Goal: Task Accomplishment & Management: Manage account settings

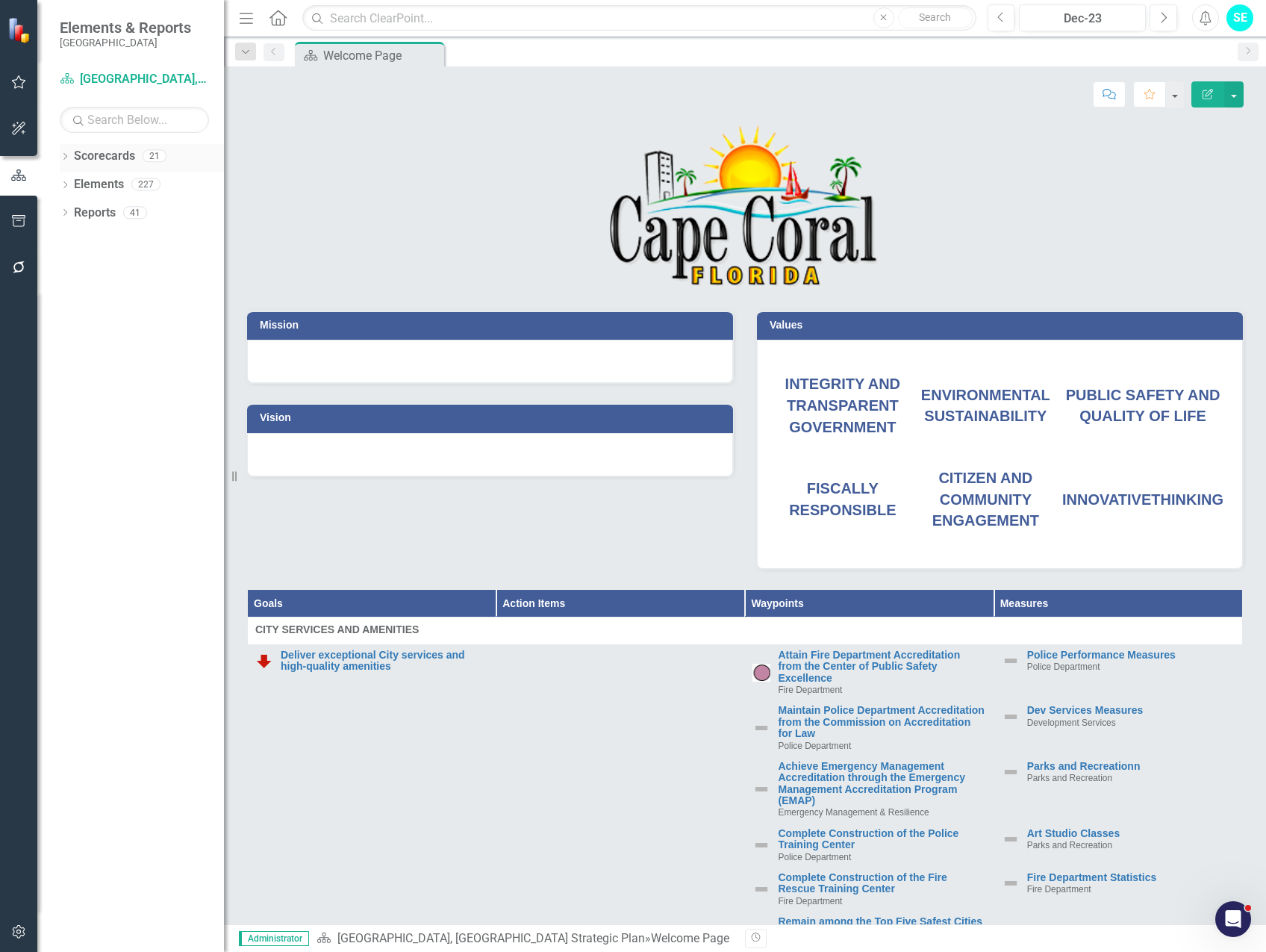
click at [64, 152] on div "Dropdown" at bounding box center [64, 158] width 10 height 13
click at [161, 187] on link "[GEOGRAPHIC_DATA], [GEOGRAPHIC_DATA] Business Initiatives" at bounding box center [153, 185] width 142 height 17
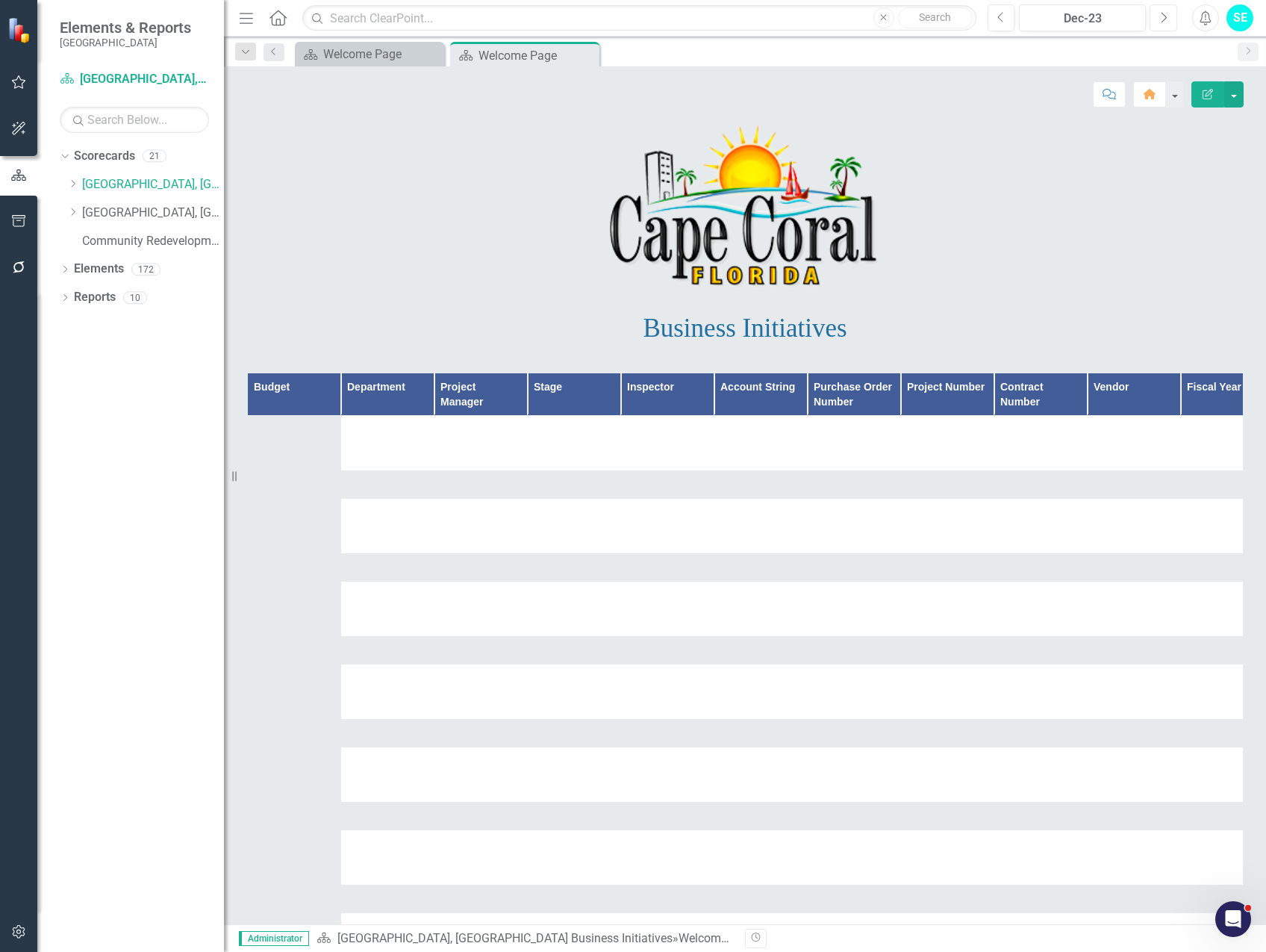
click at [1161, 18] on icon "Next" at bounding box center [1164, 17] width 8 height 14
click at [1161, 17] on icon "Next" at bounding box center [1164, 17] width 8 height 14
click at [1161, 16] on icon "Next" at bounding box center [1164, 17] width 8 height 14
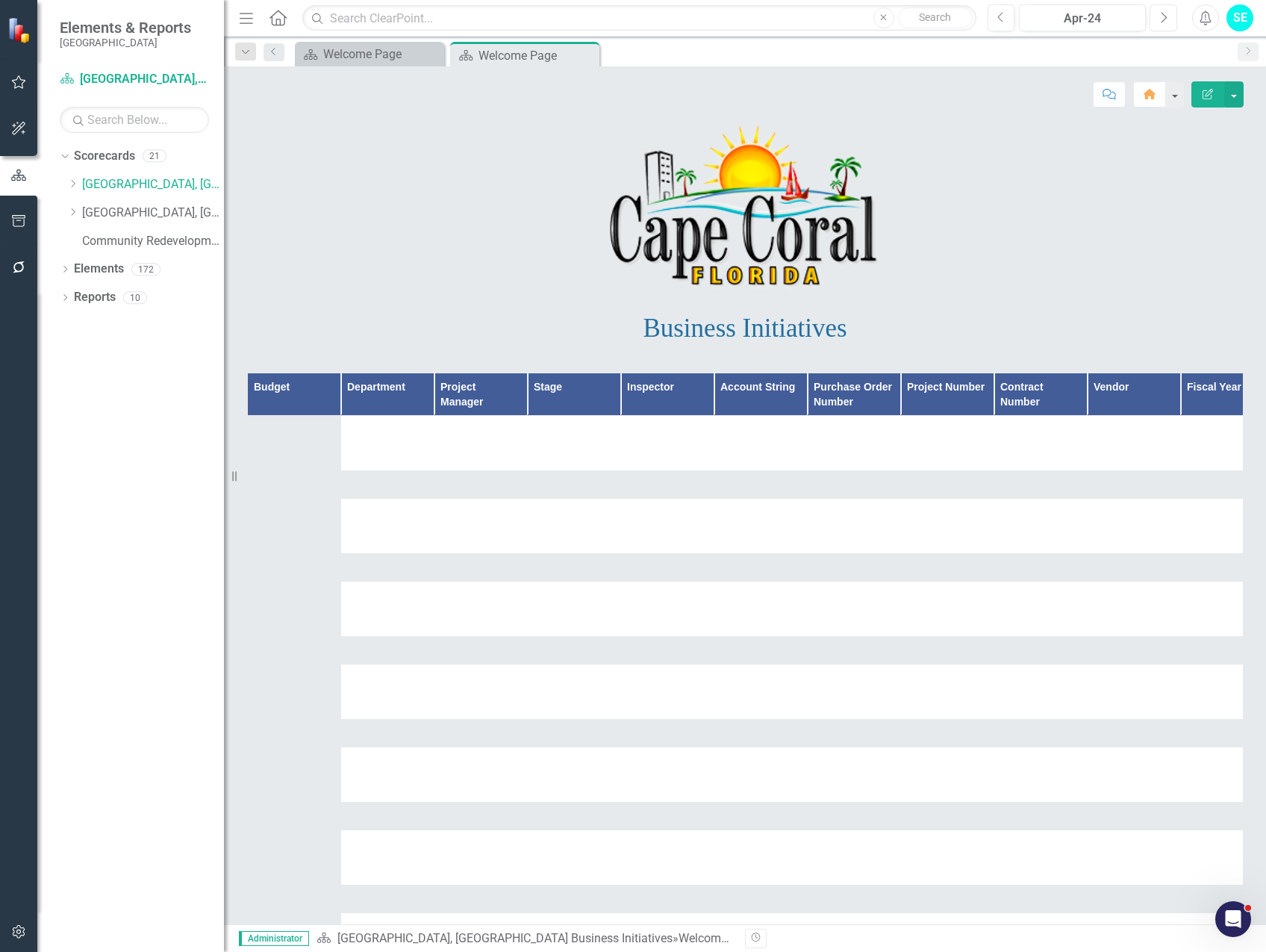
click at [1161, 16] on icon "Next" at bounding box center [1164, 17] width 8 height 14
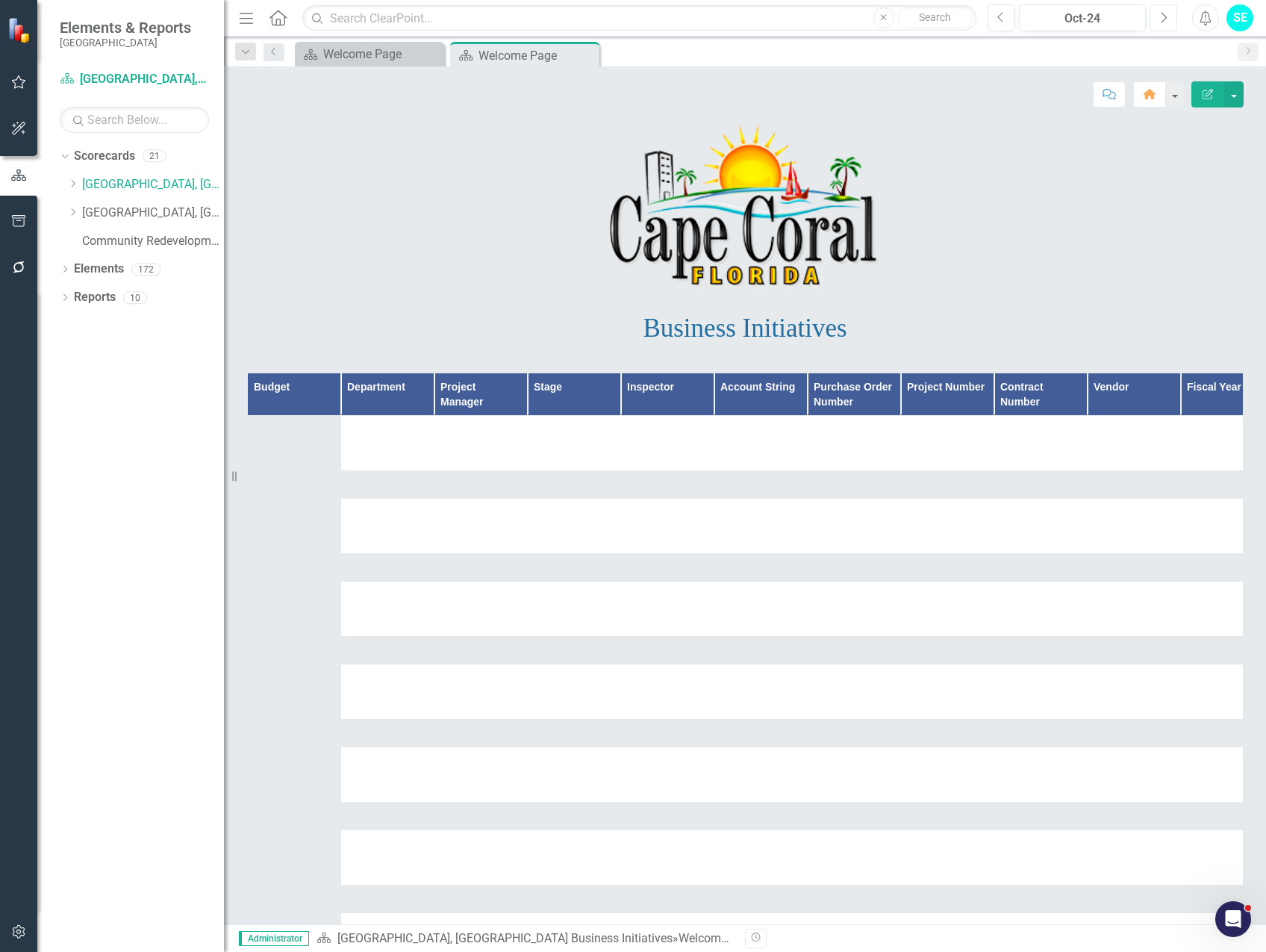
click at [1161, 16] on icon "Next" at bounding box center [1164, 17] width 8 height 14
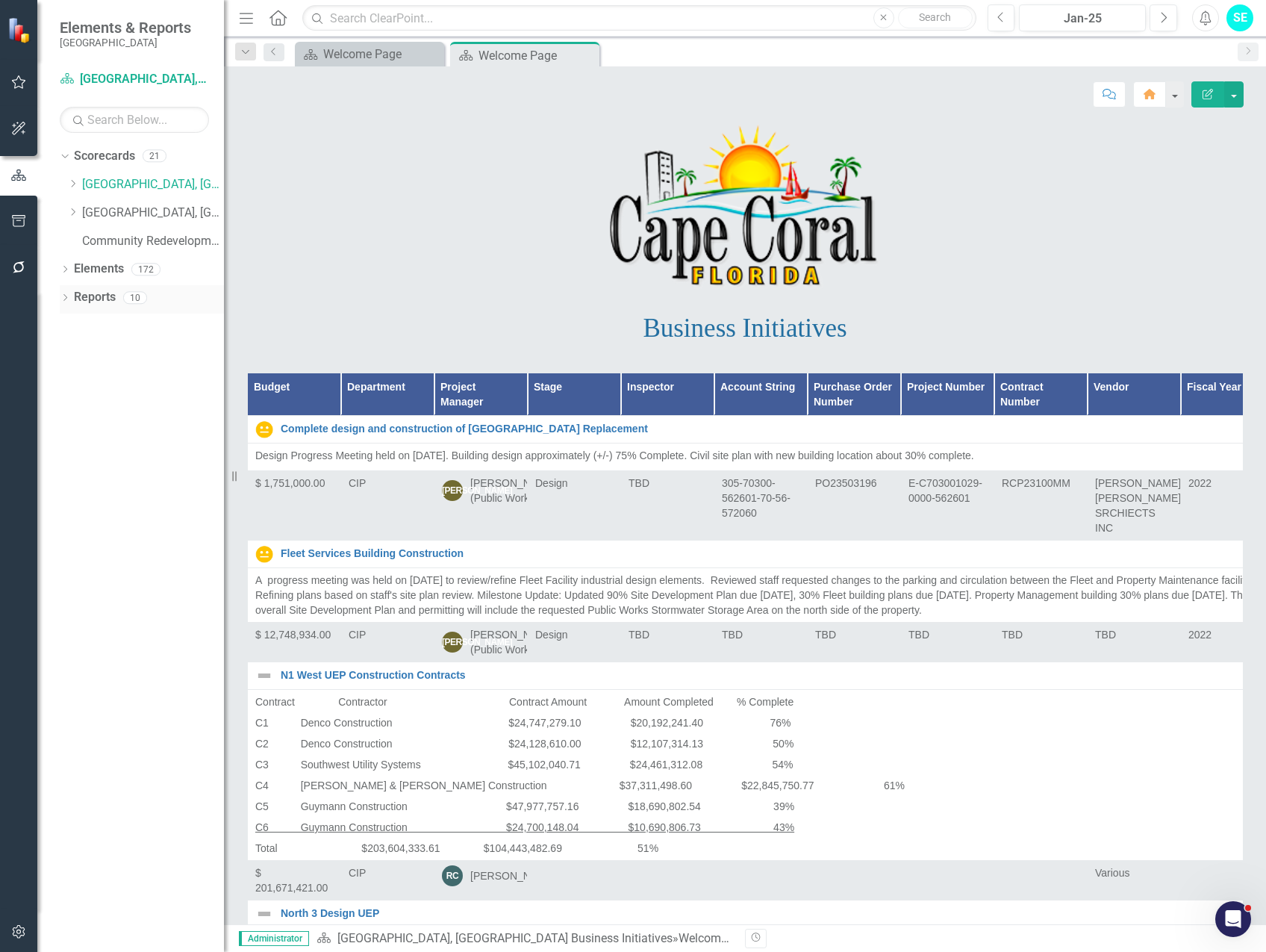
click at [65, 295] on icon "Dropdown" at bounding box center [64, 299] width 10 height 8
click at [71, 406] on icon "Dropdown" at bounding box center [71, 406] width 10 height 8
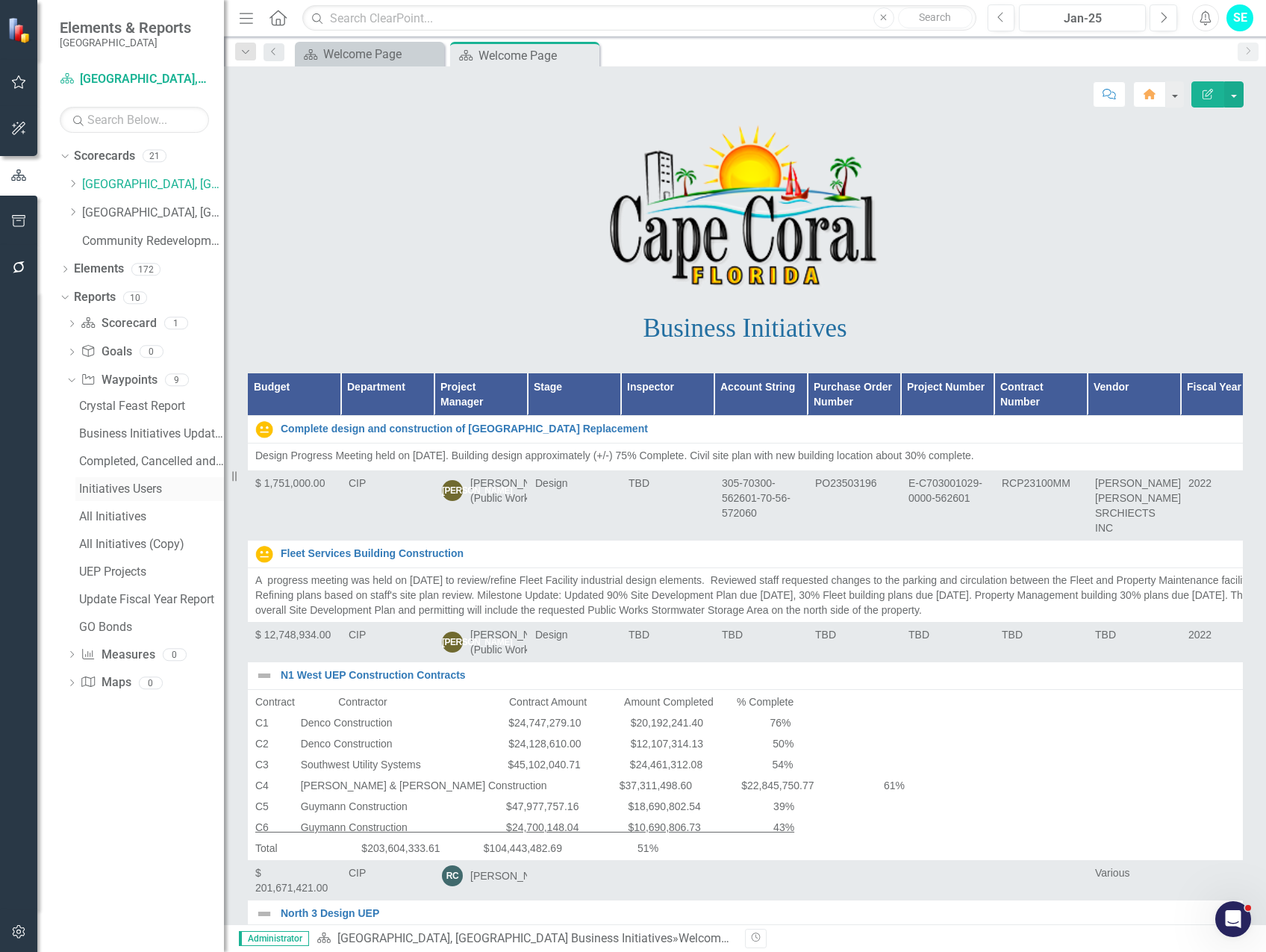
click at [125, 490] on div "Initiatives Users" at bounding box center [152, 489] width 144 height 14
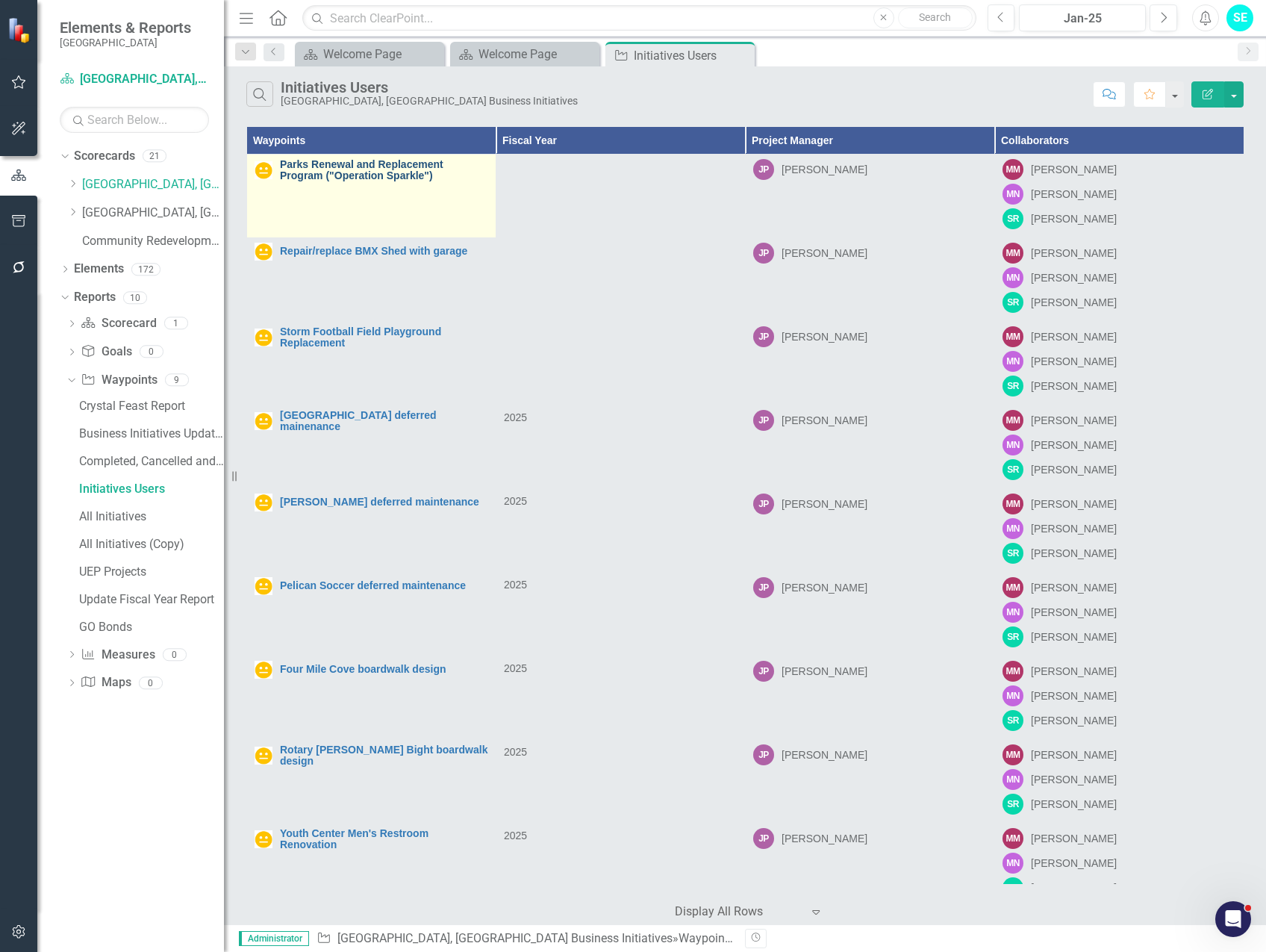
click at [376, 174] on link "Parks Renewal and Replacement Program ("Operation Sparkle")" at bounding box center [384, 170] width 208 height 23
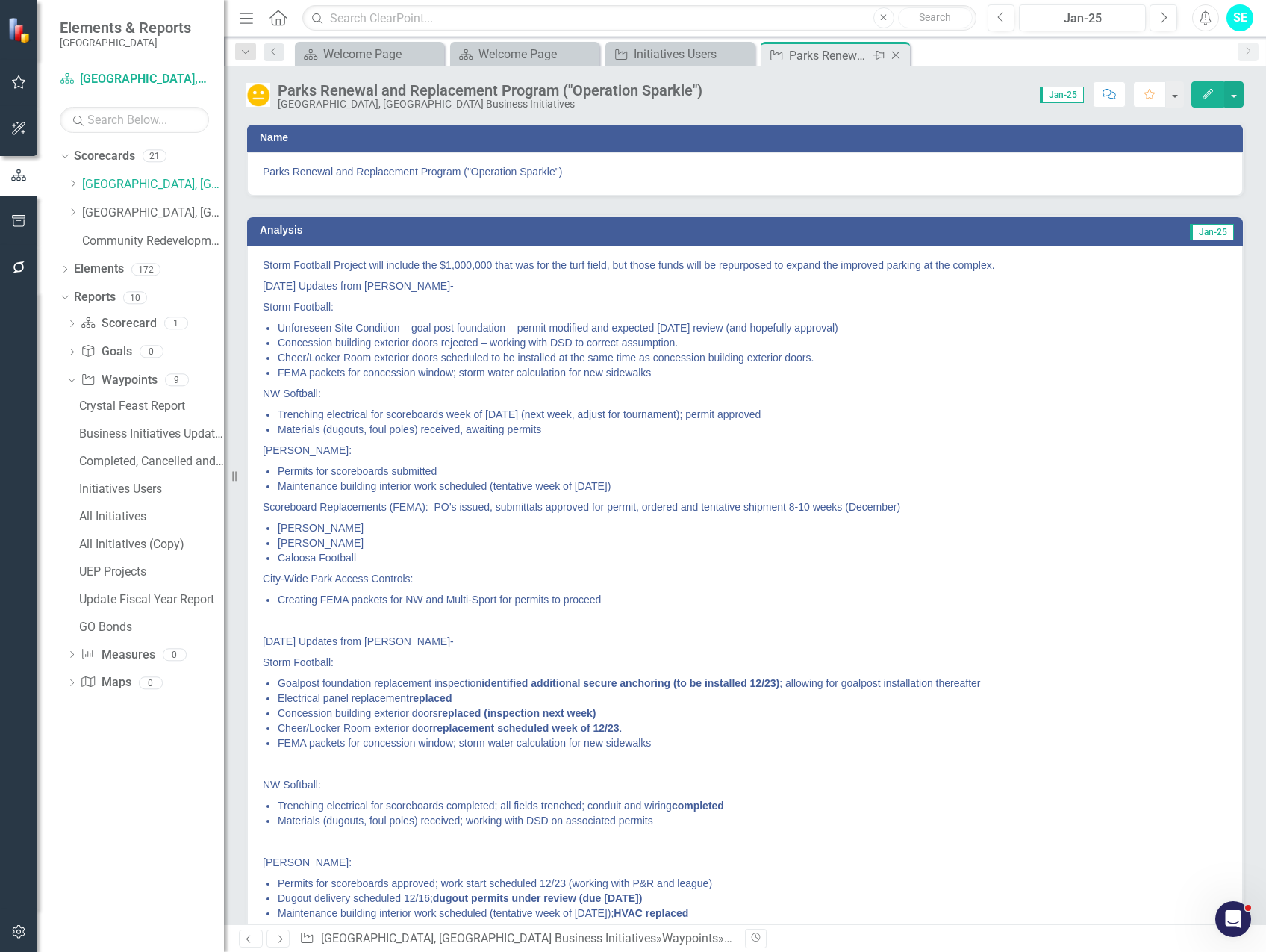
click at [895, 56] on icon "Close" at bounding box center [896, 55] width 15 height 12
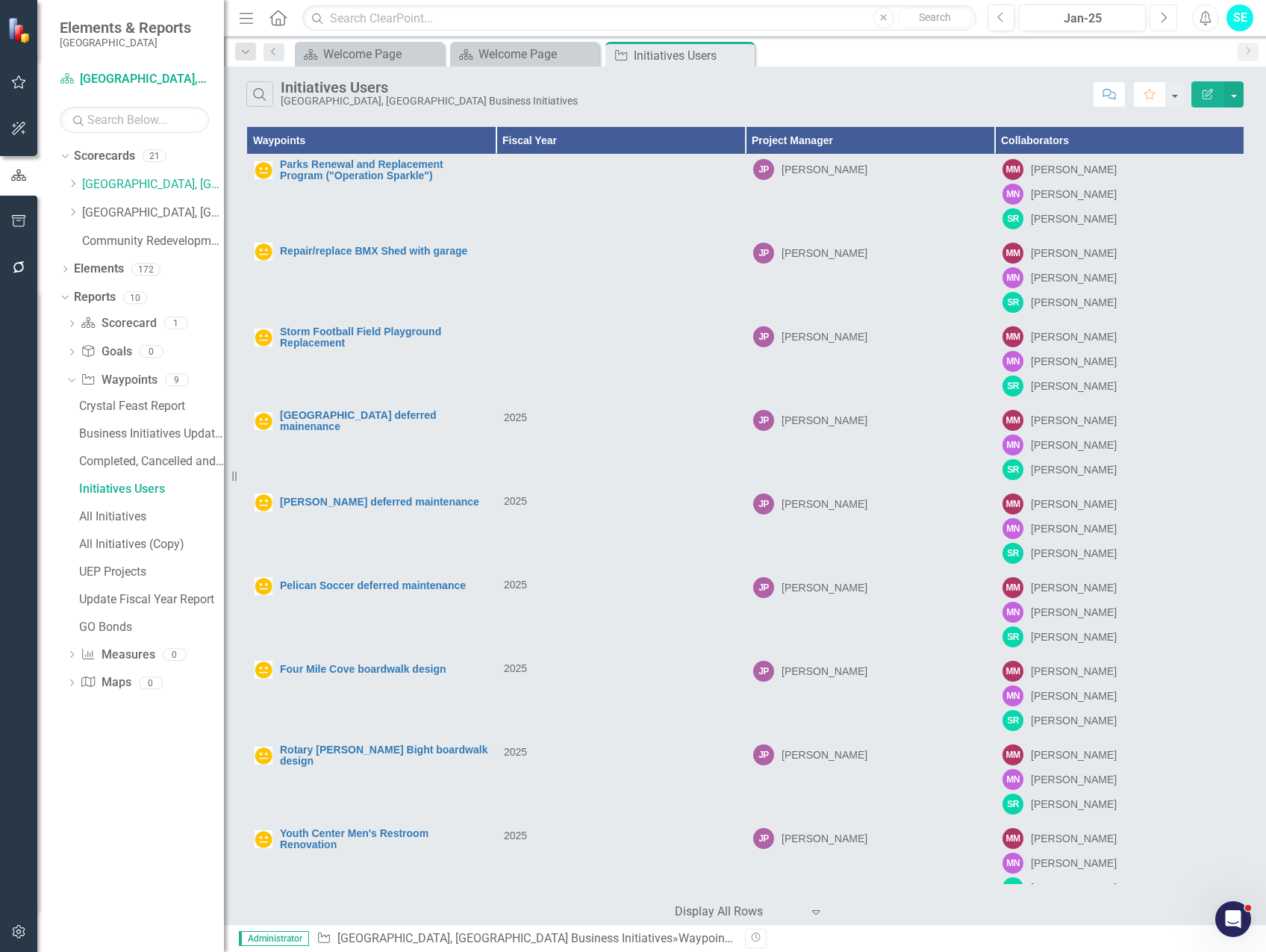
click at [1160, 23] on icon "Next" at bounding box center [1164, 17] width 8 height 14
click at [1161, 23] on icon "Next" at bounding box center [1164, 17] width 8 height 14
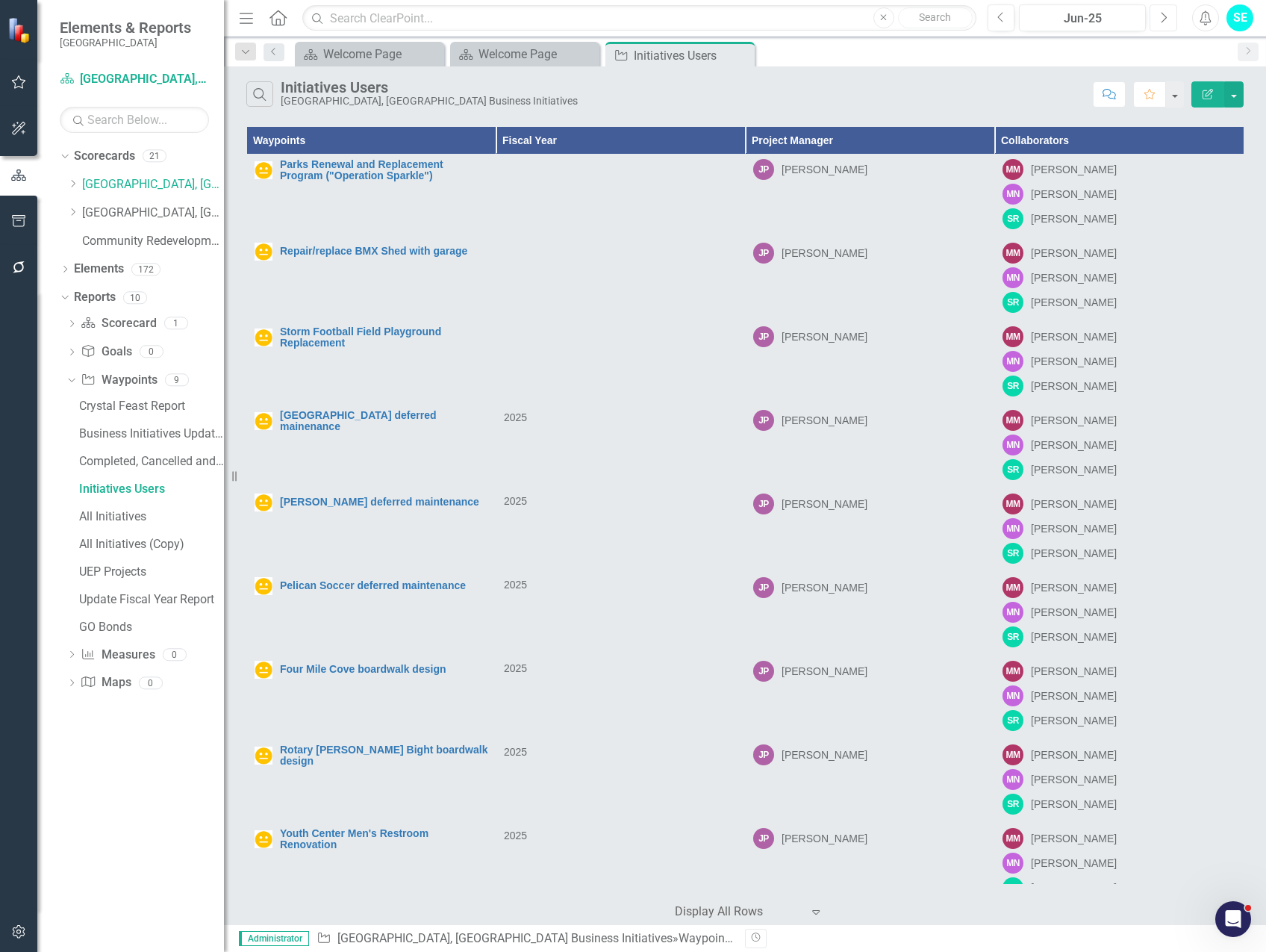
click at [1161, 23] on icon "Next" at bounding box center [1164, 17] width 8 height 14
click at [1160, 24] on button "Next" at bounding box center [1164, 17] width 27 height 26
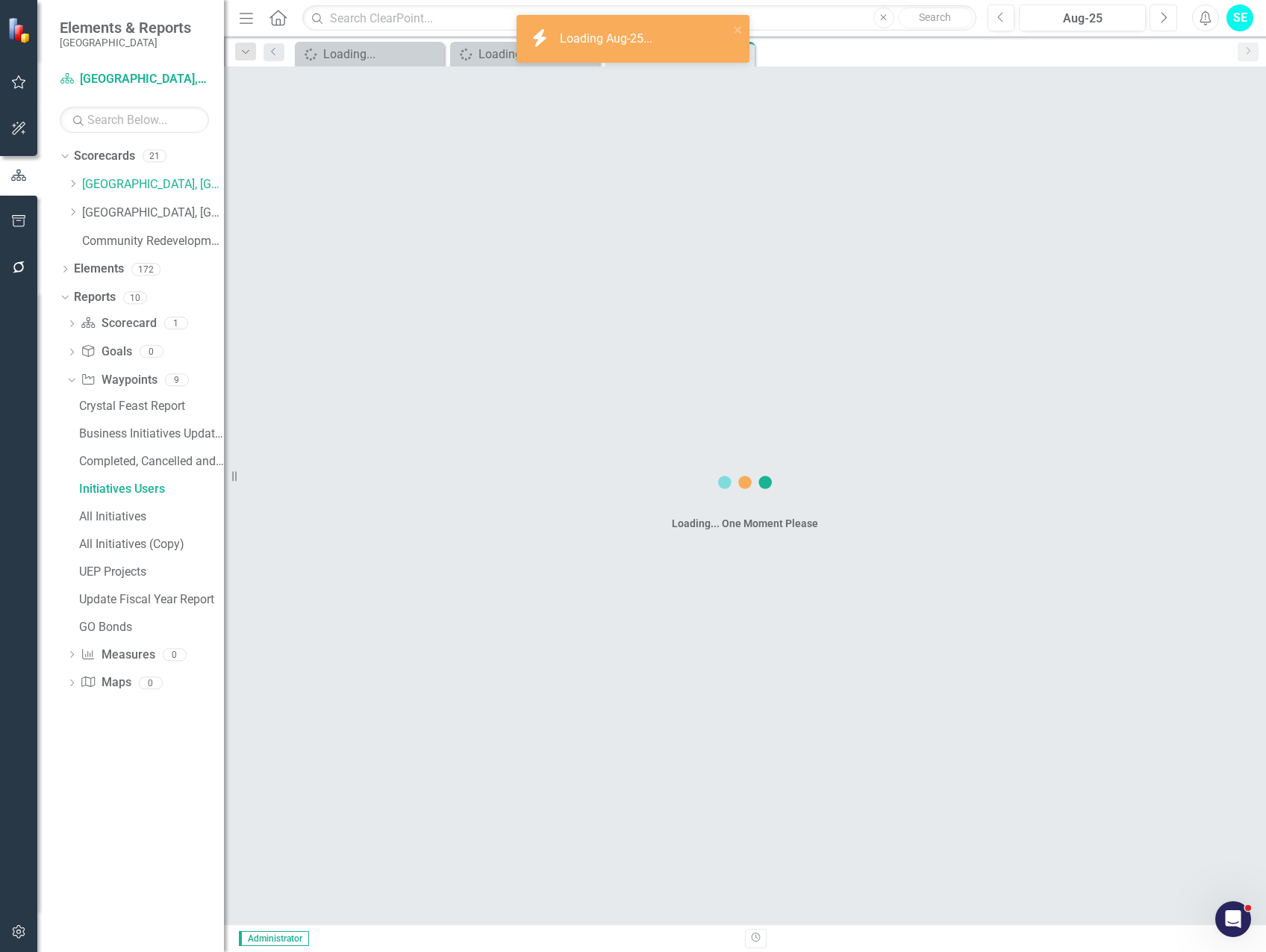
click at [1160, 23] on icon "Next" at bounding box center [1164, 17] width 8 height 14
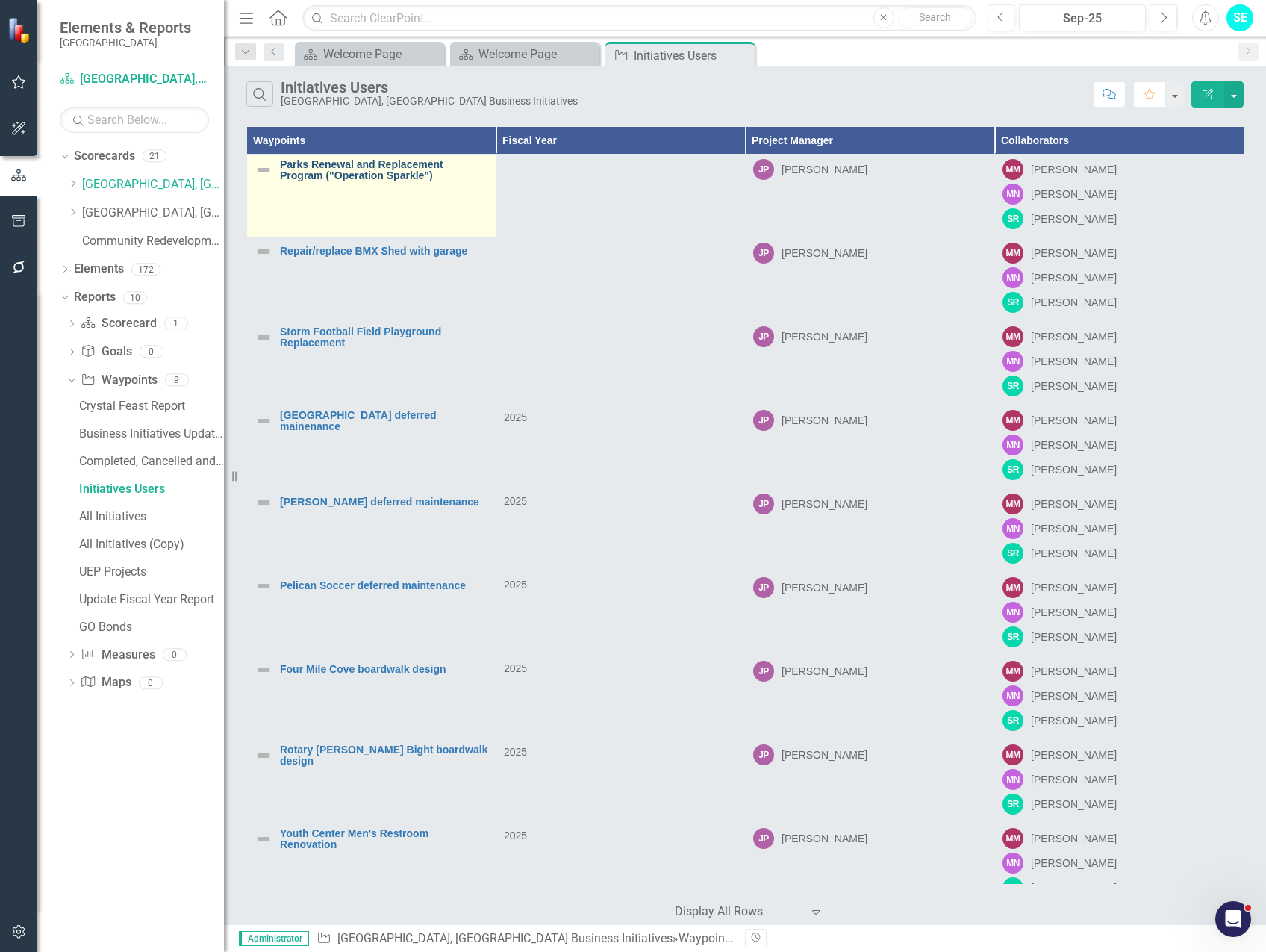
click at [352, 170] on link "Parks Renewal and Replacement Program ("Operation Sparkle")" at bounding box center [384, 170] width 208 height 23
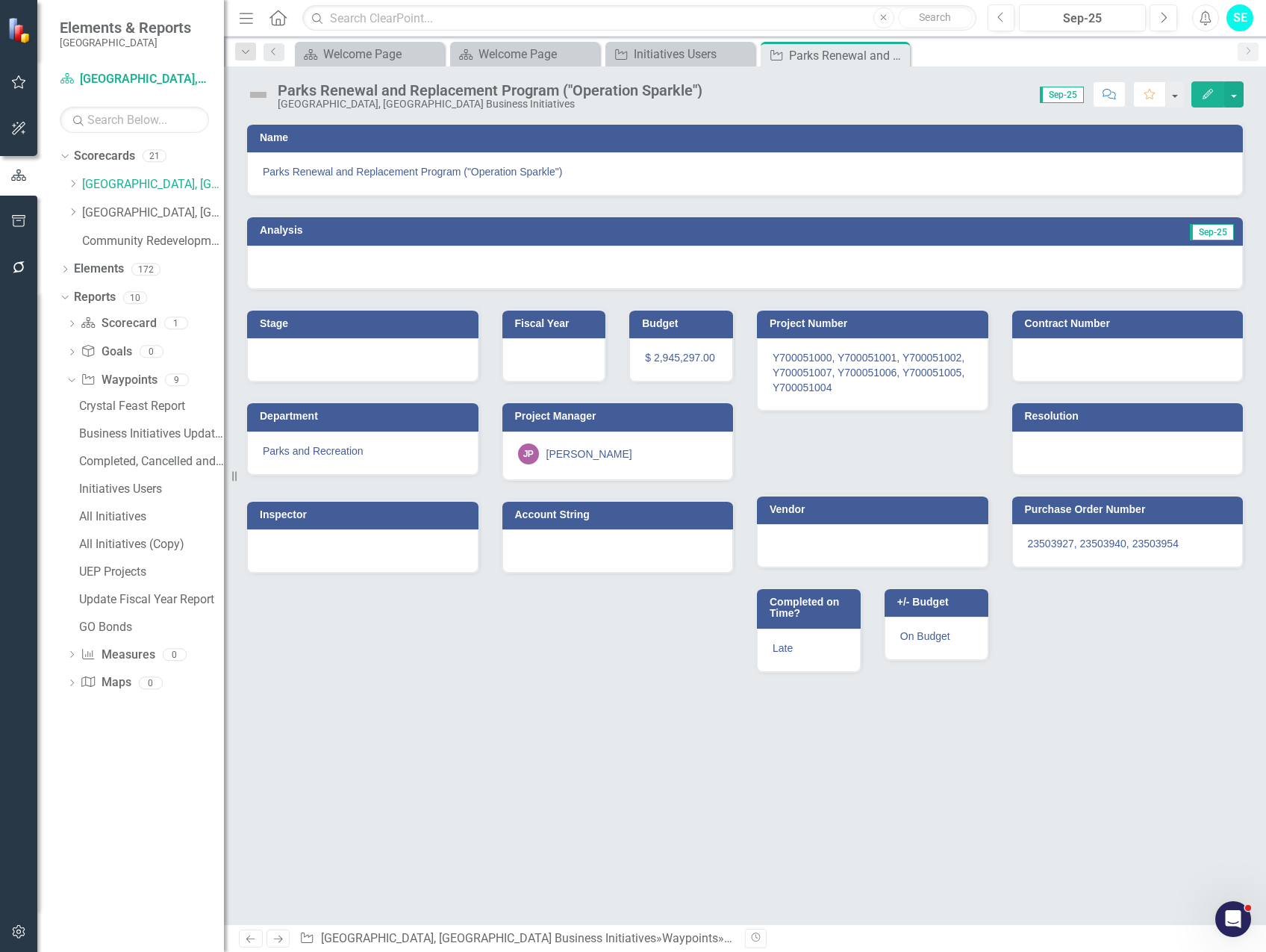
click at [1201, 92] on button "Edit" at bounding box center [1208, 94] width 33 height 26
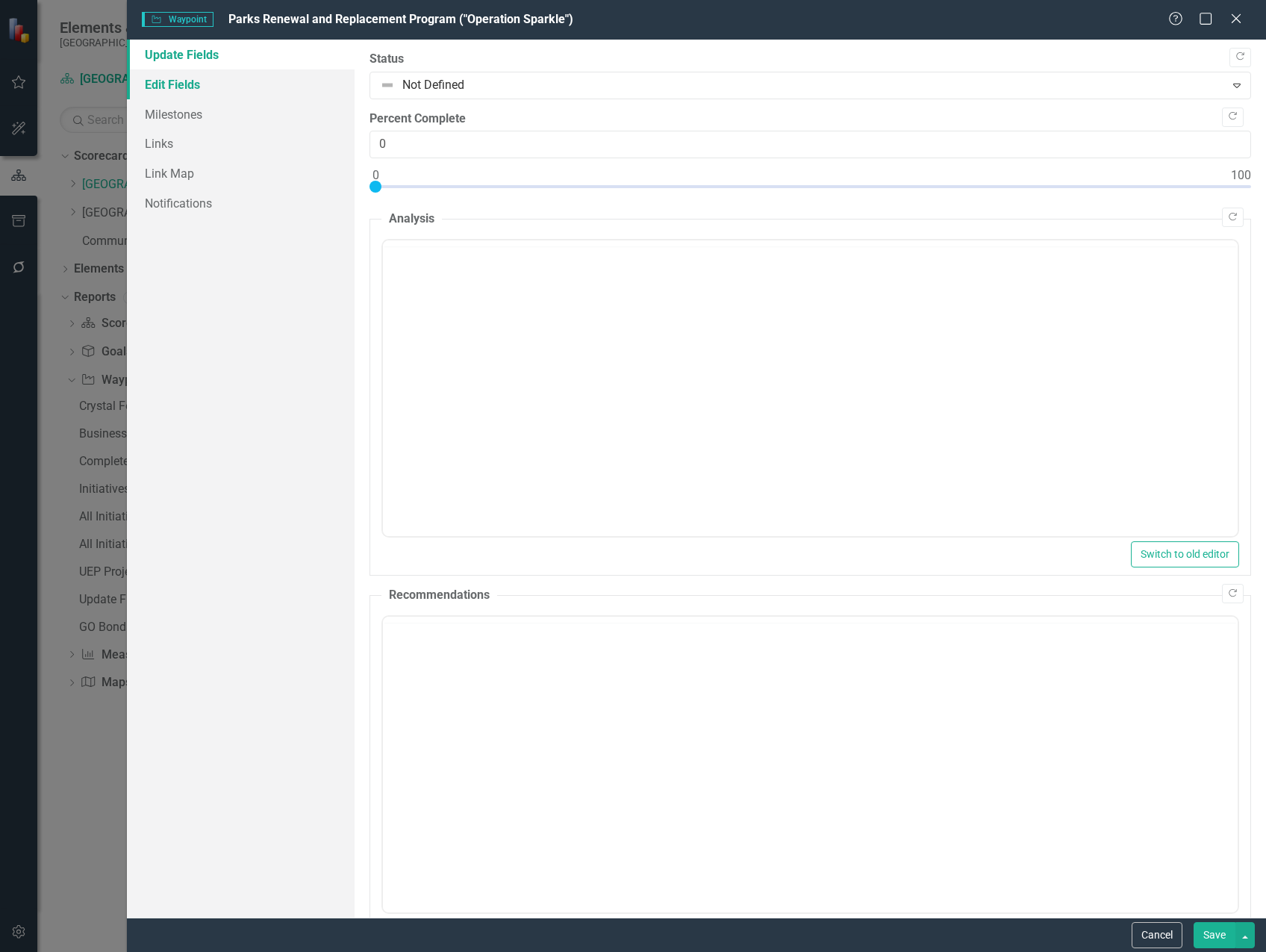
click at [189, 88] on link "Edit Fields" at bounding box center [240, 84] width 228 height 30
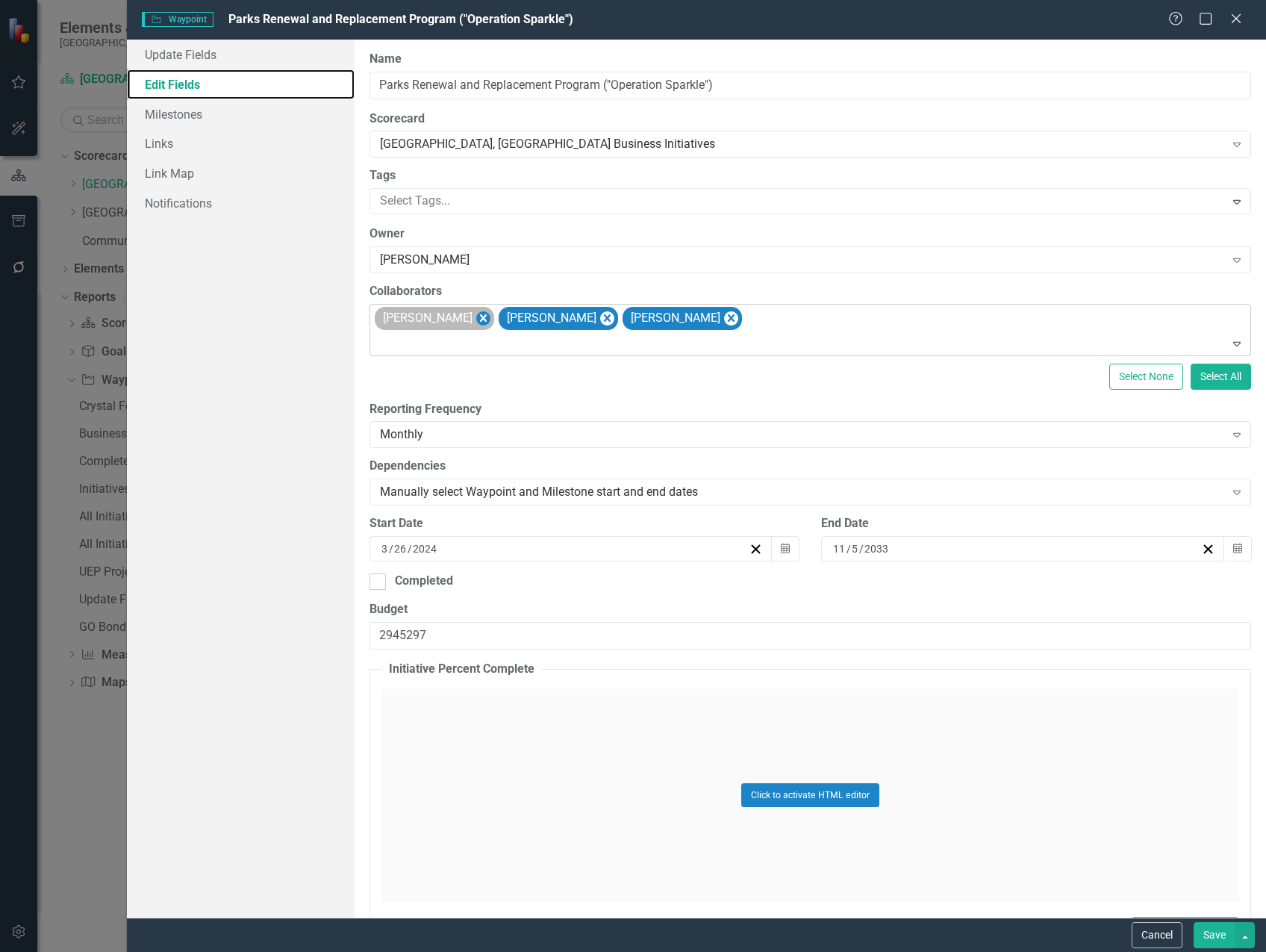
click at [487, 316] on icon "Remove Michael Massoglia" at bounding box center [483, 318] width 6 height 7
click at [480, 317] on icon "Remove Marvin Negron" at bounding box center [483, 318] width 6 height 7
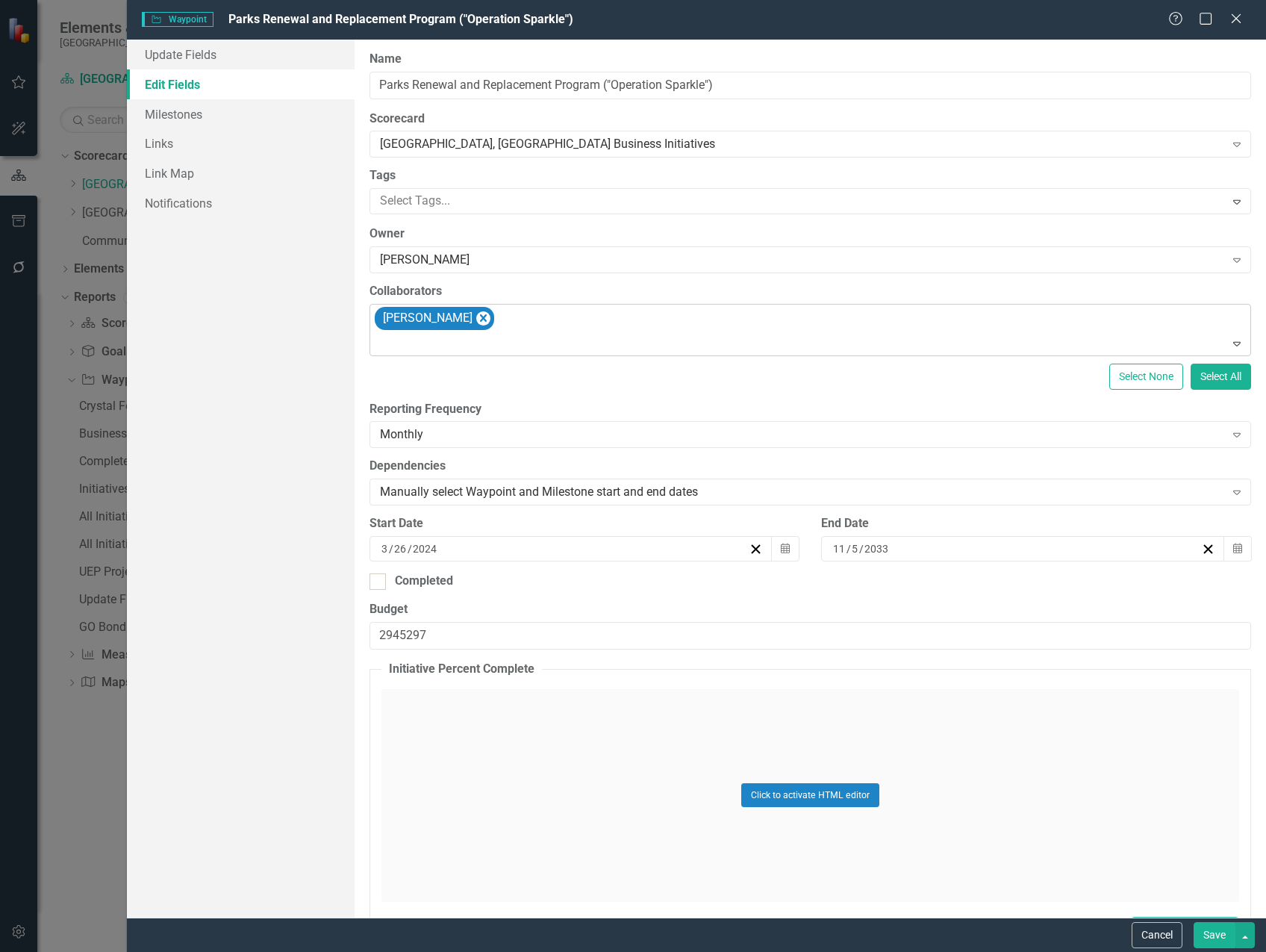
click at [476, 319] on icon "Remove Steven Rauh" at bounding box center [484, 318] width 15 height 18
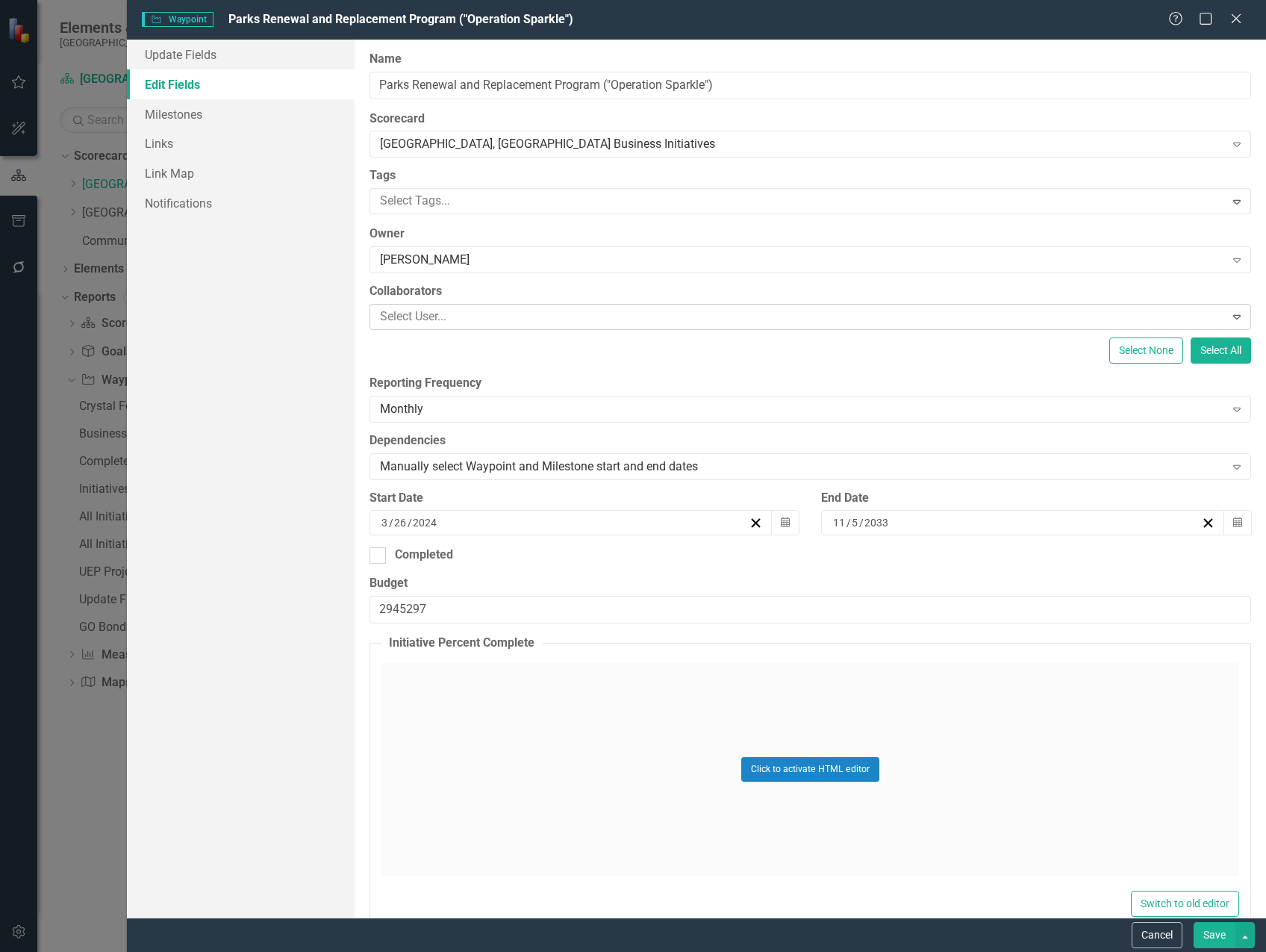
click at [455, 316] on div at bounding box center [799, 317] width 851 height 20
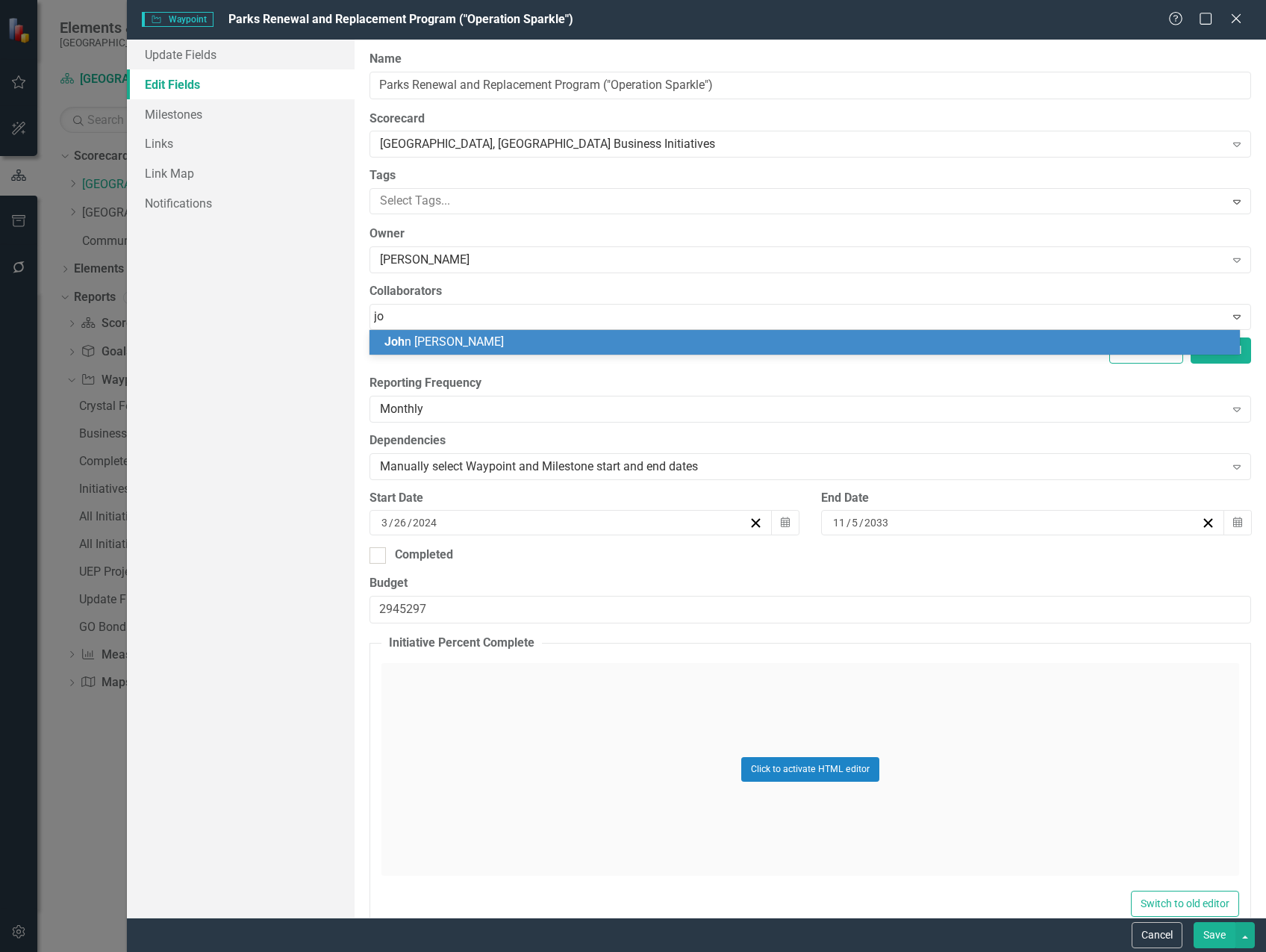
type input "j"
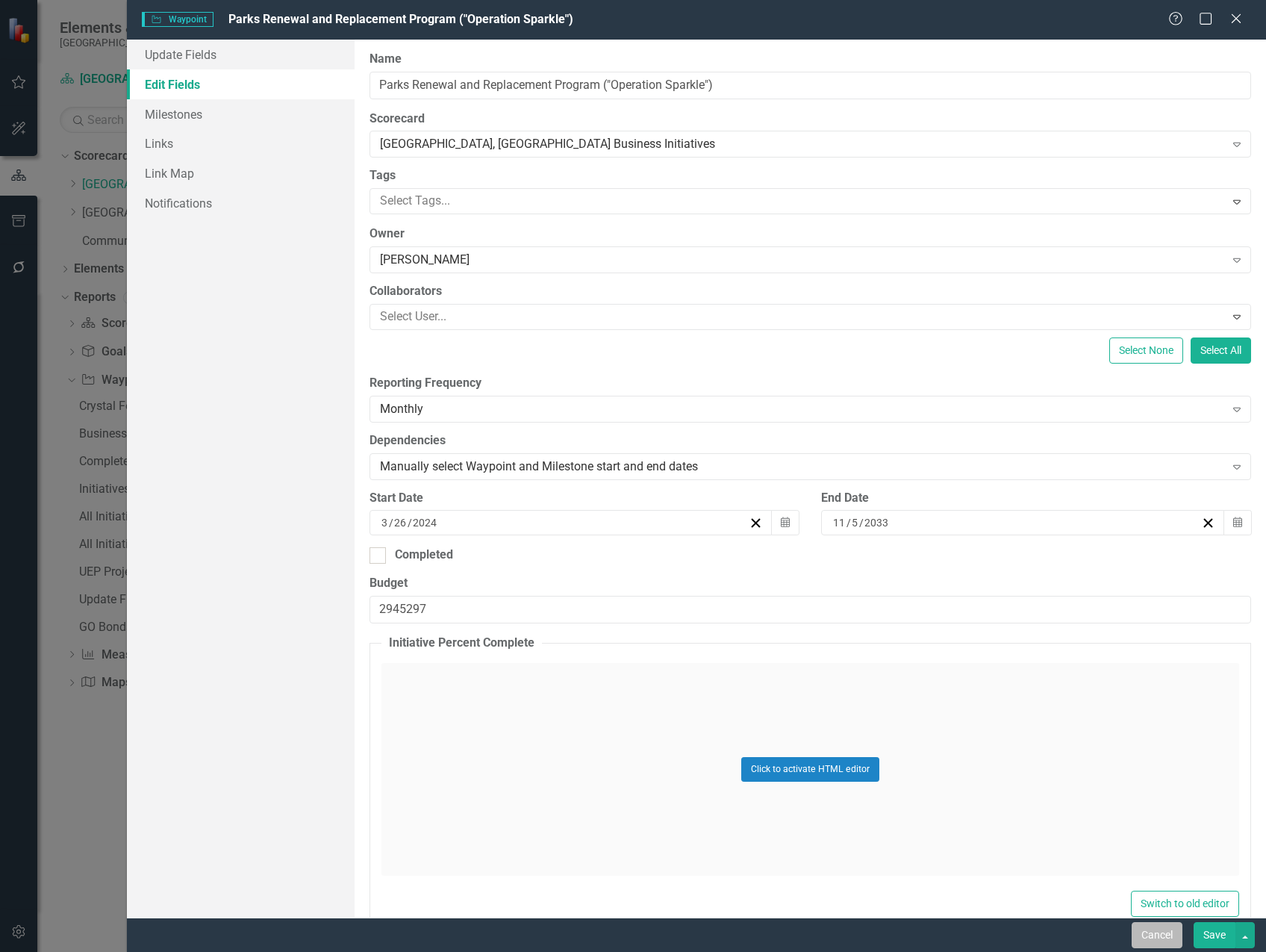
click at [1158, 927] on button "Cancel" at bounding box center [1157, 935] width 51 height 26
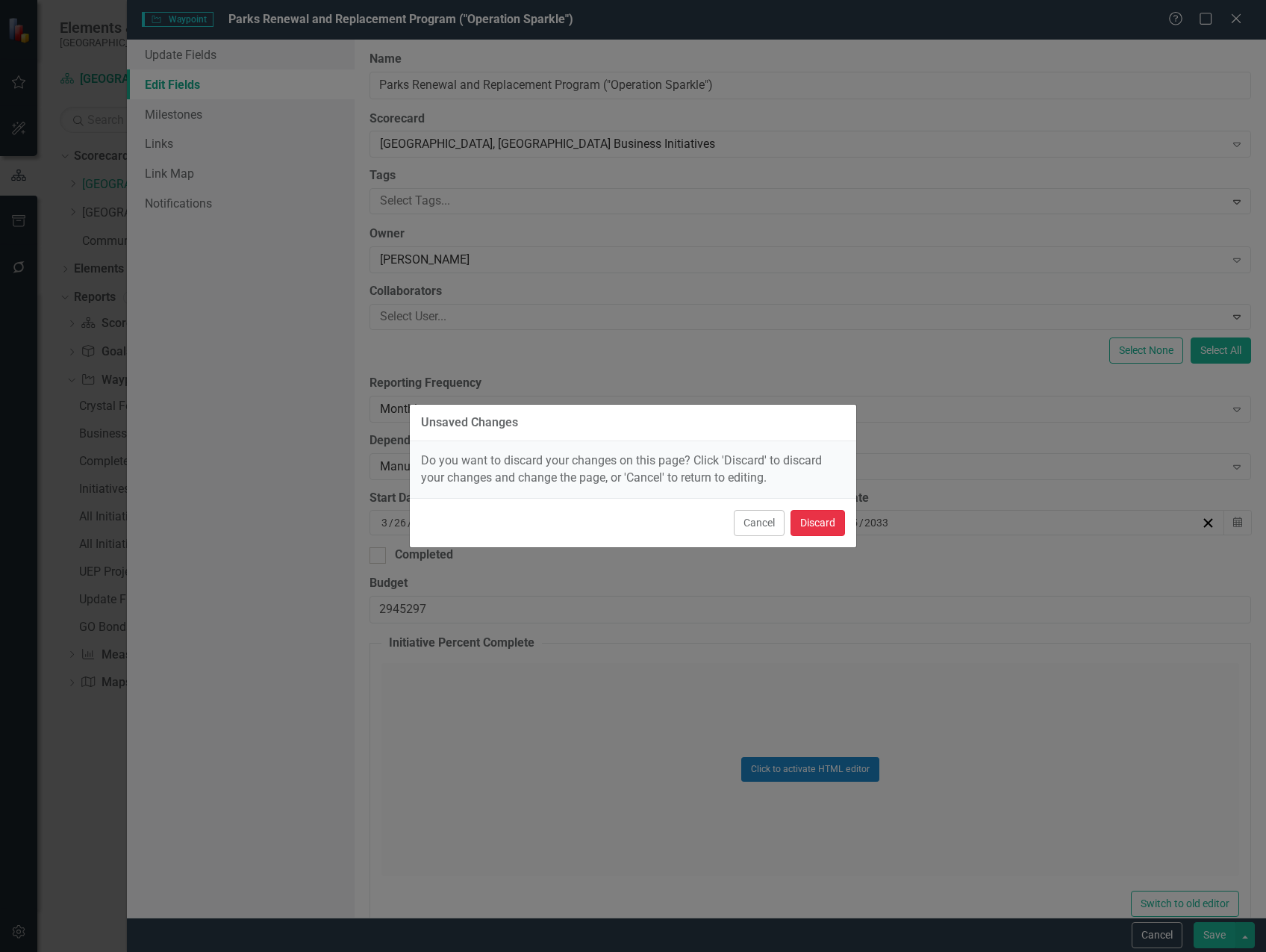
click at [834, 522] on button "Discard" at bounding box center [818, 523] width 55 height 26
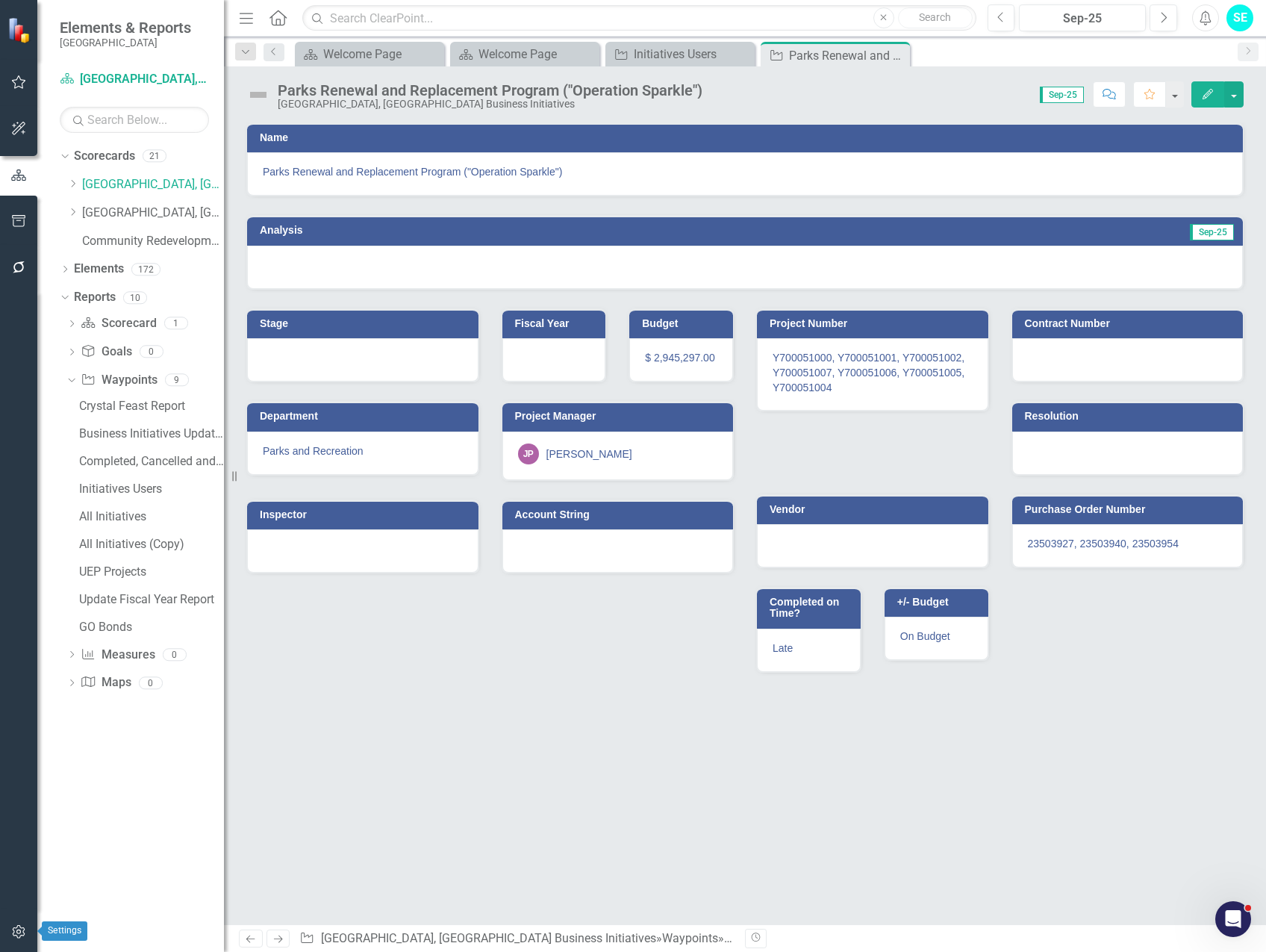
click at [18, 923] on button "button" at bounding box center [18, 932] width 34 height 31
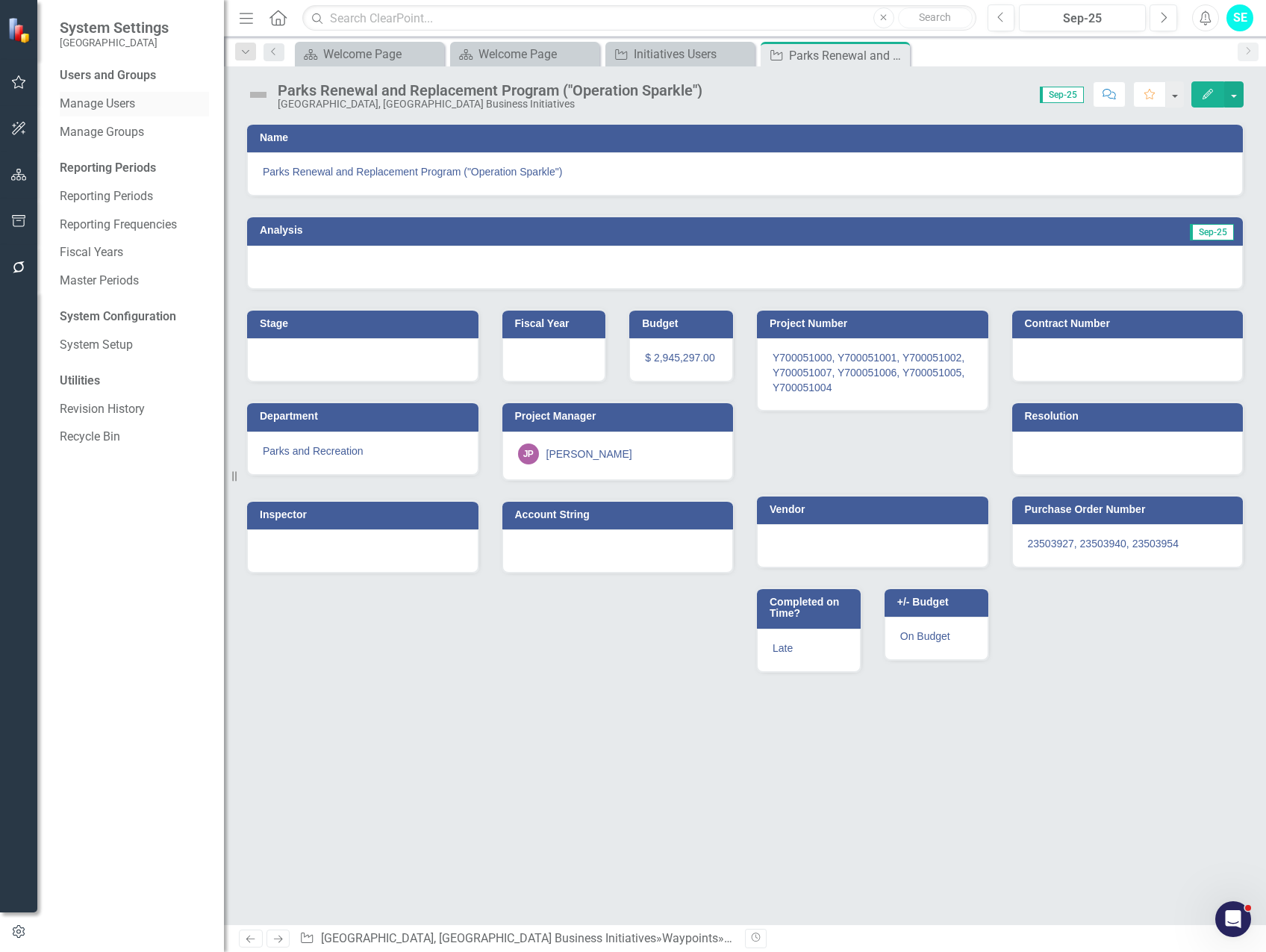
click at [108, 101] on link "Manage Users" at bounding box center [133, 104] width 149 height 17
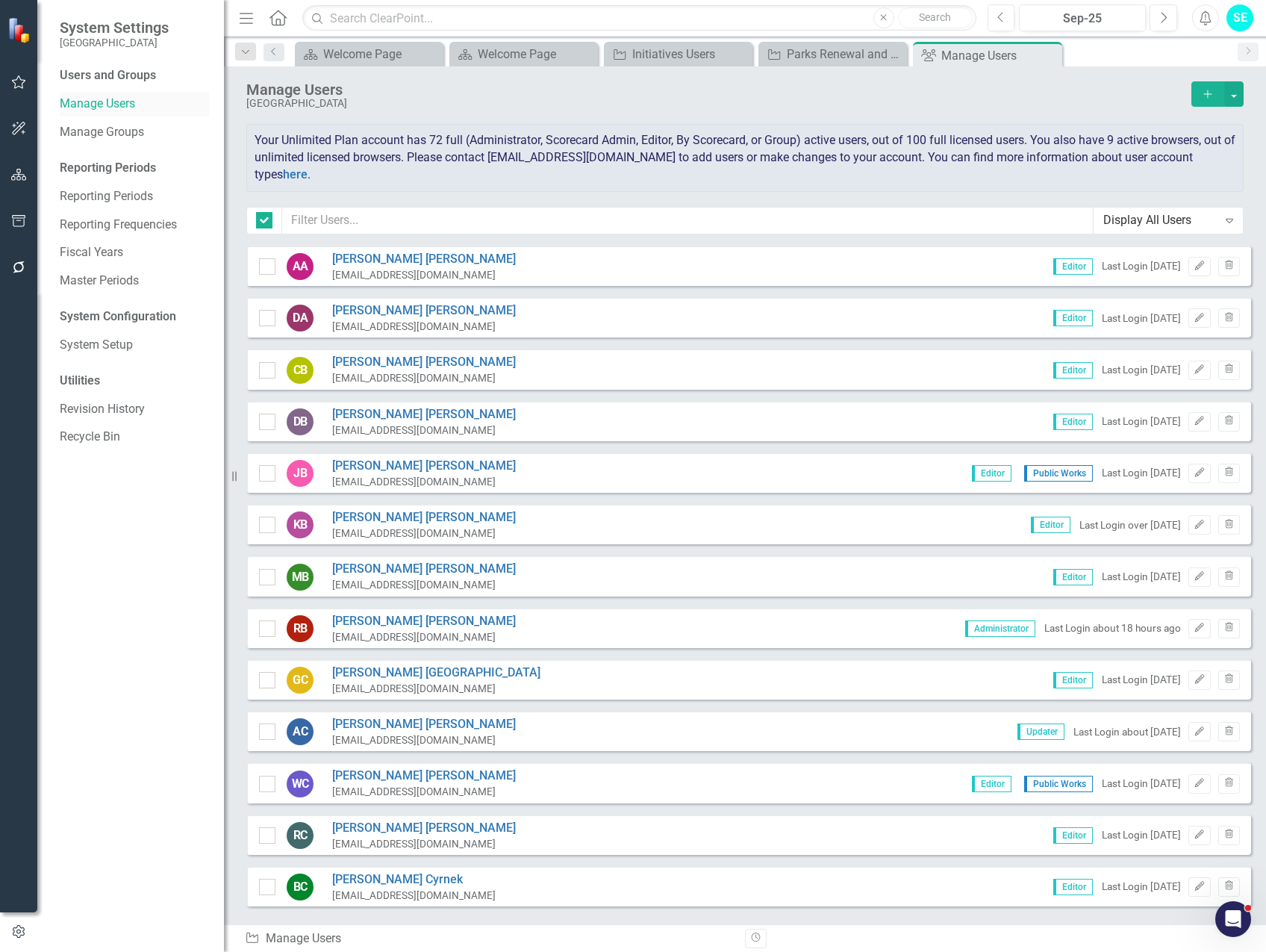
checkbox input "false"
click at [1210, 97] on icon "Add" at bounding box center [1207, 93] width 14 height 10
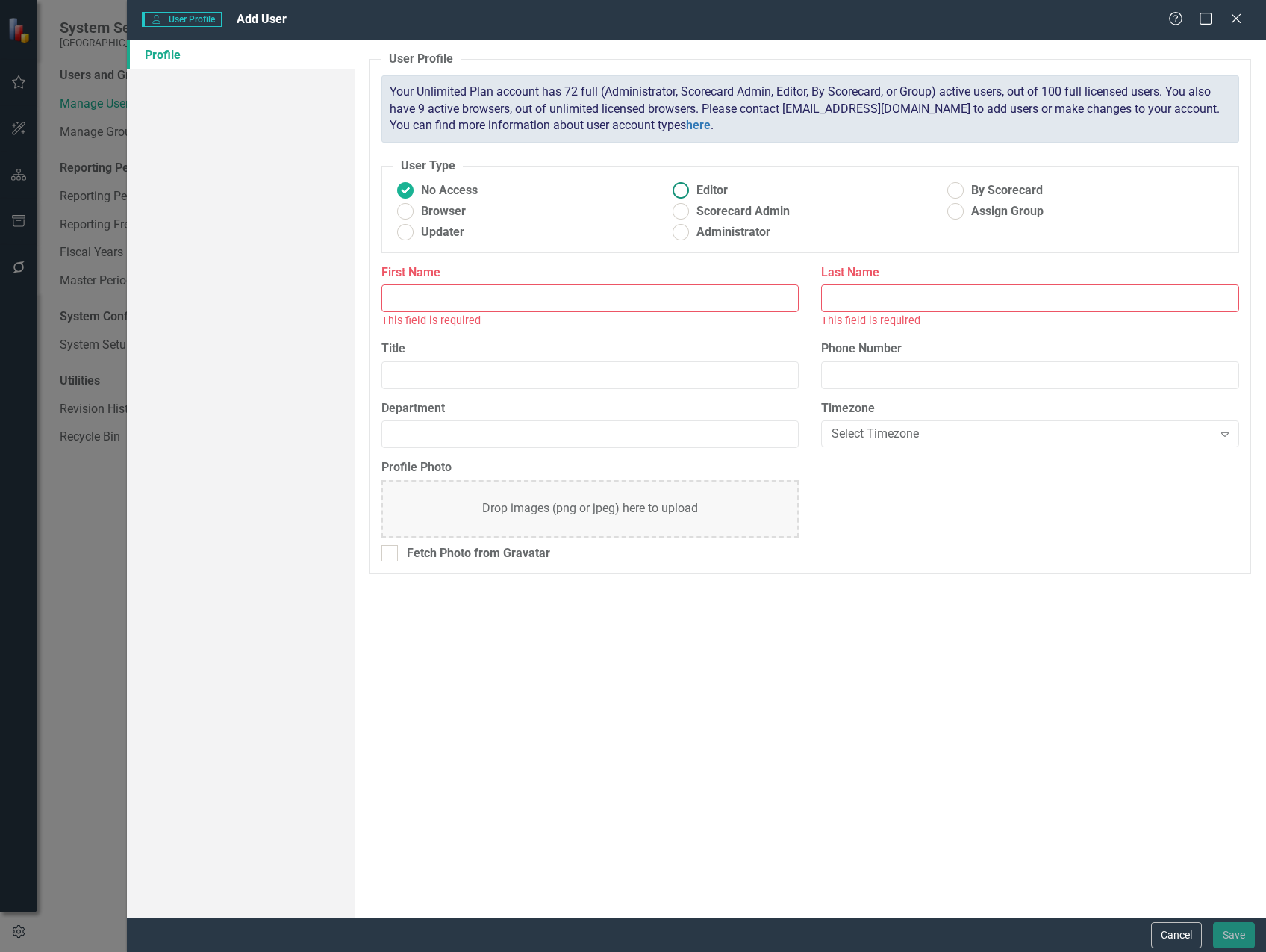
click at [682, 185] on ins at bounding box center [680, 190] width 23 height 23
click at [682, 185] on input "Editor" at bounding box center [680, 190] width 23 height 23
radio input "true"
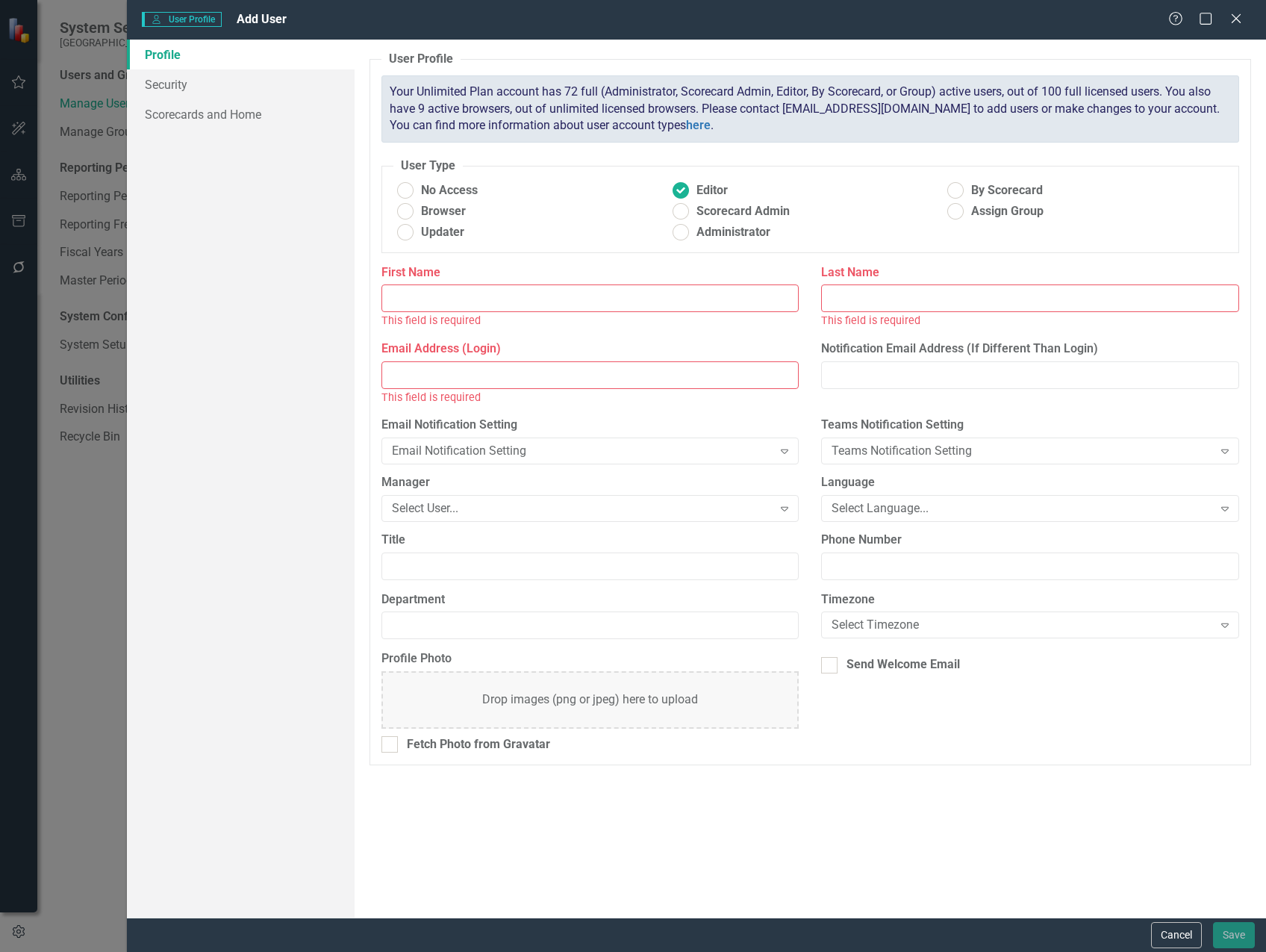
drag, startPoint x: 506, startPoint y: 295, endPoint x: 513, endPoint y: 291, distance: 8.1
click at [506, 295] on input "First Name" at bounding box center [590, 298] width 418 height 27
type input "[PERSON_NAME]"
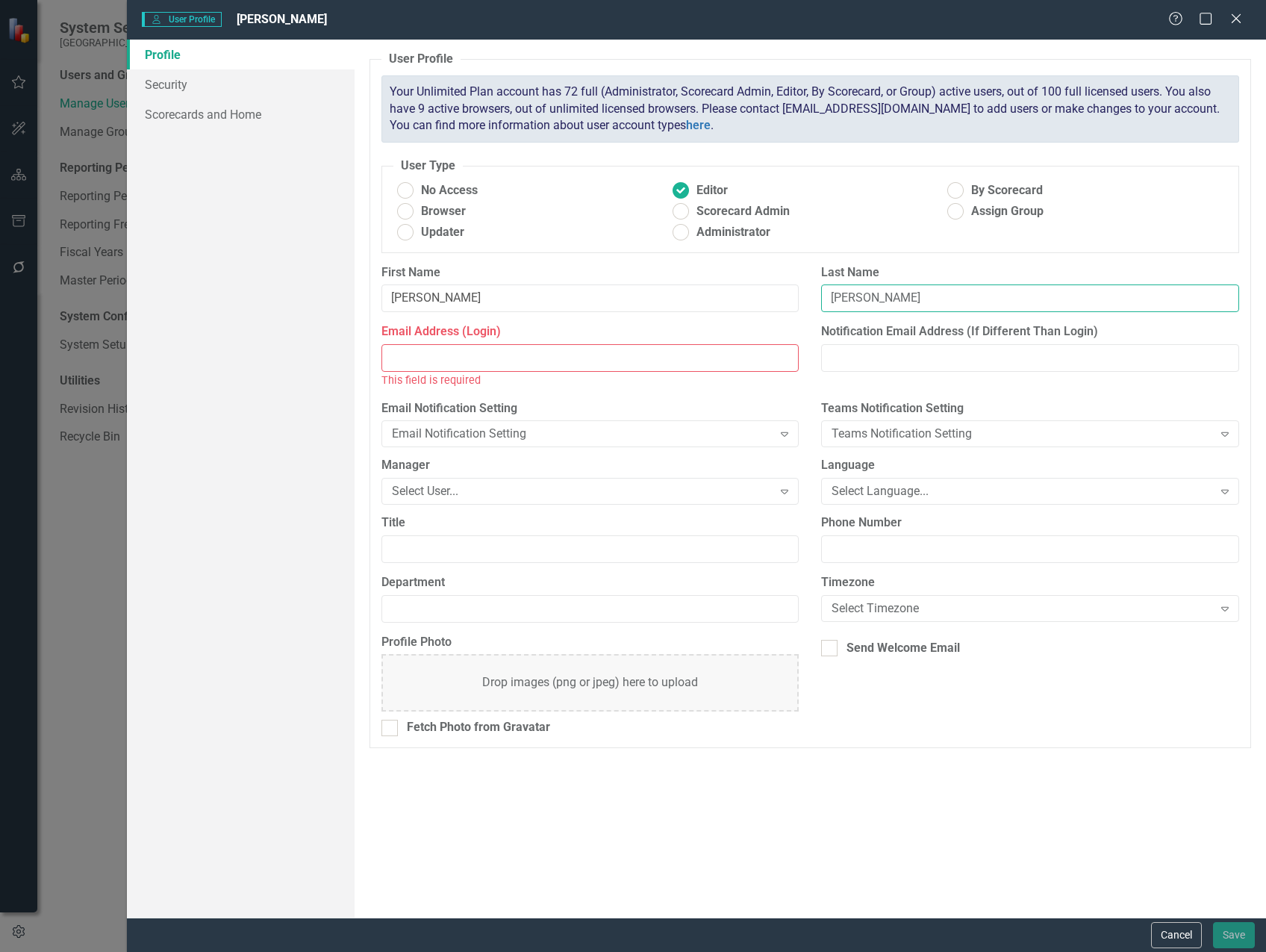
type input "[PERSON_NAME]"
click at [508, 354] on input "Email Address (Login)" at bounding box center [590, 358] width 418 height 27
click at [398, 352] on input "Email Address (Login)" at bounding box center [590, 358] width 418 height 27
paste input "[EMAIL_ADDRESS][DOMAIN_NAME]"
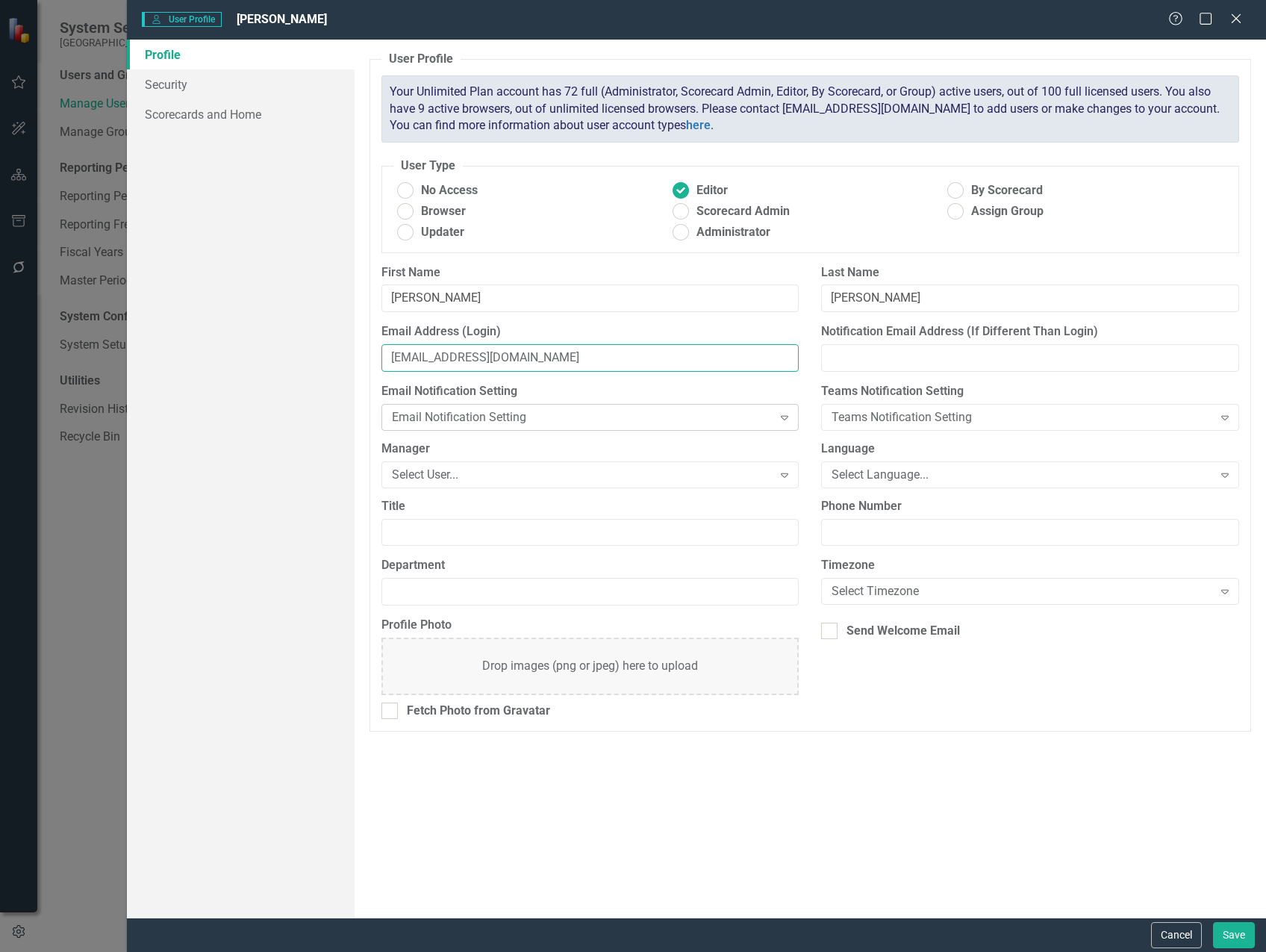
type input "[EMAIL_ADDRESS][DOMAIN_NAME]"
click at [557, 418] on div "Email Notification Setting" at bounding box center [582, 417] width 381 height 17
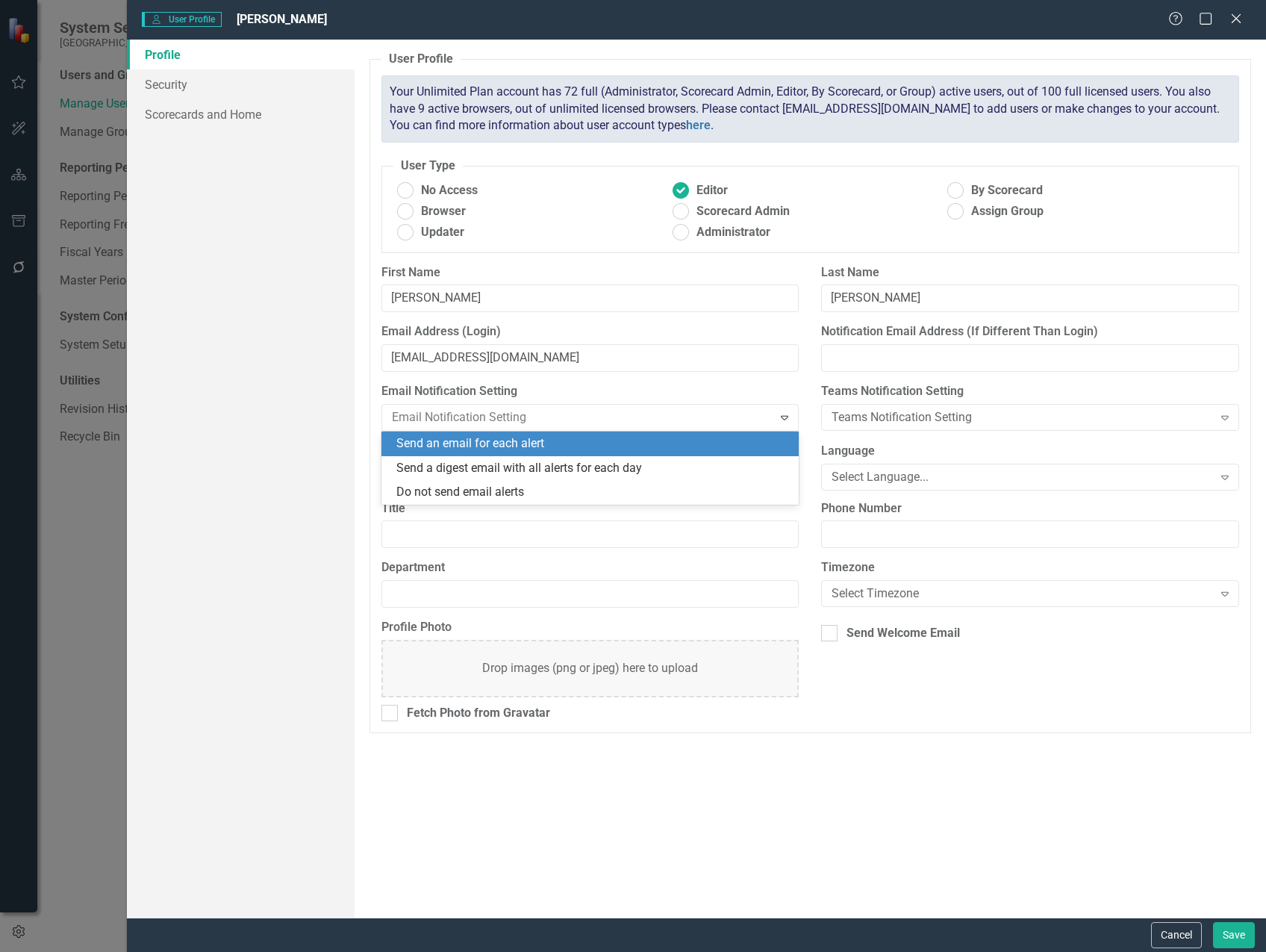
click at [524, 439] on div "Send an email for each alert" at bounding box center [593, 443] width 394 height 17
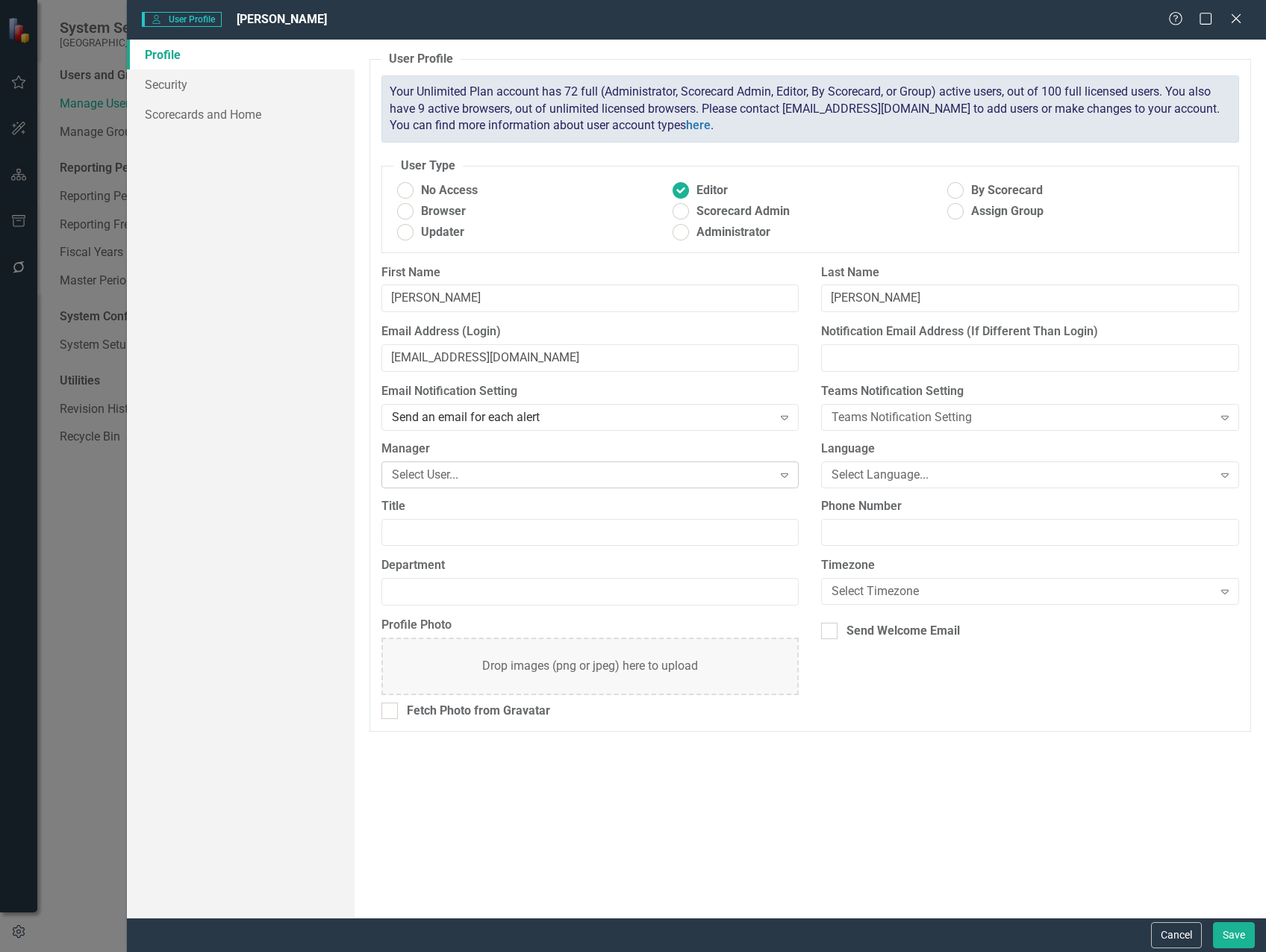
click at [671, 477] on div "Select User..." at bounding box center [582, 474] width 381 height 17
click at [617, 474] on div "Select User..." at bounding box center [582, 474] width 381 height 17
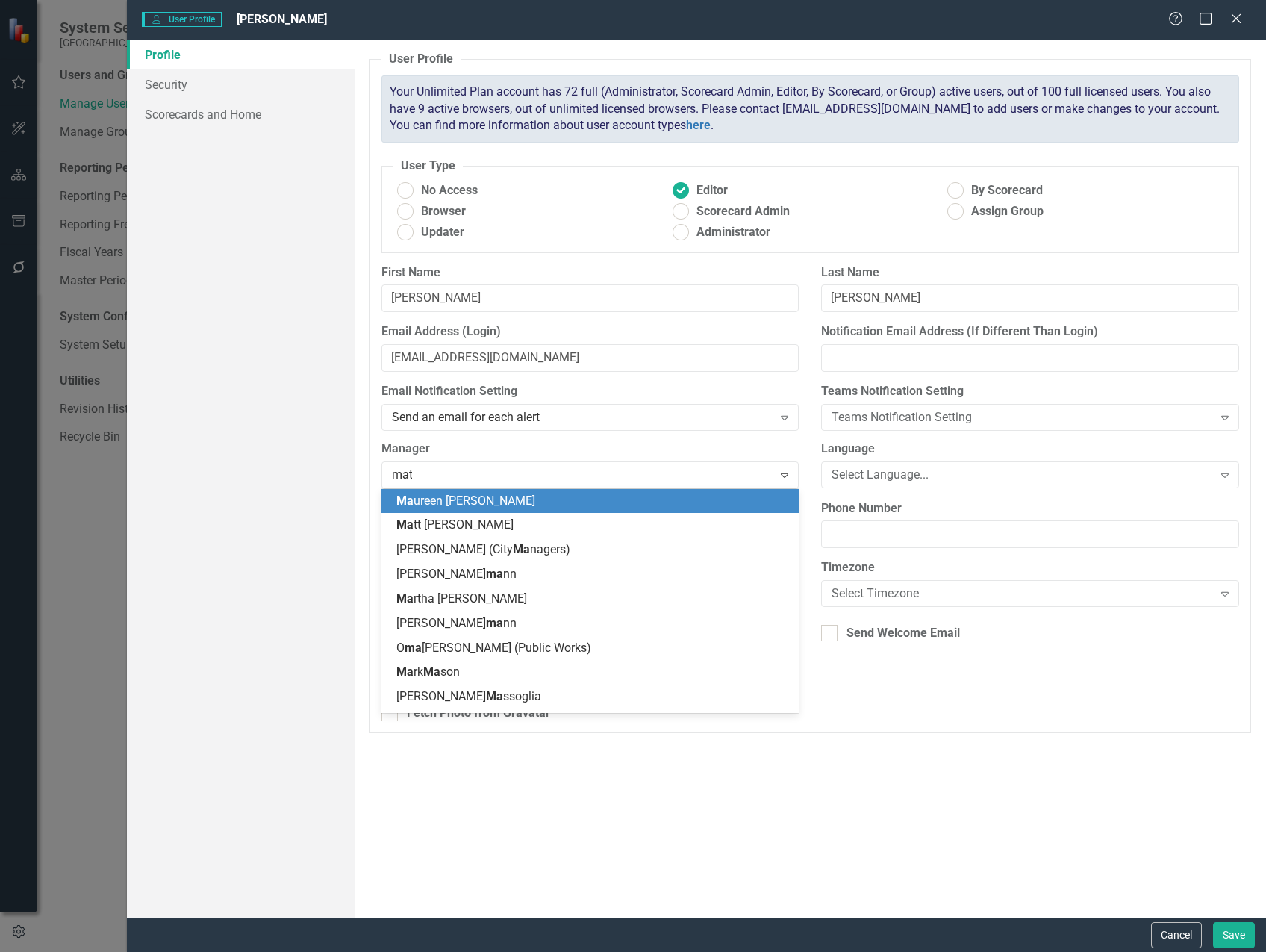
type input "matt"
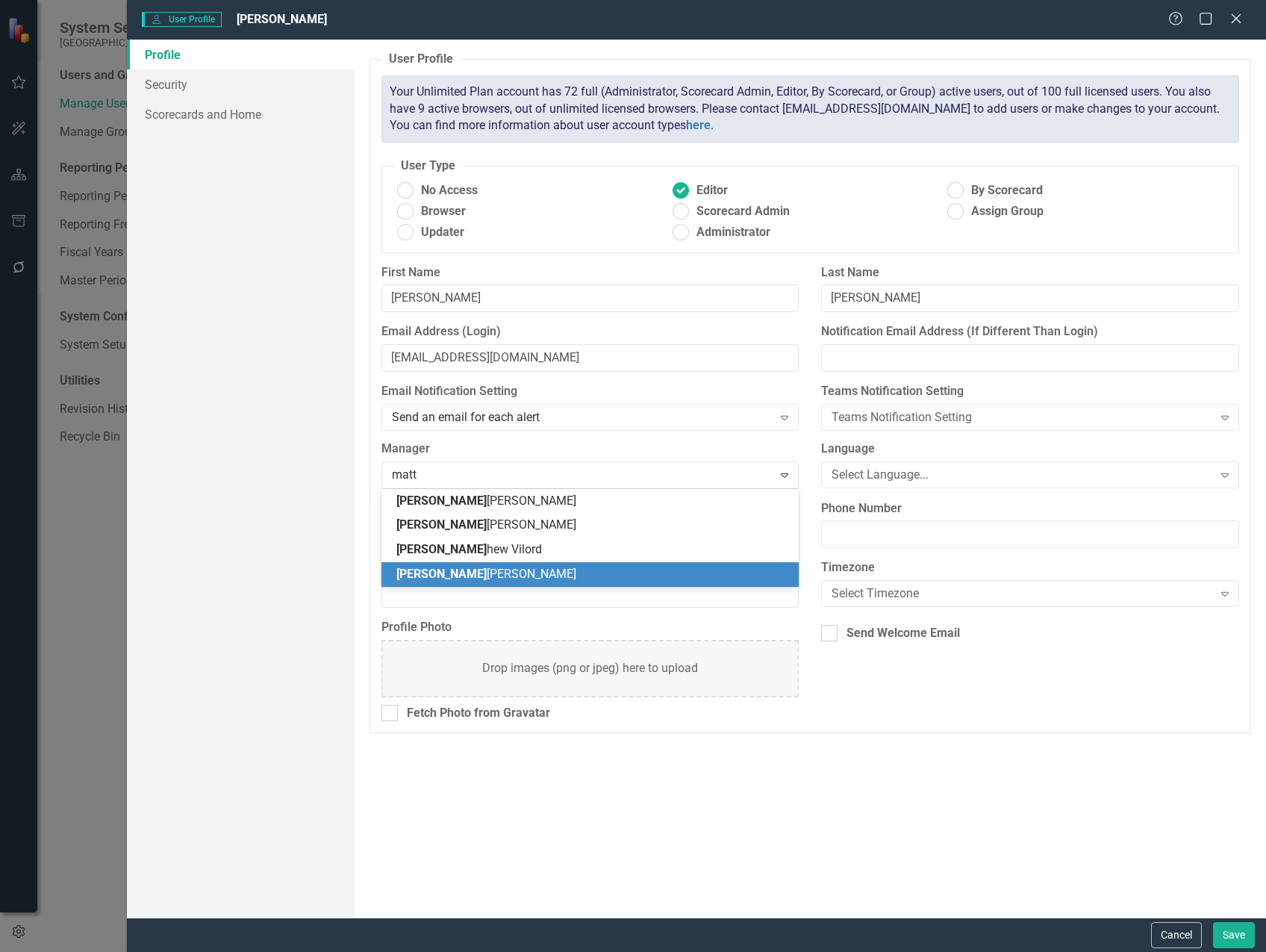
click at [581, 566] on div "[PERSON_NAME]" at bounding box center [593, 574] width 394 height 17
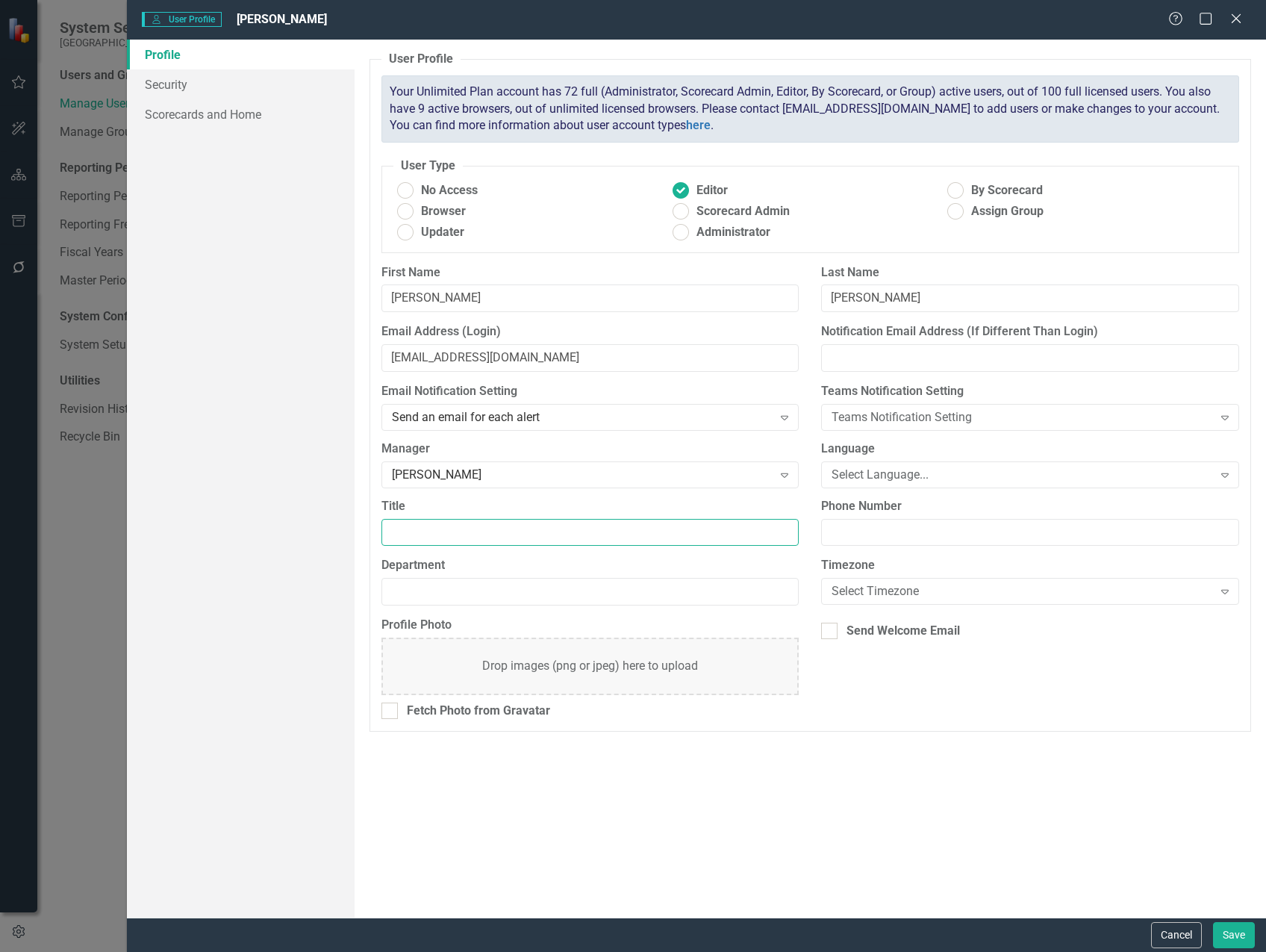
click at [604, 532] on input "Title" at bounding box center [590, 533] width 418 height 27
type input "Senior Project Manager"
click at [590, 592] on input "Department" at bounding box center [590, 591] width 418 height 27
type input "Public Works"
click at [1235, 936] on button "Save" at bounding box center [1234, 935] width 42 height 26
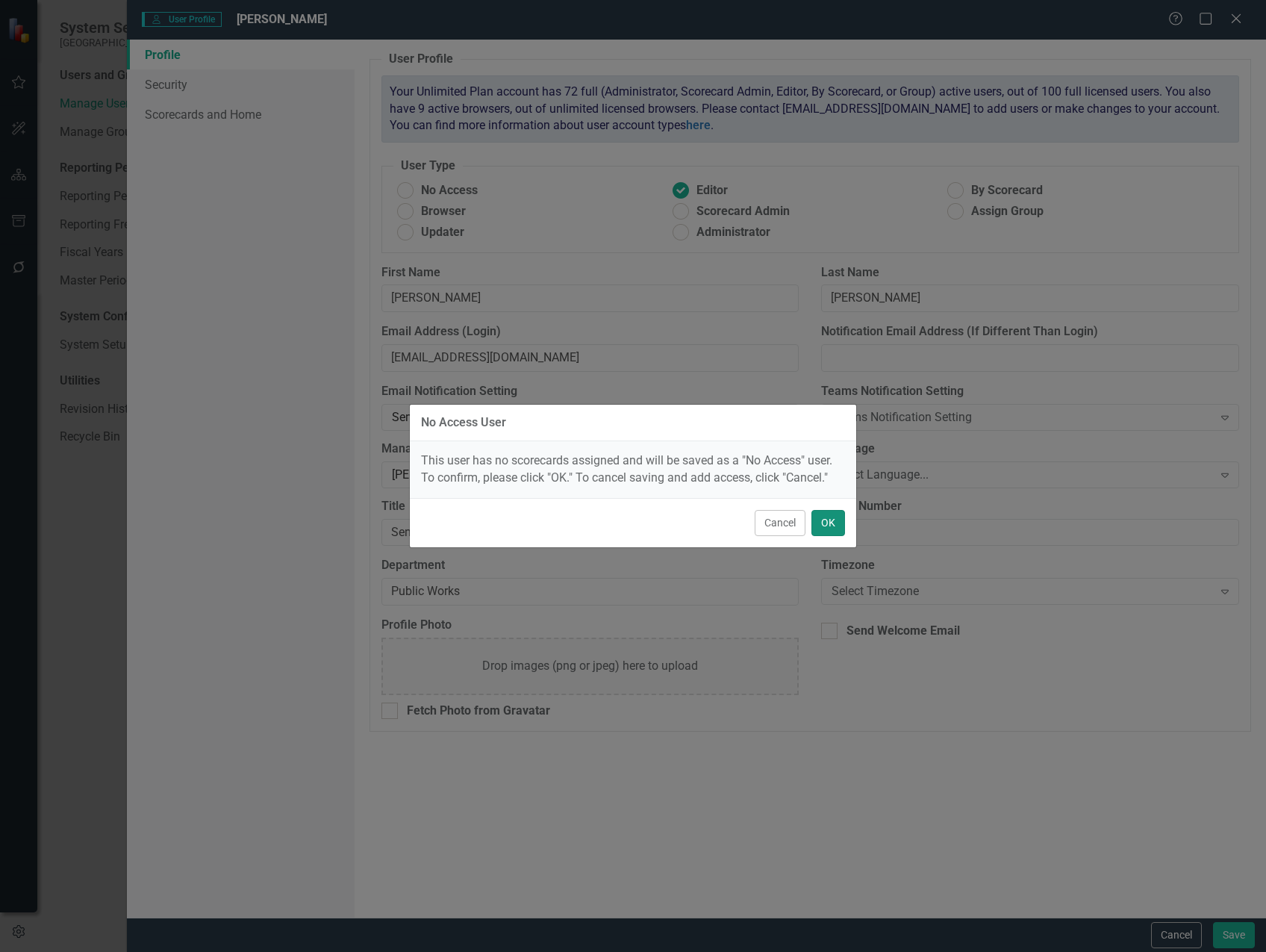
click at [824, 522] on button "OK" at bounding box center [828, 523] width 34 height 26
radio input "true"
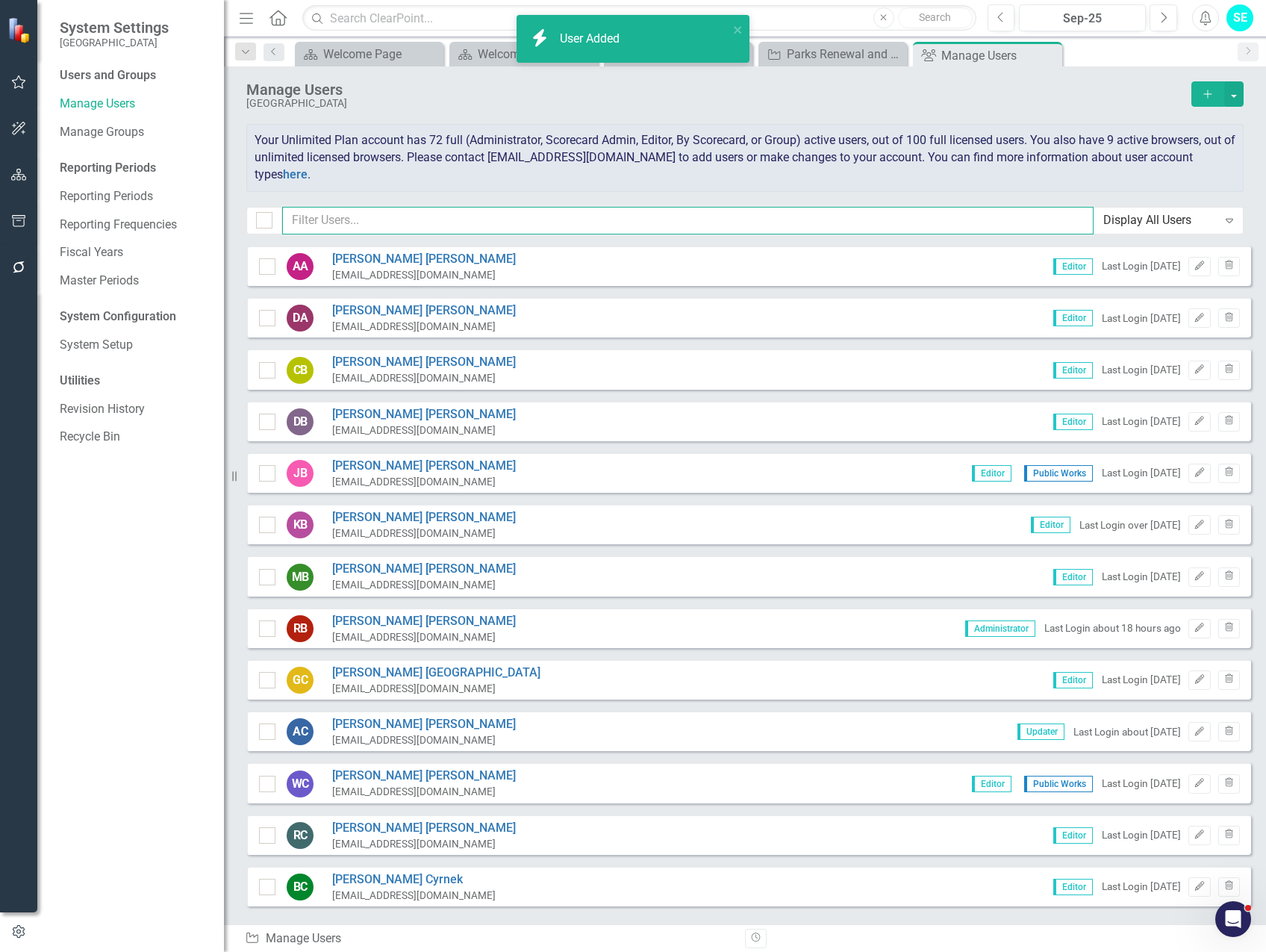
click at [393, 215] on input "text" at bounding box center [688, 220] width 812 height 27
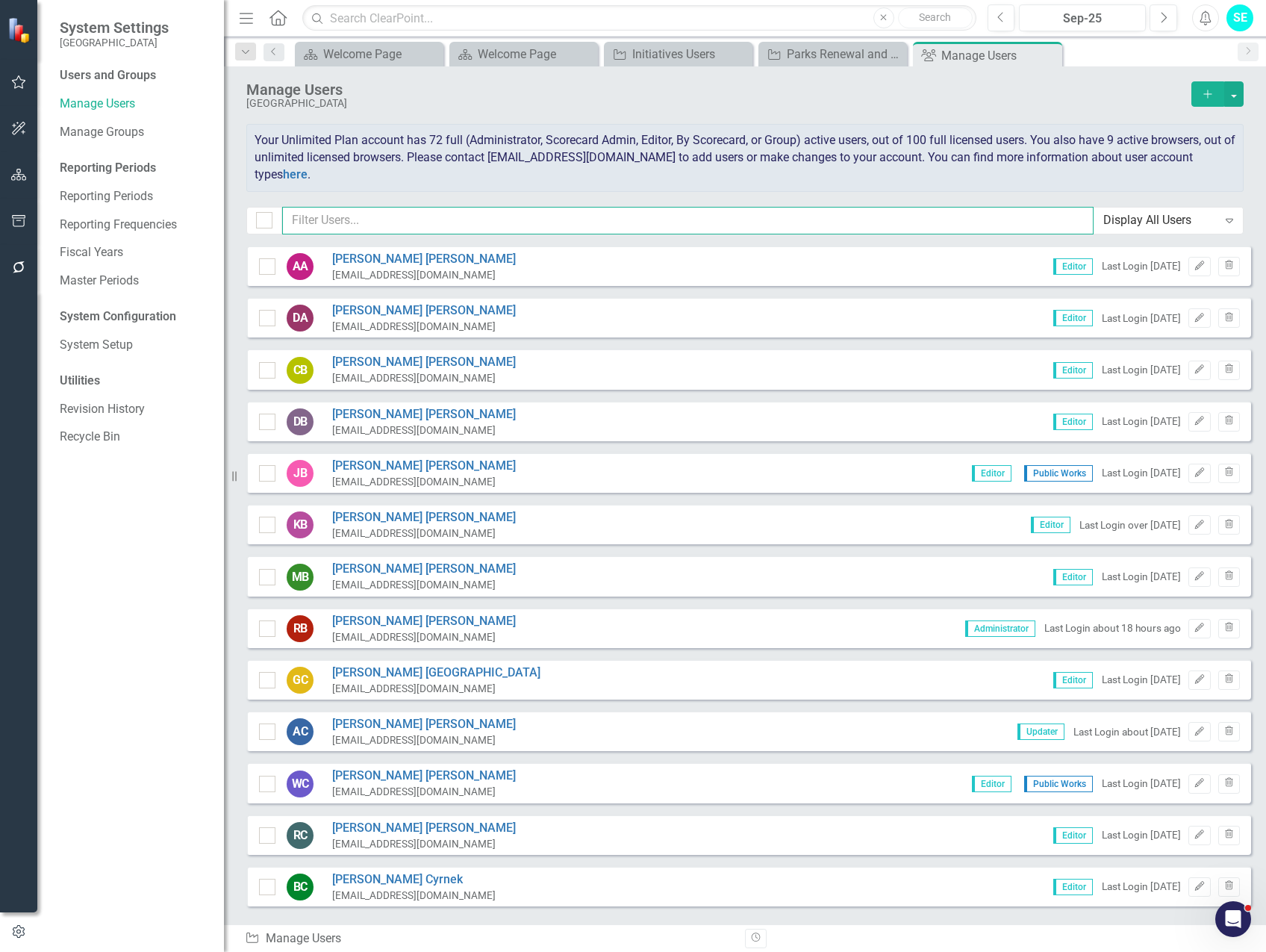
type input "a"
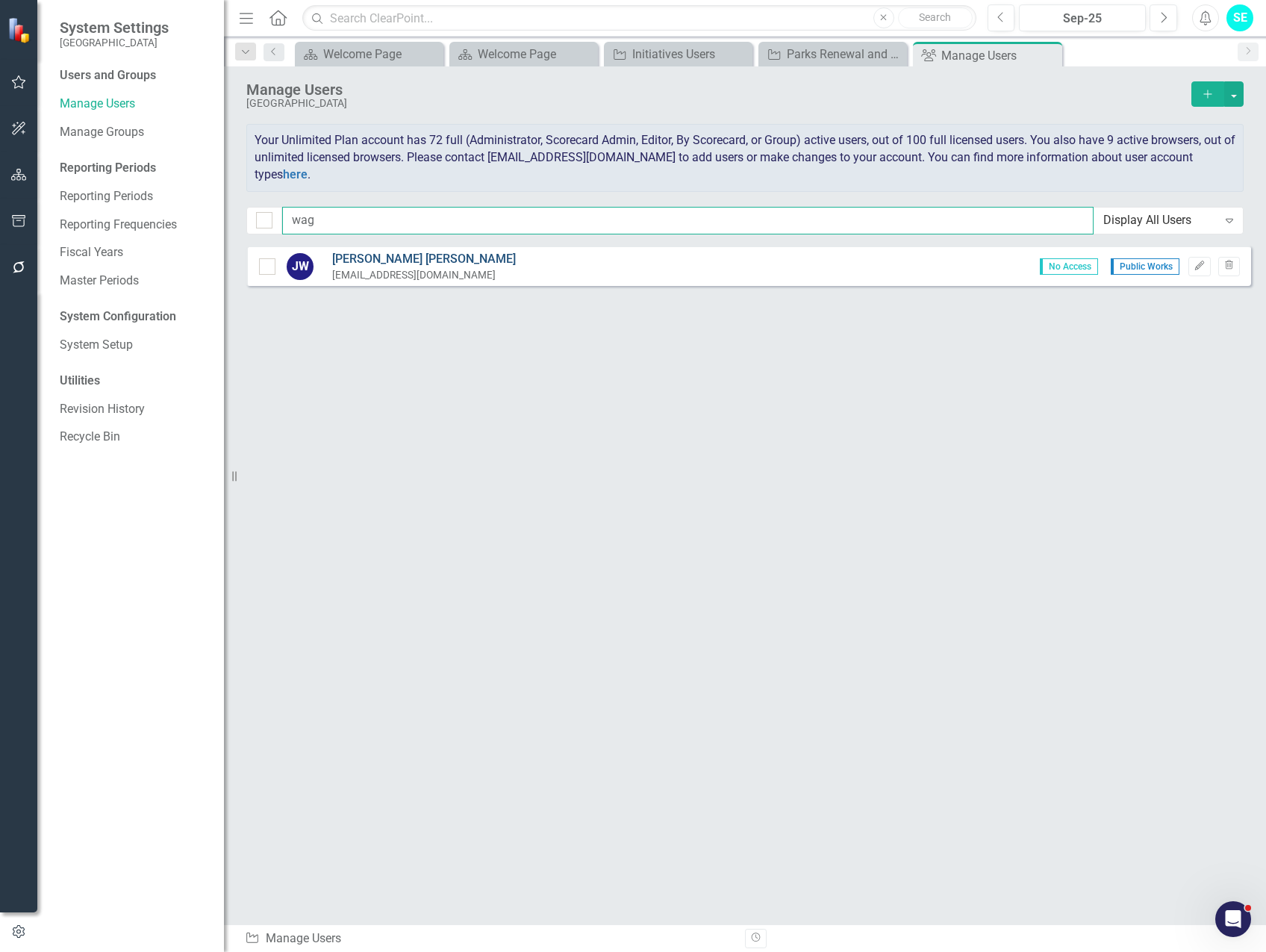
type input "wag"
click at [388, 264] on link "[PERSON_NAME]" at bounding box center [424, 259] width 184 height 17
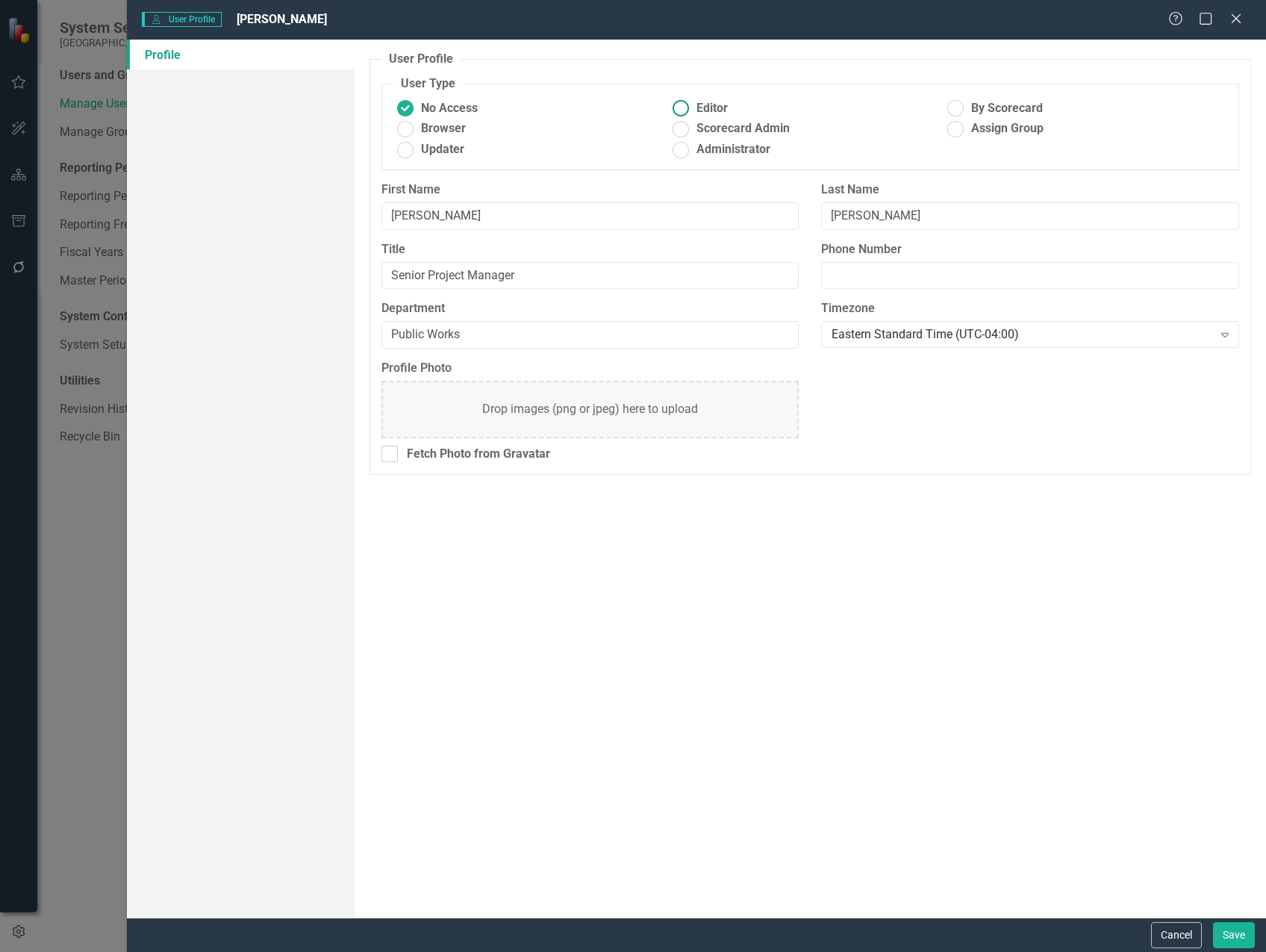
click at [683, 112] on ins at bounding box center [680, 108] width 23 height 23
click at [683, 112] on input "Editor" at bounding box center [680, 108] width 23 height 23
radio input "true"
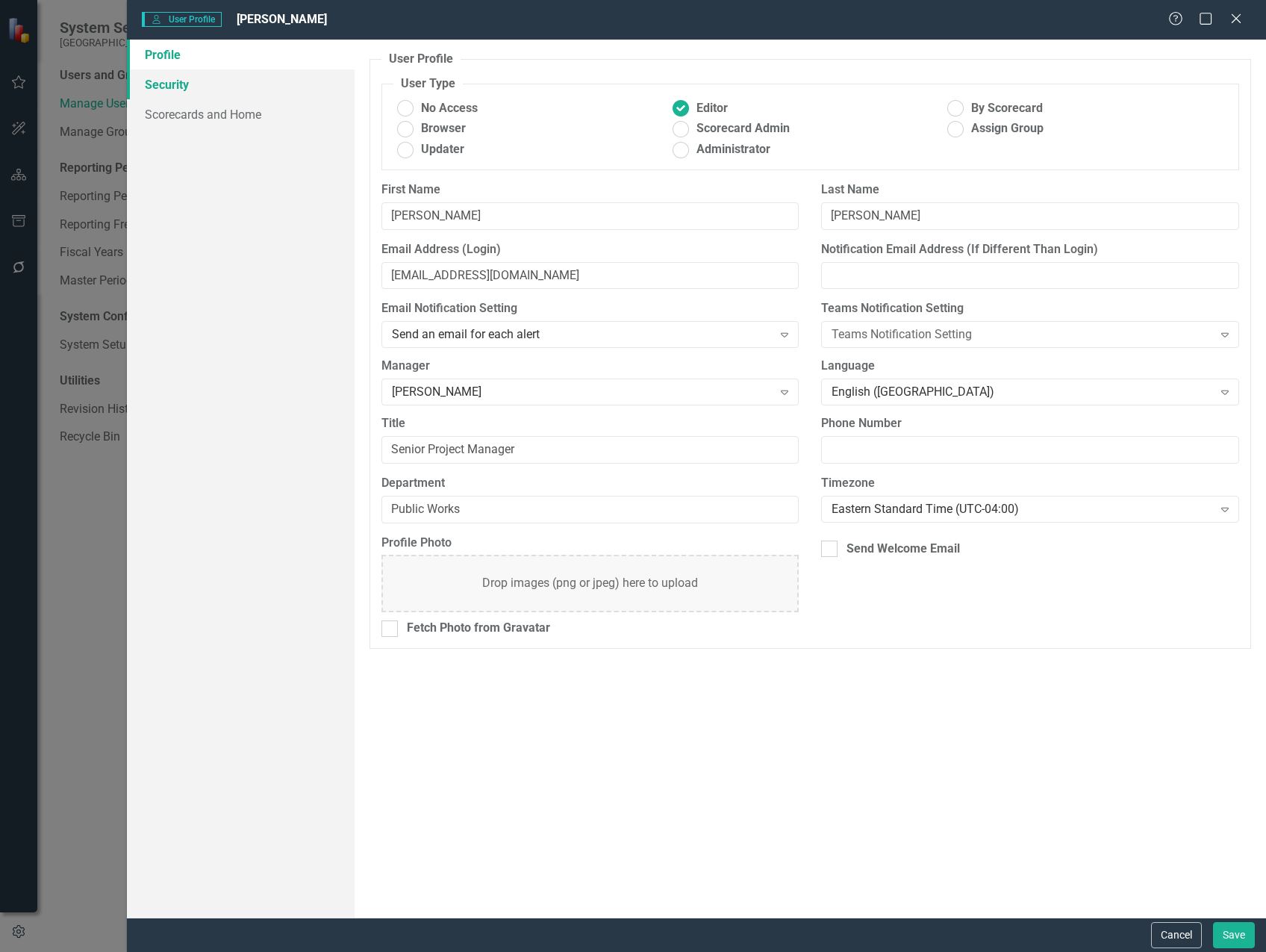
click at [222, 91] on link "Security" at bounding box center [240, 84] width 228 height 30
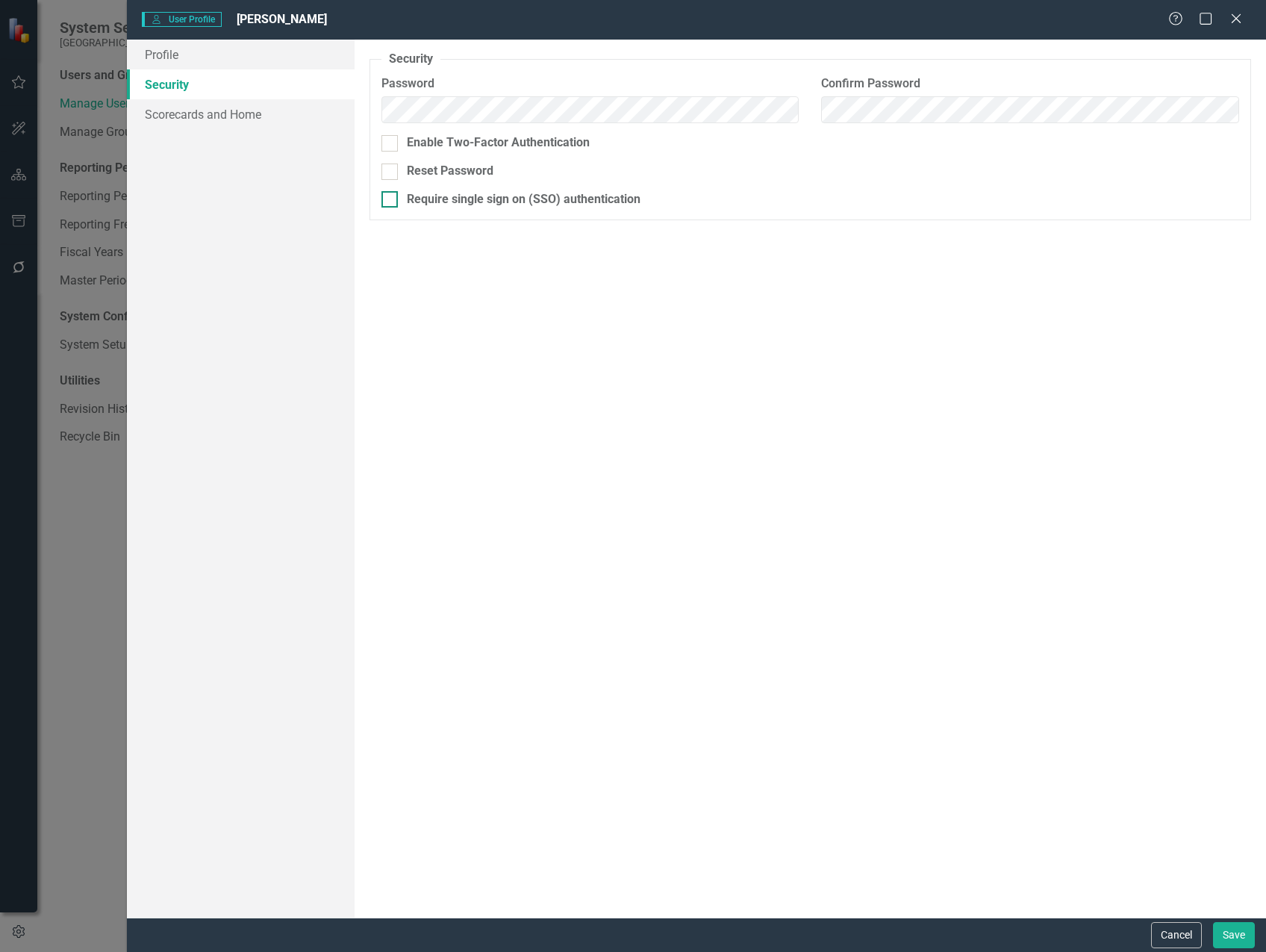
click at [390, 204] on div at bounding box center [389, 199] width 16 height 16
click at [390, 201] on input "Require single sign on (SSO) authentication" at bounding box center [386, 196] width 10 height 10
checkbox input "true"
click at [194, 122] on link "Scorecards and Home" at bounding box center [240, 114] width 228 height 30
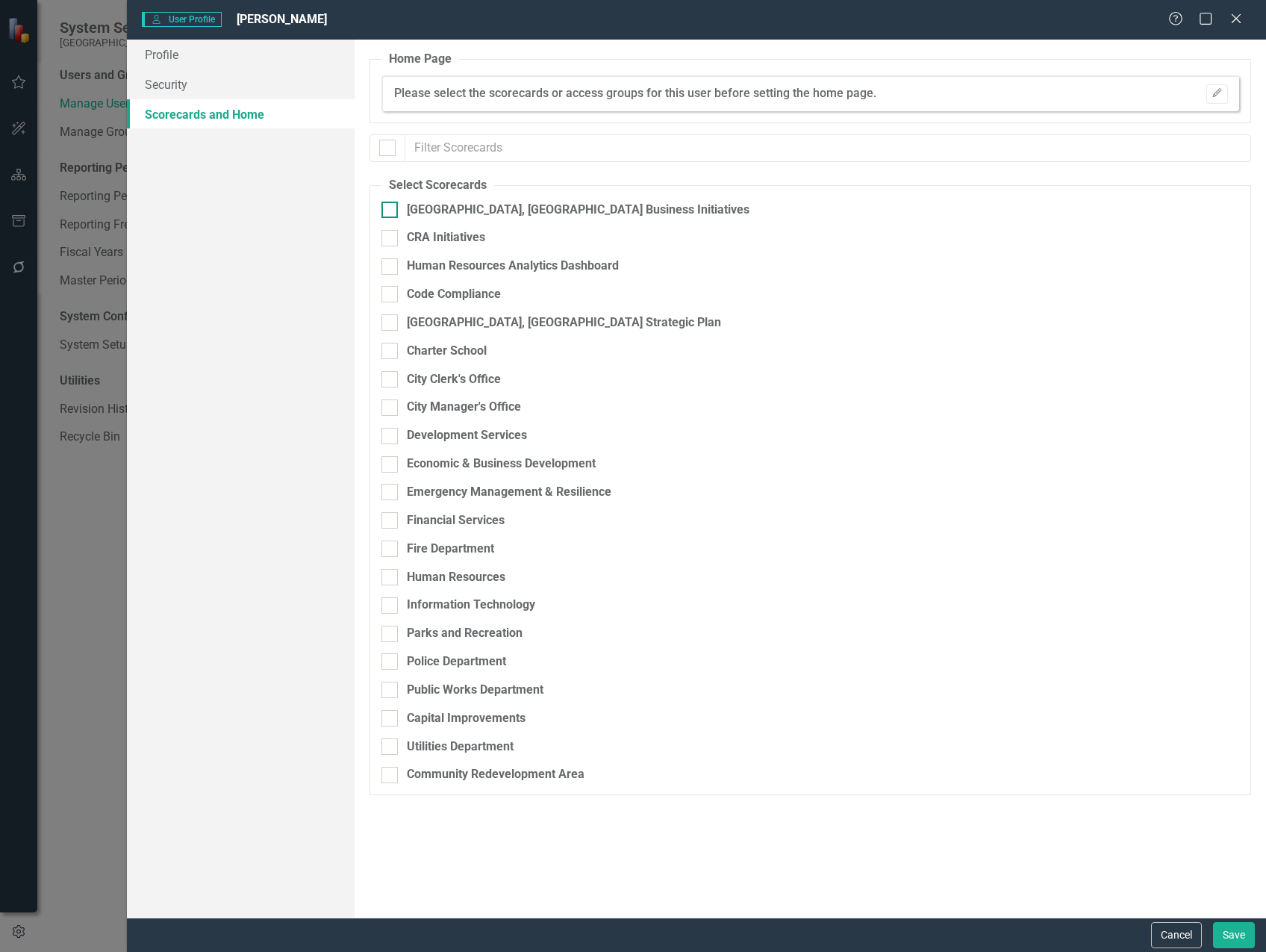
click at [386, 210] on input "[GEOGRAPHIC_DATA], [GEOGRAPHIC_DATA] Business Initiatives" at bounding box center [386, 206] width 10 height 10
checkbox input "true"
click at [1226, 937] on button "Save" at bounding box center [1234, 935] width 42 height 26
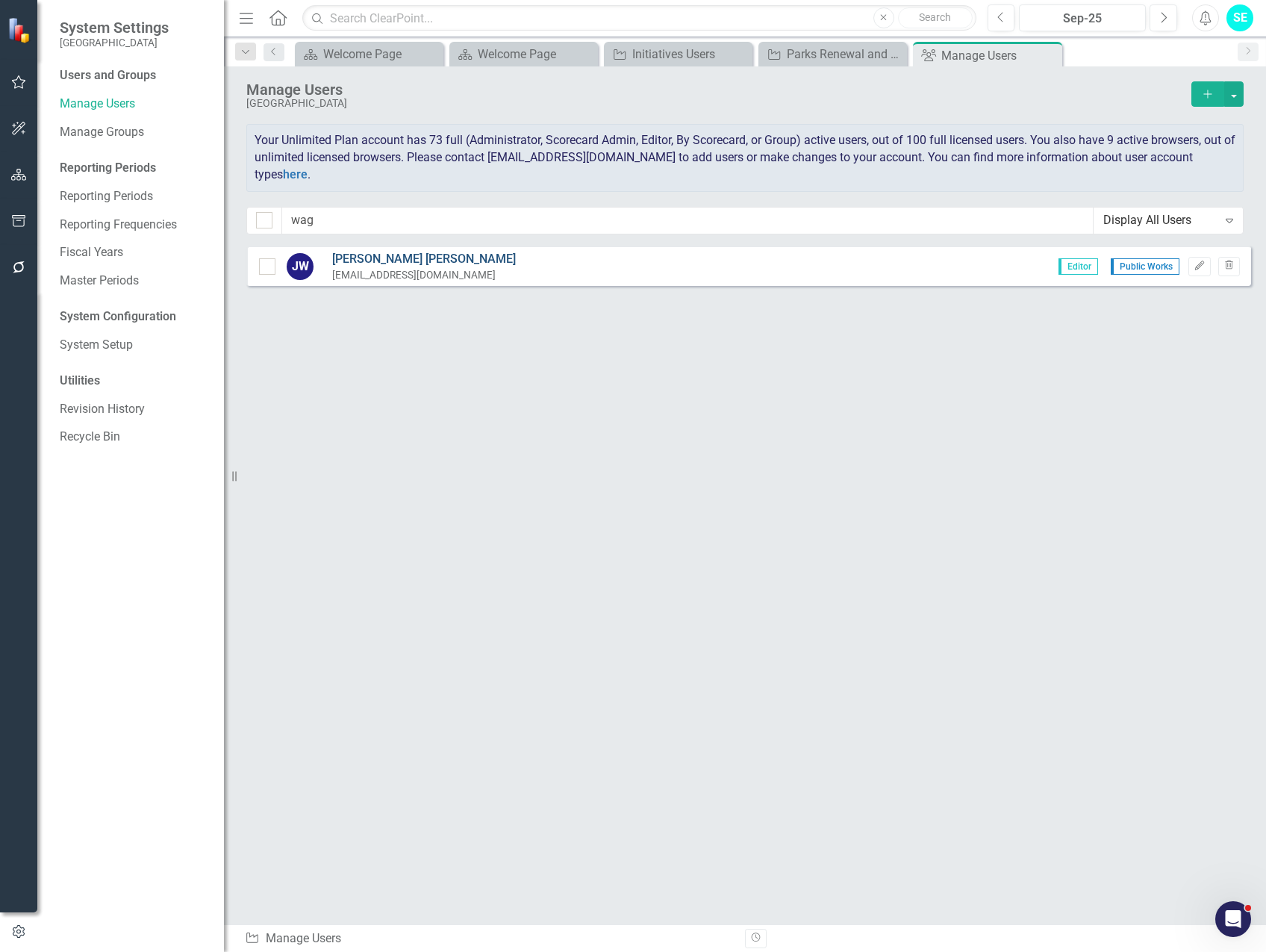
click at [365, 259] on link "[PERSON_NAME]" at bounding box center [424, 259] width 184 height 17
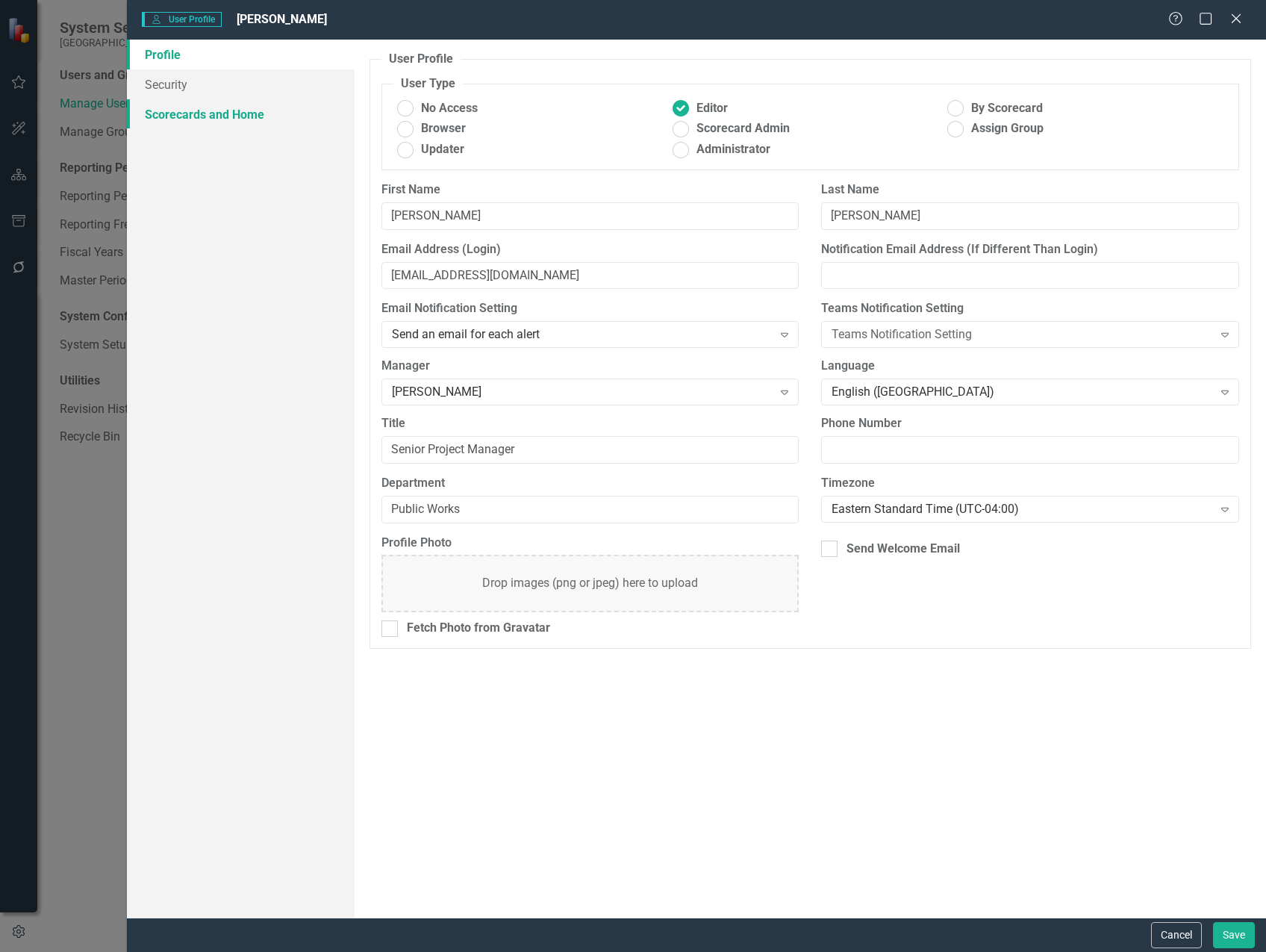
click at [189, 121] on link "Scorecards and Home" at bounding box center [240, 114] width 228 height 30
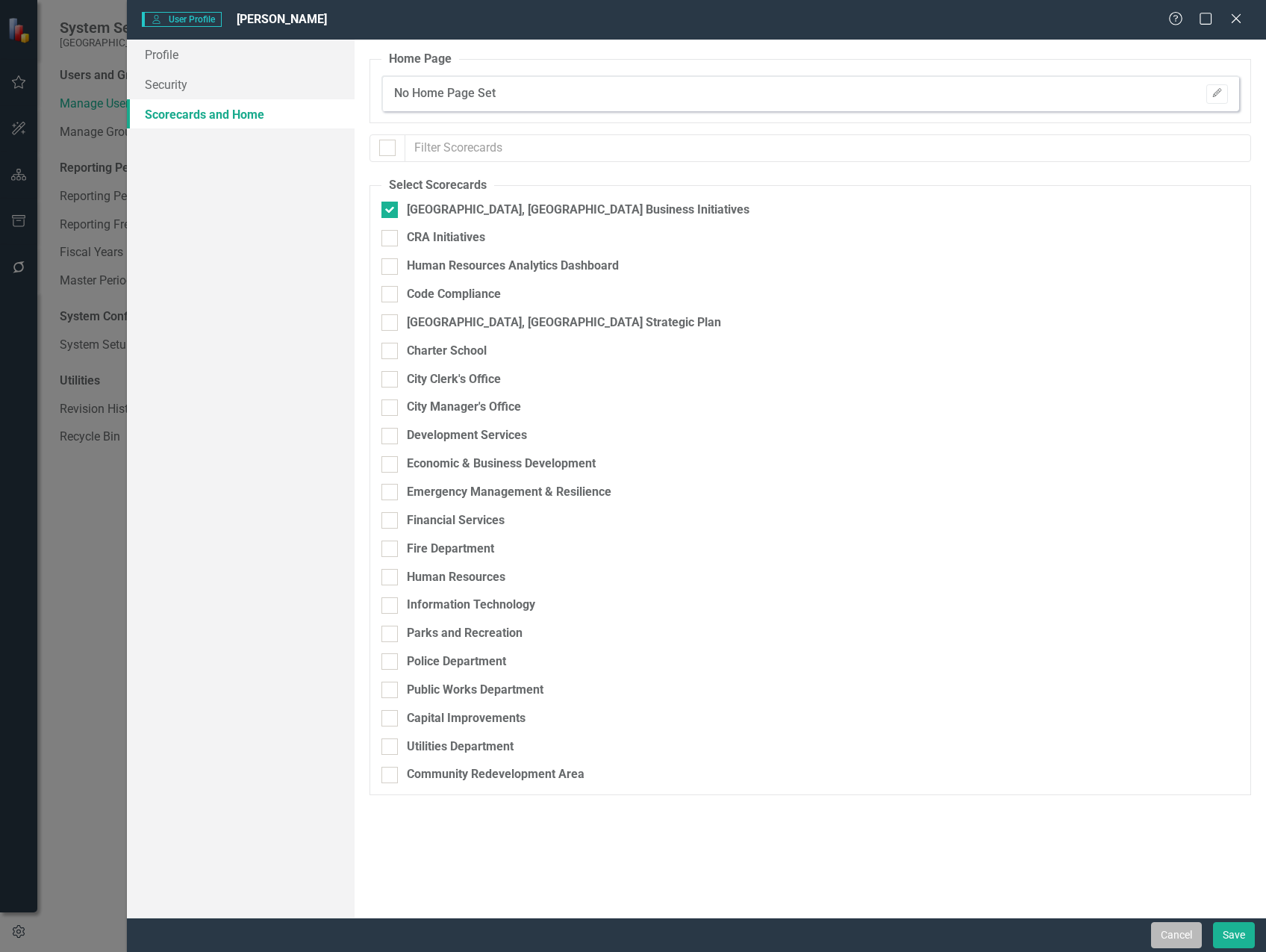
click at [1173, 931] on button "Cancel" at bounding box center [1177, 935] width 51 height 26
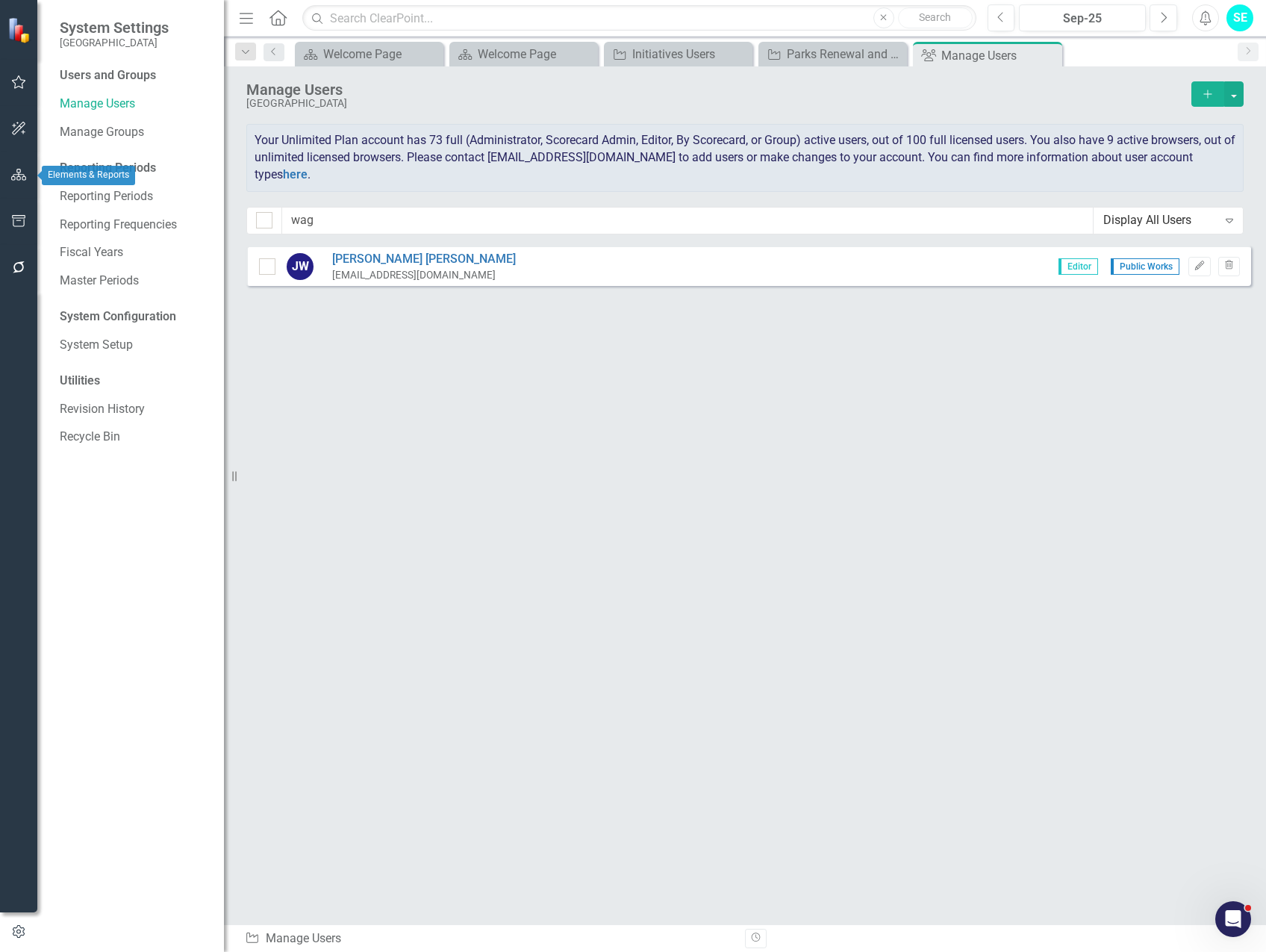
click at [16, 174] on icon "button" at bounding box center [18, 175] width 16 height 12
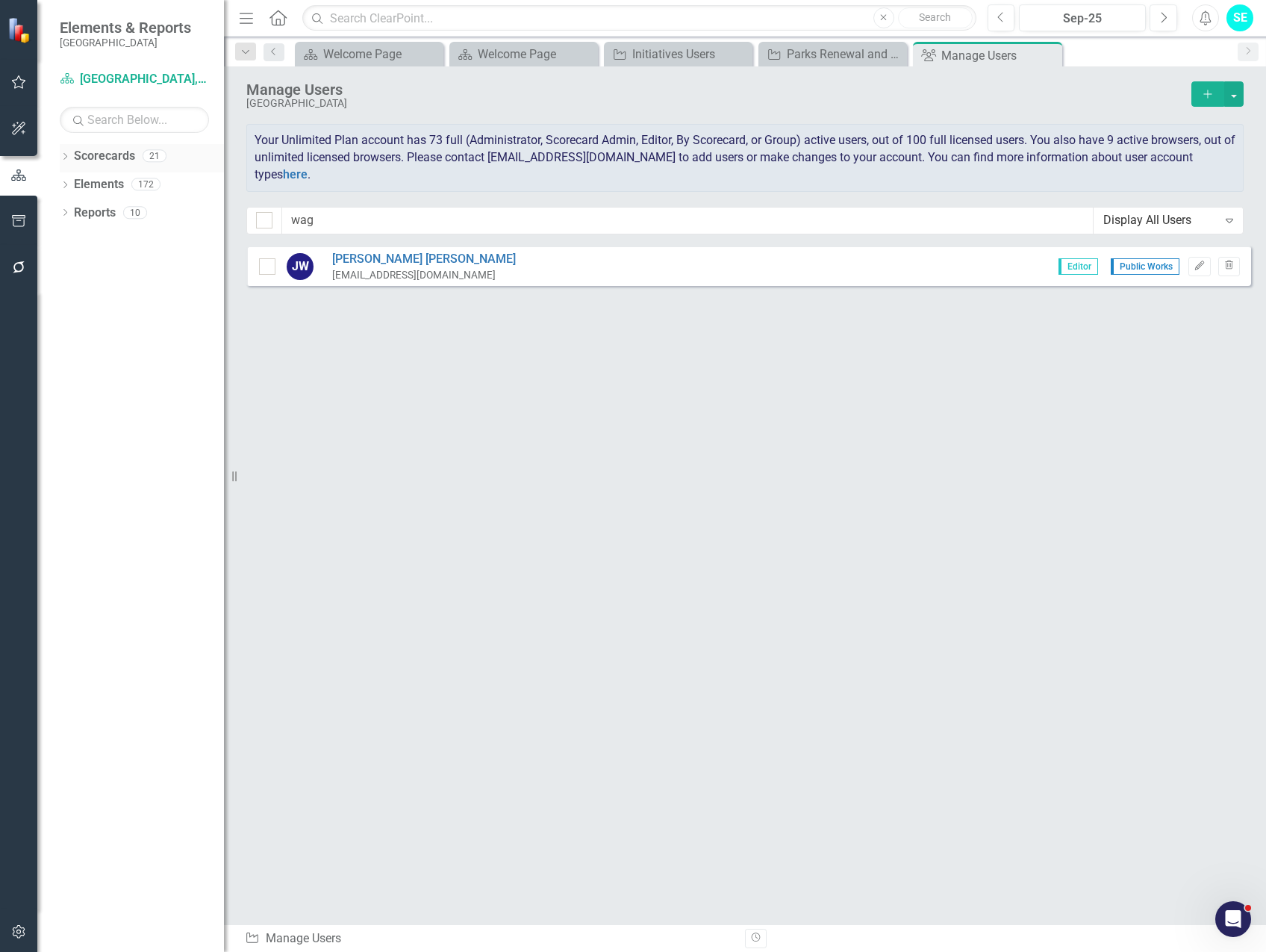
click at [68, 157] on icon "Dropdown" at bounding box center [64, 157] width 10 height 8
click at [108, 185] on link "[GEOGRAPHIC_DATA], [GEOGRAPHIC_DATA] Business Initiatives" at bounding box center [153, 185] width 142 height 17
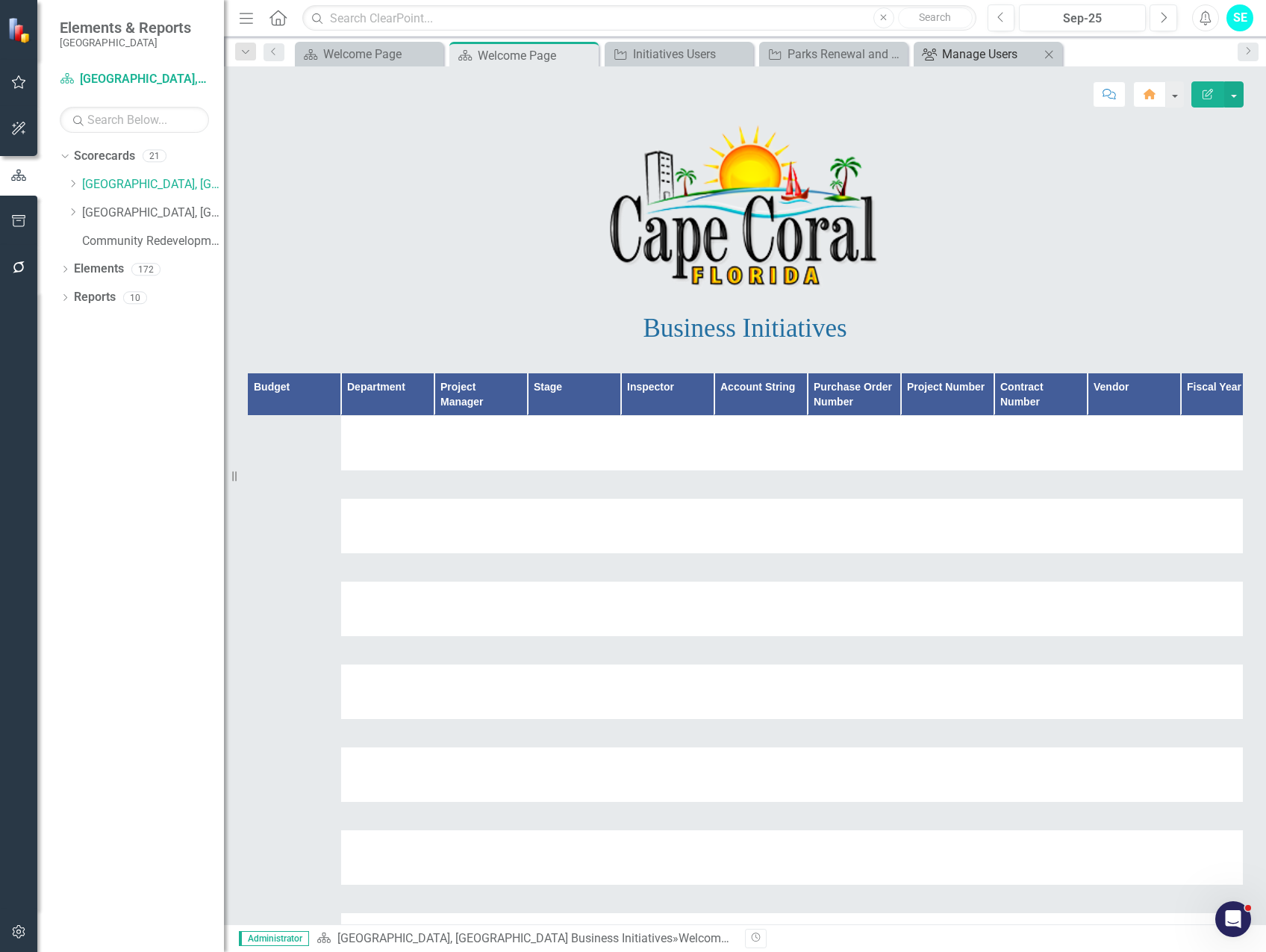
click at [983, 52] on div "Manage Users" at bounding box center [991, 54] width 98 height 18
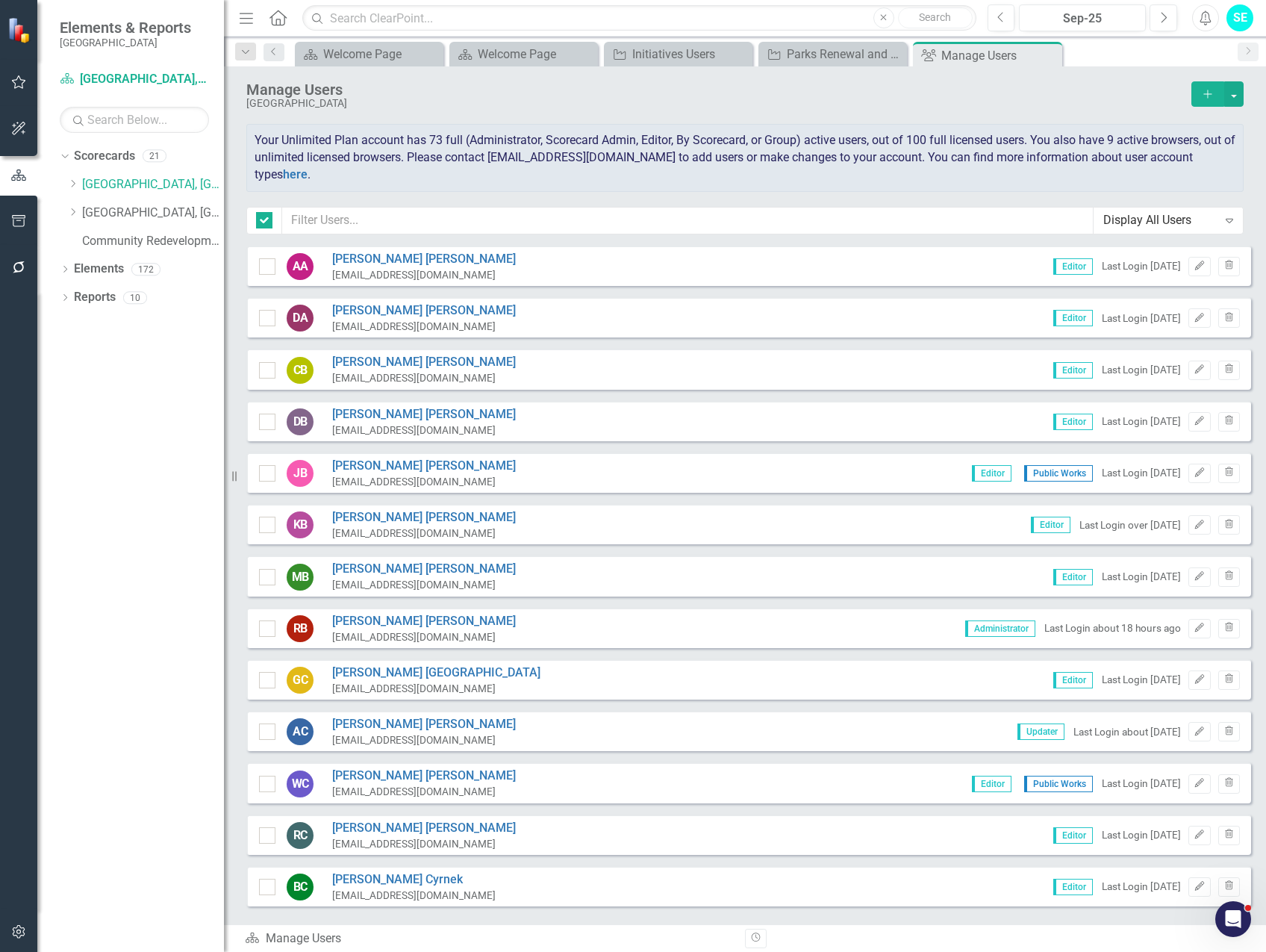
checkbox input "false"
click at [1048, 55] on icon "Close" at bounding box center [1048, 55] width 15 height 12
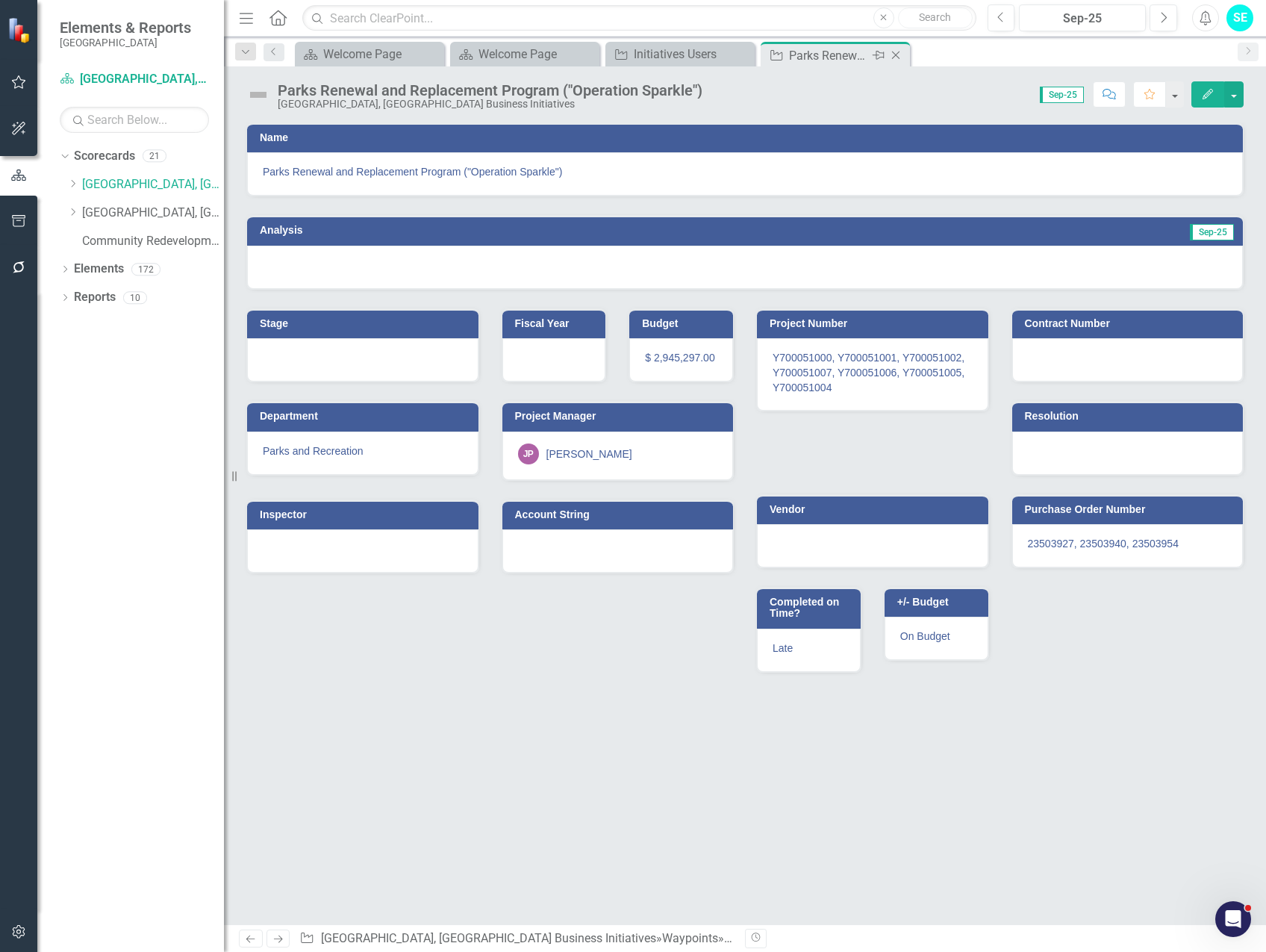
click at [840, 59] on div "Parks Renewal and Replacement Program ("Operation Sparkle")" at bounding box center [828, 56] width 80 height 18
drag, startPoint x: 899, startPoint y: 54, endPoint x: 870, endPoint y: 59, distance: 29.4
click at [0, 0] on icon "Close" at bounding box center [0, 0] width 0 height 0
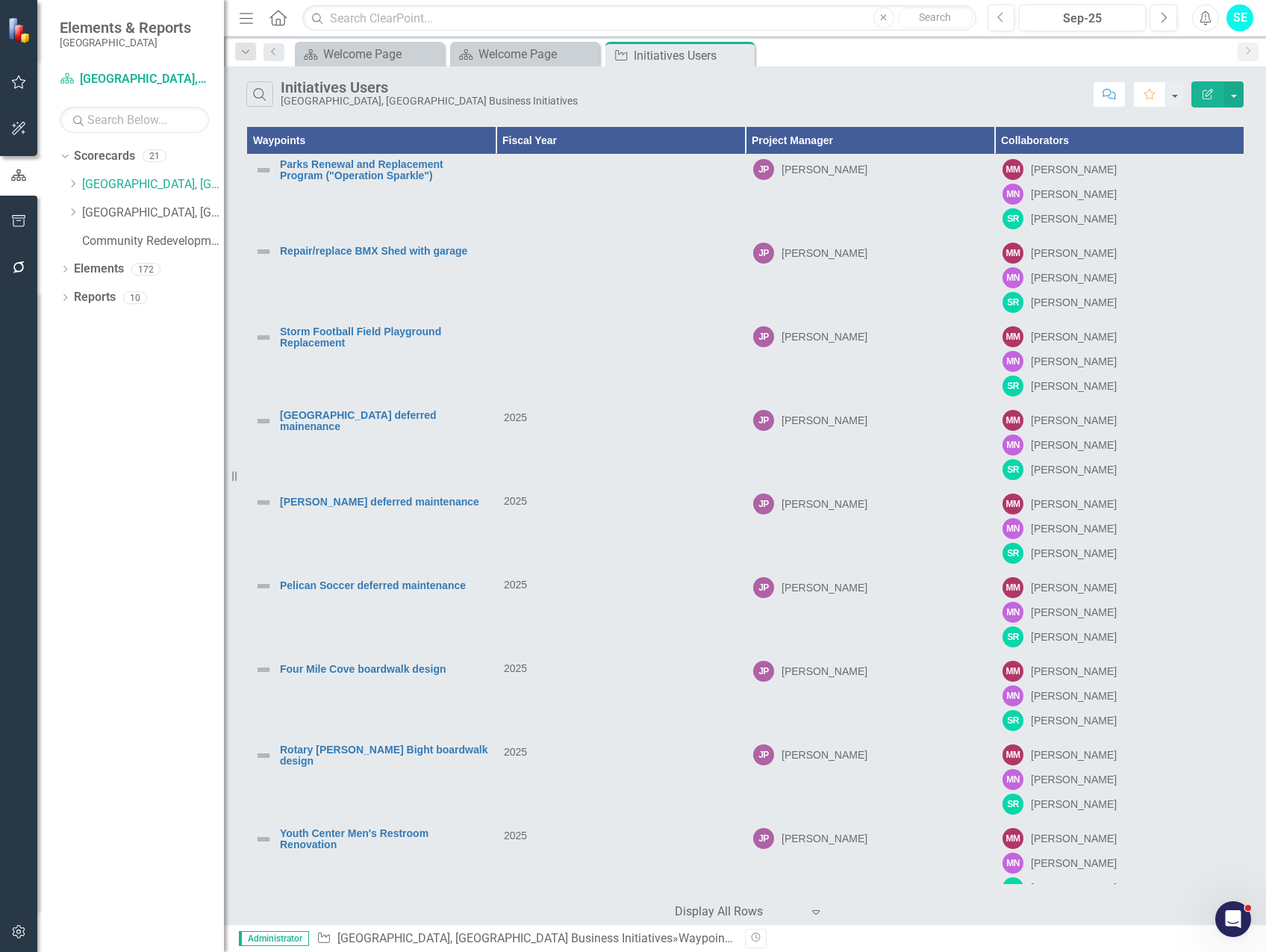
click at [1205, 98] on icon "Edit Report" at bounding box center [1207, 93] width 14 height 10
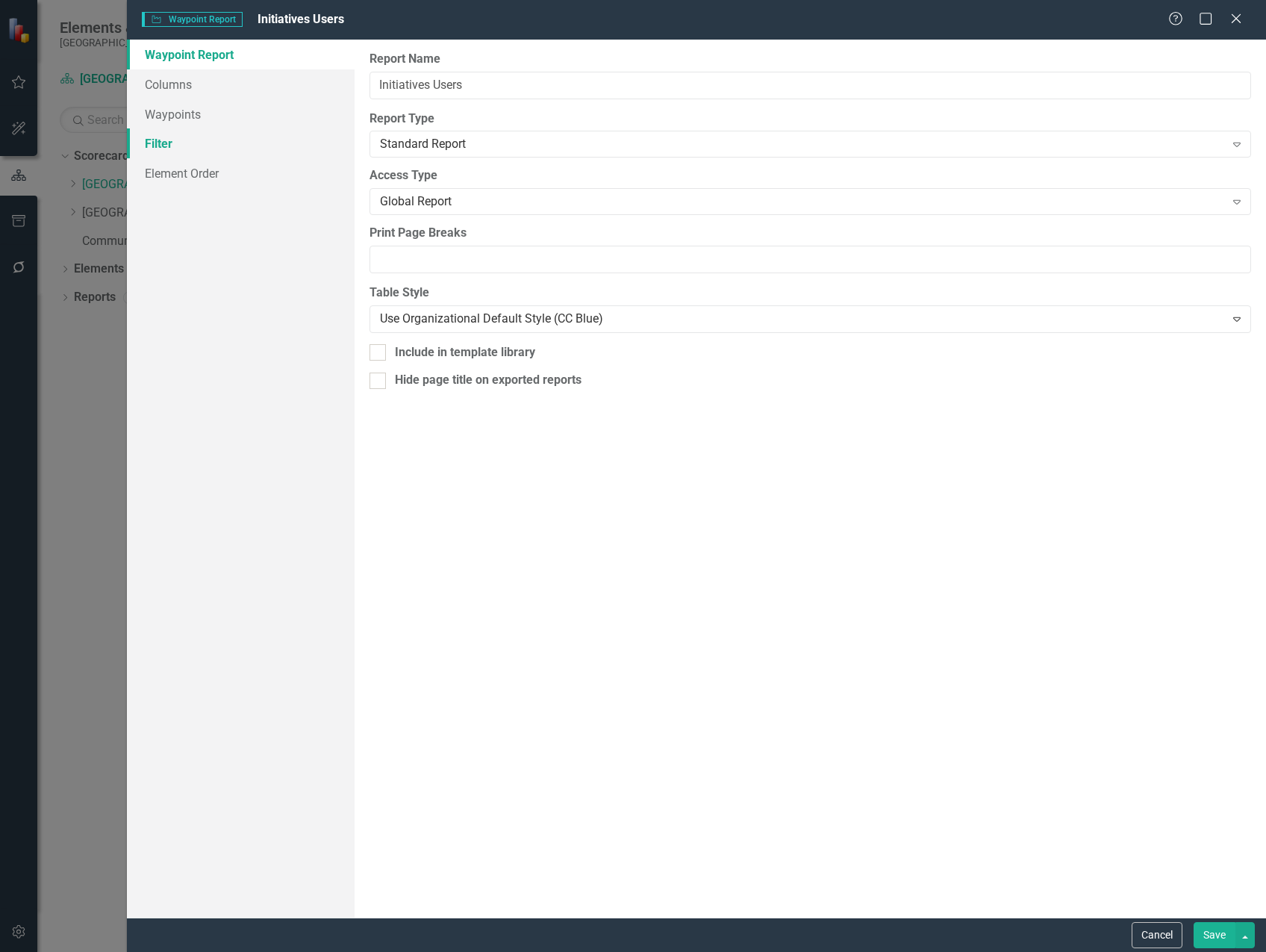
click at [171, 143] on link "Filter" at bounding box center [240, 143] width 228 height 30
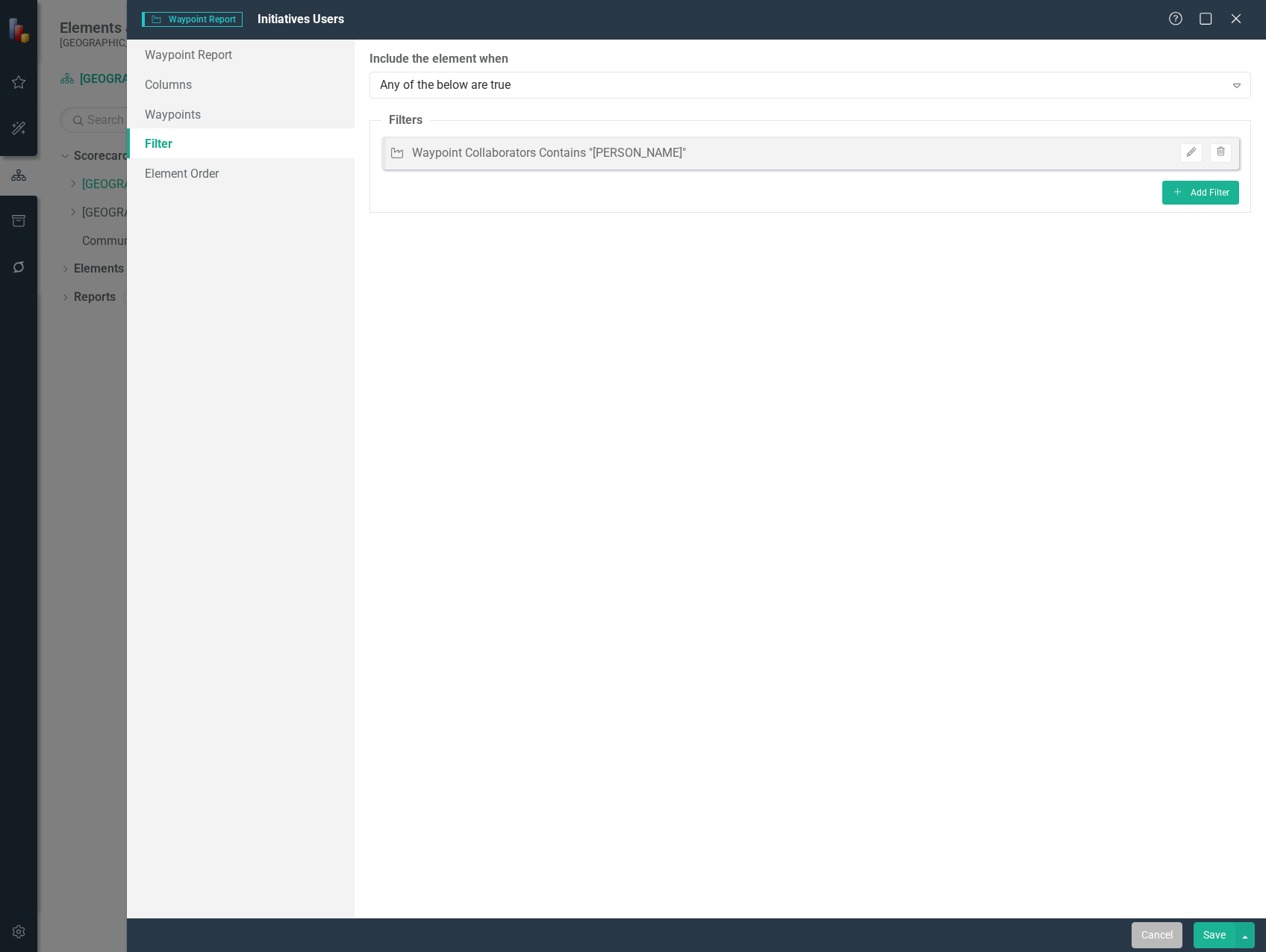
click at [1168, 926] on button "Cancel" at bounding box center [1157, 935] width 51 height 26
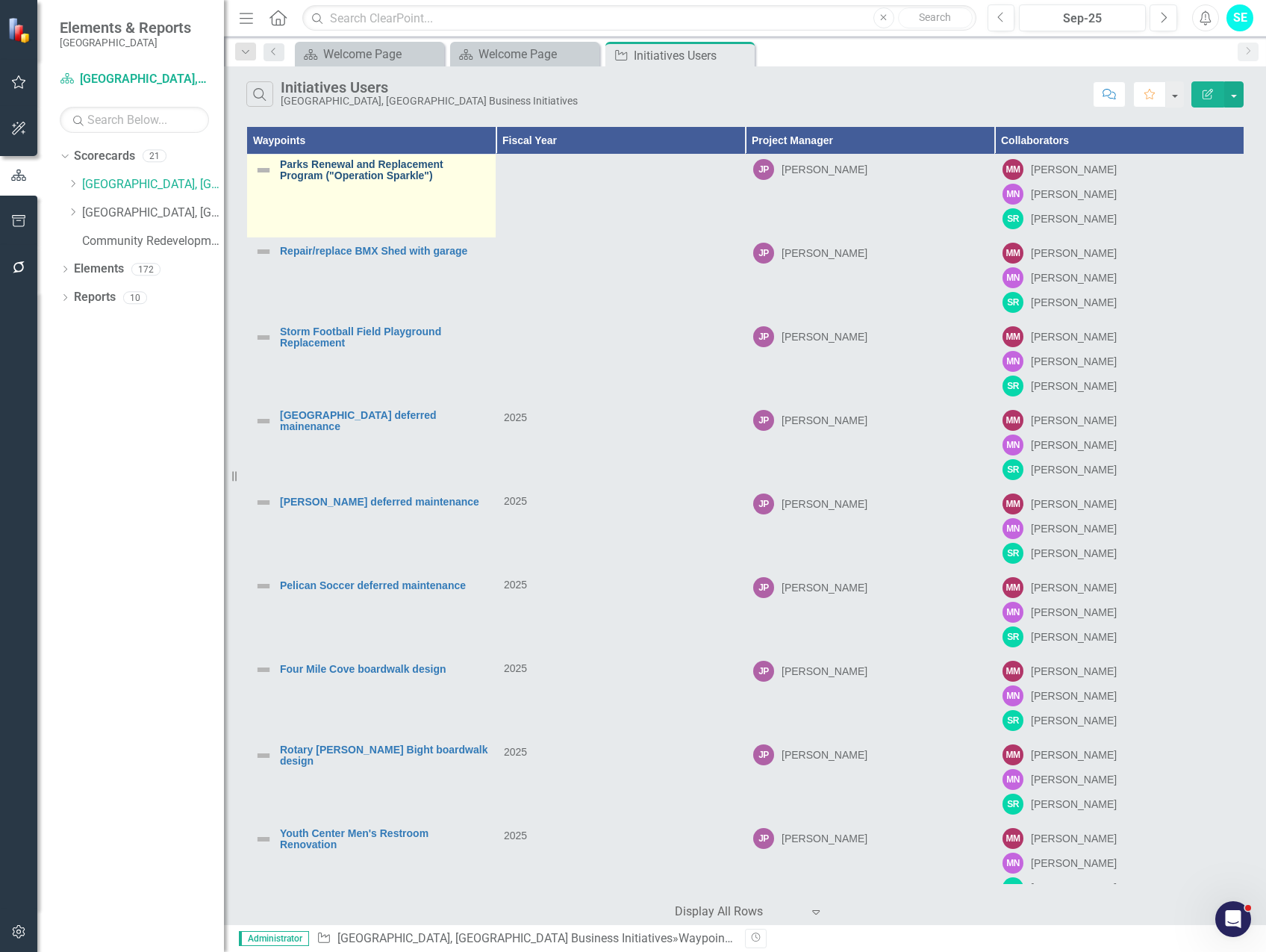
click at [381, 164] on link "Parks Renewal and Replacement Program ("Operation Sparkle")" at bounding box center [384, 170] width 208 height 23
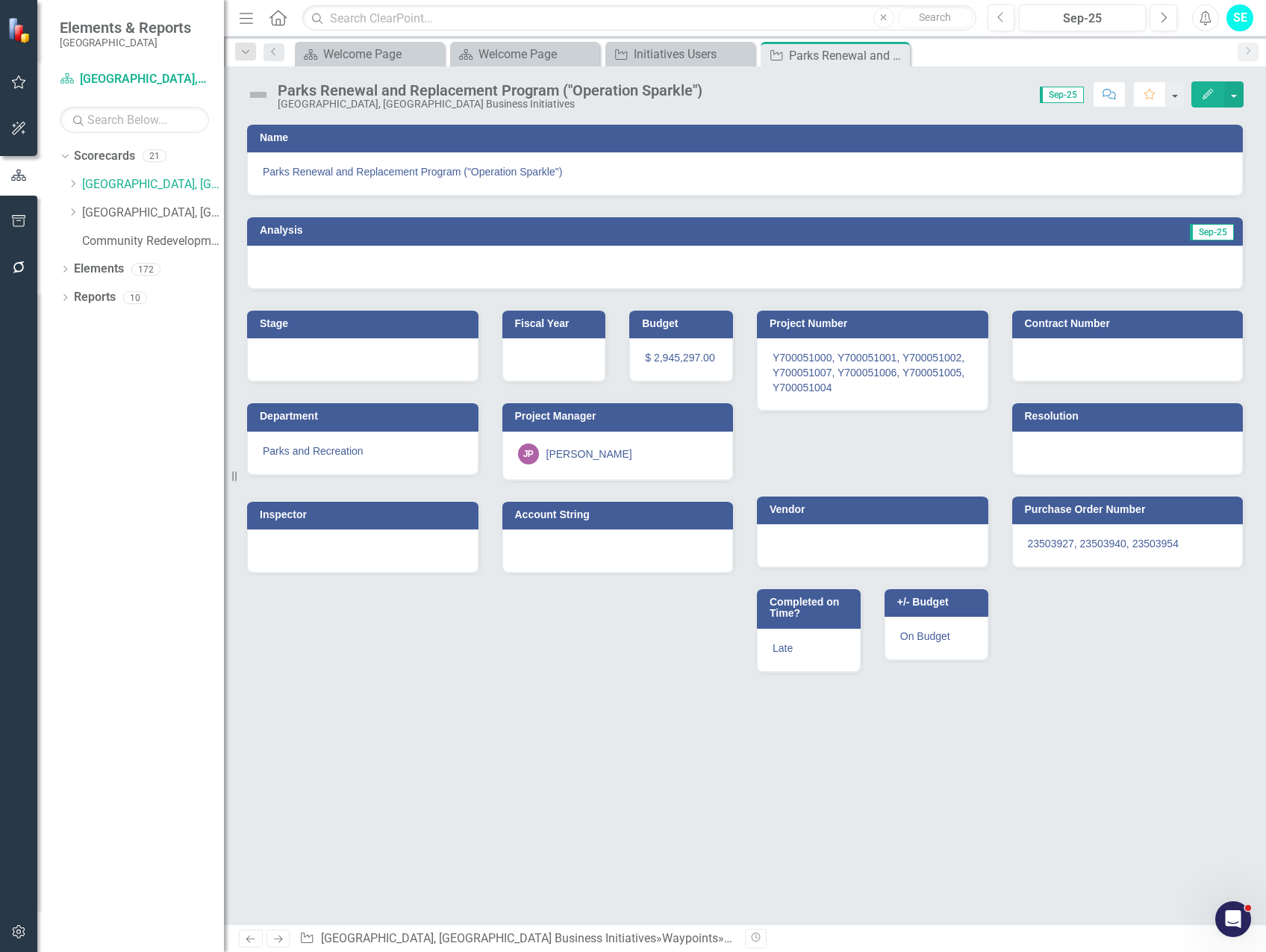
click at [1205, 93] on icon "Edit" at bounding box center [1207, 93] width 14 height 10
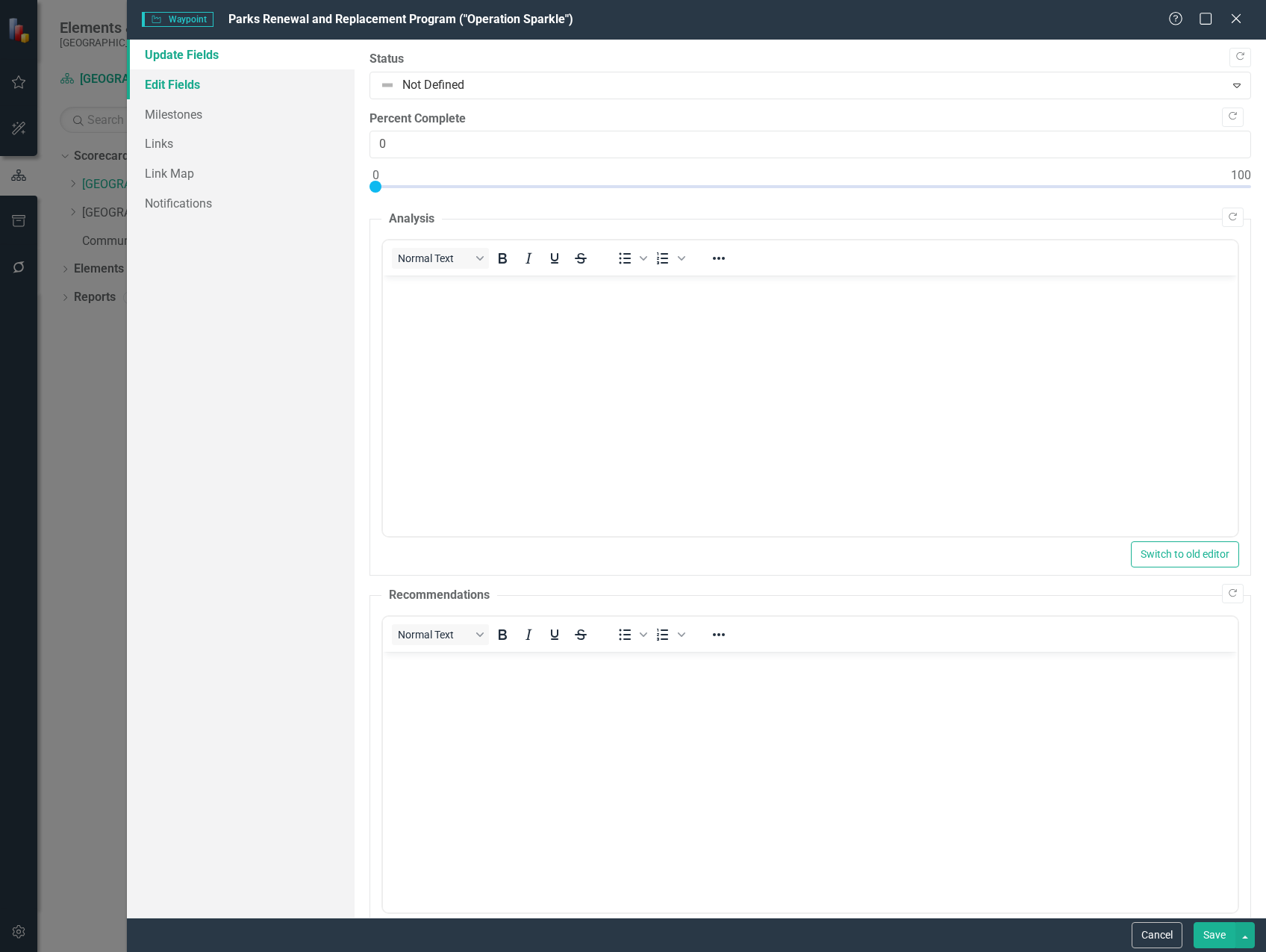
click at [156, 87] on link "Edit Fields" at bounding box center [240, 84] width 228 height 30
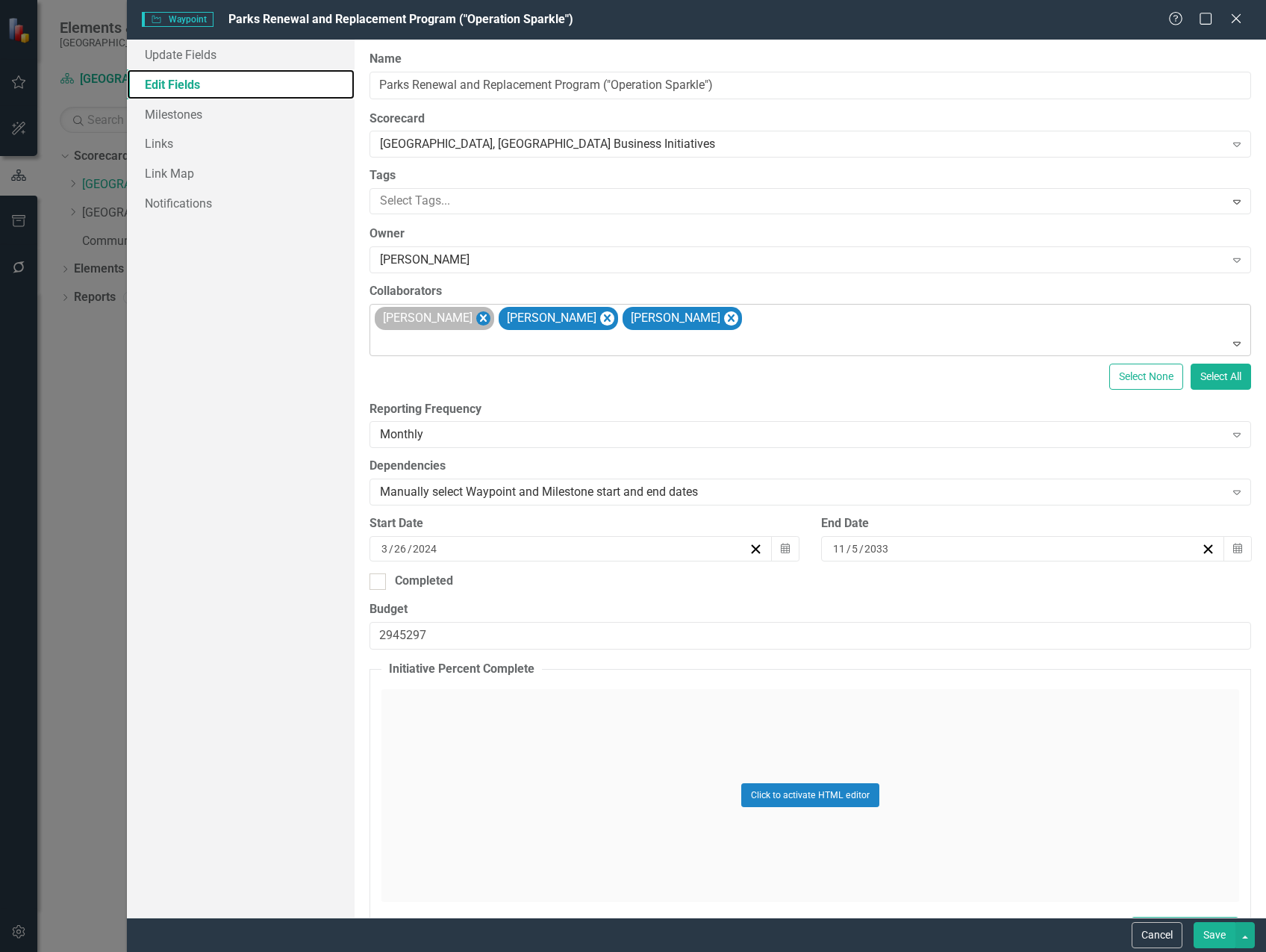
click at [491, 317] on icon "Remove Michael Massoglia" at bounding box center [484, 318] width 15 height 18
click at [480, 320] on icon "Remove Marvin Negron" at bounding box center [483, 318] width 6 height 7
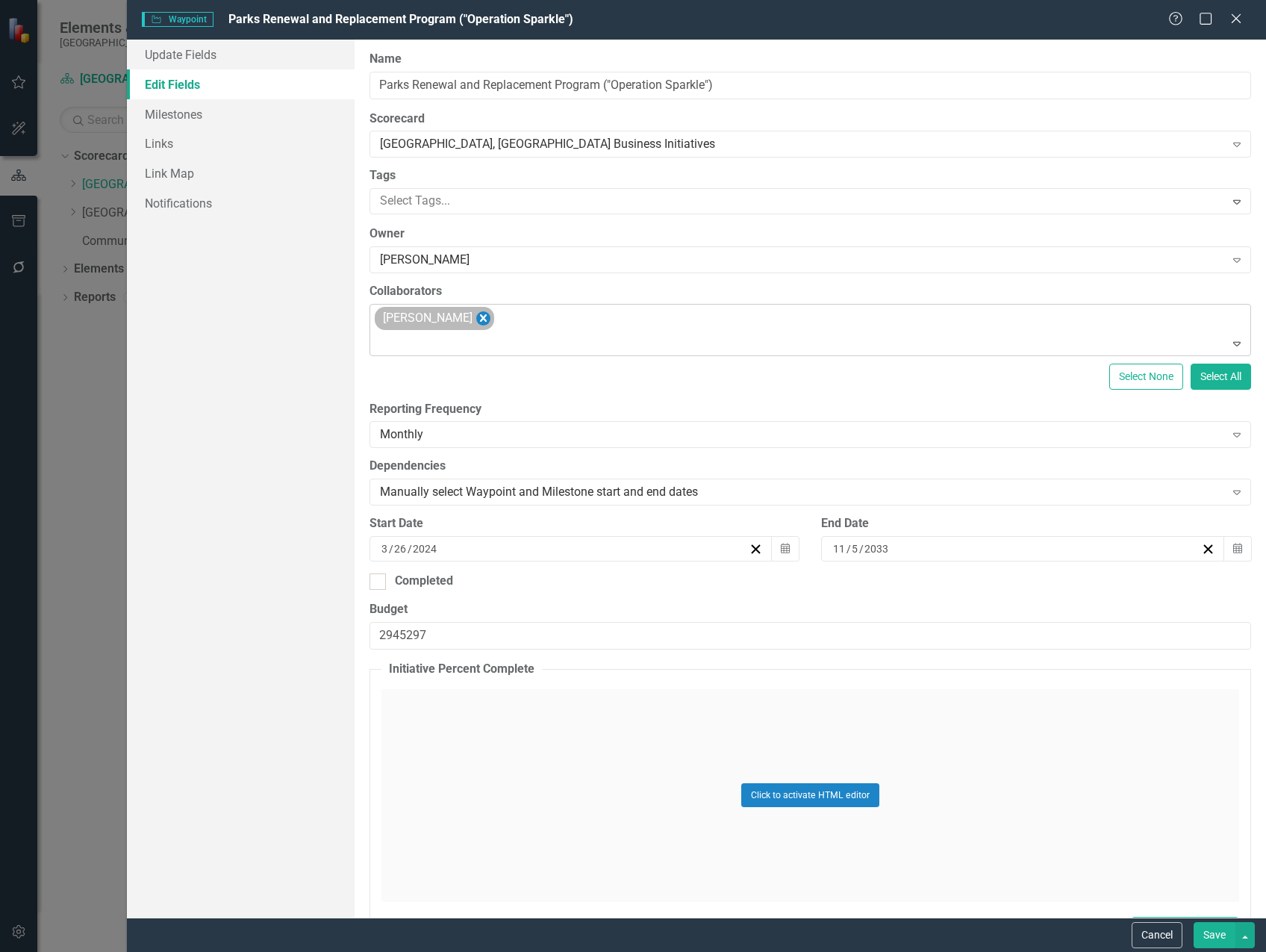
click at [476, 318] on icon "Remove Steven Rauh" at bounding box center [484, 318] width 15 height 18
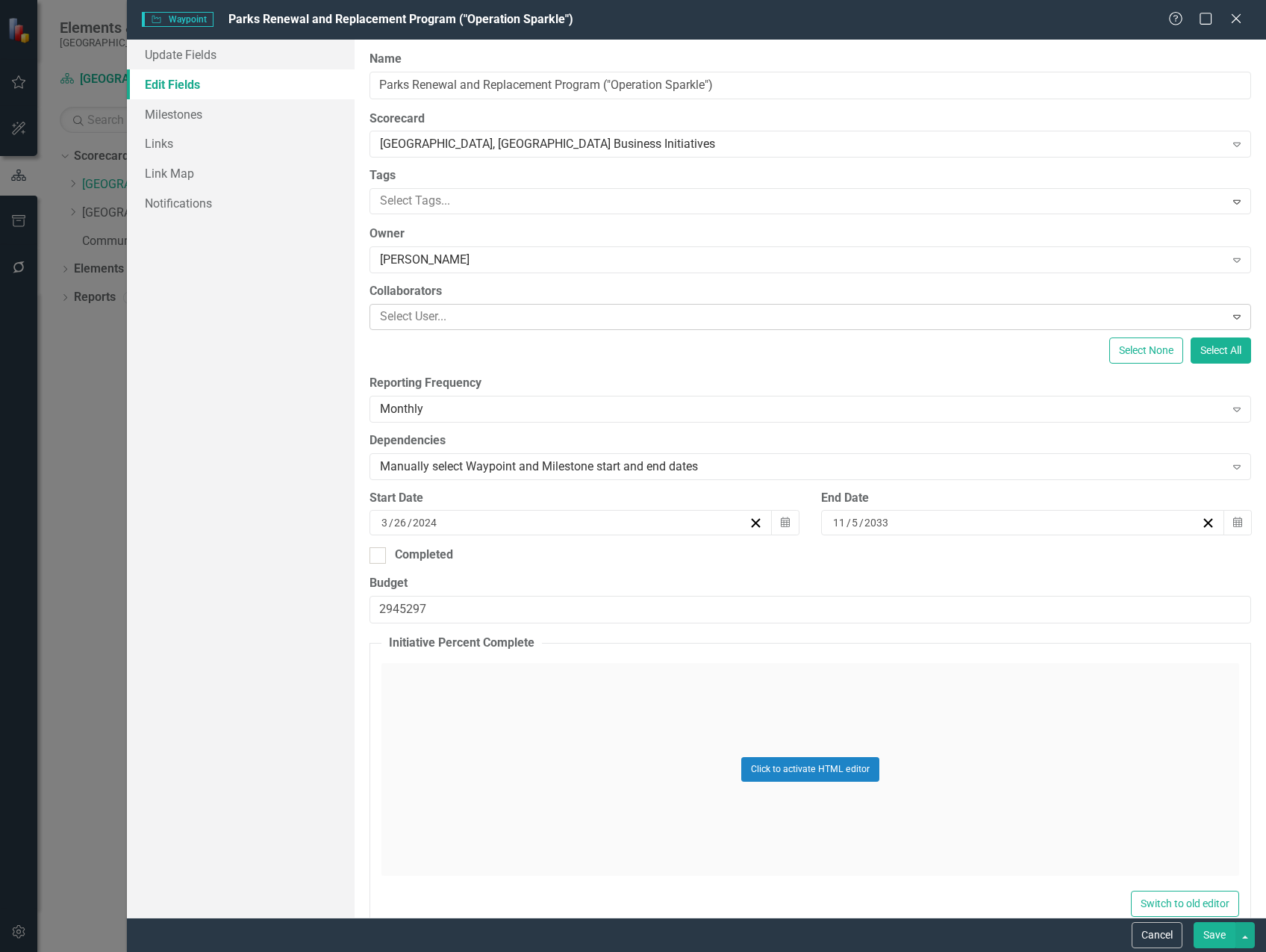
click at [461, 312] on div at bounding box center [799, 317] width 851 height 20
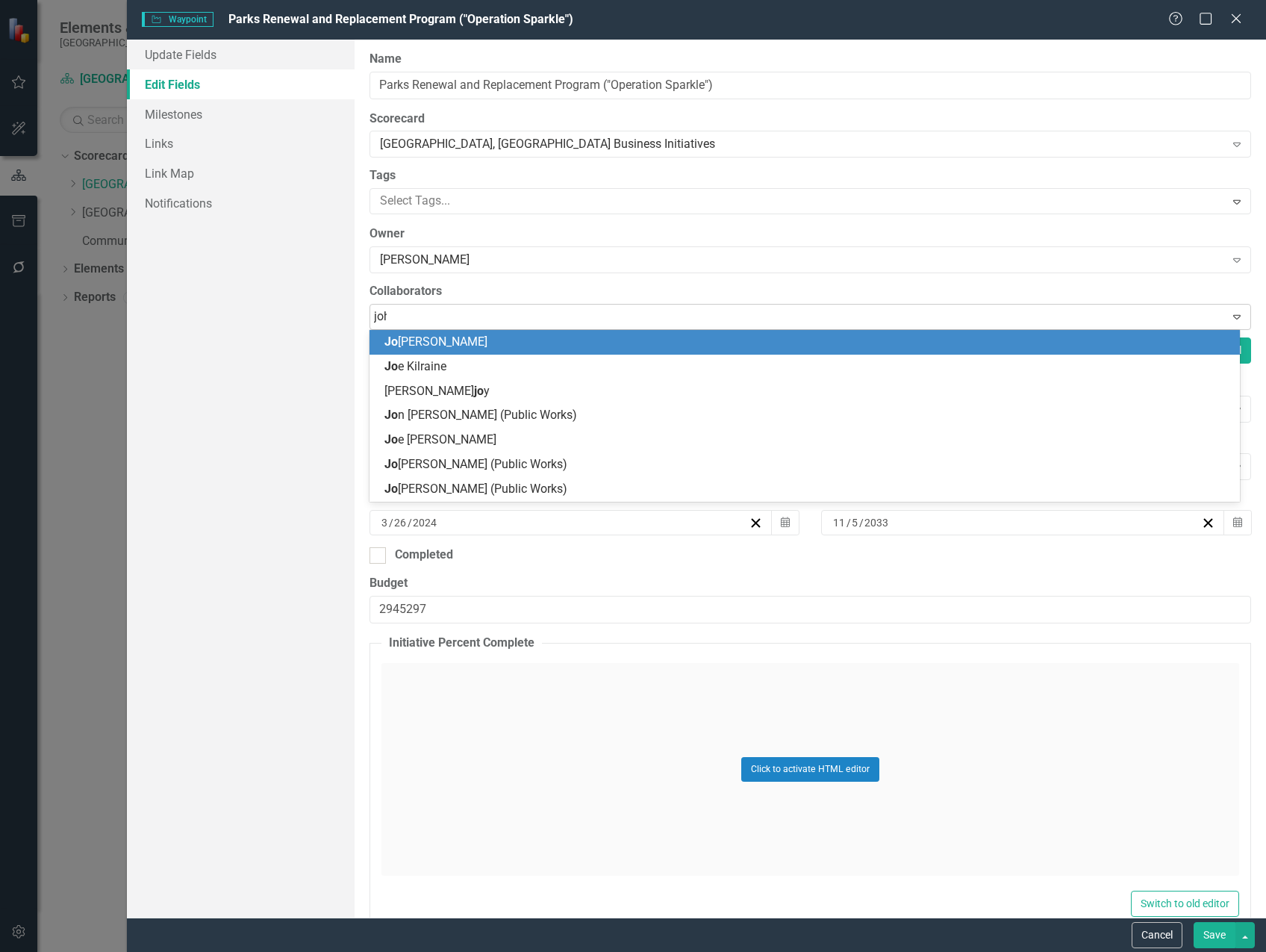
type input "[PERSON_NAME]"
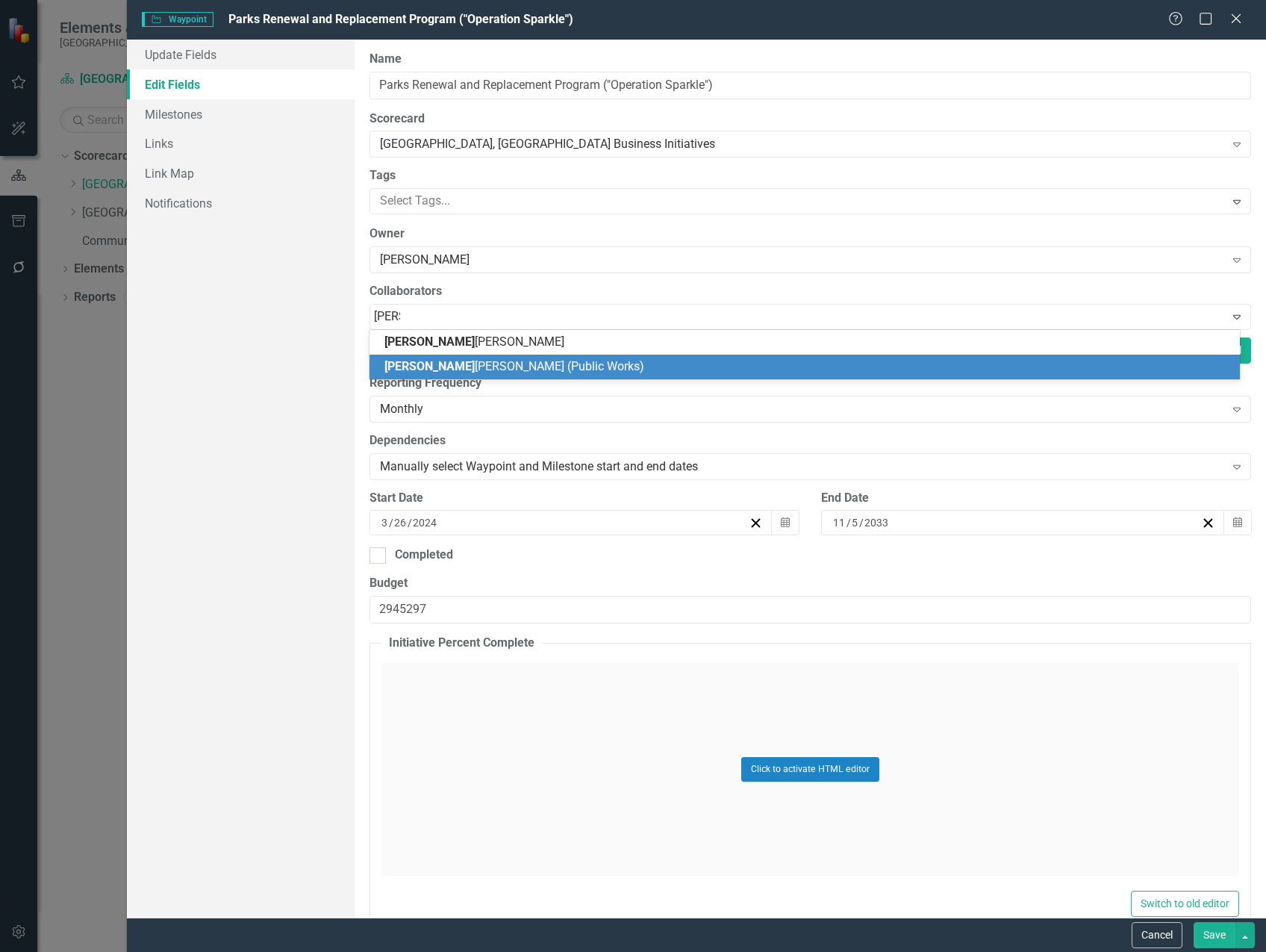
click at [484, 370] on span "[PERSON_NAME] (Public Works)" at bounding box center [515, 366] width 260 height 15
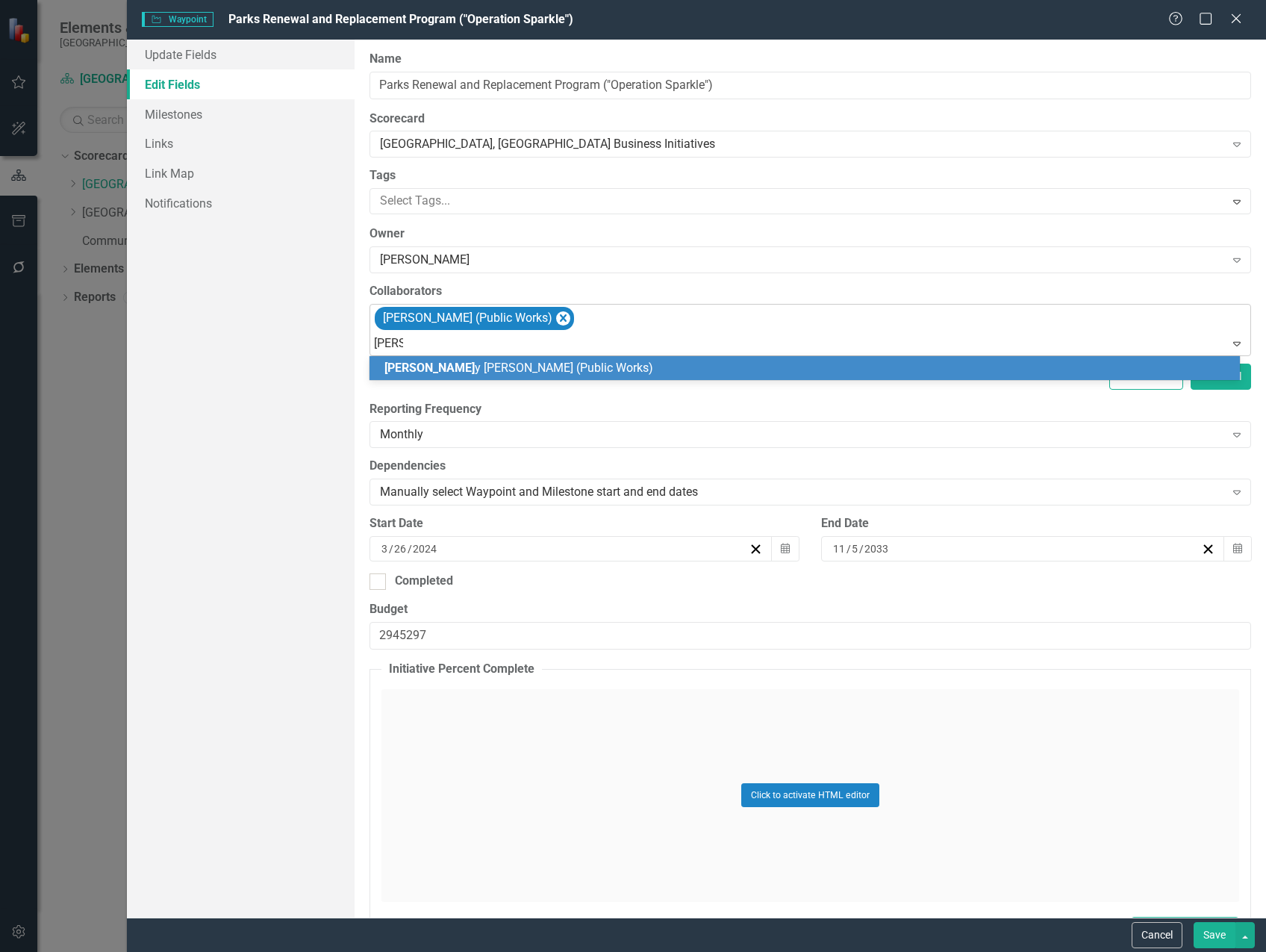
type input "[PERSON_NAME]"
click at [495, 365] on span "[PERSON_NAME] (Public Works)" at bounding box center [515, 368] width 260 height 15
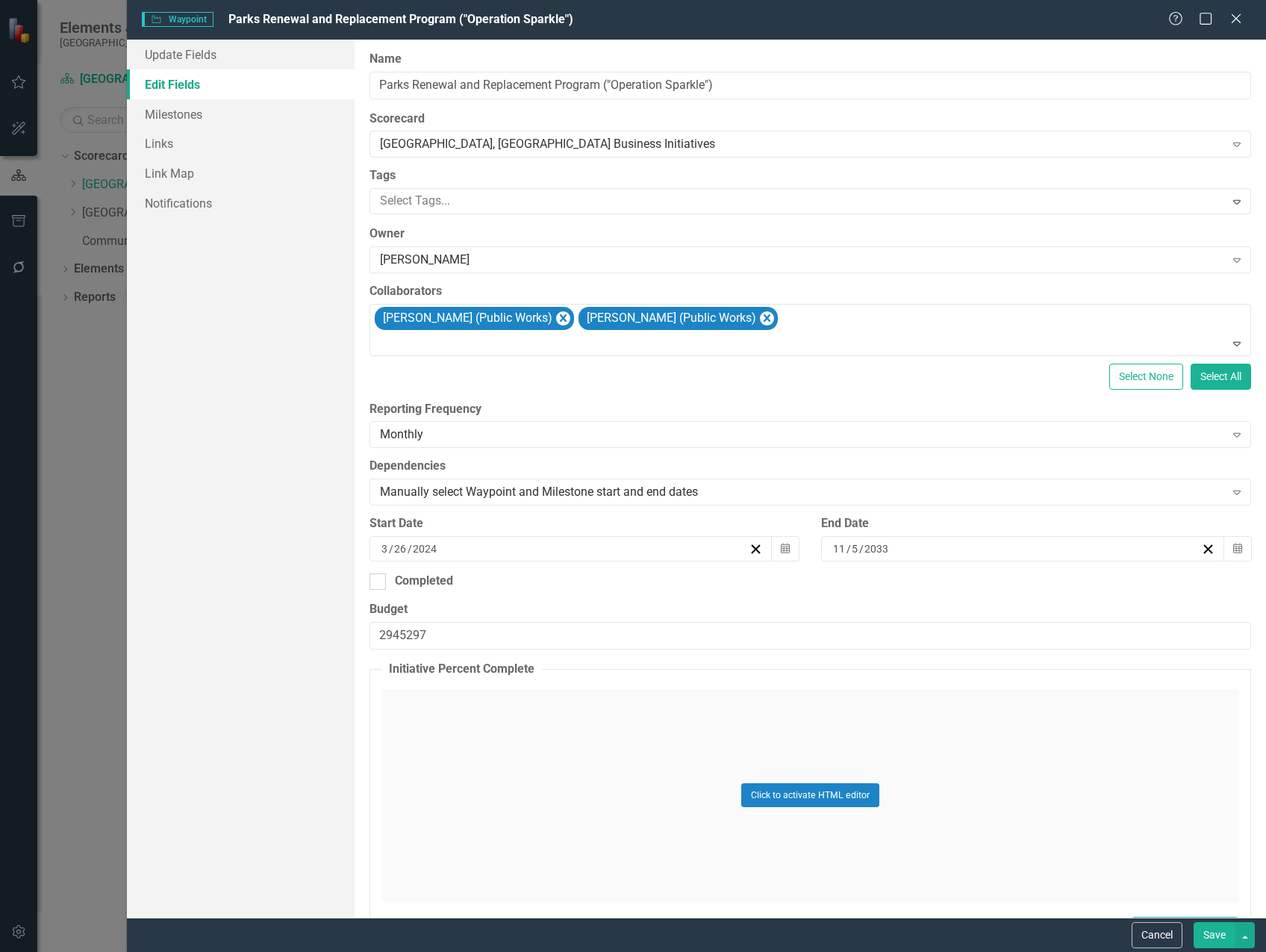
click at [1207, 929] on button "Save" at bounding box center [1215, 935] width 42 height 26
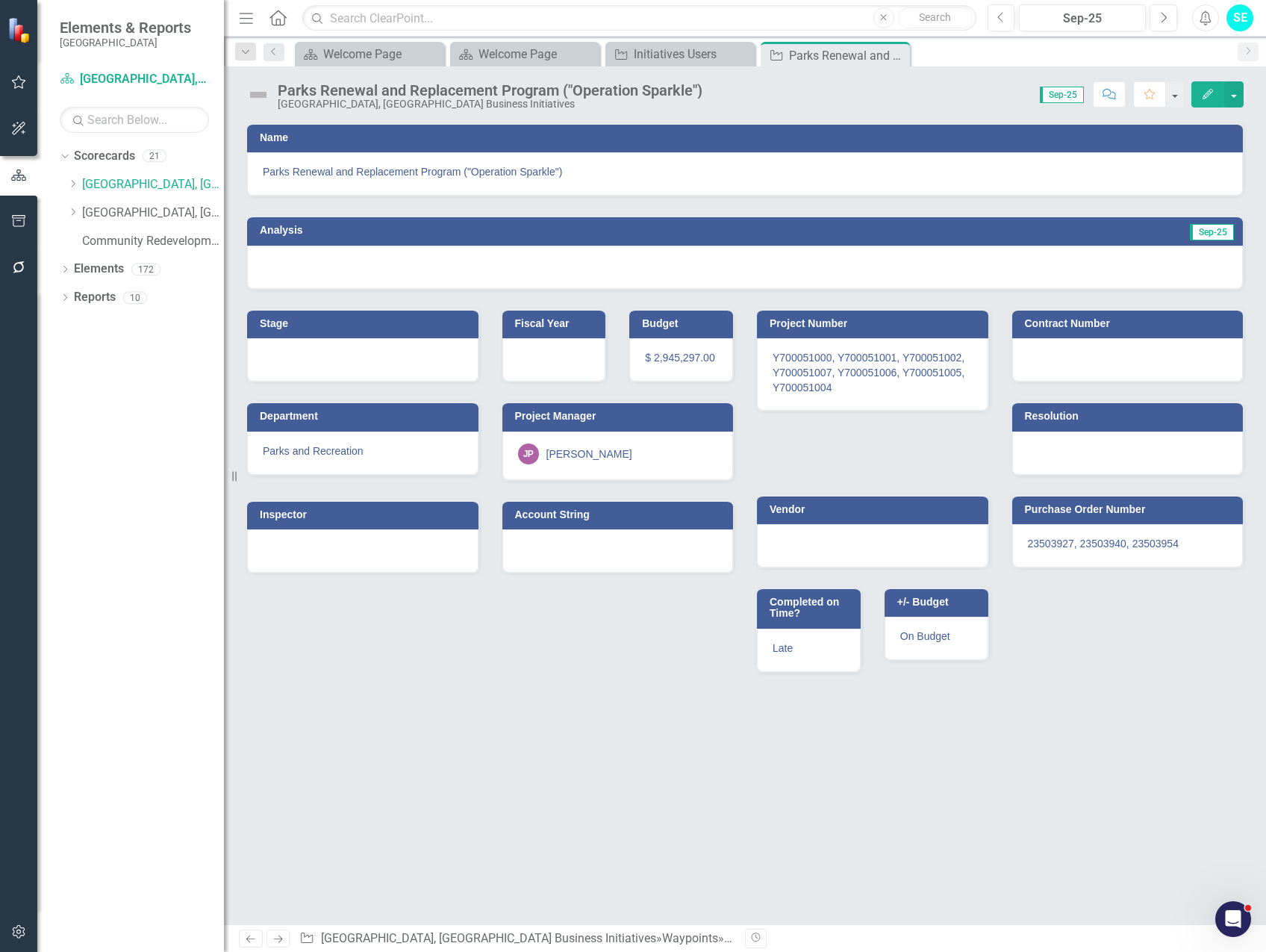
click at [595, 450] on div "[PERSON_NAME]" at bounding box center [590, 454] width 86 height 15
click at [589, 454] on div "[PERSON_NAME]" at bounding box center [590, 454] width 86 height 15
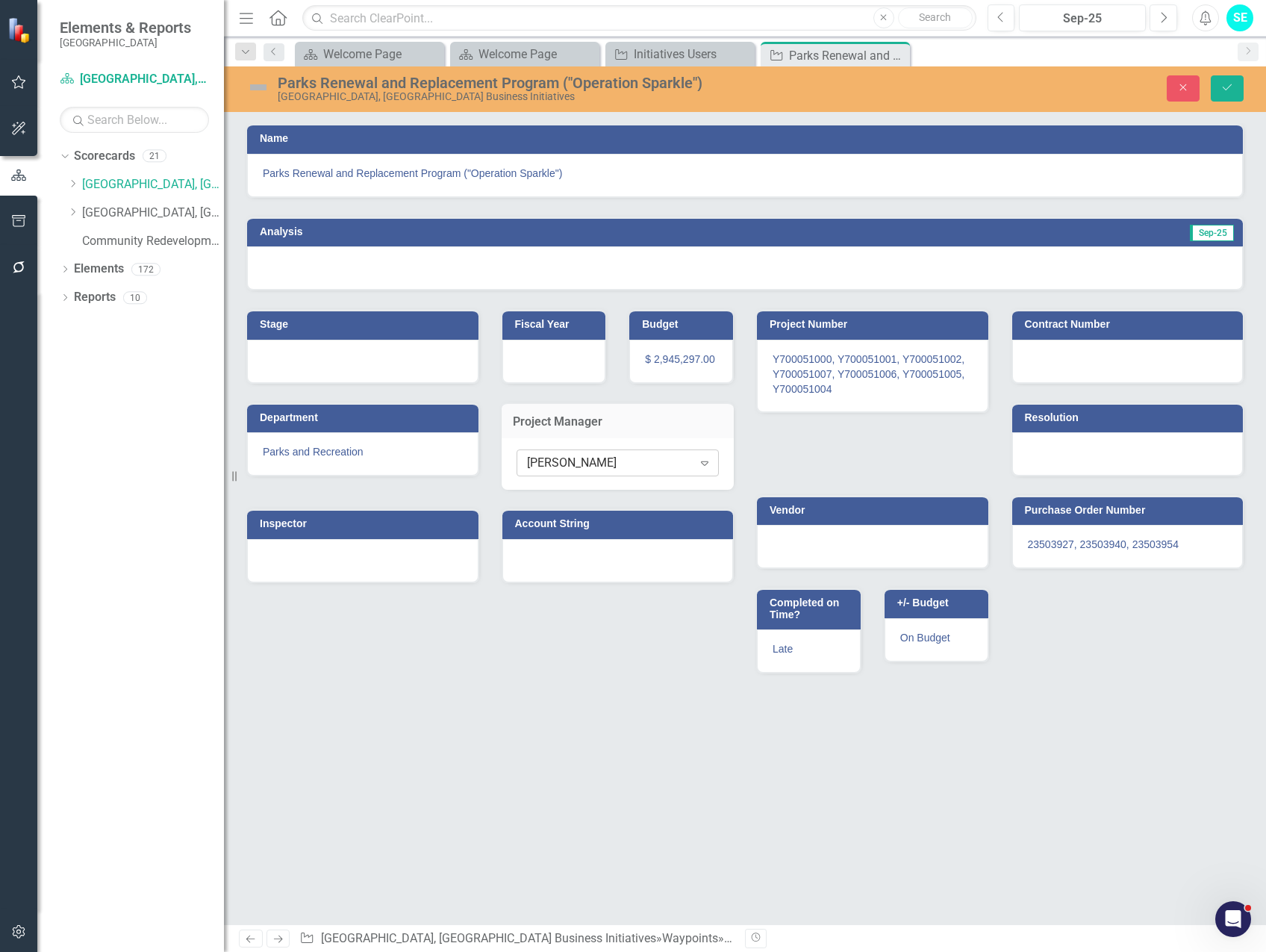
click at [638, 461] on div "[PERSON_NAME]" at bounding box center [610, 462] width 165 height 17
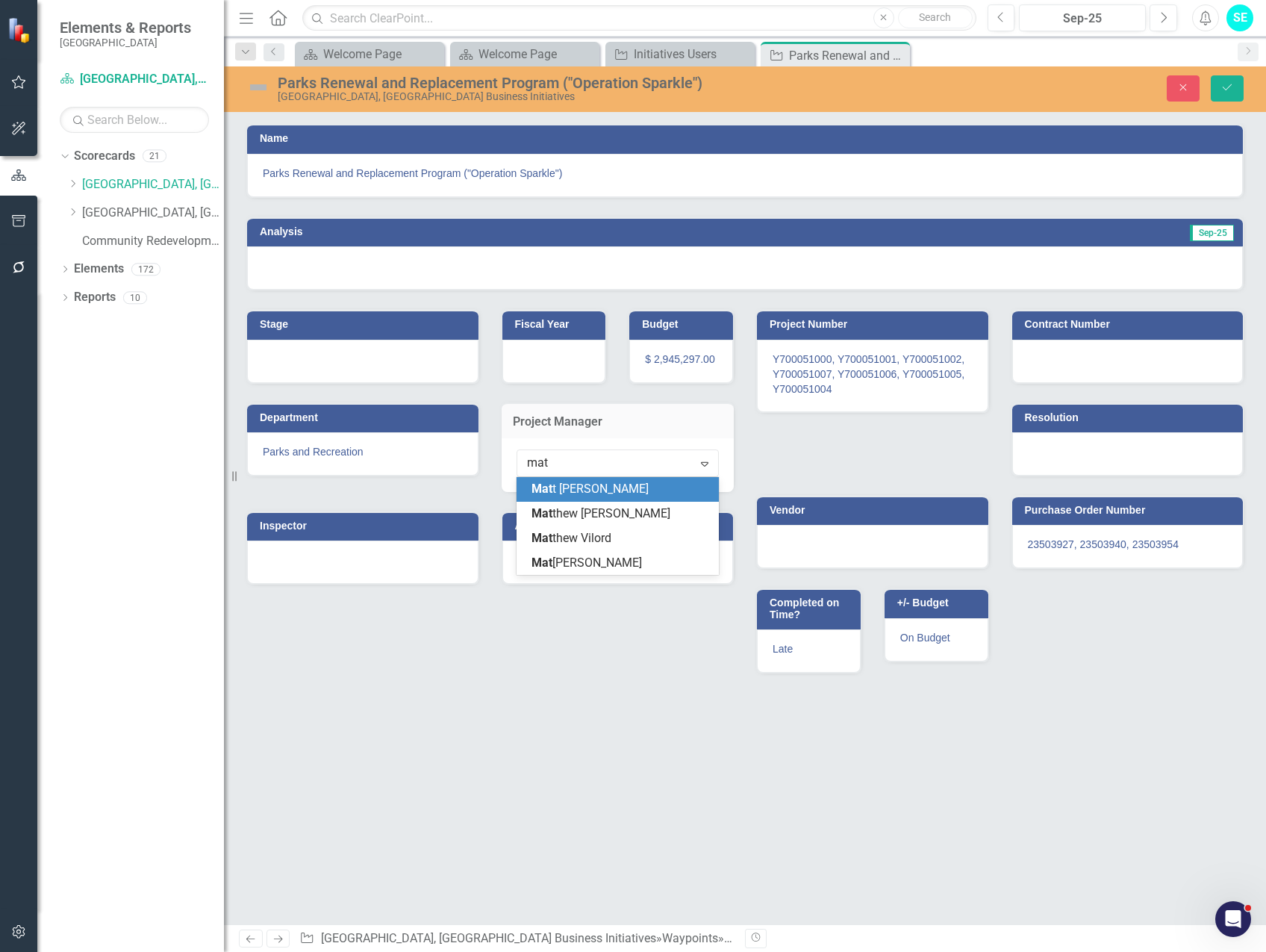
type input "matt"
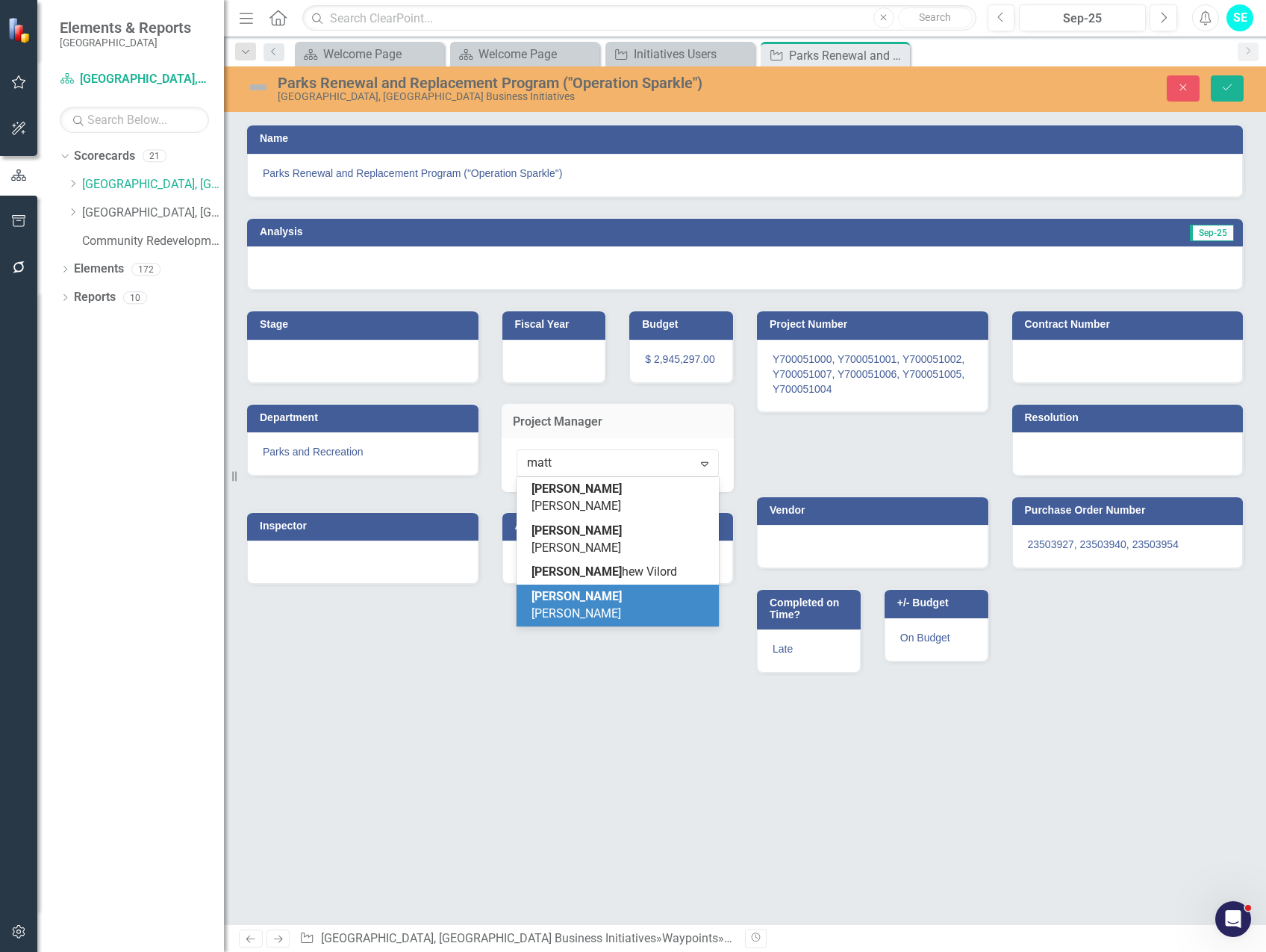
click at [634, 585] on div "[PERSON_NAME]" at bounding box center [618, 606] width 203 height 42
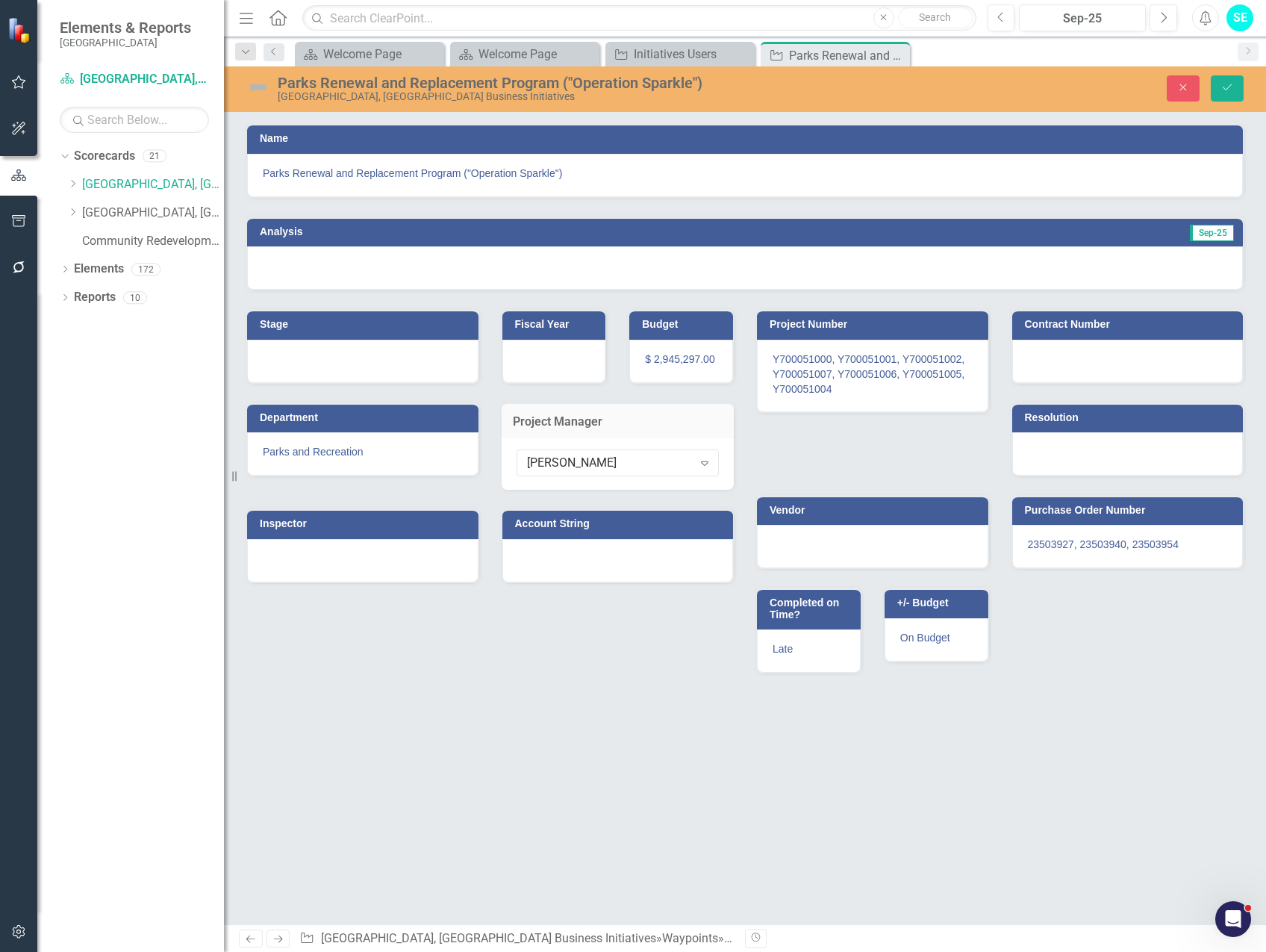
click at [659, 618] on div "Stage Fiscal Year Budget $ 2,945,297.00 Department Parks and Recreation Project…" at bounding box center [745, 481] width 1020 height 383
click at [1230, 83] on icon "Save" at bounding box center [1228, 87] width 14 height 10
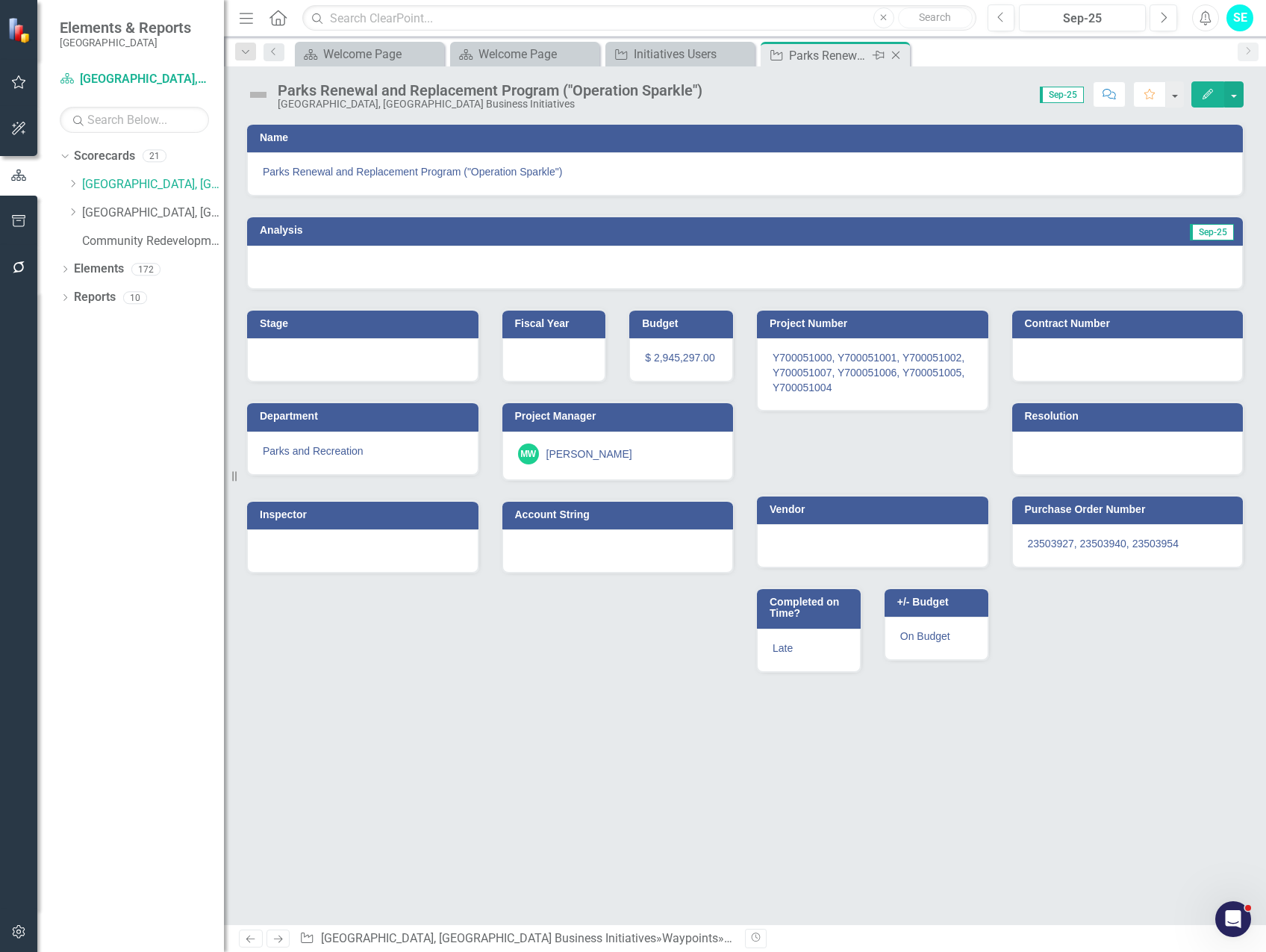
click at [899, 56] on icon "Close" at bounding box center [896, 55] width 15 height 12
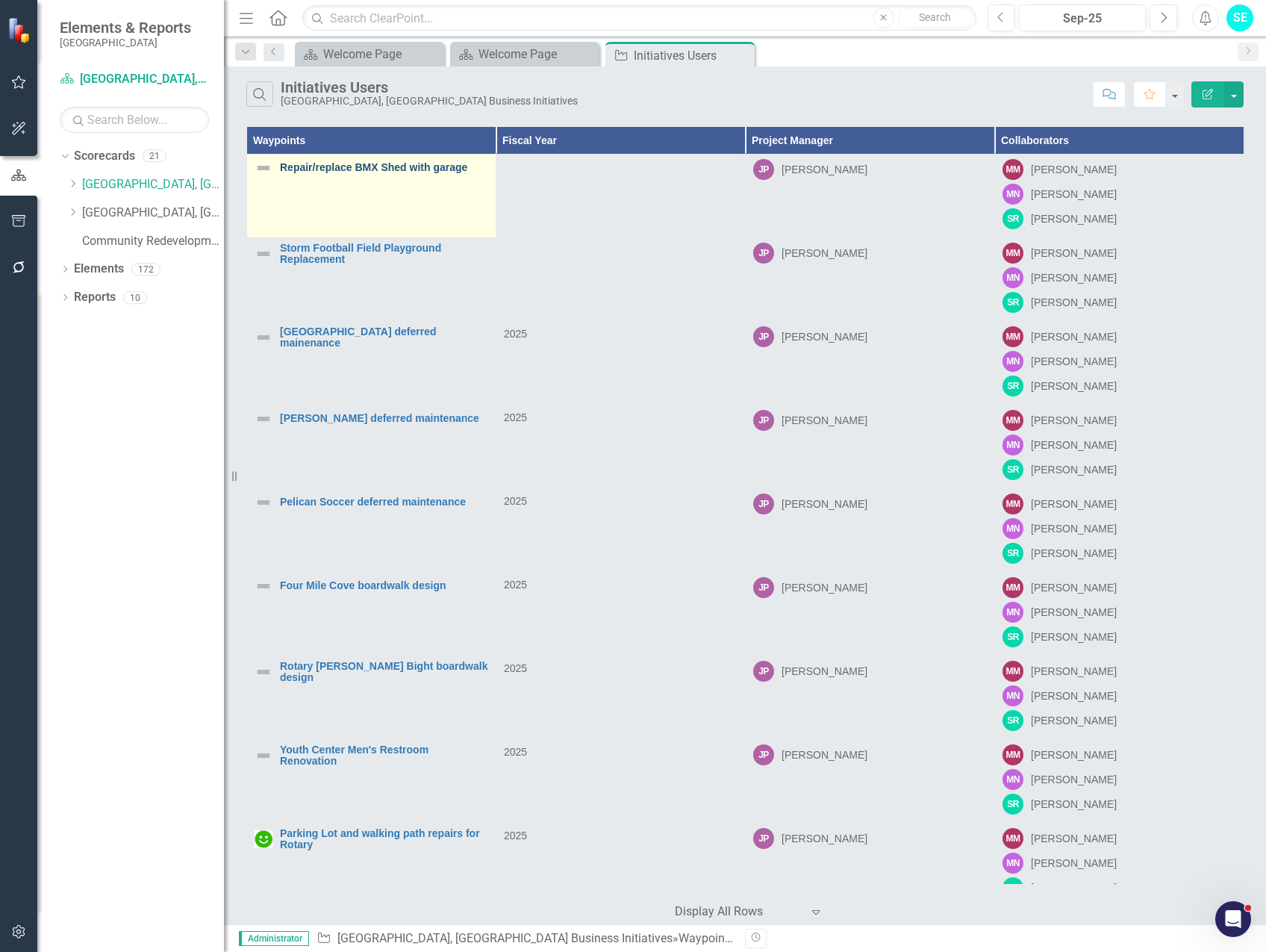
click at [388, 164] on link "Repair/replace BMX Shed with garage" at bounding box center [384, 167] width 208 height 11
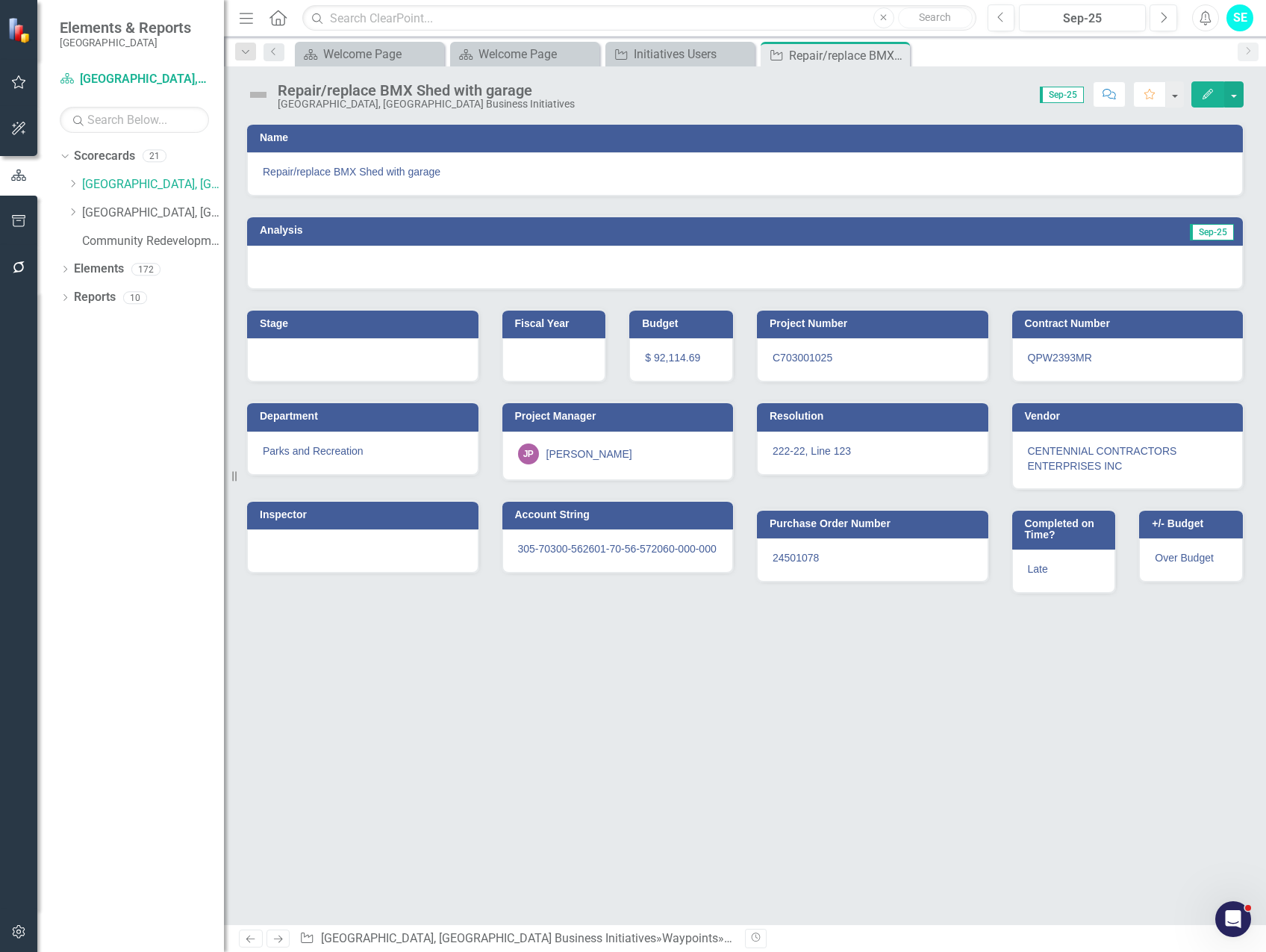
click at [1200, 95] on button "Edit" at bounding box center [1208, 94] width 33 height 26
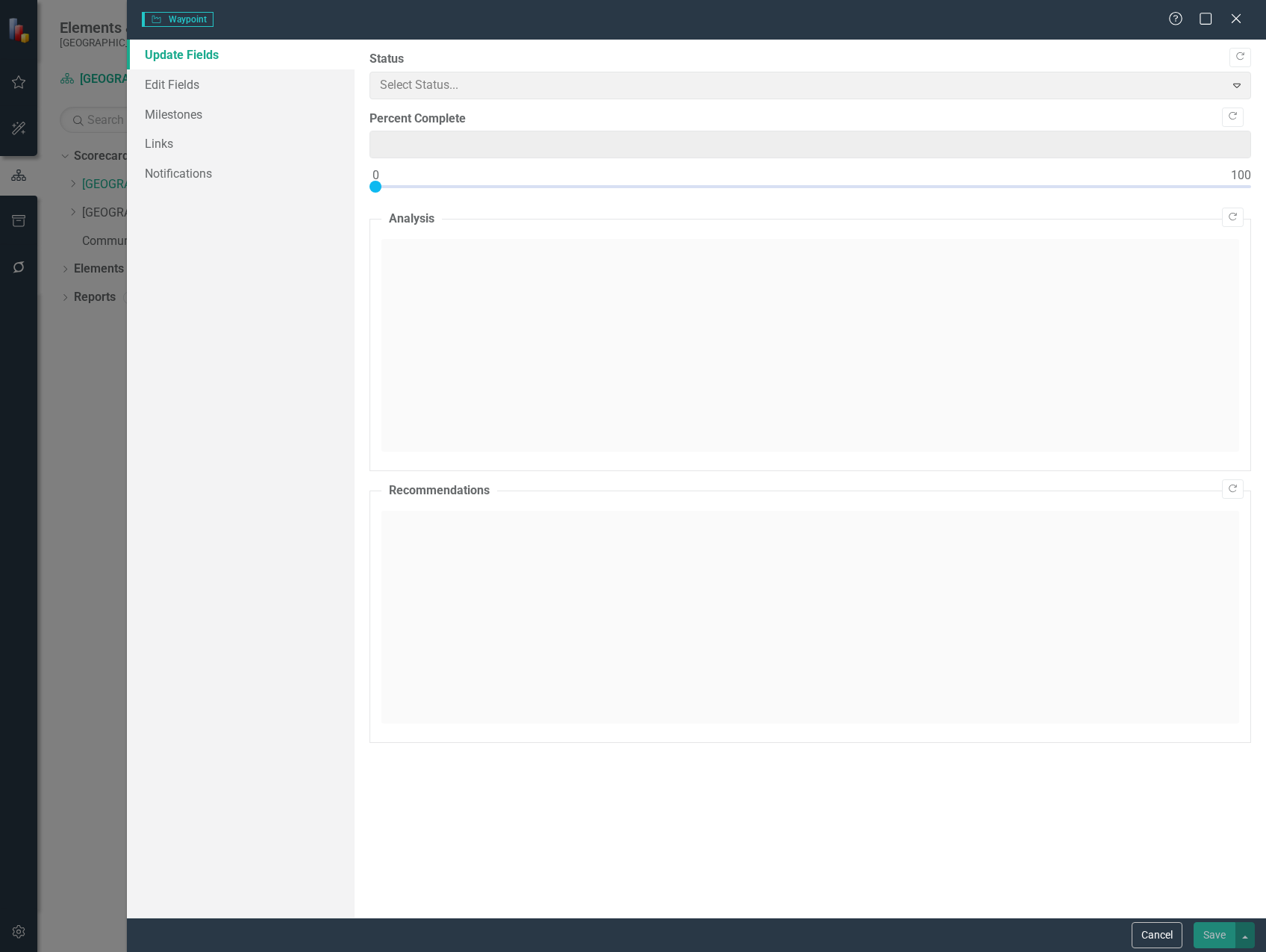
type input "0"
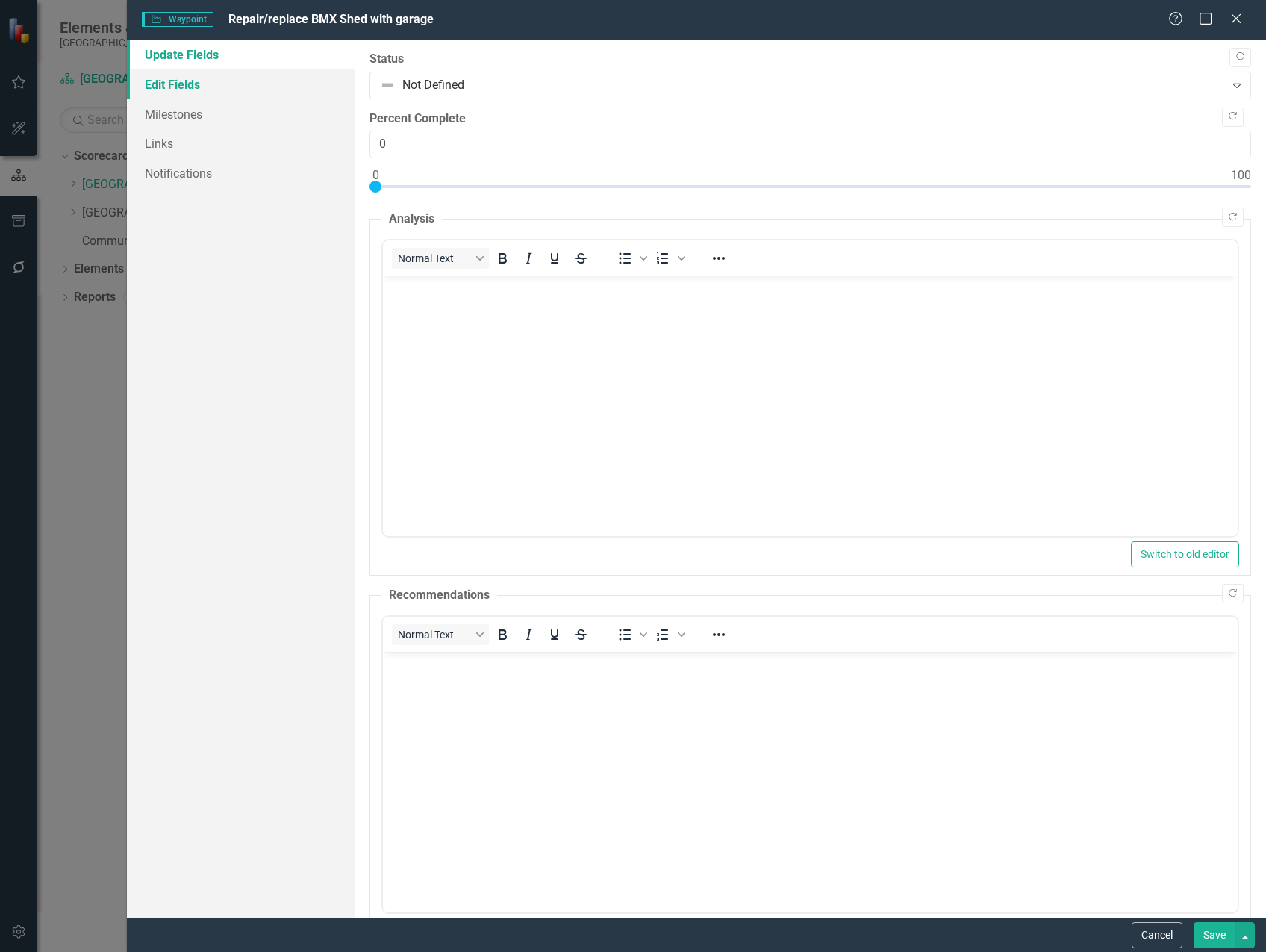
click at [170, 83] on link "Edit Fields" at bounding box center [240, 84] width 228 height 30
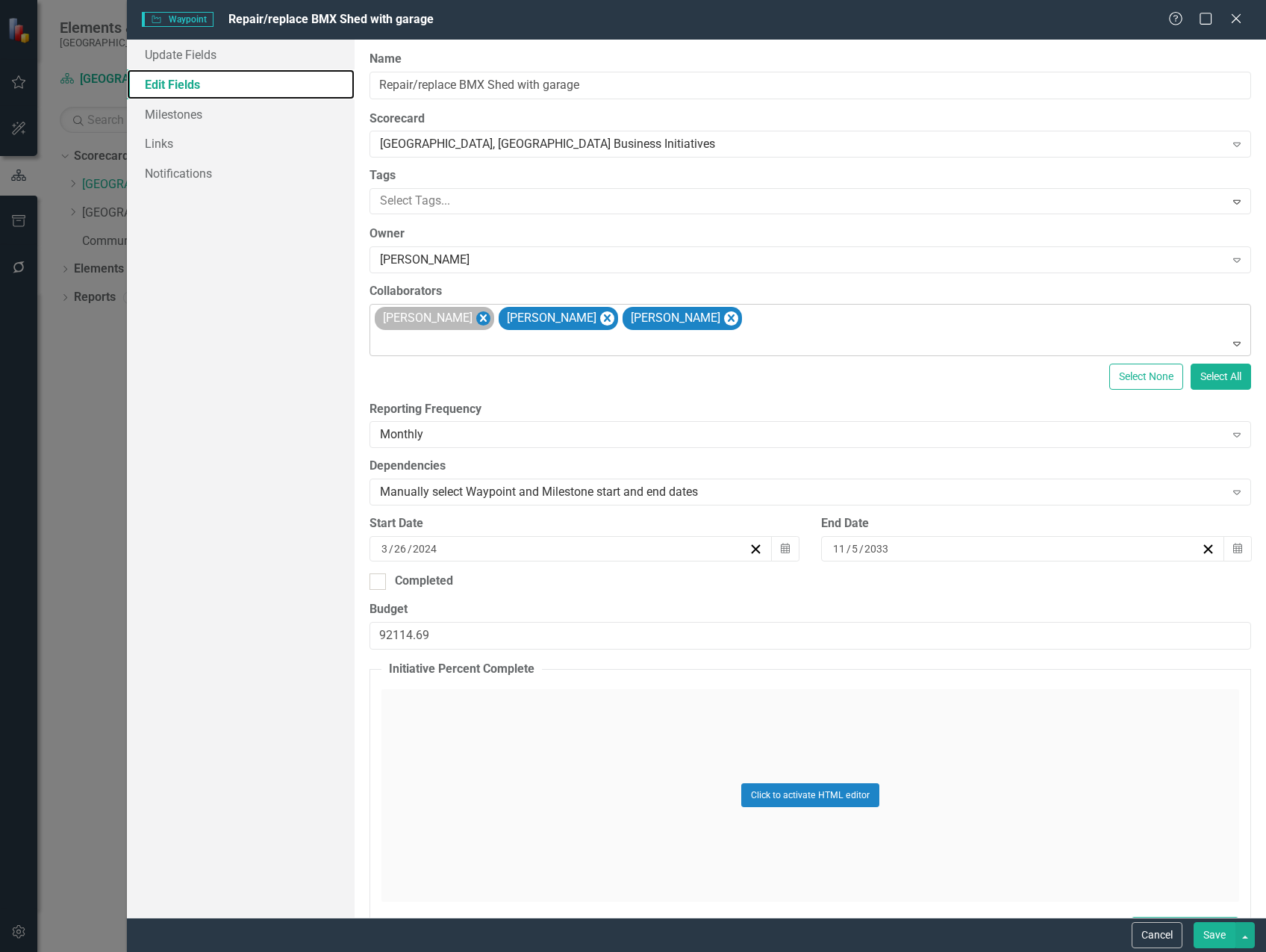
click at [491, 314] on icon "Remove Michael Massoglia" at bounding box center [484, 318] width 15 height 18
click at [480, 317] on icon "Remove Marvin Negron" at bounding box center [483, 318] width 6 height 7
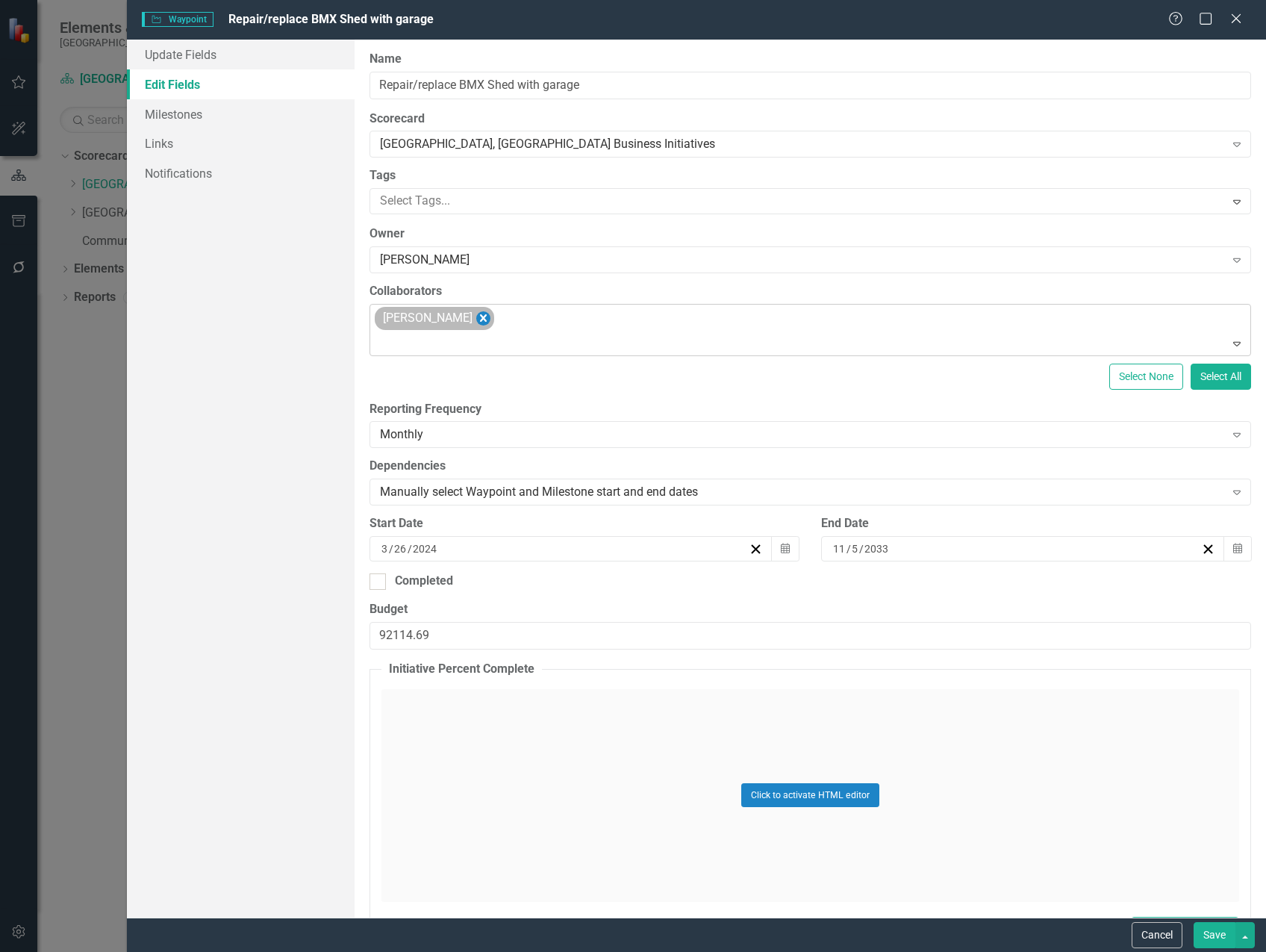
click at [476, 317] on icon "Remove Steven Rauh" at bounding box center [484, 318] width 15 height 18
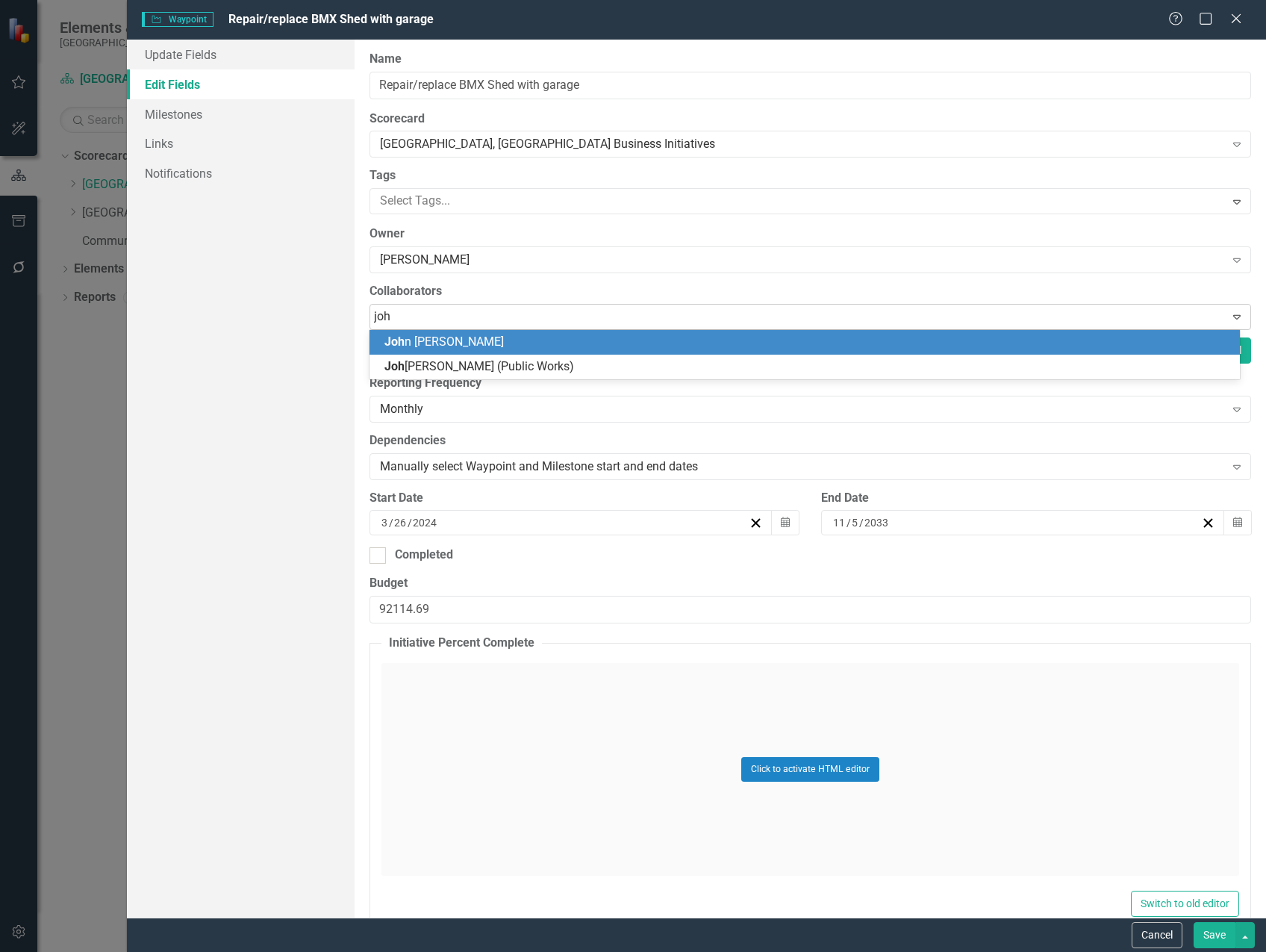
type input "[PERSON_NAME]"
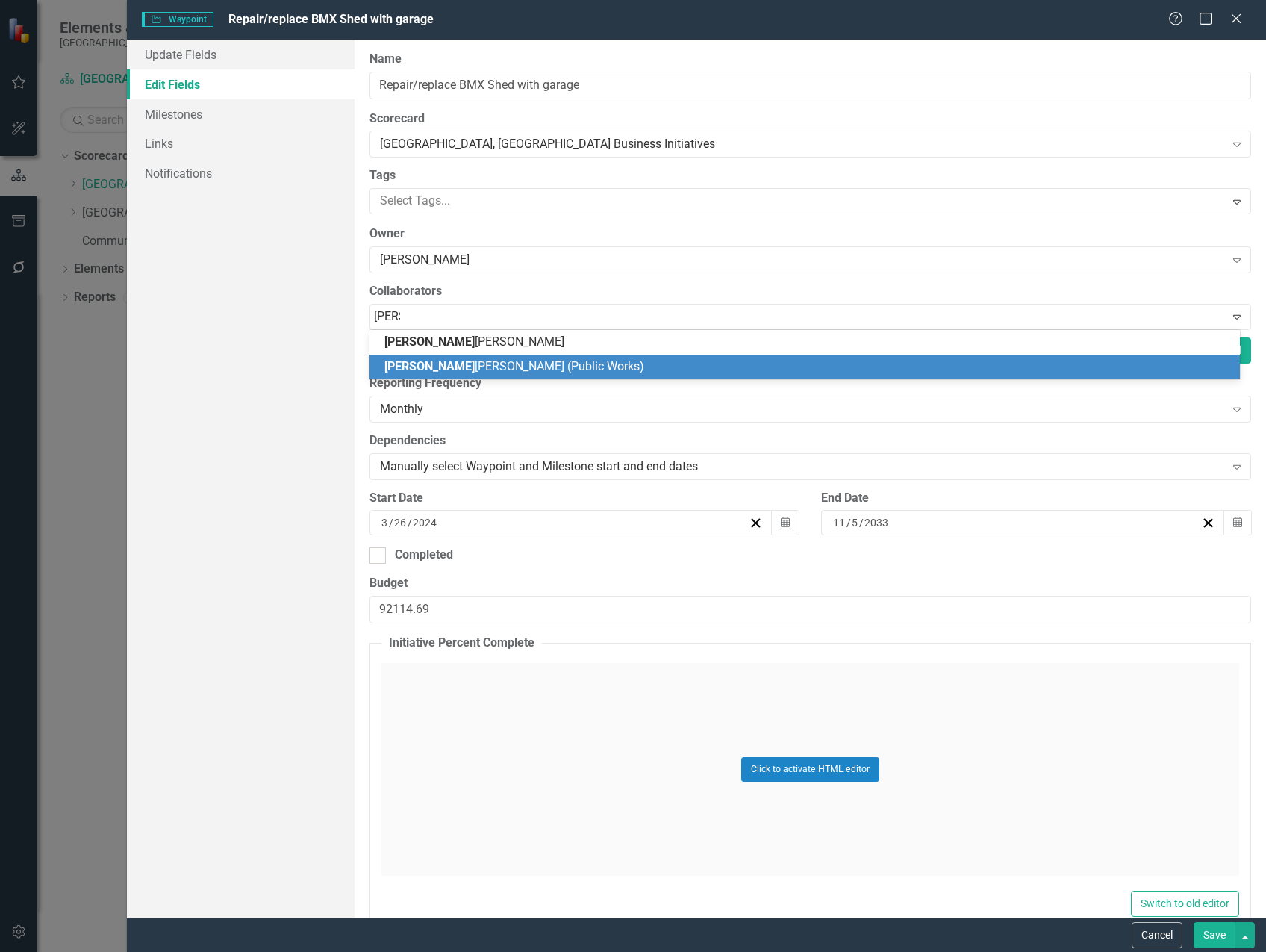
click at [464, 356] on div "[PERSON_NAME] (Public Works)" at bounding box center [804, 366] width 870 height 25
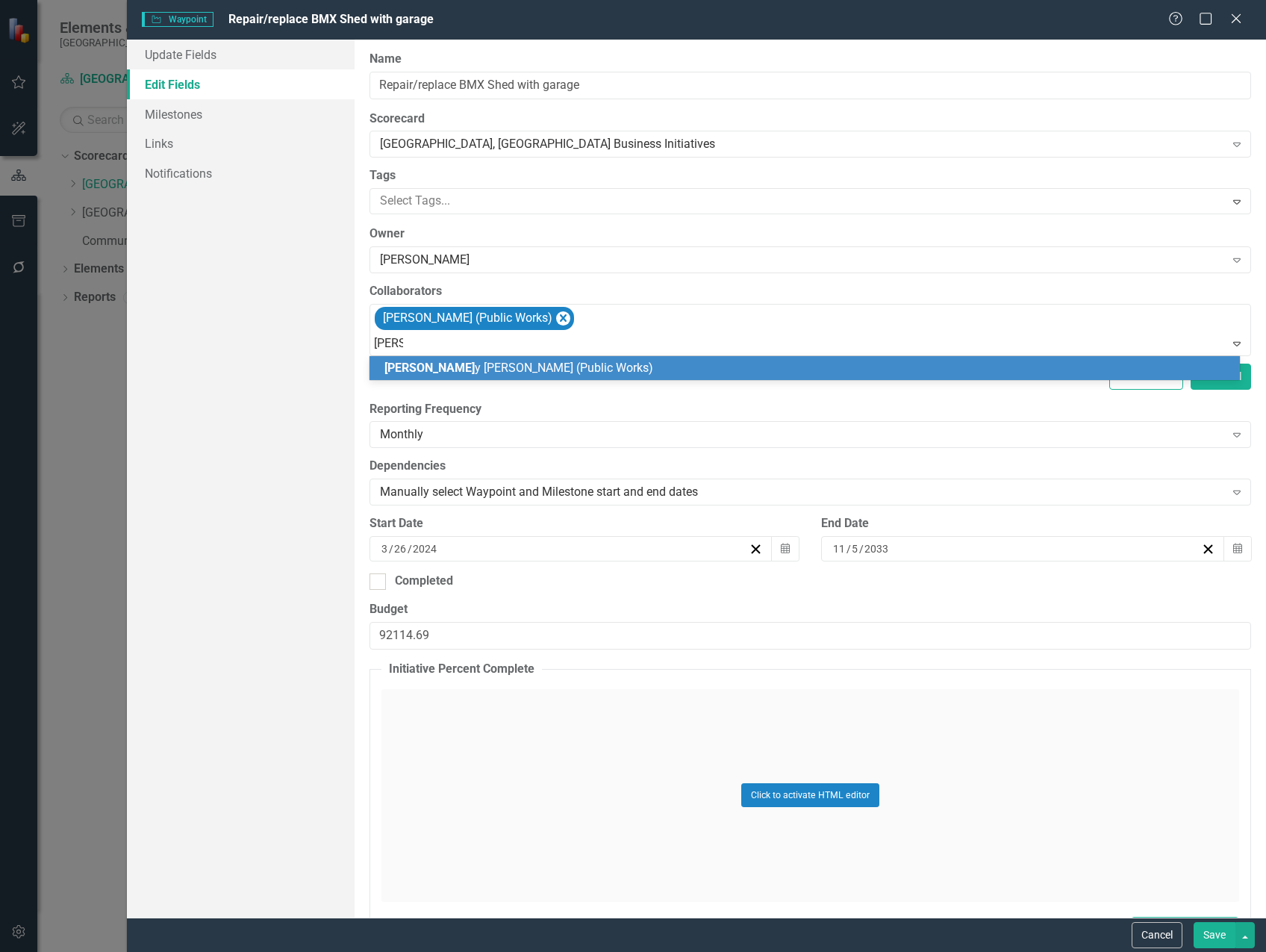
type input "[PERSON_NAME]"
click at [482, 361] on span "[PERSON_NAME] (Public Works)" at bounding box center [515, 368] width 260 height 15
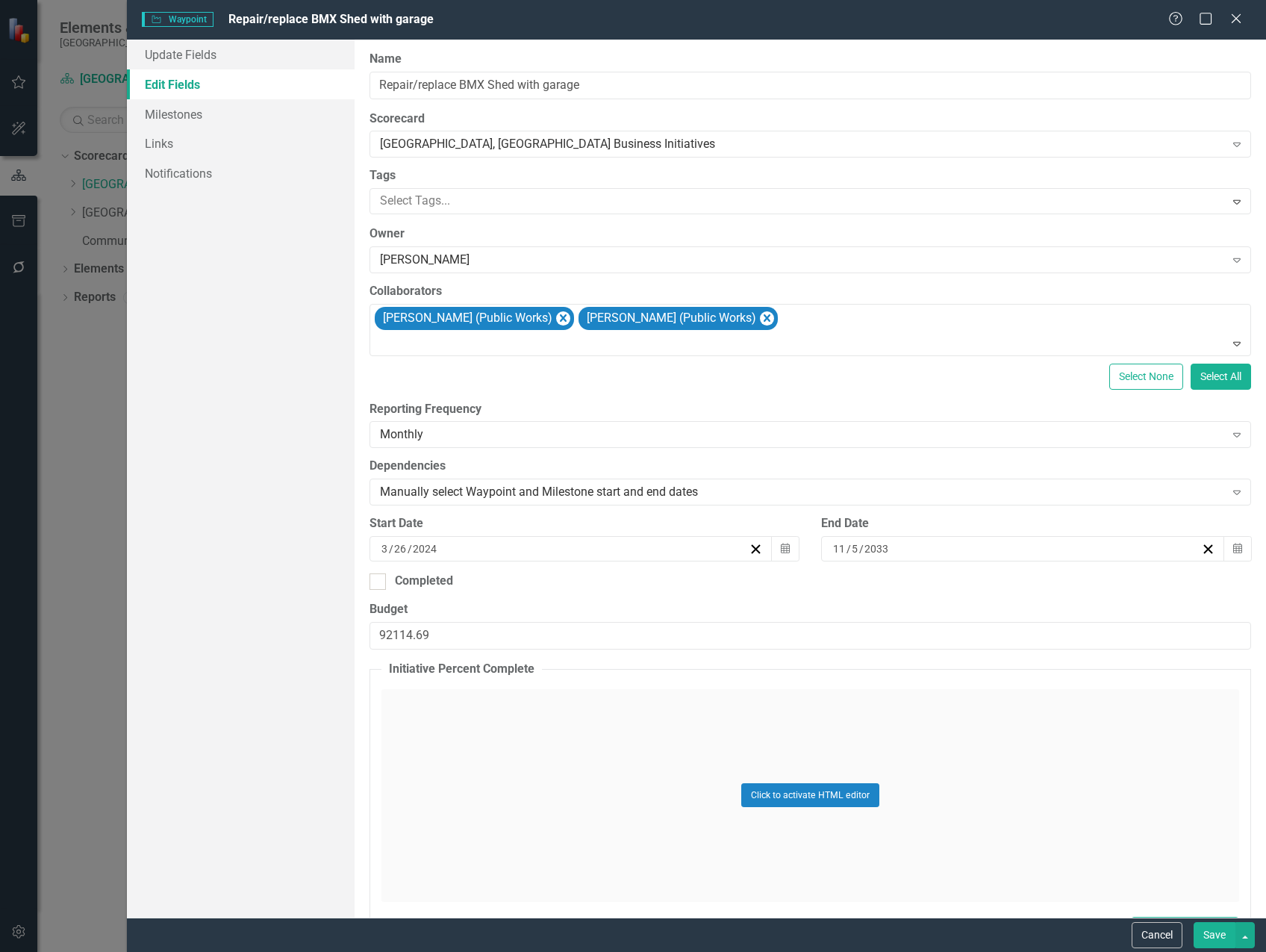
click at [1224, 936] on button "Save" at bounding box center [1215, 935] width 42 height 26
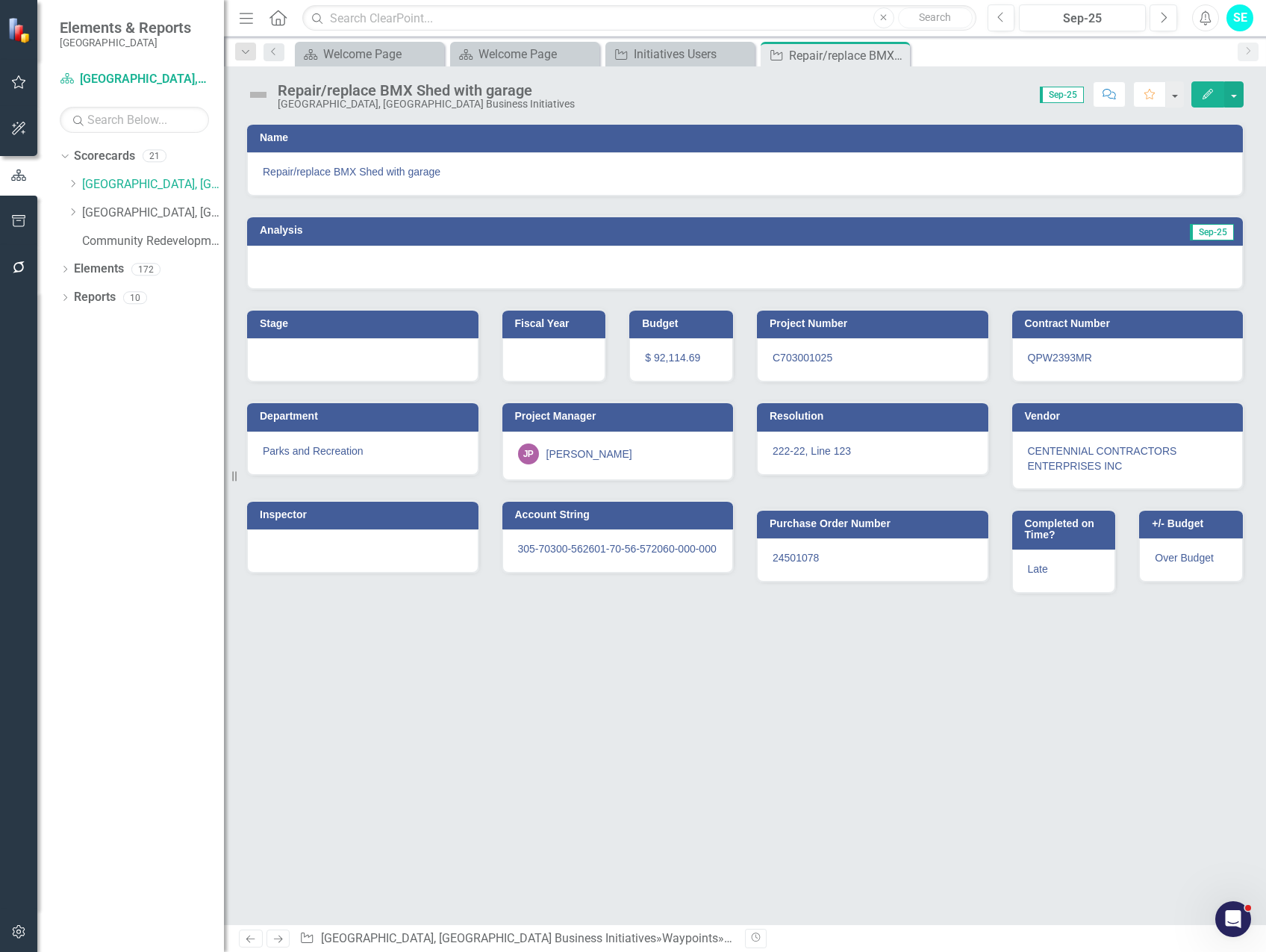
click at [598, 450] on div "[PERSON_NAME]" at bounding box center [590, 454] width 86 height 15
click at [599, 450] on div "[PERSON_NAME]" at bounding box center [590, 454] width 86 height 15
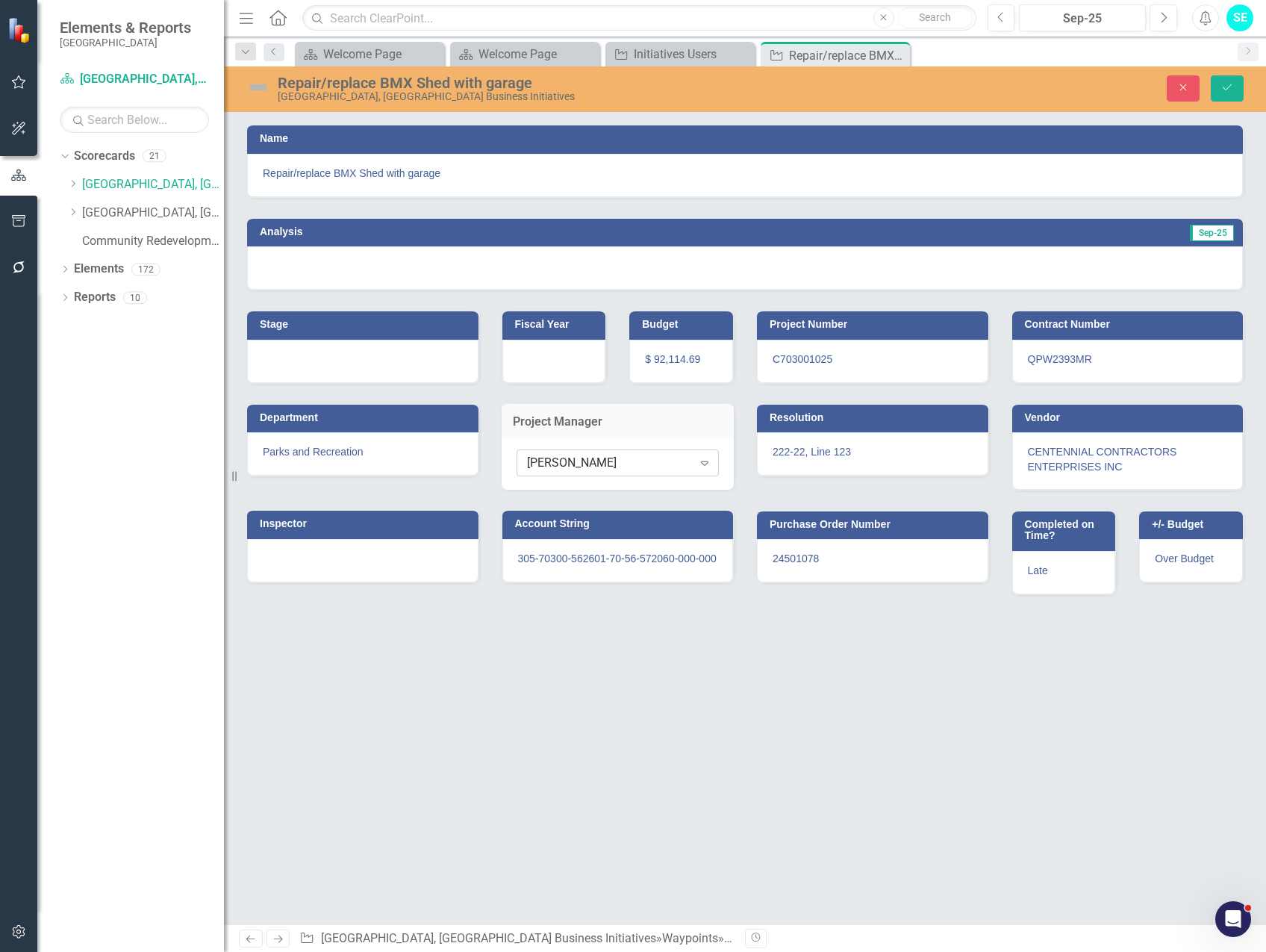
click at [625, 460] on div "[PERSON_NAME]" at bounding box center [610, 462] width 165 height 17
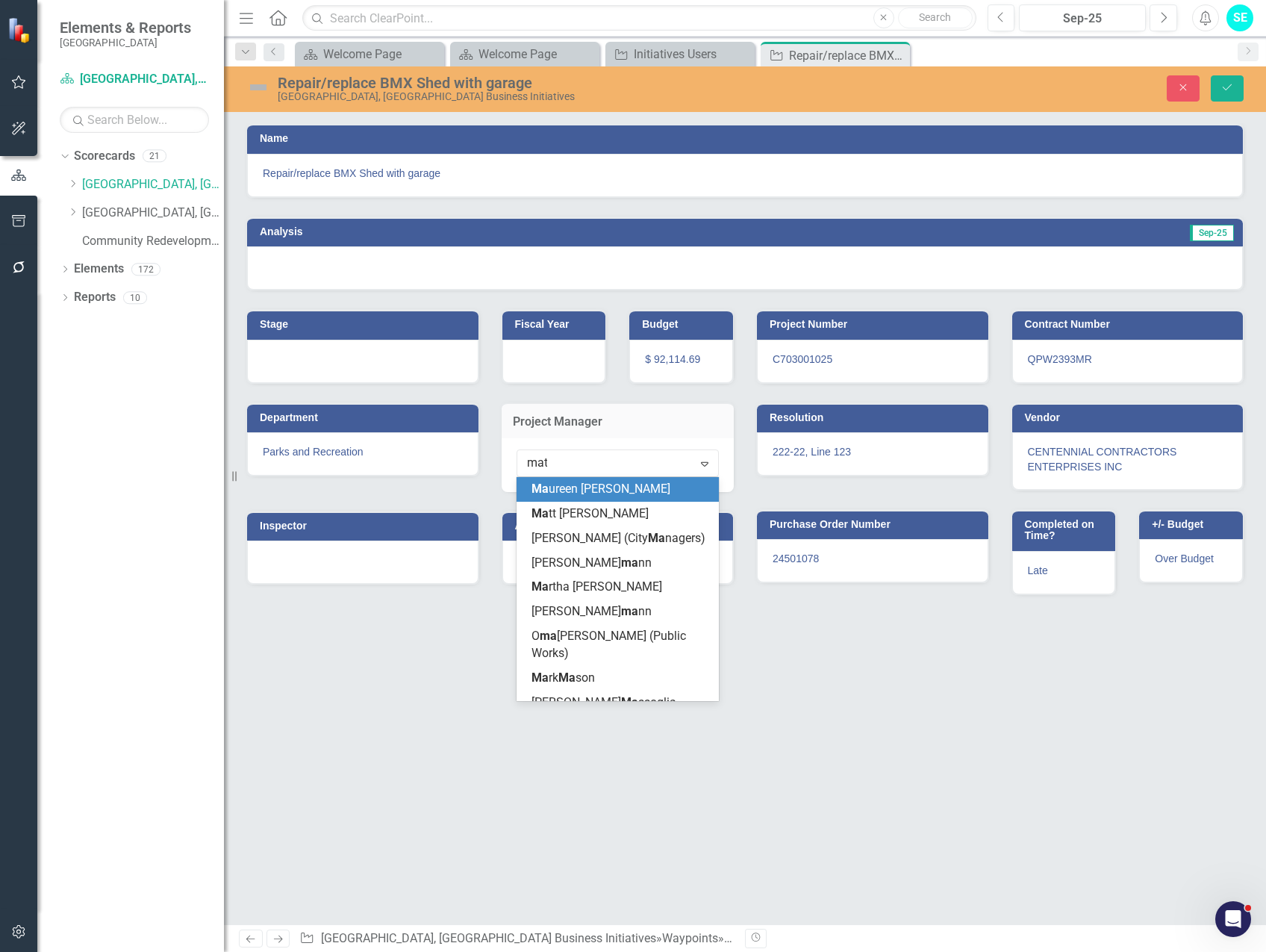
type input "matt"
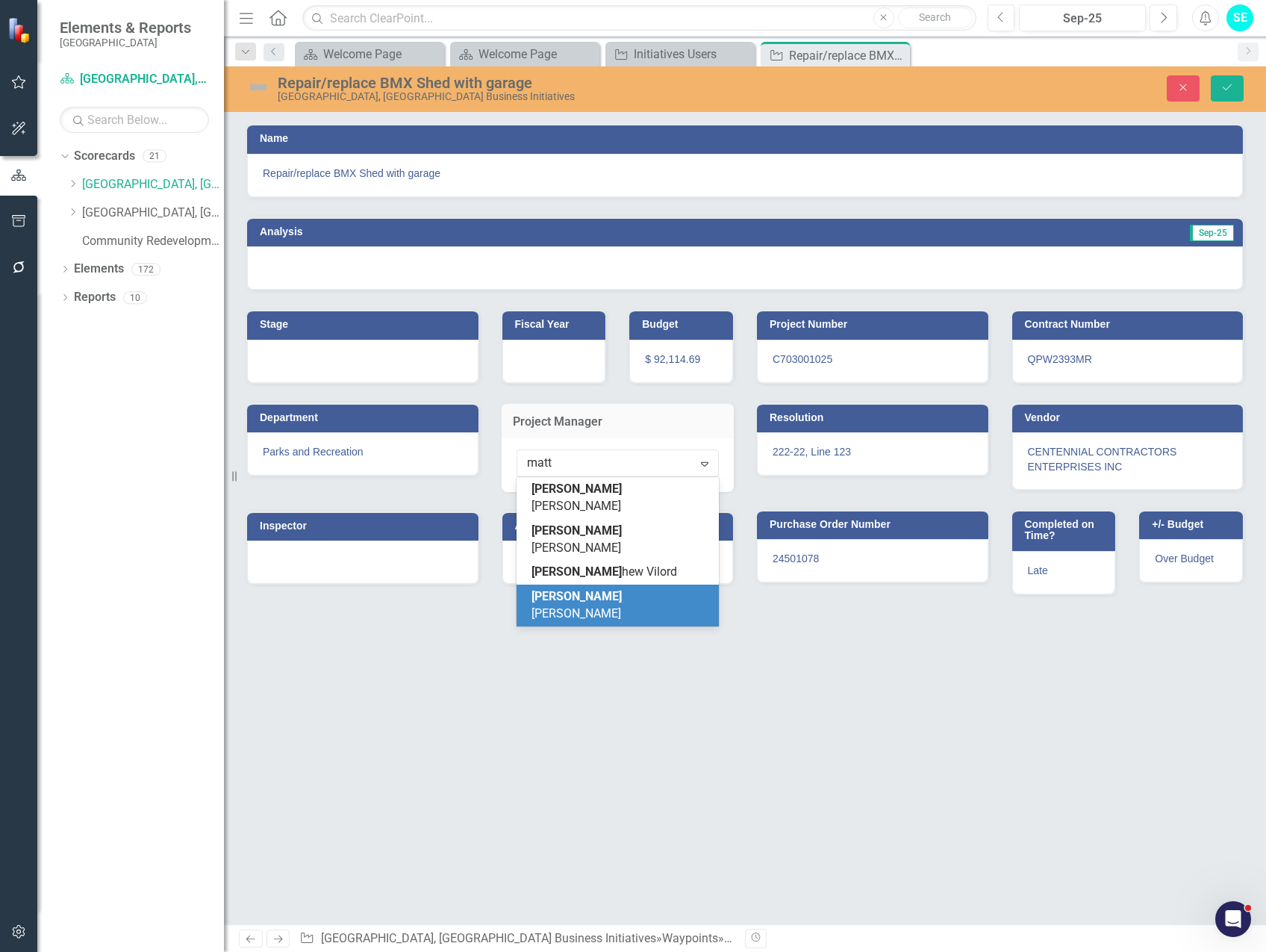
click at [650, 588] on div "[PERSON_NAME]" at bounding box center [622, 606] width 179 height 35
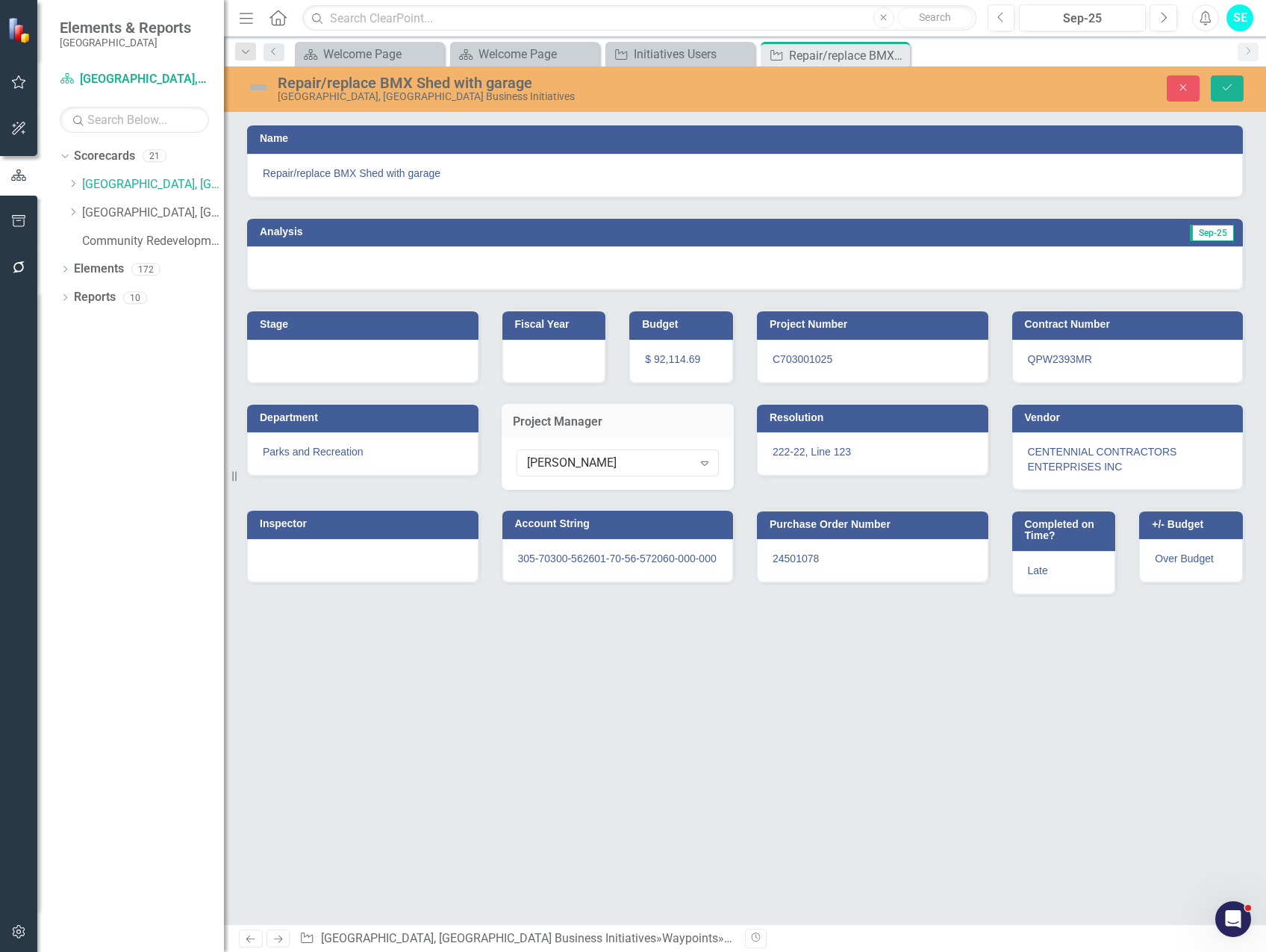
click at [1210, 90] on div "Close Save" at bounding box center [1048, 89] width 412 height 26
click at [1229, 86] on icon "Save" at bounding box center [1228, 87] width 14 height 10
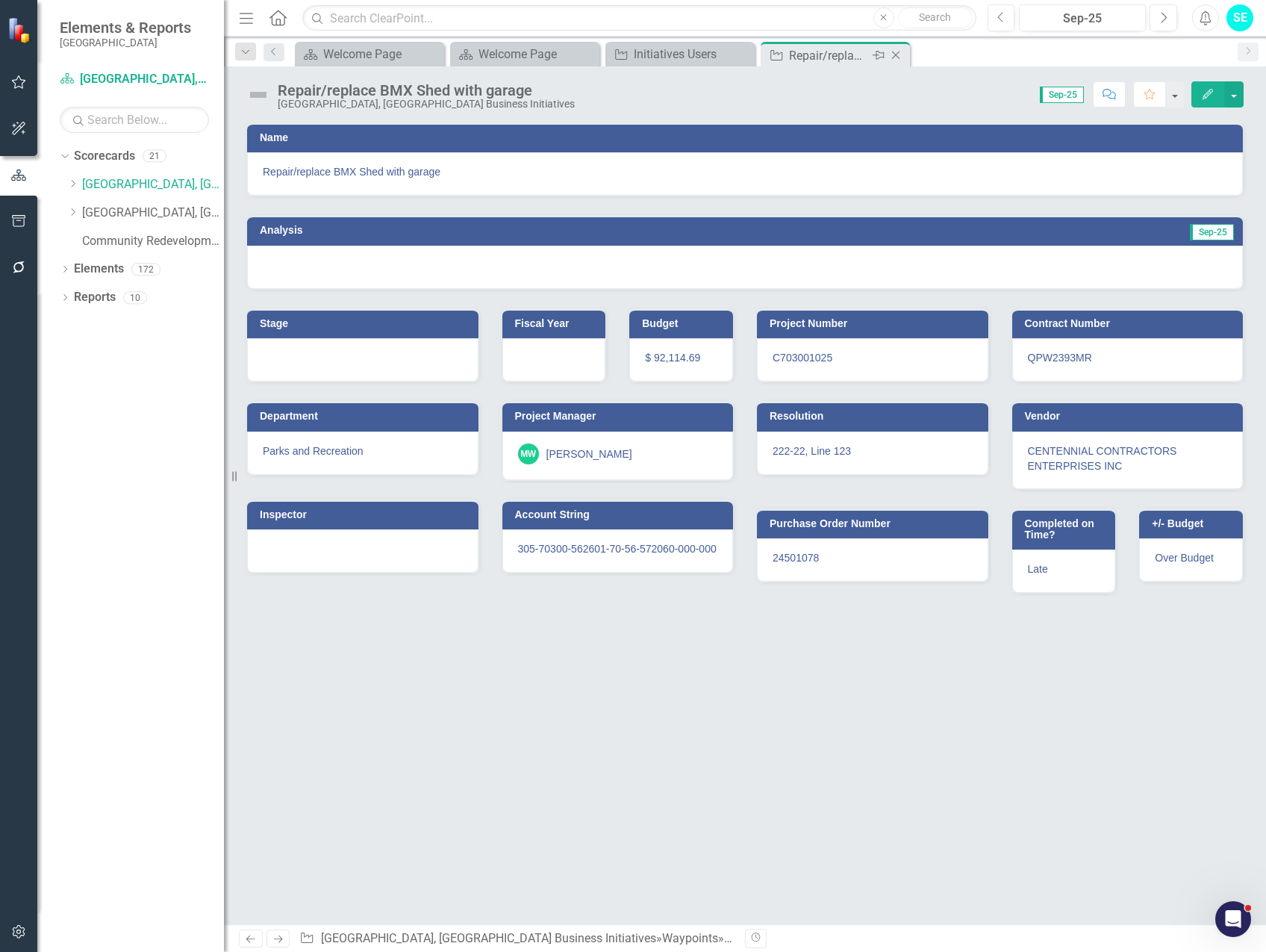
click at [899, 51] on icon "Close" at bounding box center [896, 55] width 15 height 12
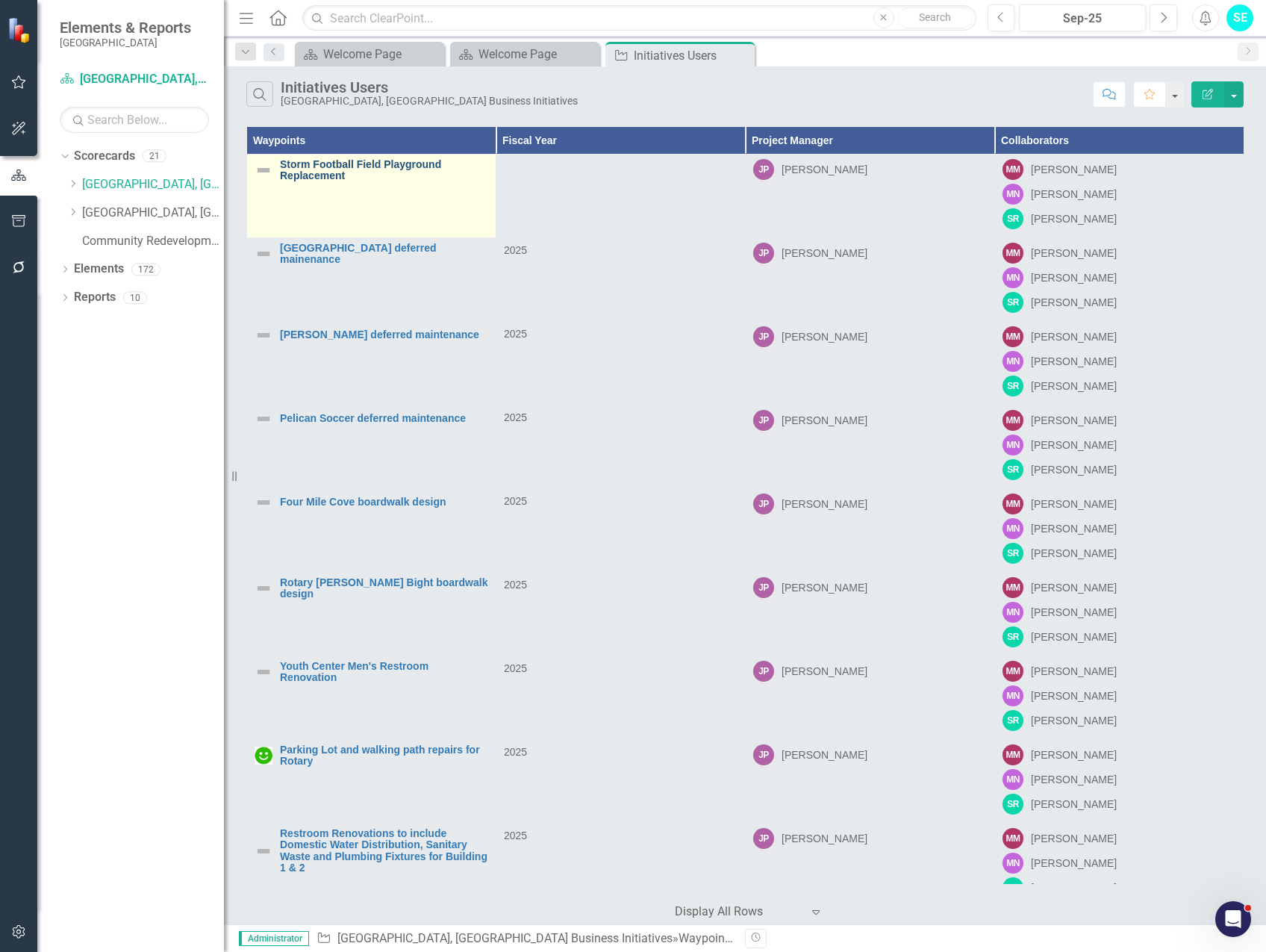
click at [332, 165] on link "Storm Football Field Playground Replacement" at bounding box center [384, 170] width 208 height 23
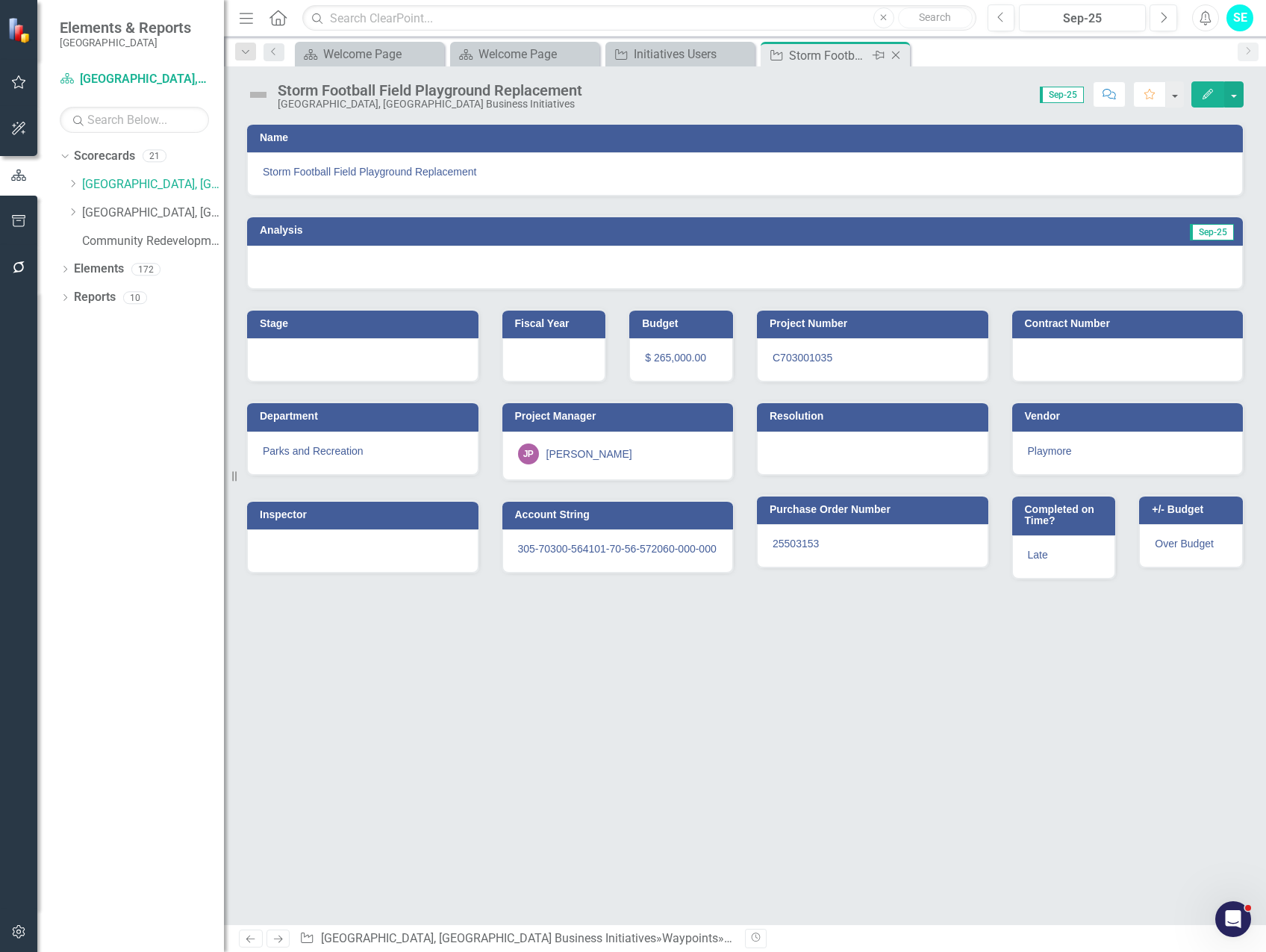
click at [896, 52] on icon "Close" at bounding box center [896, 55] width 15 height 12
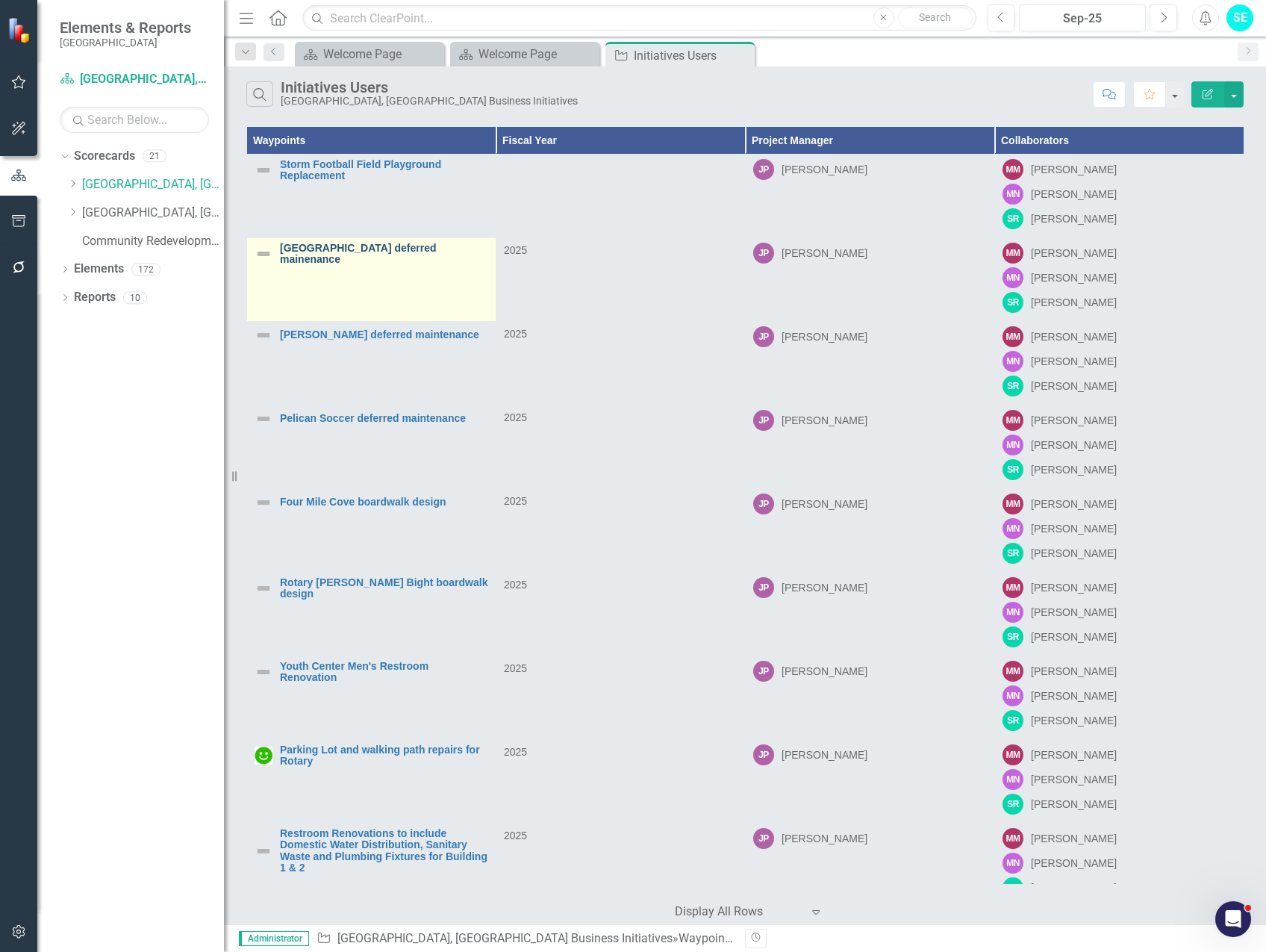
click at [324, 257] on link "[GEOGRAPHIC_DATA] deferred mainenance" at bounding box center [384, 253] width 208 height 23
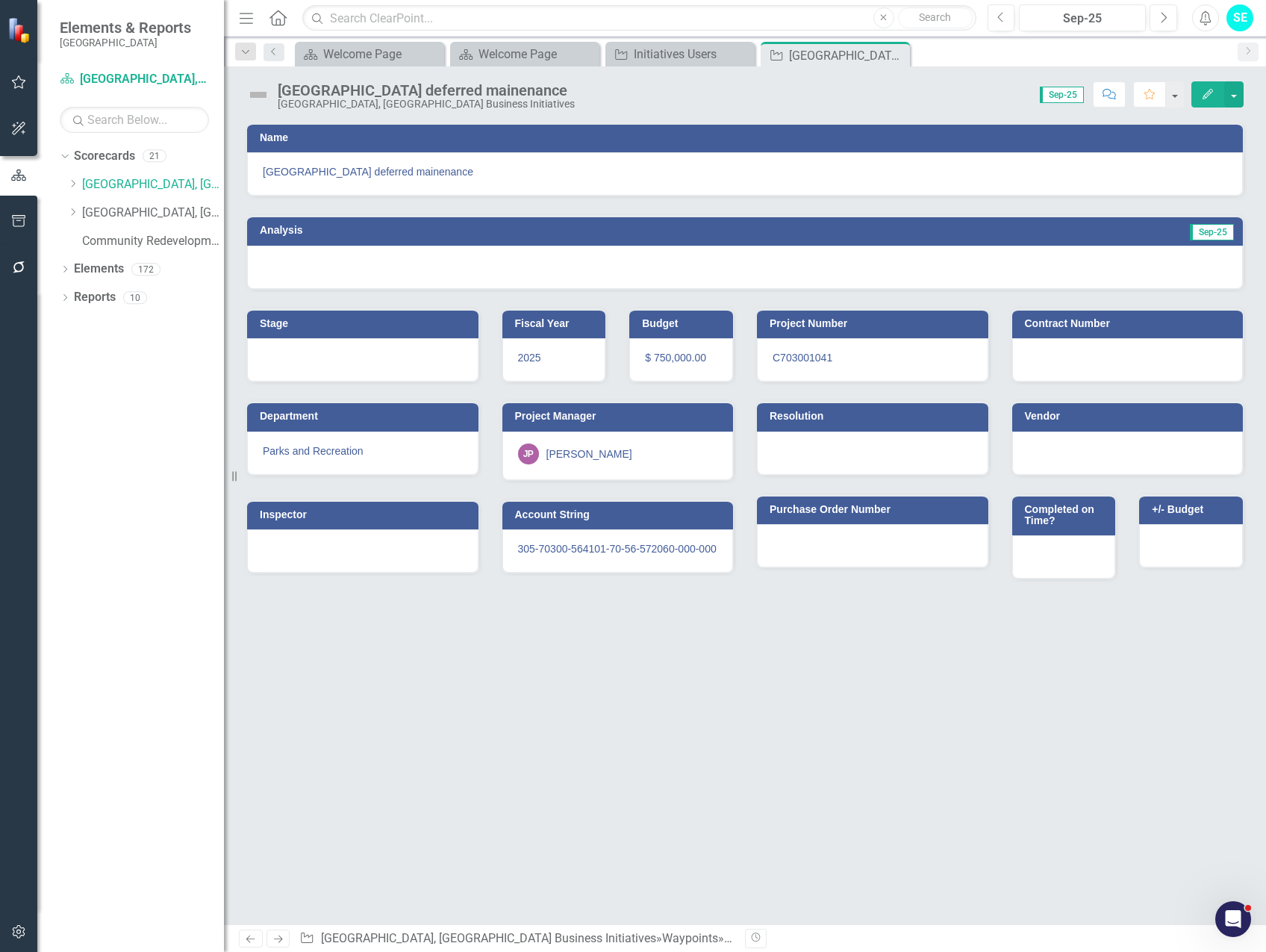
click at [1217, 91] on button "Edit" at bounding box center [1208, 94] width 33 height 26
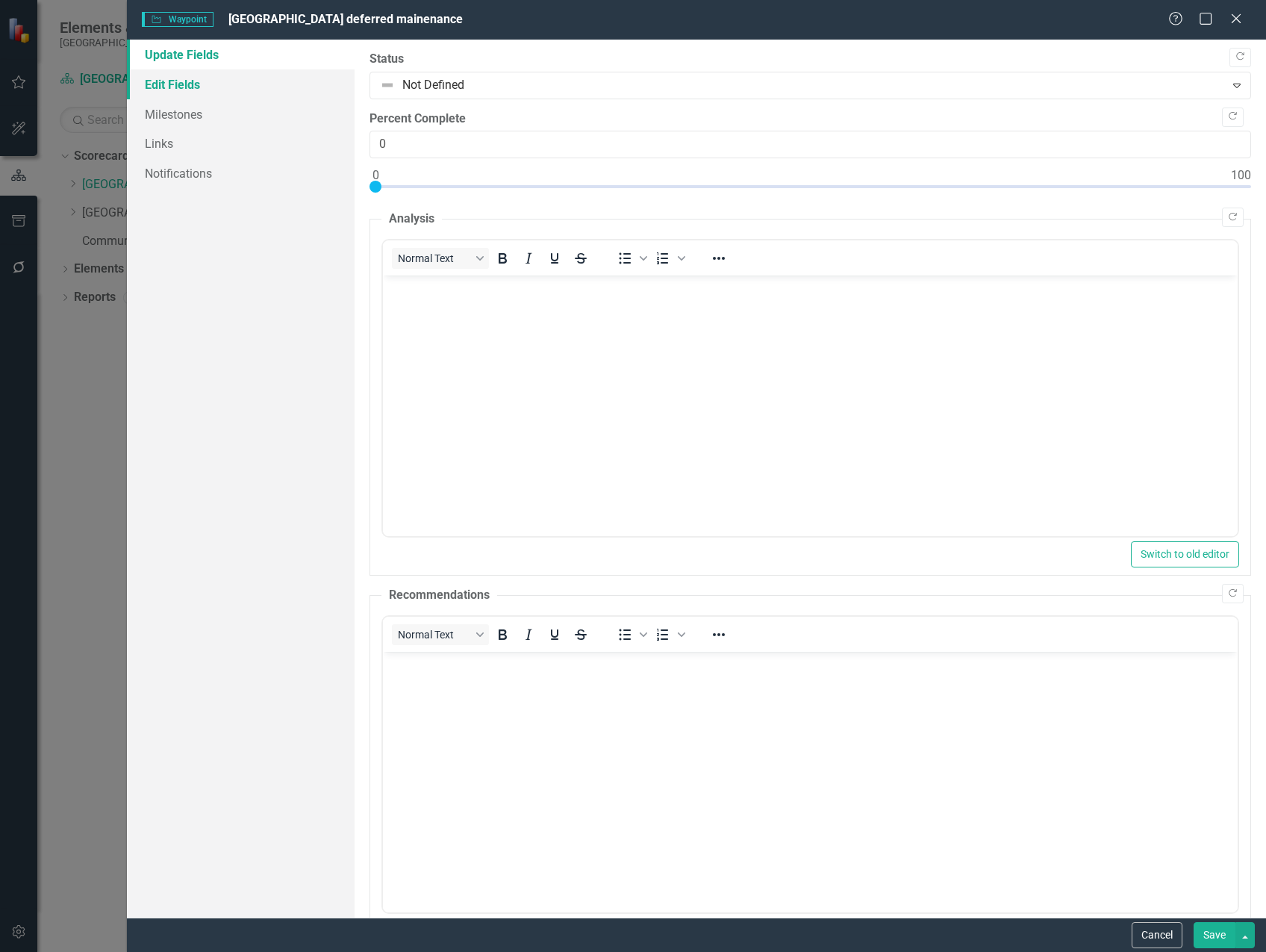
click at [214, 79] on link "Edit Fields" at bounding box center [240, 84] width 228 height 30
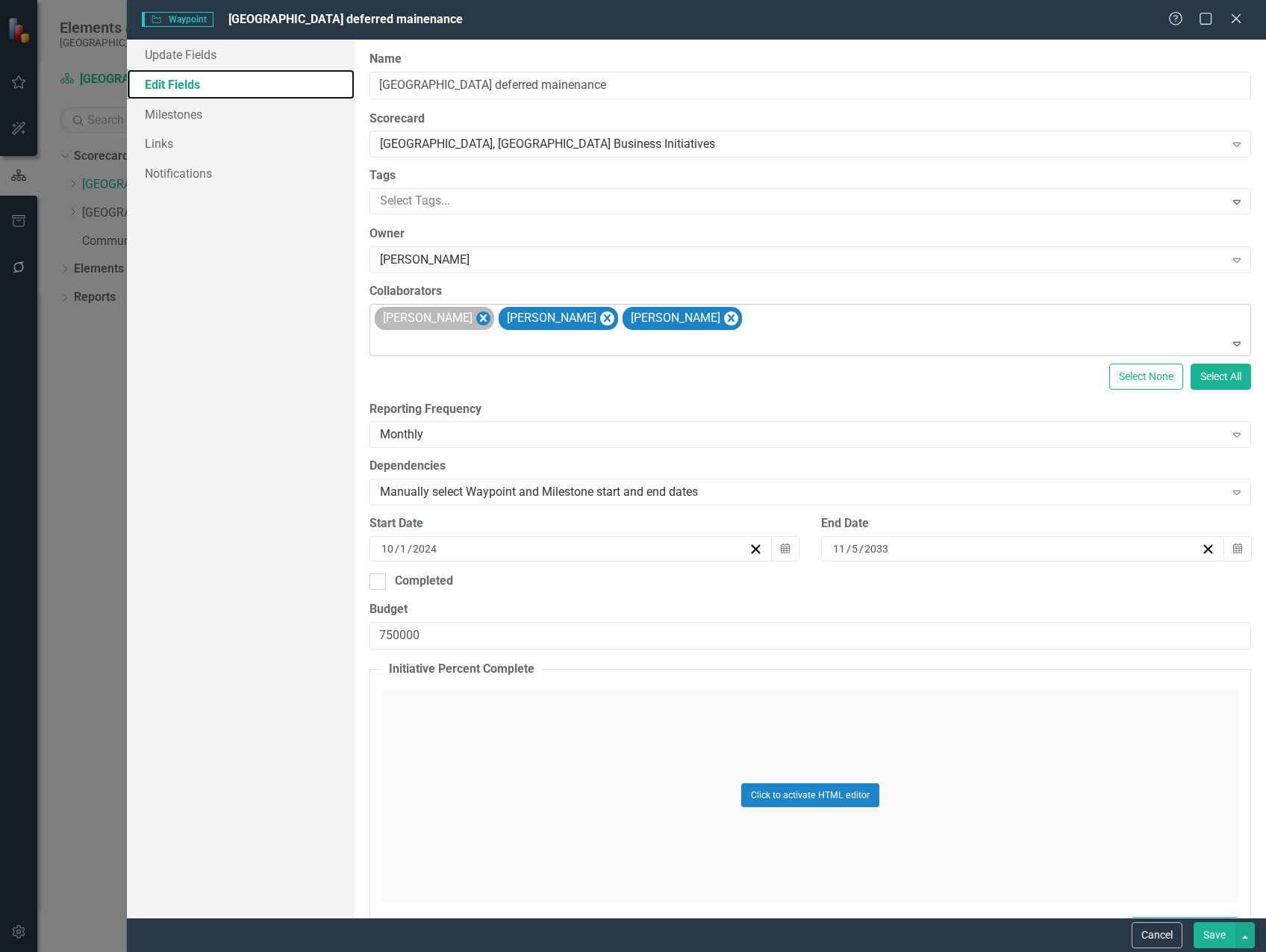
click at [491, 317] on icon "Remove Michael Massoglia" at bounding box center [484, 318] width 15 height 18
click at [476, 314] on icon "Remove Marvin Negron" at bounding box center [484, 318] width 15 height 18
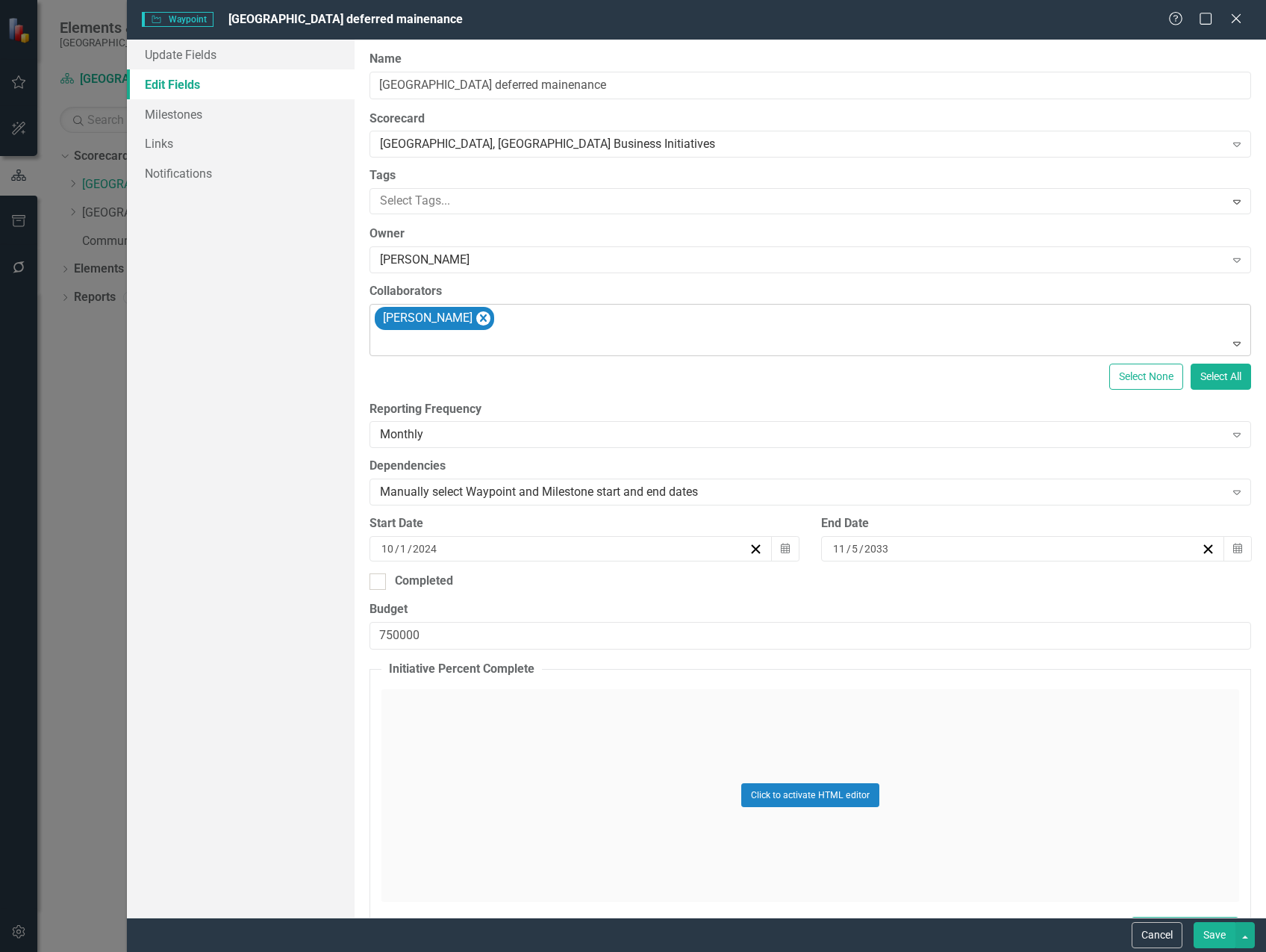
click at [476, 317] on icon "Remove Steven Rauh" at bounding box center [484, 318] width 15 height 18
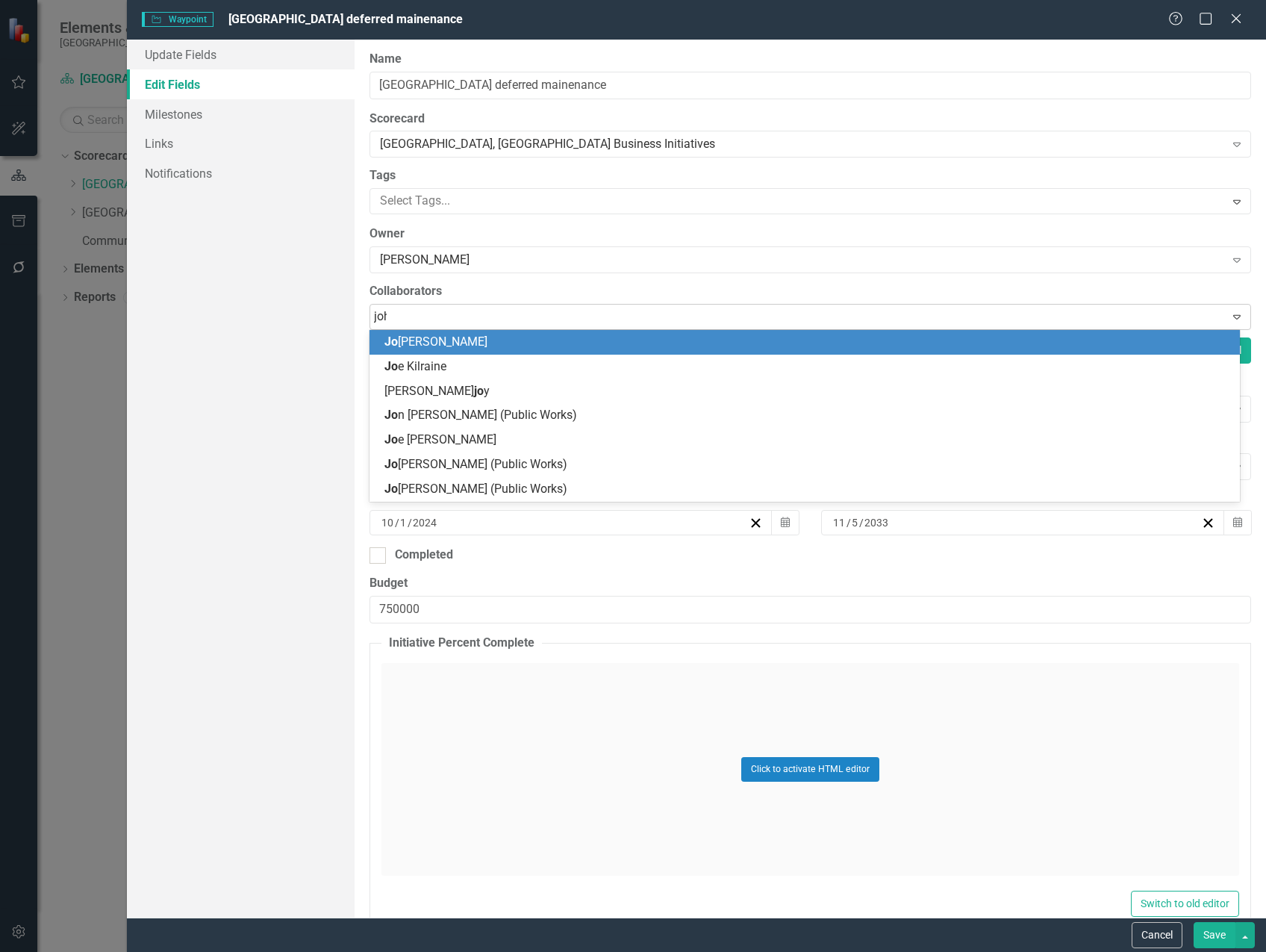
type input "[PERSON_NAME]"
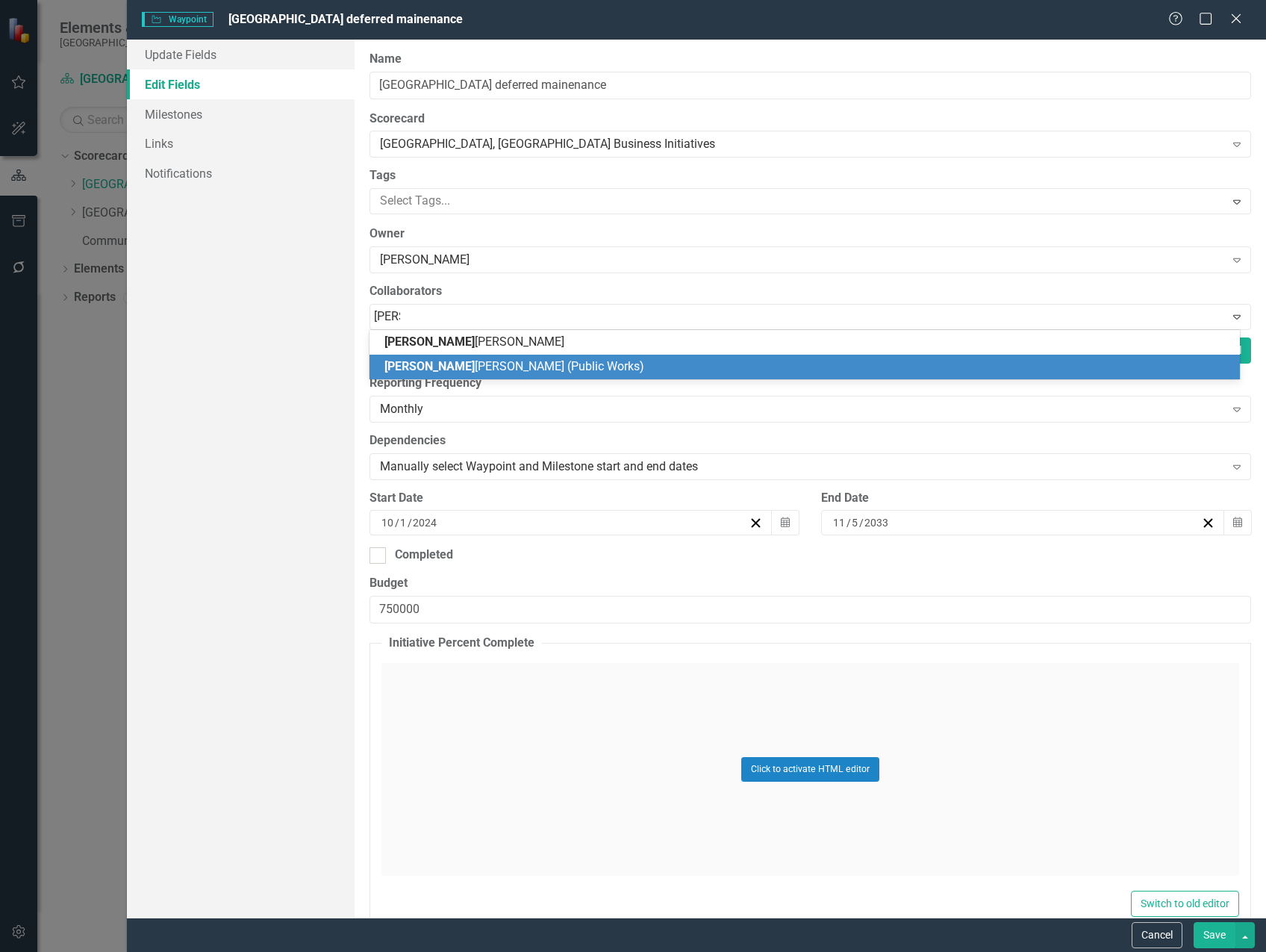
click at [489, 359] on span "[PERSON_NAME] (Public Works)" at bounding box center [515, 366] width 260 height 15
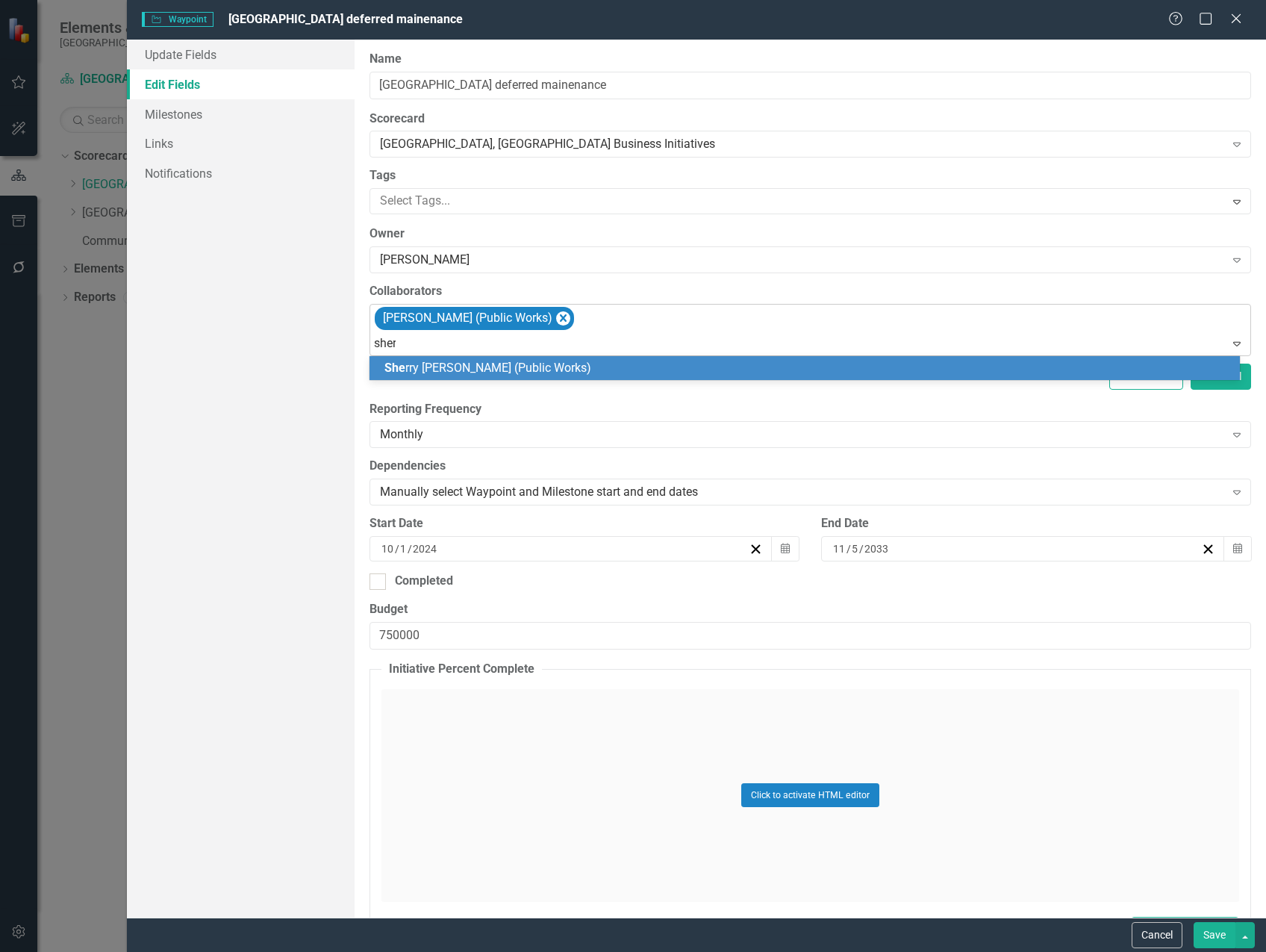
type input "[PERSON_NAME]"
click at [505, 369] on span "[PERSON_NAME] (Public Works)" at bounding box center [519, 368] width 269 height 15
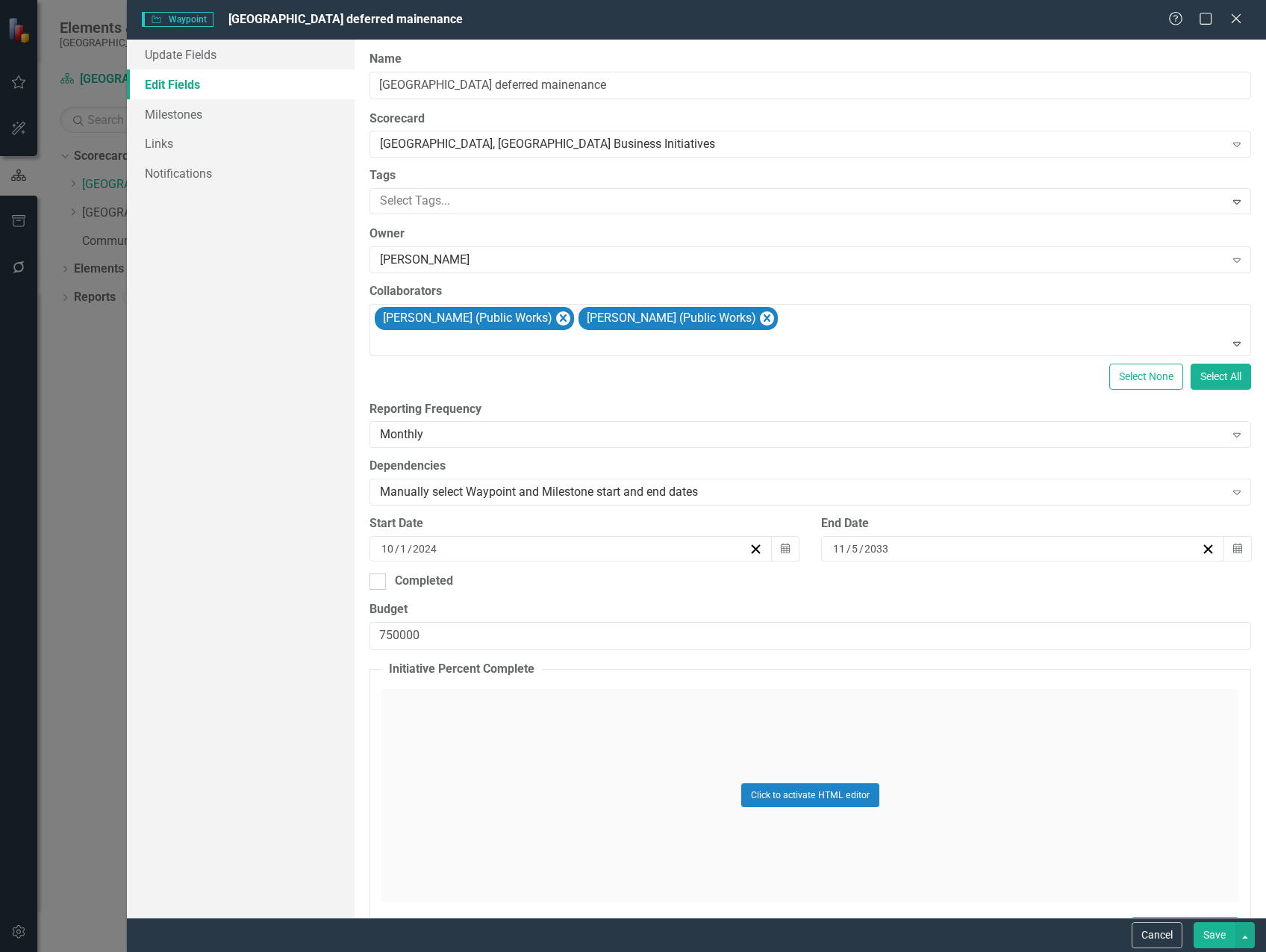
click at [1209, 937] on button "Save" at bounding box center [1215, 935] width 42 height 26
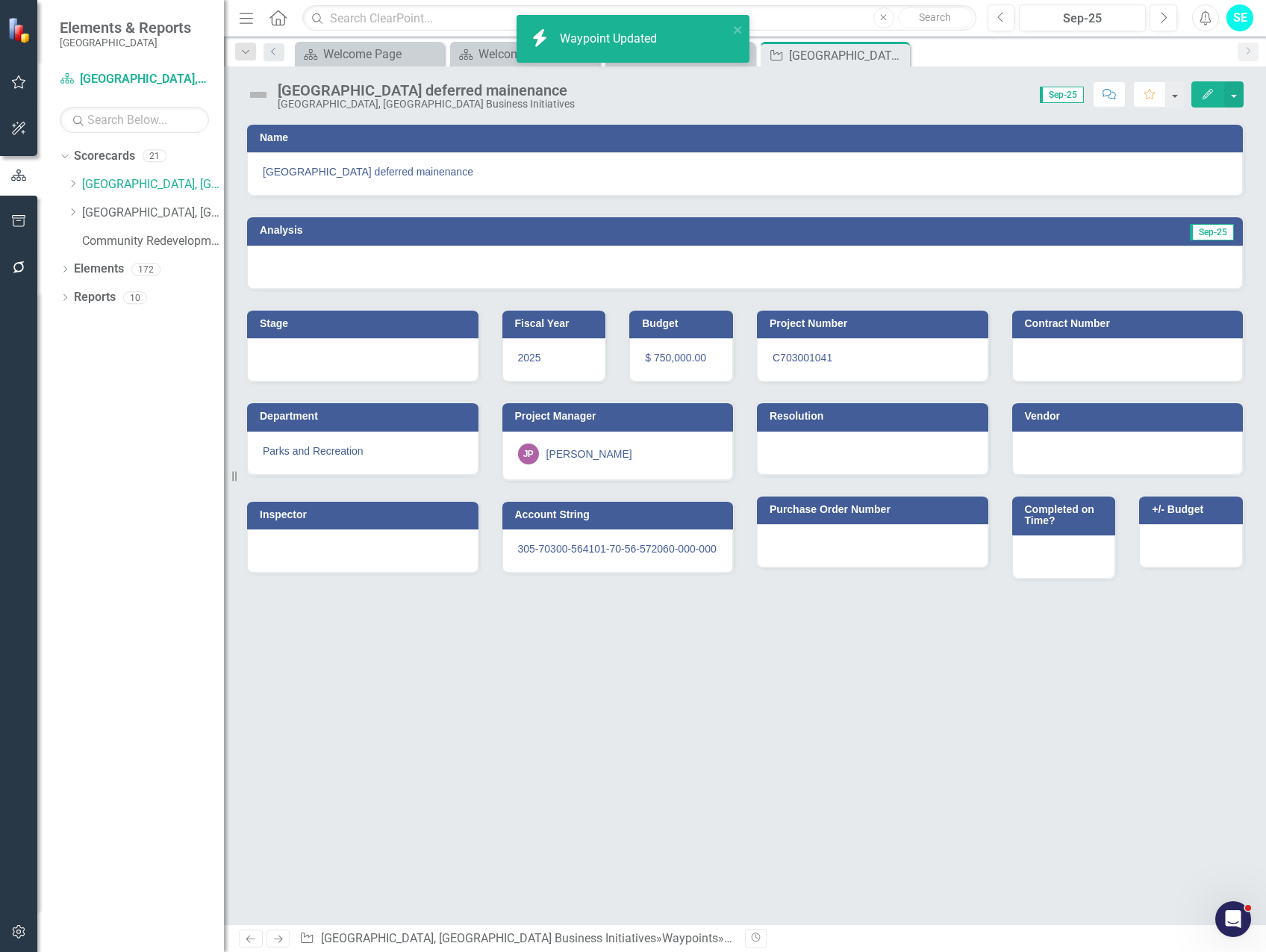
click at [599, 451] on div "[PERSON_NAME]" at bounding box center [590, 454] width 86 height 15
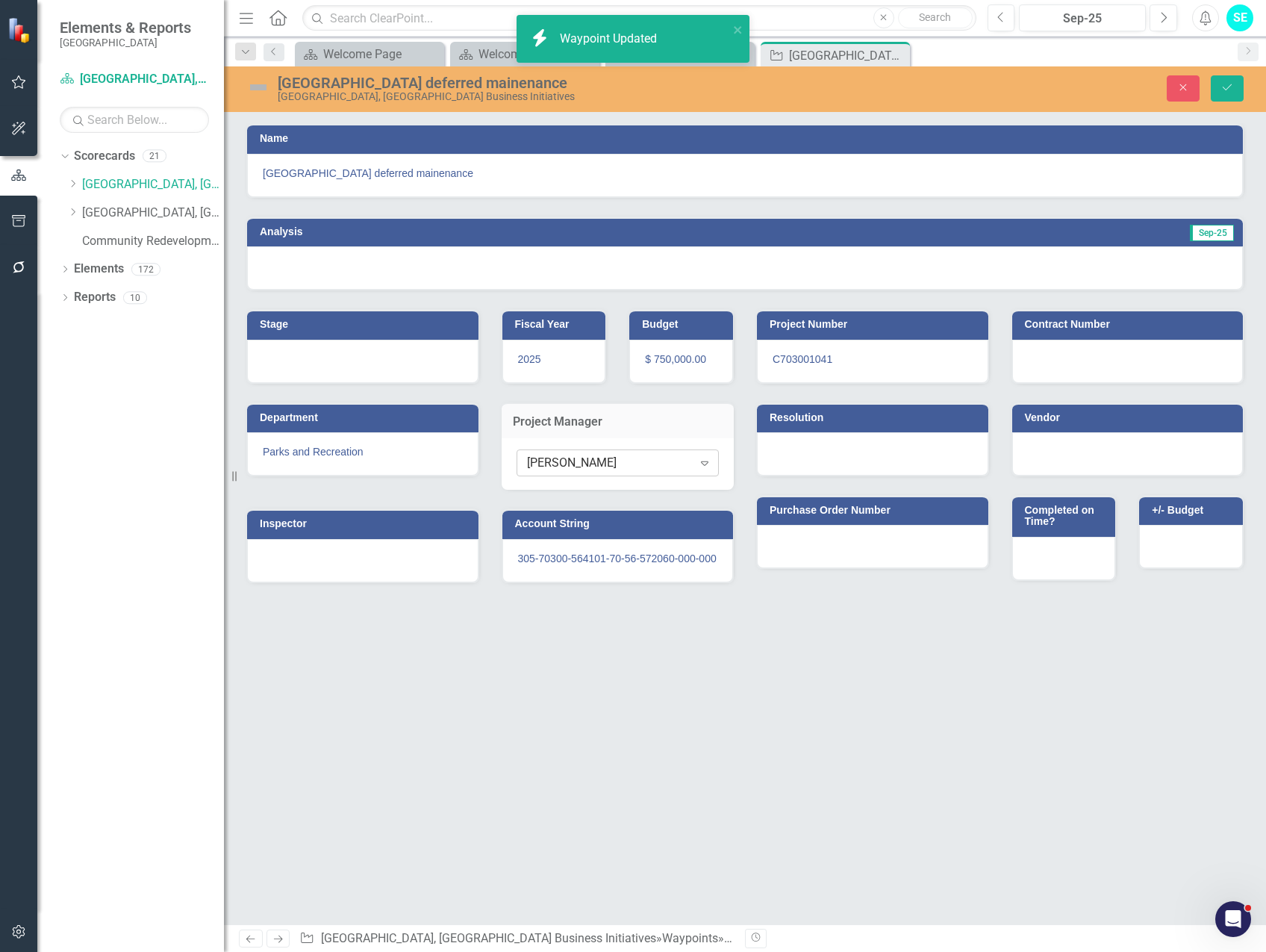
click at [602, 462] on div "[PERSON_NAME]" at bounding box center [610, 462] width 165 height 17
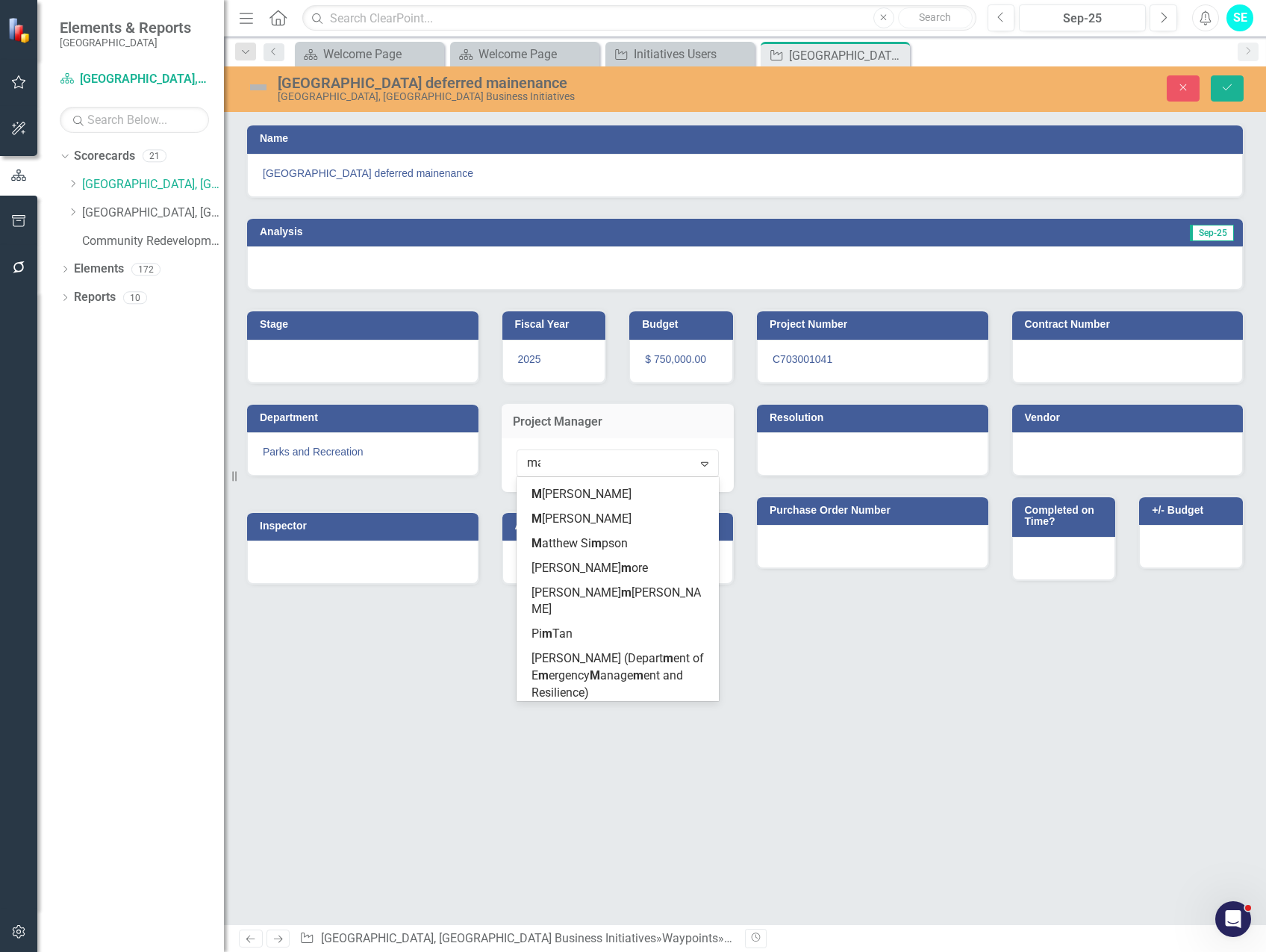
scroll to position [202, 0]
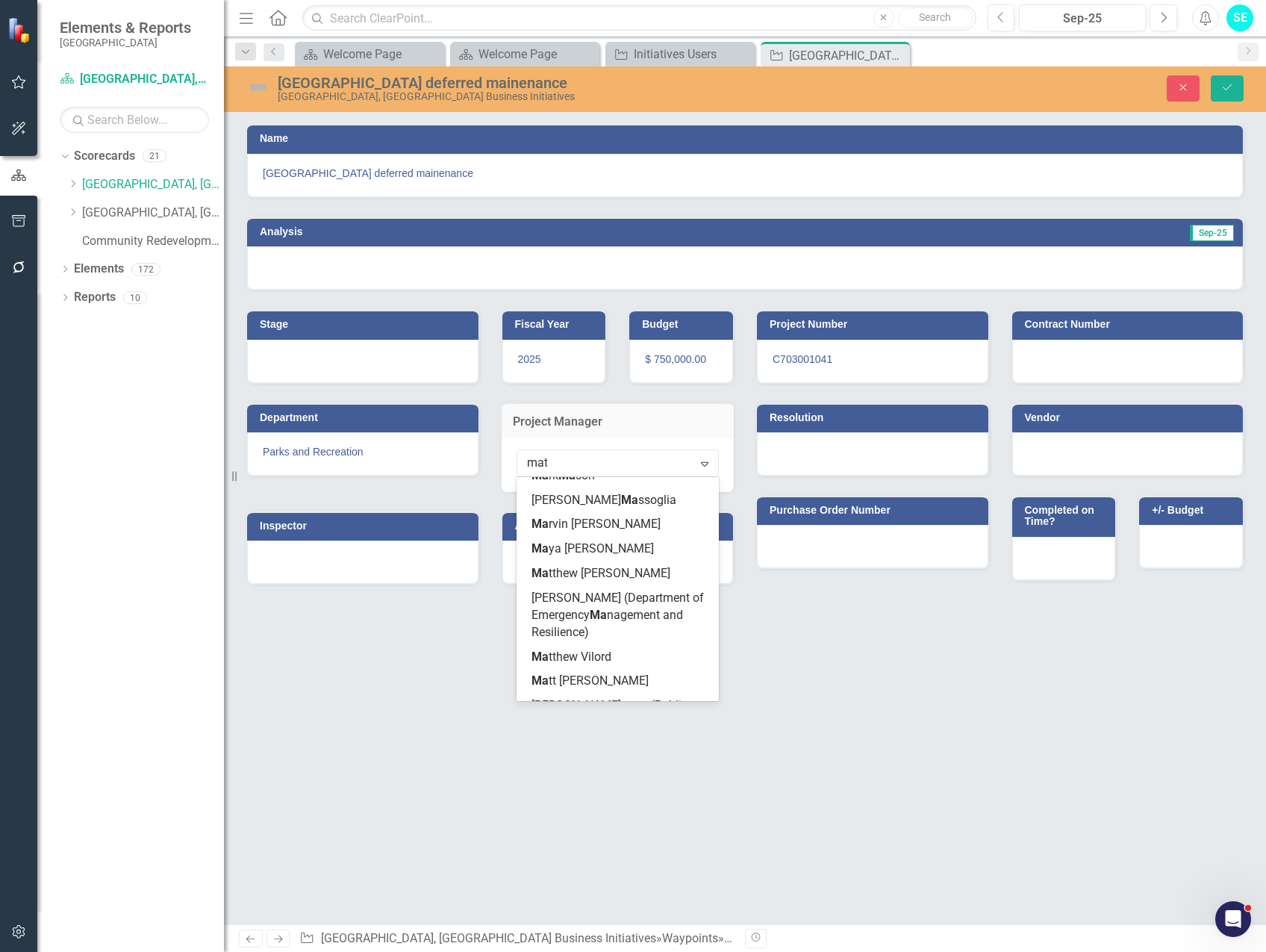
type input "matt"
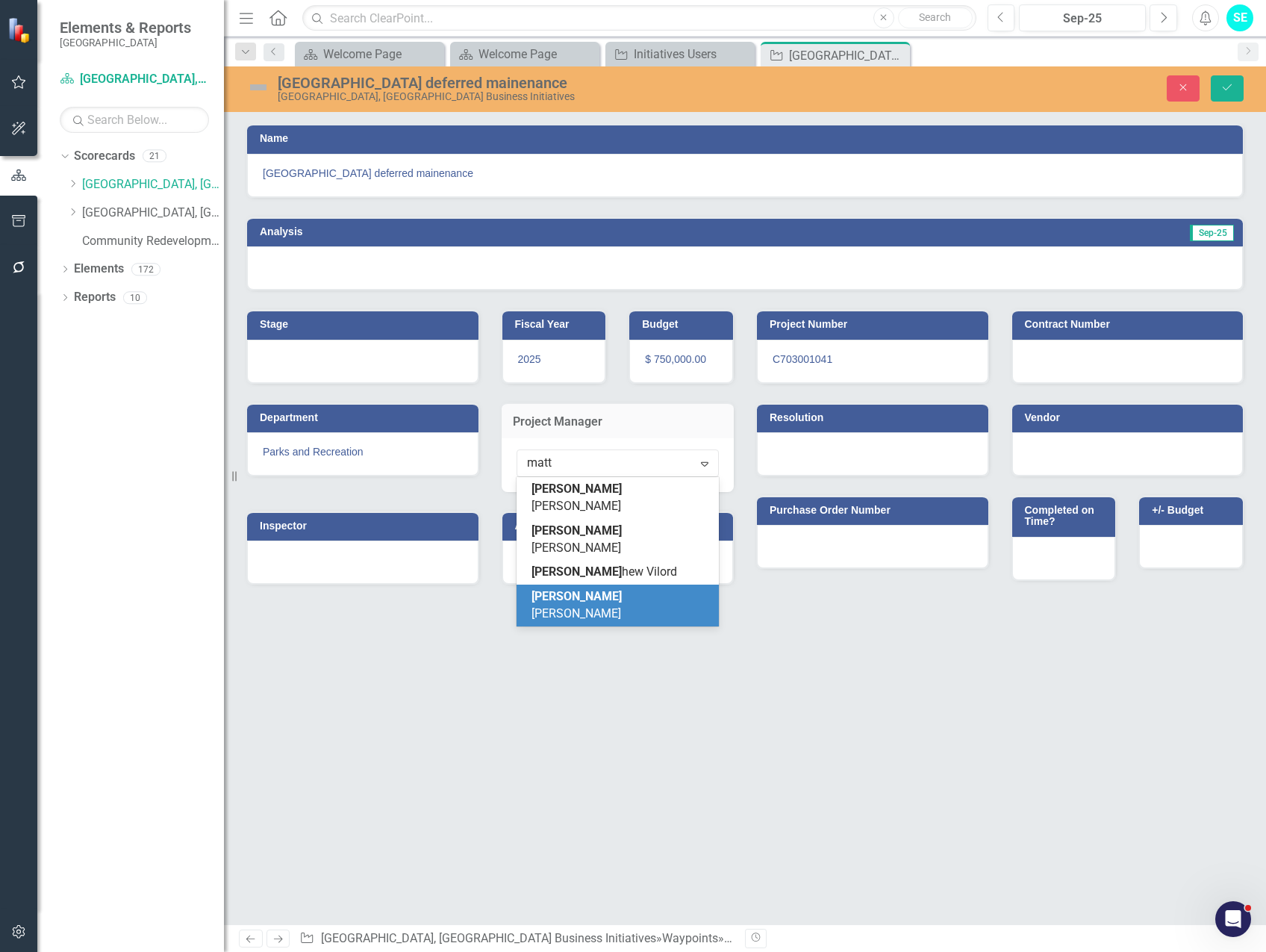
click at [616, 588] on div "[PERSON_NAME]" at bounding box center [622, 606] width 179 height 35
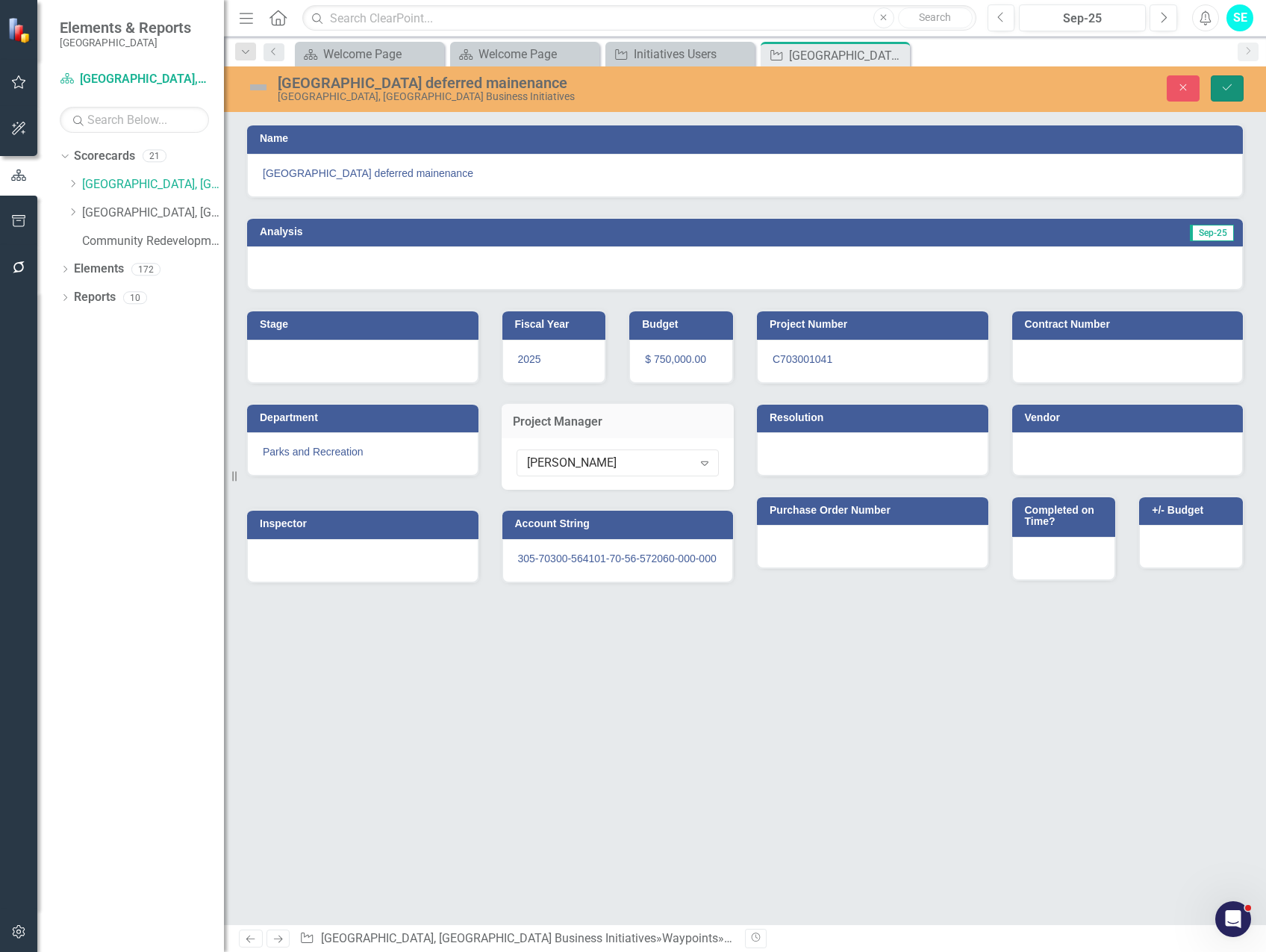
click at [1223, 90] on icon "Save" at bounding box center [1228, 87] width 14 height 10
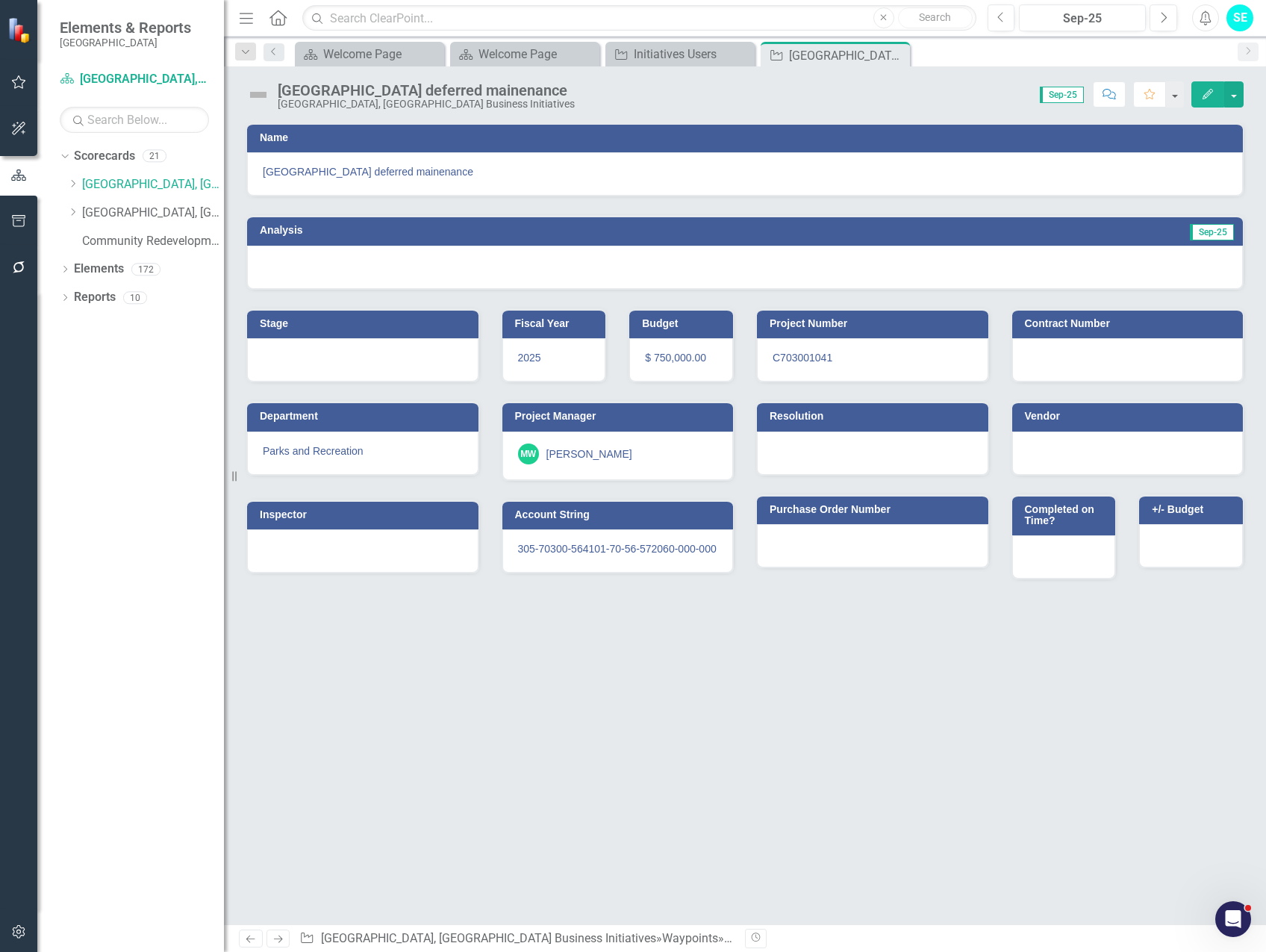
click at [0, 0] on icon "Close" at bounding box center [0, 0] width 0 height 0
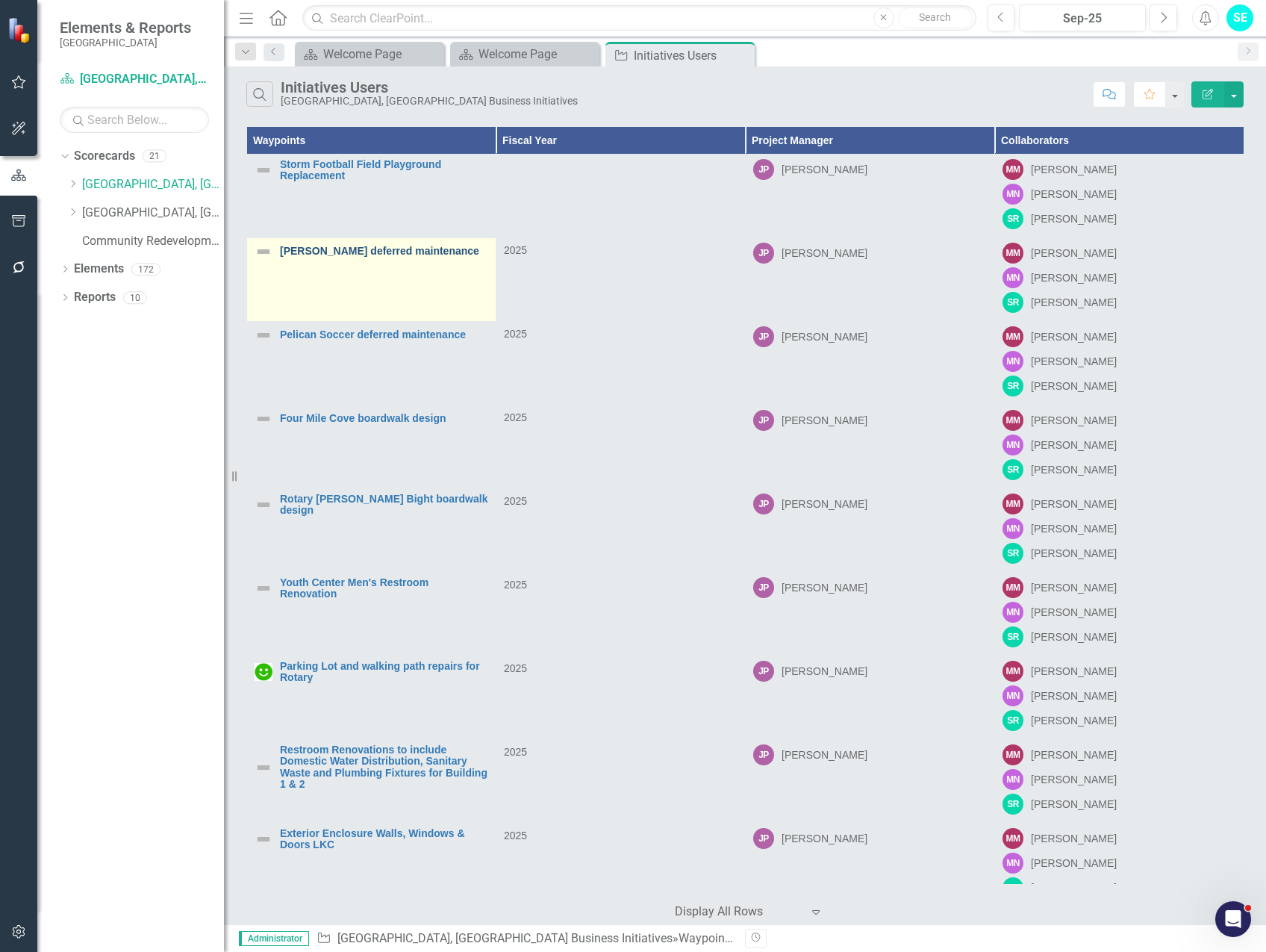
click at [378, 255] on link "[PERSON_NAME] deferred maintenance" at bounding box center [384, 251] width 208 height 11
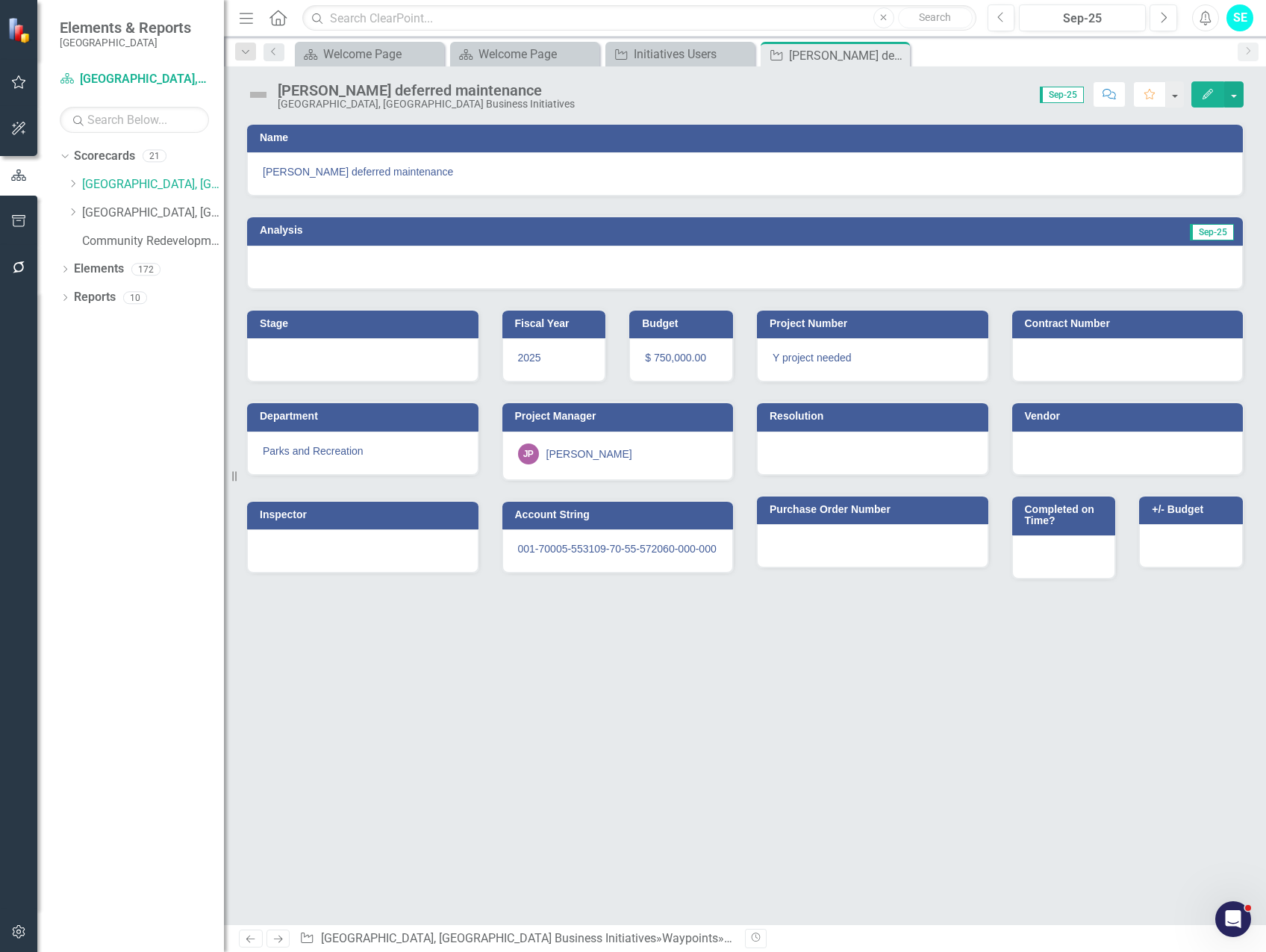
click at [1202, 86] on button "Edit" at bounding box center [1208, 94] width 33 height 26
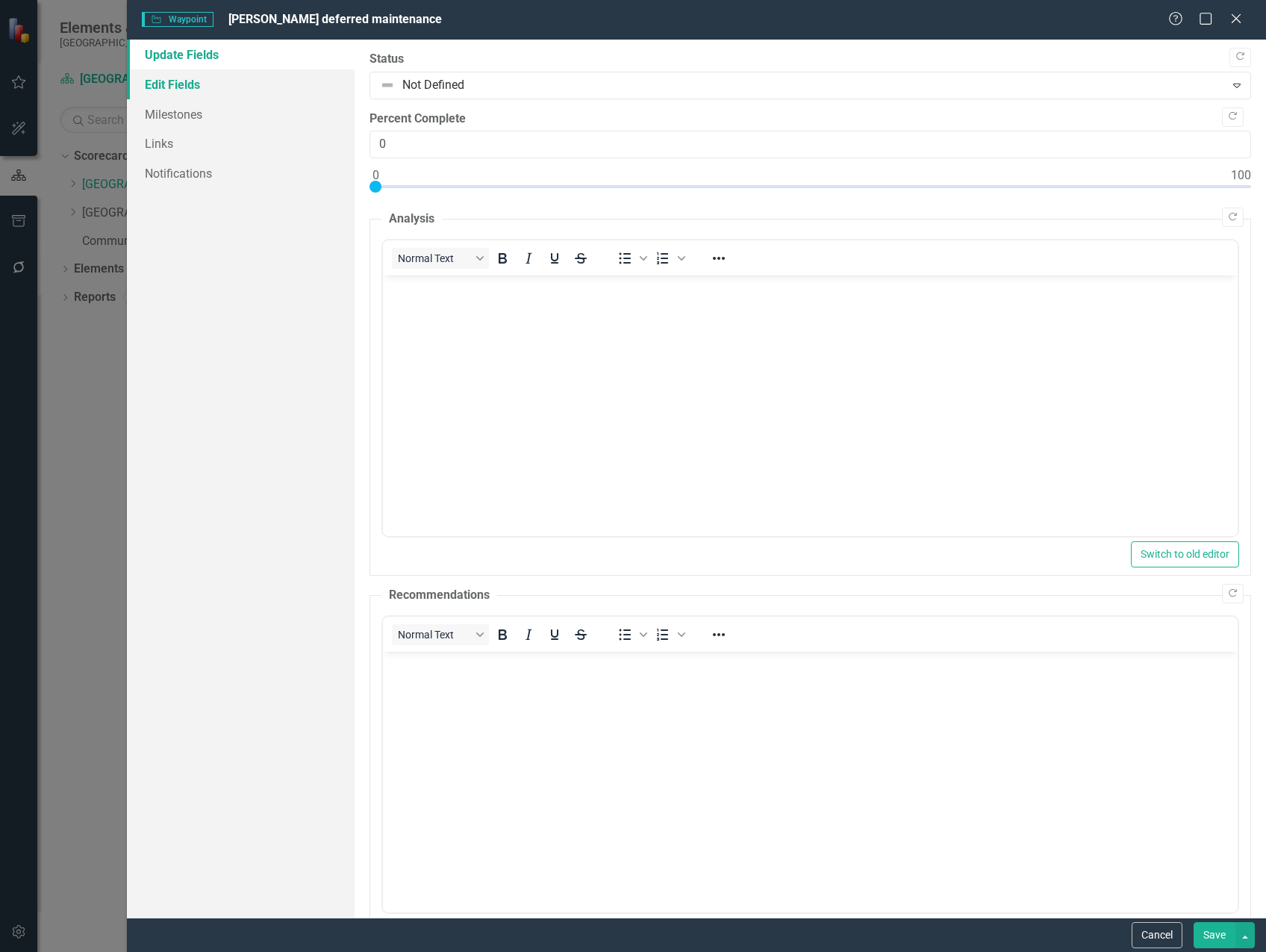
click at [186, 82] on link "Edit Fields" at bounding box center [240, 84] width 228 height 30
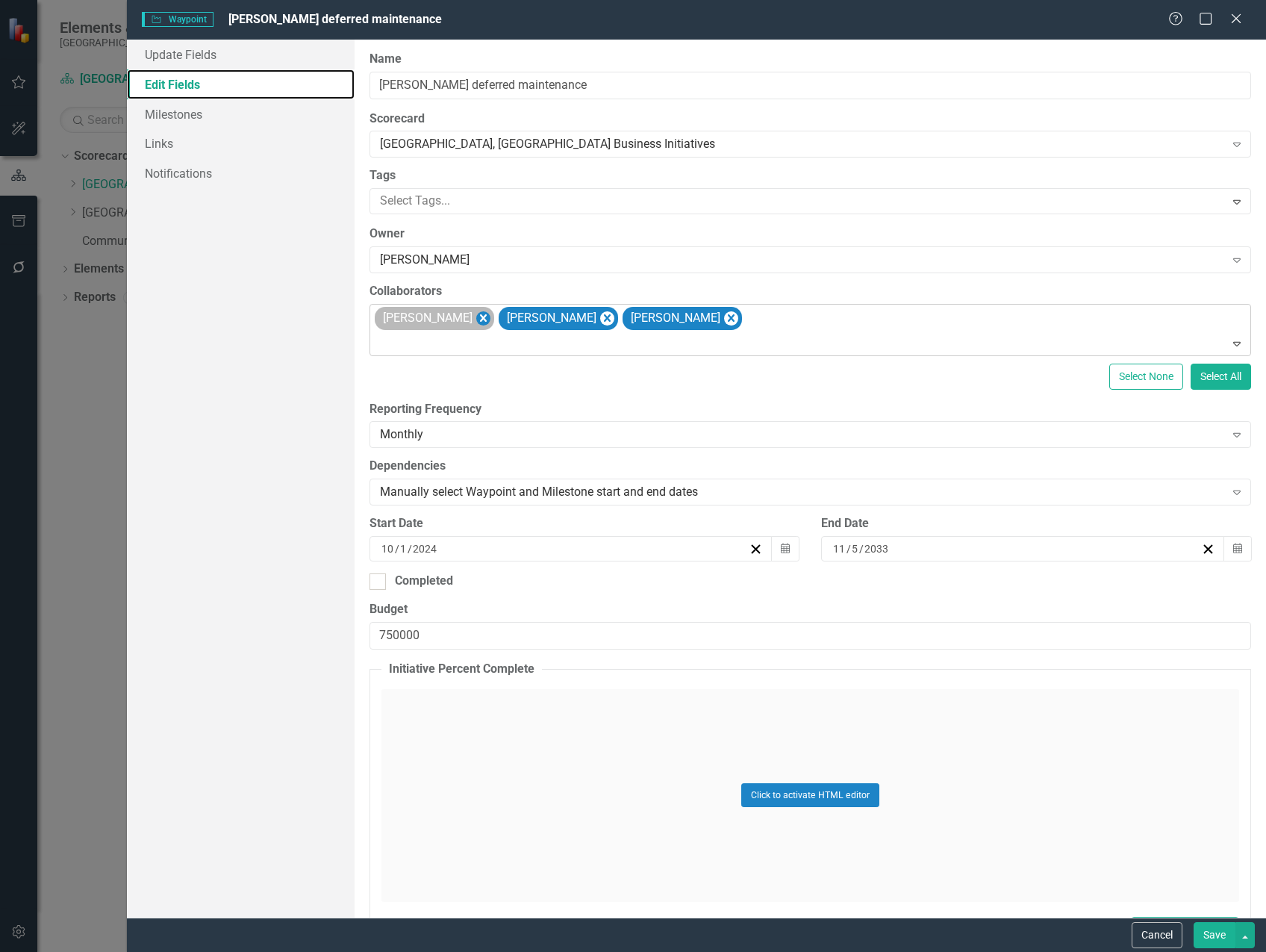
click at [491, 318] on icon "Remove Michael Massoglia" at bounding box center [484, 318] width 15 height 18
click at [480, 316] on icon "Remove Marvin Negron" at bounding box center [483, 318] width 6 height 7
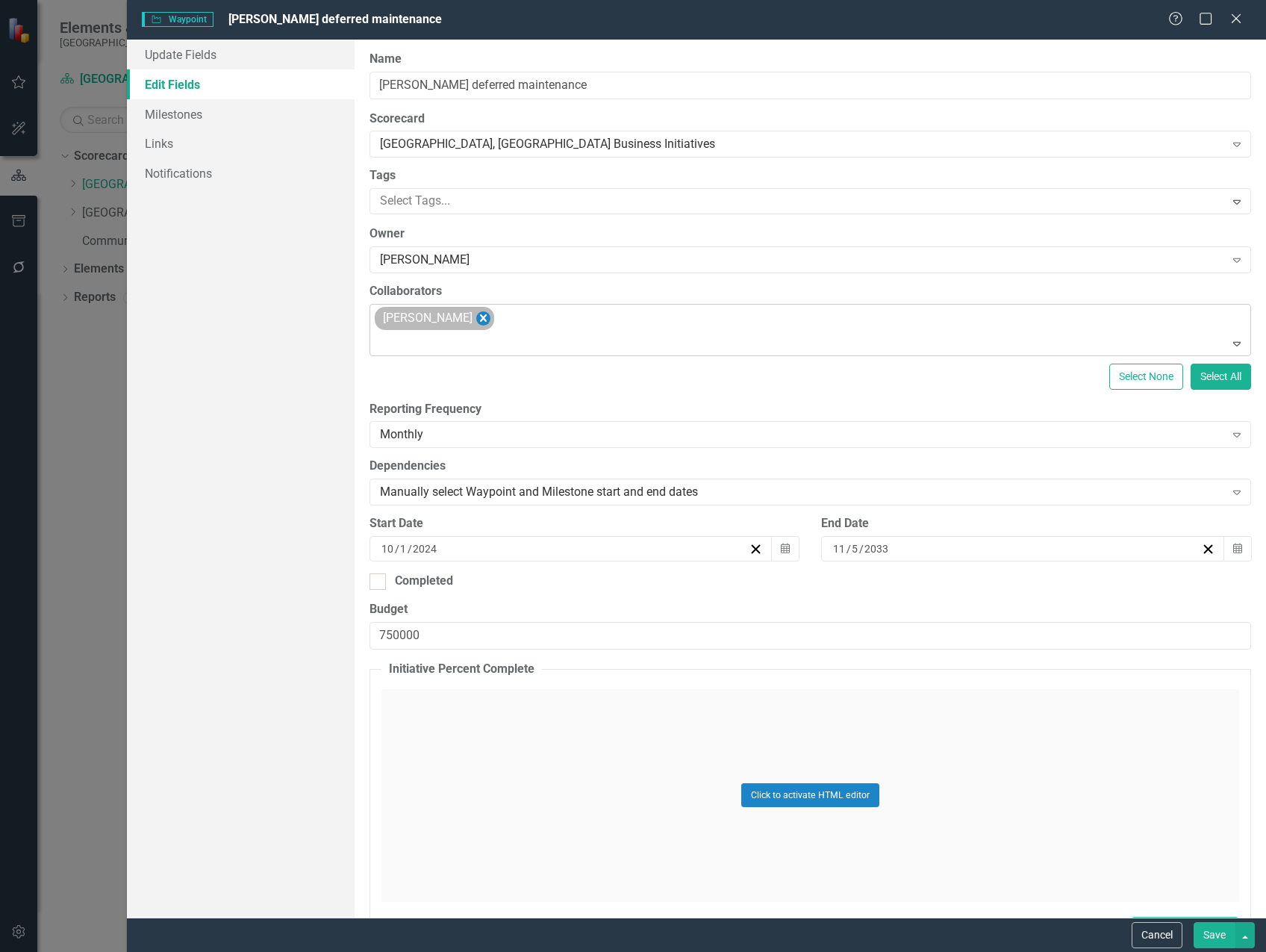
click at [476, 316] on icon "Remove Steven Rauh" at bounding box center [484, 318] width 15 height 18
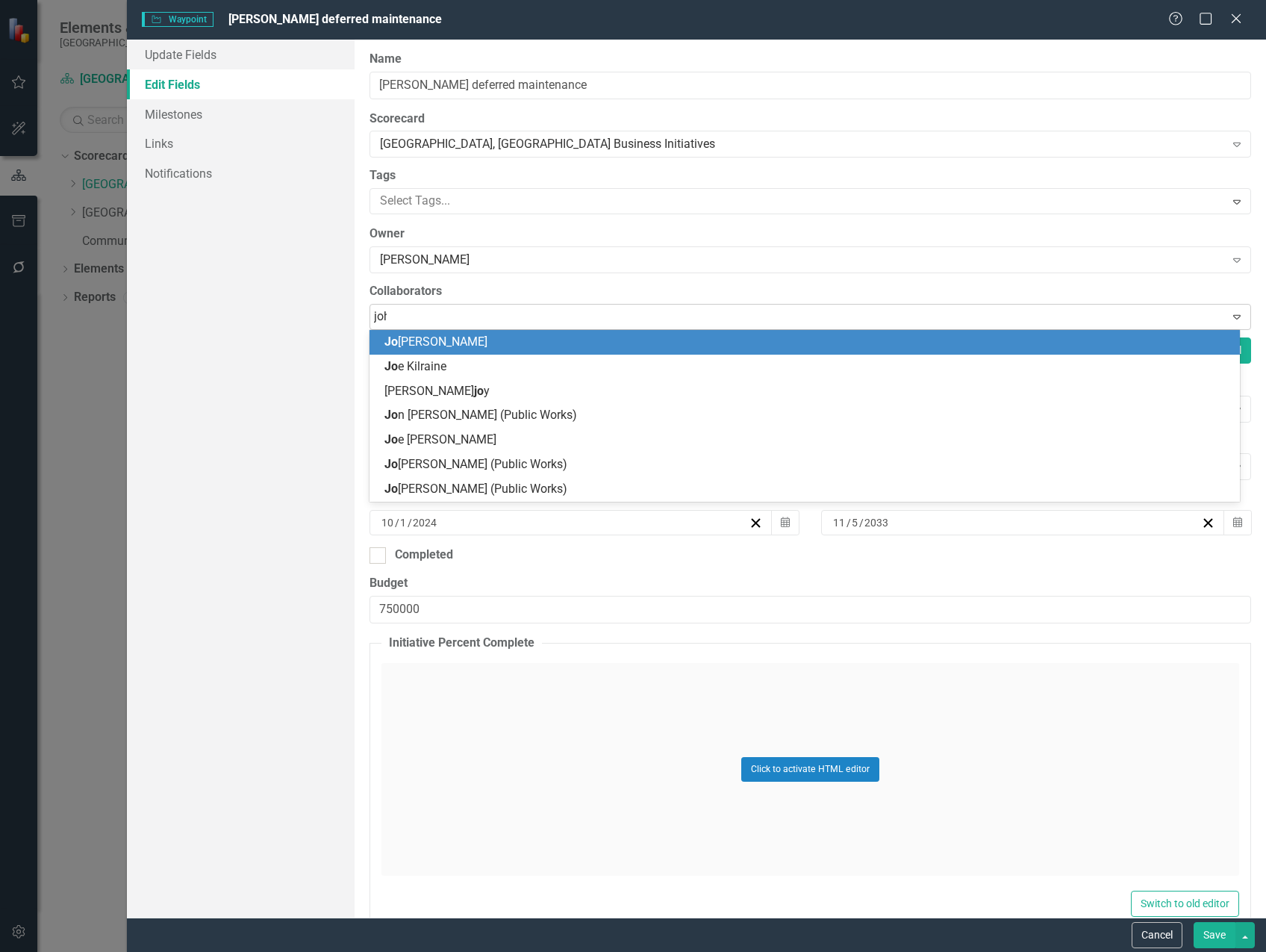
type input "[PERSON_NAME]"
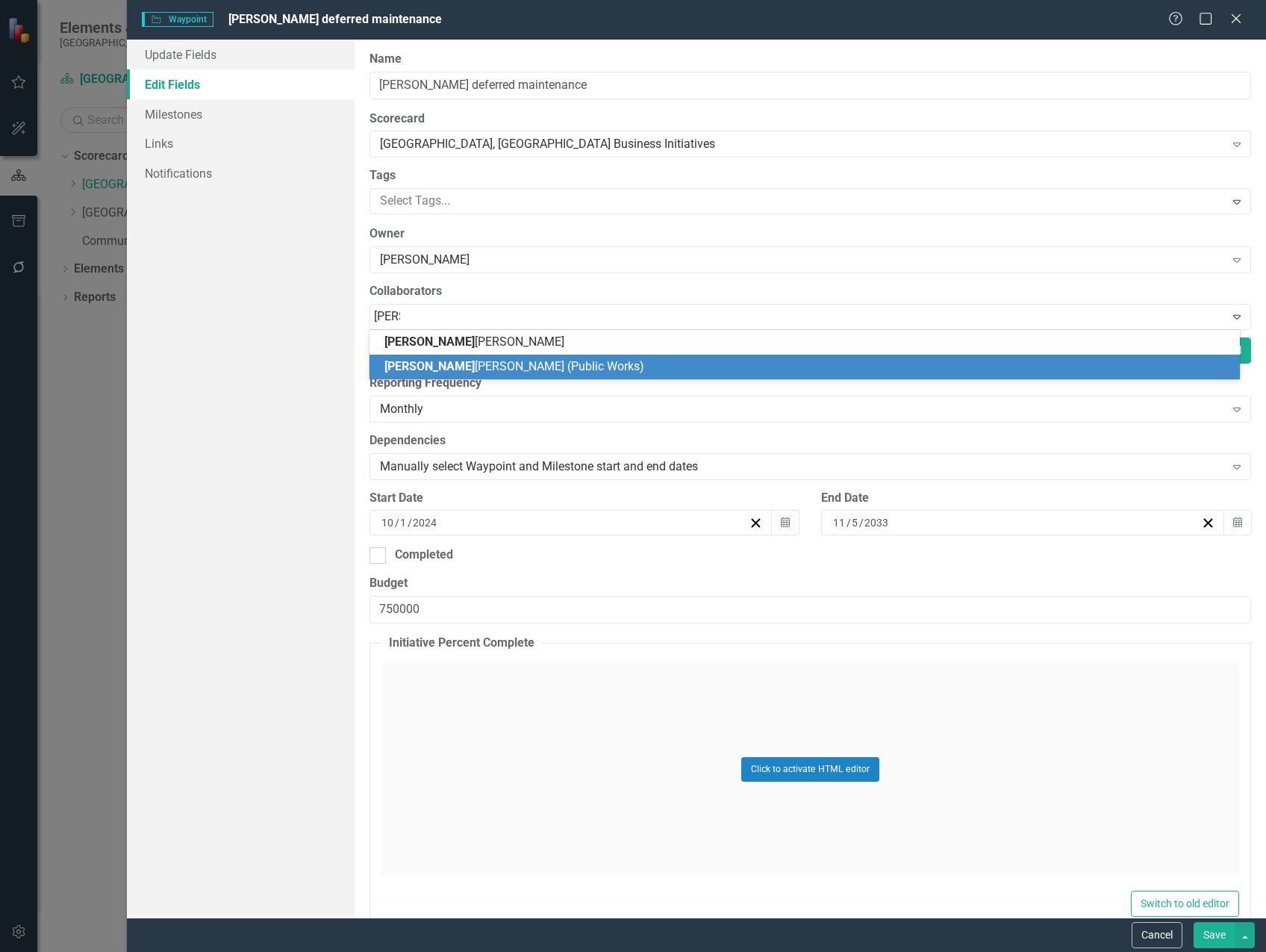
click at [475, 359] on div "[PERSON_NAME] (Public Works)" at bounding box center [808, 366] width 846 height 17
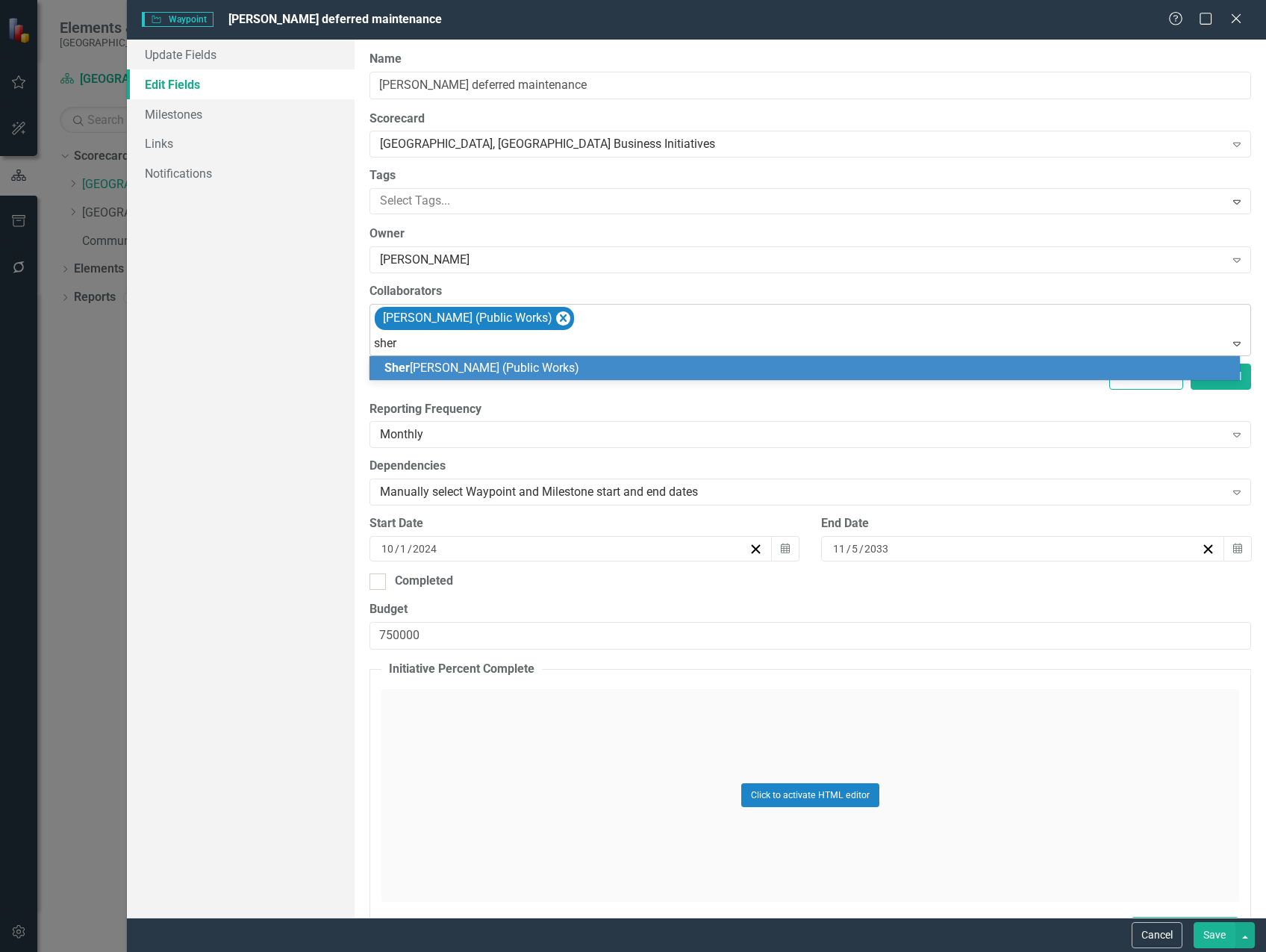
type input "[PERSON_NAME]"
click at [504, 367] on span "[PERSON_NAME] (Public Works)" at bounding box center [519, 368] width 269 height 15
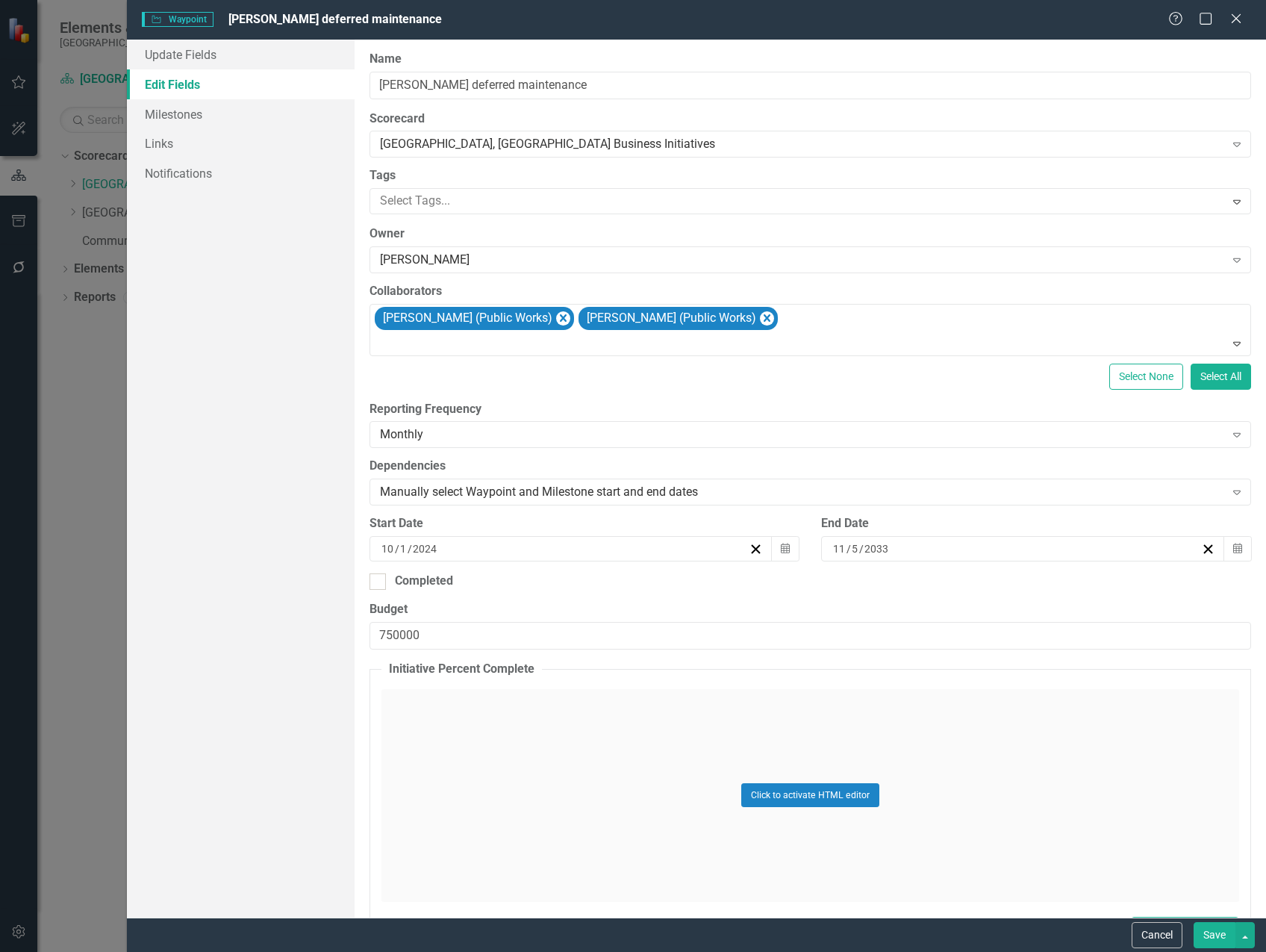
click at [1218, 934] on button "Save" at bounding box center [1215, 935] width 42 height 26
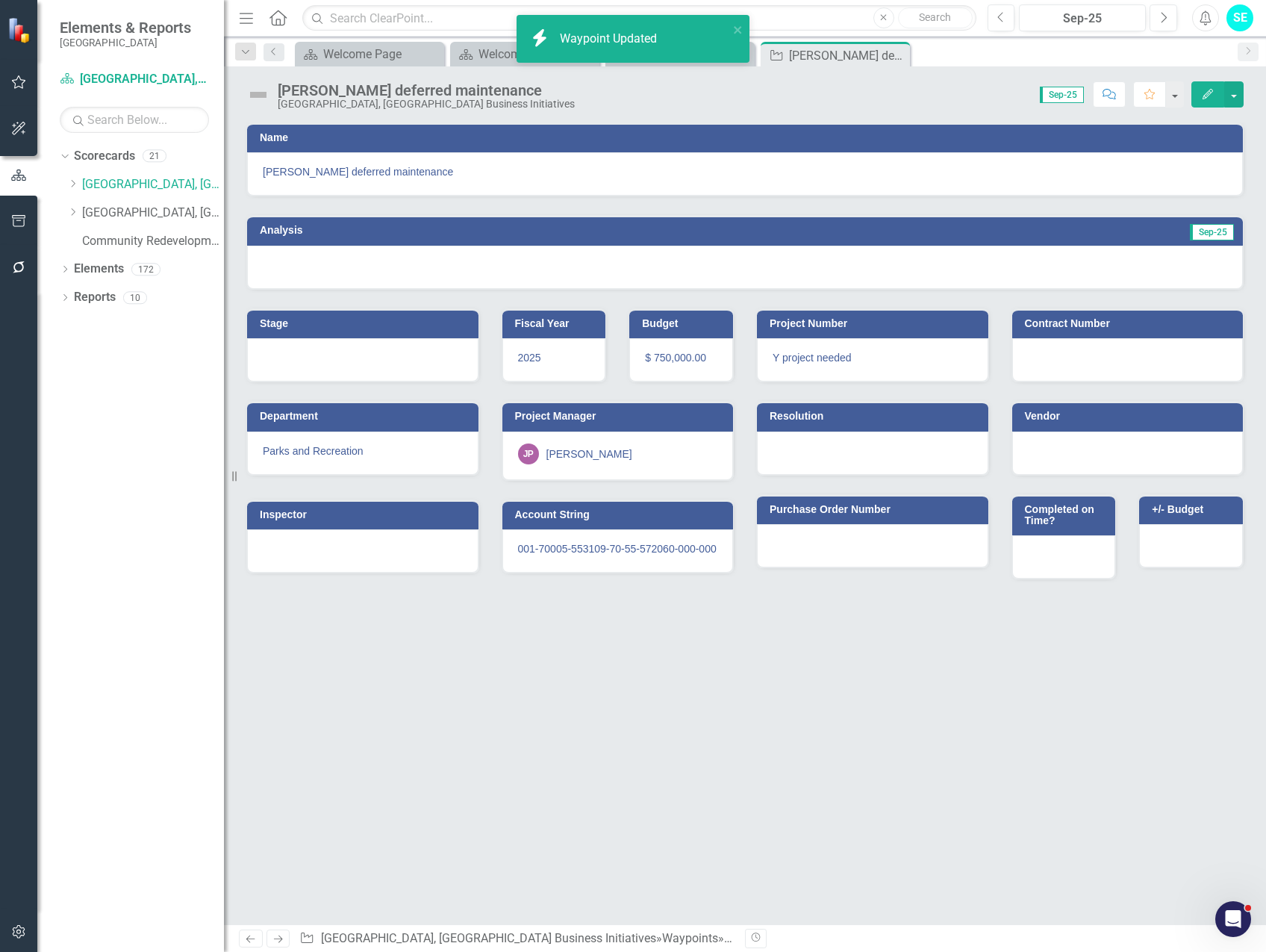
click at [593, 444] on div "JP [PERSON_NAME]" at bounding box center [618, 453] width 200 height 21
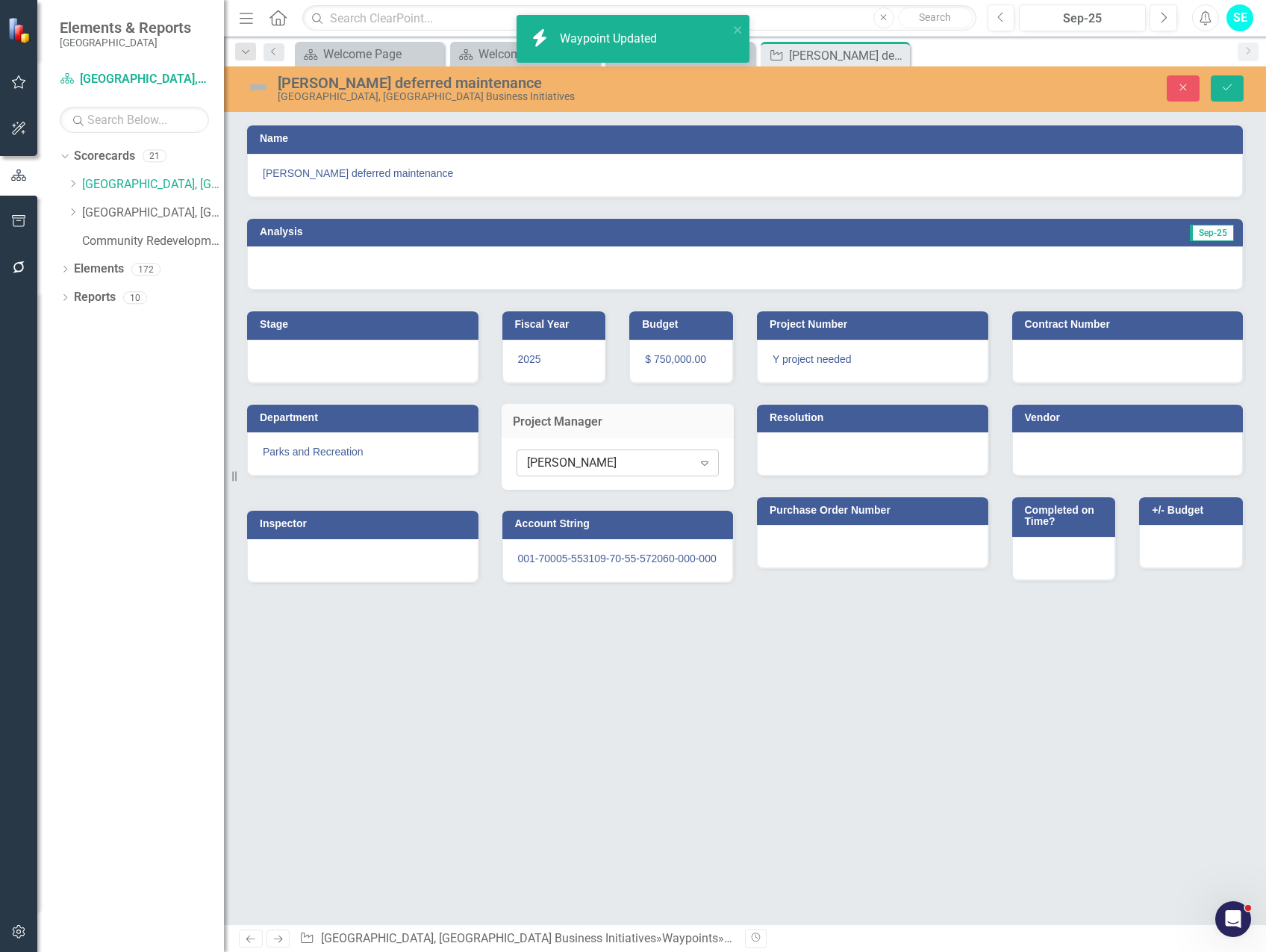
click at [591, 461] on div "[PERSON_NAME]" at bounding box center [610, 462] width 165 height 17
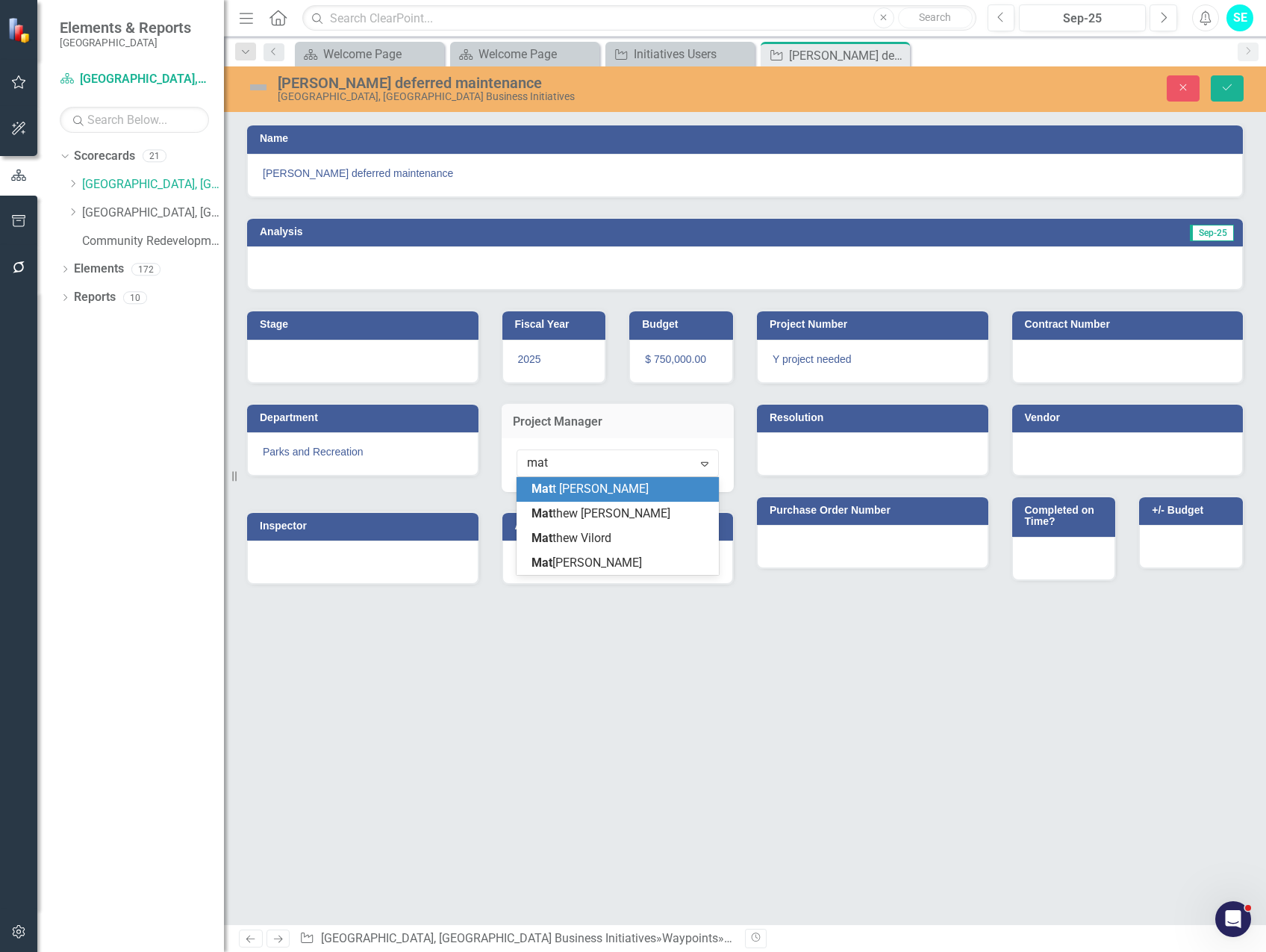
type input "matt"
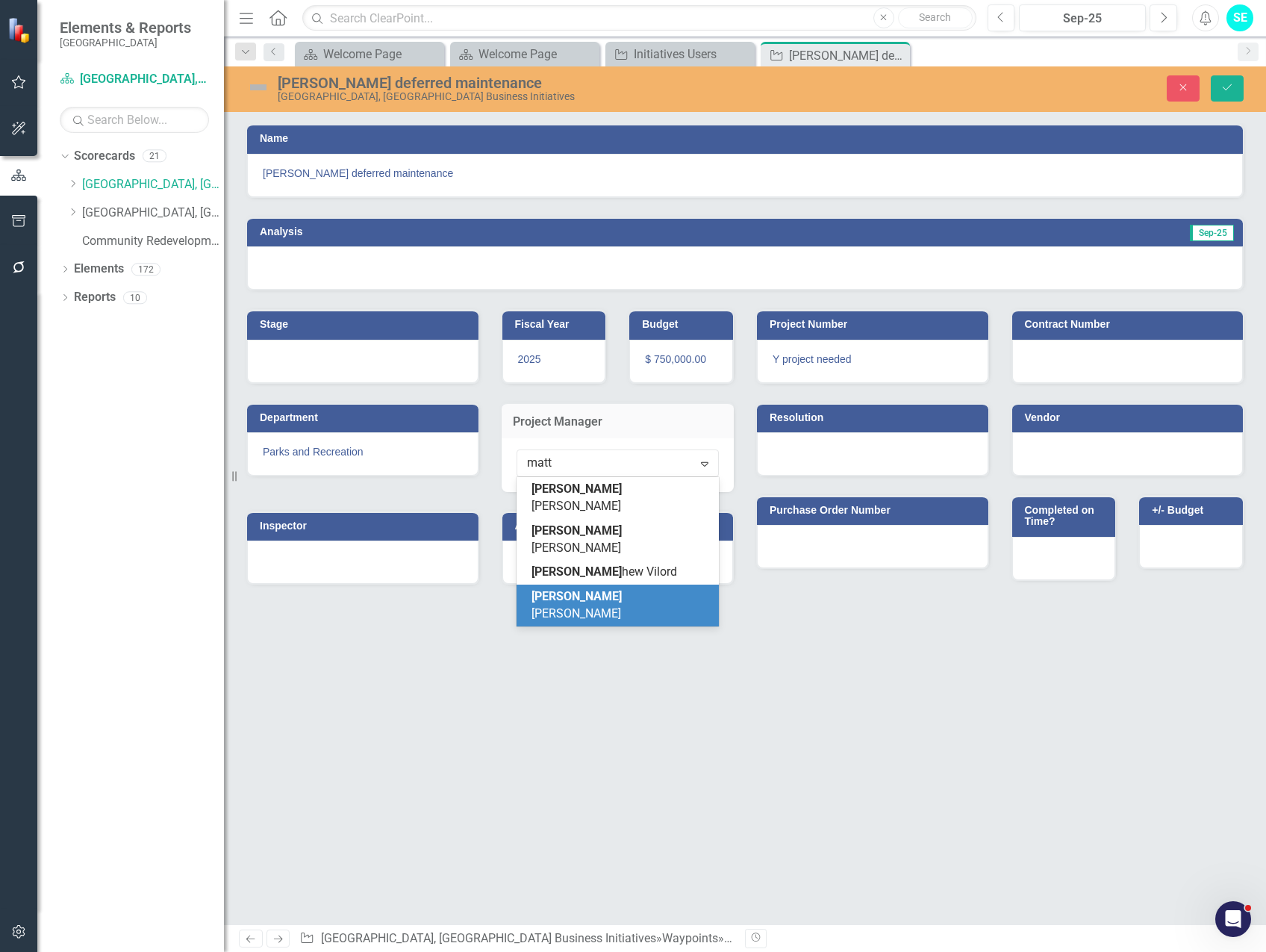
drag, startPoint x: 613, startPoint y: 561, endPoint x: 676, endPoint y: 542, distance: 65.8
click at [613, 588] on div "[PERSON_NAME]" at bounding box center [622, 606] width 179 height 35
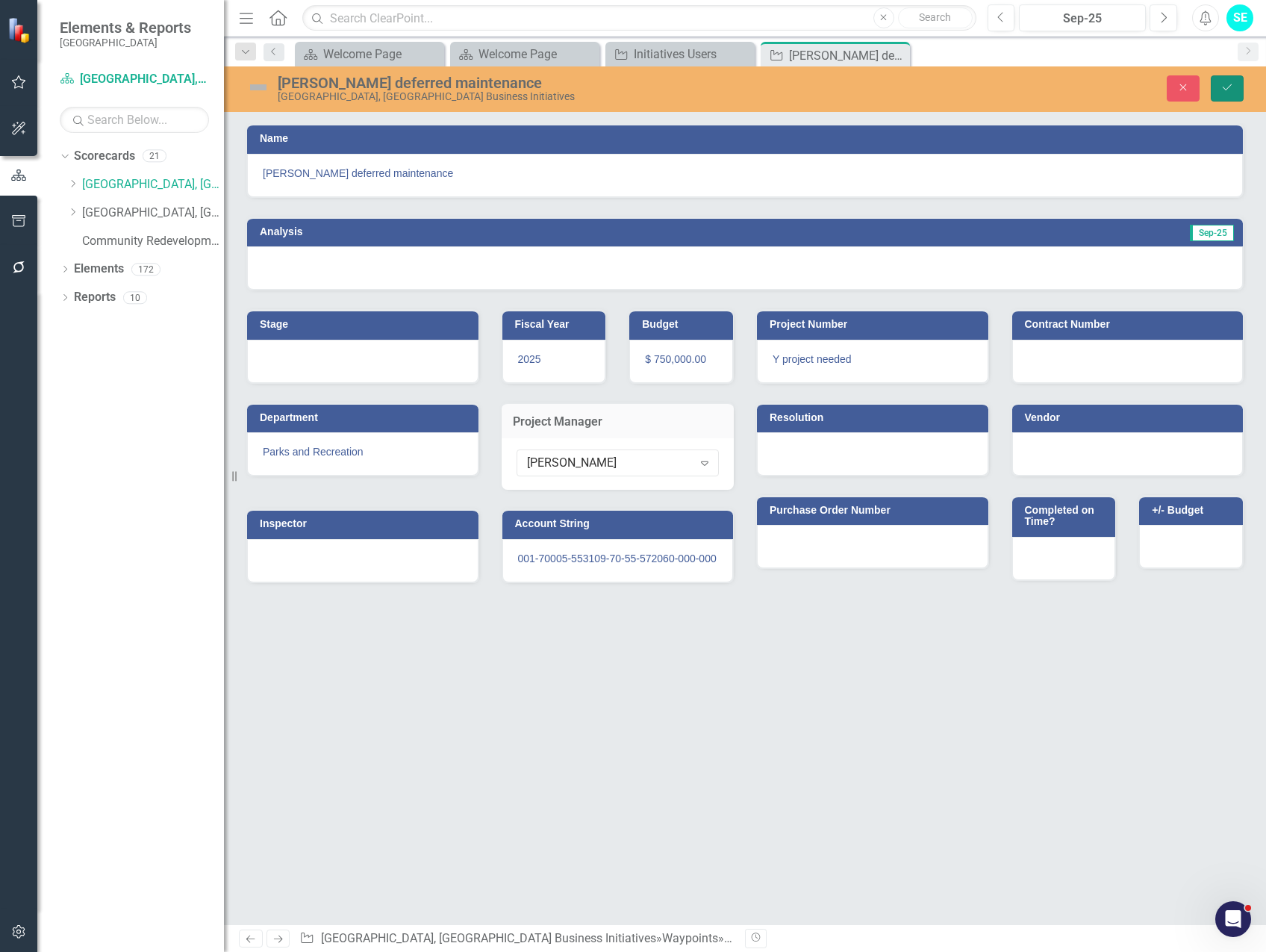
click at [1226, 79] on button "Save" at bounding box center [1228, 89] width 33 height 26
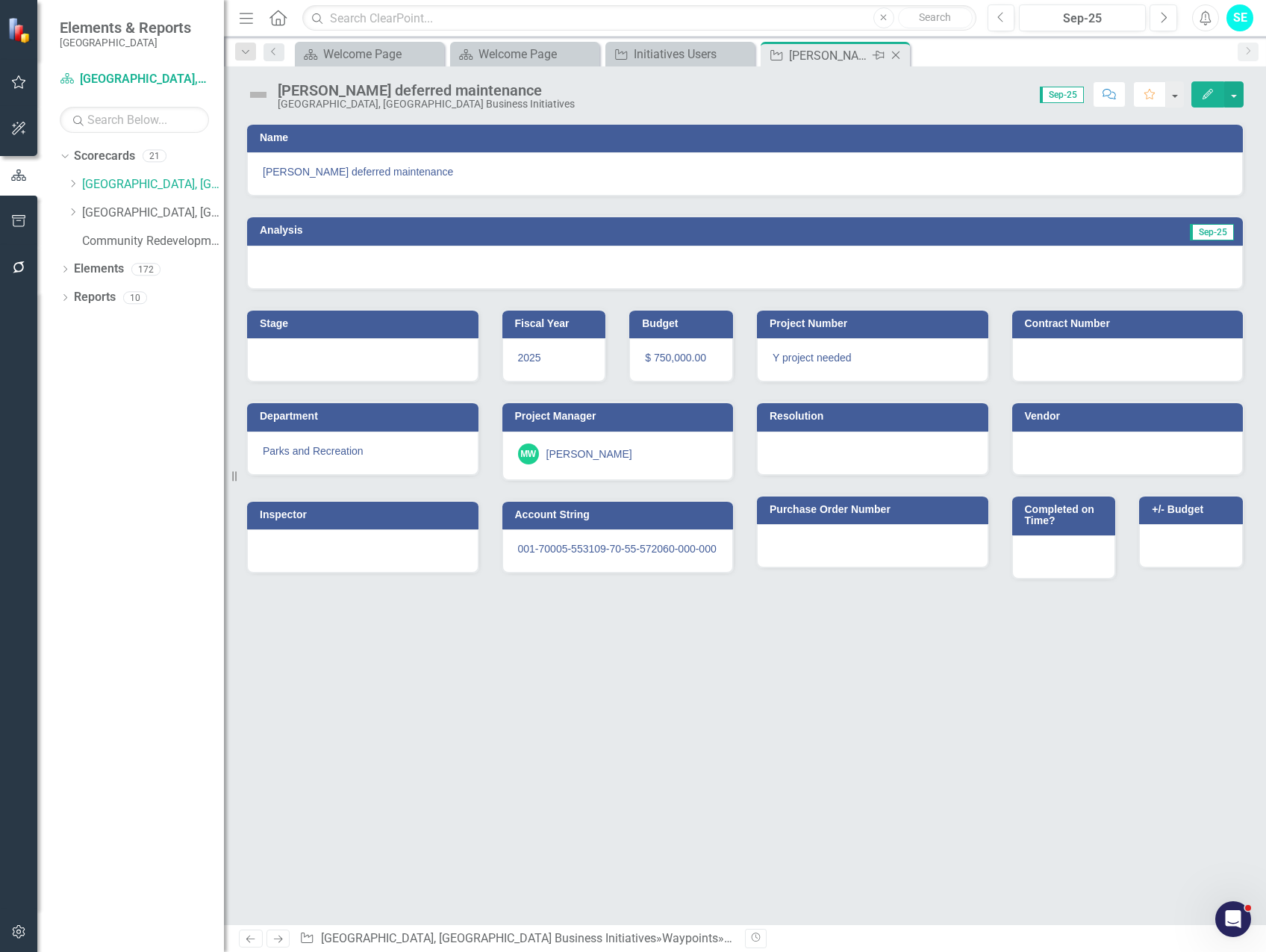
click at [899, 53] on icon "Close" at bounding box center [896, 55] width 15 height 12
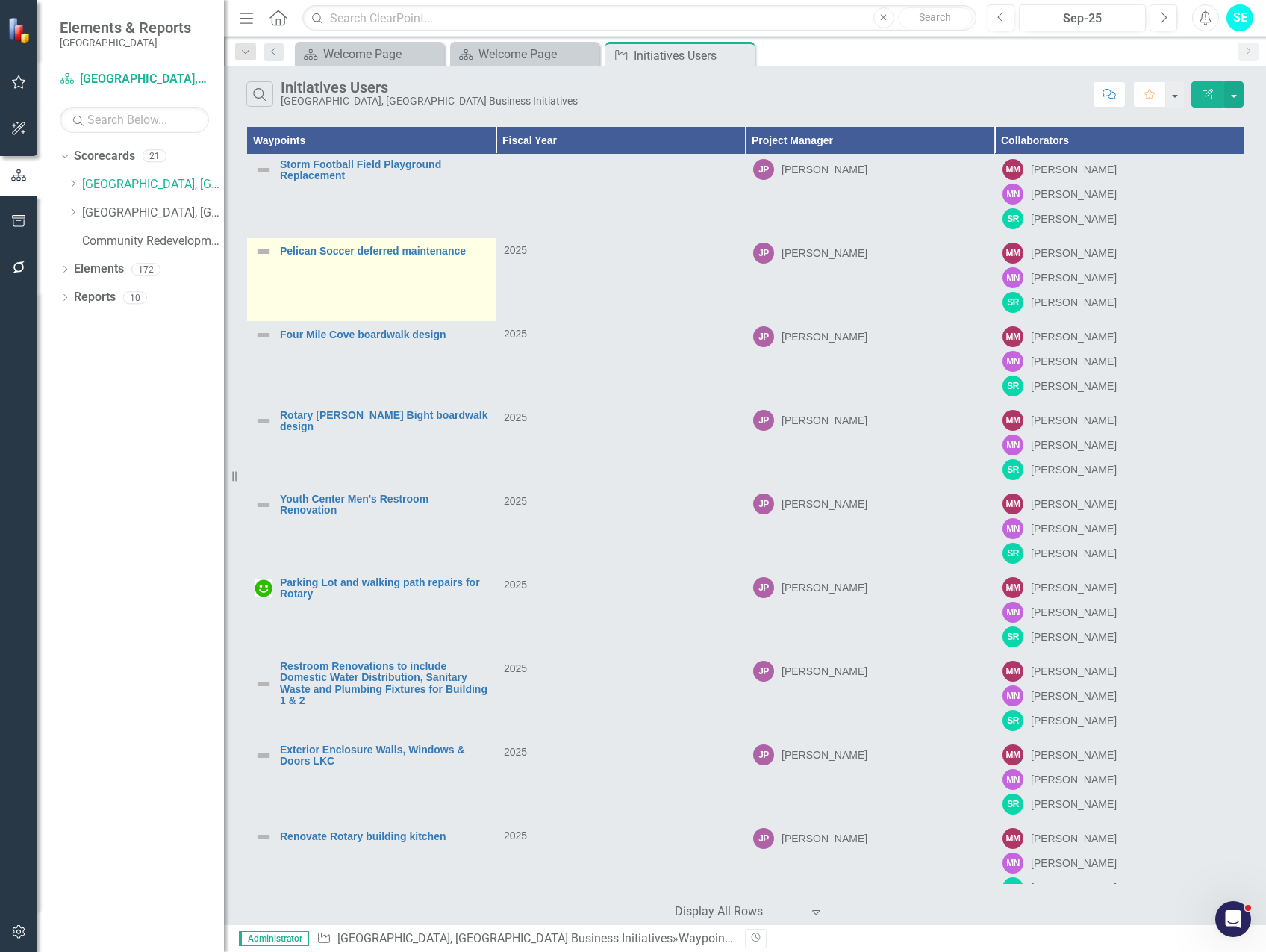
click at [349, 266] on td "Pelican Soccer deferred maintenance Link Map View Link Map Edit Edit Waypoint L…" at bounding box center [371, 280] width 250 height 83
click at [349, 252] on link "Pelican Soccer deferred maintenance" at bounding box center [384, 251] width 208 height 11
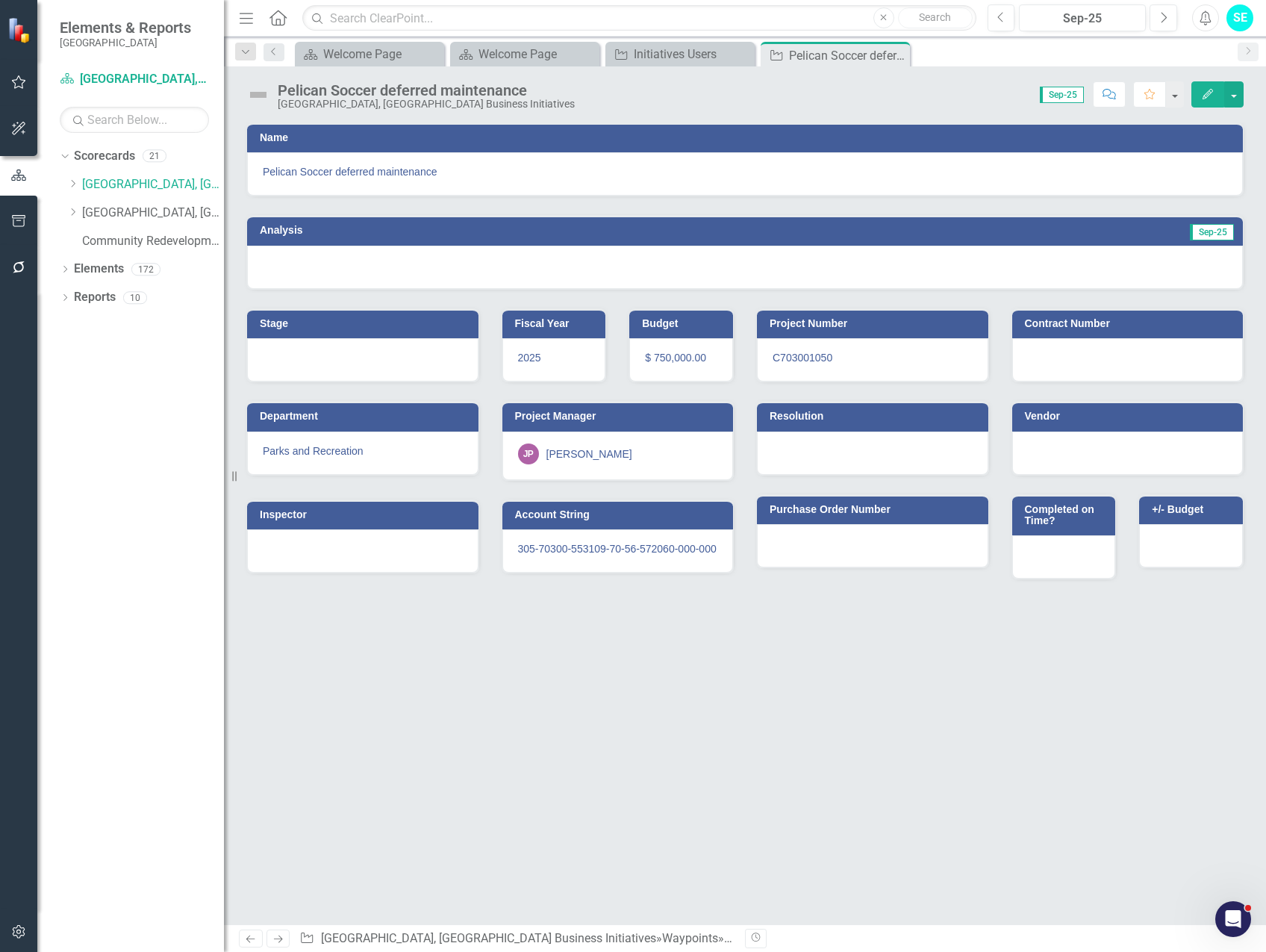
click at [1198, 92] on button "Edit" at bounding box center [1208, 94] width 33 height 26
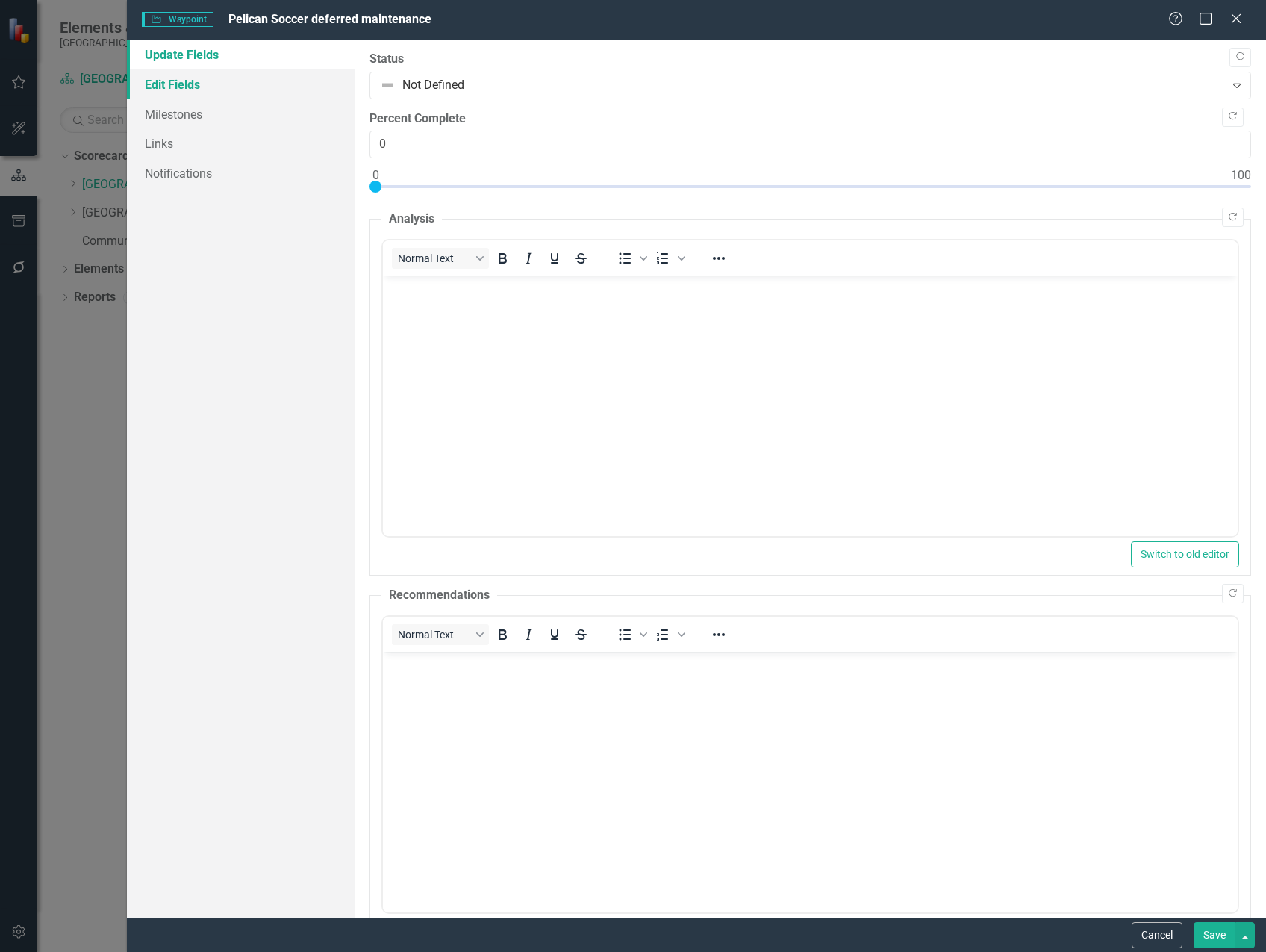
click at [196, 80] on link "Edit Fields" at bounding box center [240, 84] width 228 height 30
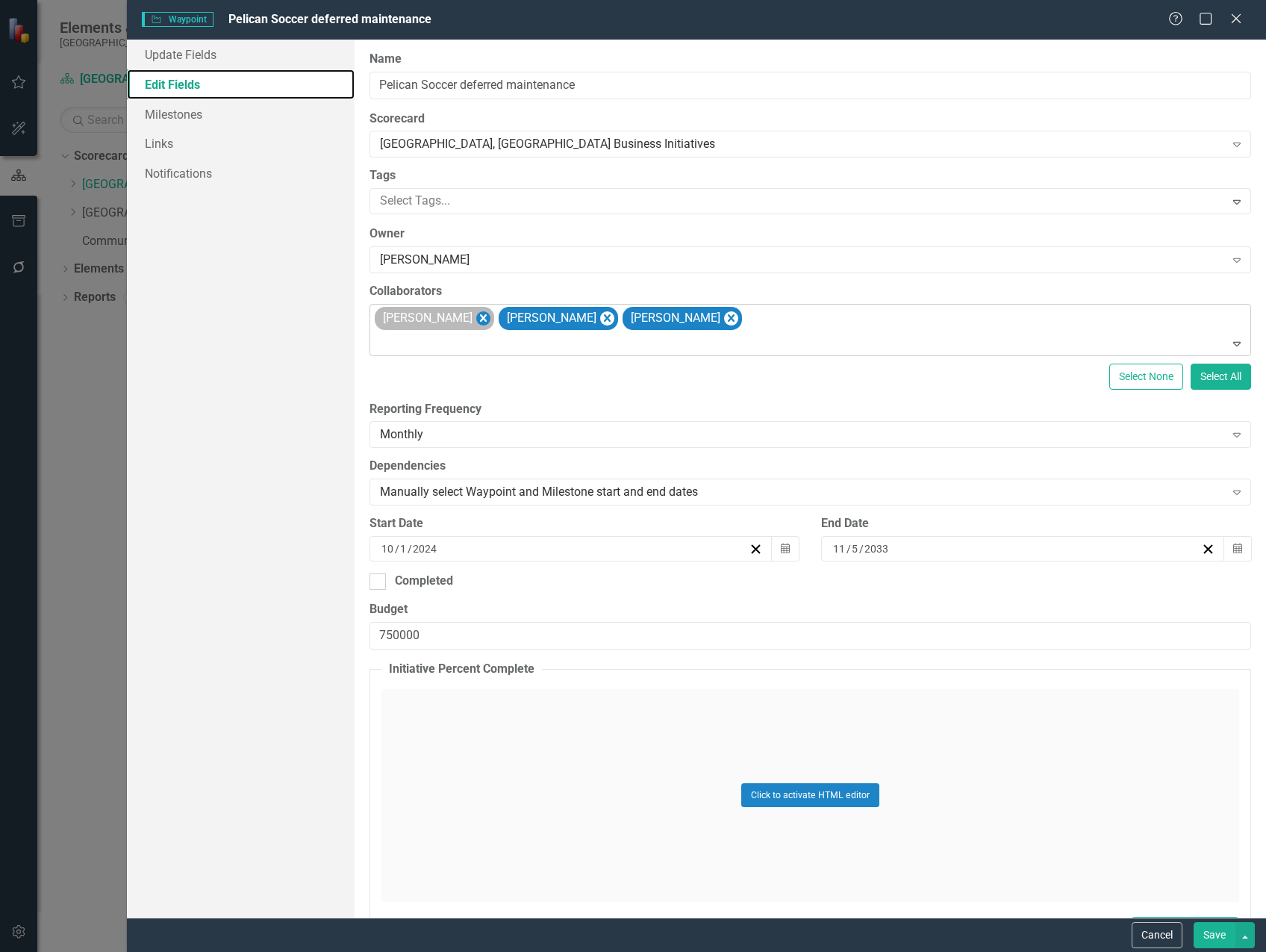
click at [488, 316] on icon "Remove Michael Massoglia" at bounding box center [484, 318] width 15 height 18
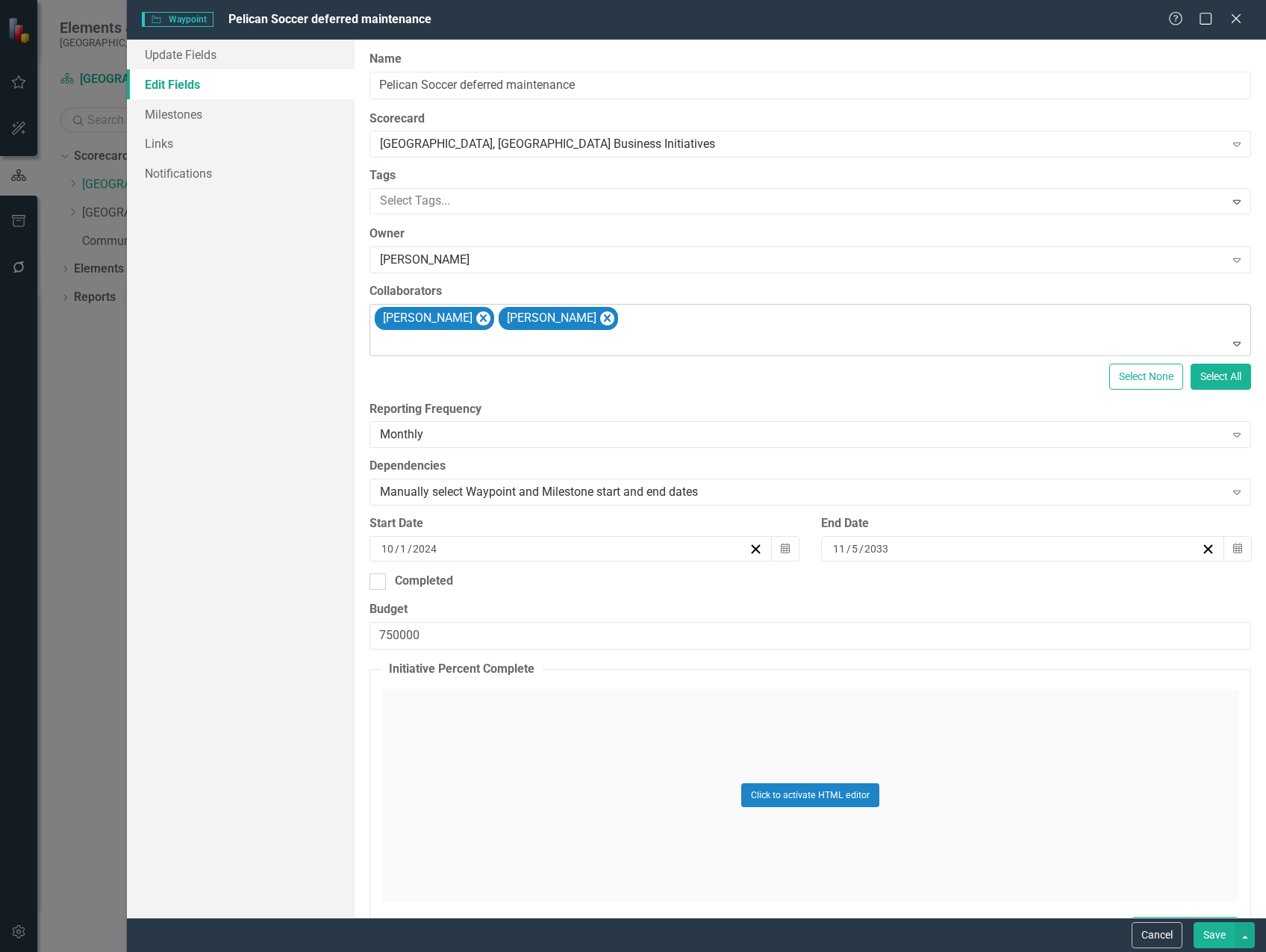
click at [476, 315] on icon "Remove Marvin Negron" at bounding box center [484, 318] width 15 height 18
click at [476, 316] on icon "Remove Steven Rauh" at bounding box center [484, 318] width 15 height 18
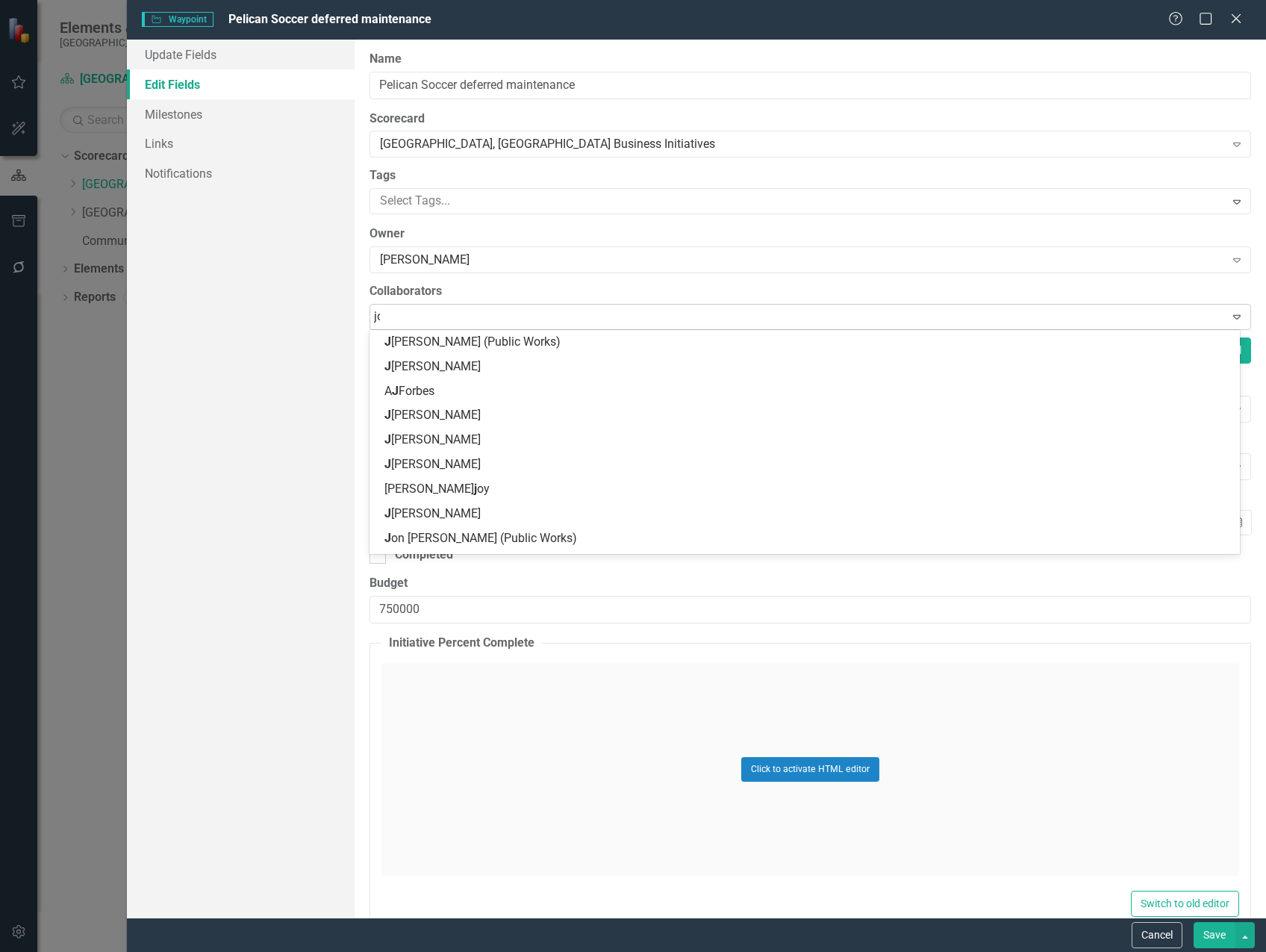
type input "[PERSON_NAME]"
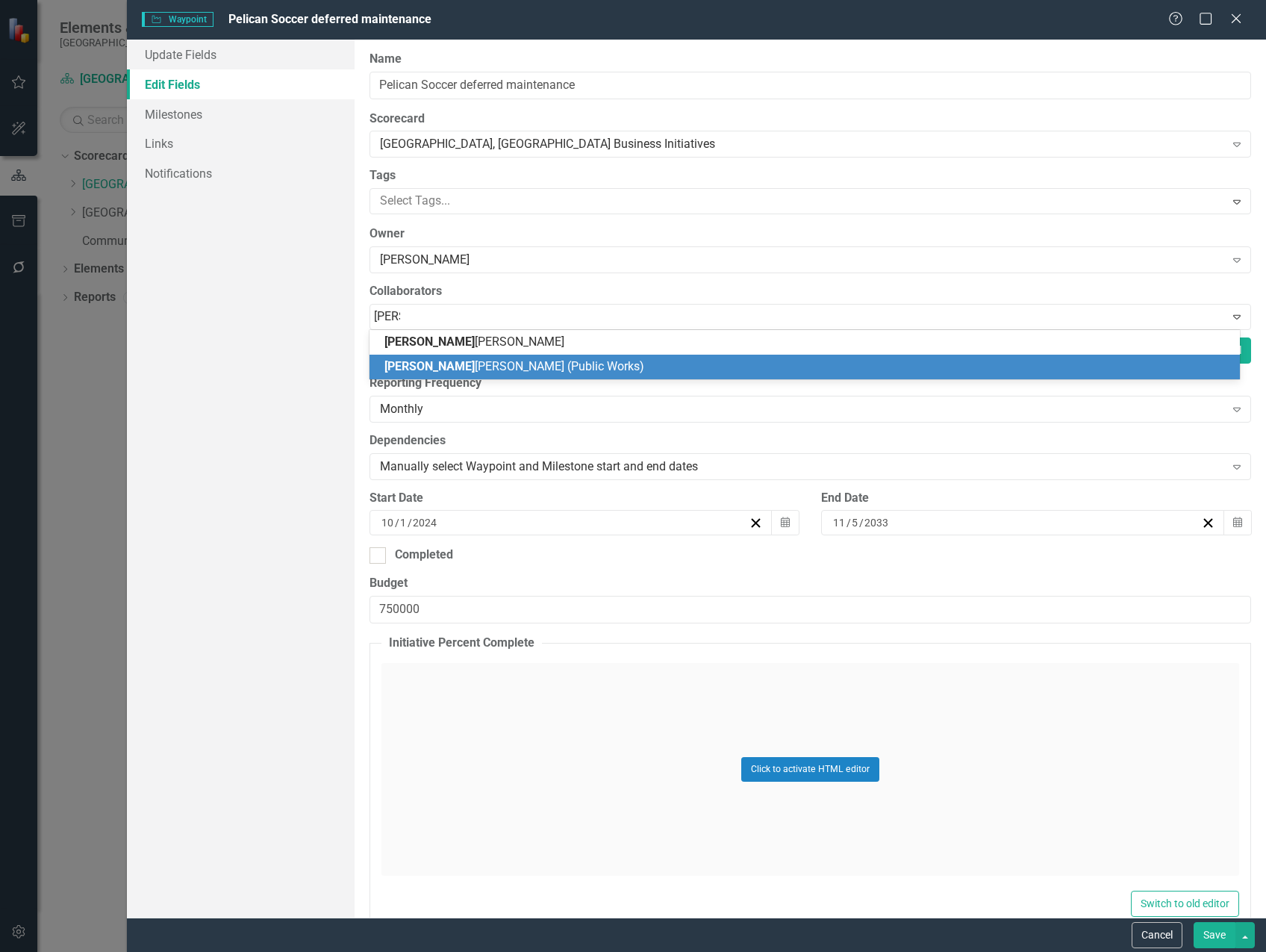
click at [516, 359] on span "[PERSON_NAME] (Public Works)" at bounding box center [515, 366] width 260 height 15
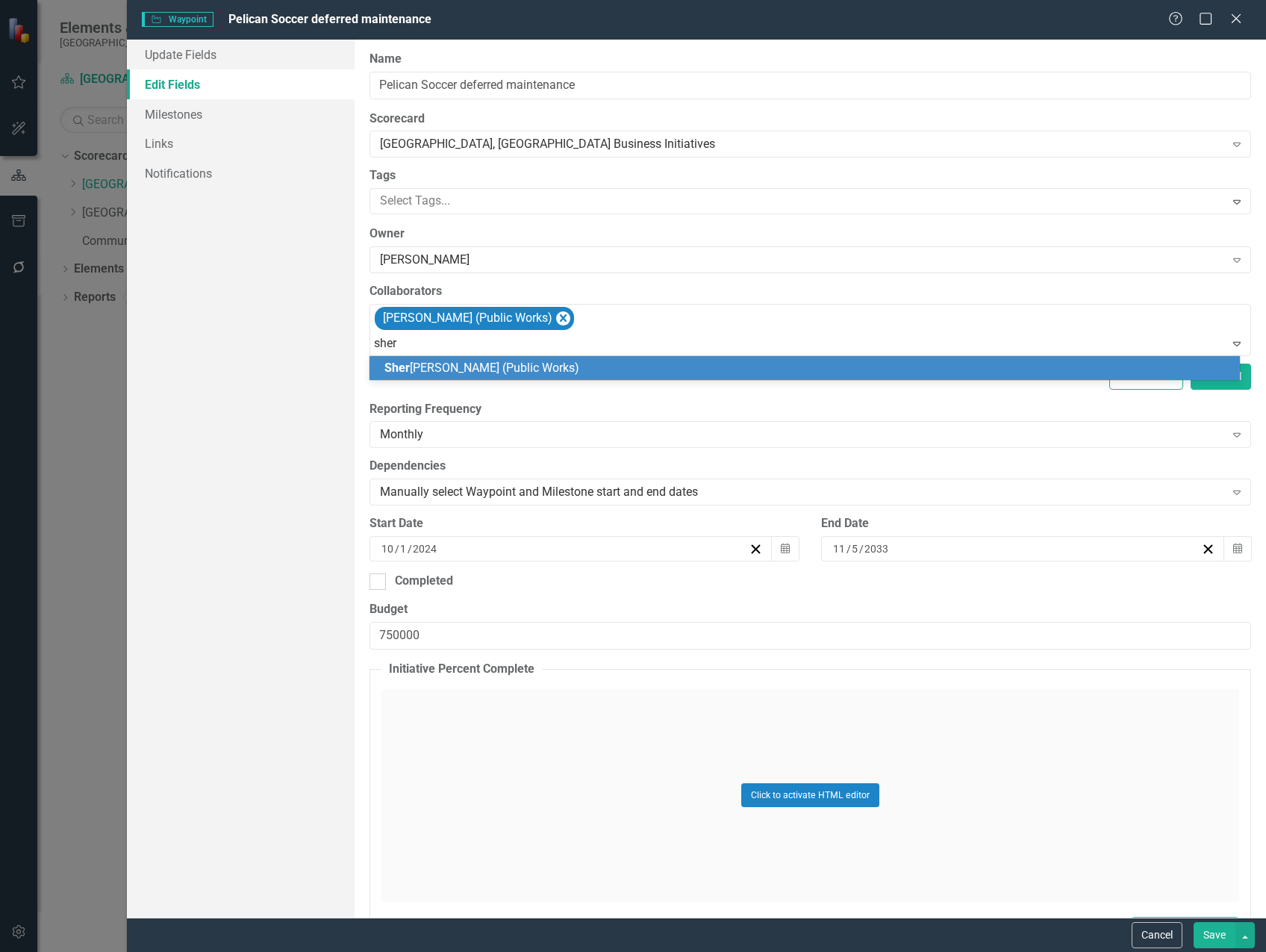
type input "[PERSON_NAME]"
click at [516, 360] on div "[PERSON_NAME] (Public Works)" at bounding box center [808, 368] width 846 height 17
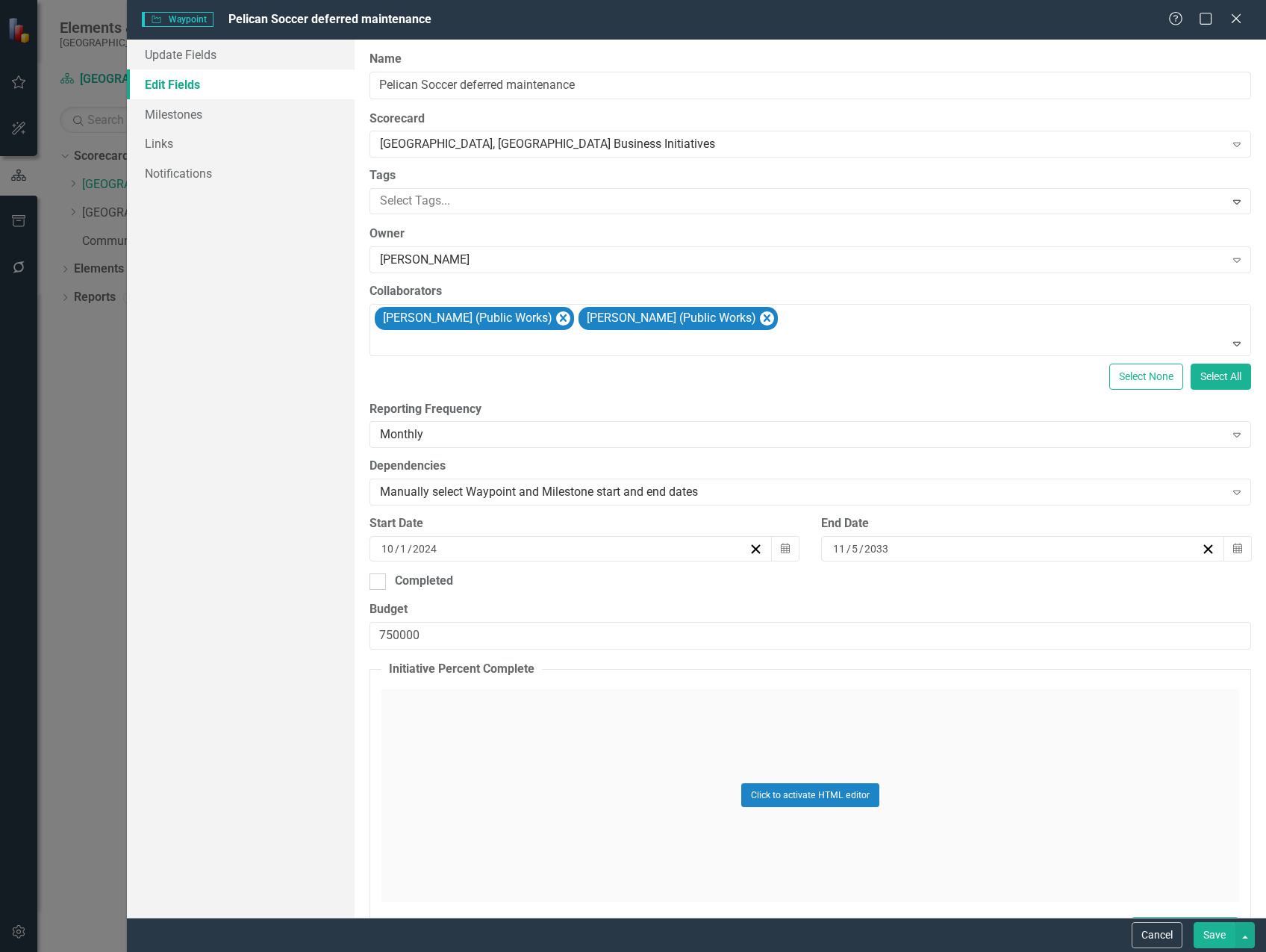
click at [1205, 942] on button "Save" at bounding box center [1215, 935] width 42 height 26
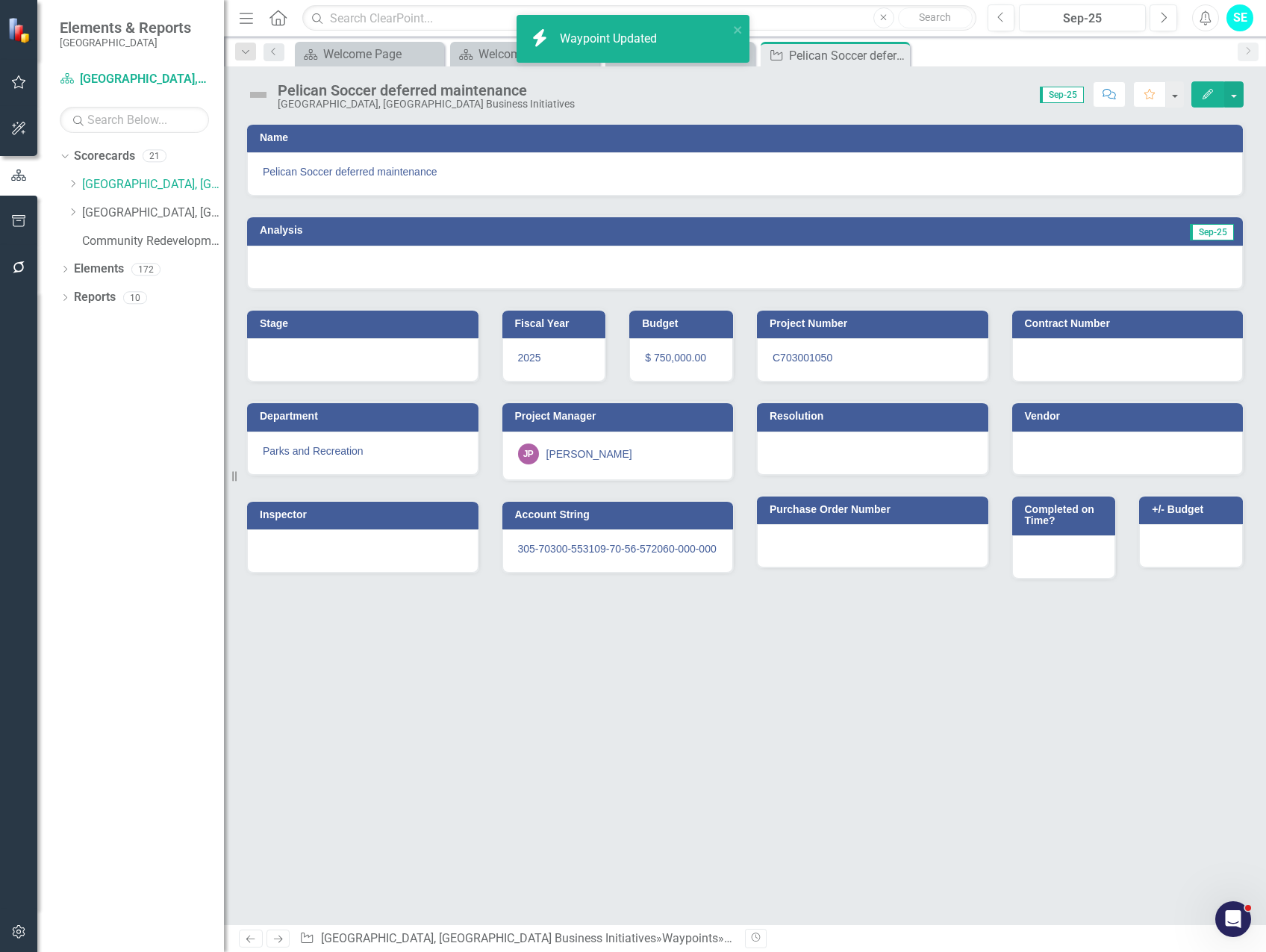
click at [617, 452] on div "JP [PERSON_NAME]" at bounding box center [618, 453] width 200 height 21
click at [618, 453] on div "JP [PERSON_NAME]" at bounding box center [618, 453] width 200 height 21
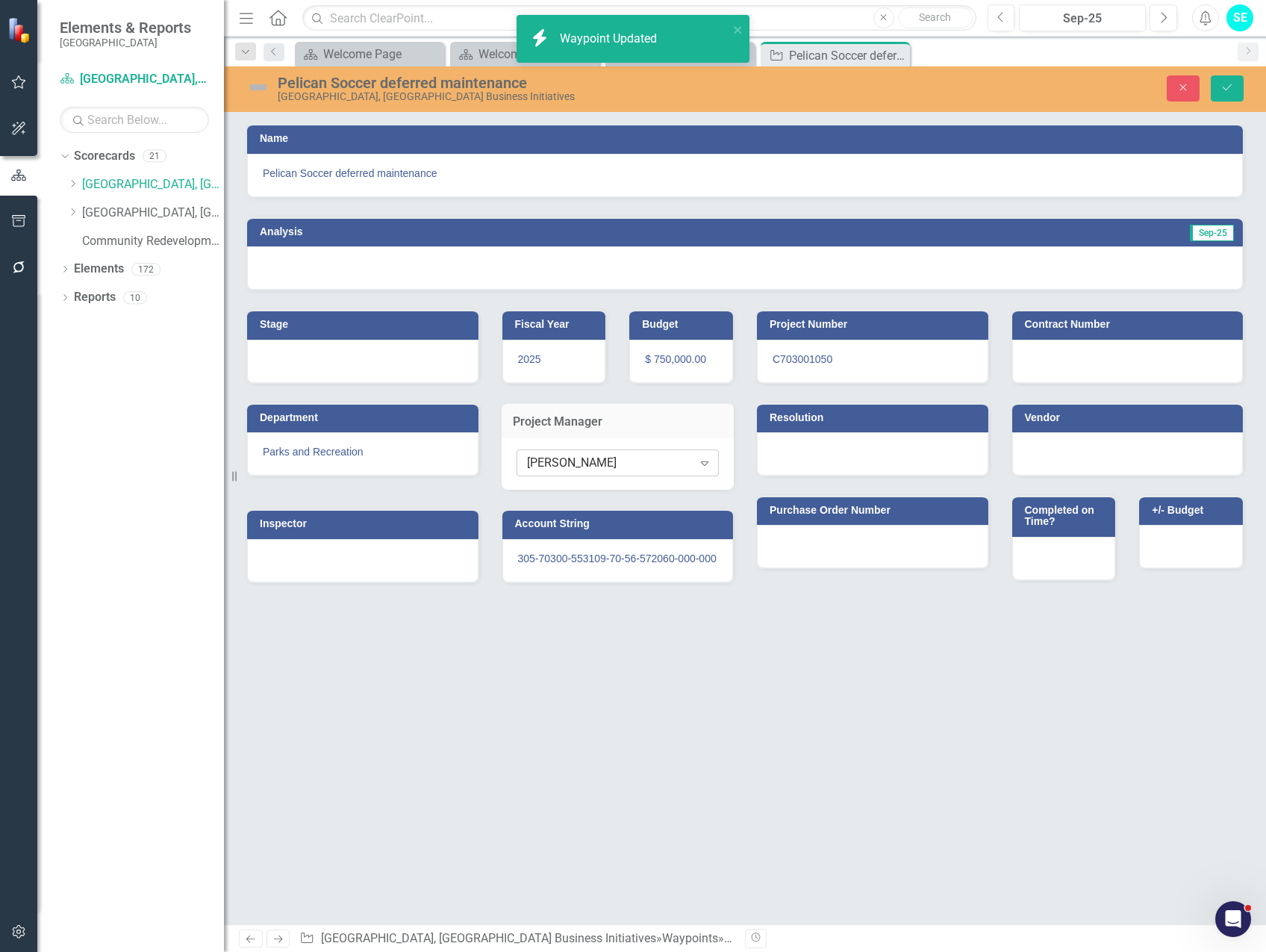
click at [616, 459] on div "[PERSON_NAME]" at bounding box center [610, 462] width 165 height 17
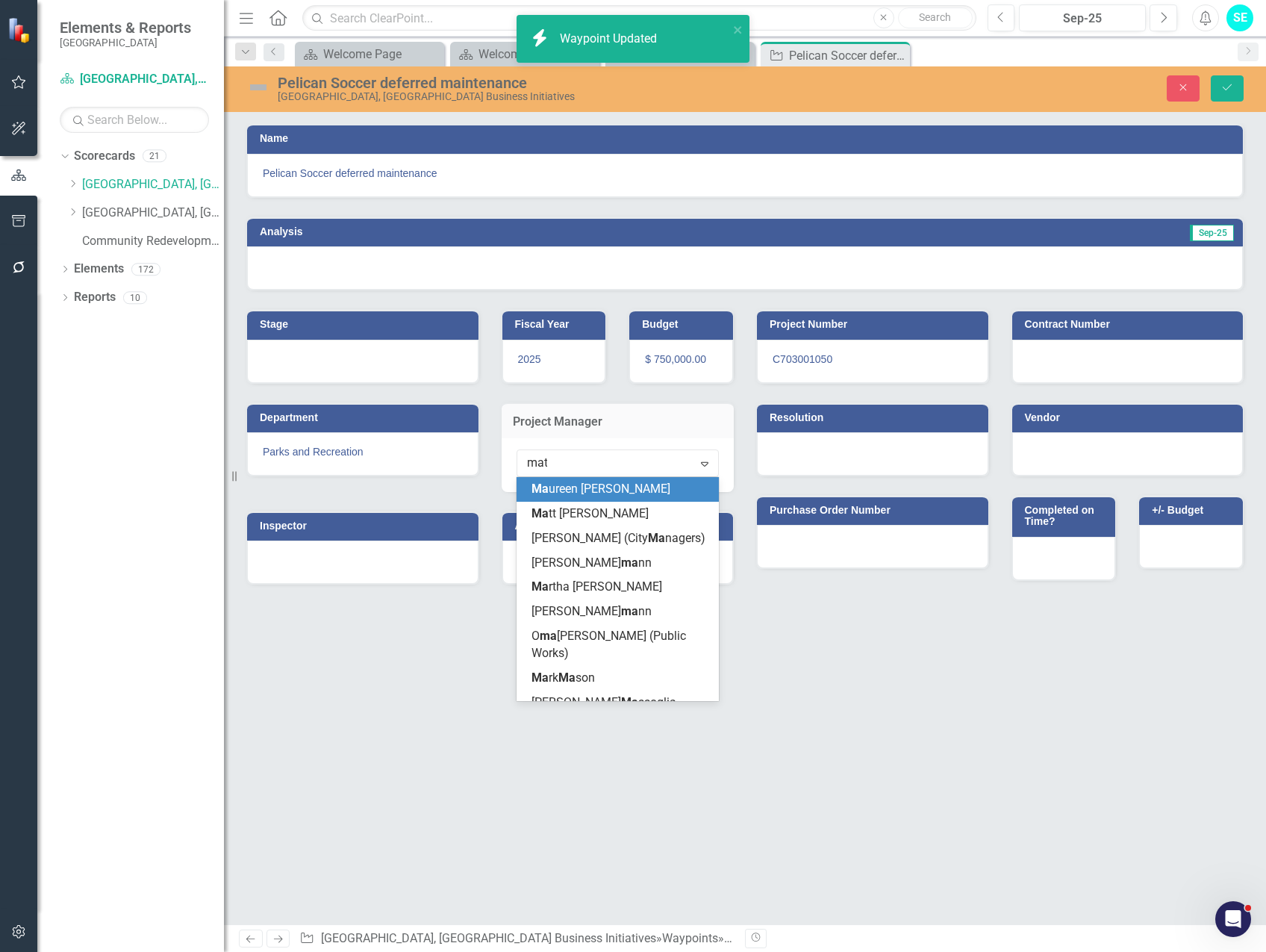
type input "matt"
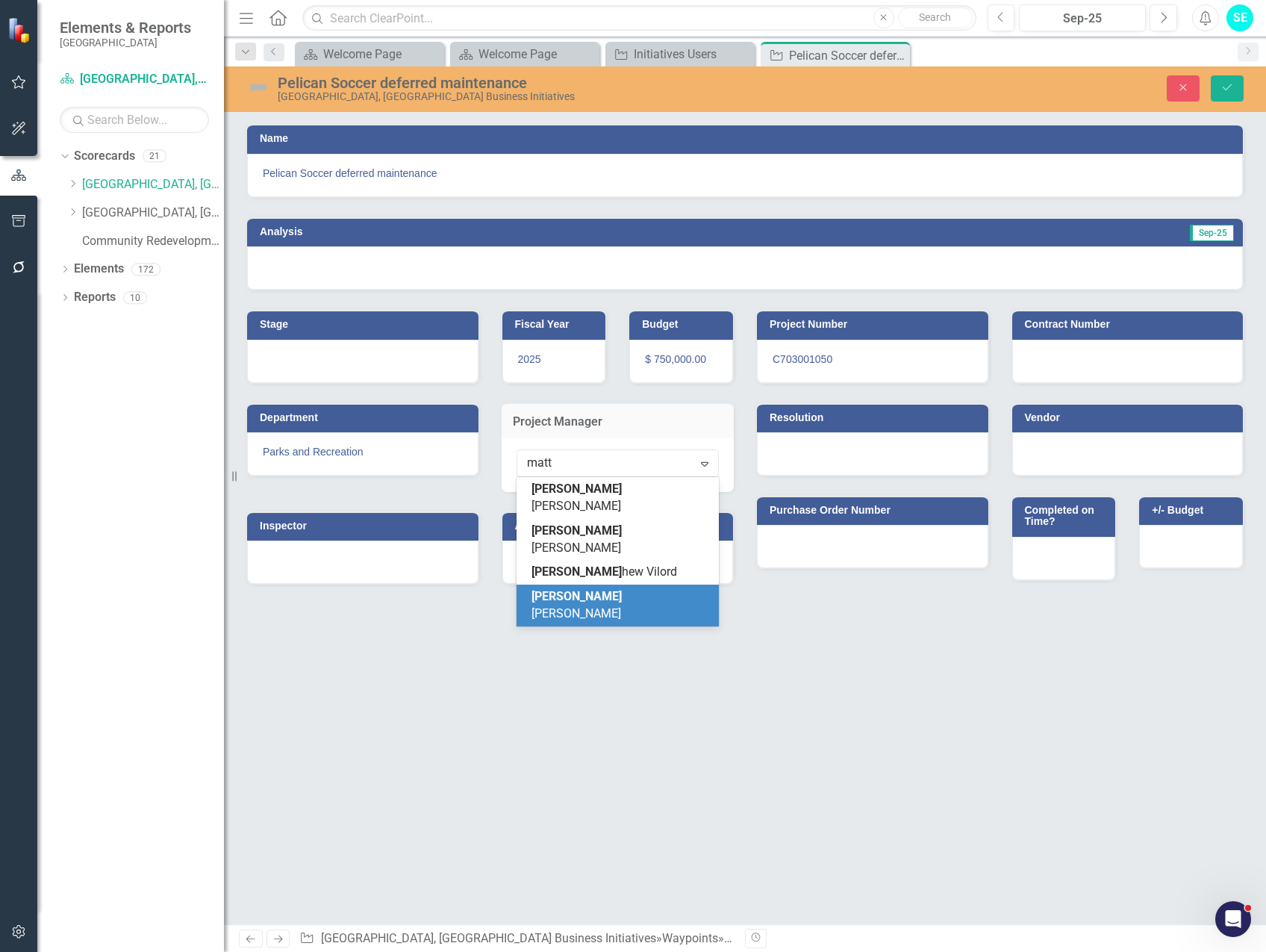
click at [643, 588] on div "[PERSON_NAME]" at bounding box center [622, 606] width 179 height 35
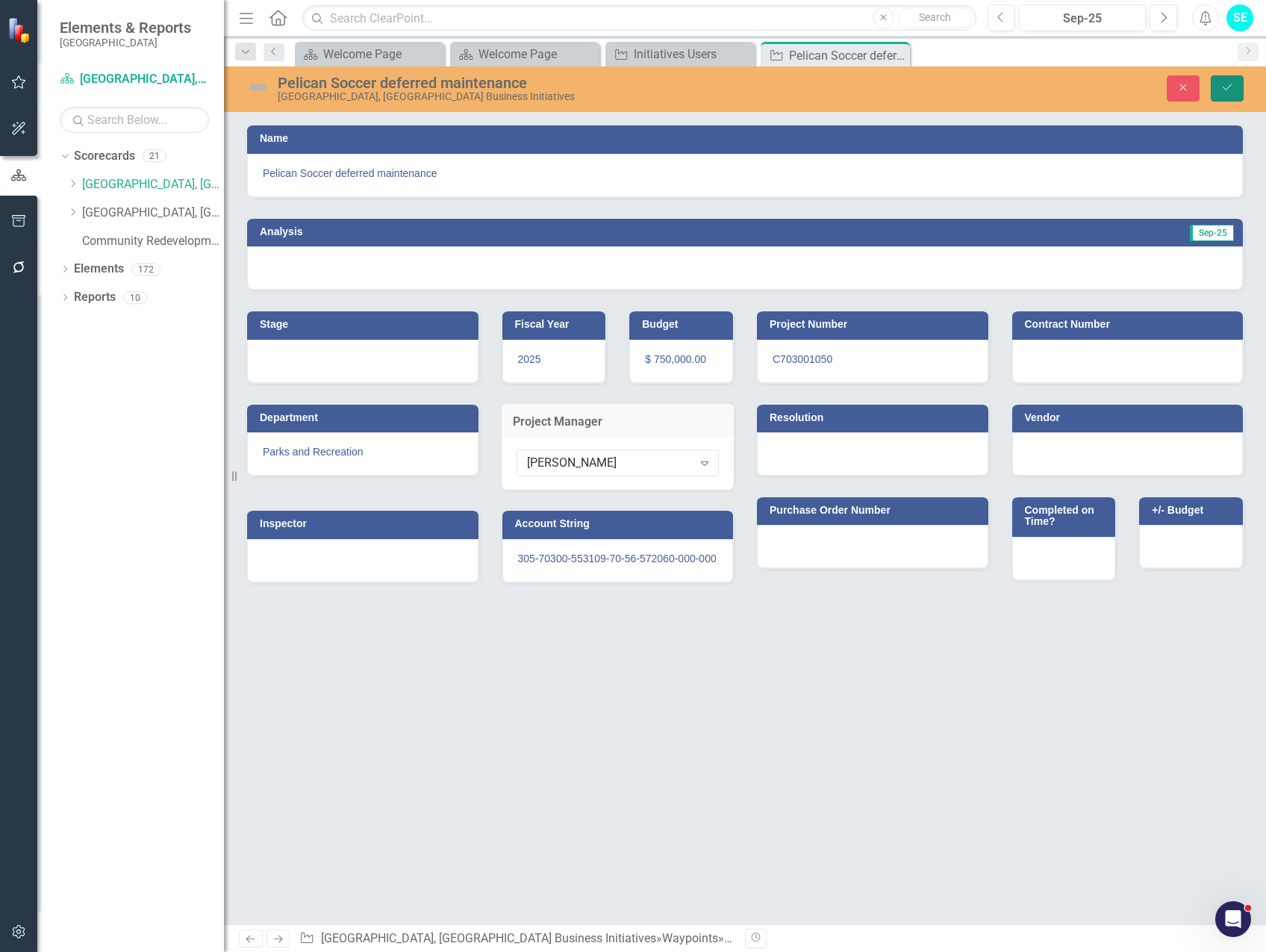
click at [1221, 92] on icon "Save" at bounding box center [1228, 87] width 14 height 10
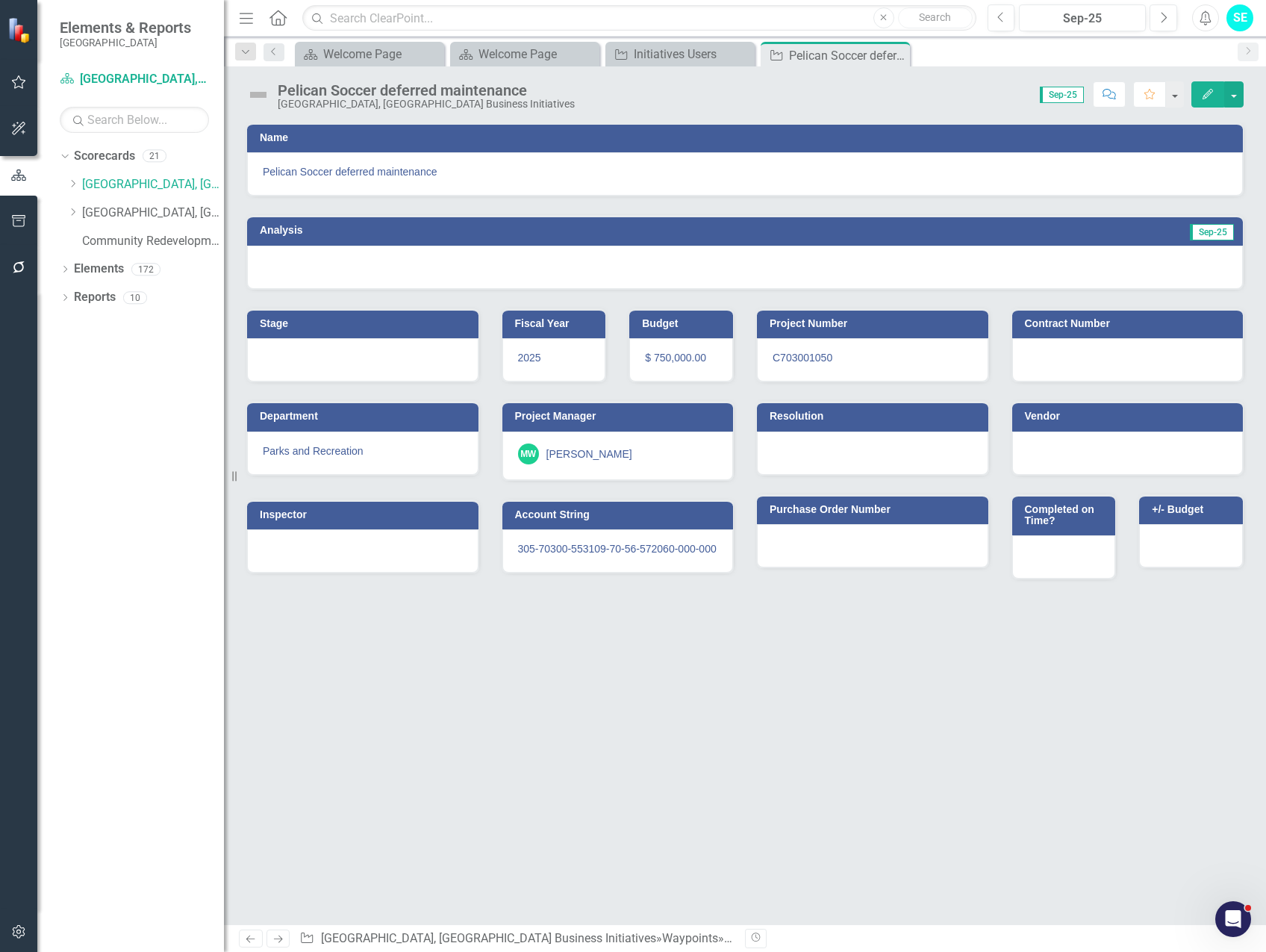
drag, startPoint x: 895, startPoint y: 54, endPoint x: 847, endPoint y: 59, distance: 48.3
click at [0, 0] on icon "Close" at bounding box center [0, 0] width 0 height 0
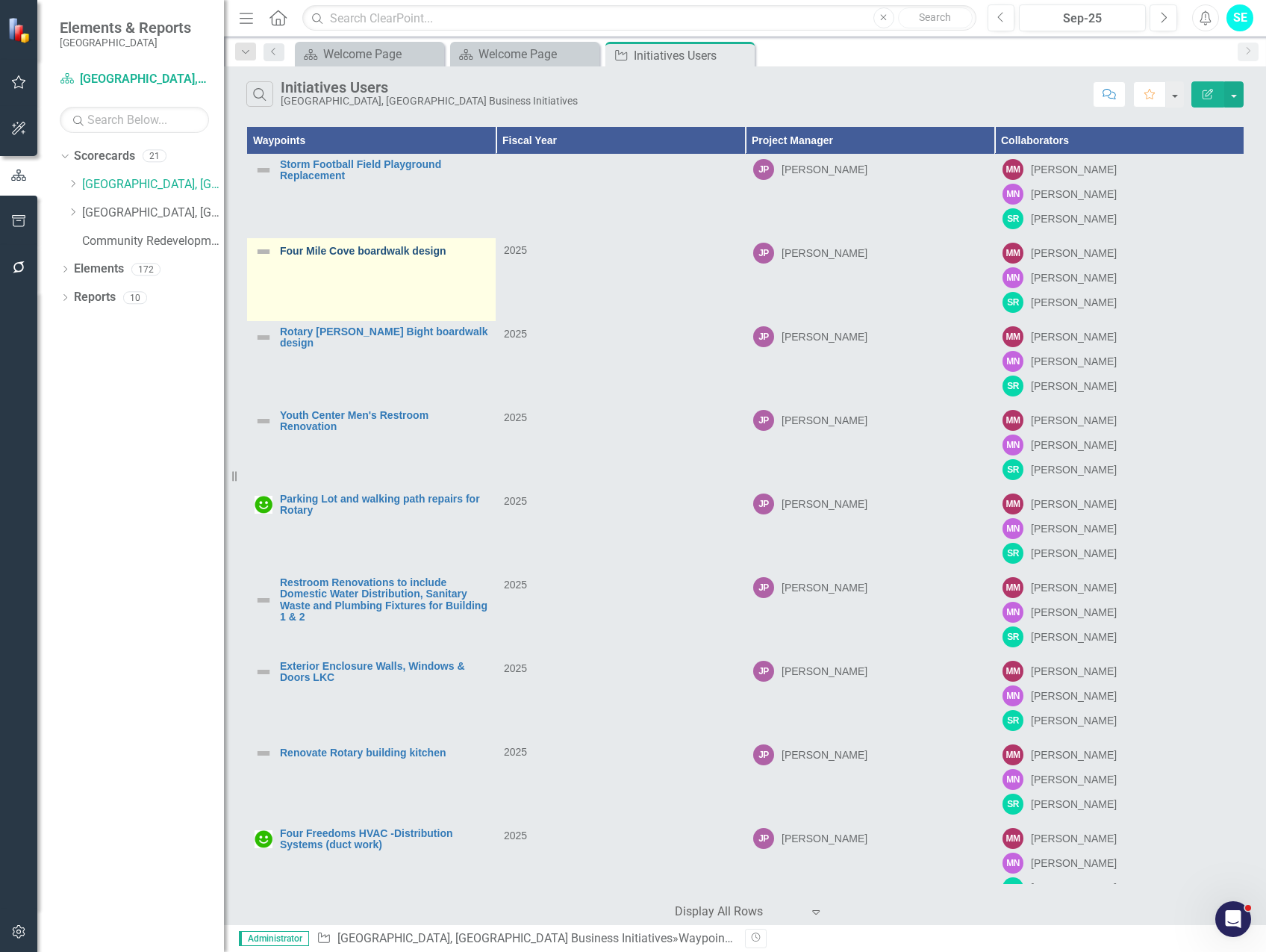
click at [362, 250] on link "Four Mile Cove boardwalk design" at bounding box center [384, 251] width 208 height 11
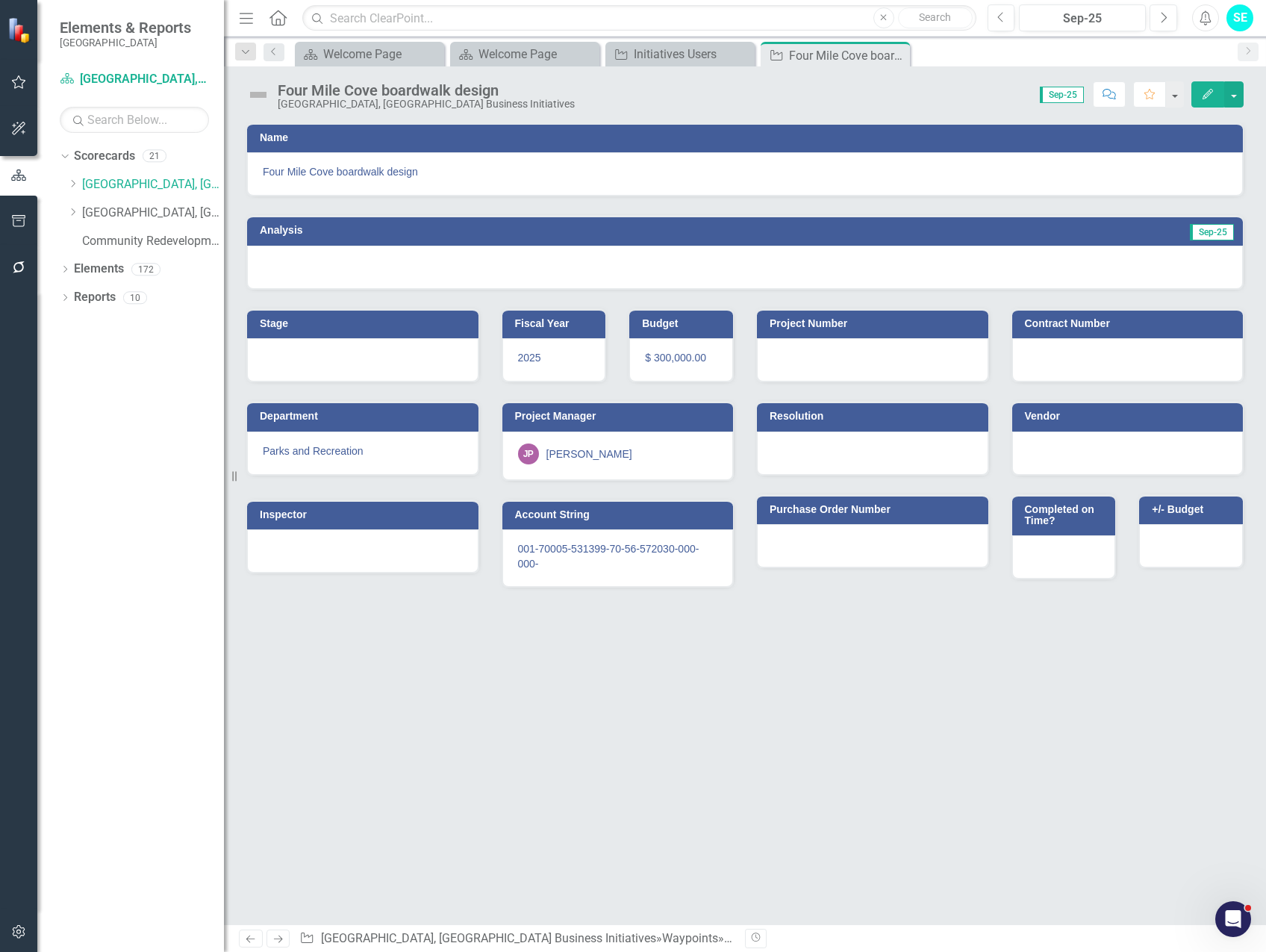
click at [1209, 89] on icon "Edit" at bounding box center [1207, 93] width 14 height 10
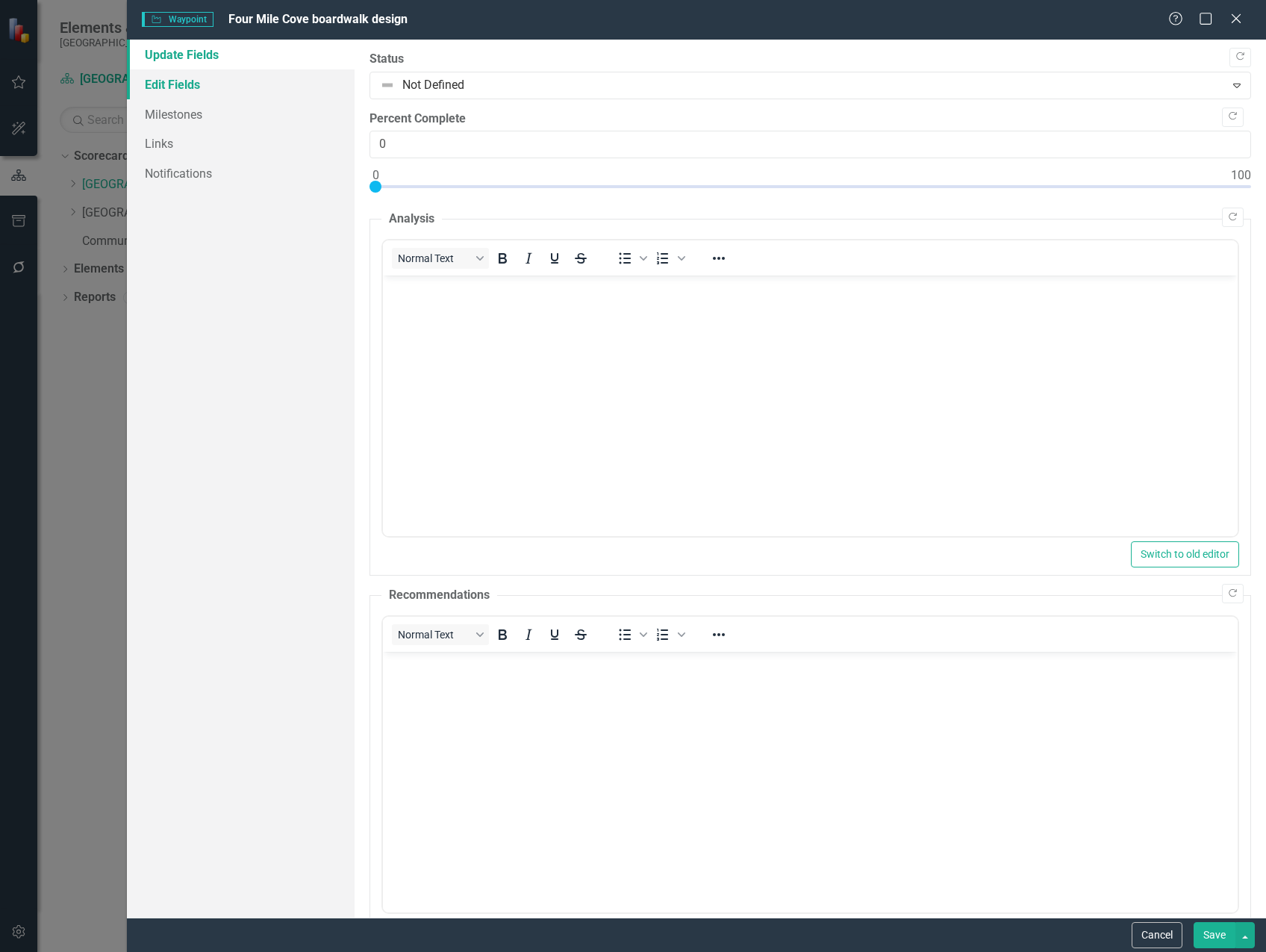
click at [218, 88] on link "Edit Fields" at bounding box center [240, 84] width 228 height 30
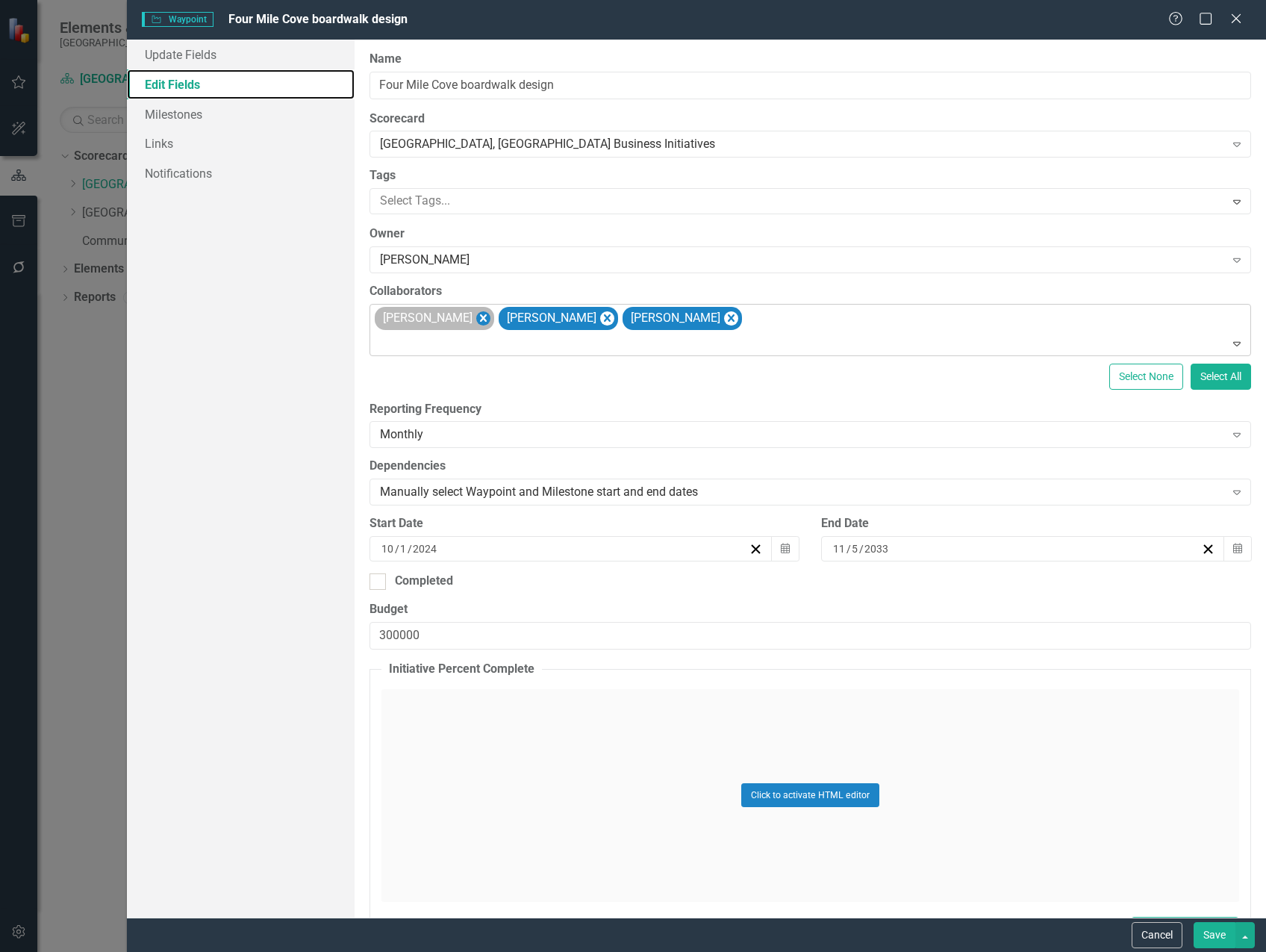
click at [487, 321] on icon "Remove Michael Massoglia" at bounding box center [483, 318] width 6 height 7
click at [476, 314] on icon "Remove Marvin Negron" at bounding box center [484, 318] width 15 height 18
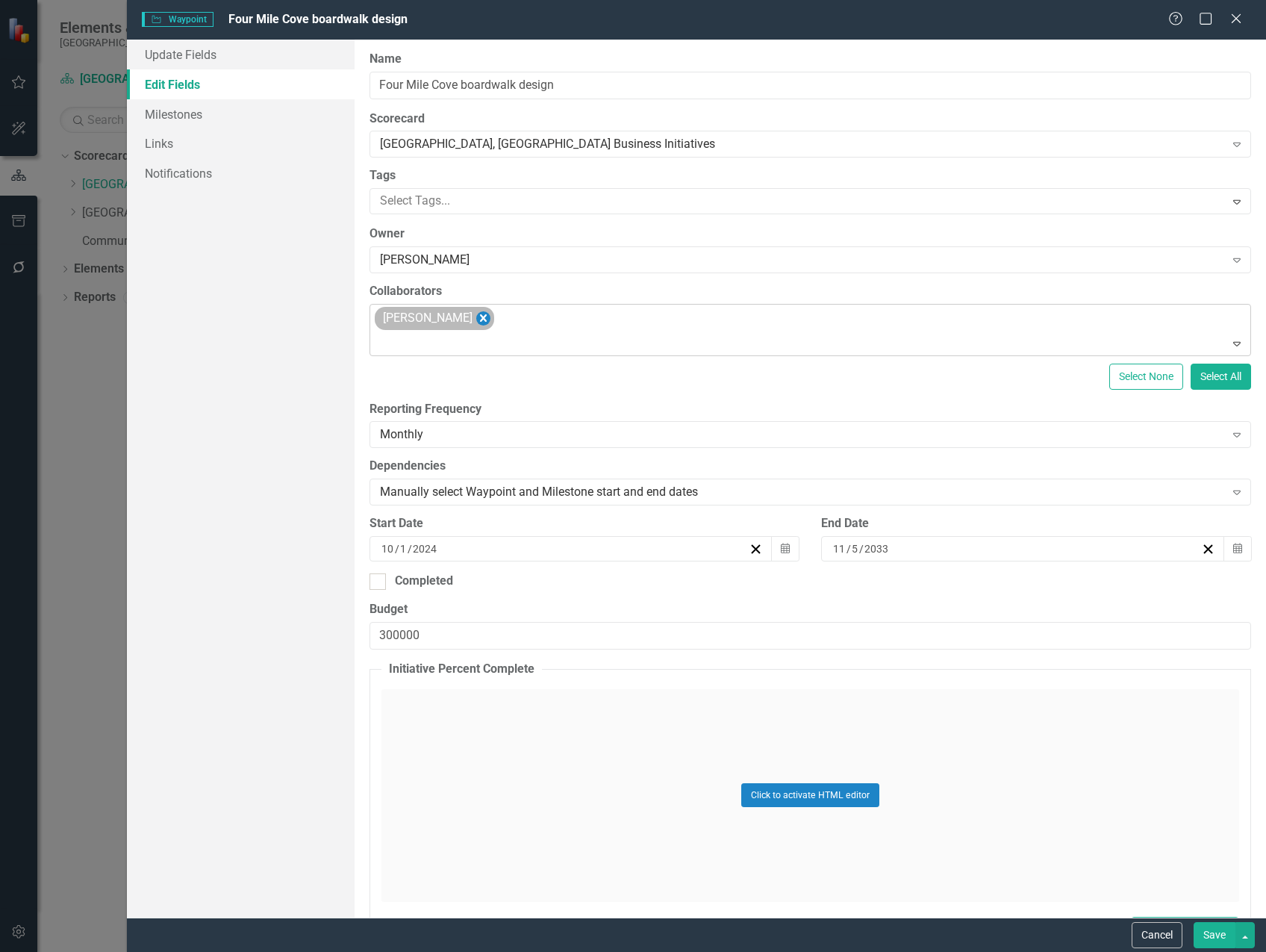
click at [476, 316] on icon "Remove Steven Rauh" at bounding box center [484, 318] width 15 height 18
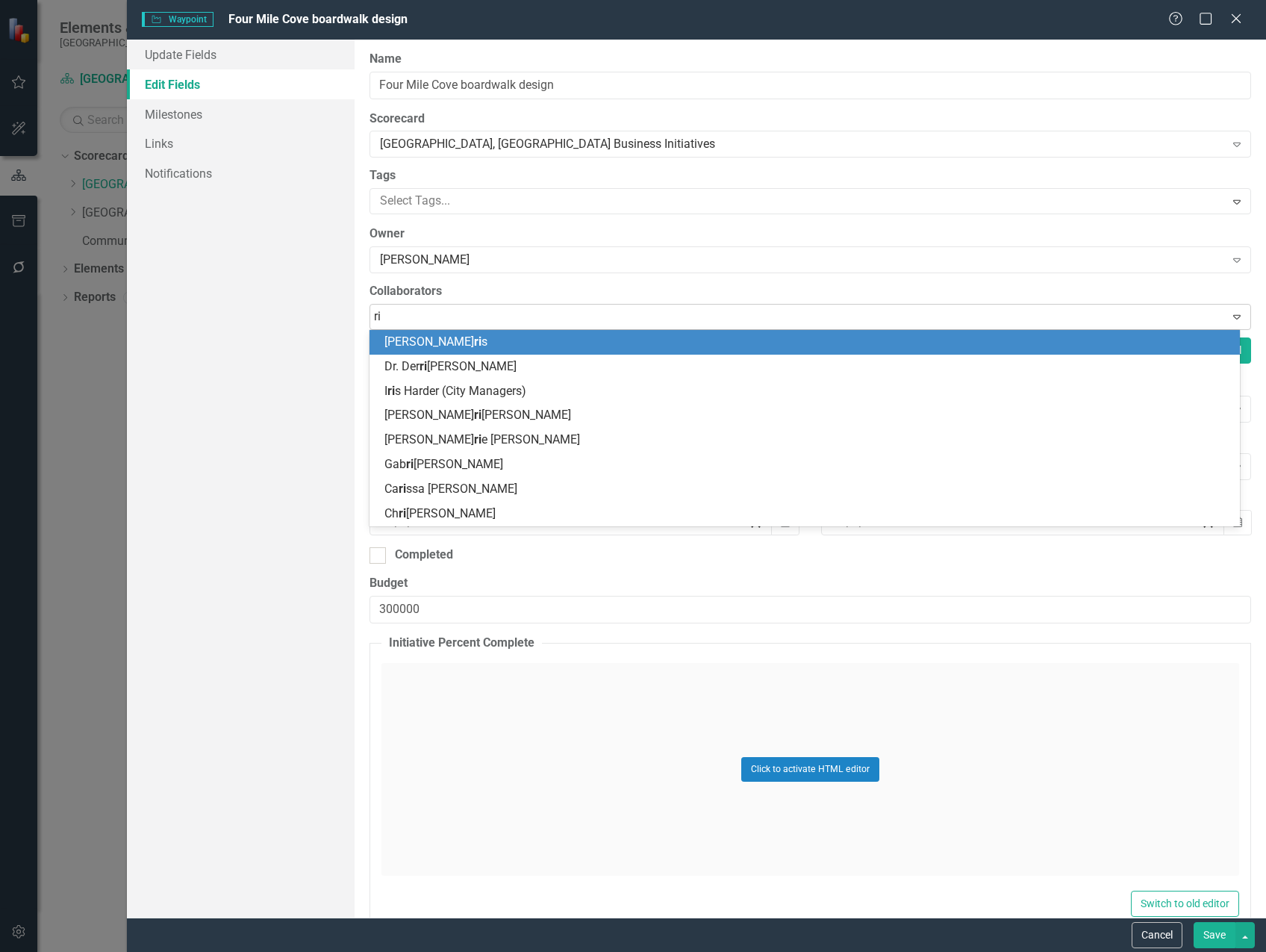
type input "r"
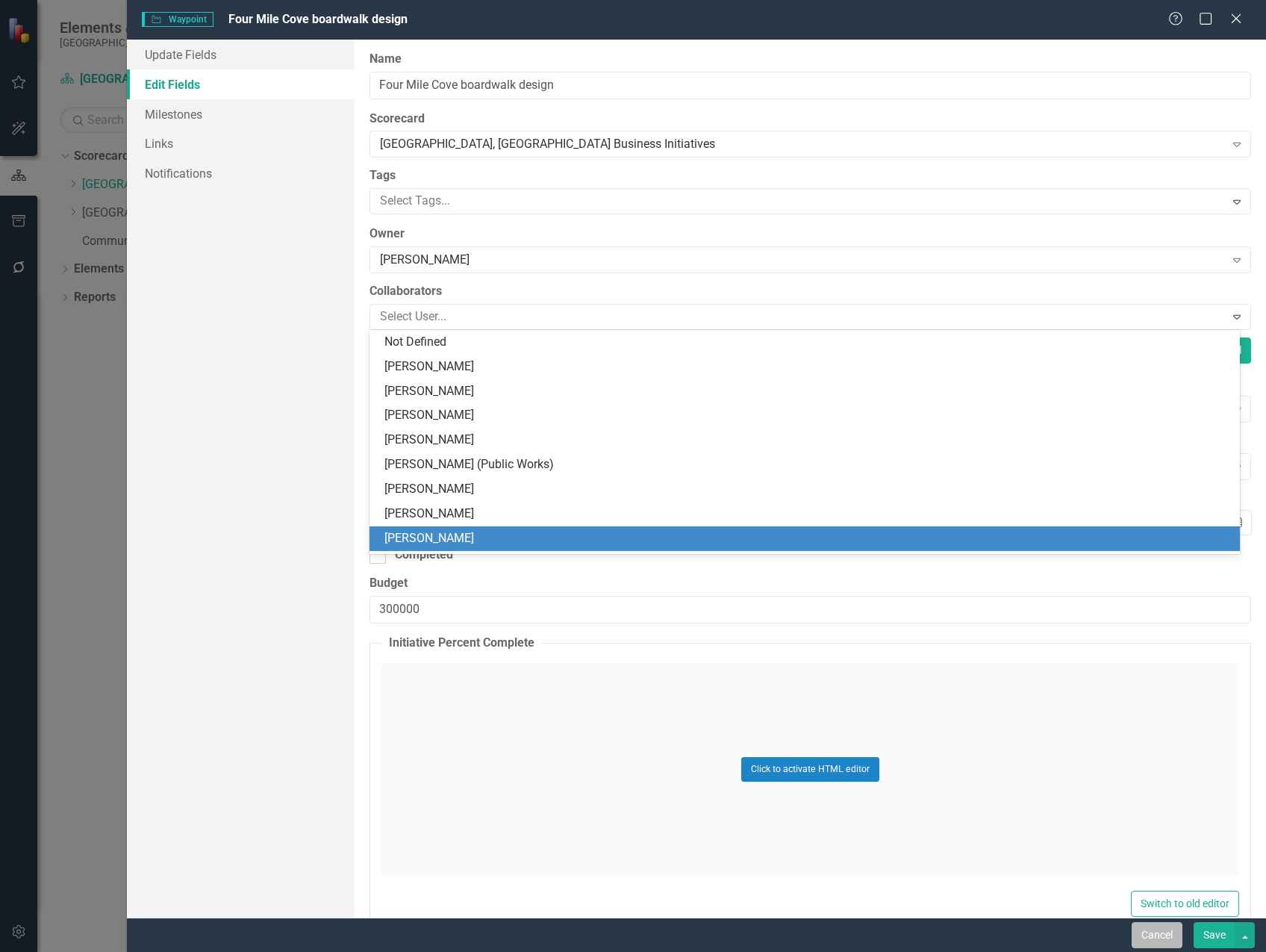
click at [1165, 936] on button "Cancel" at bounding box center [1157, 935] width 51 height 26
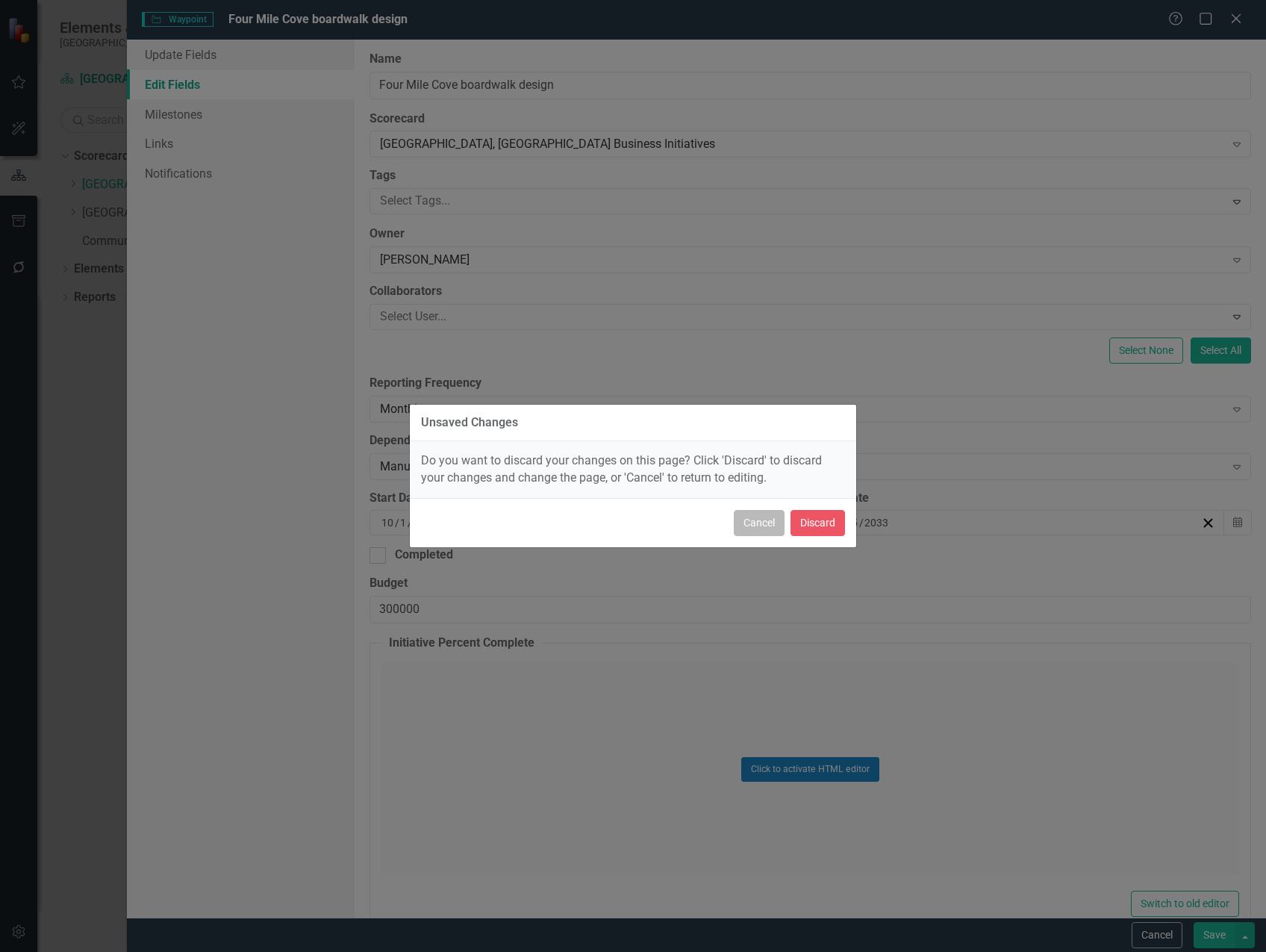
click at [750, 524] on button "Cancel" at bounding box center [760, 523] width 51 height 26
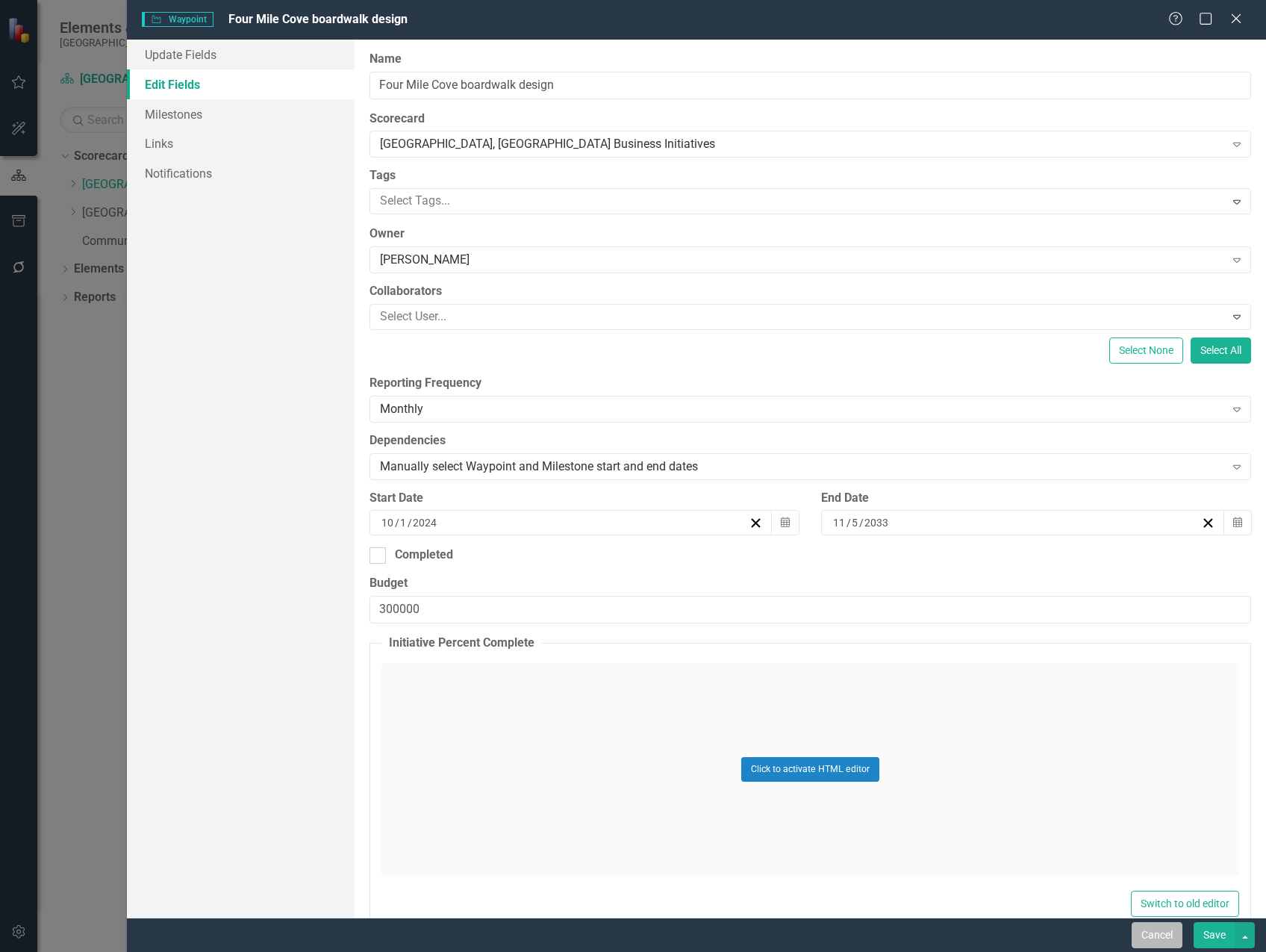
click at [1161, 934] on button "Cancel" at bounding box center [1157, 935] width 51 height 26
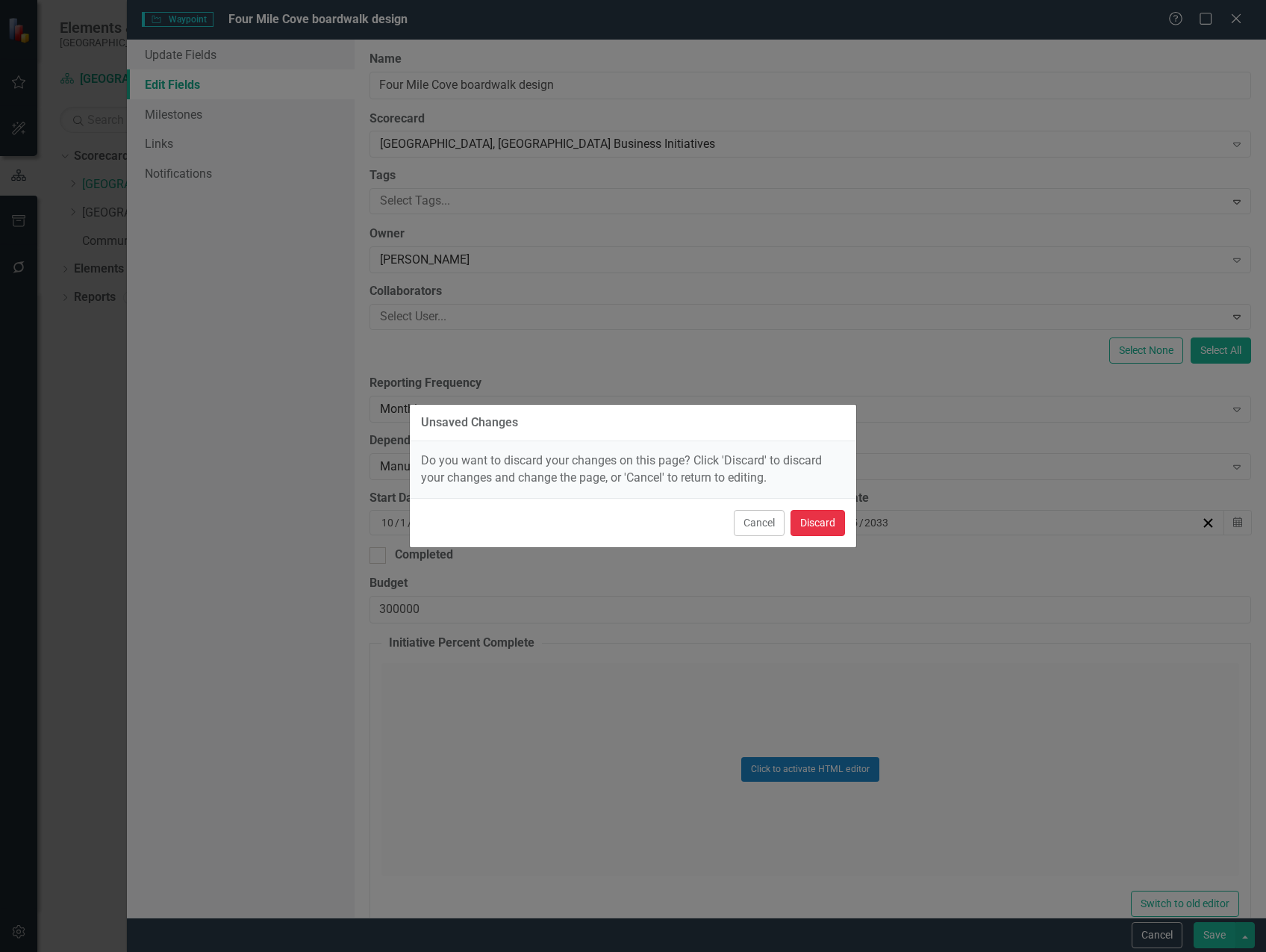
click at [804, 523] on button "Discard" at bounding box center [818, 523] width 55 height 26
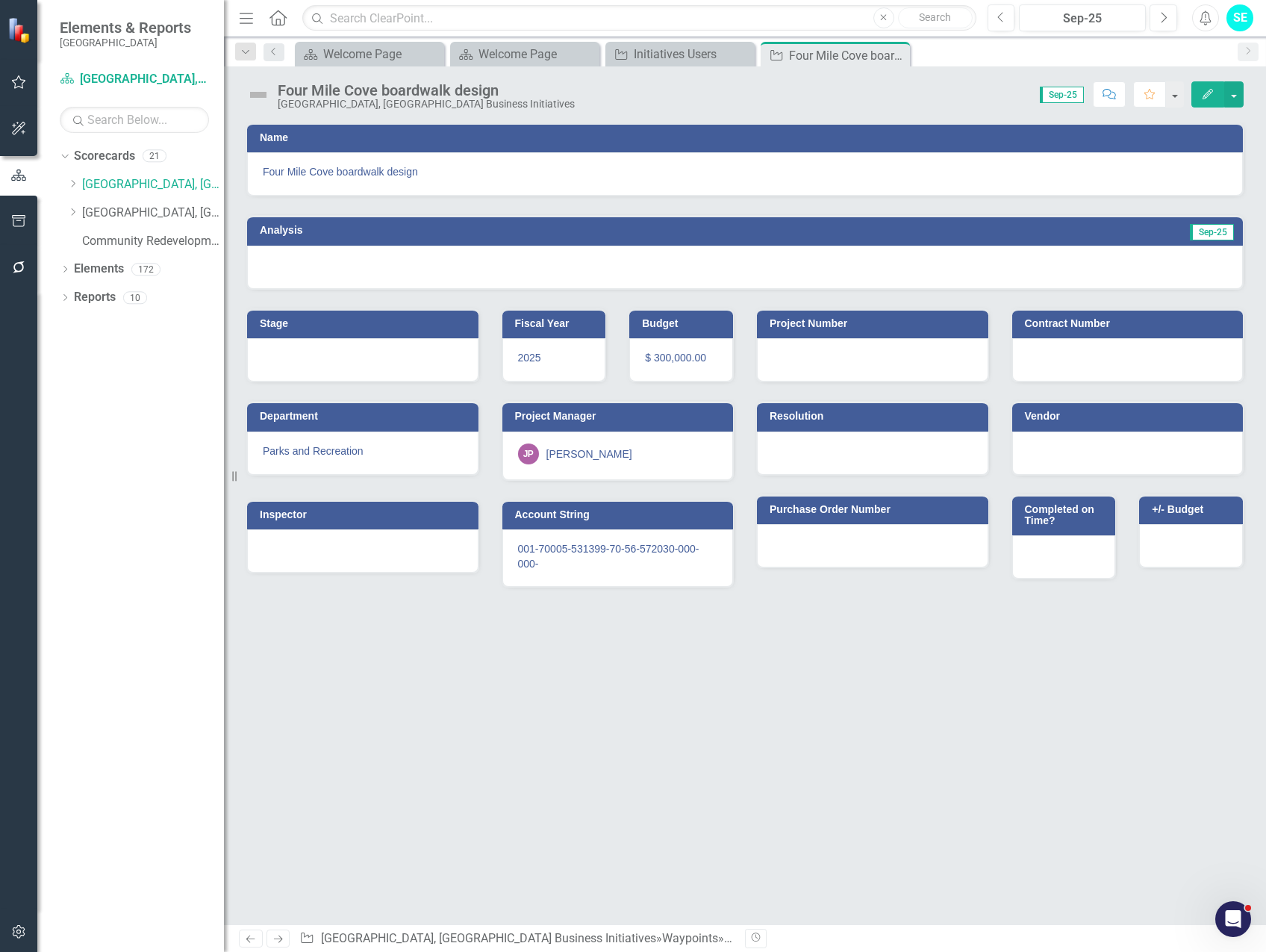
click at [8, 931] on button "button" at bounding box center [18, 932] width 34 height 31
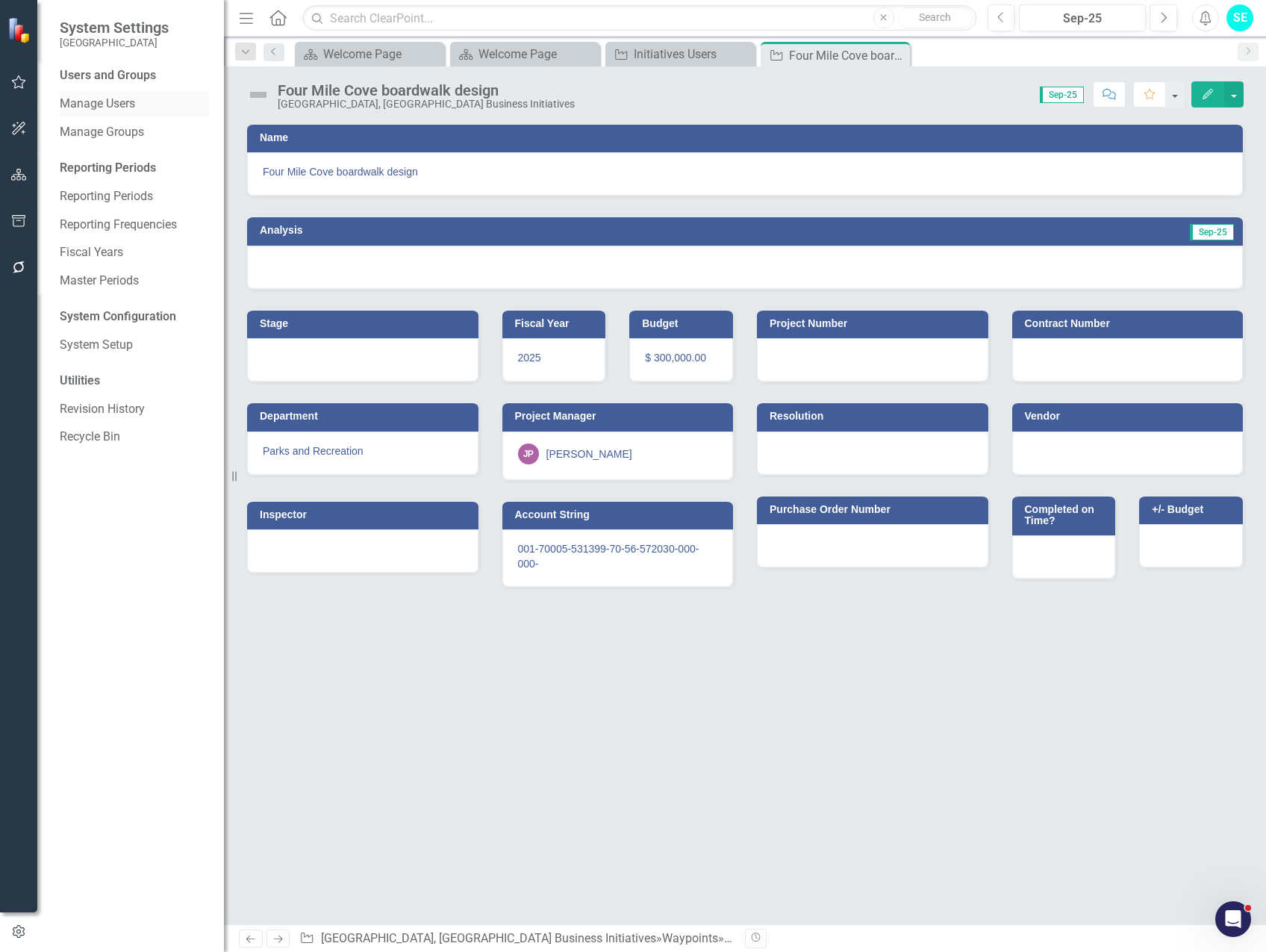
click at [107, 102] on link "Manage Users" at bounding box center [133, 104] width 149 height 17
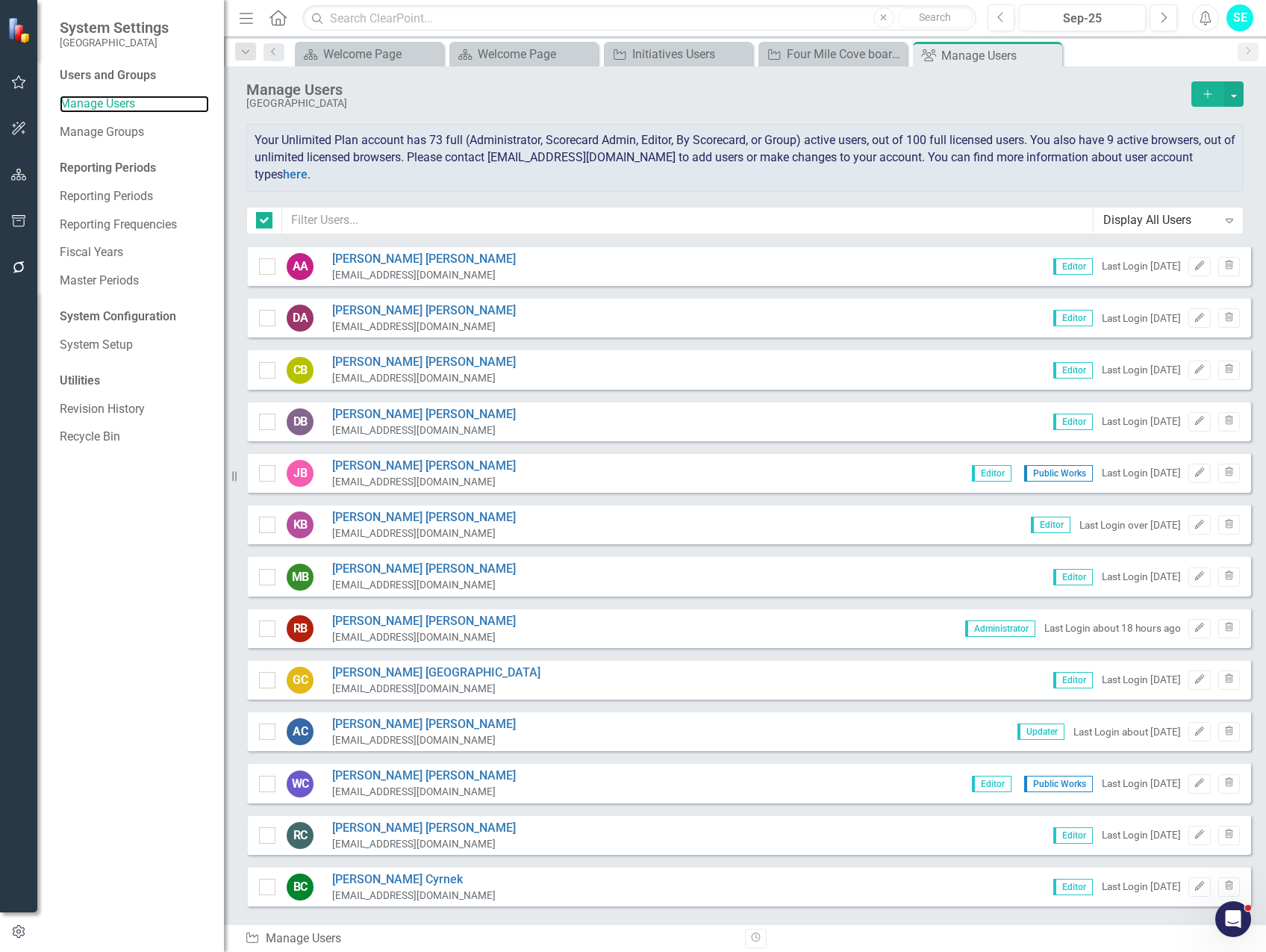
checkbox input "false"
click at [366, 217] on input "text" at bounding box center [688, 220] width 812 height 27
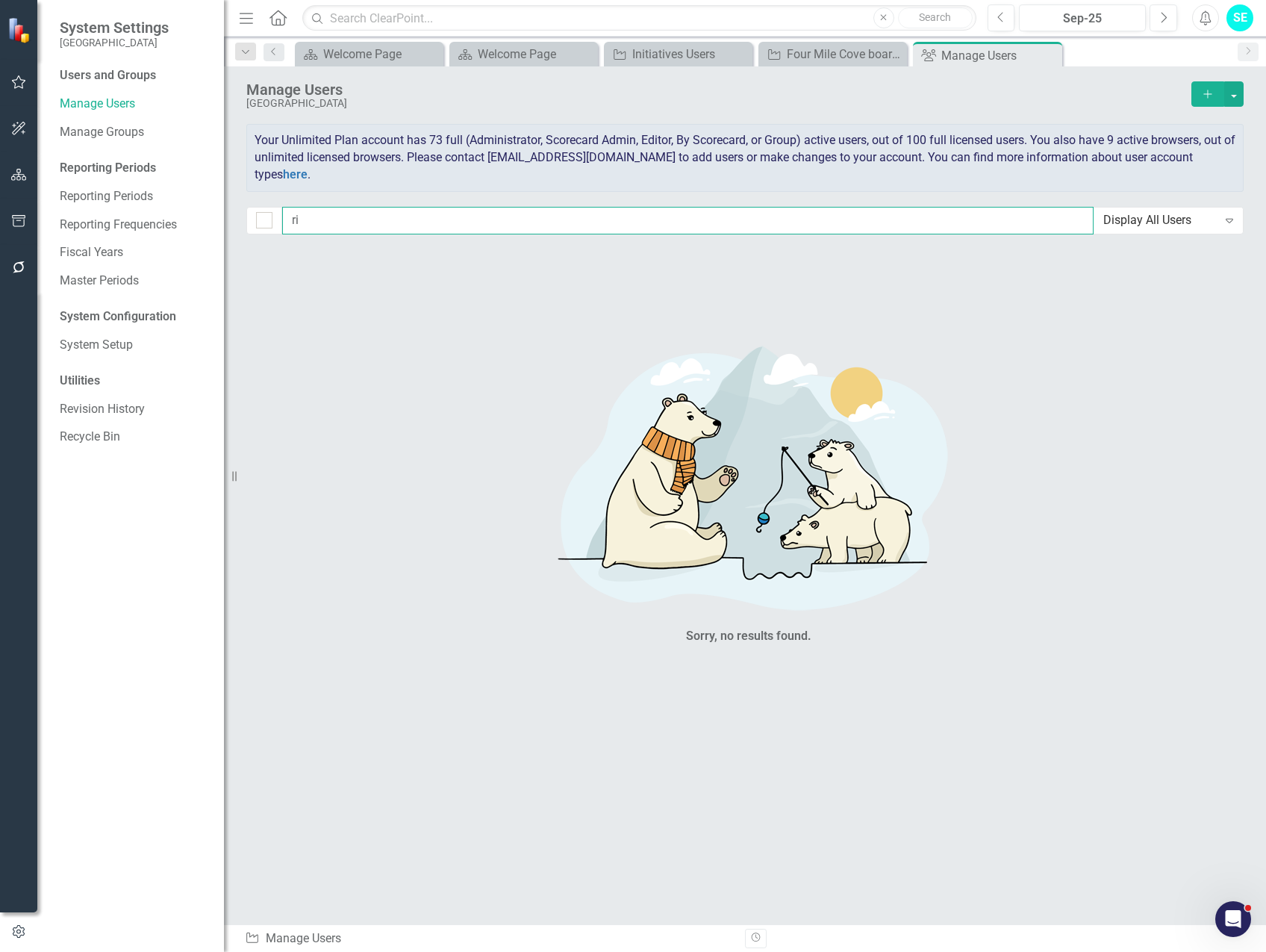
type input "r"
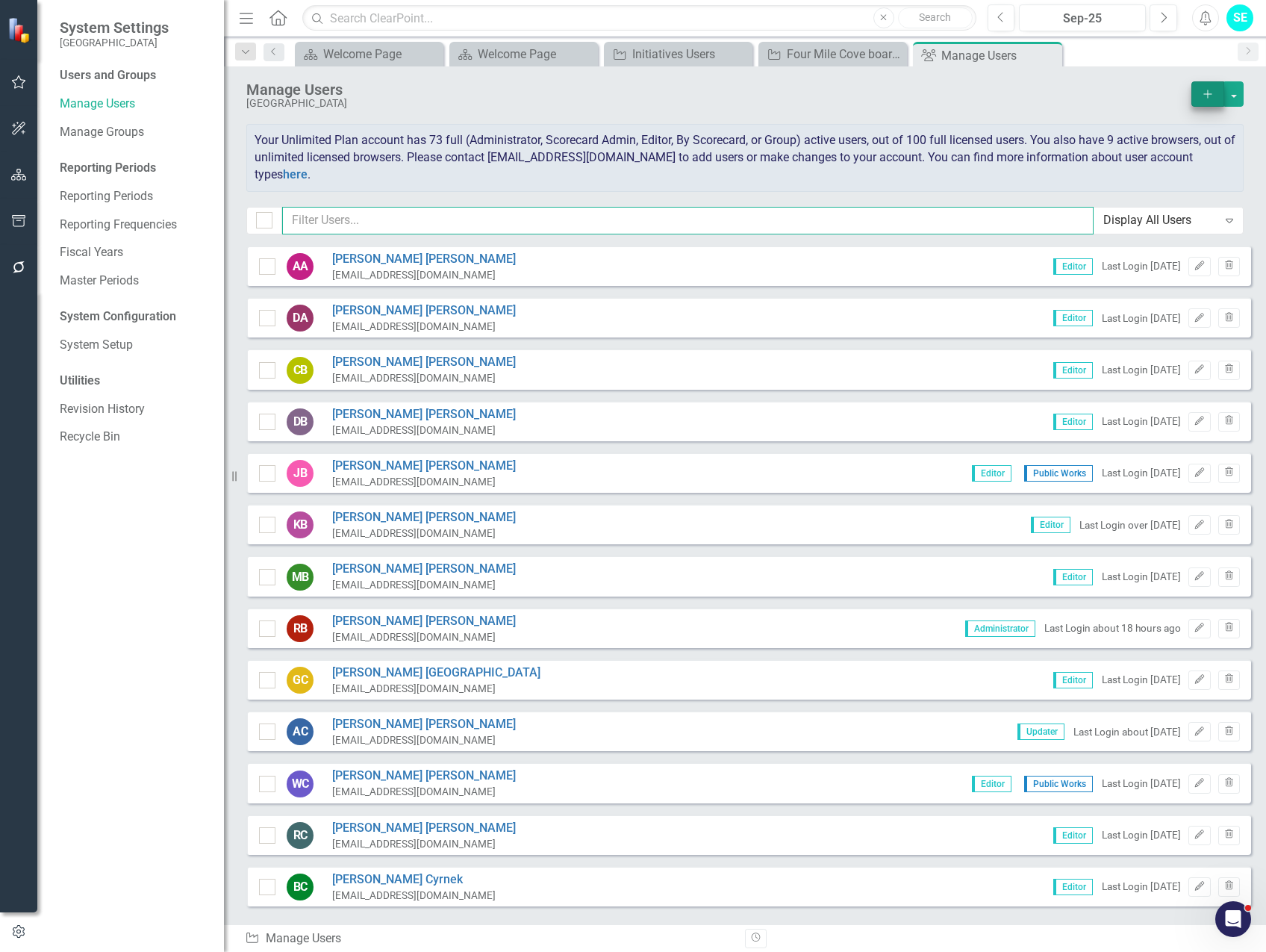
checkbox input "false"
click at [1207, 94] on icon "Add" at bounding box center [1207, 93] width 14 height 10
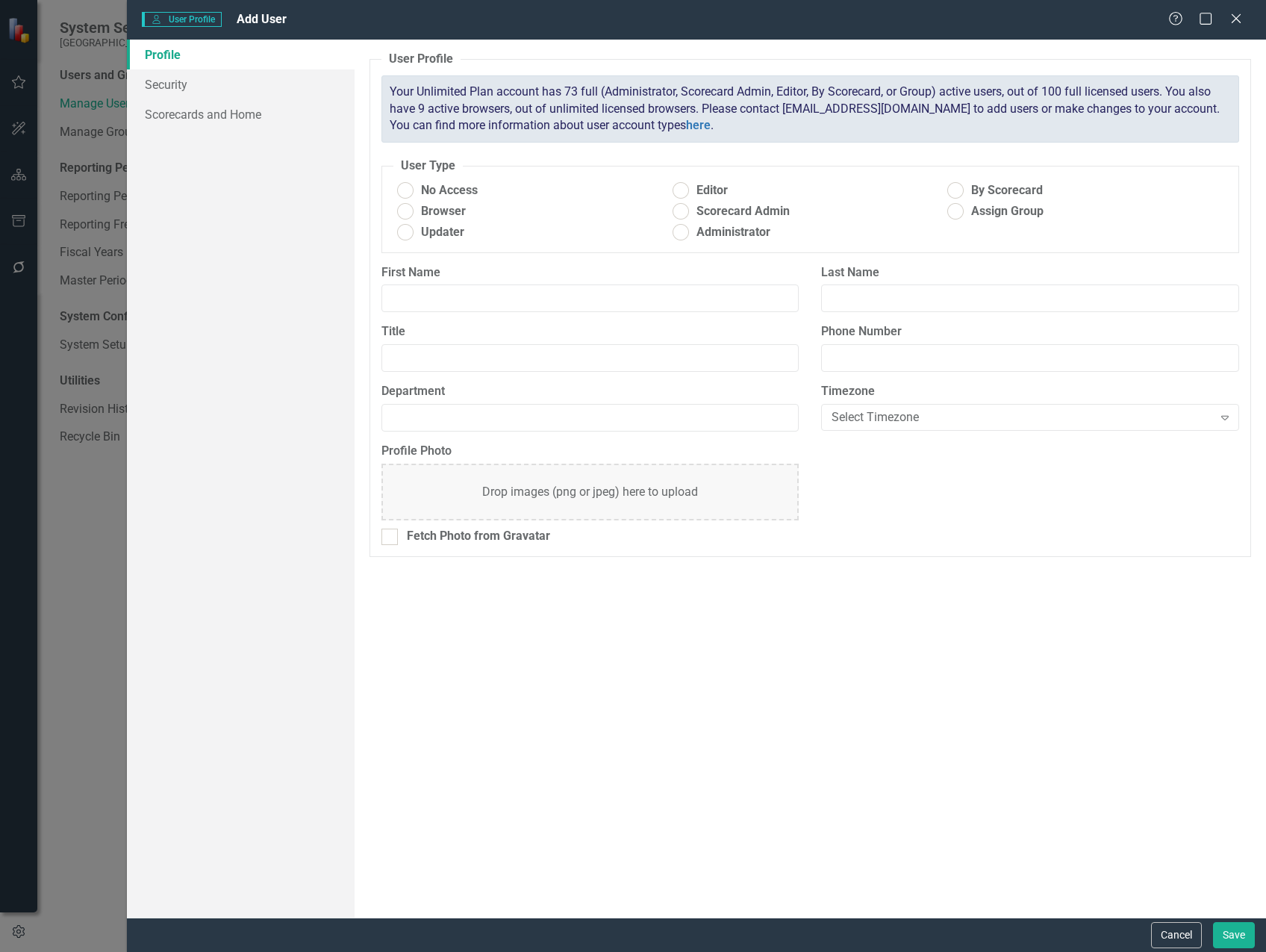
radio input "true"
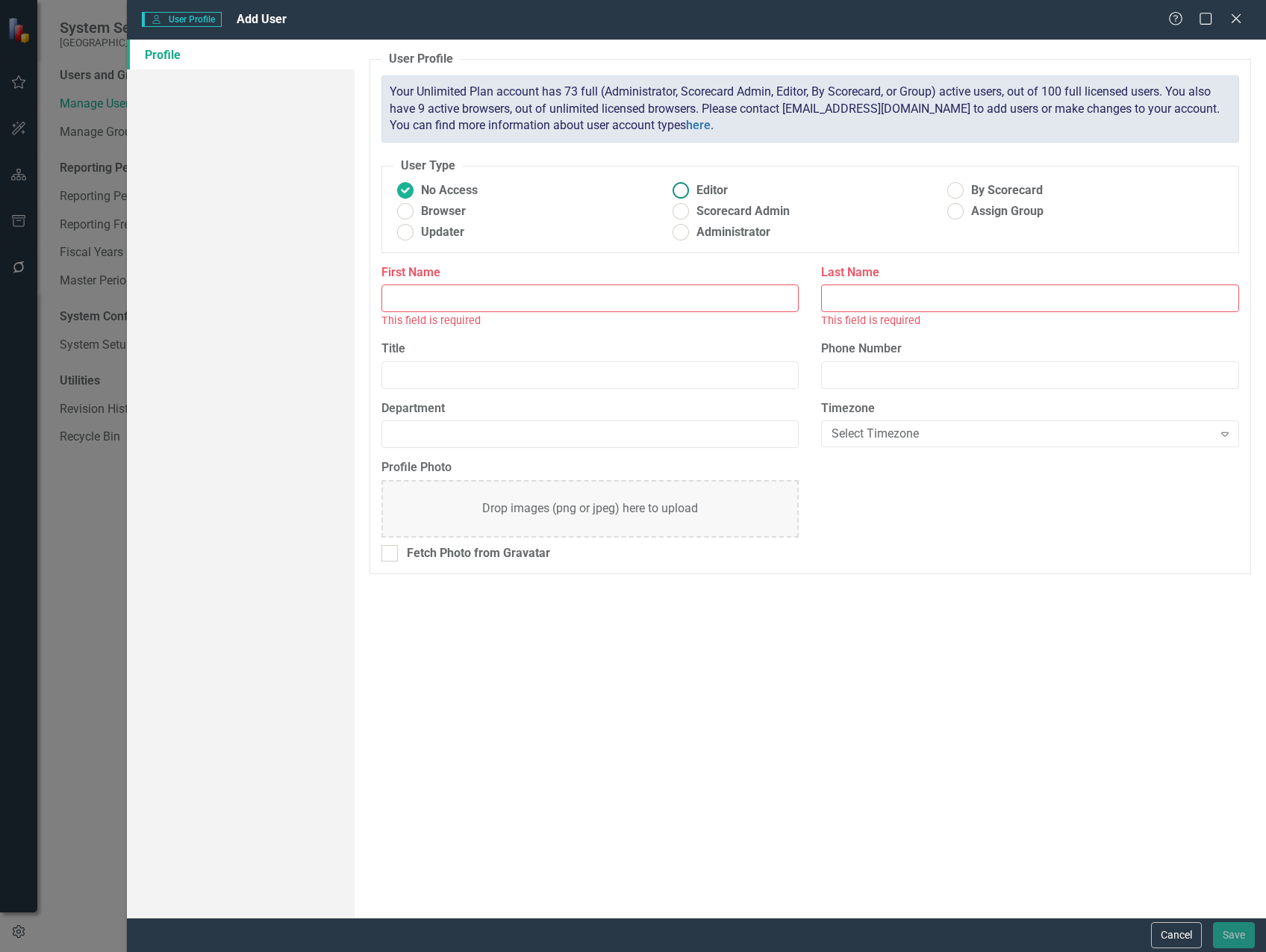
drag, startPoint x: 679, startPoint y: 193, endPoint x: 664, endPoint y: 210, distance: 22.7
click at [678, 193] on ins at bounding box center [680, 190] width 23 height 23
click at [678, 193] on input "Editor" at bounding box center [680, 190] width 23 height 23
radio input "true"
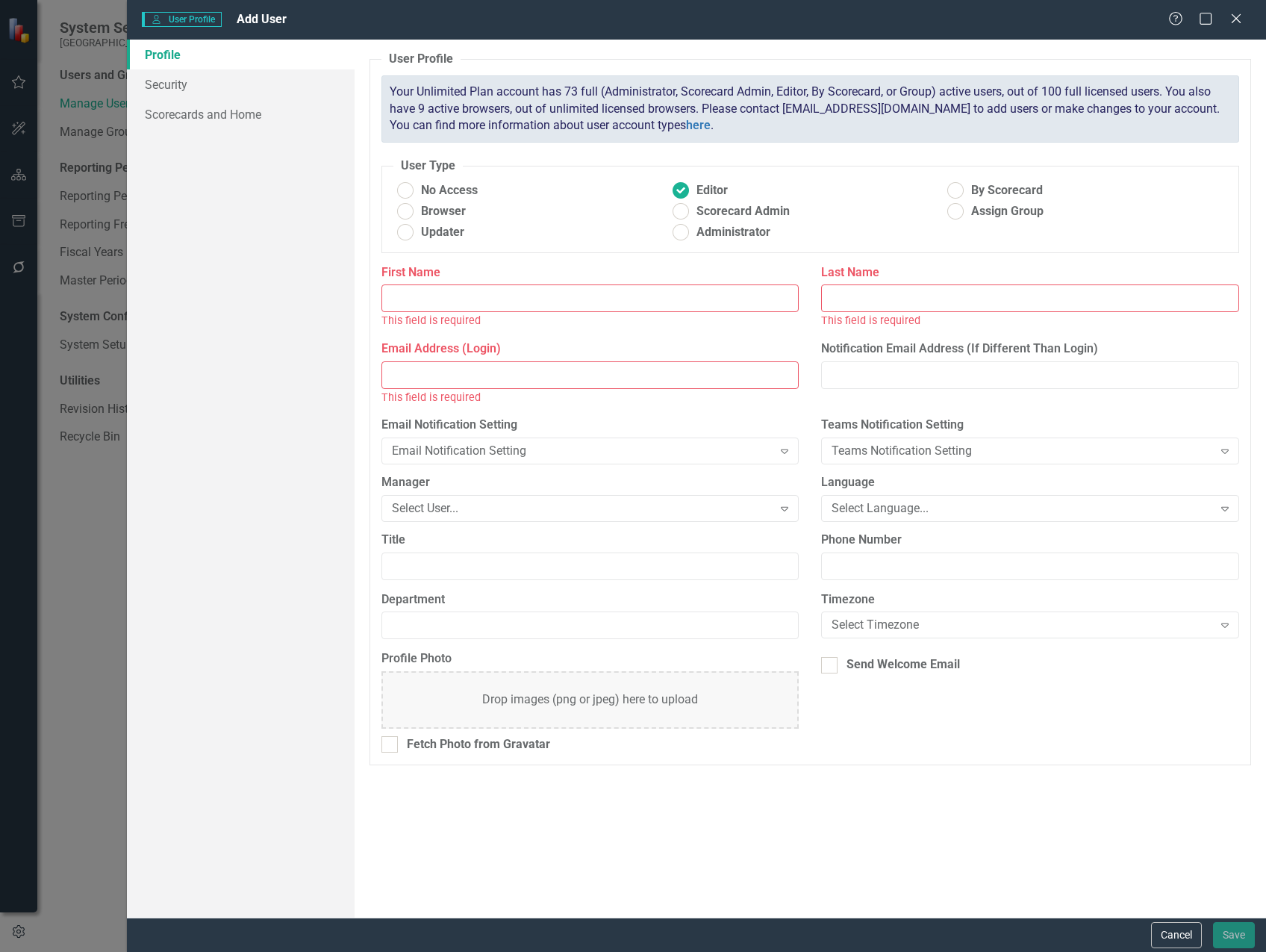
click at [508, 297] on input "First Name" at bounding box center [590, 298] width 418 height 27
type input "[PERSON_NAME]"
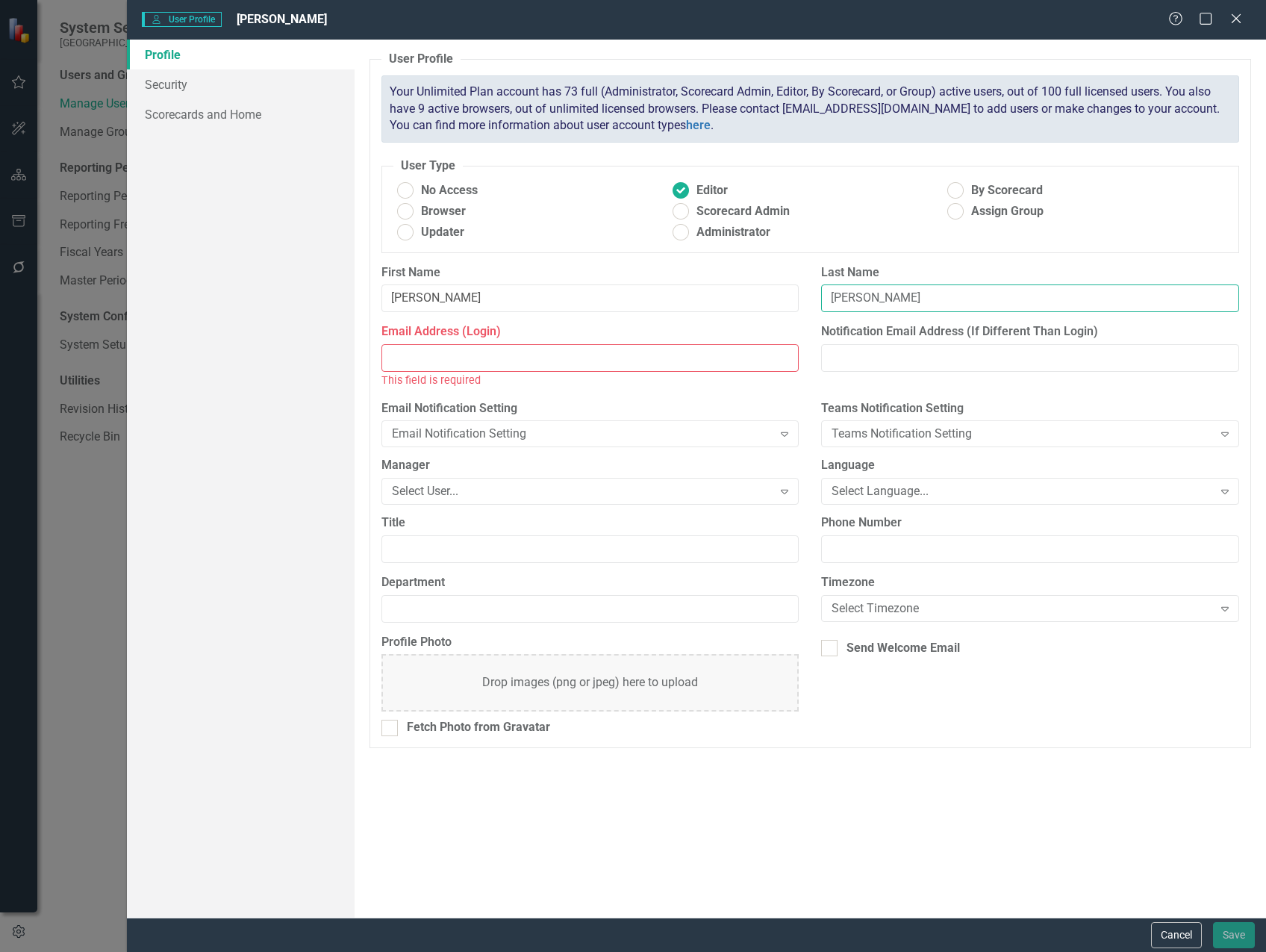
type input "[PERSON_NAME]"
click at [436, 362] on input "Email Address (Login)" at bounding box center [590, 358] width 418 height 27
click at [412, 356] on input "Email Address (Login)" at bounding box center [590, 358] width 418 height 27
paste input "[EMAIL_ADDRESS][DOMAIN_NAME]"
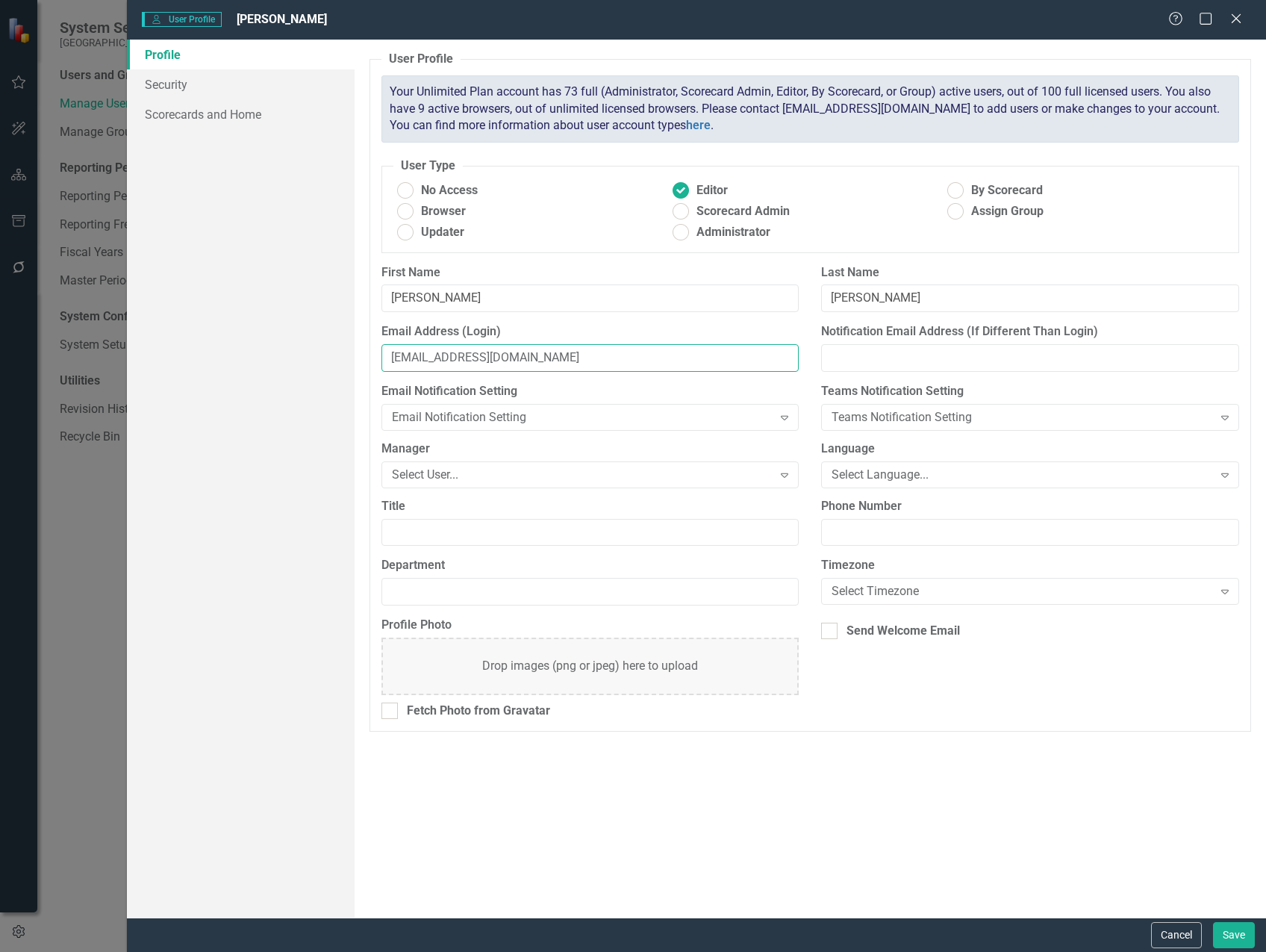
type input "[EMAIL_ADDRESS][DOMAIN_NAME]"
click at [509, 403] on div "Email Notification Setting Email Notification Setting Expand" at bounding box center [590, 406] width 418 height 47
click at [519, 414] on div "Email Notification Setting" at bounding box center [582, 417] width 381 height 17
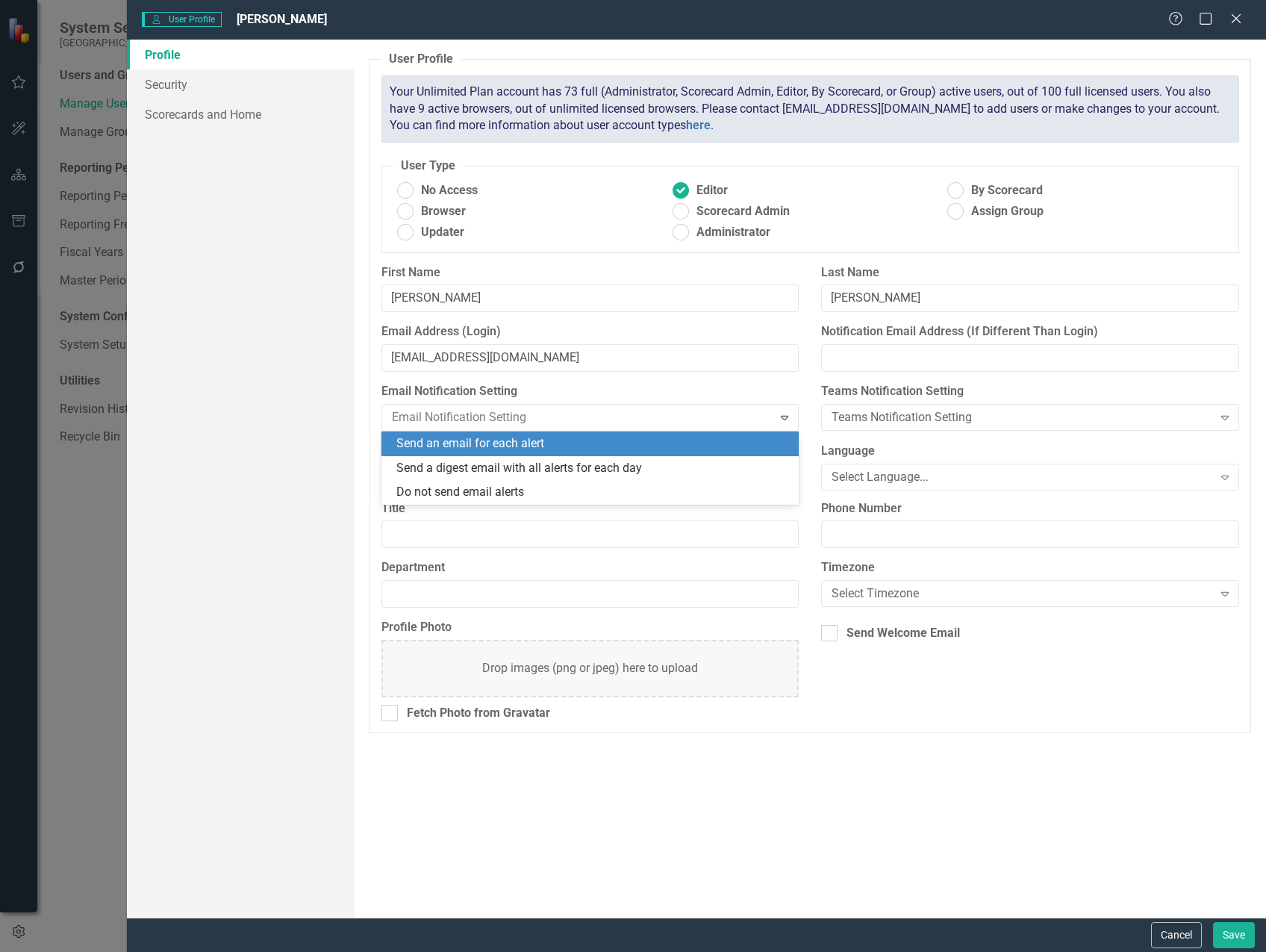
click at [526, 447] on div "Send an email for each alert" at bounding box center [593, 443] width 394 height 17
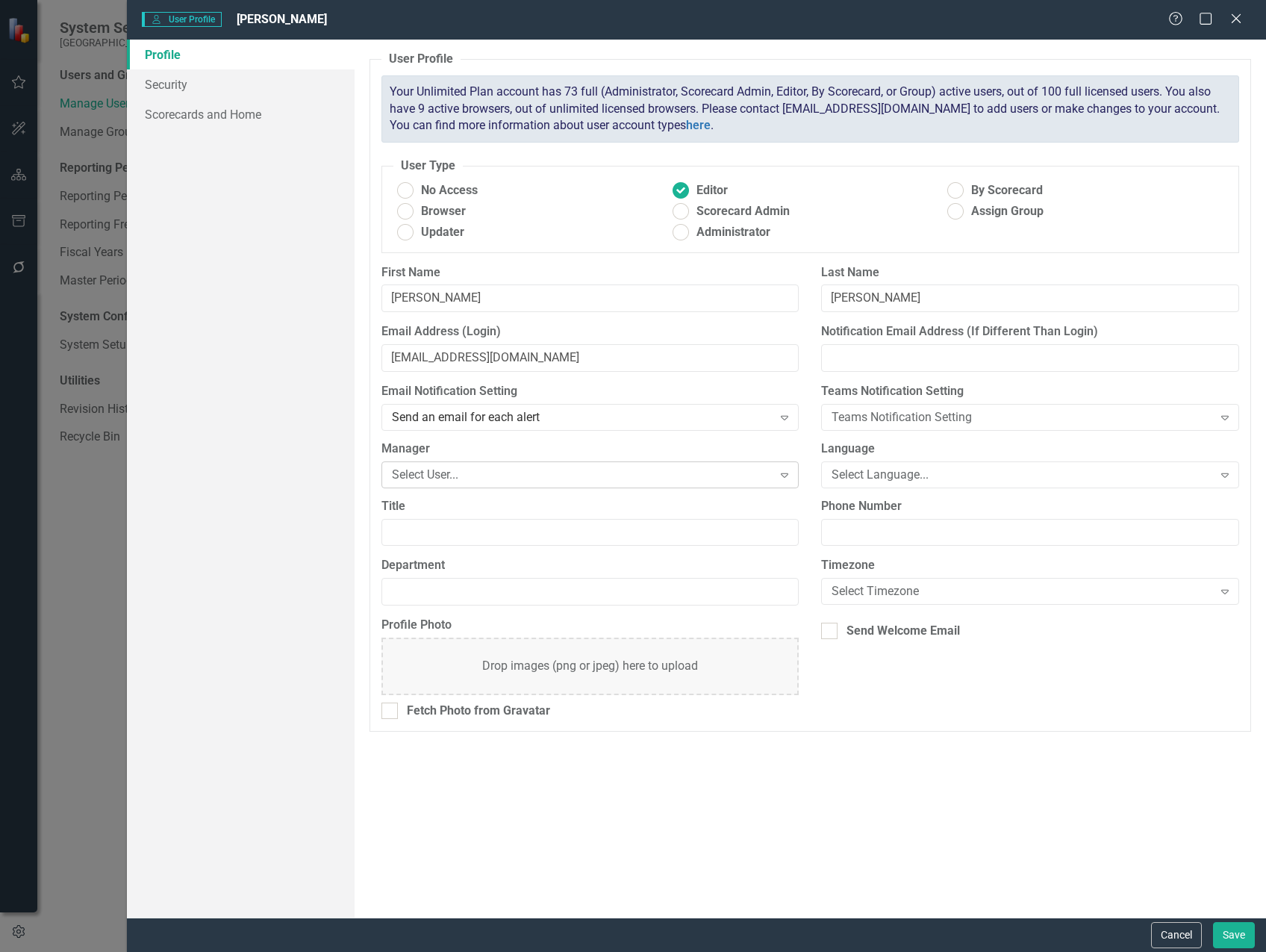
click at [459, 472] on div "Select User..." at bounding box center [582, 474] width 381 height 17
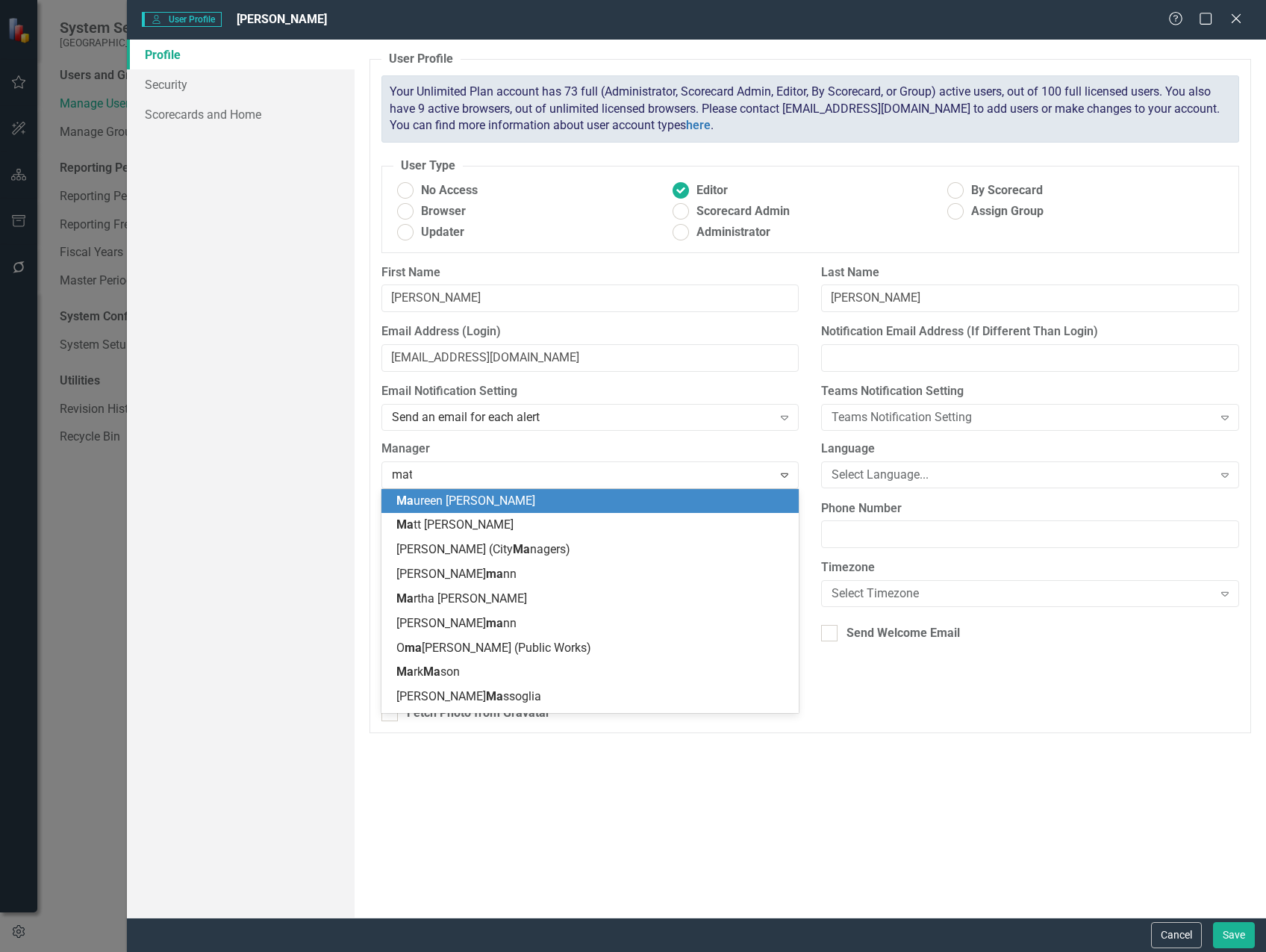
type input "matt"
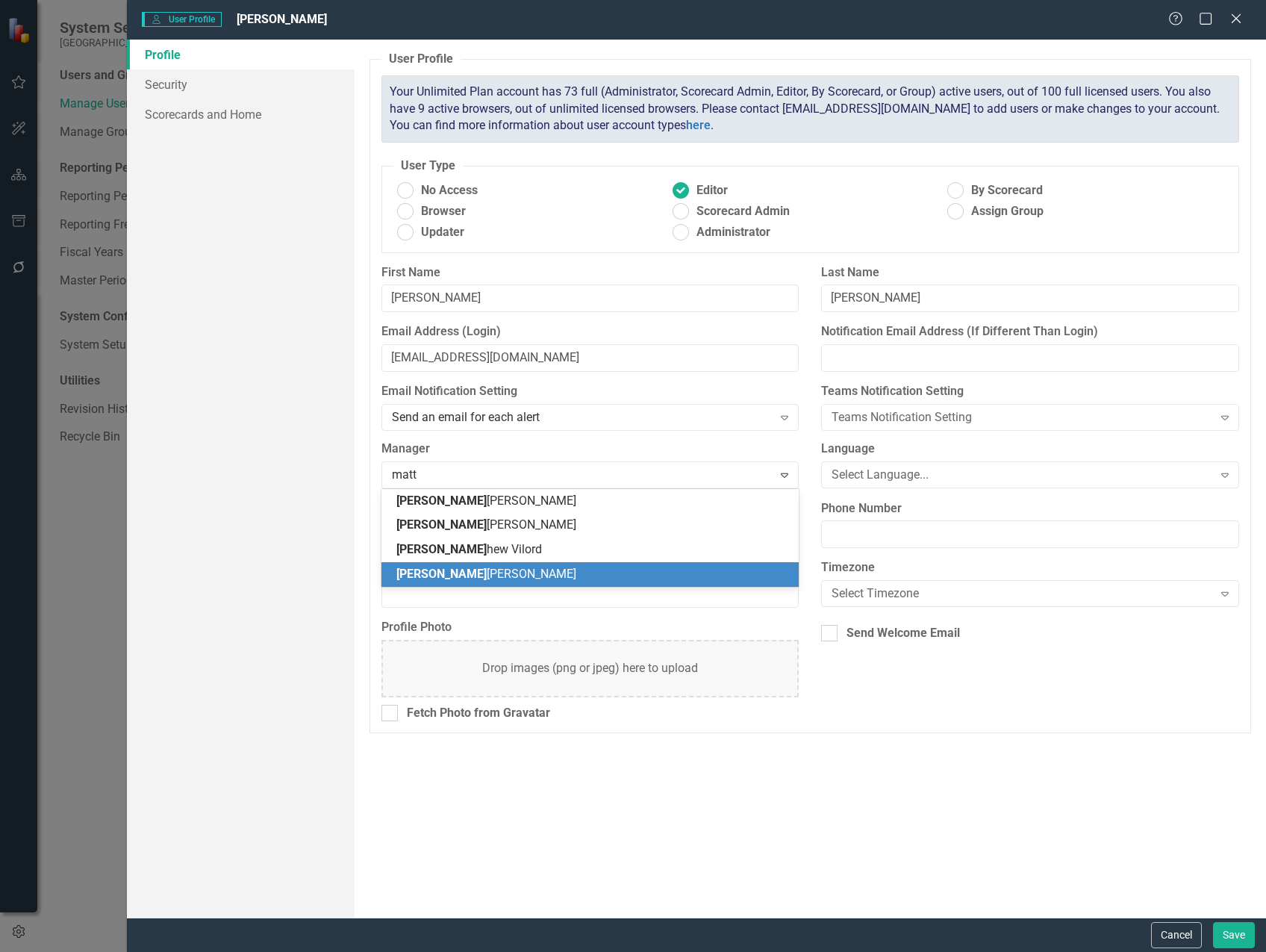
click at [471, 571] on div "[PERSON_NAME]" at bounding box center [593, 574] width 394 height 17
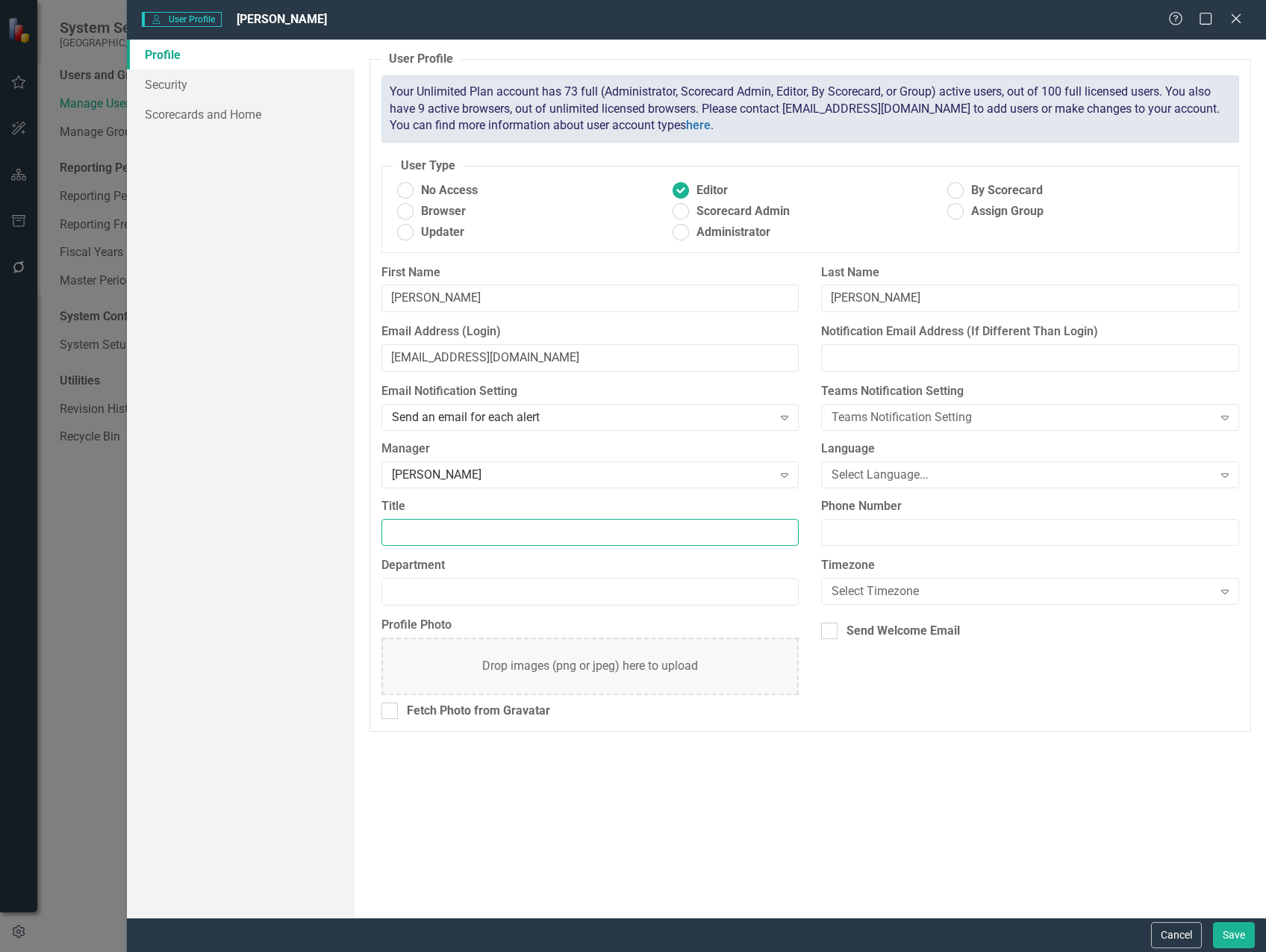
click at [445, 528] on input "Title" at bounding box center [590, 533] width 418 height 27
type input "Senior Project Manager"
click at [643, 585] on input "Department" at bounding box center [590, 591] width 418 height 27
type input "Public Works"
click at [165, 76] on link "Security" at bounding box center [240, 84] width 228 height 30
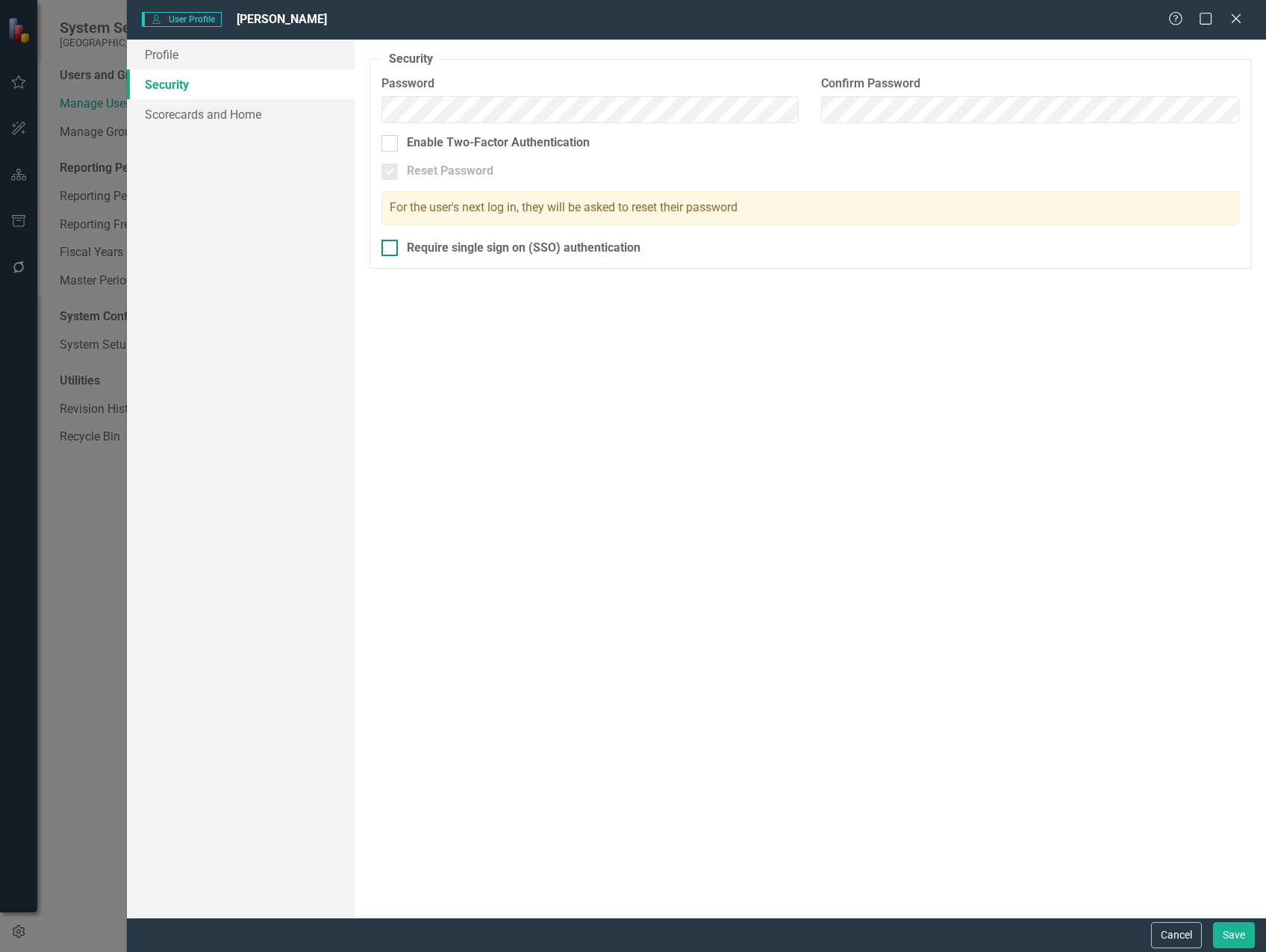
click at [395, 245] on div at bounding box center [389, 248] width 16 height 16
click at [391, 245] on input "Require single sign on (SSO) authentication" at bounding box center [386, 244] width 10 height 10
checkbox input "true"
click at [215, 112] on link "Scorecards and Home" at bounding box center [240, 114] width 228 height 30
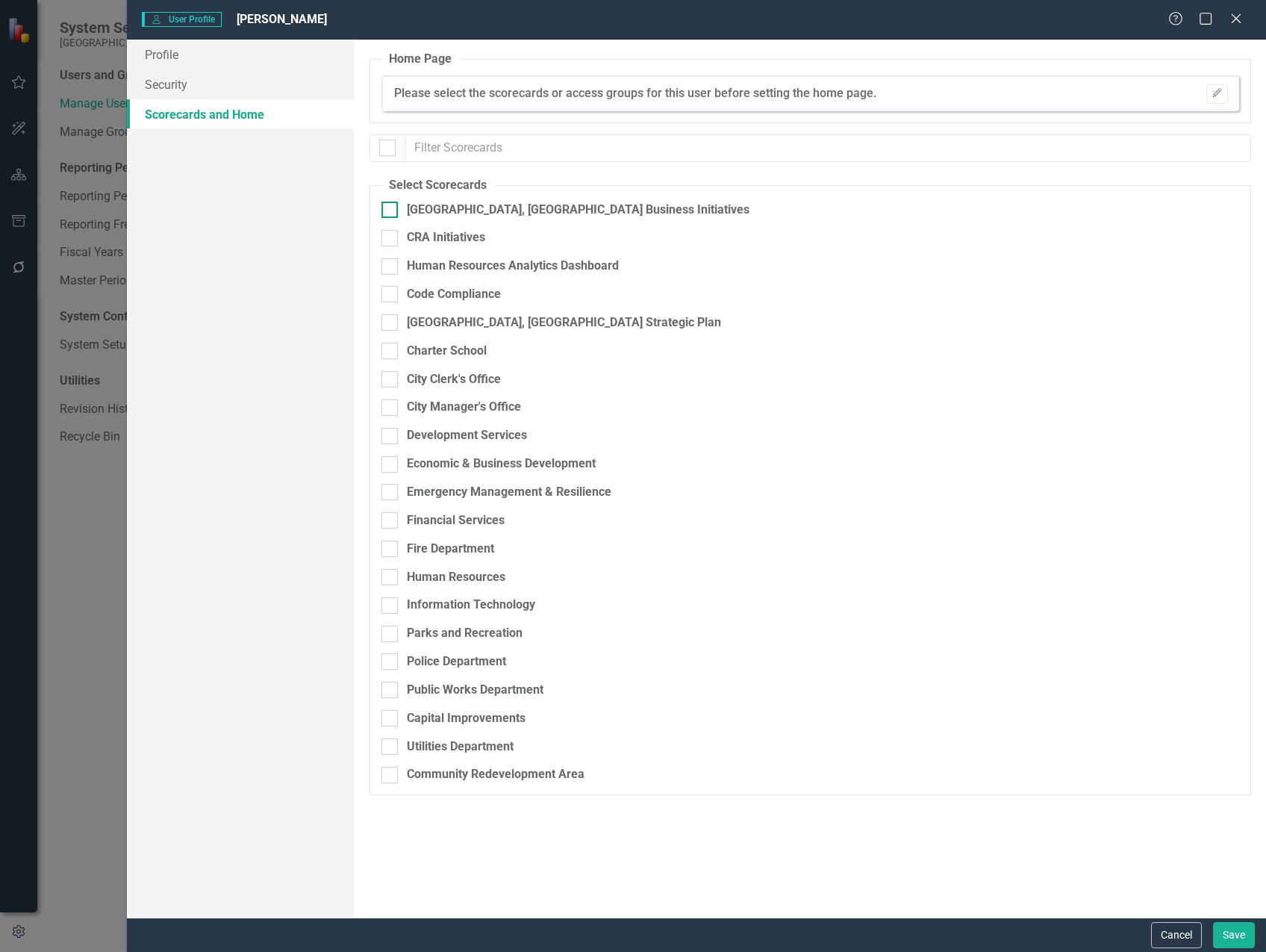
click at [392, 209] on div at bounding box center [389, 210] width 16 height 16
click at [391, 209] on input "[GEOGRAPHIC_DATA], [GEOGRAPHIC_DATA] Business Initiatives" at bounding box center [386, 206] width 10 height 10
checkbox input "true"
click at [1234, 927] on button "Save" at bounding box center [1234, 935] width 42 height 26
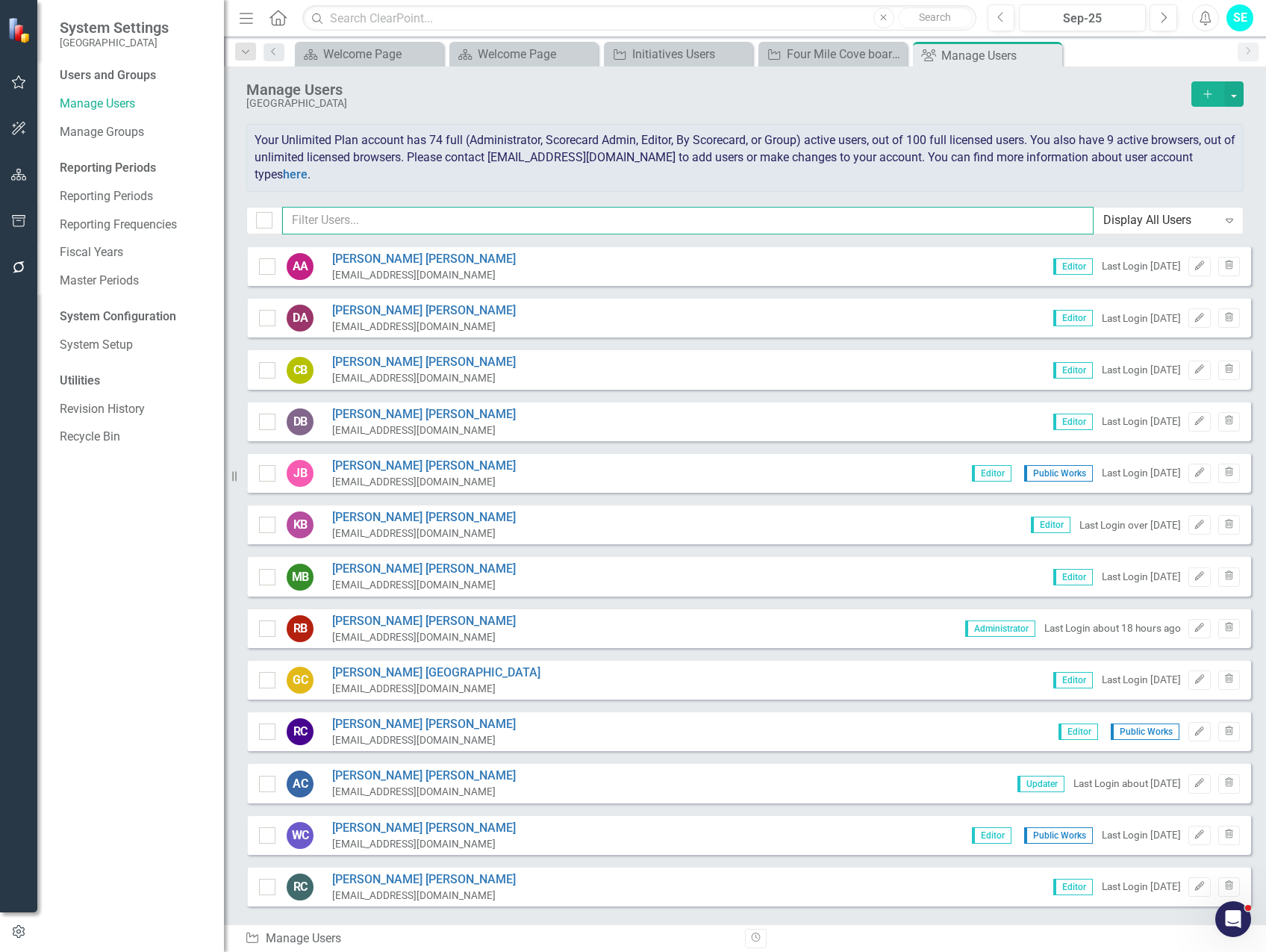
click at [581, 216] on input "text" at bounding box center [688, 220] width 812 height 27
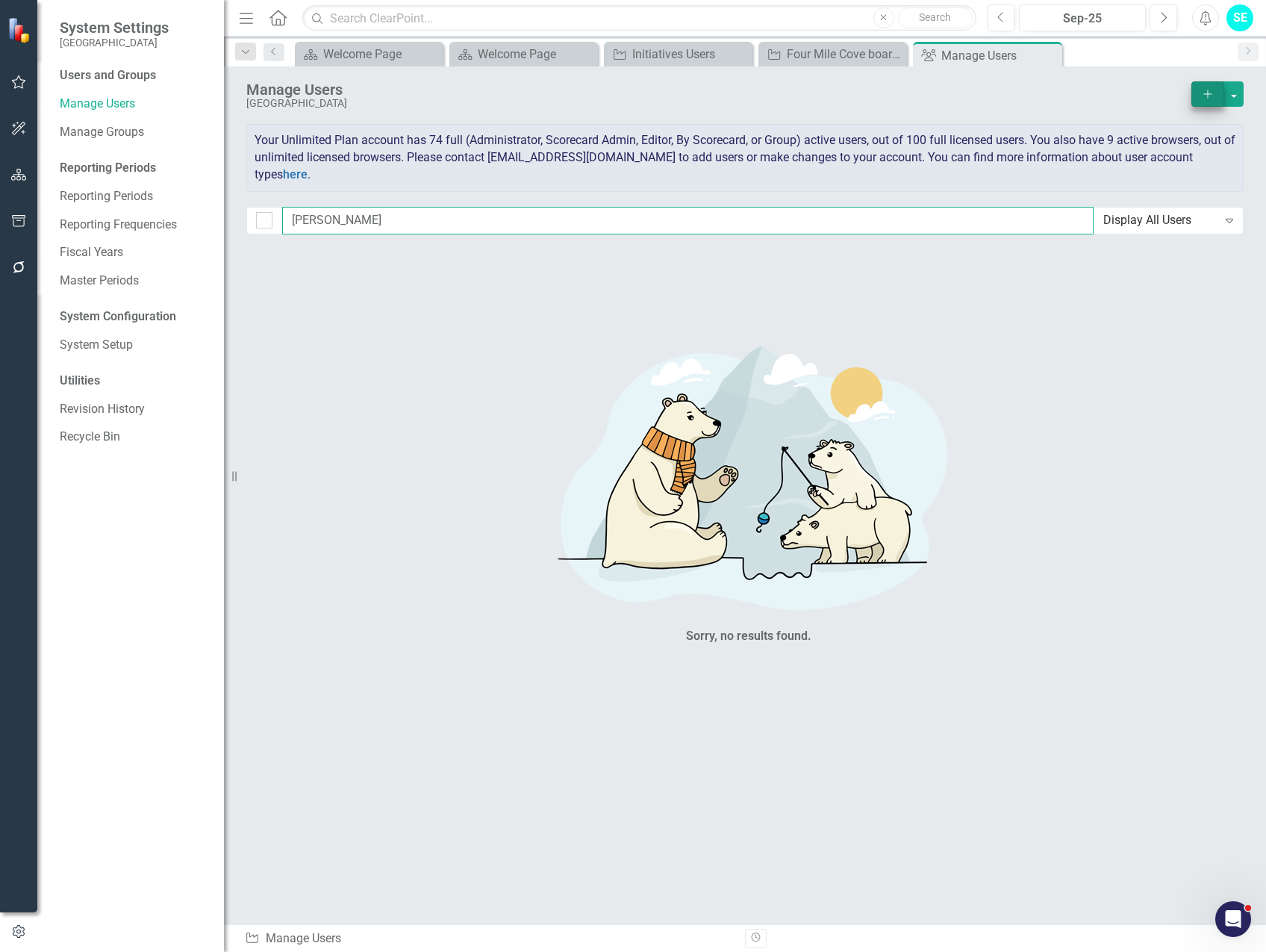
type input "[PERSON_NAME]"
click at [1205, 94] on icon "button" at bounding box center [1207, 93] width 8 height 8
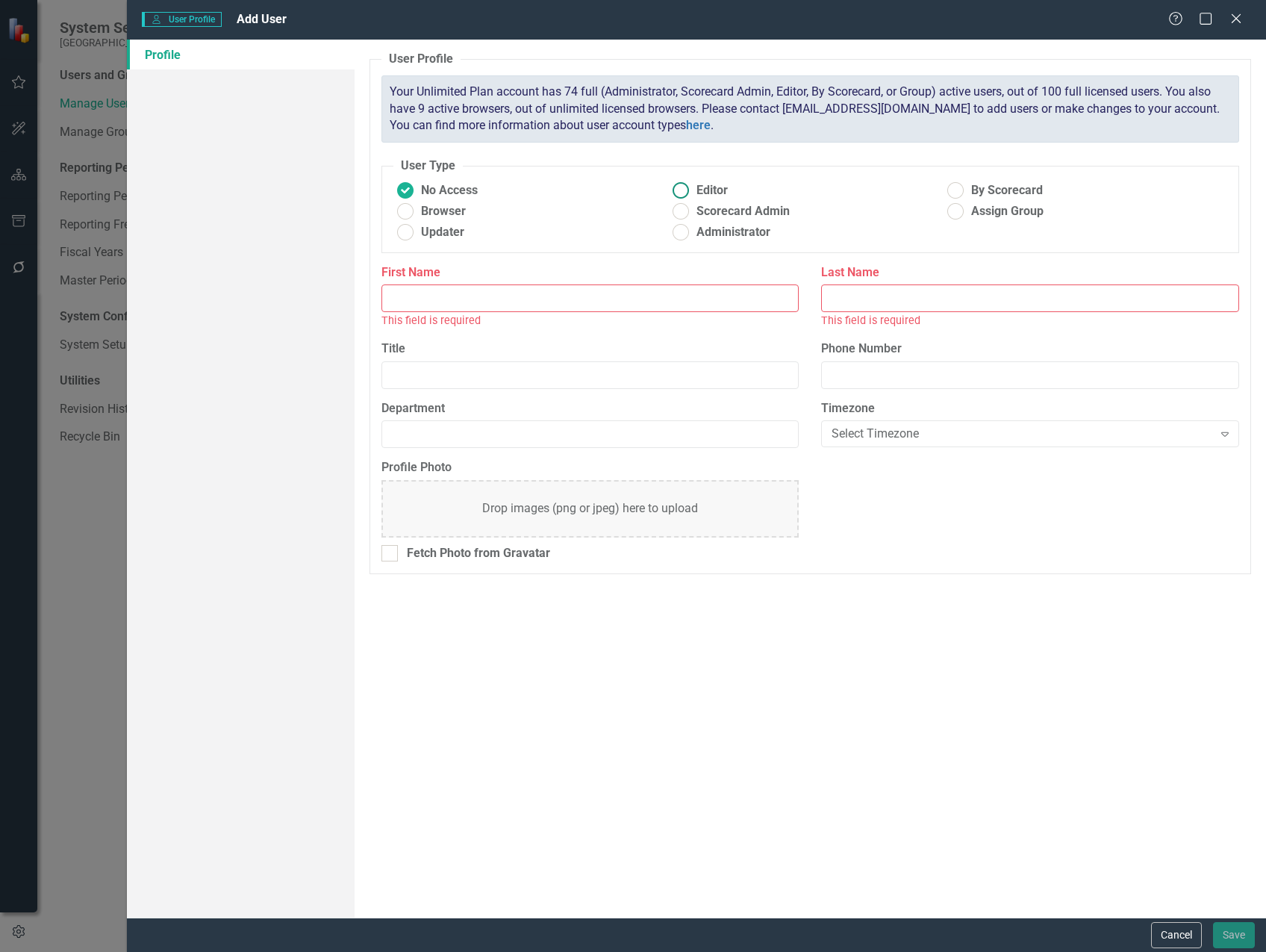
click at [683, 186] on ins at bounding box center [680, 190] width 23 height 23
click at [683, 186] on input "Editor" at bounding box center [680, 190] width 23 height 23
radio input "true"
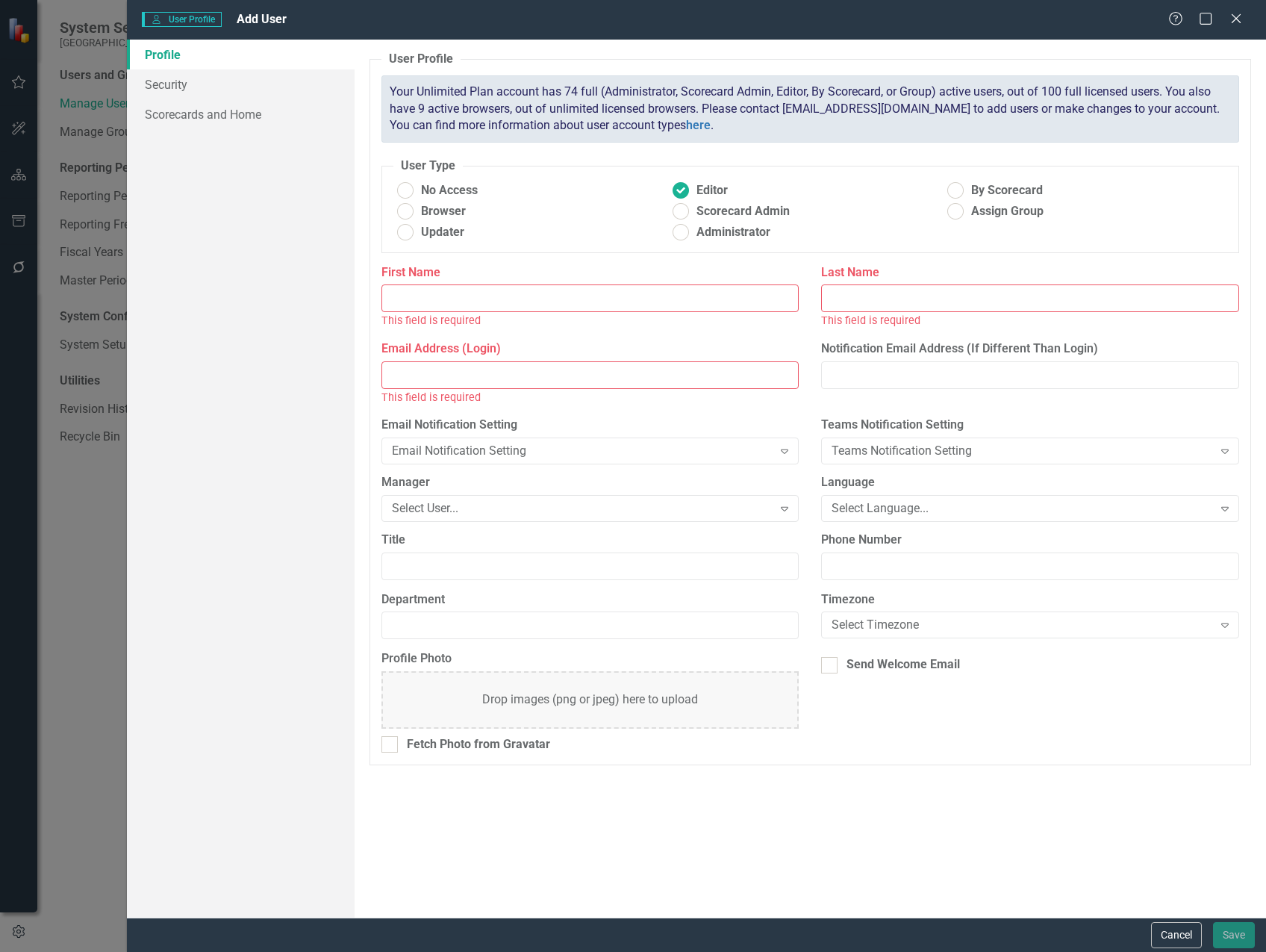
click at [590, 292] on input "First Name" at bounding box center [590, 298] width 418 height 27
type input "[PERSON_NAME]"
click at [865, 302] on input "Last Name" at bounding box center [1030, 298] width 418 height 27
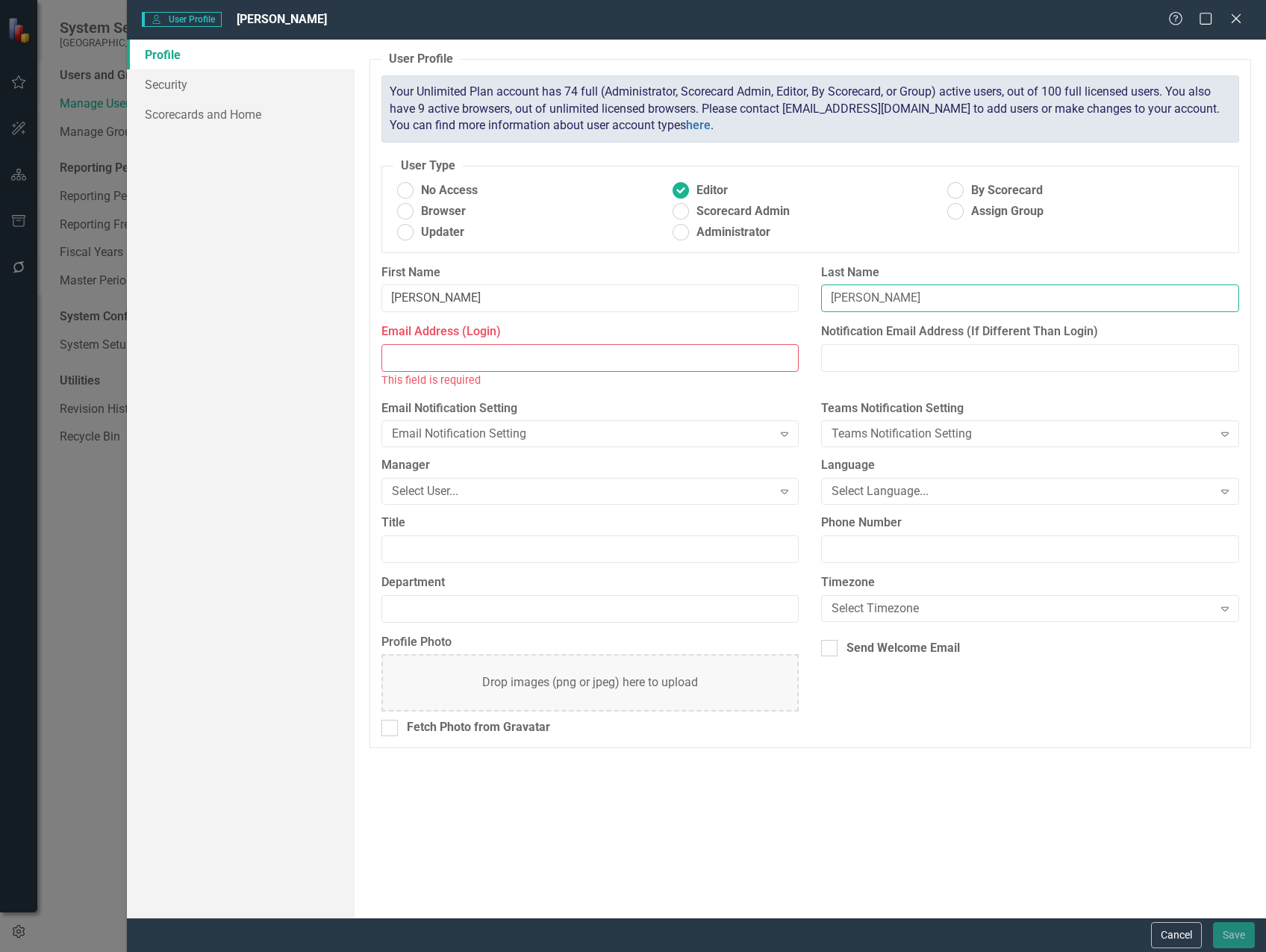
type input "[PERSON_NAME]"
click at [470, 356] on input "Email Address (Login)" at bounding box center [590, 358] width 418 height 27
paste input "[EMAIL_ADDRESS][DOMAIN_NAME]"
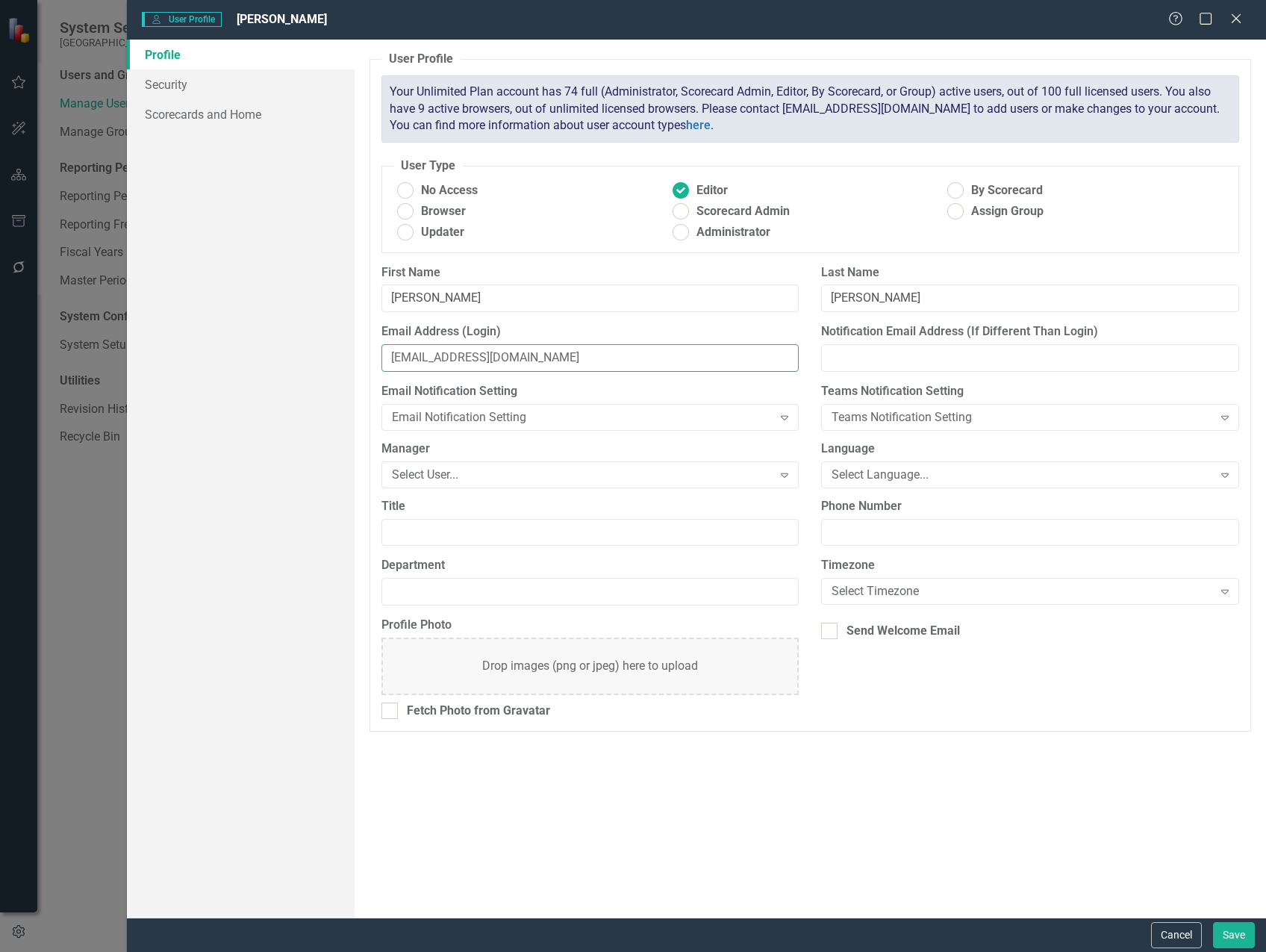
type input "[EMAIL_ADDRESS][DOMAIN_NAME]"
click at [432, 531] on input "Title" at bounding box center [590, 533] width 418 height 27
type input "Project Manager"
click at [583, 591] on input "Department" at bounding box center [590, 591] width 418 height 27
type input "Public Works"
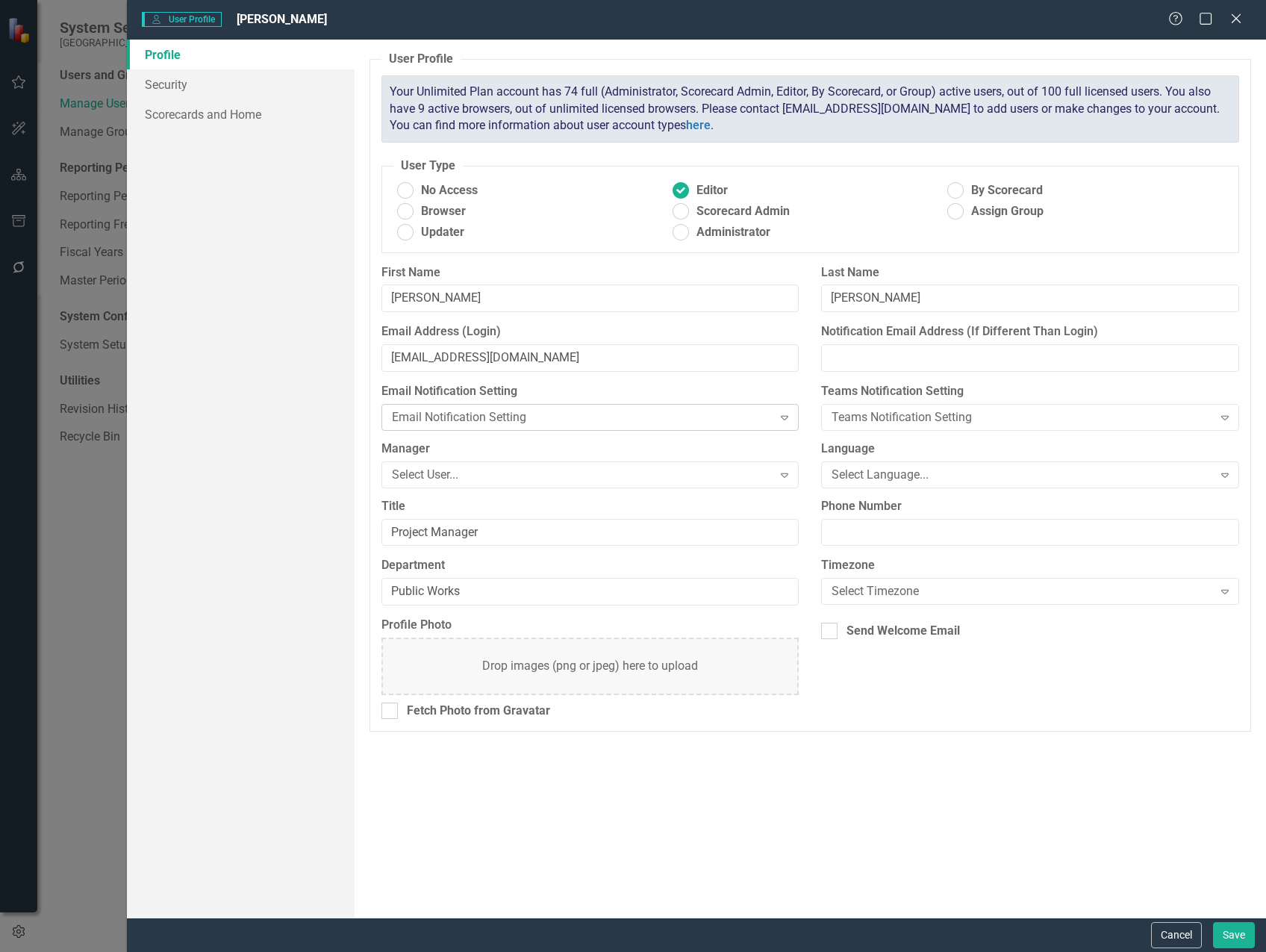
click at [560, 424] on div "Email Notification Setting" at bounding box center [582, 417] width 381 height 17
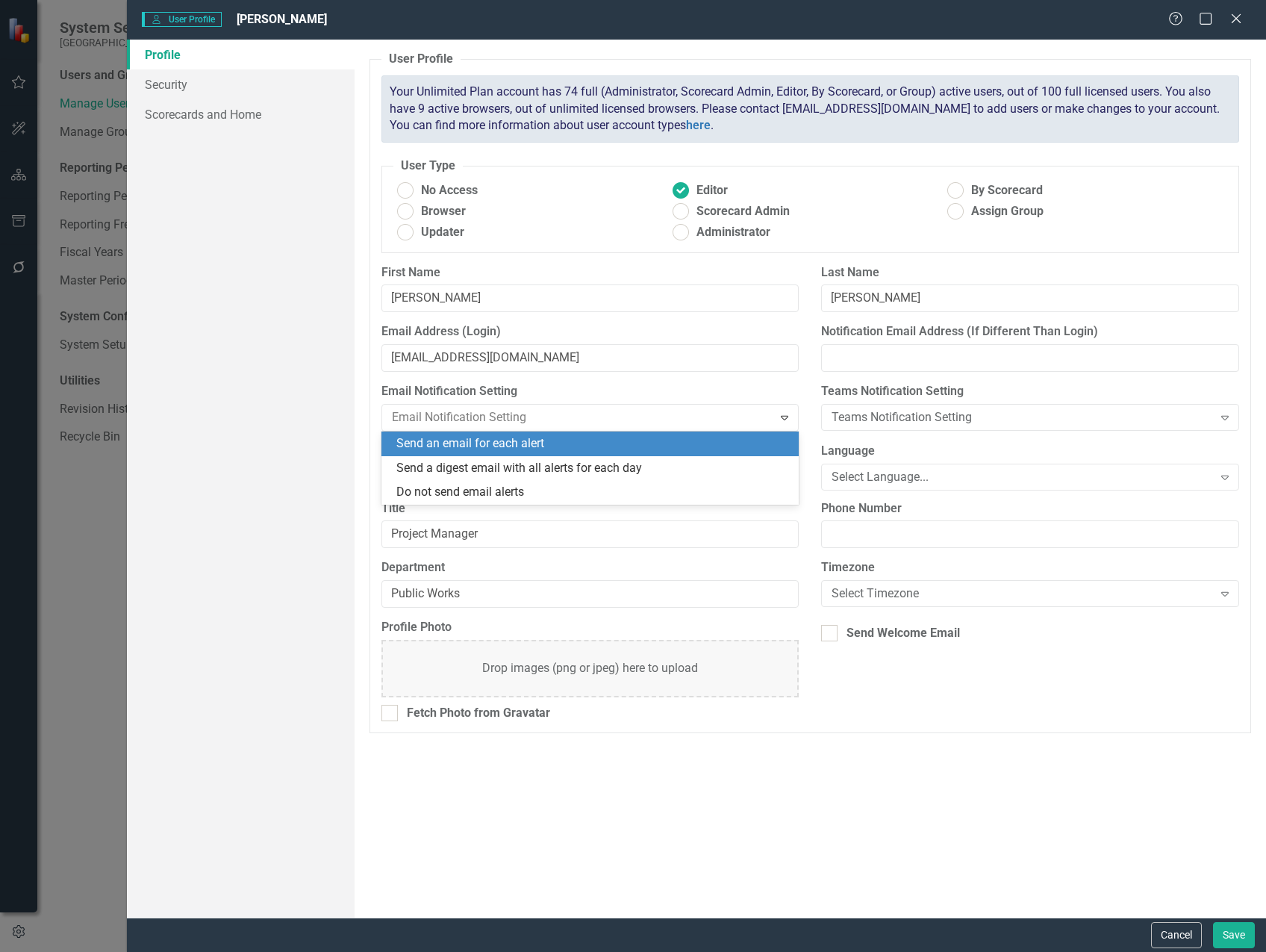
click at [555, 441] on div "Send an email for each alert" at bounding box center [593, 443] width 394 height 17
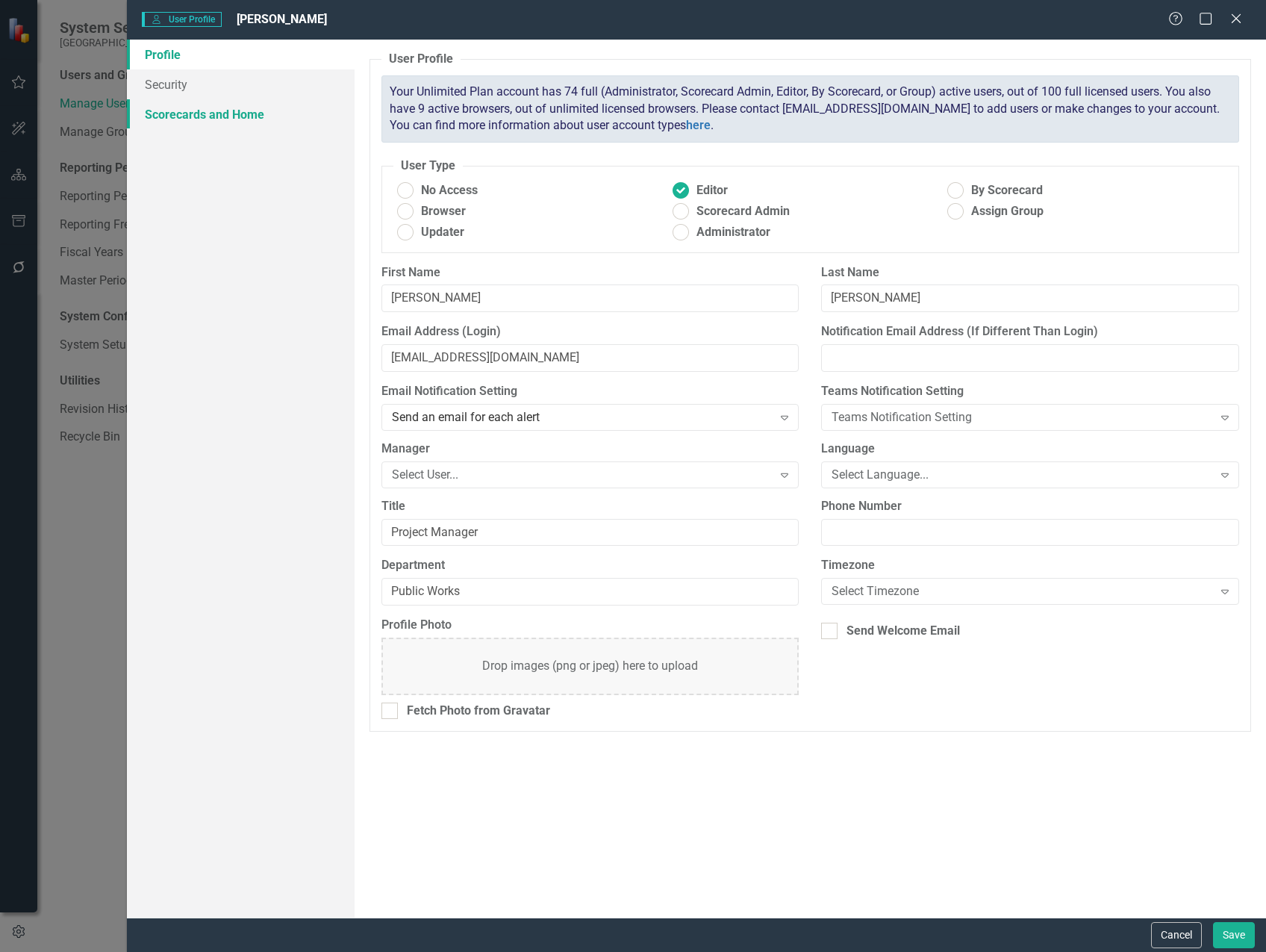
click at [228, 109] on link "Scorecards and Home" at bounding box center [240, 114] width 228 height 30
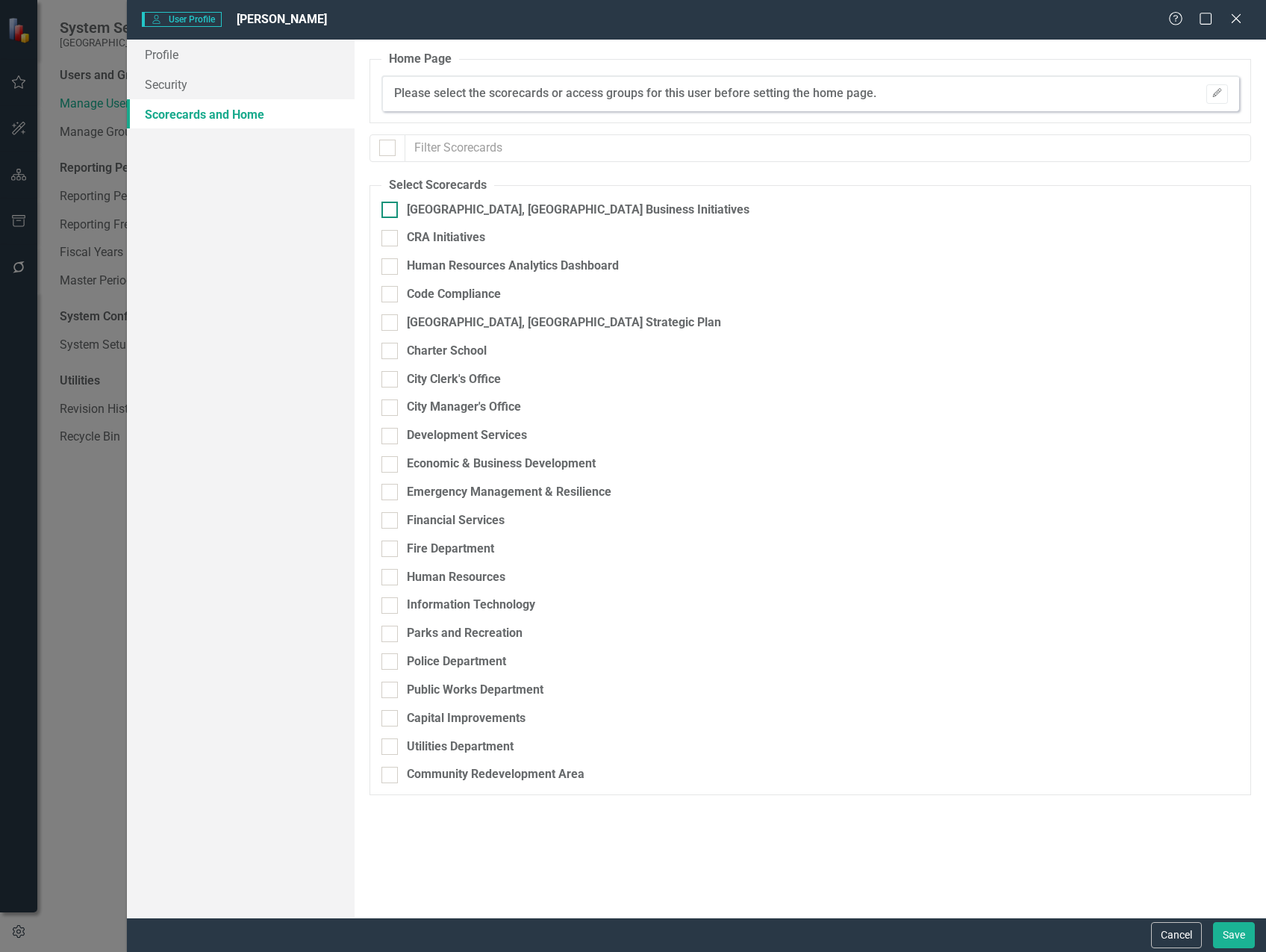
click at [407, 209] on div "[GEOGRAPHIC_DATA], [GEOGRAPHIC_DATA] Business Initiatives" at bounding box center [578, 210] width 343 height 17
click at [391, 209] on input "[GEOGRAPHIC_DATA], [GEOGRAPHIC_DATA] Business Initiatives" at bounding box center [386, 206] width 10 height 10
checkbox input "true"
click at [1229, 931] on button "Save" at bounding box center [1234, 935] width 42 height 26
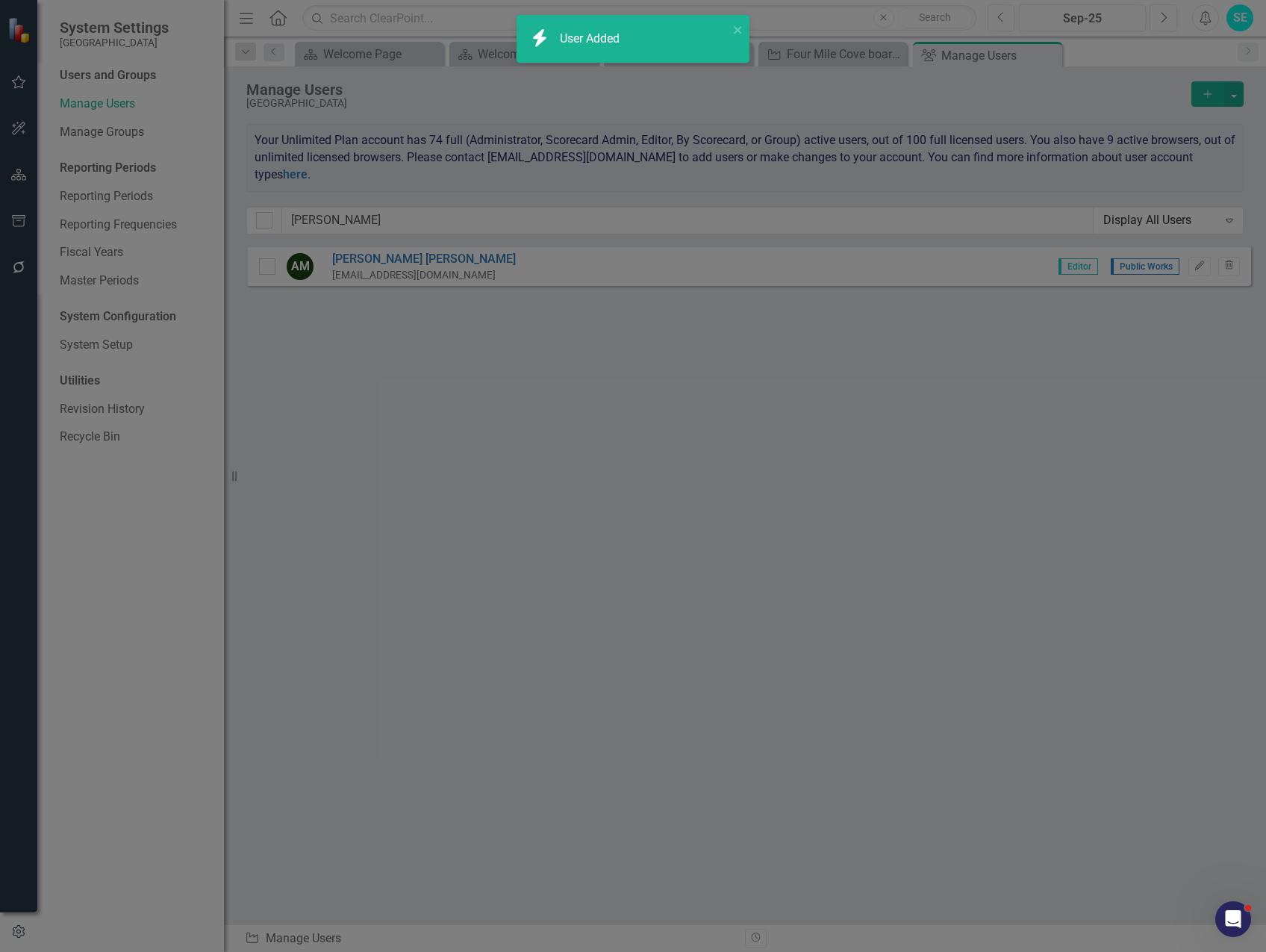
checkbox input "false"
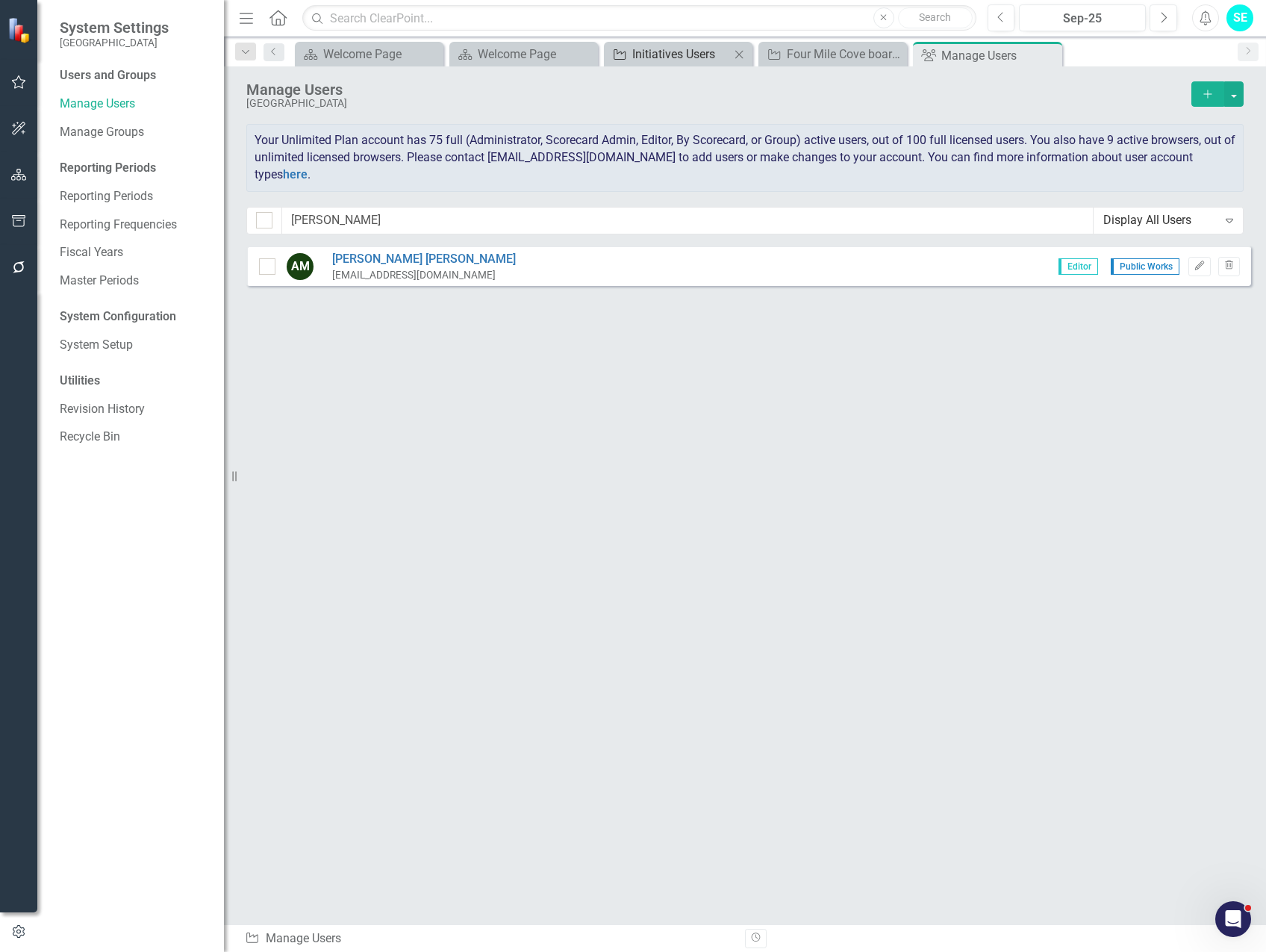
click at [666, 50] on div "Initiatives Users" at bounding box center [681, 54] width 98 height 18
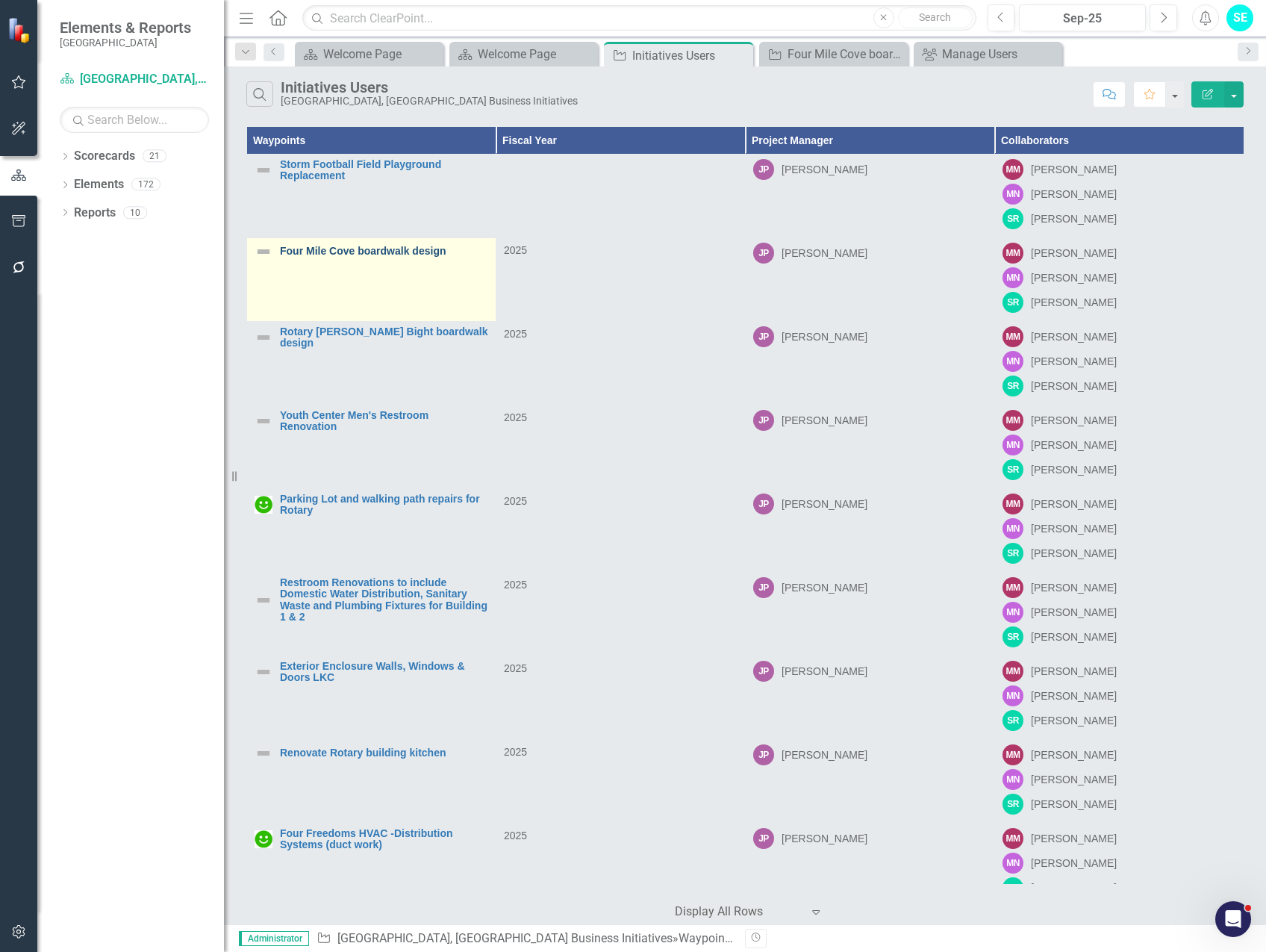
click at [321, 253] on link "Four Mile Cove boardwalk design" at bounding box center [384, 251] width 208 height 11
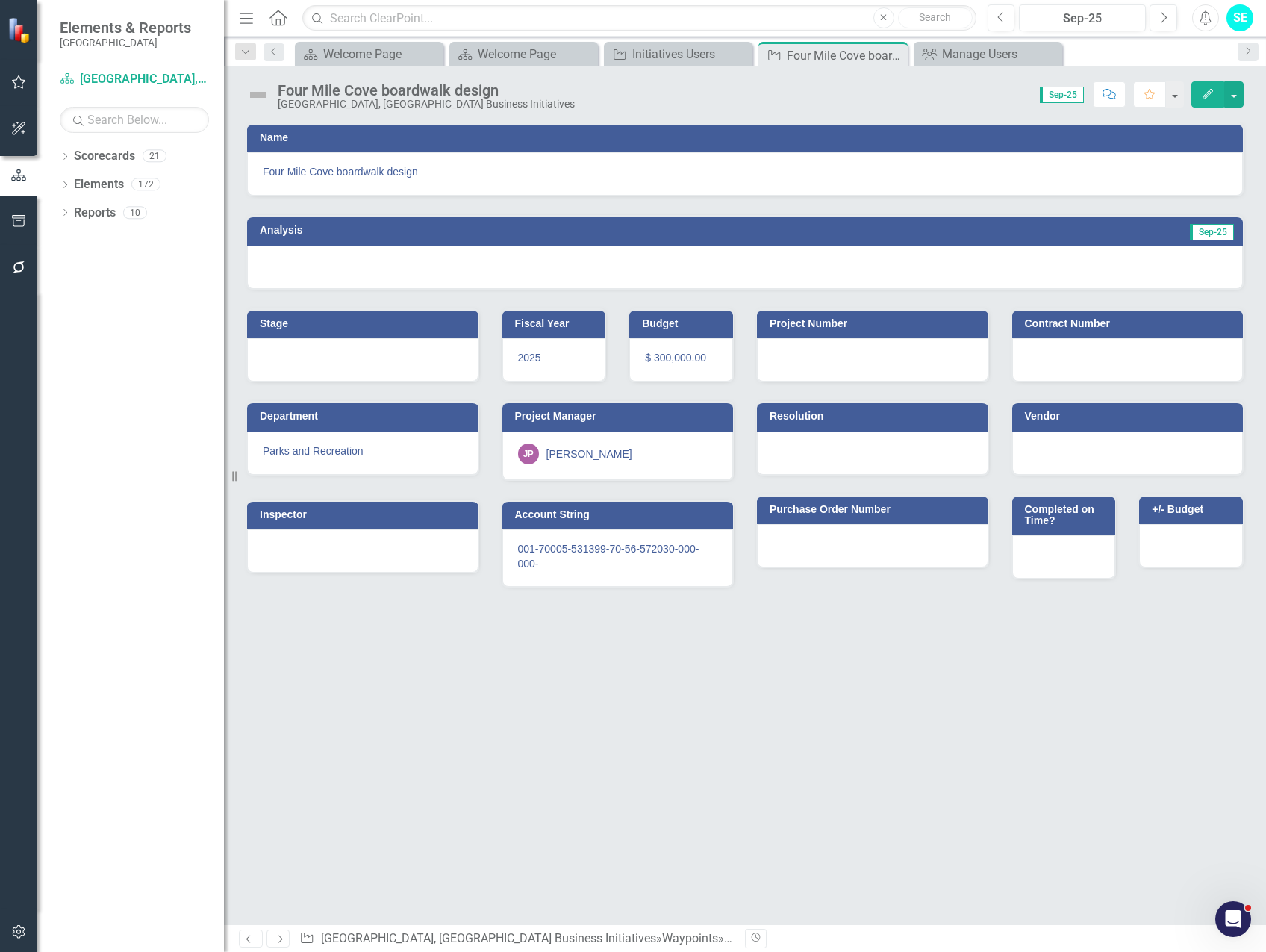
click at [1216, 91] on button "Edit" at bounding box center [1208, 94] width 33 height 26
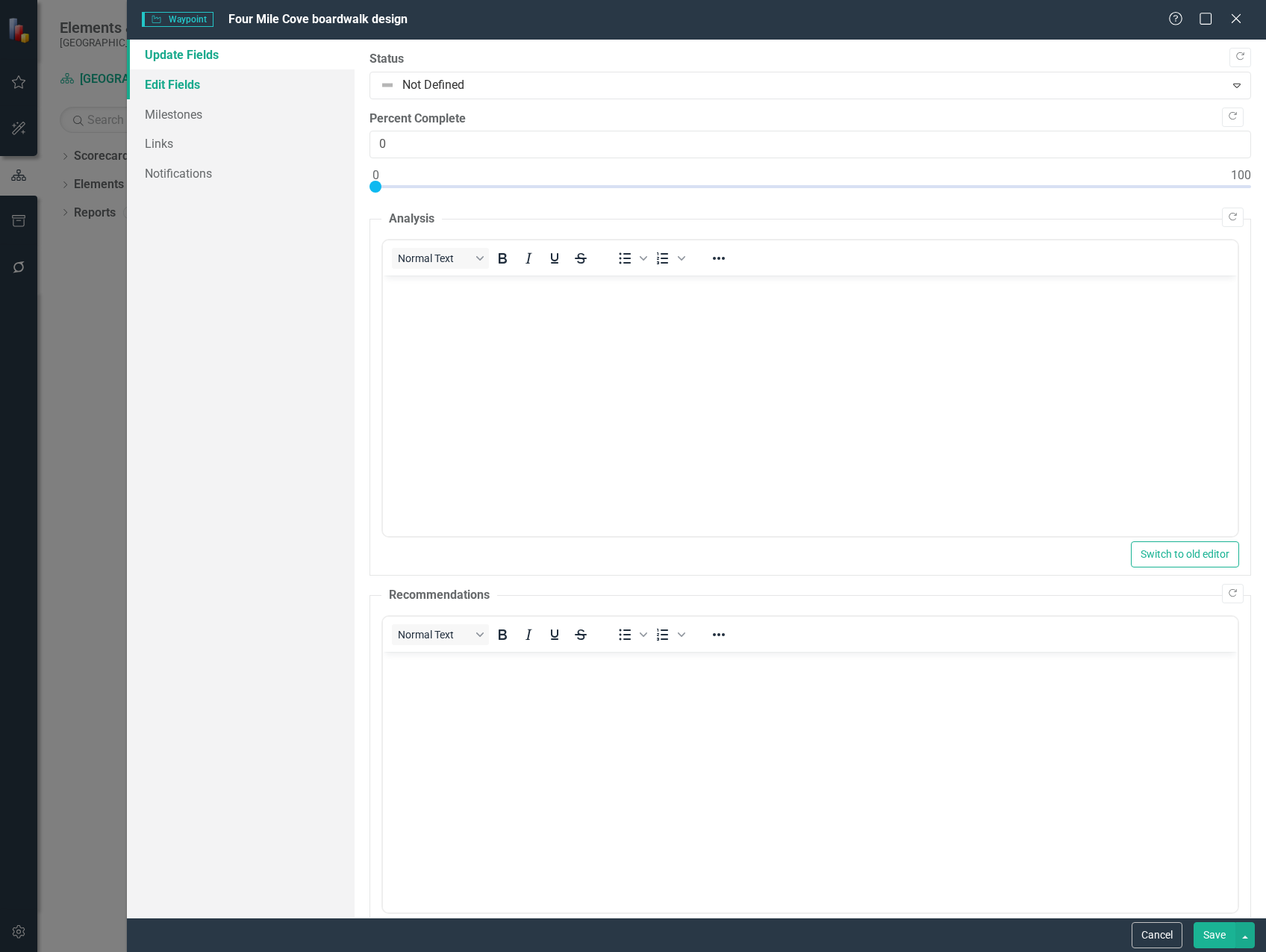
click at [195, 87] on link "Edit Fields" at bounding box center [240, 84] width 228 height 30
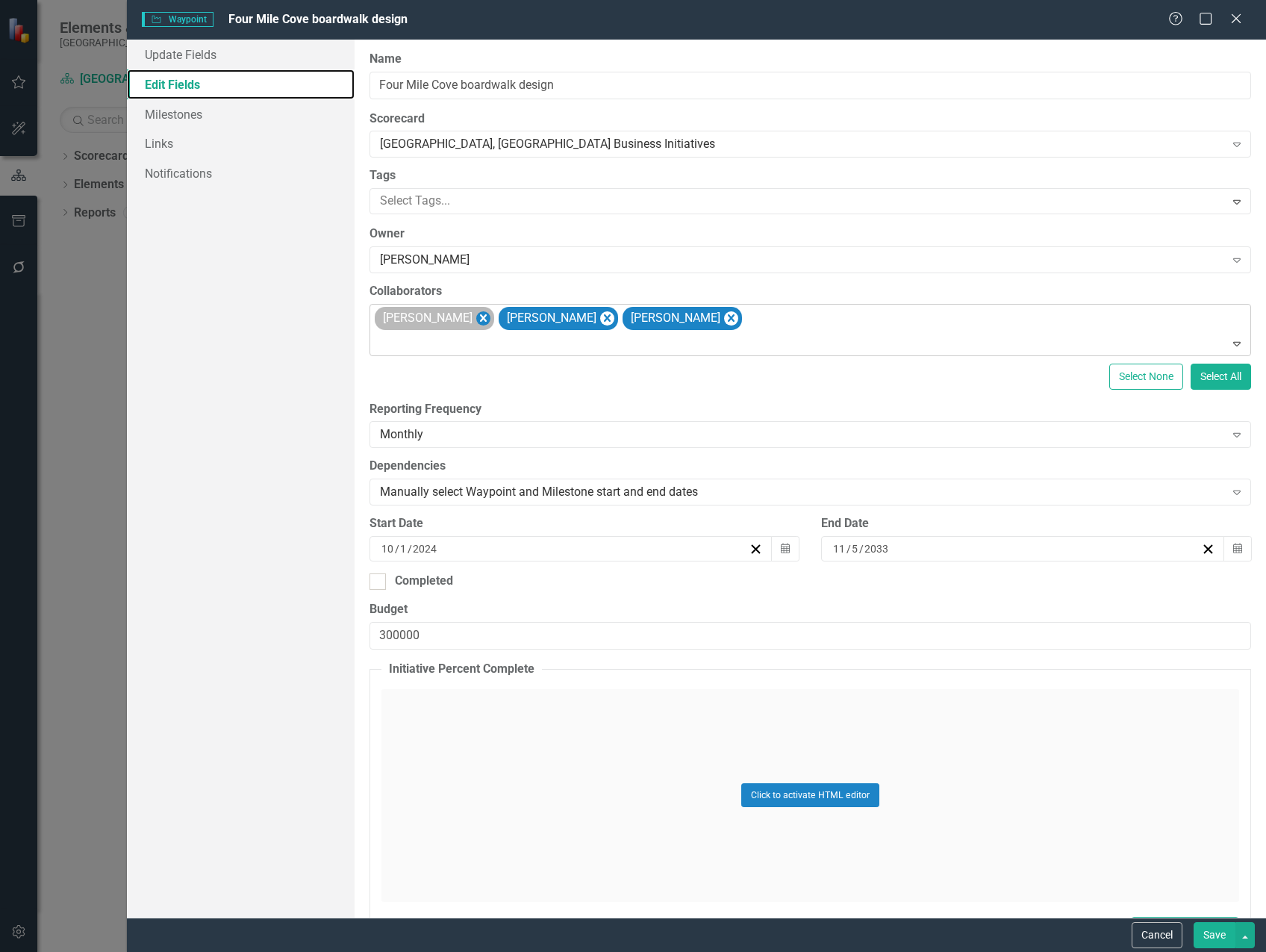
click at [487, 316] on icon "Remove Michael Massoglia" at bounding box center [483, 318] width 6 height 7
click at [476, 314] on icon "Remove Marvin Negron" at bounding box center [484, 318] width 15 height 18
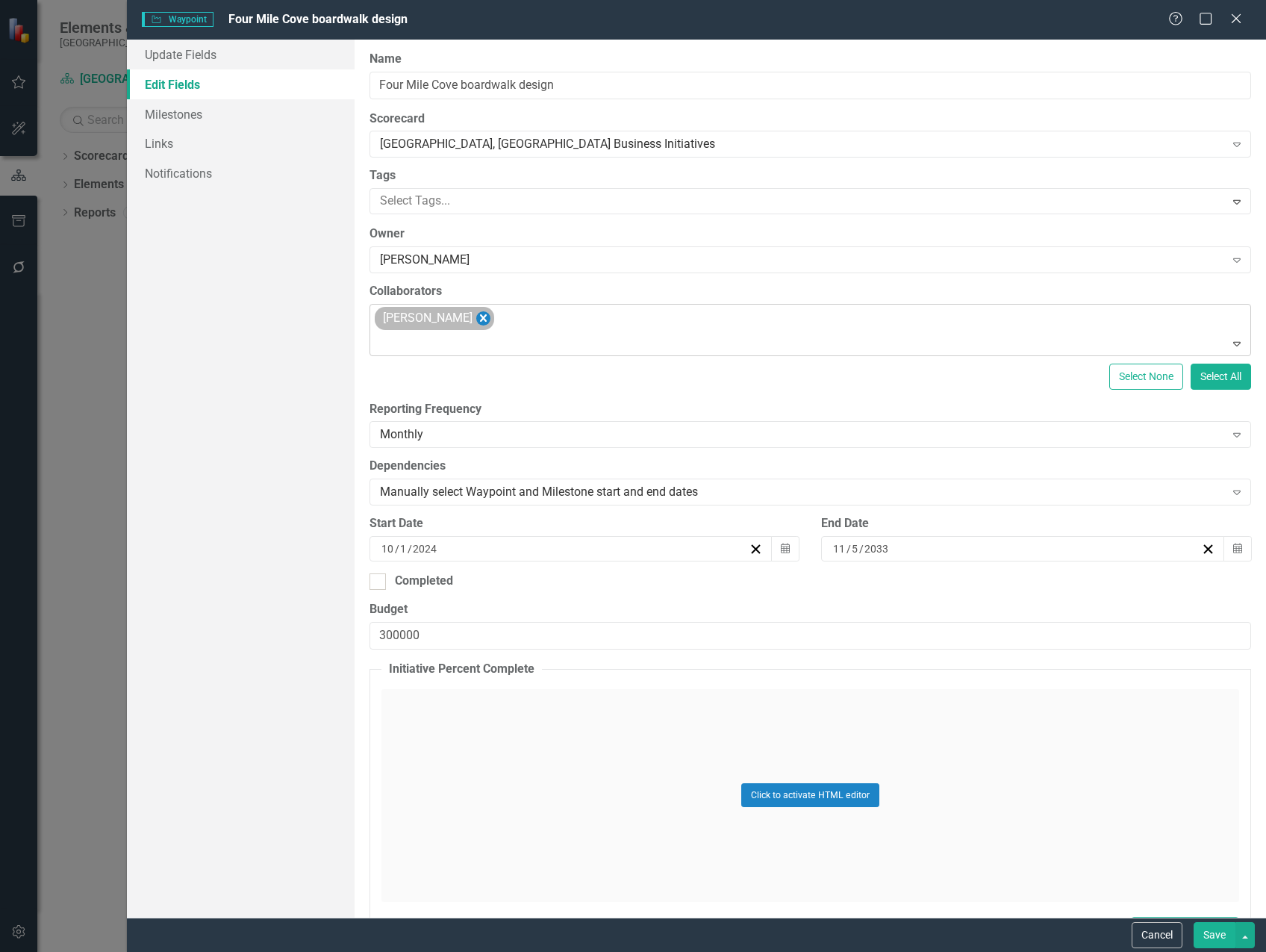
click at [476, 318] on icon "Remove Steven Rauh" at bounding box center [484, 318] width 15 height 18
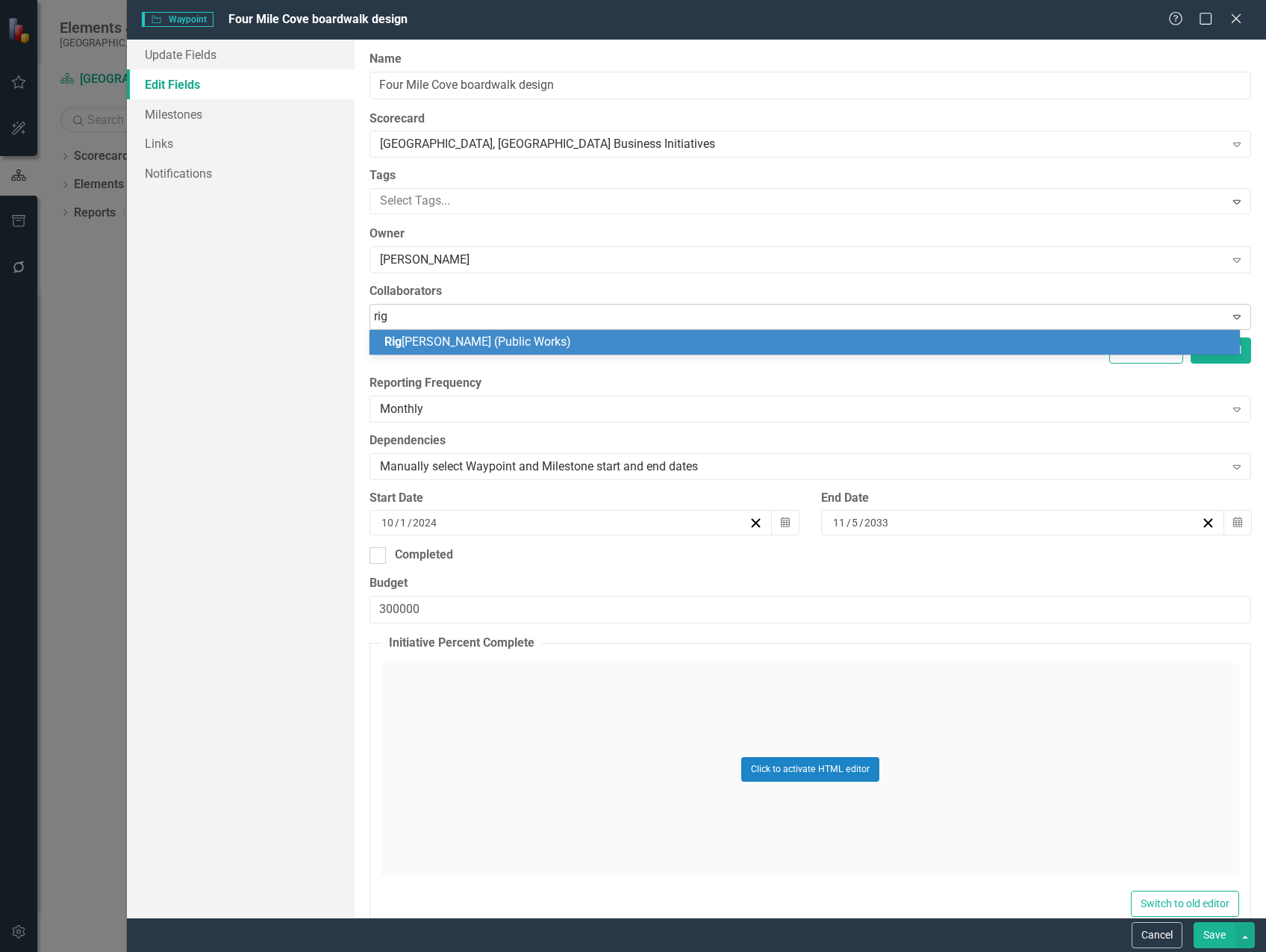
type input "[PERSON_NAME]"
click at [474, 341] on span "[PERSON_NAME] (Public Works)" at bounding box center [515, 342] width 260 height 15
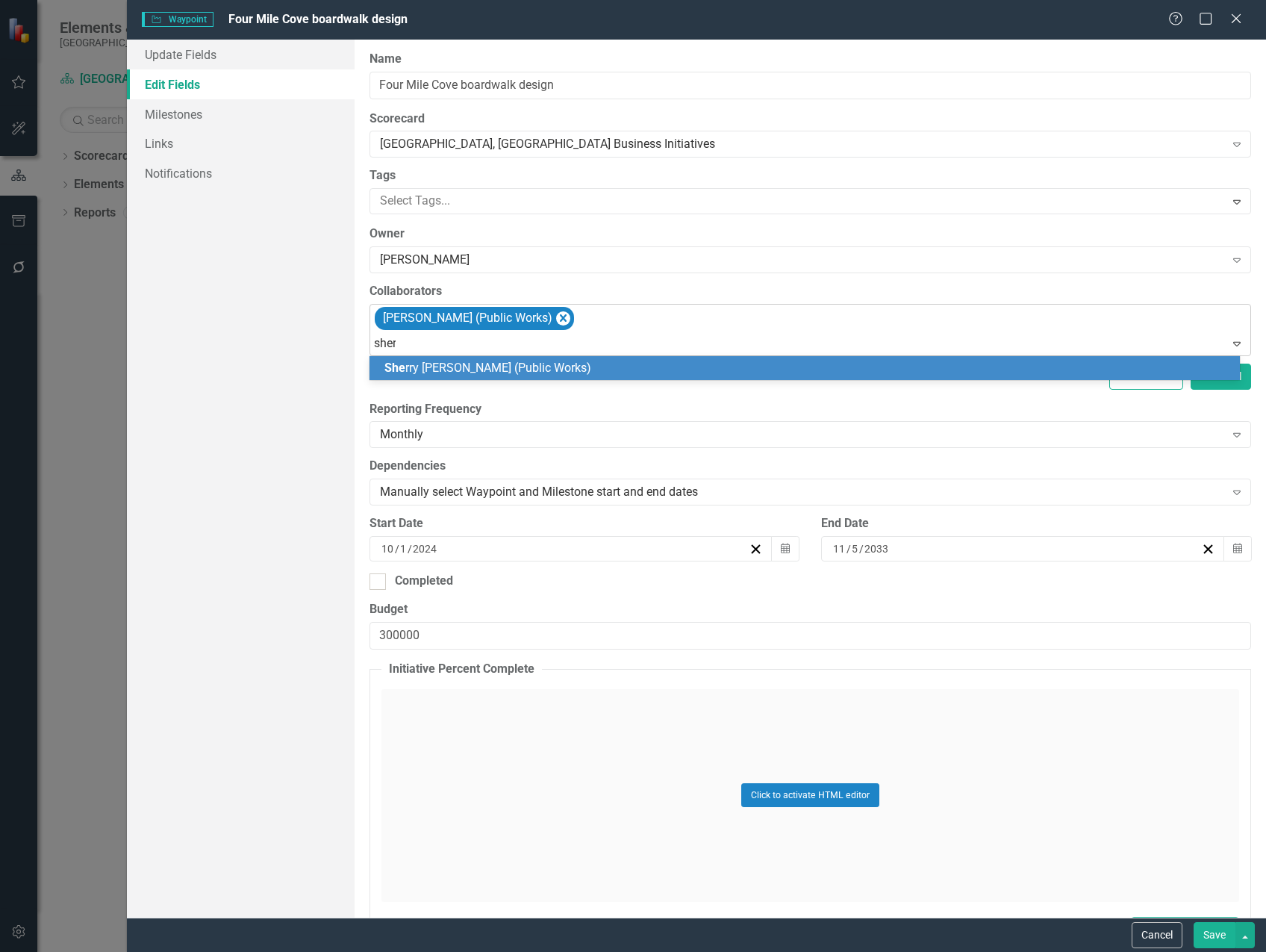
type input "[PERSON_NAME]"
click at [487, 365] on span "[PERSON_NAME] (Public Works)" at bounding box center [519, 368] width 269 height 15
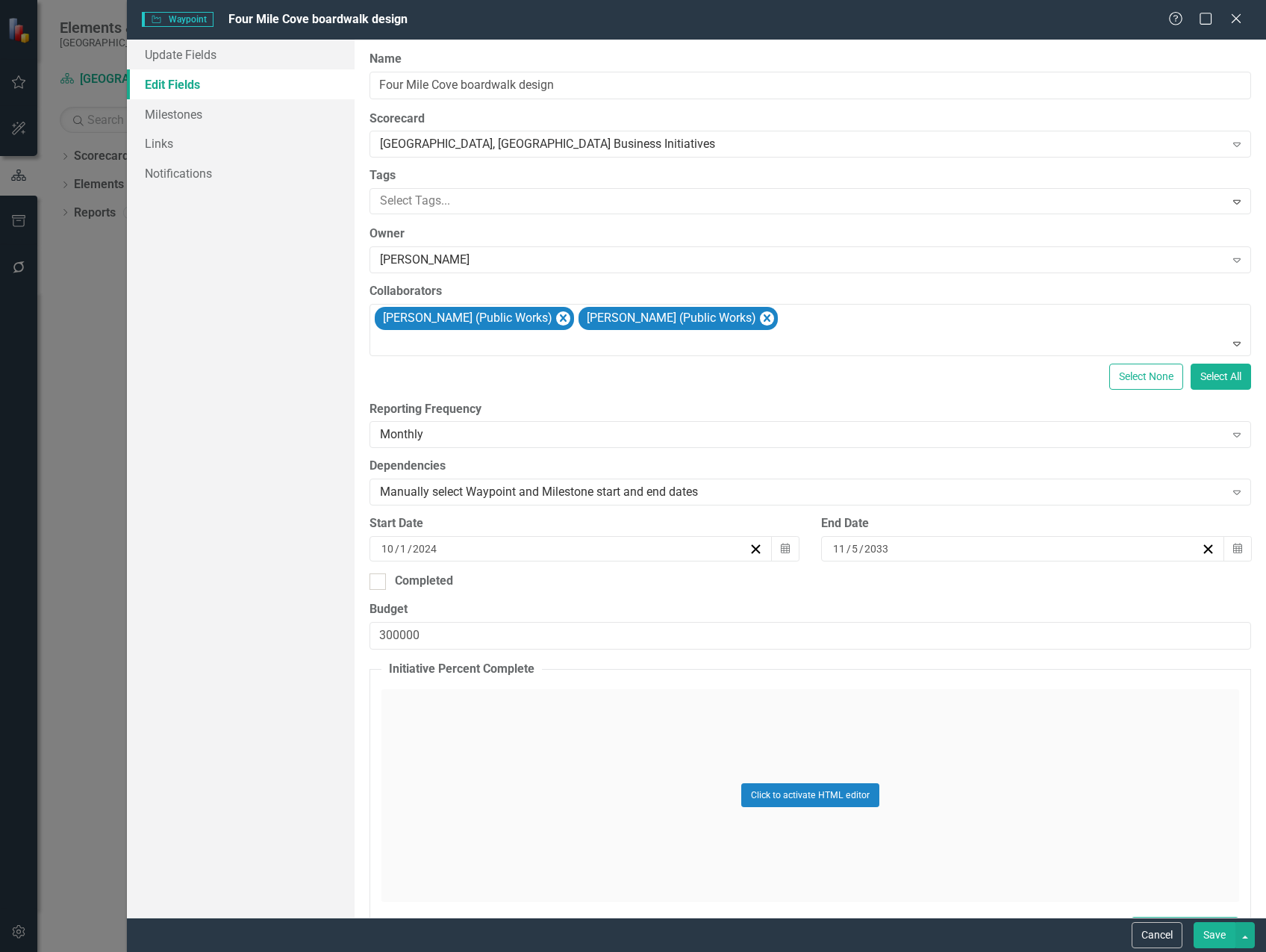
click at [1223, 936] on button "Save" at bounding box center [1215, 935] width 42 height 26
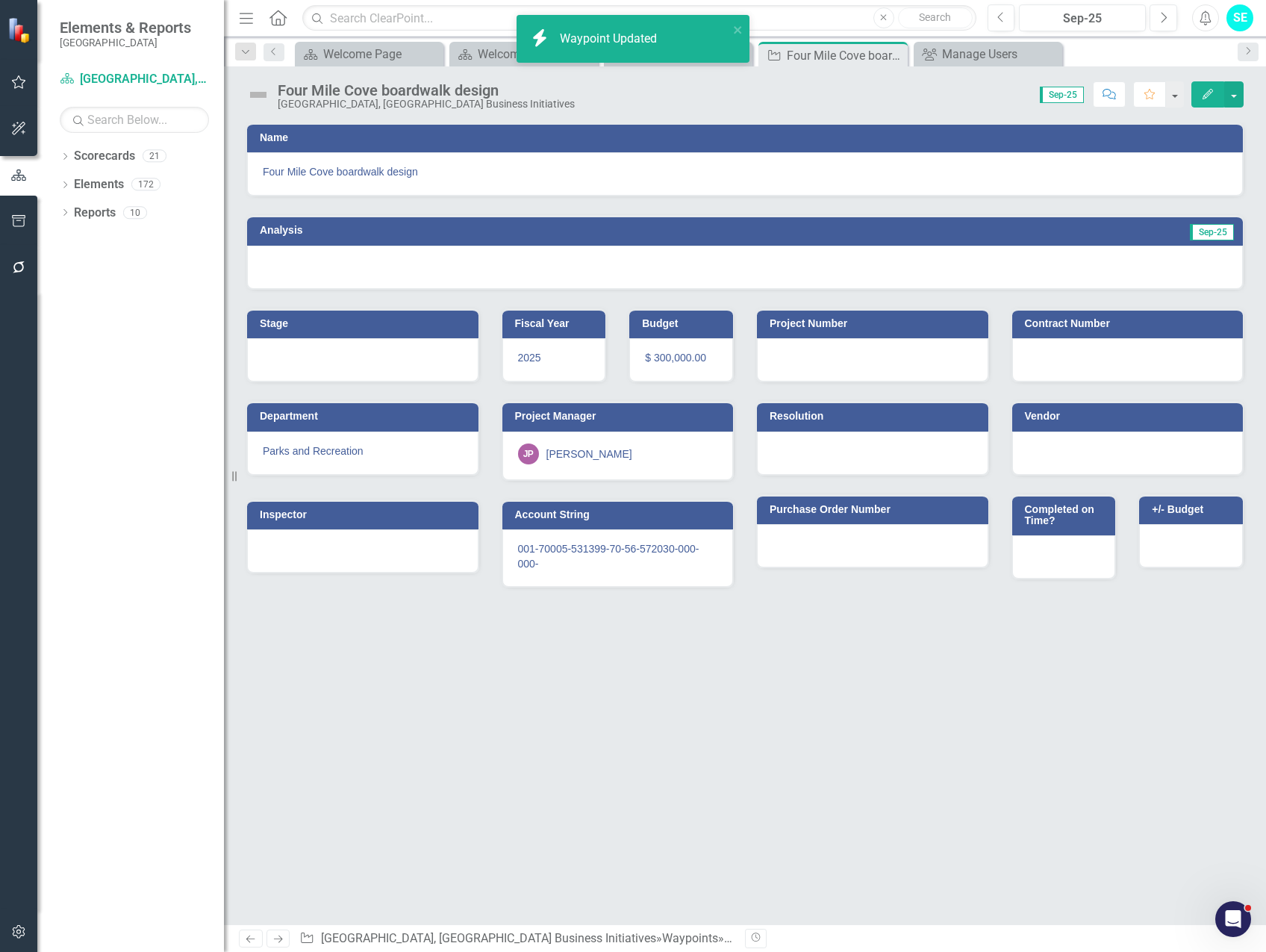
click at [649, 450] on div "JP [PERSON_NAME]" at bounding box center [618, 453] width 200 height 21
click at [649, 449] on div "JP [PERSON_NAME]" at bounding box center [618, 453] width 200 height 21
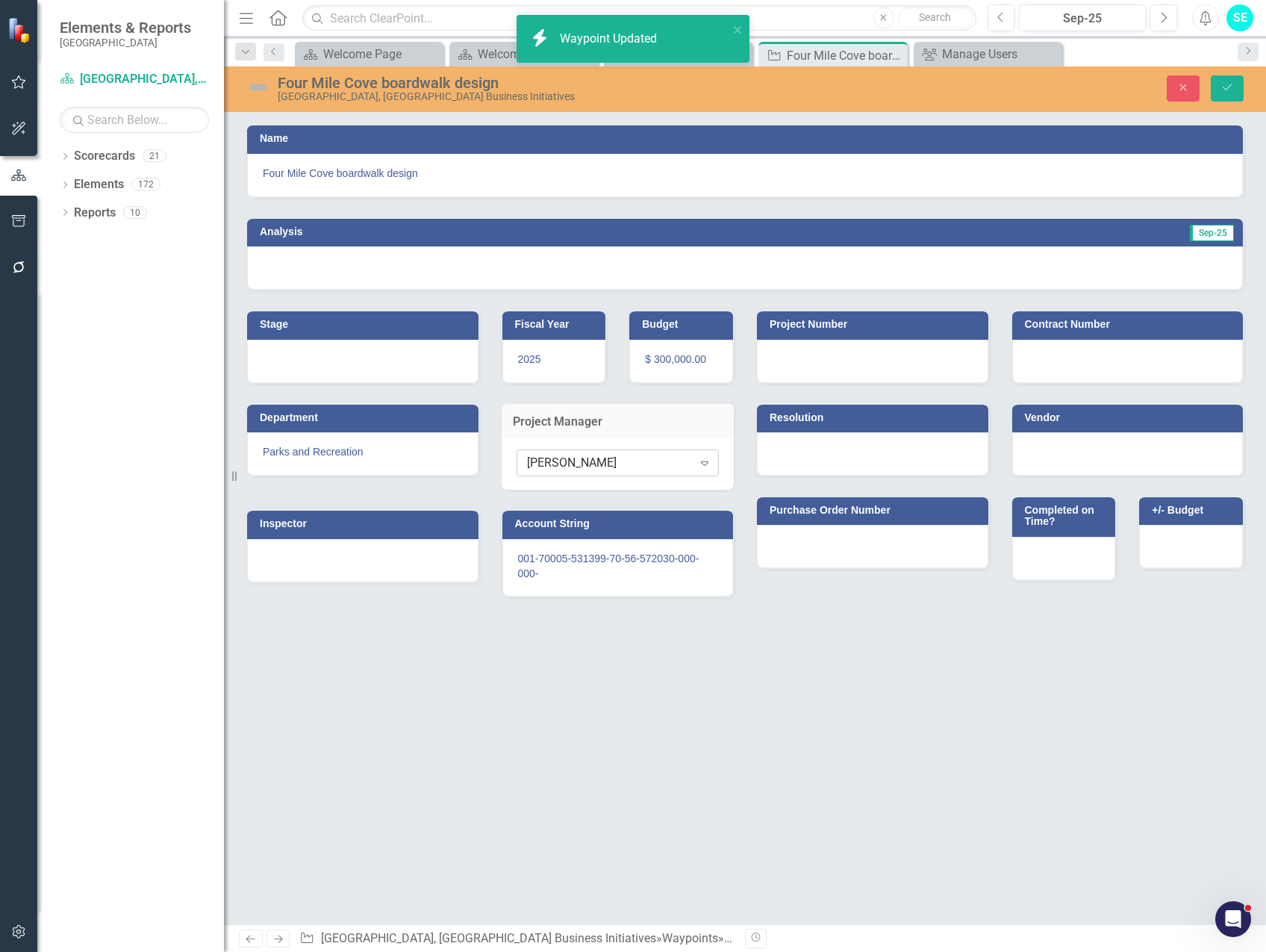
click at [676, 459] on div "[PERSON_NAME]" at bounding box center [610, 462] width 165 height 17
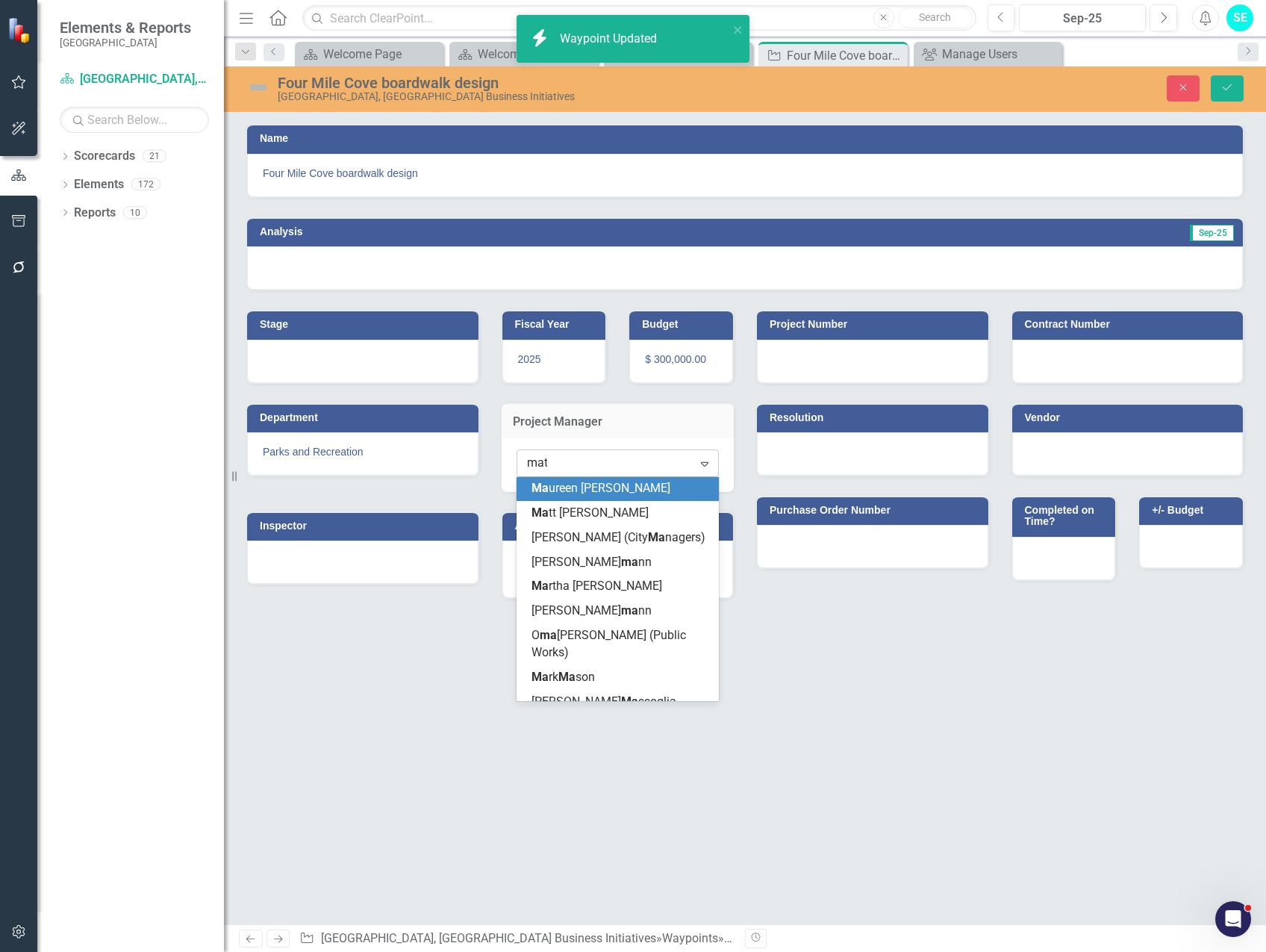
type input "matt"
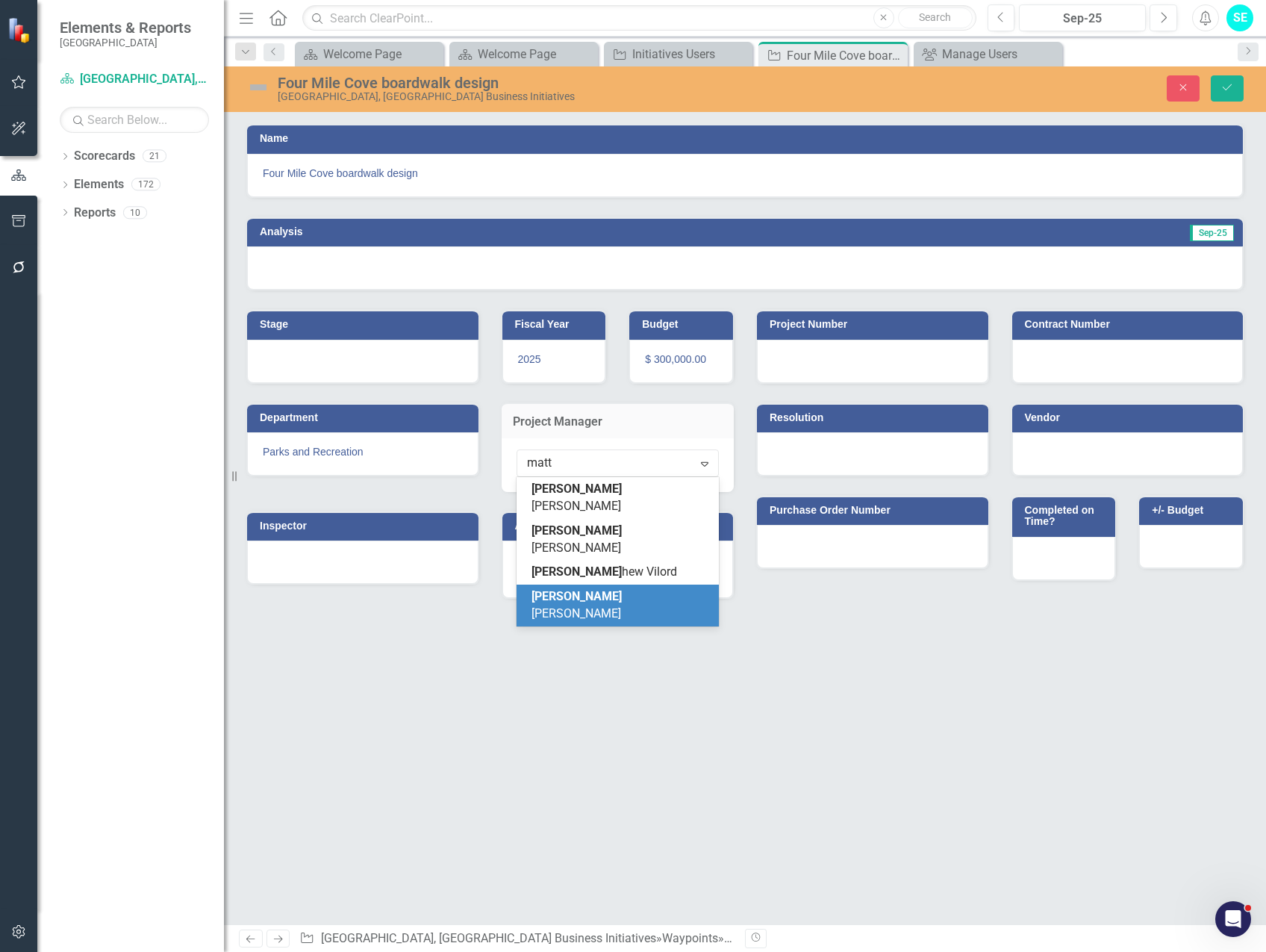
click at [626, 588] on div "[PERSON_NAME]" at bounding box center [622, 606] width 179 height 35
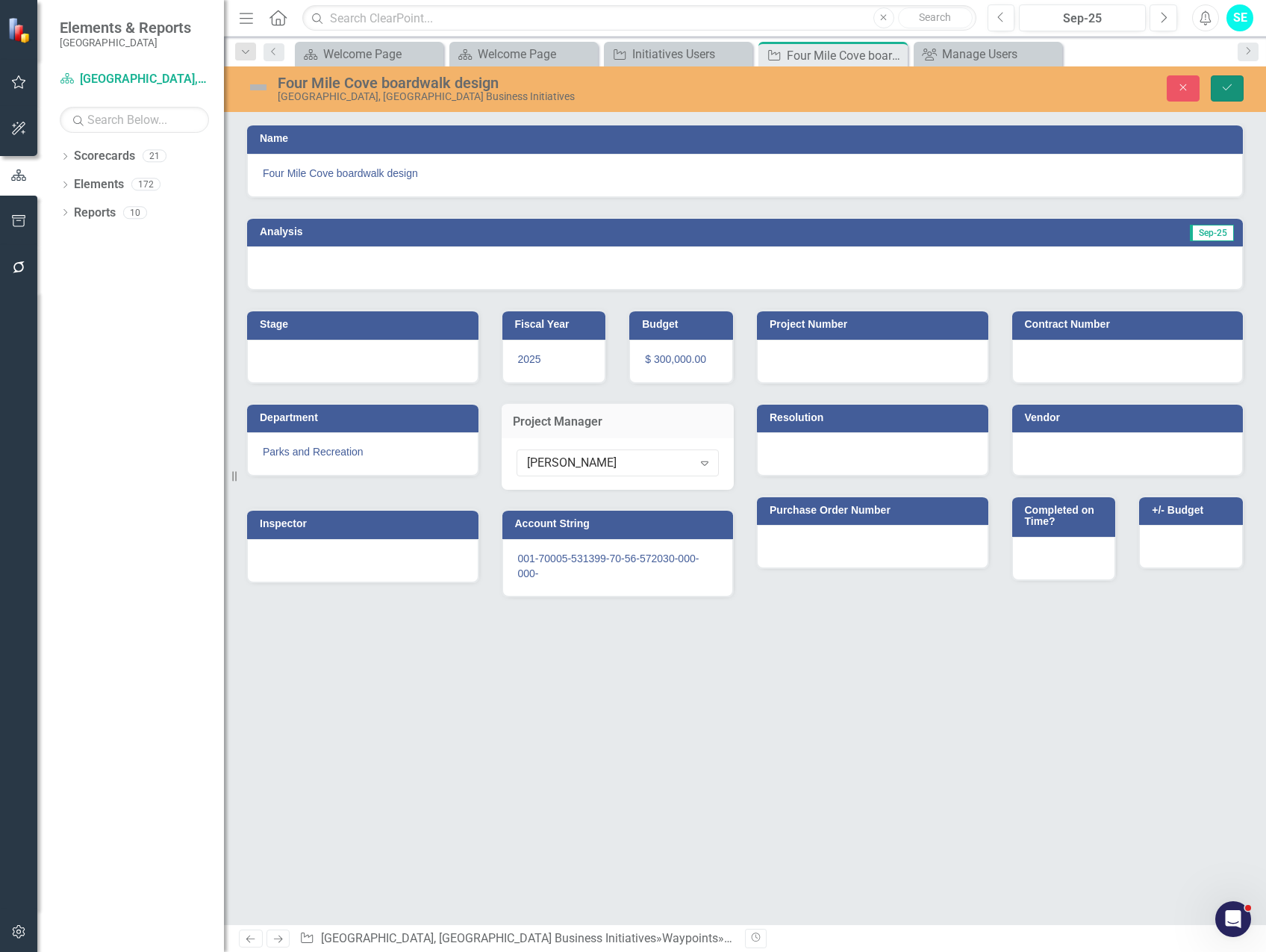
click at [1233, 83] on icon "Save" at bounding box center [1228, 87] width 14 height 10
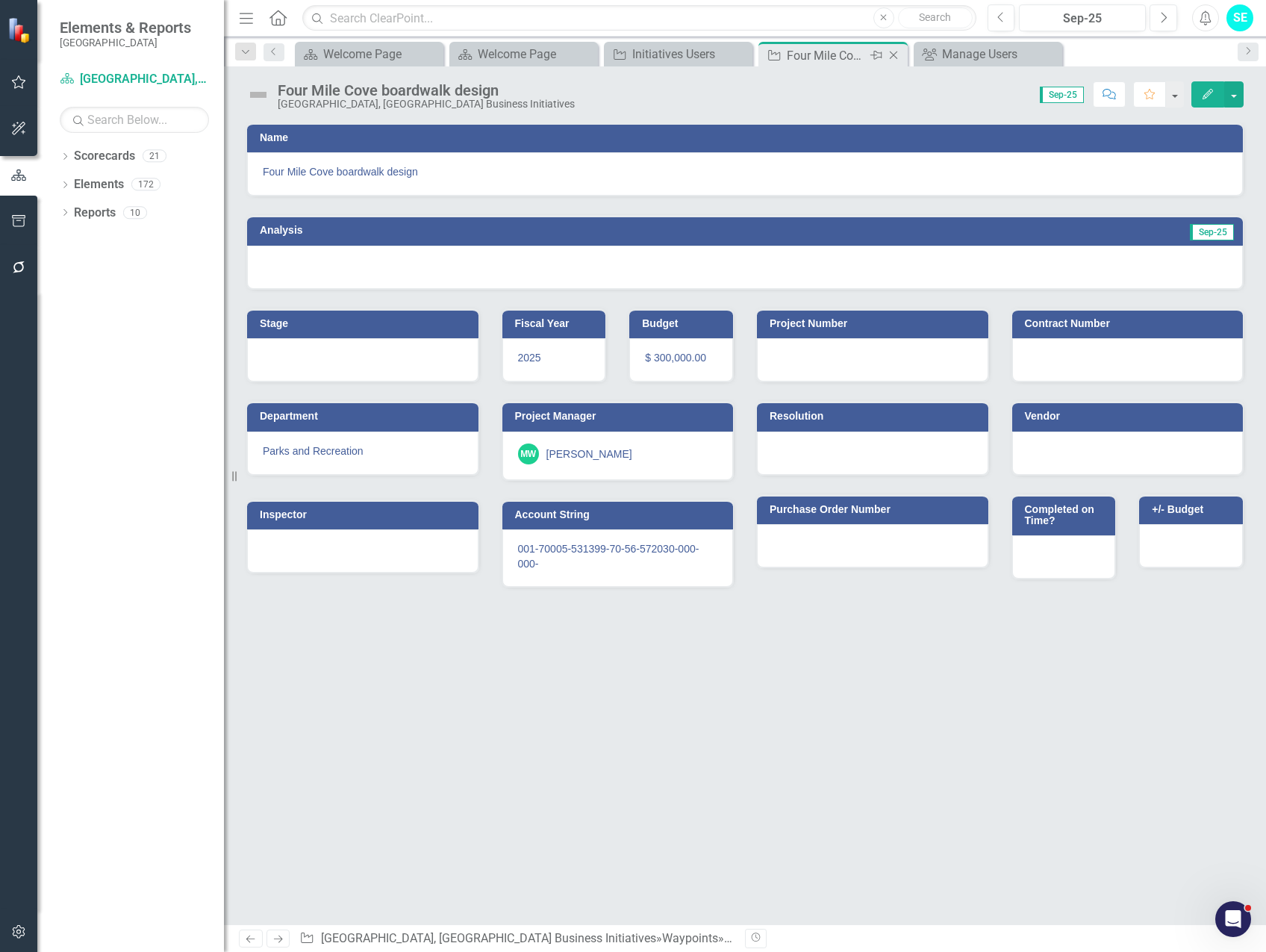
click at [893, 55] on icon at bounding box center [894, 55] width 8 height 8
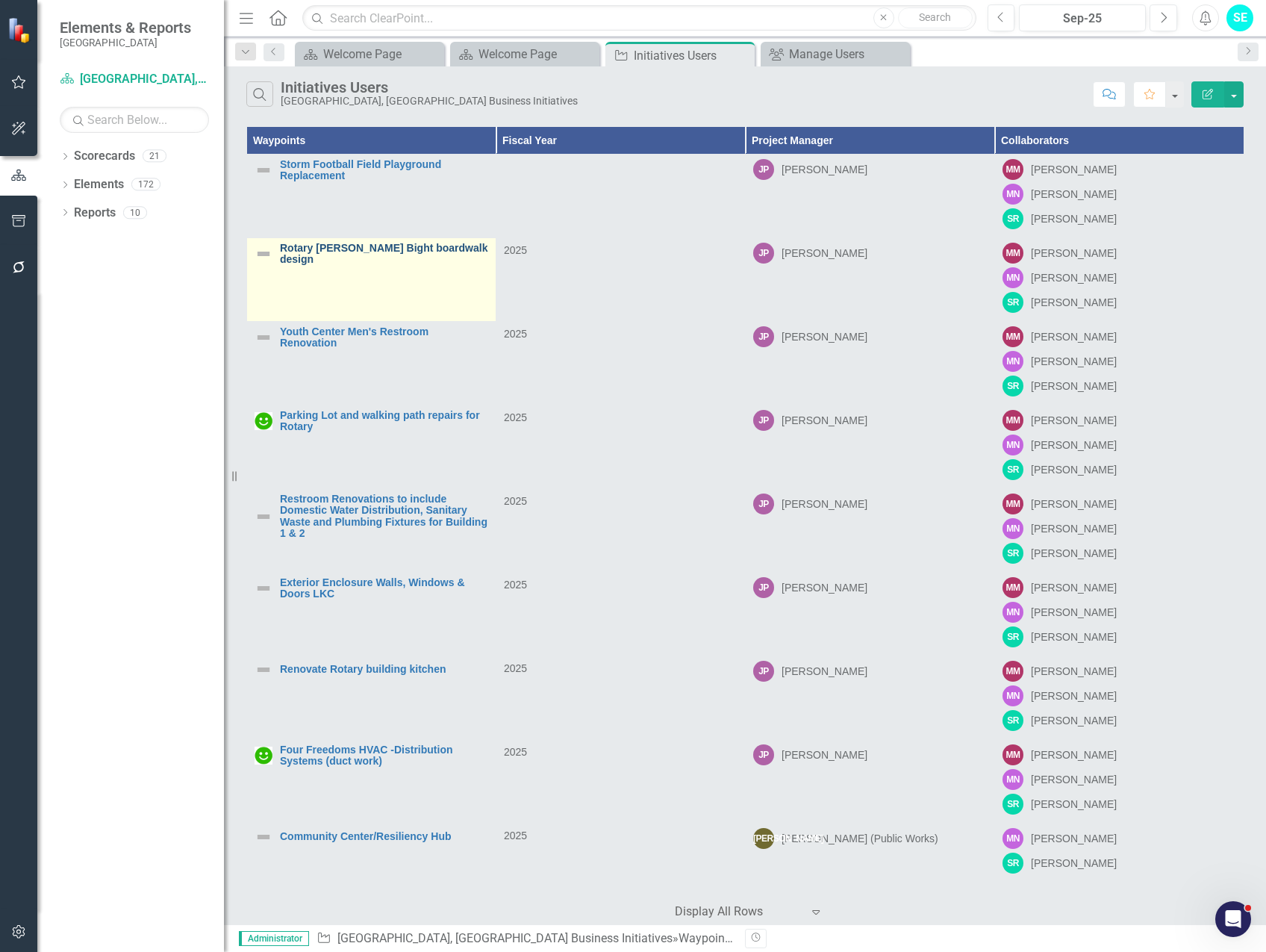
click at [368, 250] on link "Rotary [PERSON_NAME] Bight boardwalk design" at bounding box center [384, 253] width 208 height 23
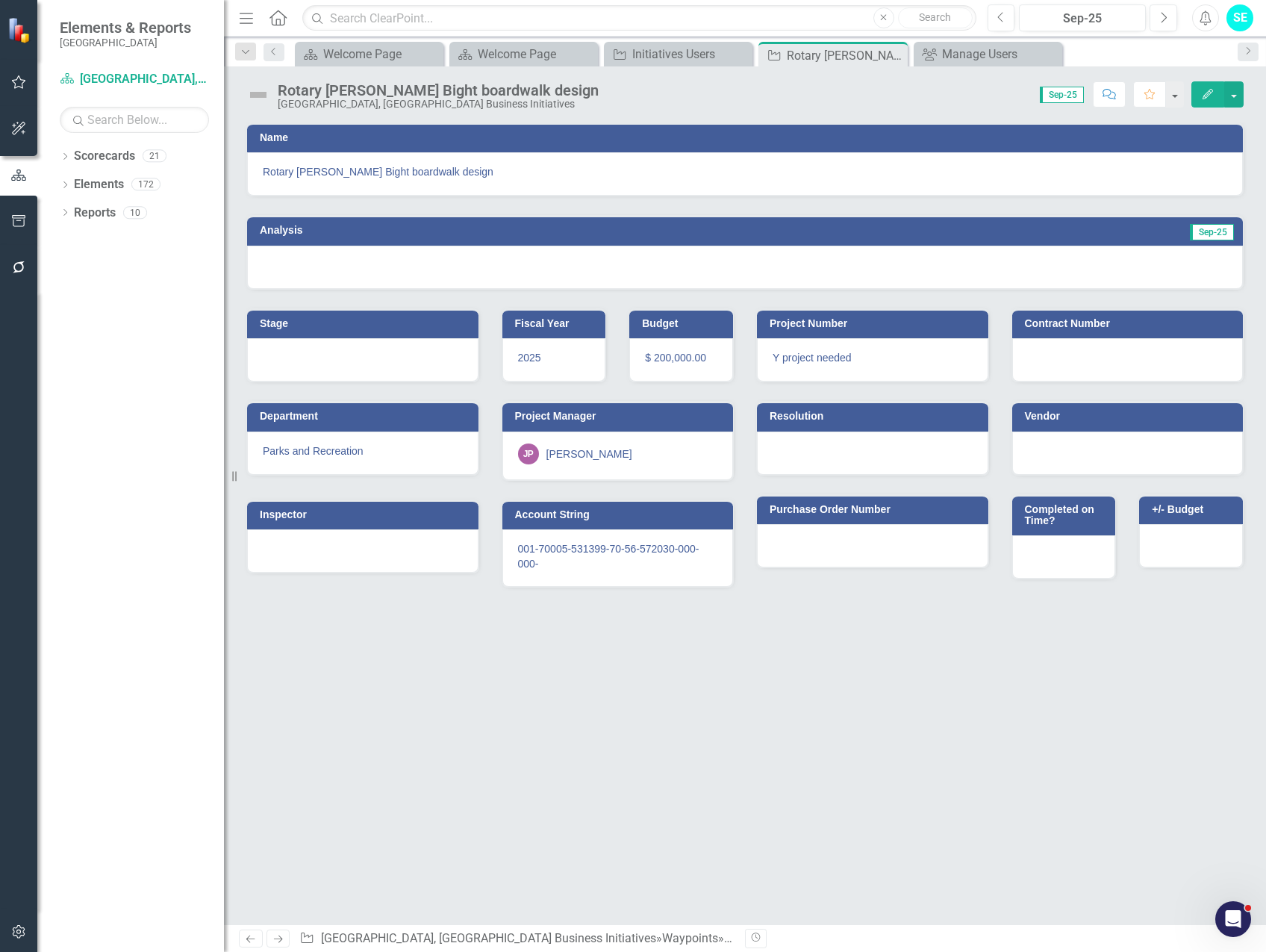
click at [1204, 99] on icon "button" at bounding box center [1207, 93] width 10 height 10
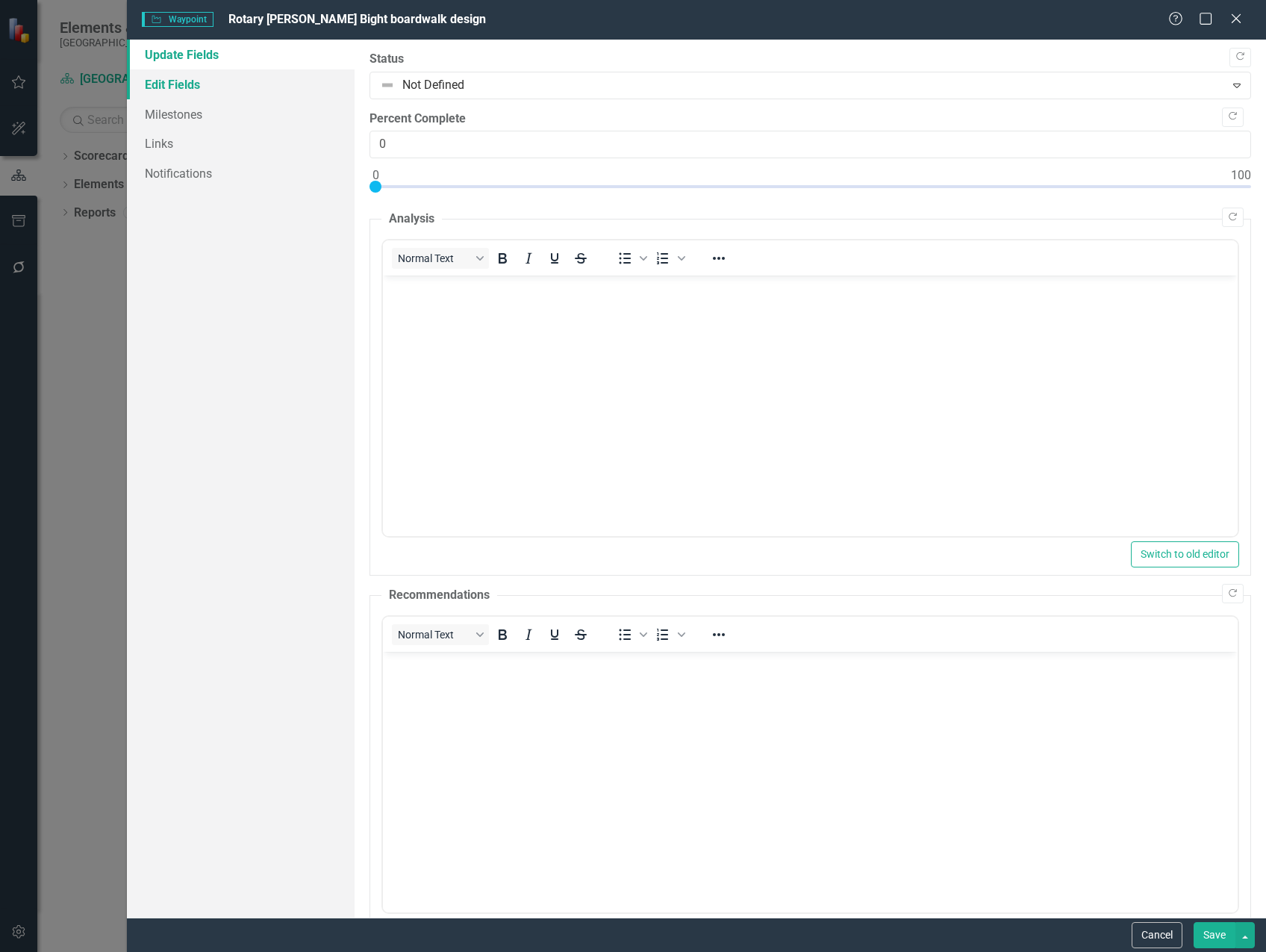
drag, startPoint x: 189, startPoint y: 84, endPoint x: 207, endPoint y: 90, distance: 19.0
click at [189, 83] on link "Edit Fields" at bounding box center [240, 84] width 228 height 30
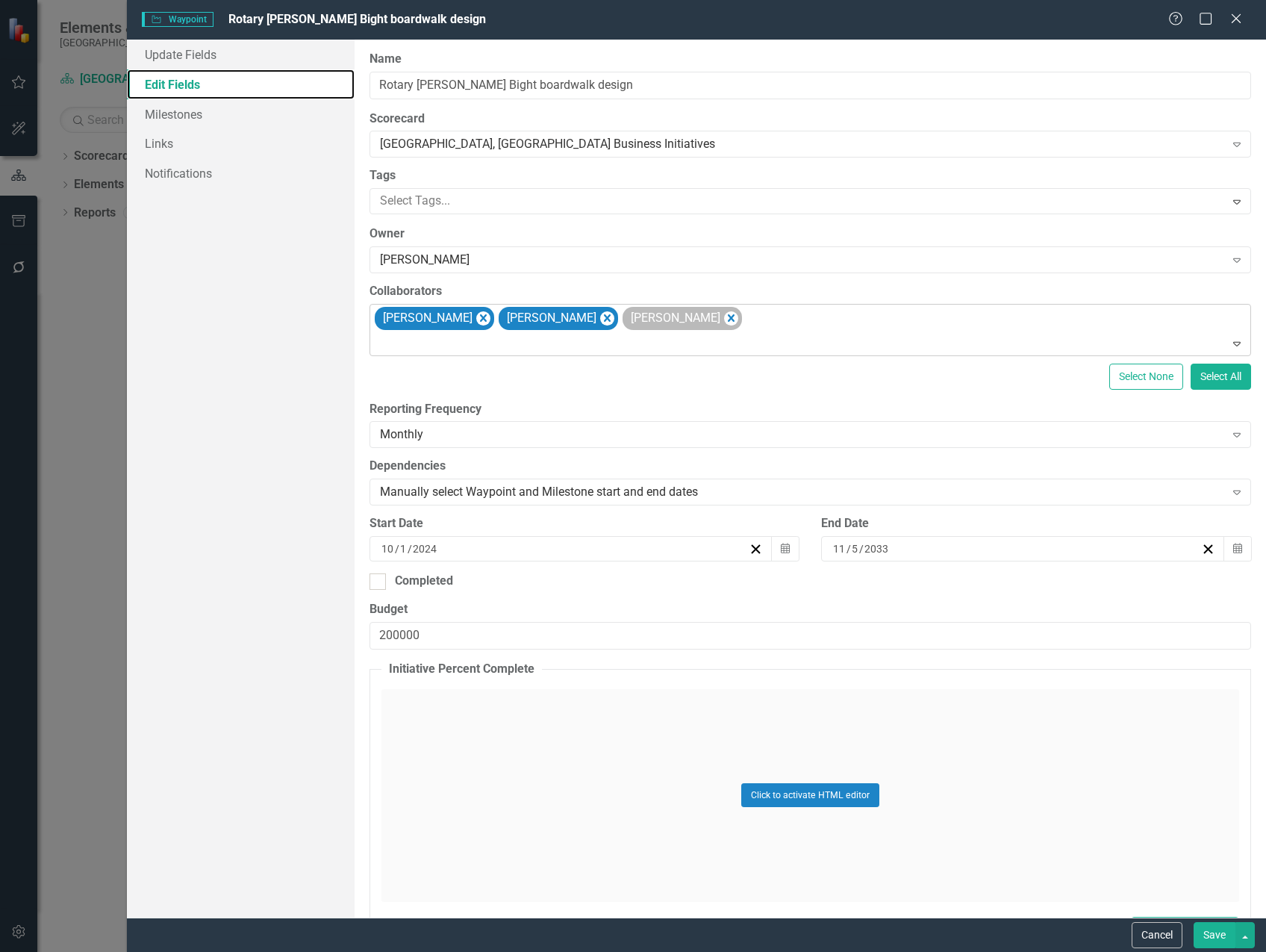
click at [491, 315] on icon "Remove Michael Massoglia" at bounding box center [484, 318] width 15 height 18
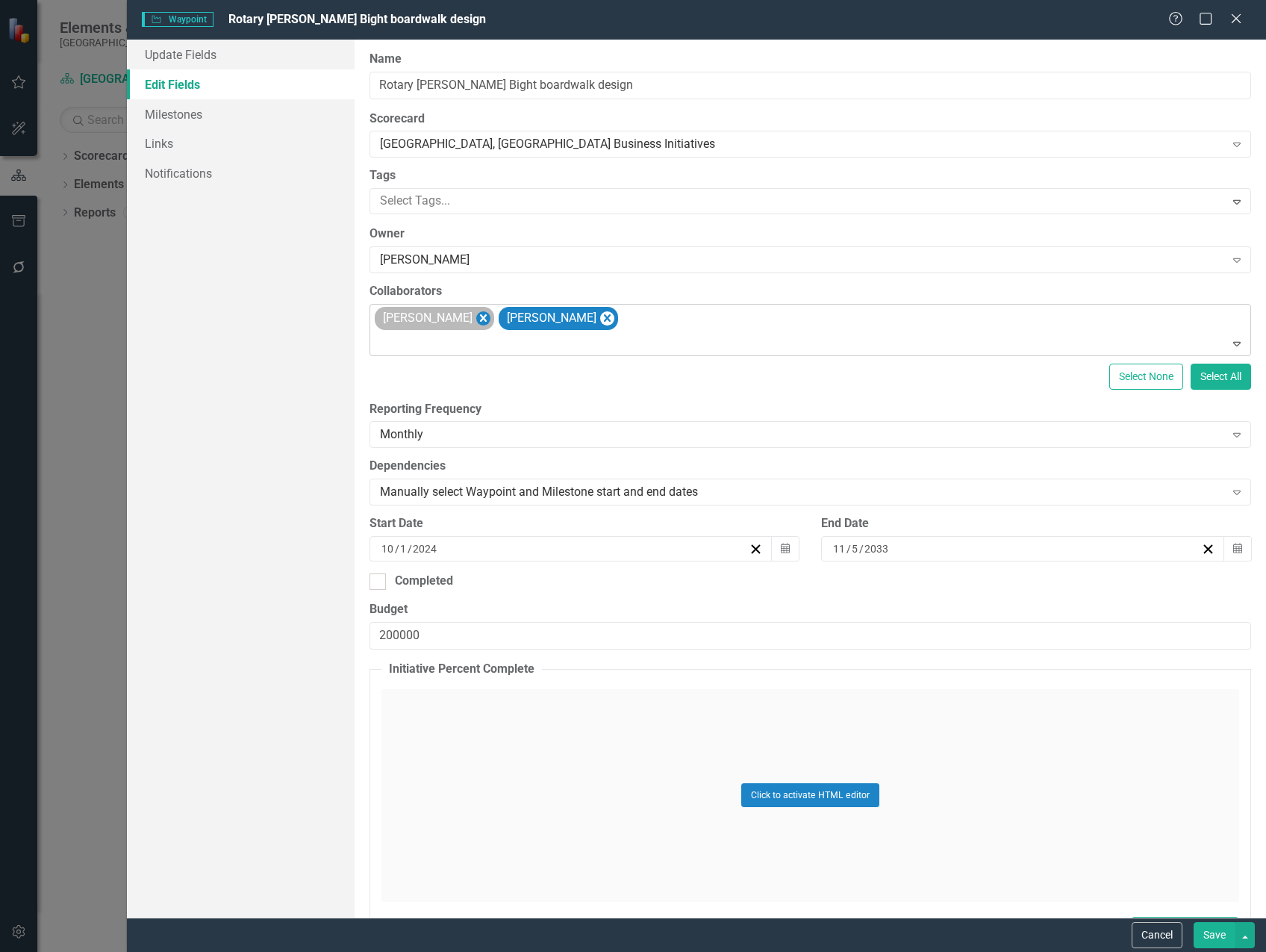
click at [476, 314] on icon "Remove Marvin Negron" at bounding box center [484, 318] width 15 height 18
click at [480, 316] on icon "Remove Steven Rauh" at bounding box center [483, 318] width 6 height 7
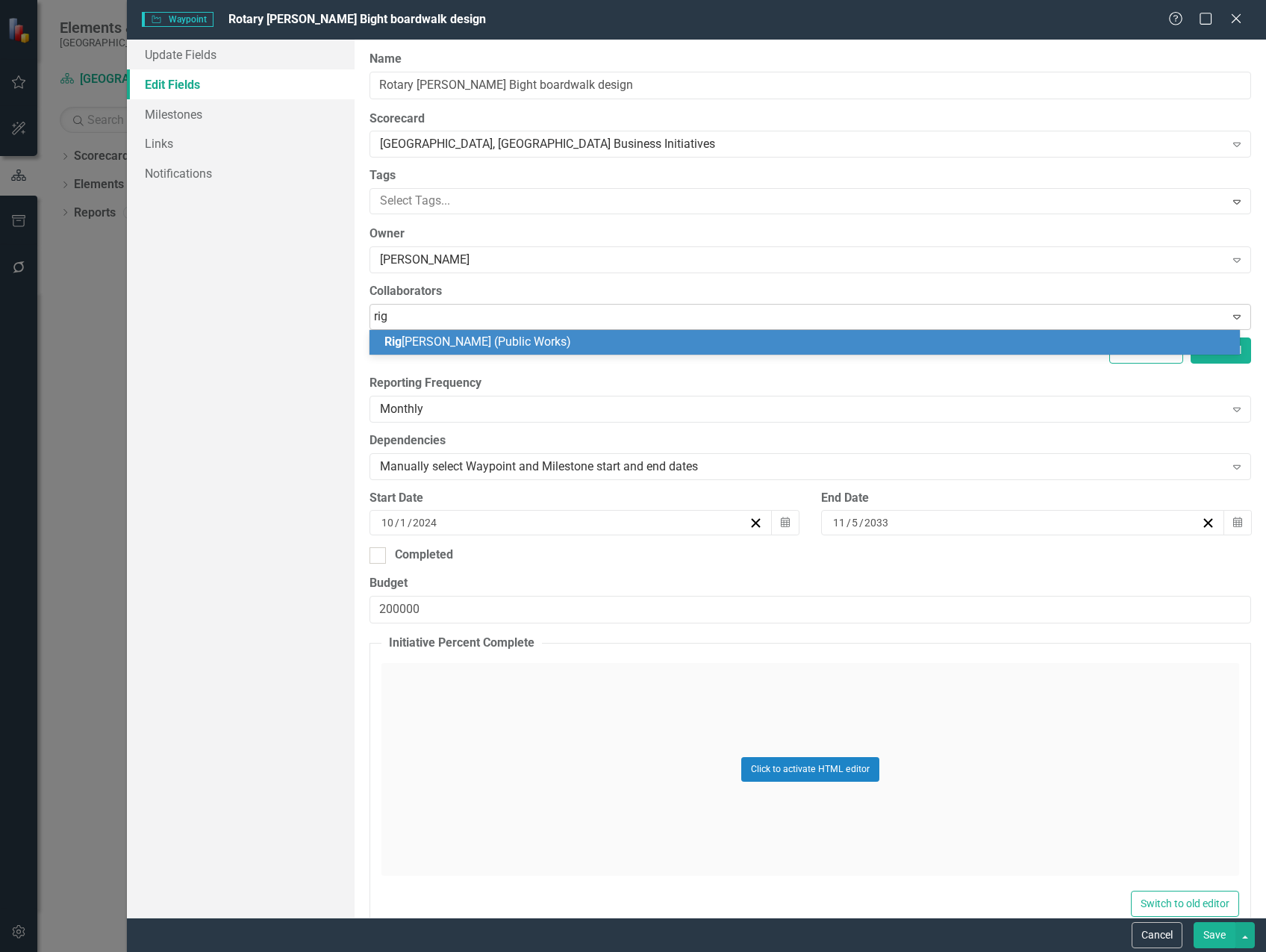
type input "[PERSON_NAME]"
click at [439, 353] on div "[PERSON_NAME] (Public Works)" at bounding box center [804, 342] width 870 height 25
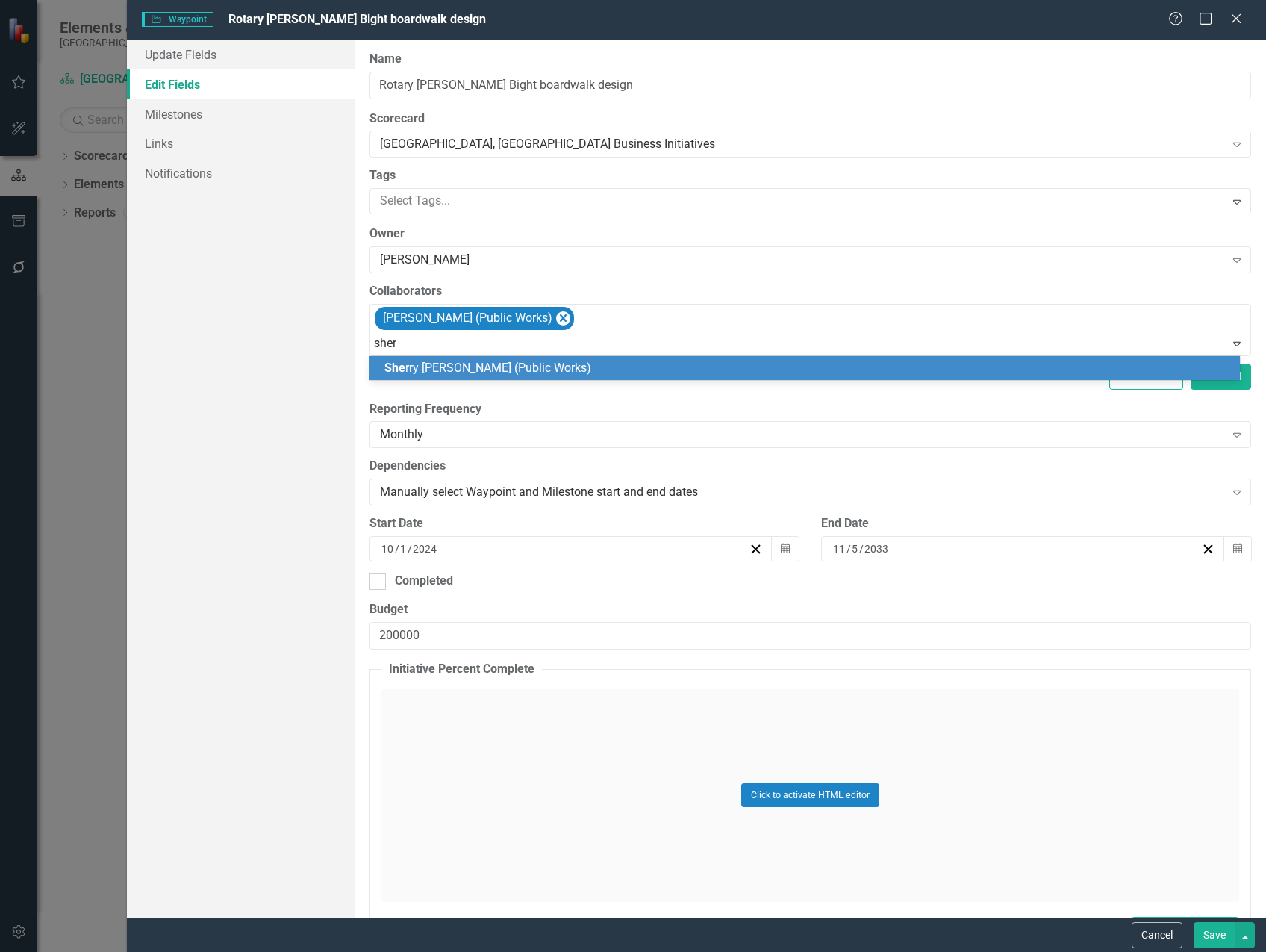
type input "[PERSON_NAME]"
click at [463, 365] on span "[PERSON_NAME] (Public Works)" at bounding box center [519, 368] width 269 height 15
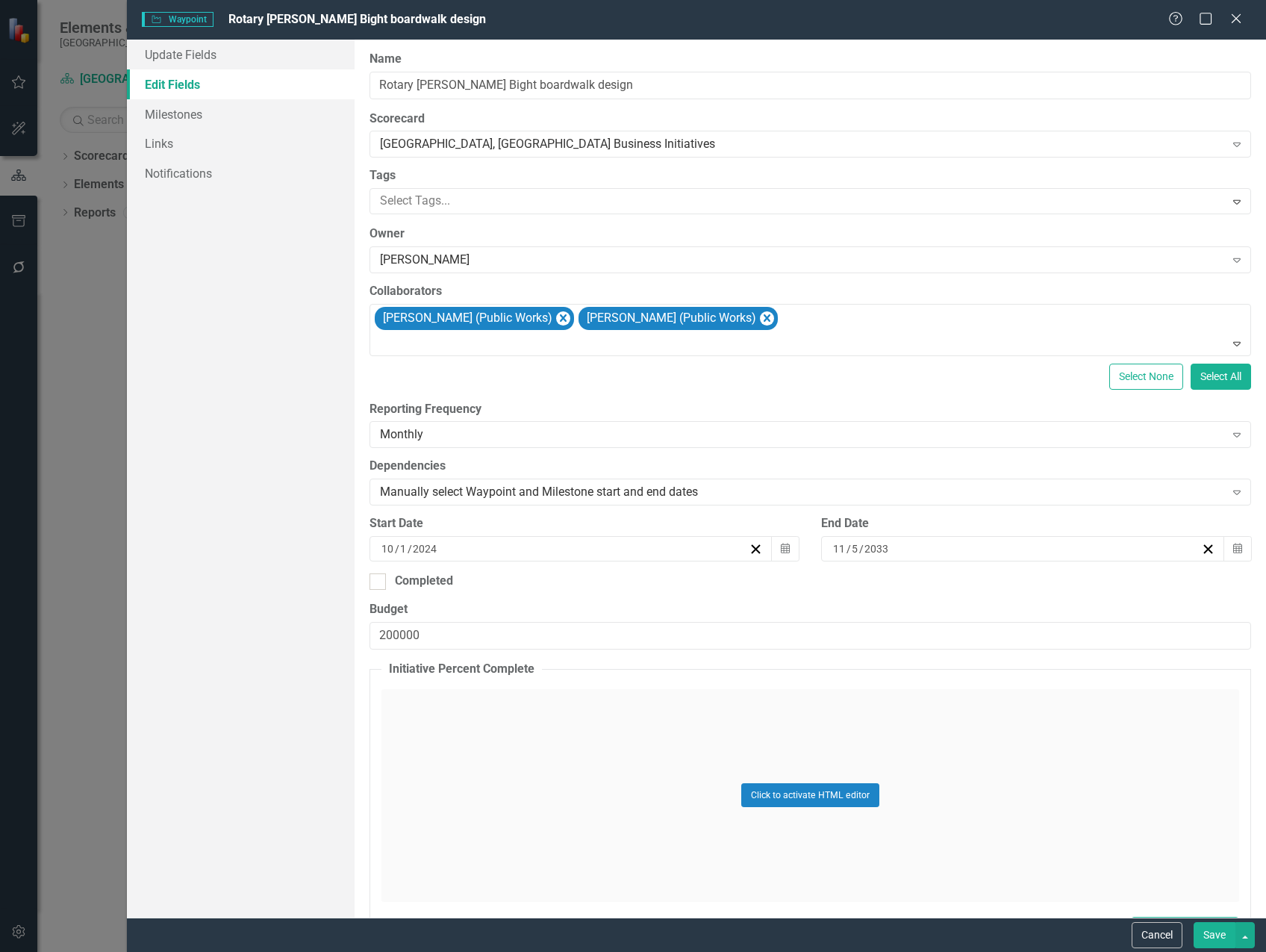
click at [1229, 931] on button "Save" at bounding box center [1215, 935] width 42 height 26
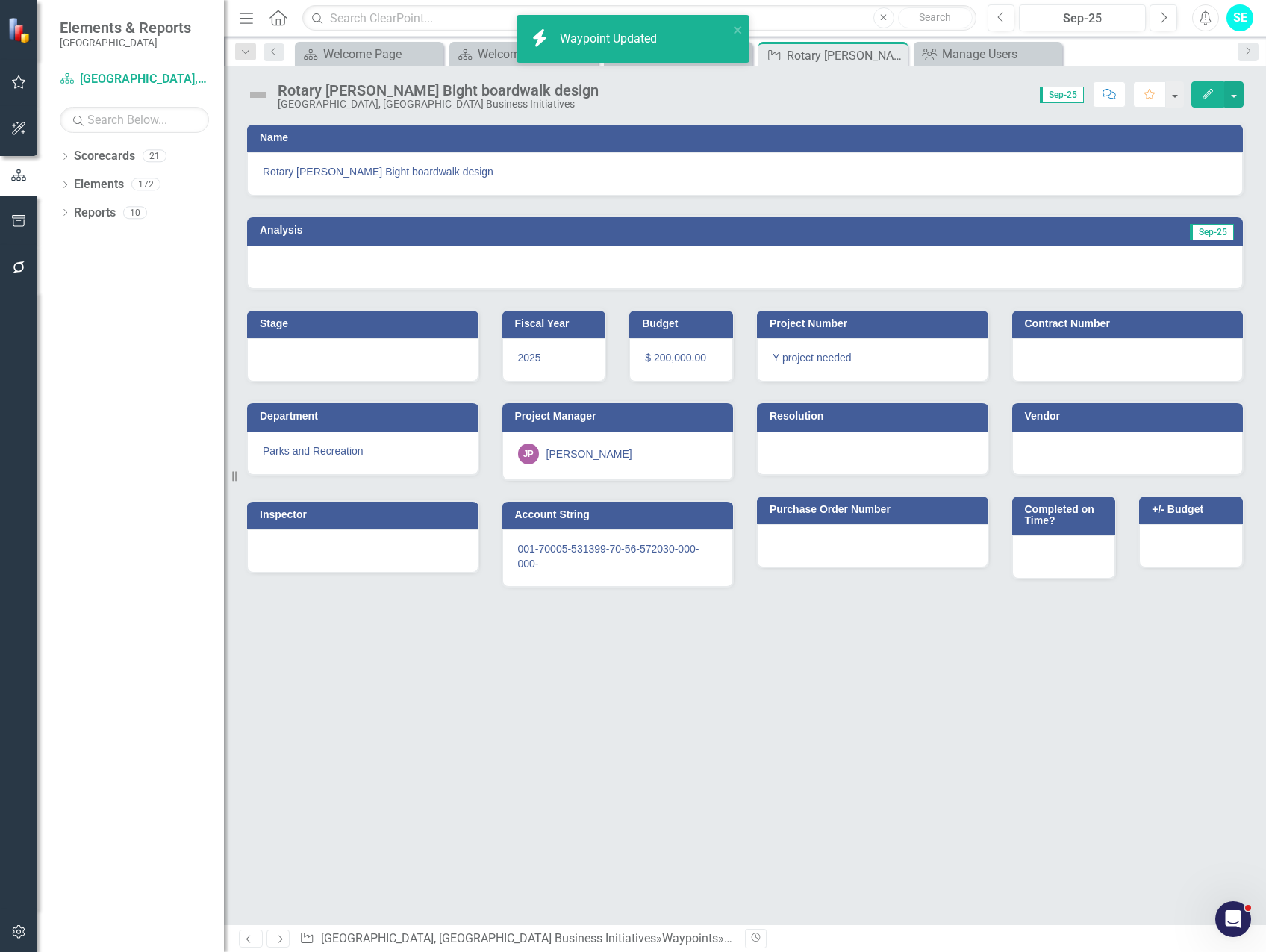
click at [572, 447] on div "[PERSON_NAME]" at bounding box center [590, 454] width 86 height 15
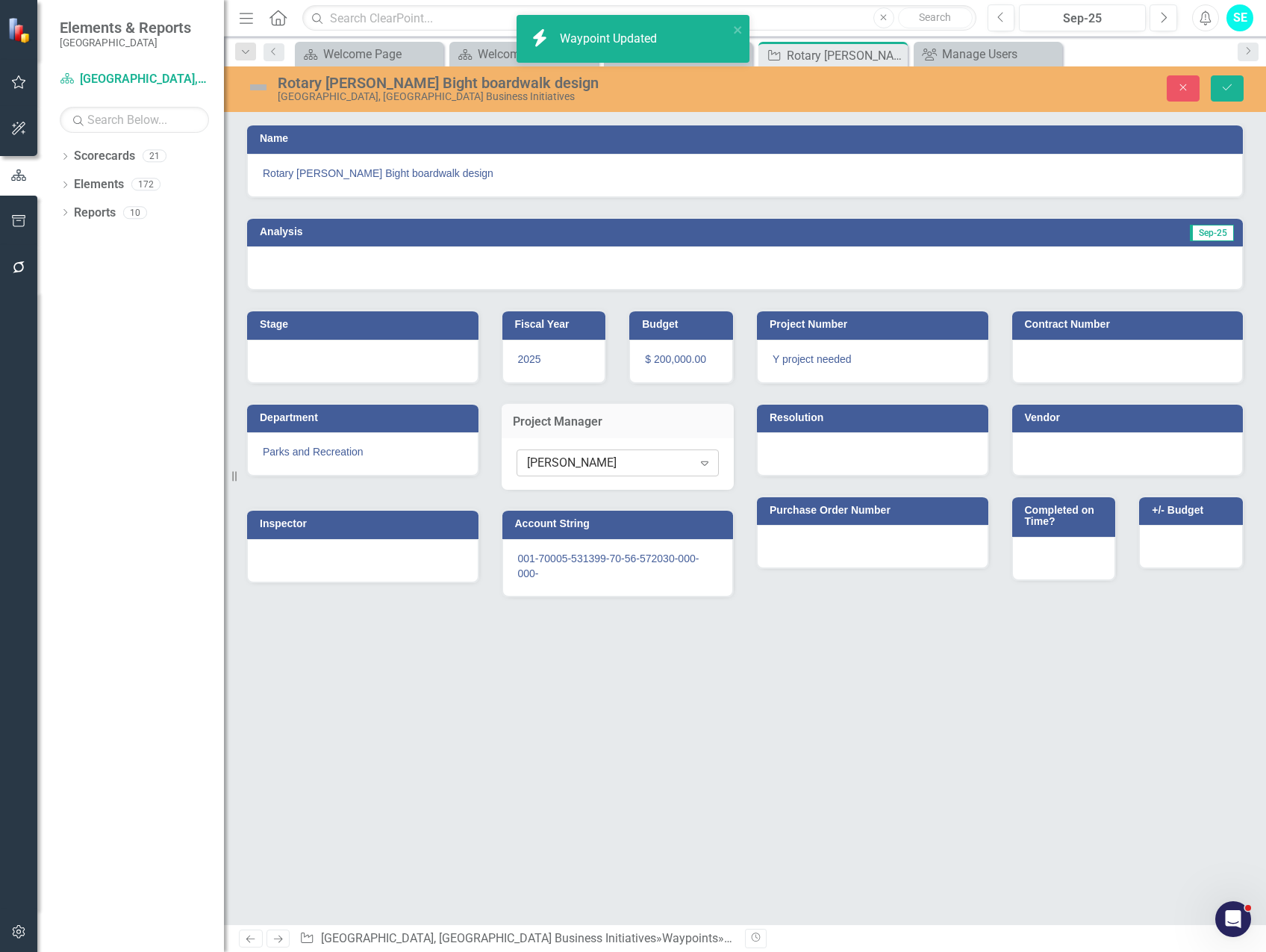
click at [573, 459] on div "[PERSON_NAME]" at bounding box center [610, 462] width 165 height 17
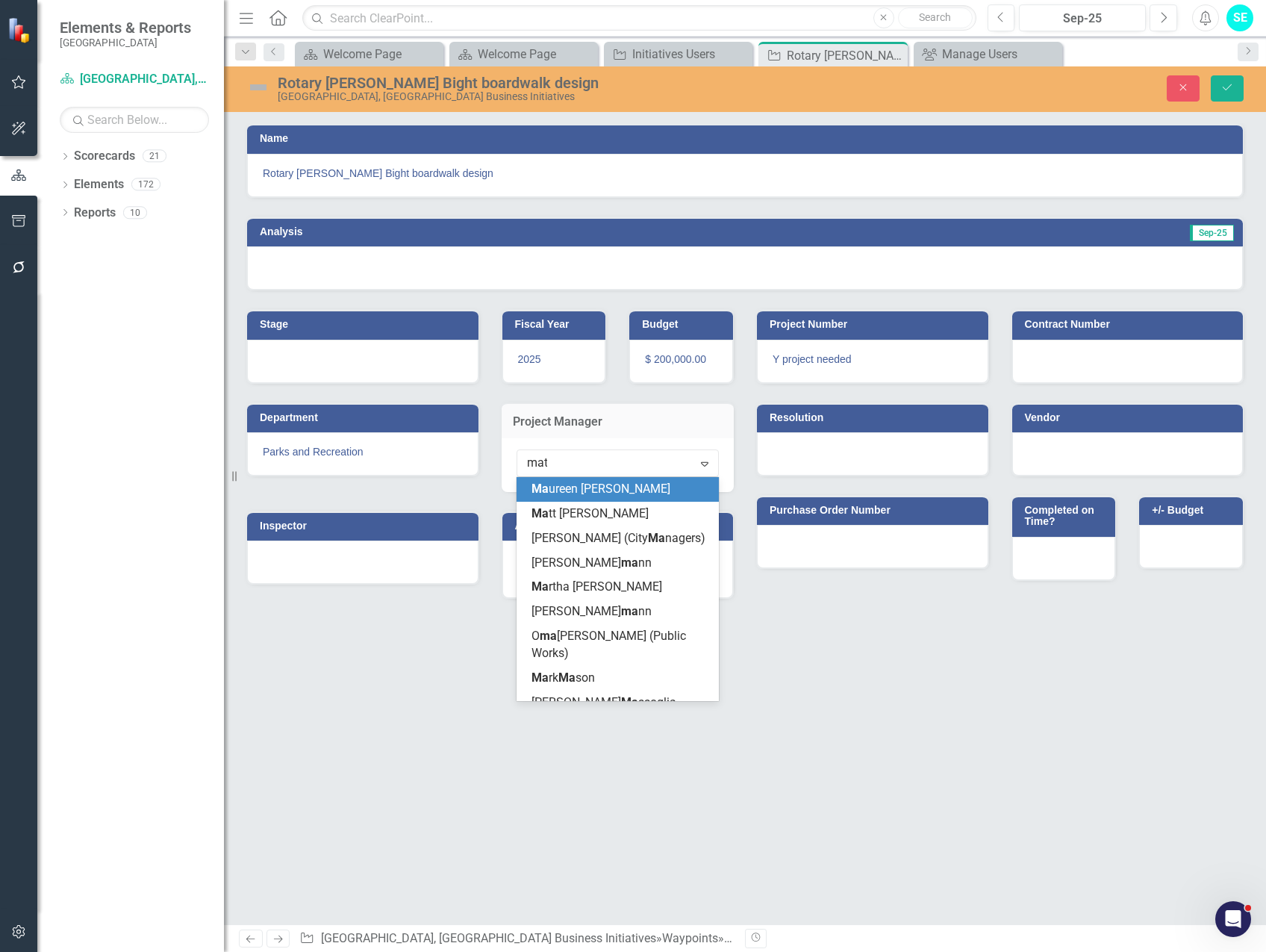
type input "matt"
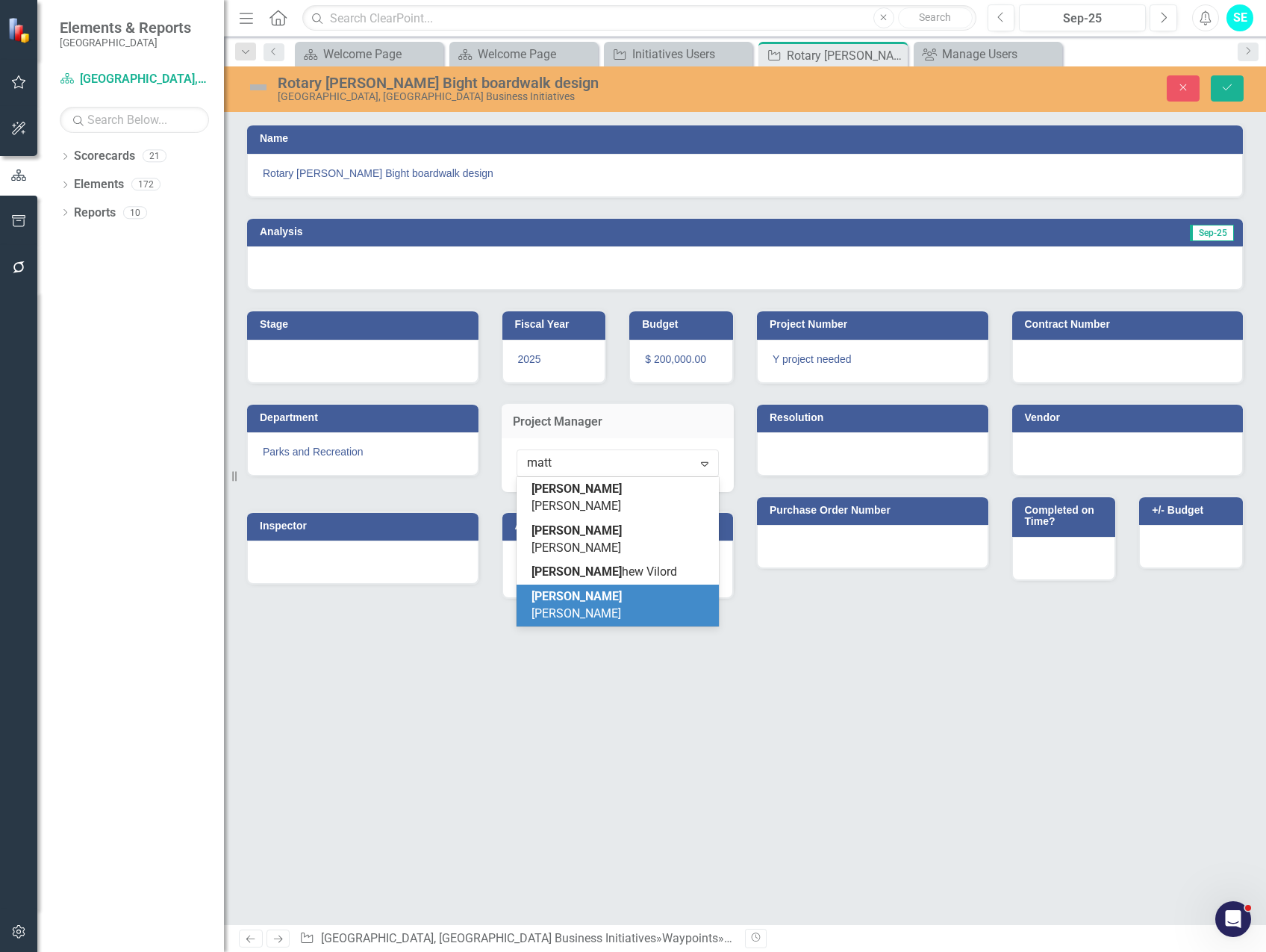
click at [603, 589] on span "[PERSON_NAME]" at bounding box center [577, 605] width 90 height 31
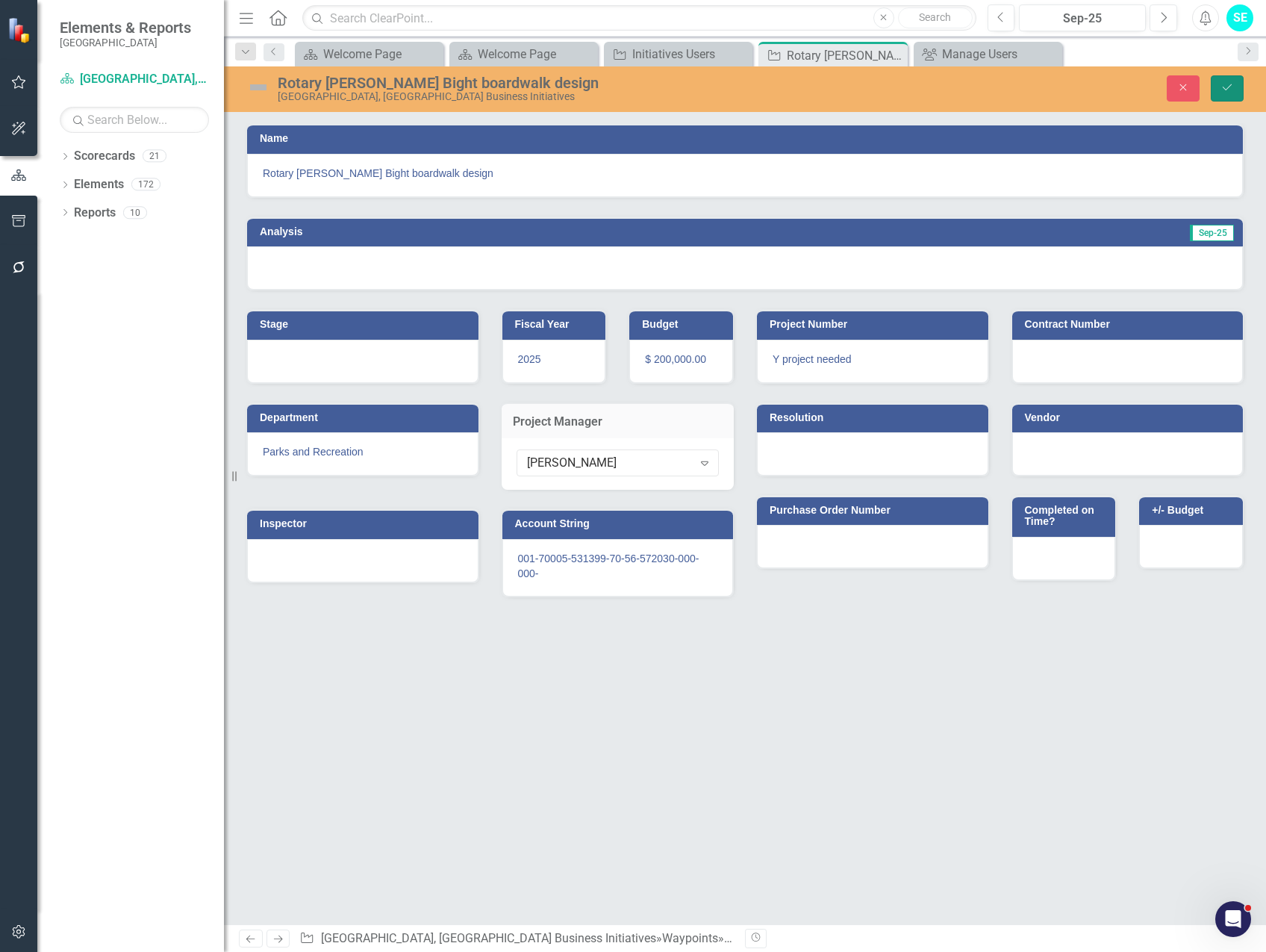
click at [1218, 84] on button "Save" at bounding box center [1228, 89] width 33 height 26
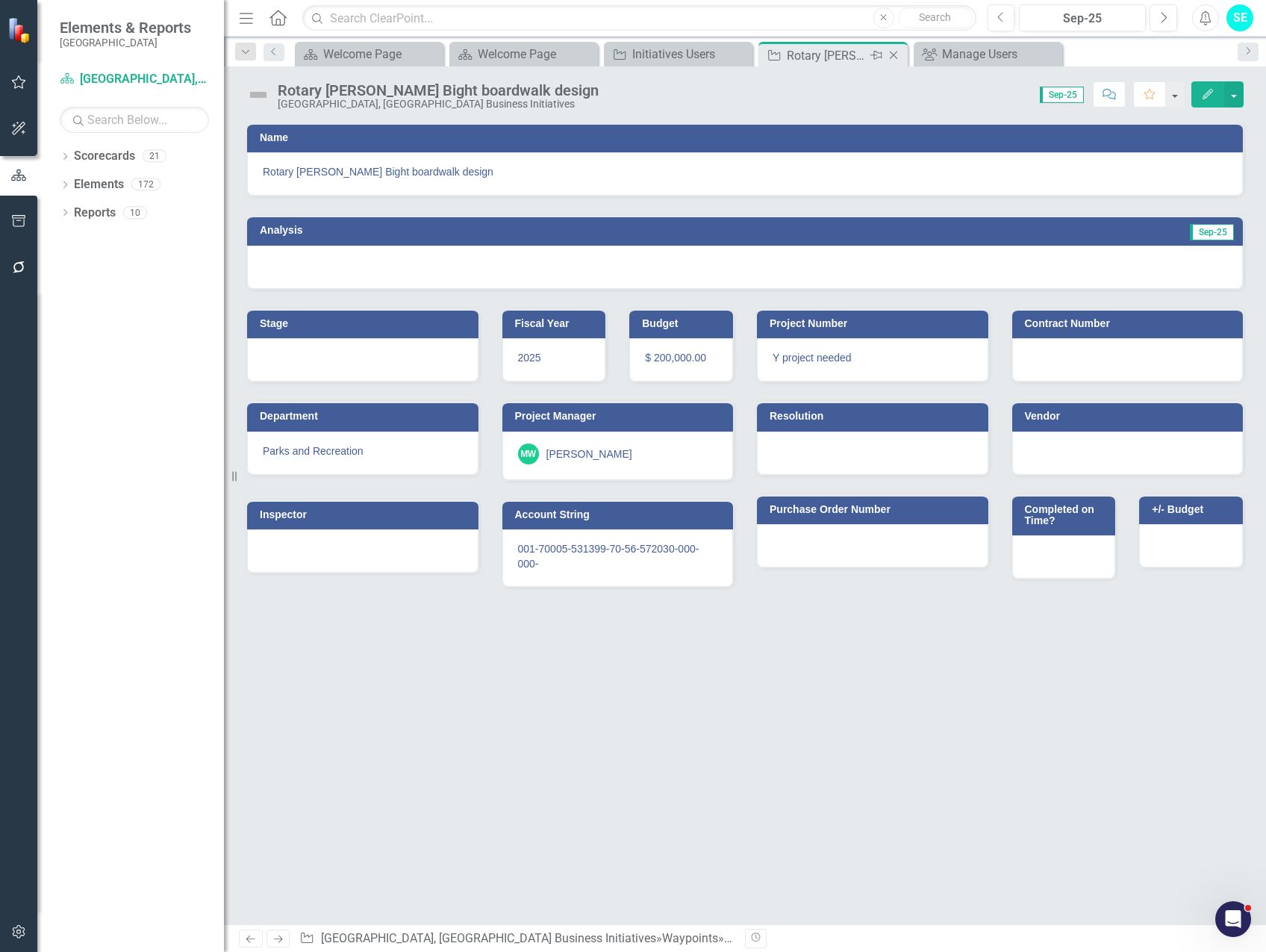
click at [891, 54] on icon "Close" at bounding box center [894, 55] width 15 height 12
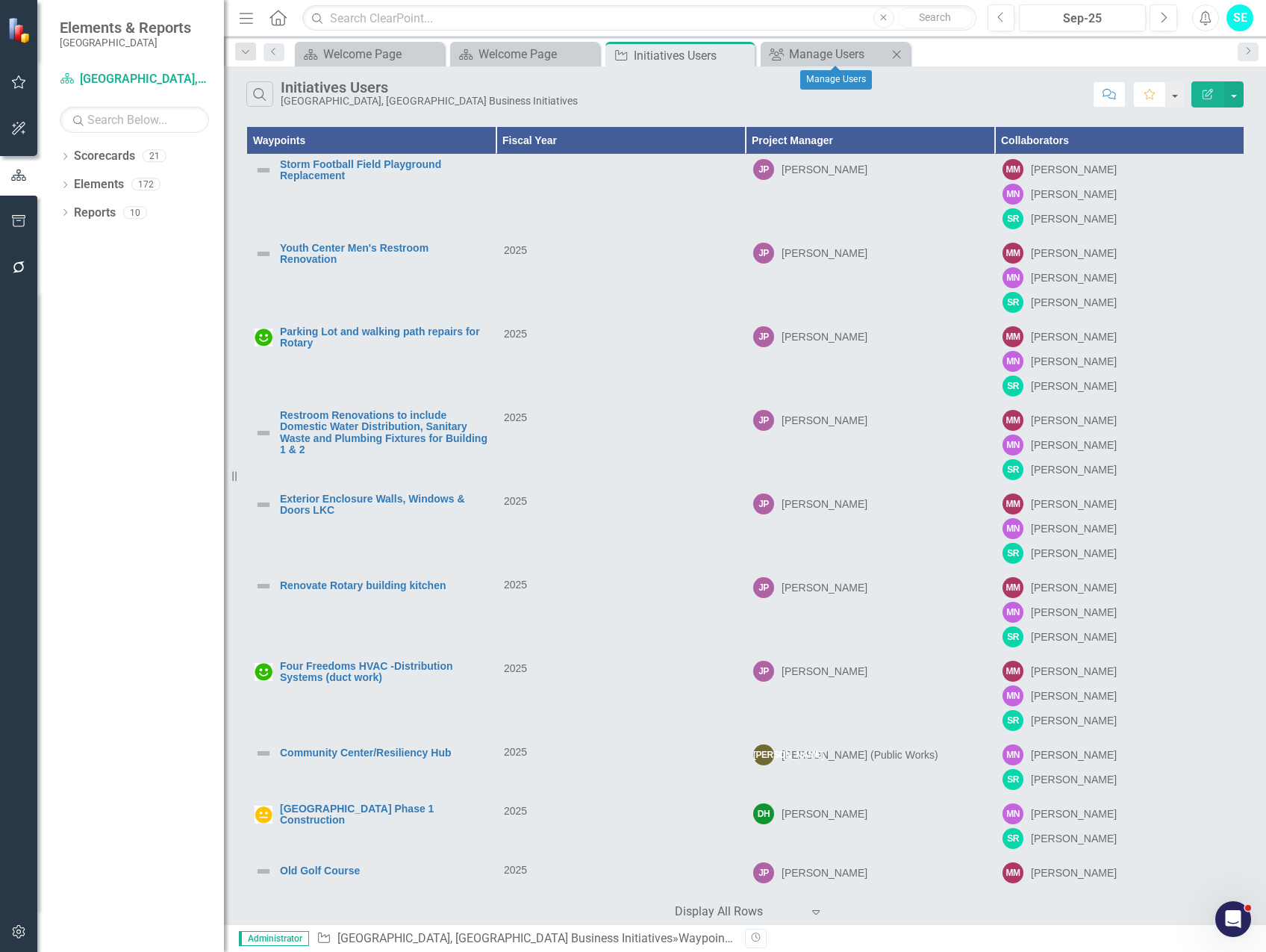
click at [898, 52] on icon "Close" at bounding box center [897, 54] width 15 height 12
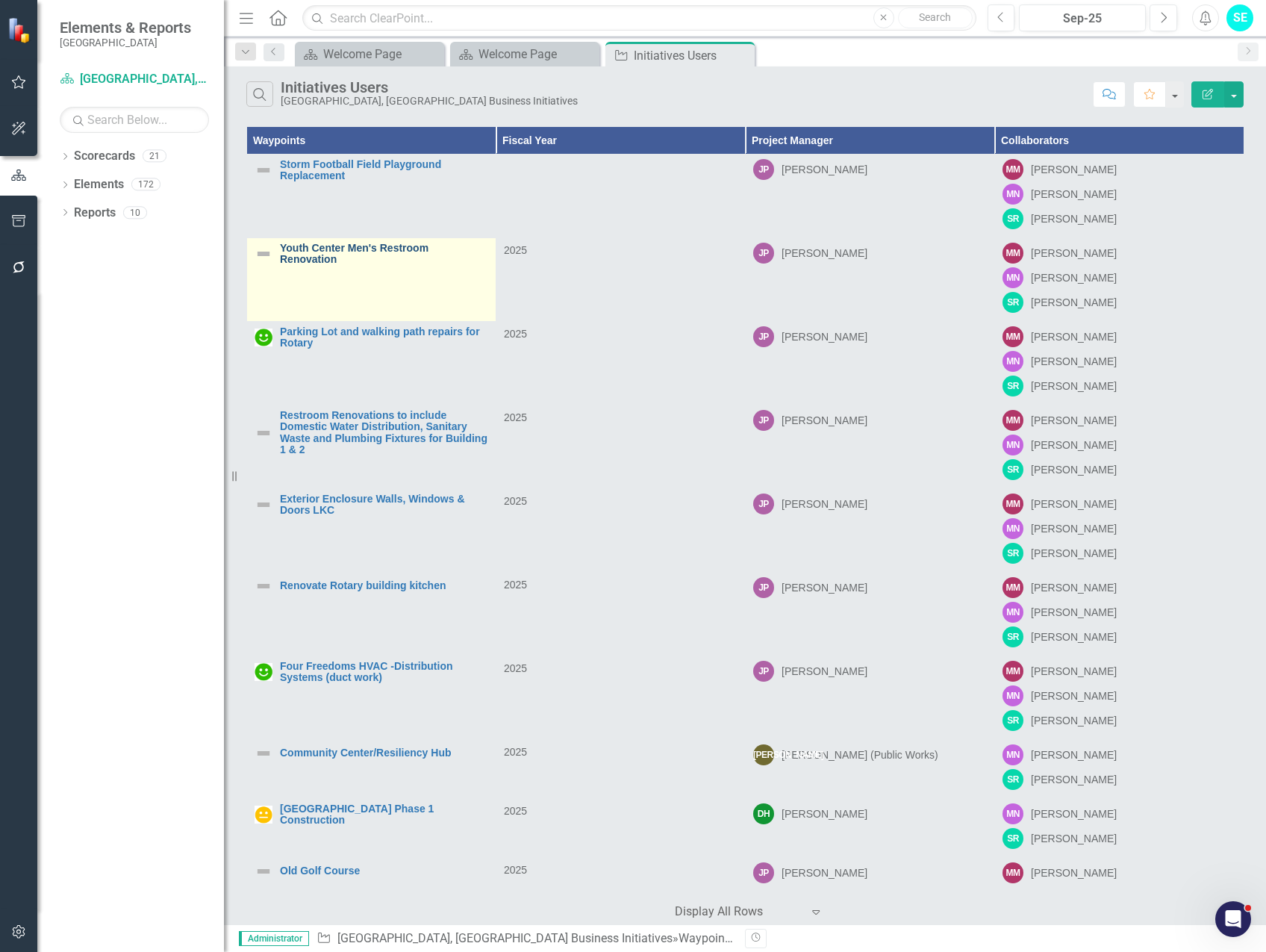
click at [325, 255] on link "Youth Center Men's Restroom Renovation" at bounding box center [384, 253] width 208 height 23
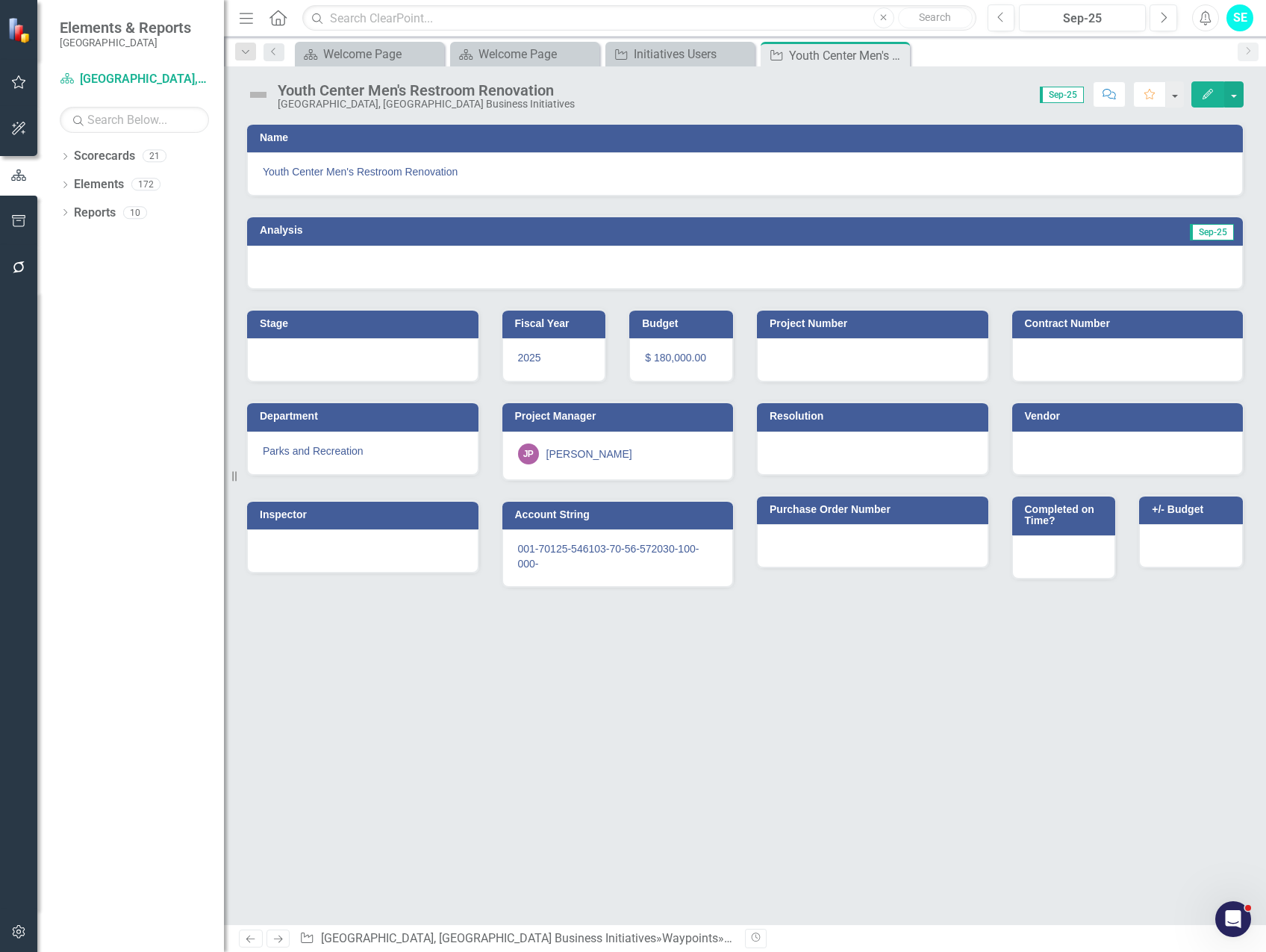
click at [1196, 96] on button "Edit" at bounding box center [1208, 94] width 33 height 26
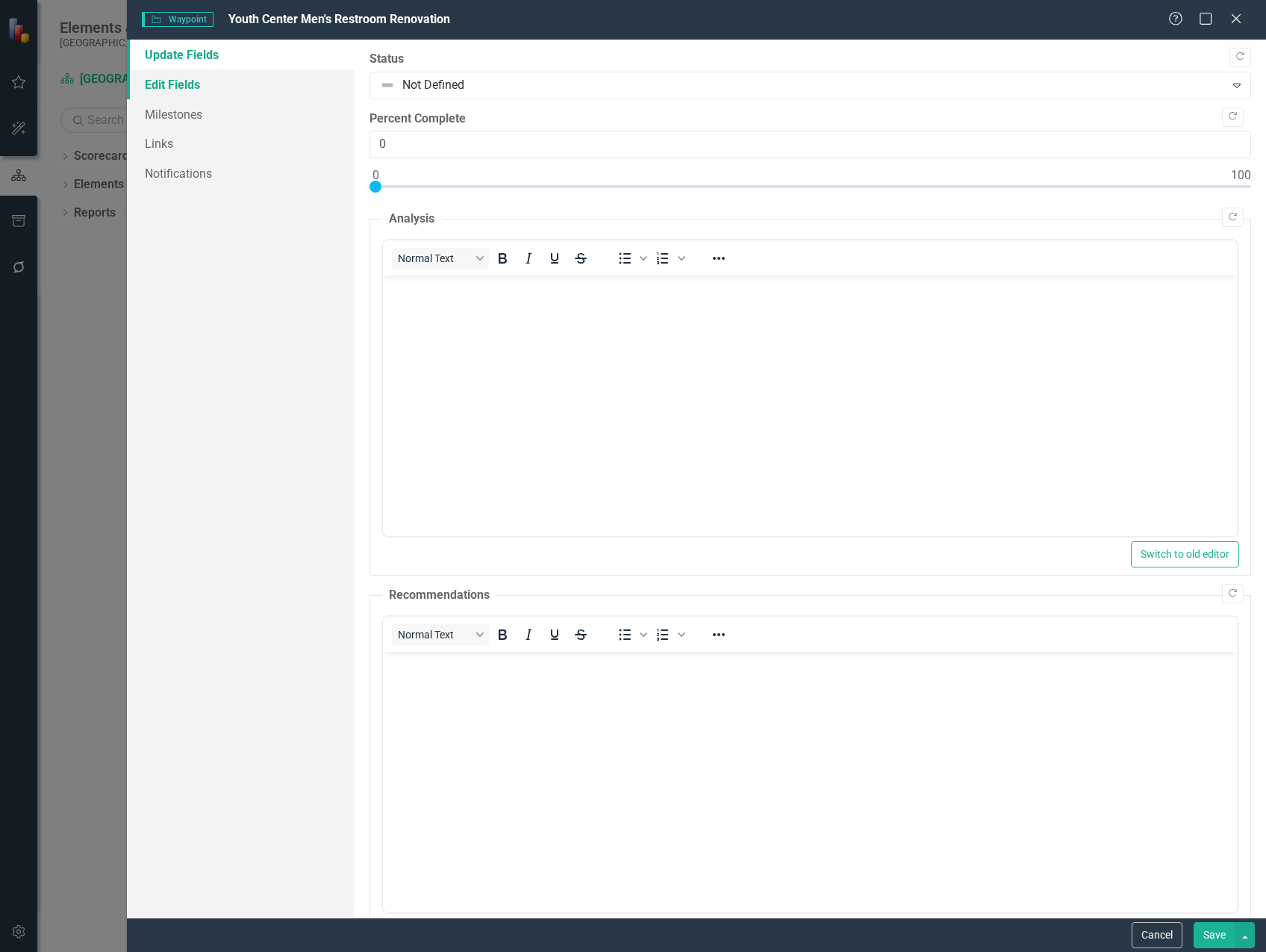
click at [174, 83] on link "Edit Fields" at bounding box center [240, 84] width 228 height 30
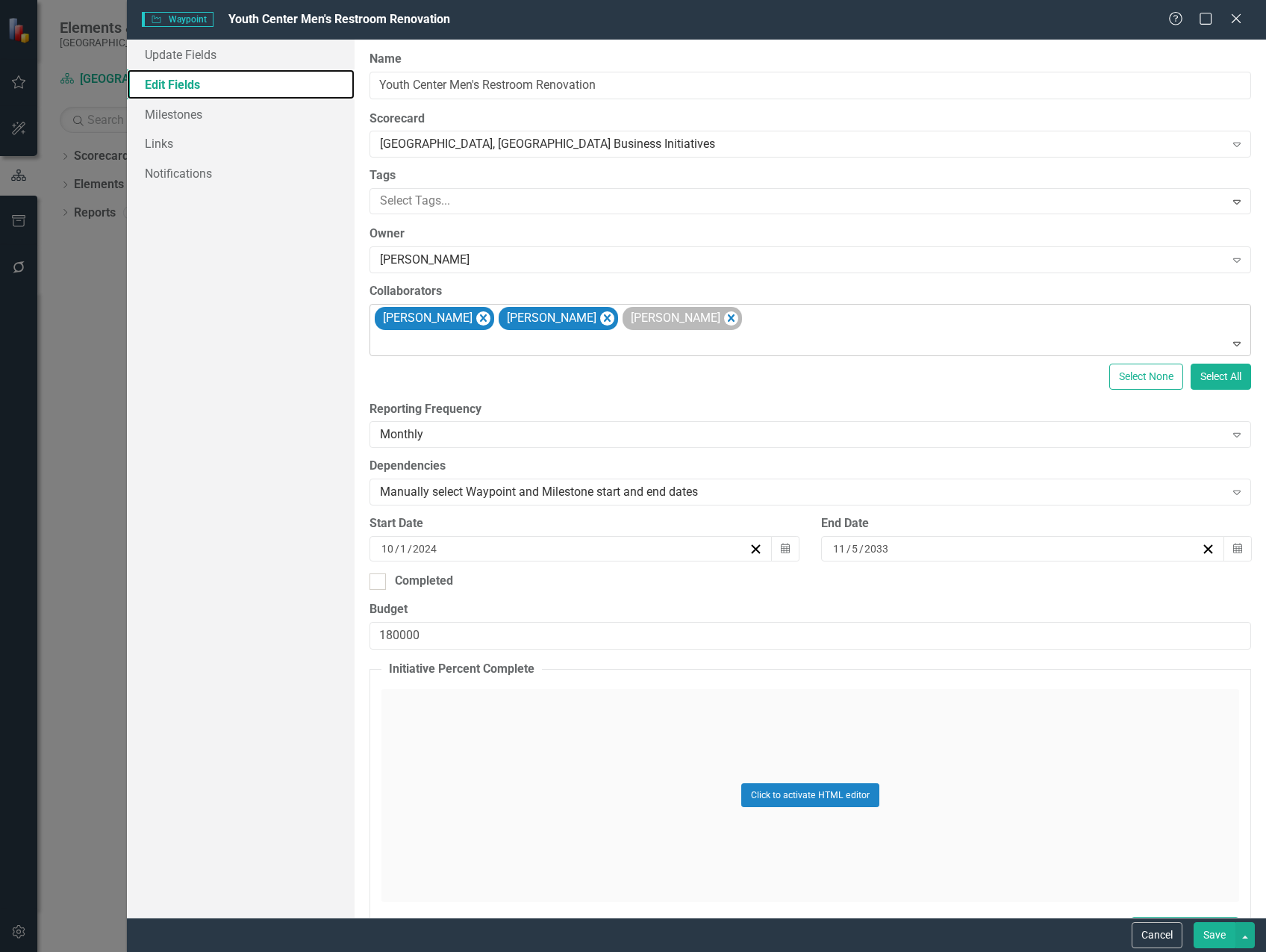
click at [489, 320] on icon "Remove Michael Massoglia" at bounding box center [484, 318] width 15 height 18
click at [476, 319] on icon "Remove Marvin Negron" at bounding box center [484, 318] width 15 height 18
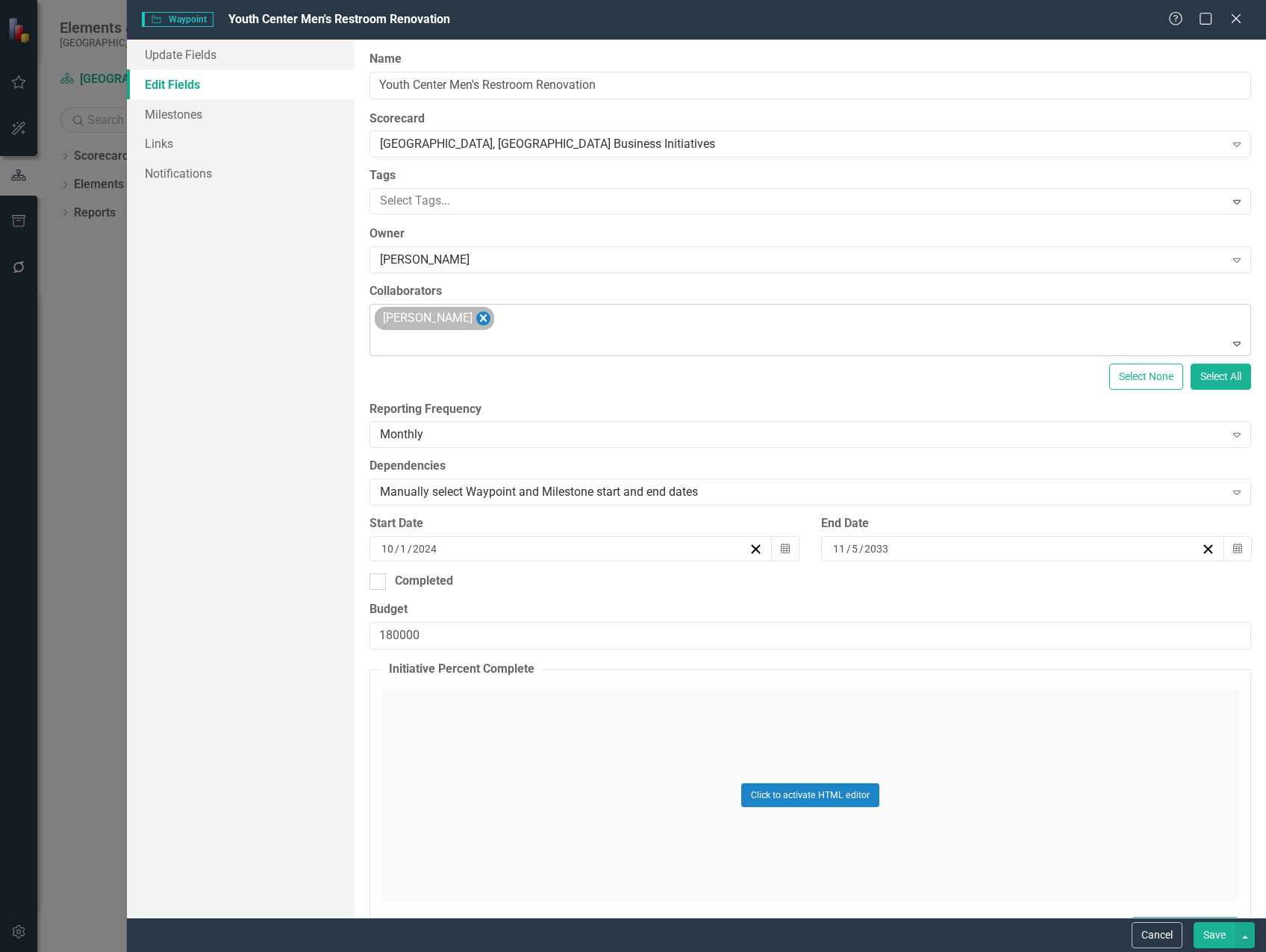
click at [476, 317] on icon "Remove Steven Rauh" at bounding box center [484, 318] width 15 height 18
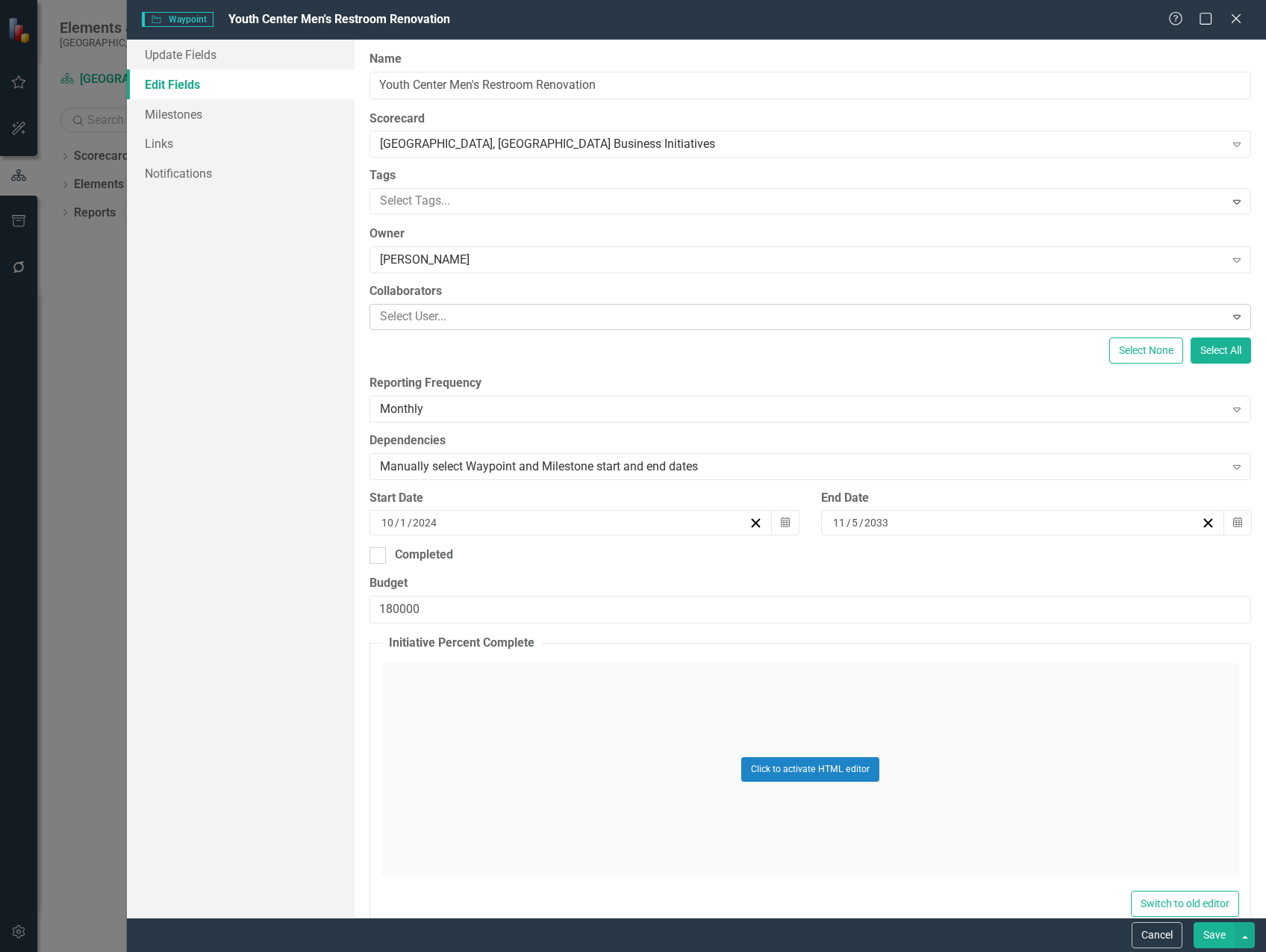
click at [466, 318] on div at bounding box center [799, 317] width 851 height 20
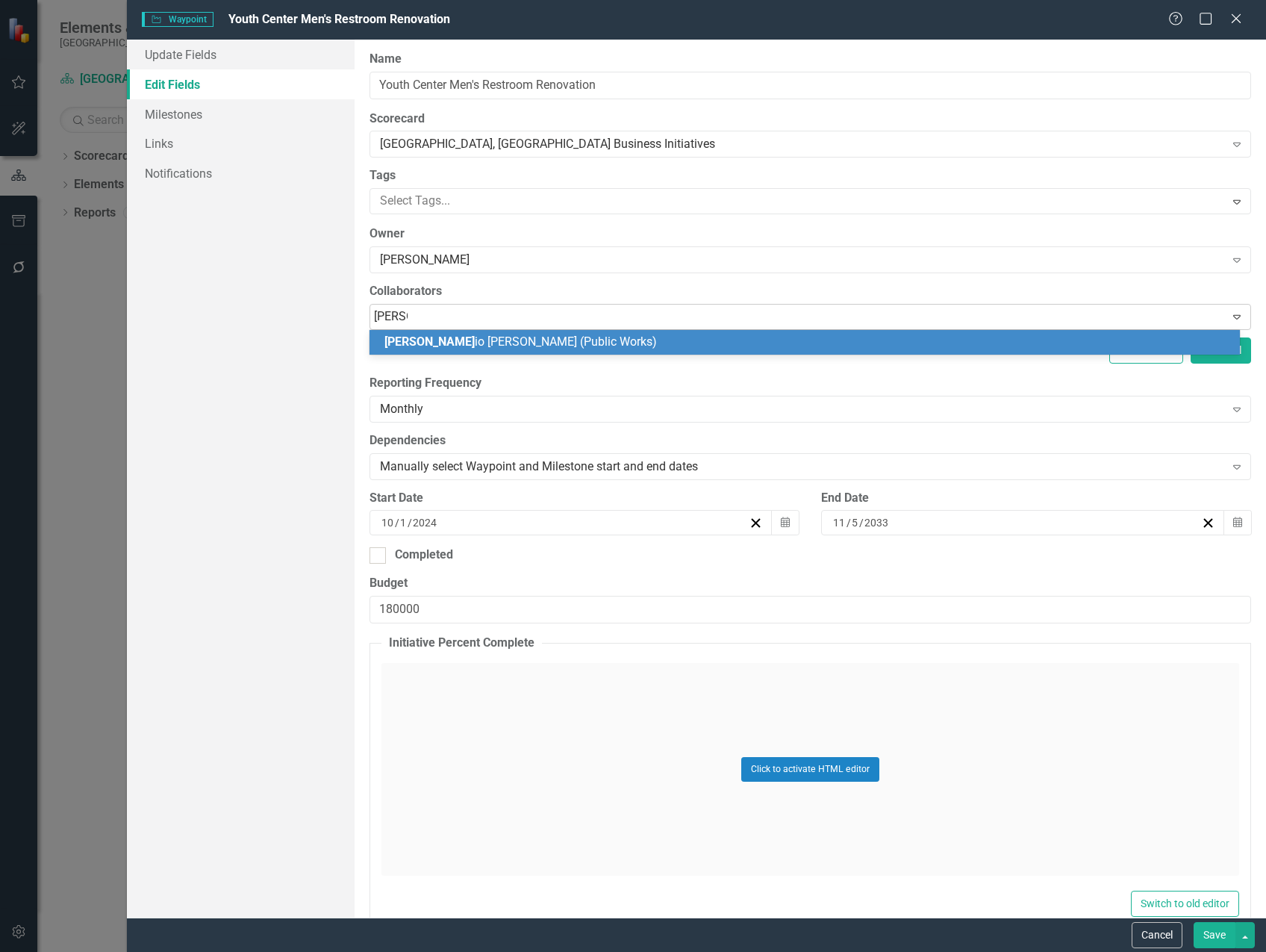
type input "[PERSON_NAME]"
click at [500, 334] on span "[PERSON_NAME] (Public Works)" at bounding box center [515, 342] width 260 height 15
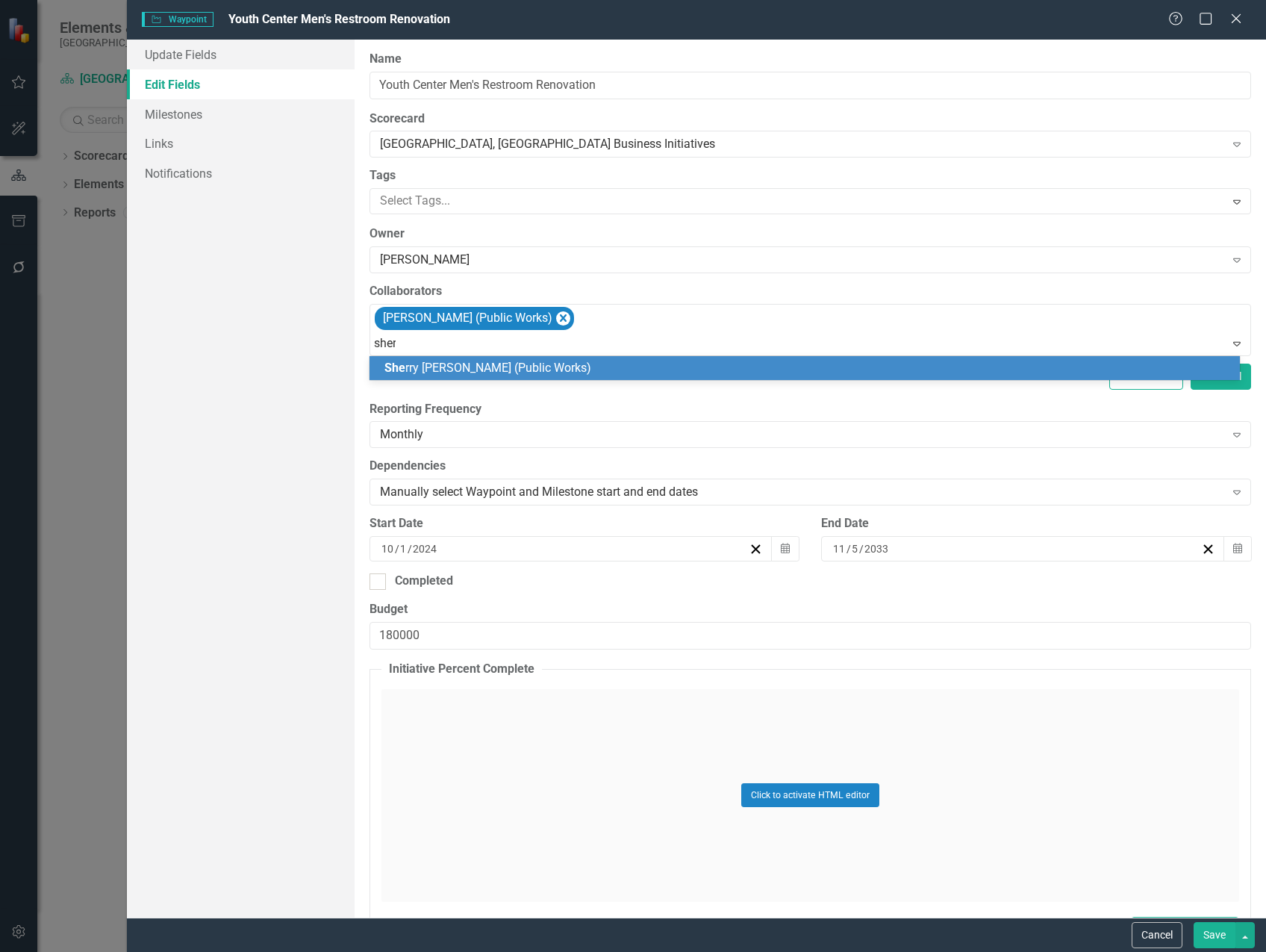
type input "[PERSON_NAME]"
click at [512, 365] on span "[PERSON_NAME] (Public Works)" at bounding box center [519, 368] width 269 height 15
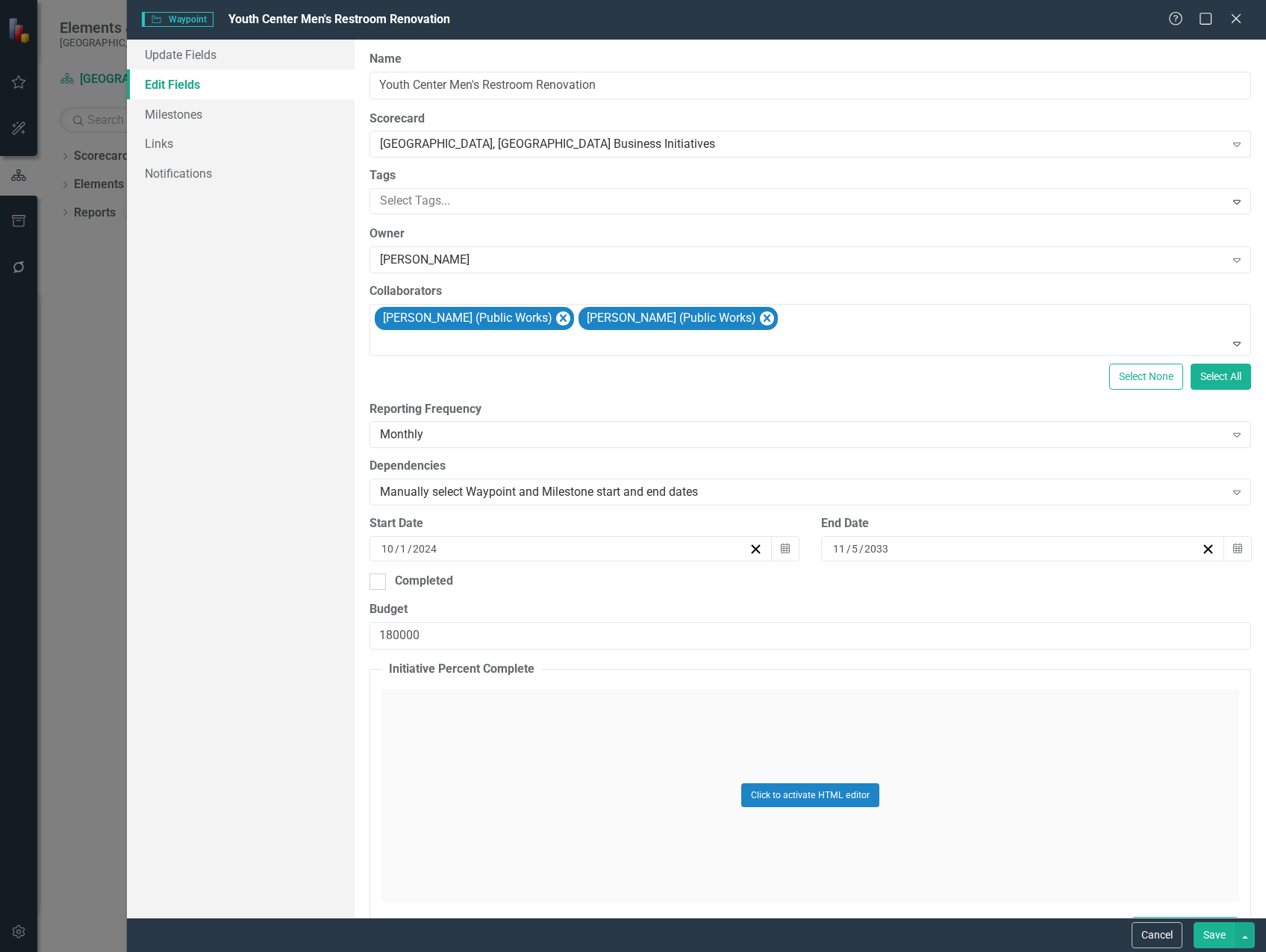
click at [1219, 927] on button "Save" at bounding box center [1215, 935] width 42 height 26
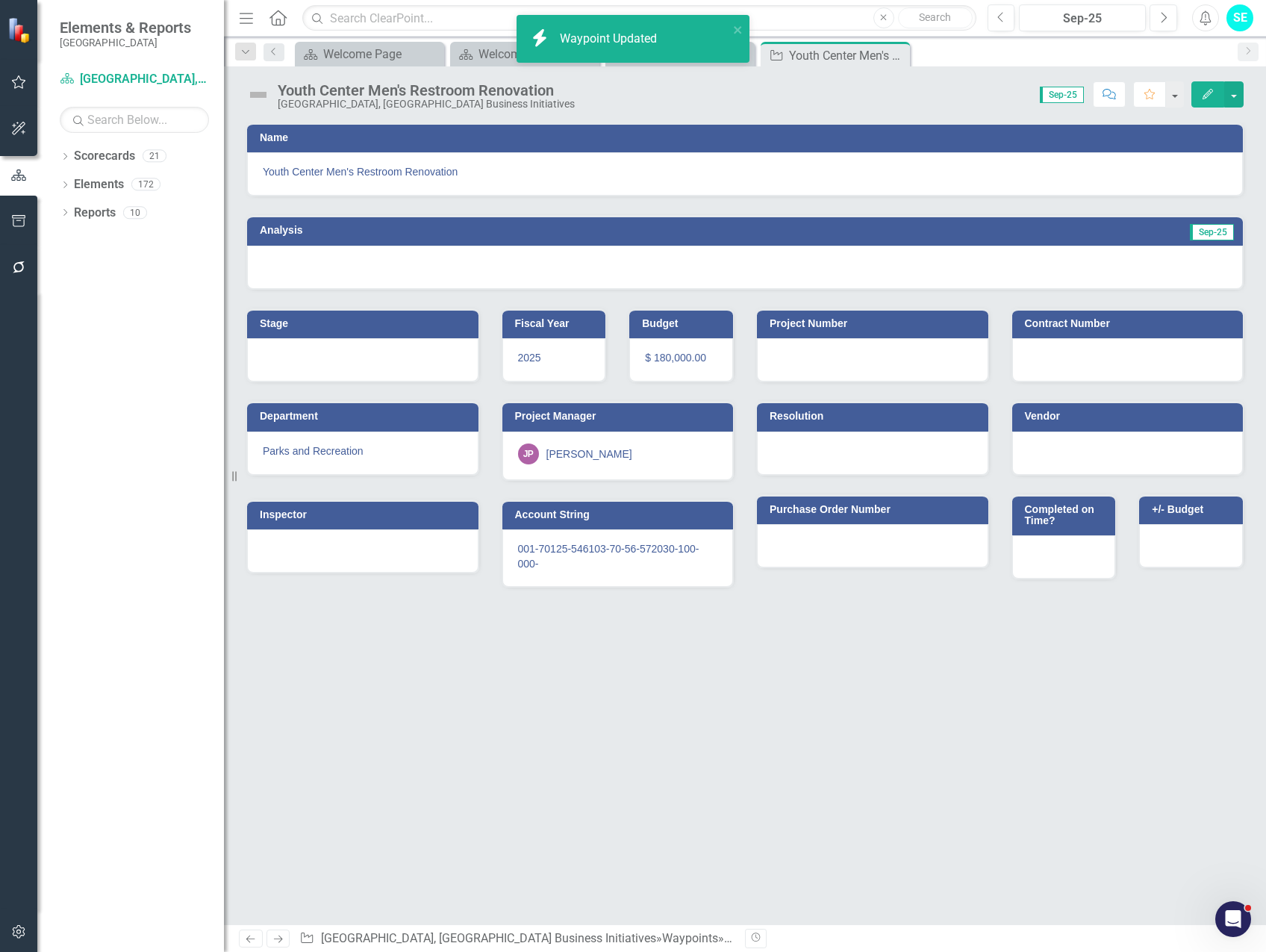
click at [554, 452] on div "[PERSON_NAME]" at bounding box center [590, 454] width 86 height 15
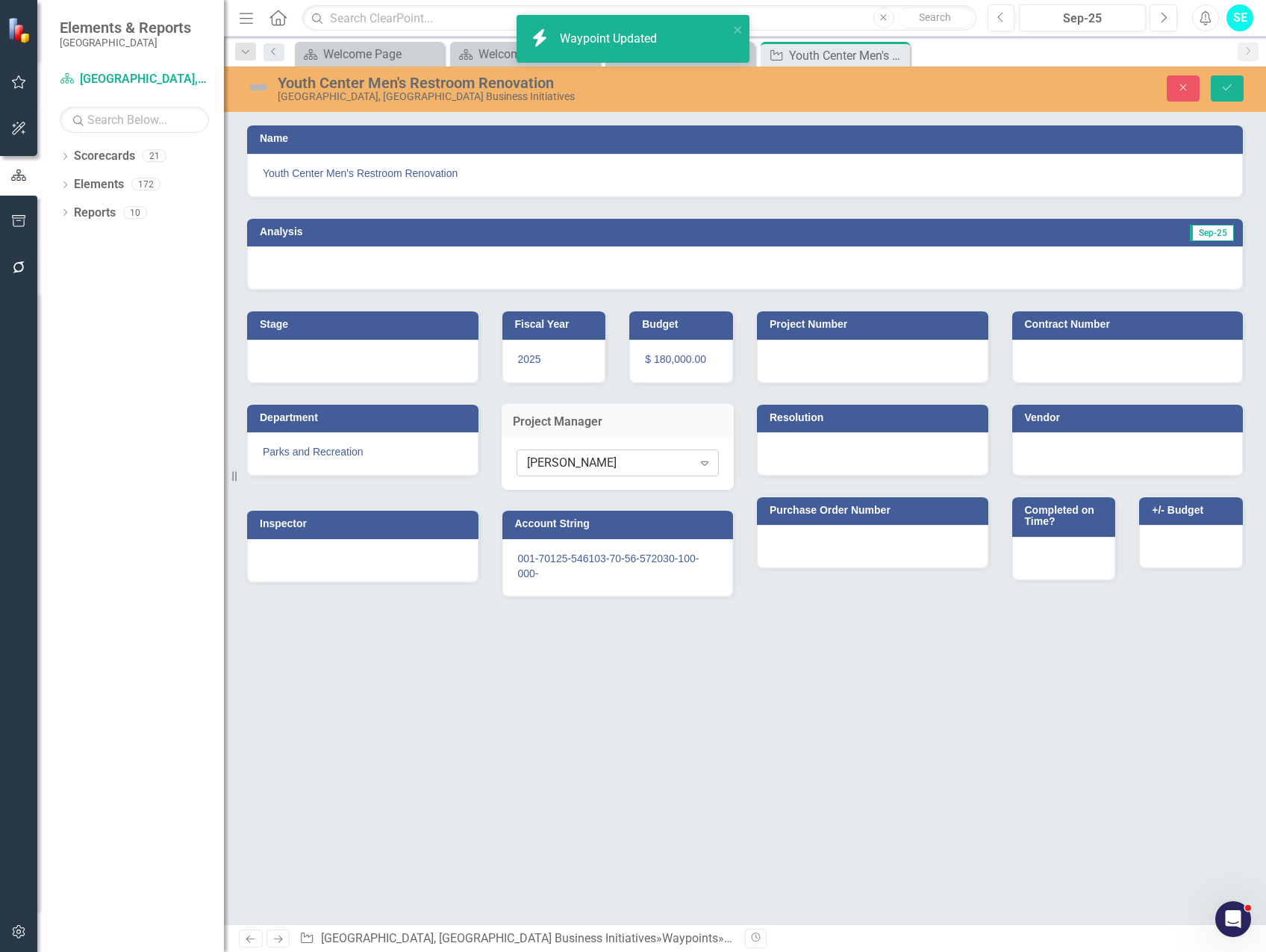
click at [570, 463] on div "[PERSON_NAME]" at bounding box center [610, 462] width 165 height 17
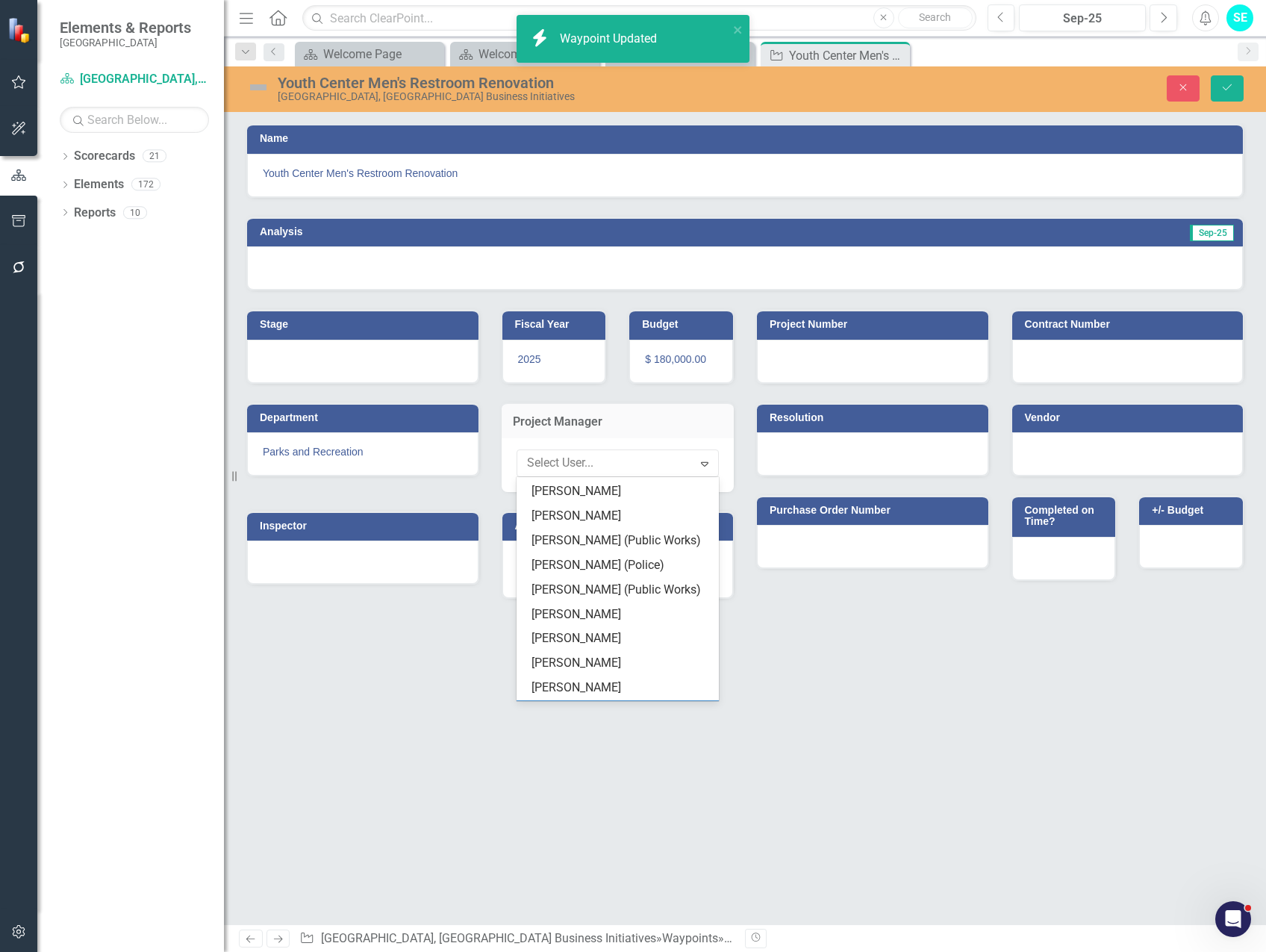
scroll to position [202, 0]
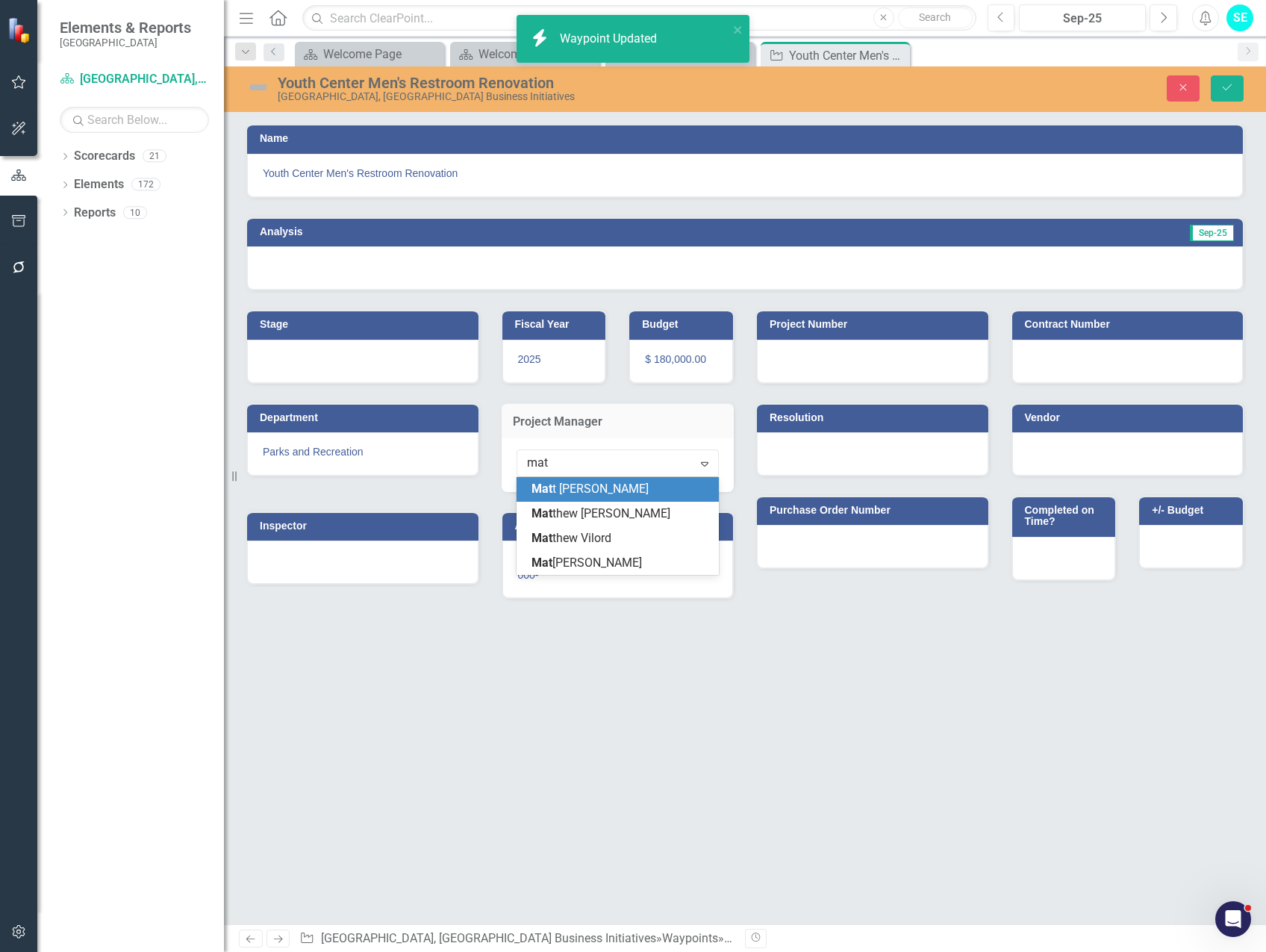
type input "matt"
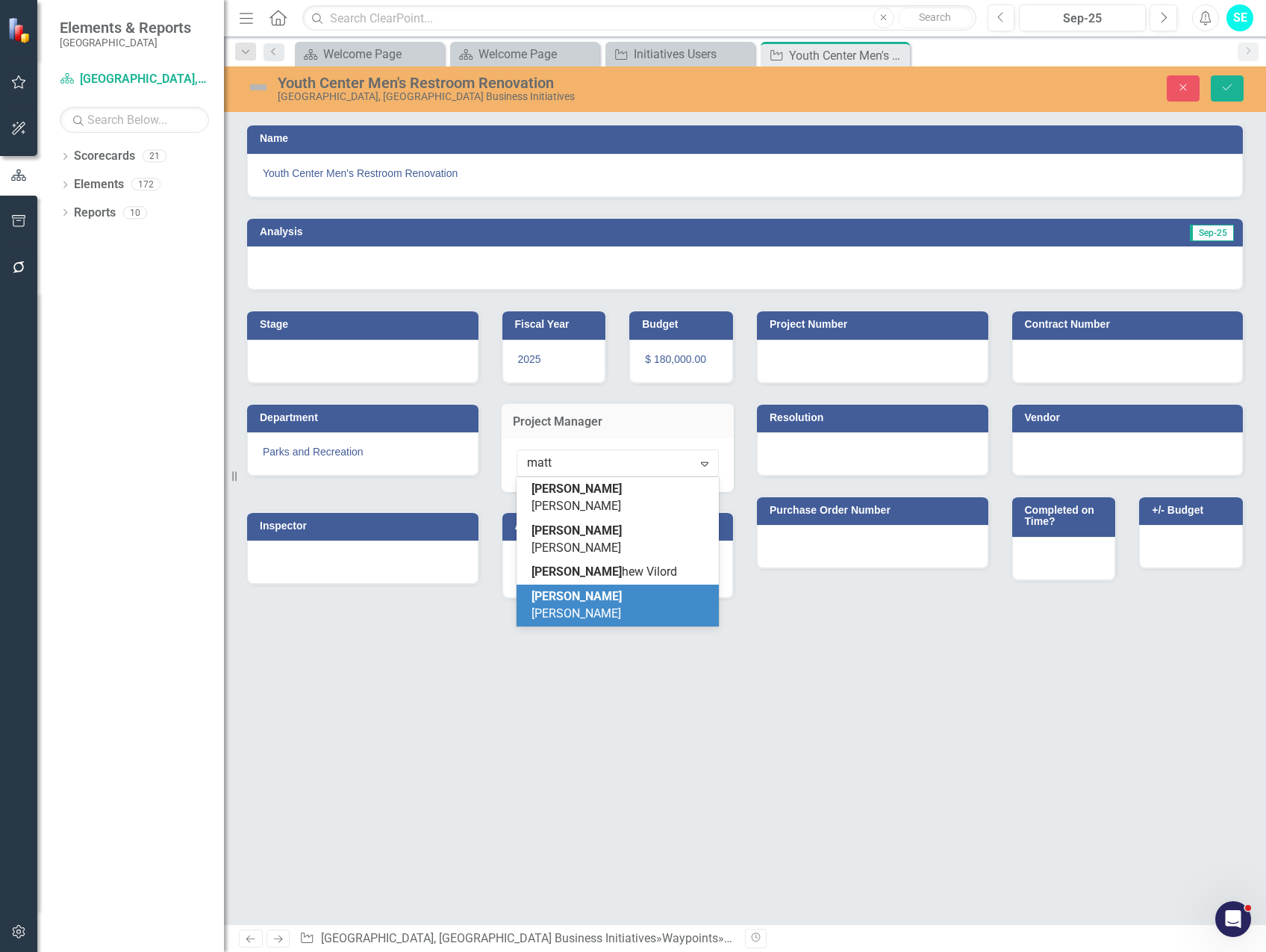
click at [606, 588] on div "[PERSON_NAME]" at bounding box center [622, 606] width 179 height 35
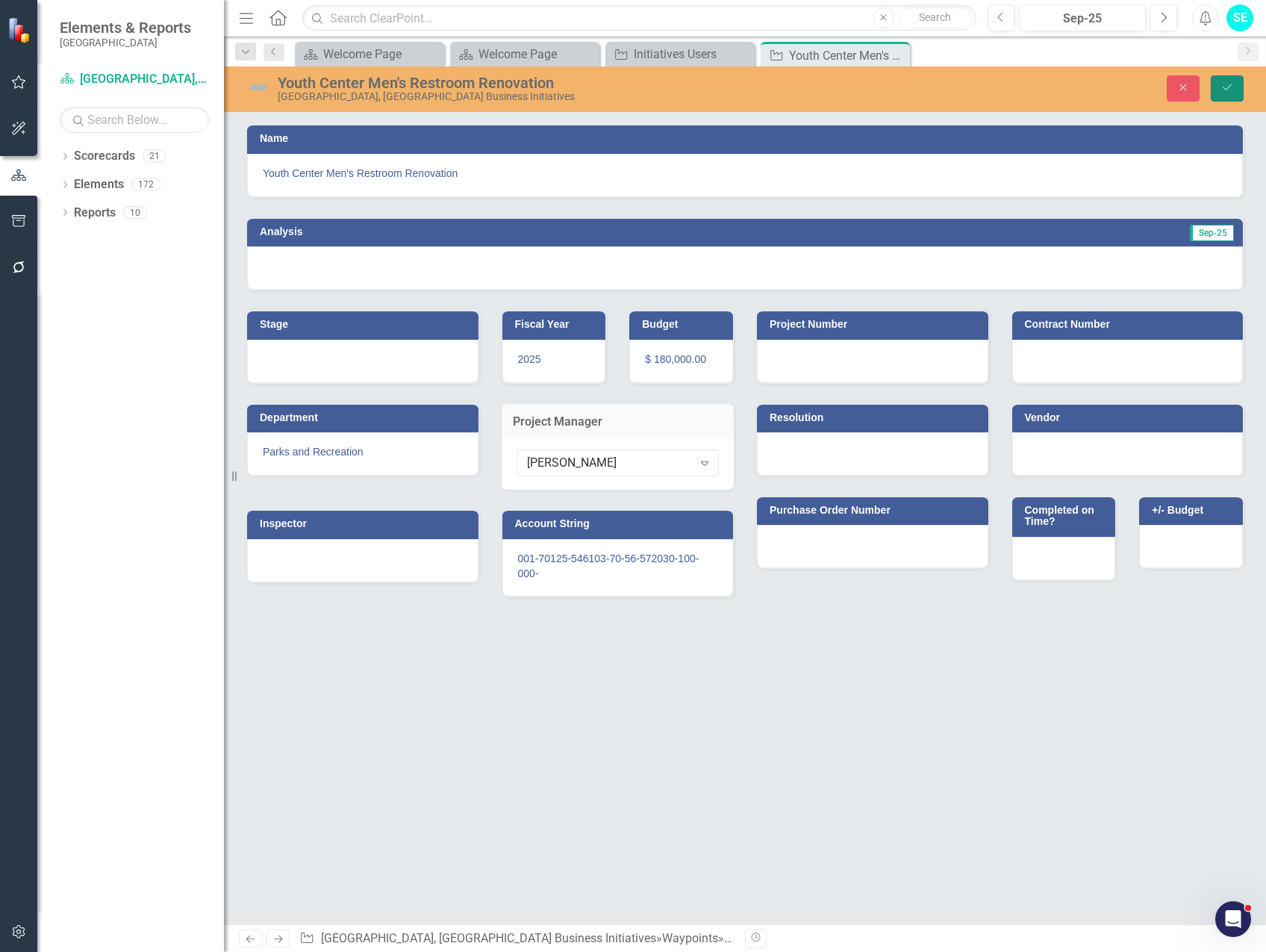
drag, startPoint x: 1235, startPoint y: 86, endPoint x: 1079, endPoint y: 110, distance: 157.8
click at [1234, 86] on button "Save" at bounding box center [1228, 89] width 33 height 26
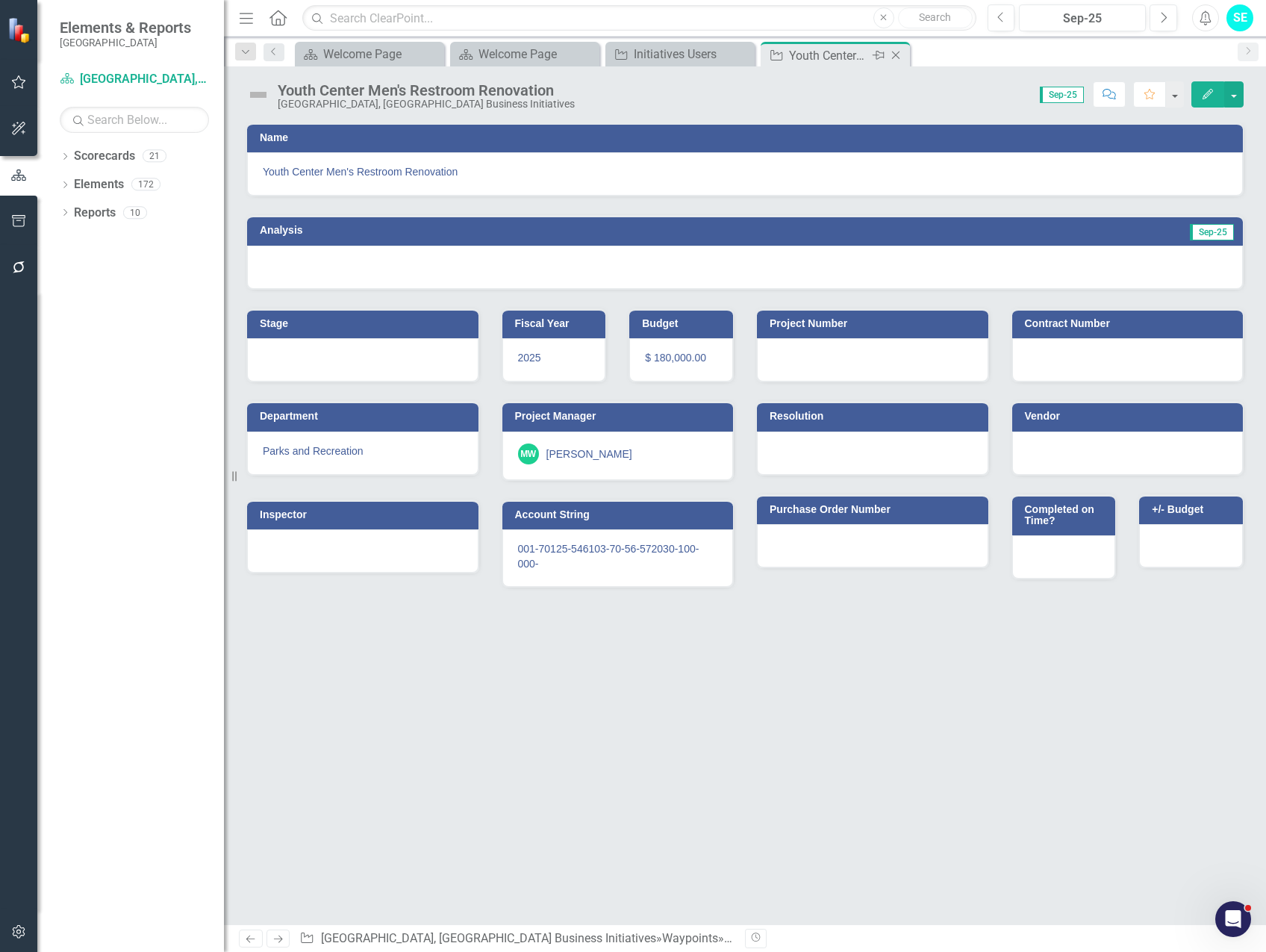
click at [895, 52] on icon "Close" at bounding box center [896, 55] width 15 height 12
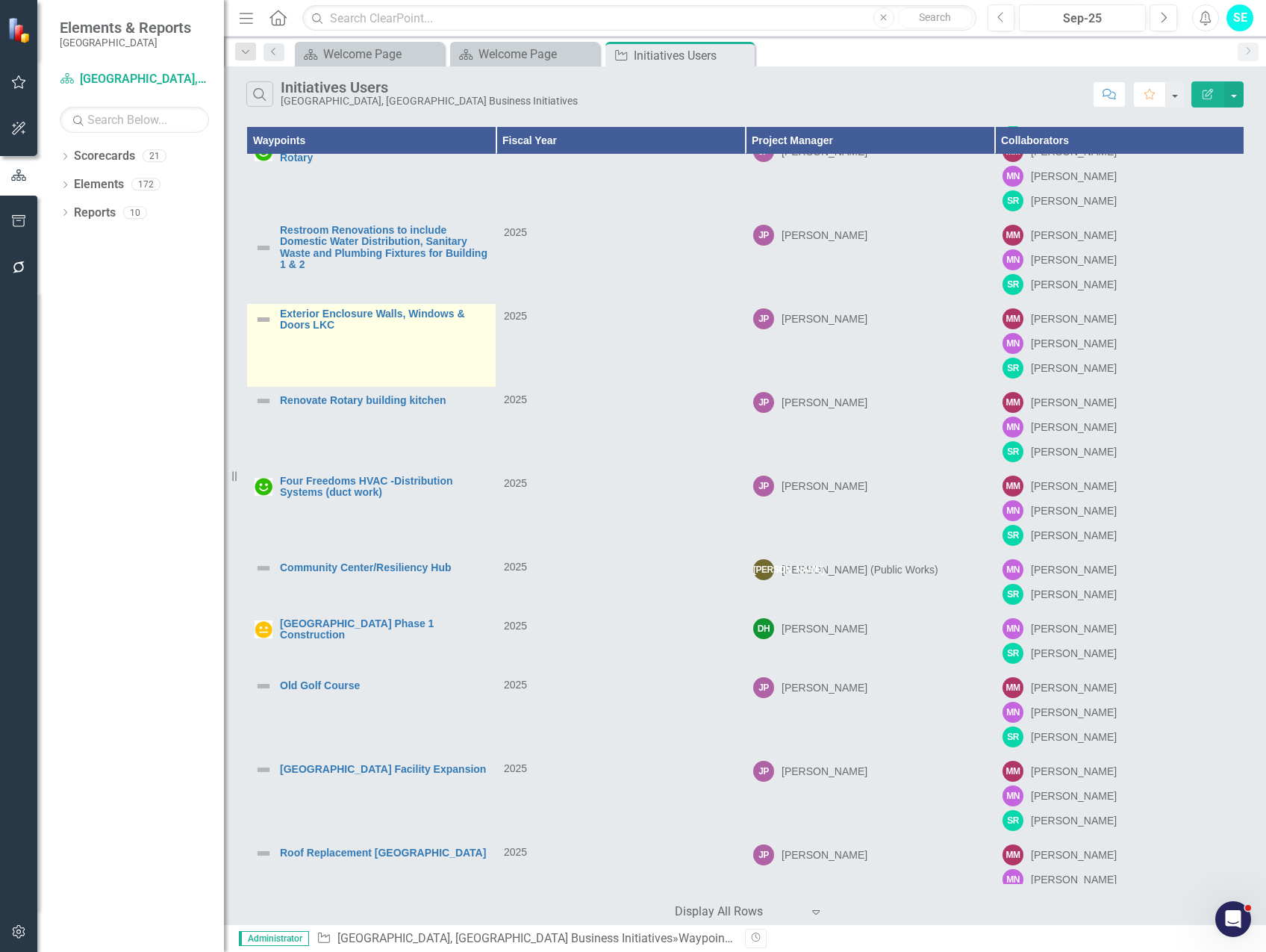
scroll to position [96, 0]
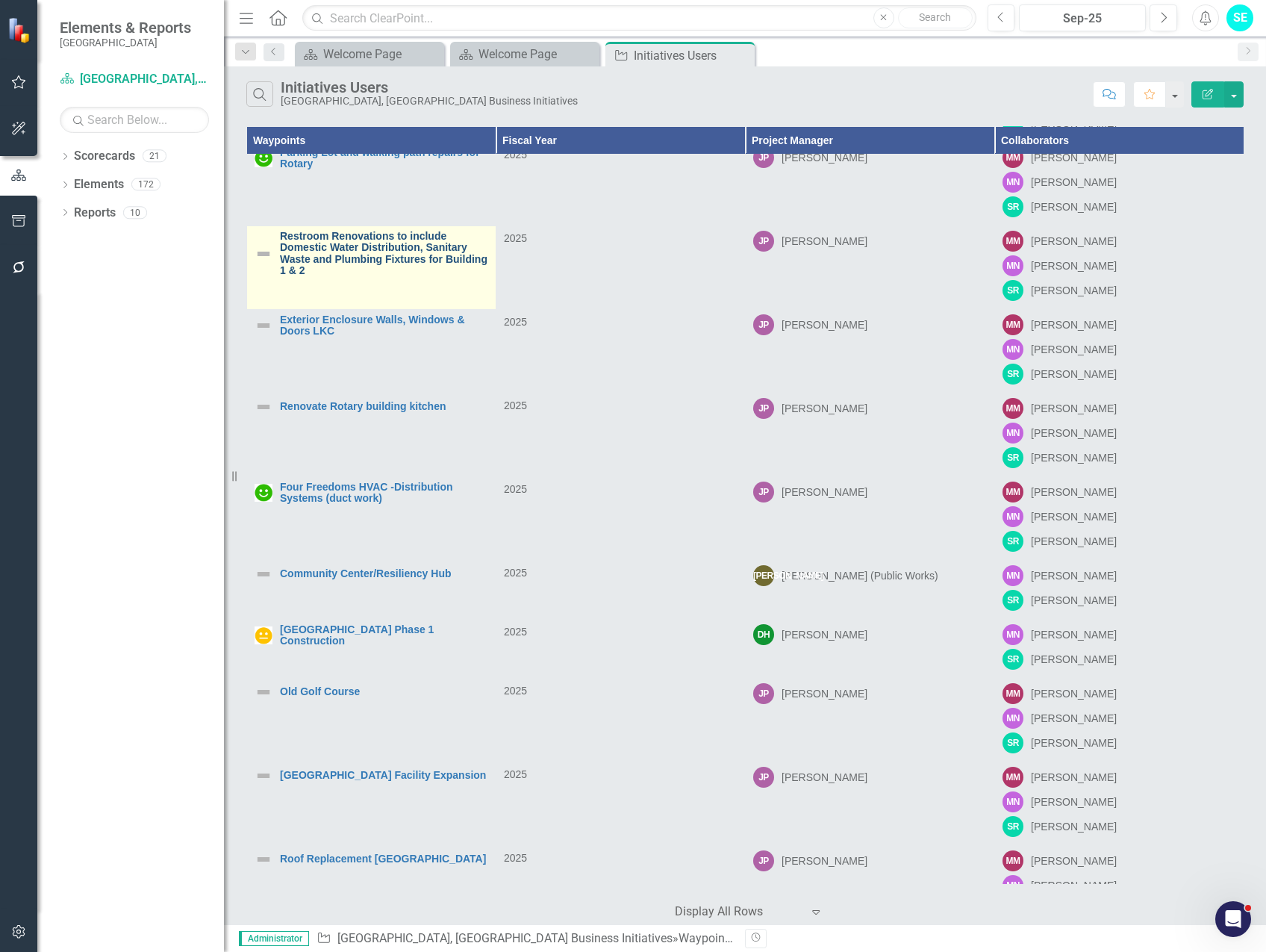
click at [334, 265] on link "Restroom Renovations to include Domestic Water Distribution, Sanitary Waste and…" at bounding box center [384, 253] width 208 height 47
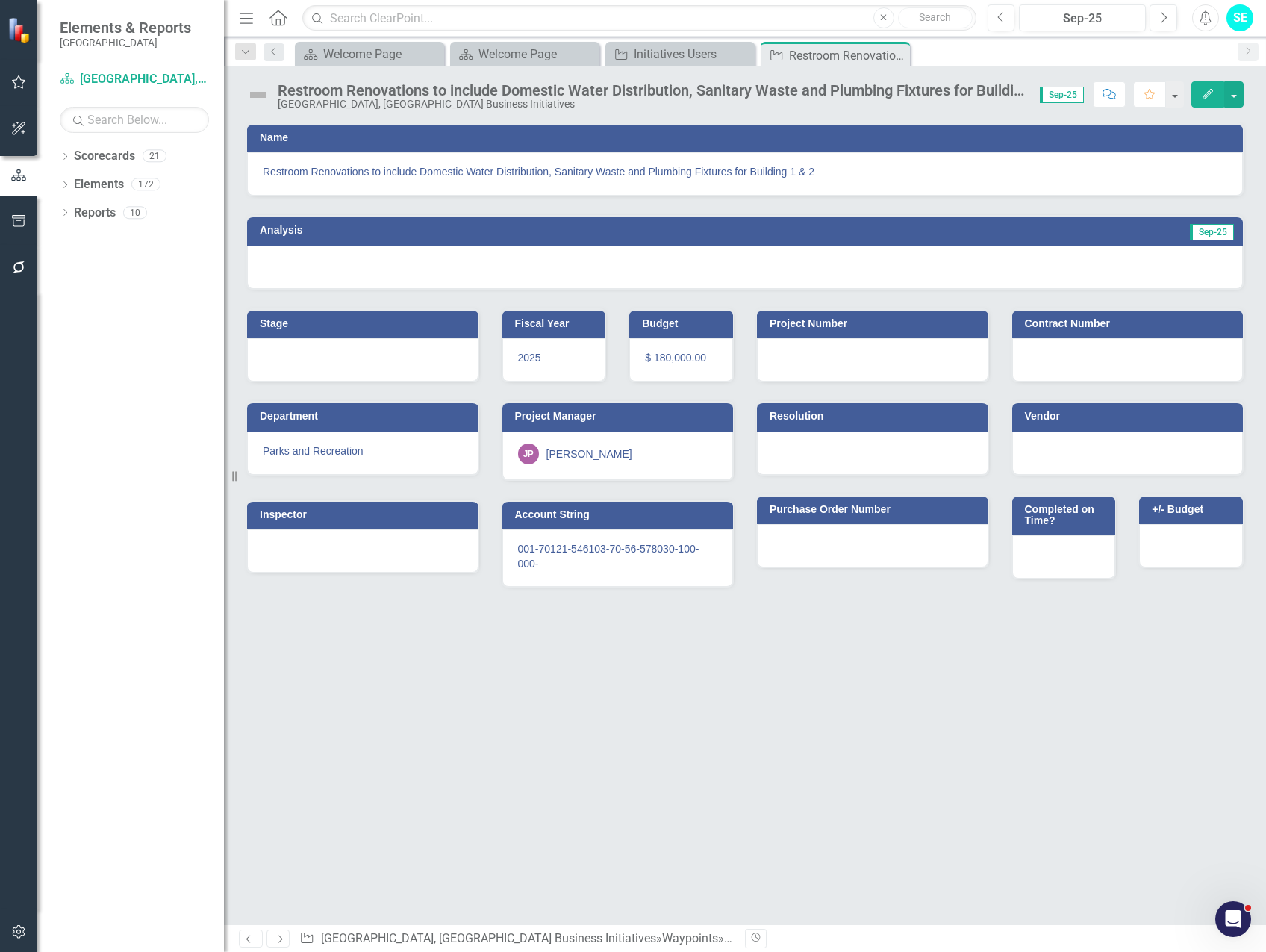
click at [1213, 92] on icon "Edit" at bounding box center [1207, 93] width 14 height 10
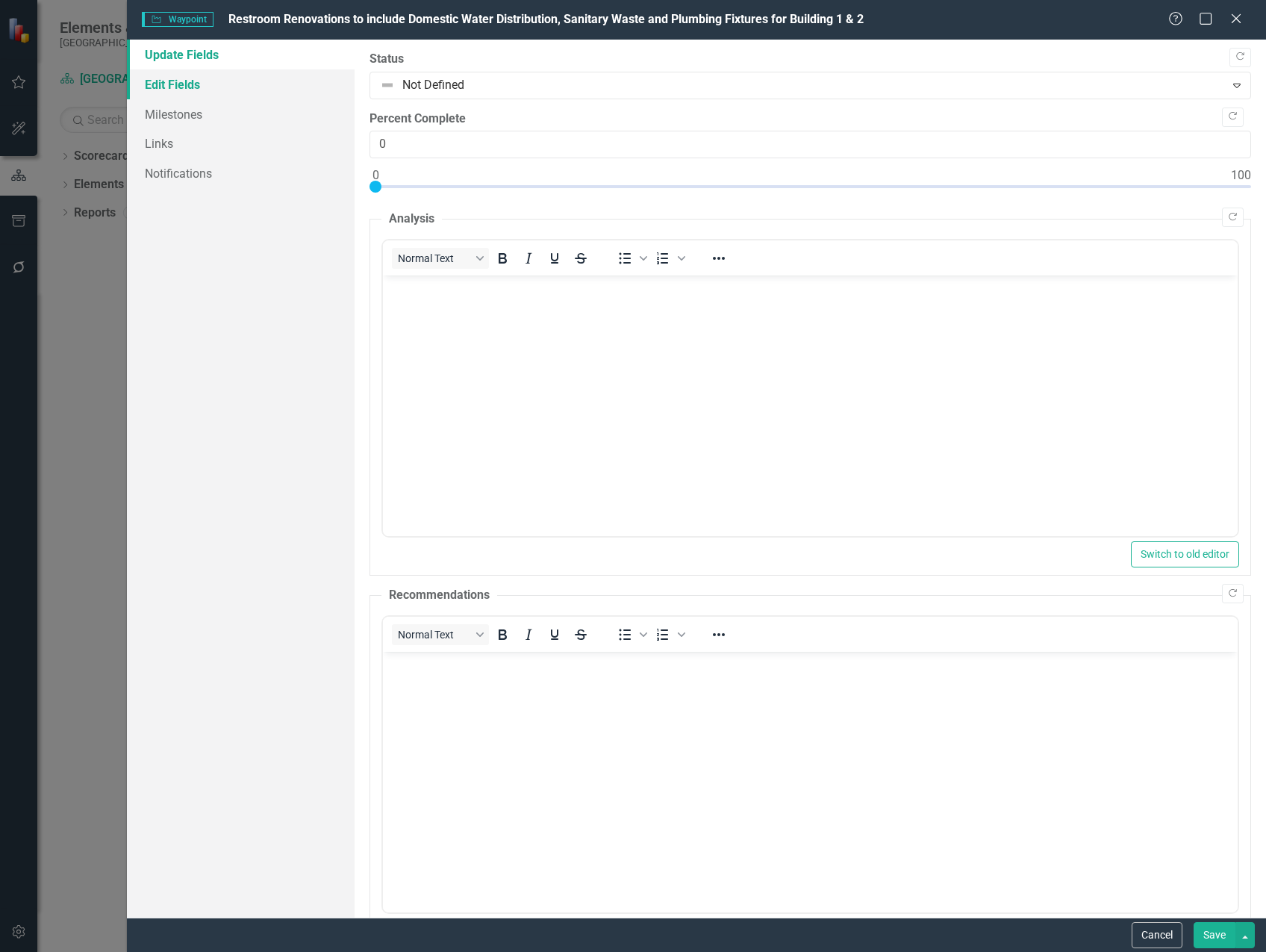
click at [207, 83] on link "Edit Fields" at bounding box center [240, 84] width 228 height 30
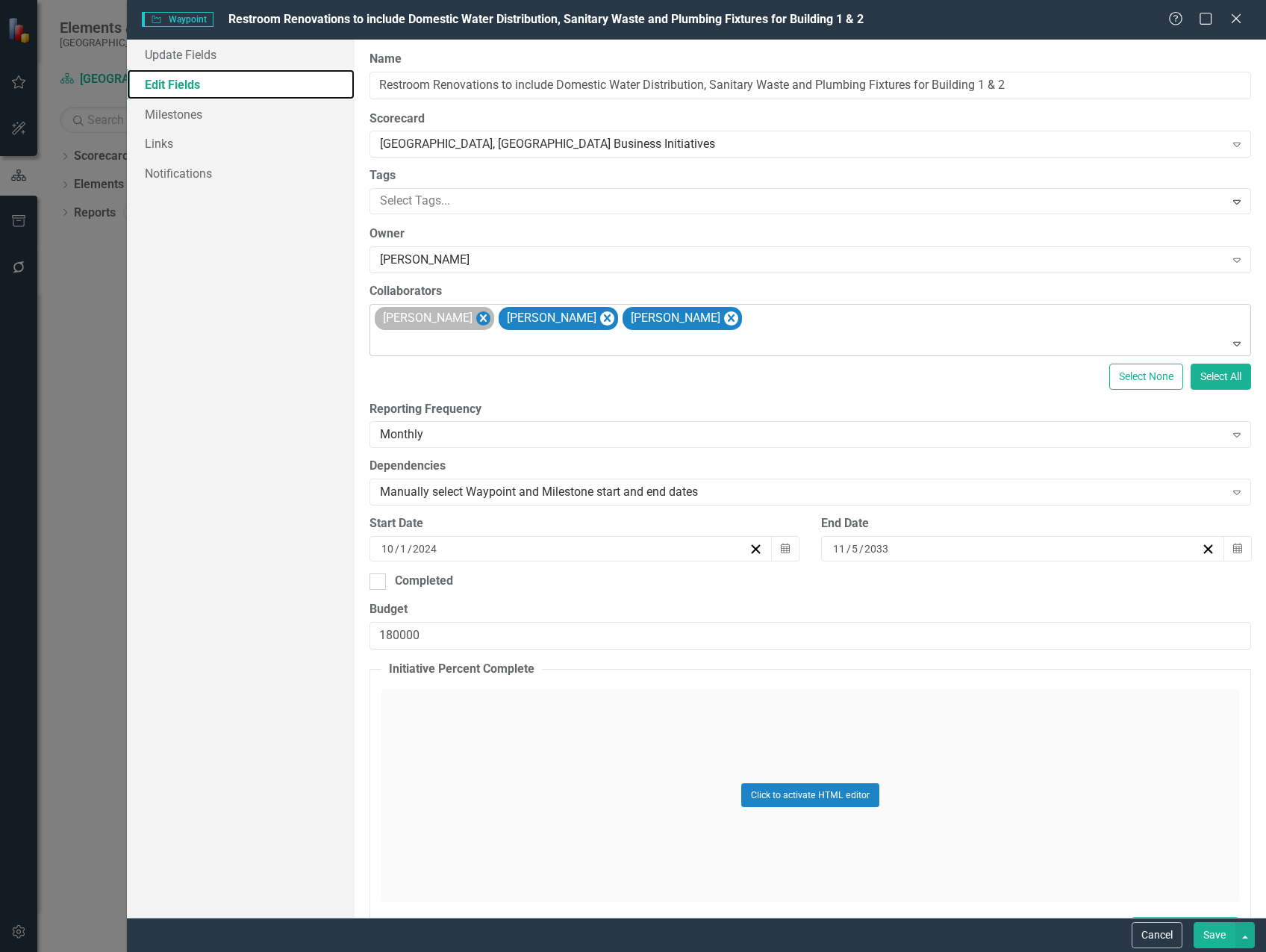
click at [491, 317] on icon "Remove Michael Massoglia" at bounding box center [484, 318] width 15 height 18
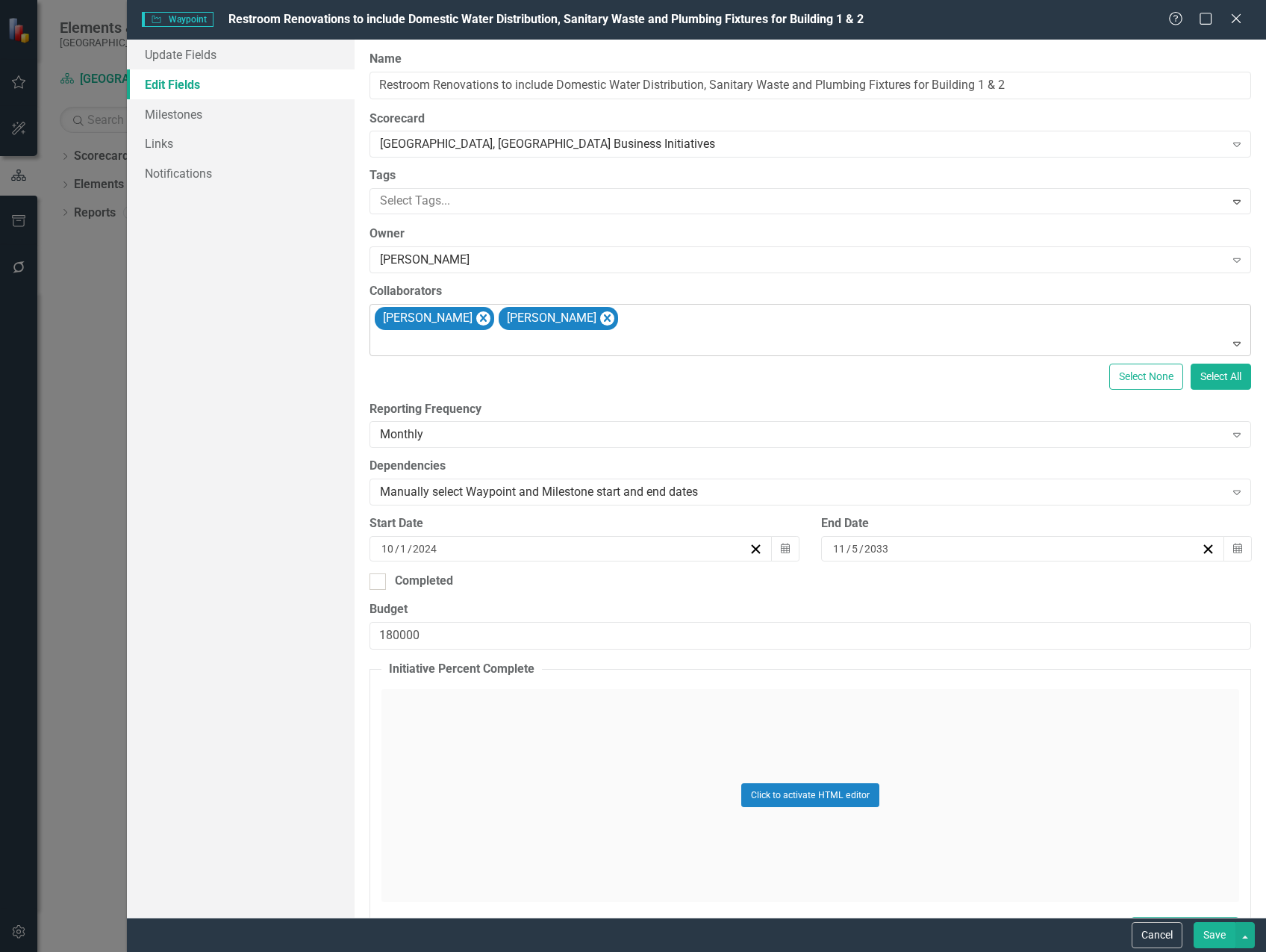
click at [480, 319] on icon "Remove Marvin Negron" at bounding box center [483, 318] width 6 height 7
click at [480, 316] on icon "Remove Steven Rauh" at bounding box center [483, 318] width 6 height 7
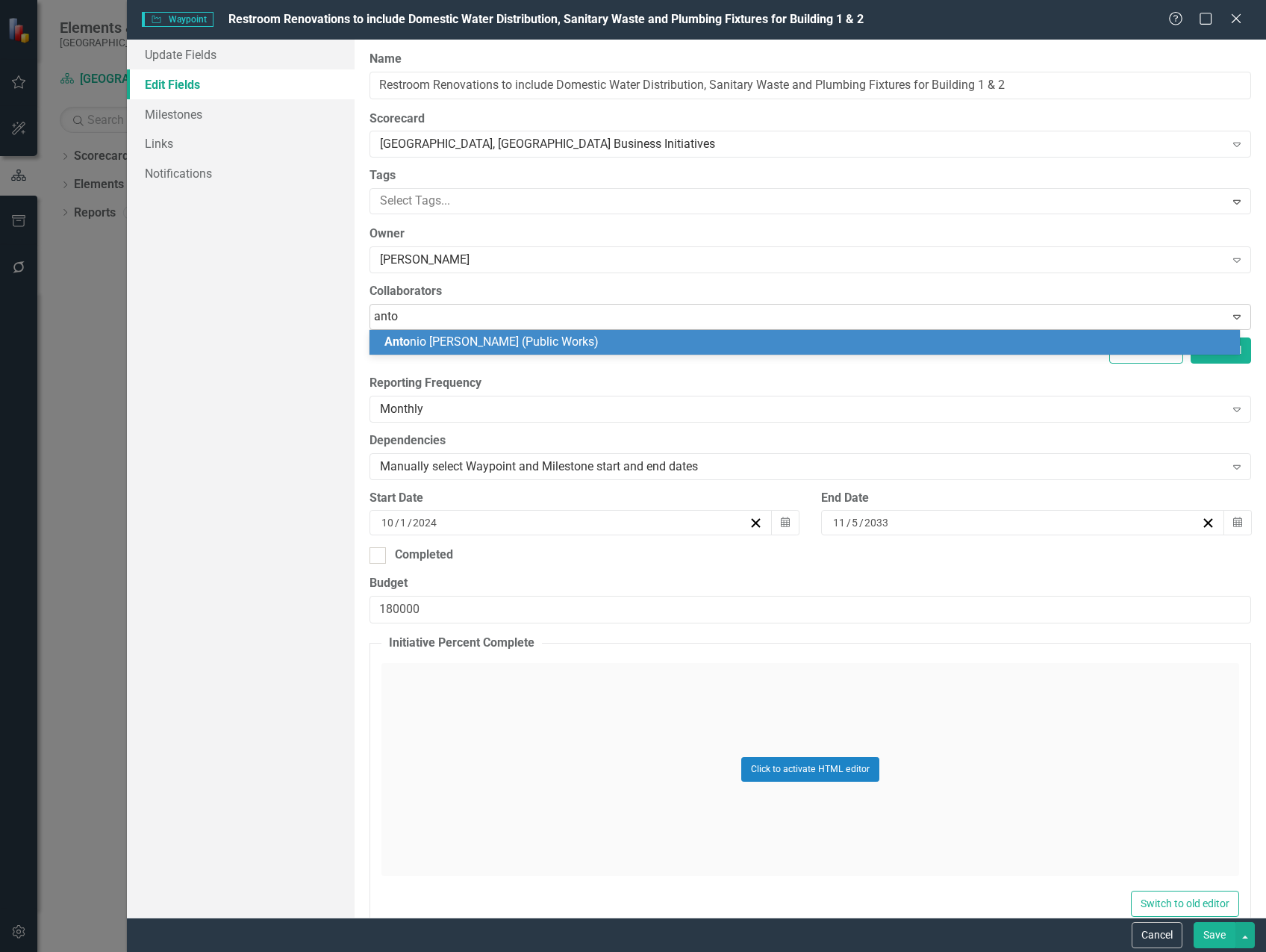
type input "[PERSON_NAME]"
click at [431, 340] on span "[PERSON_NAME] io [PERSON_NAME] (Public Works)" at bounding box center [521, 342] width 272 height 15
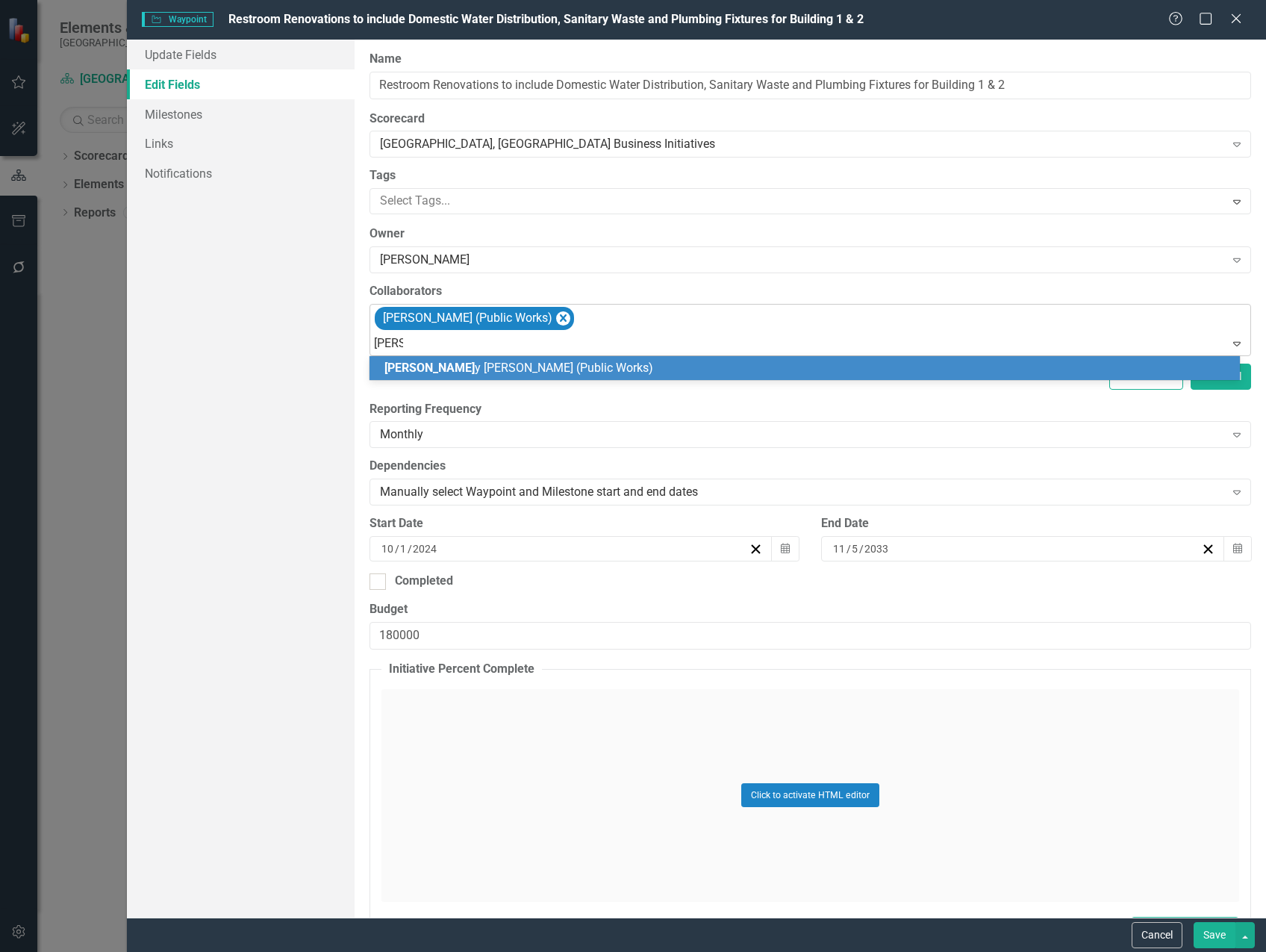
type input "[PERSON_NAME]"
click at [516, 361] on span "[PERSON_NAME] (Public Works)" at bounding box center [515, 368] width 260 height 15
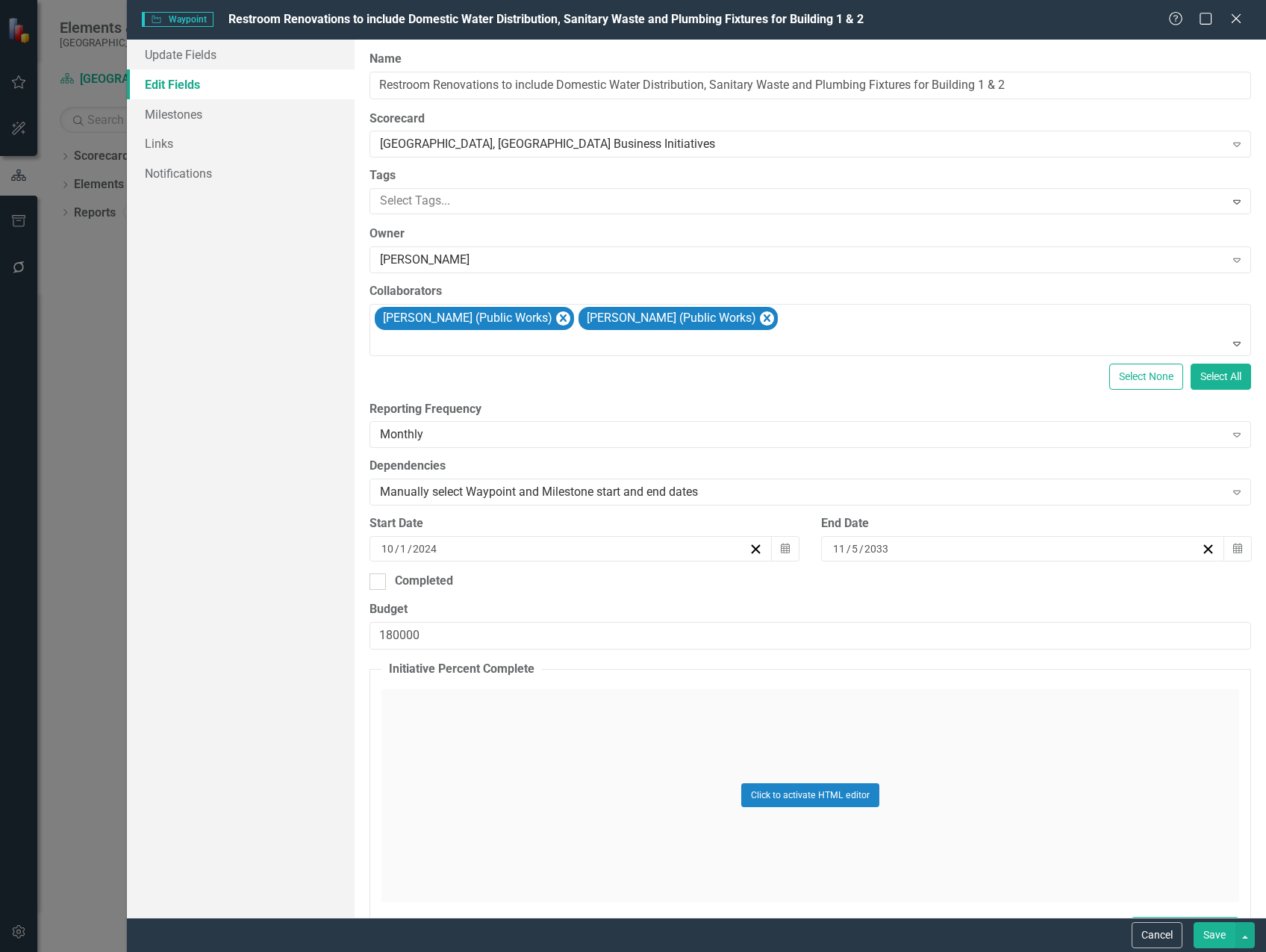
click at [1216, 939] on button "Save" at bounding box center [1215, 935] width 42 height 26
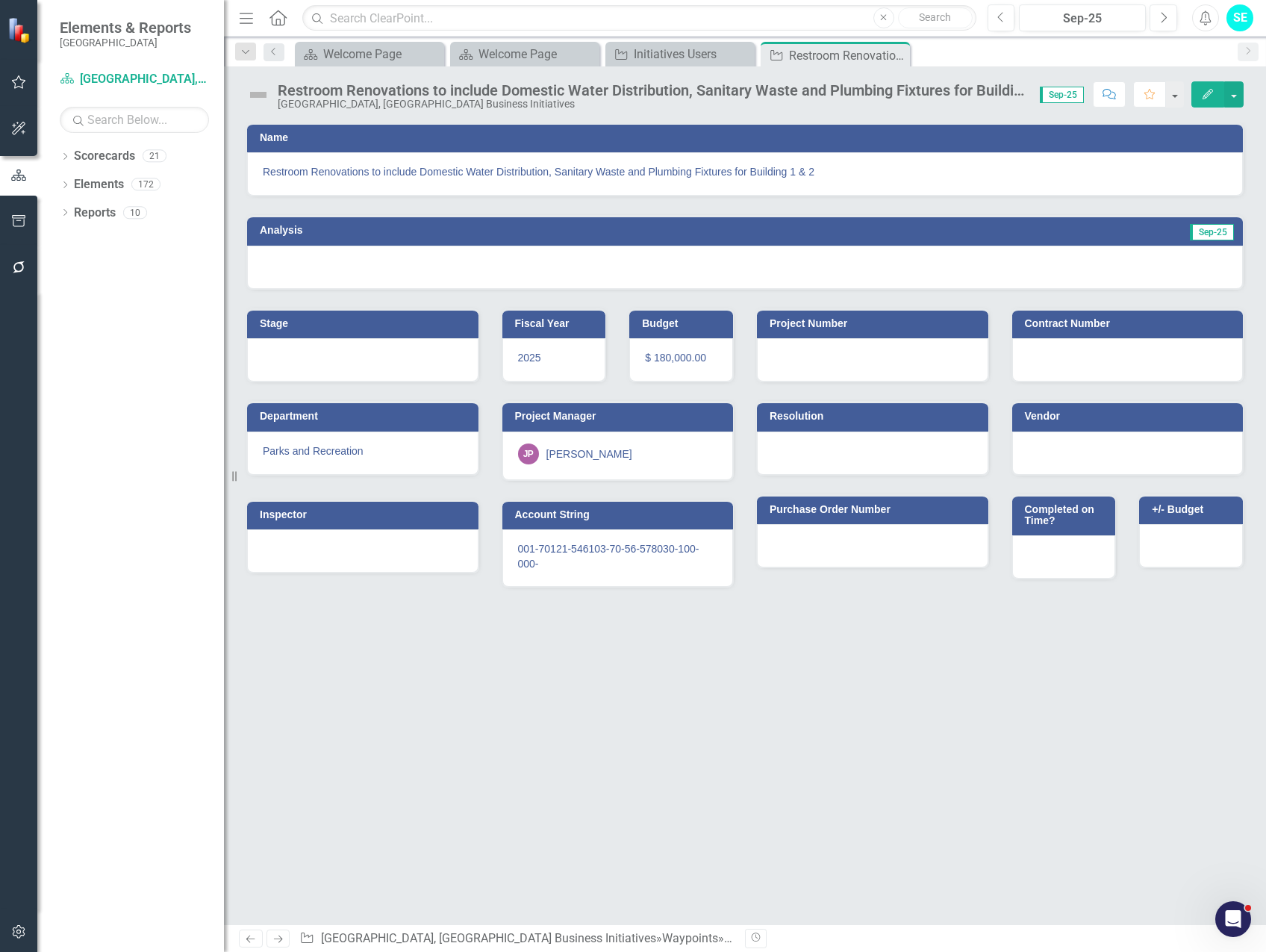
click at [601, 450] on div "JP [PERSON_NAME]" at bounding box center [618, 453] width 200 height 21
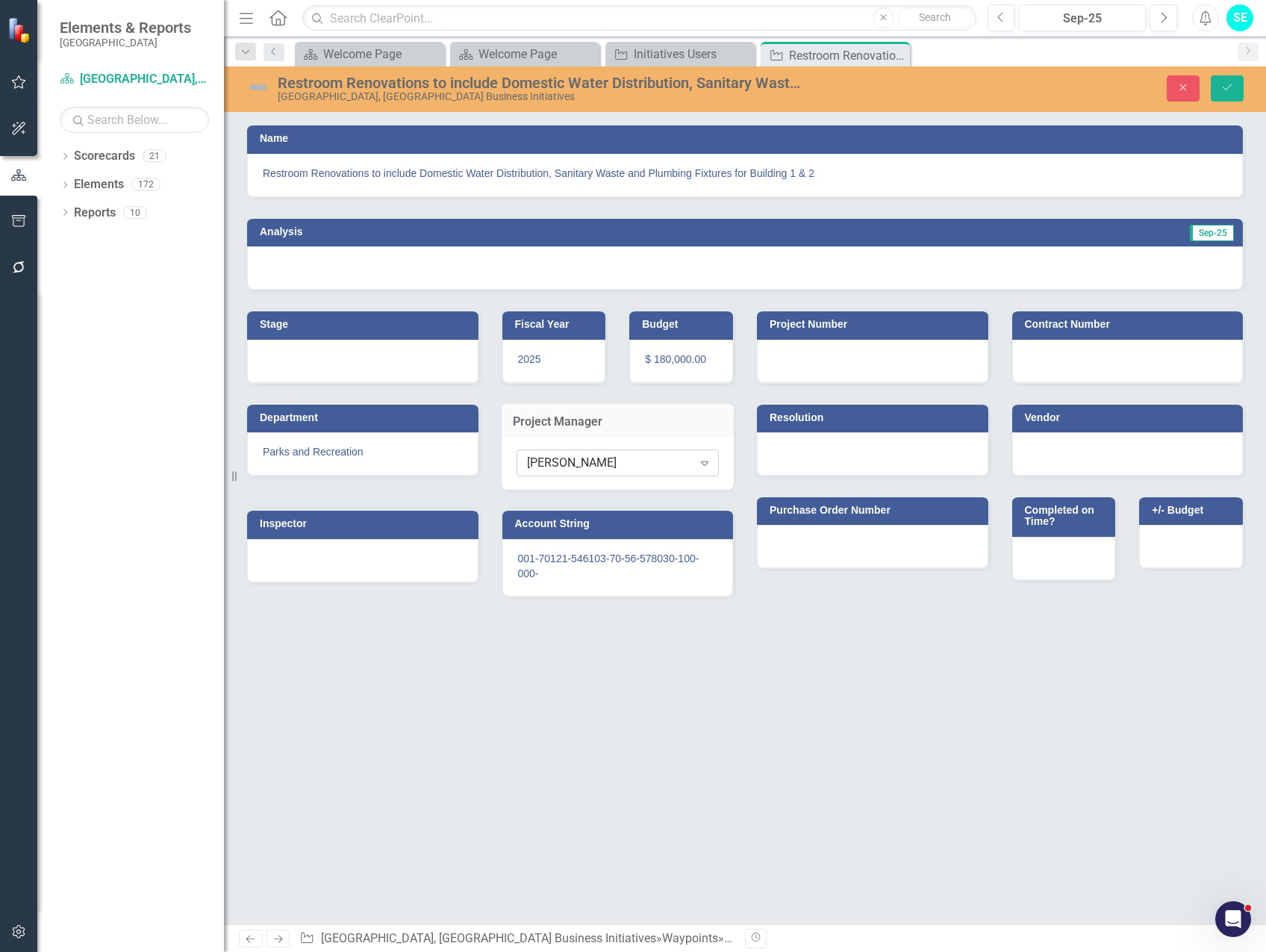
click at [596, 464] on div "[PERSON_NAME]" at bounding box center [610, 462] width 165 height 17
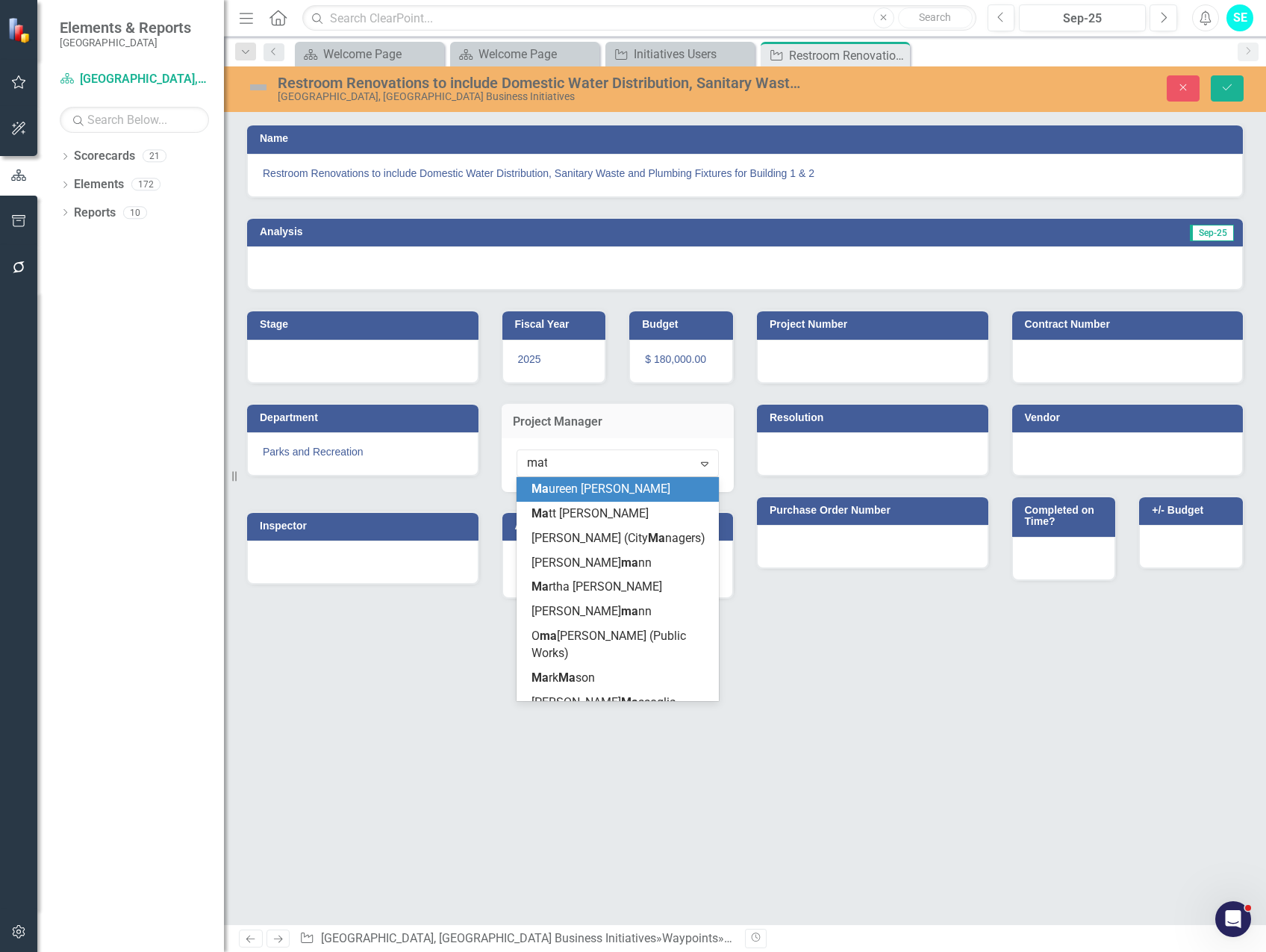
type input "matt"
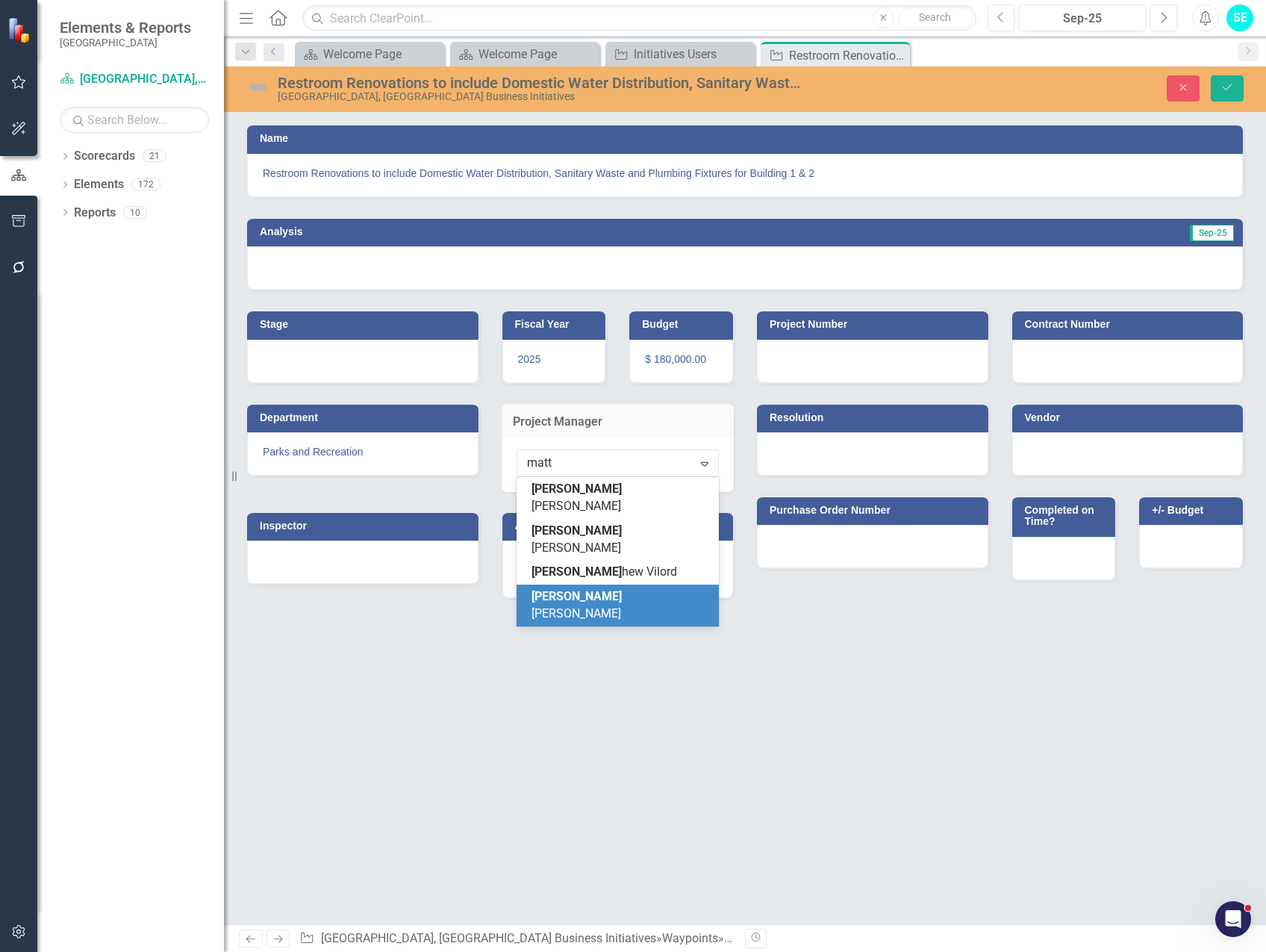
click at [679, 588] on div "[PERSON_NAME]" at bounding box center [622, 606] width 179 height 35
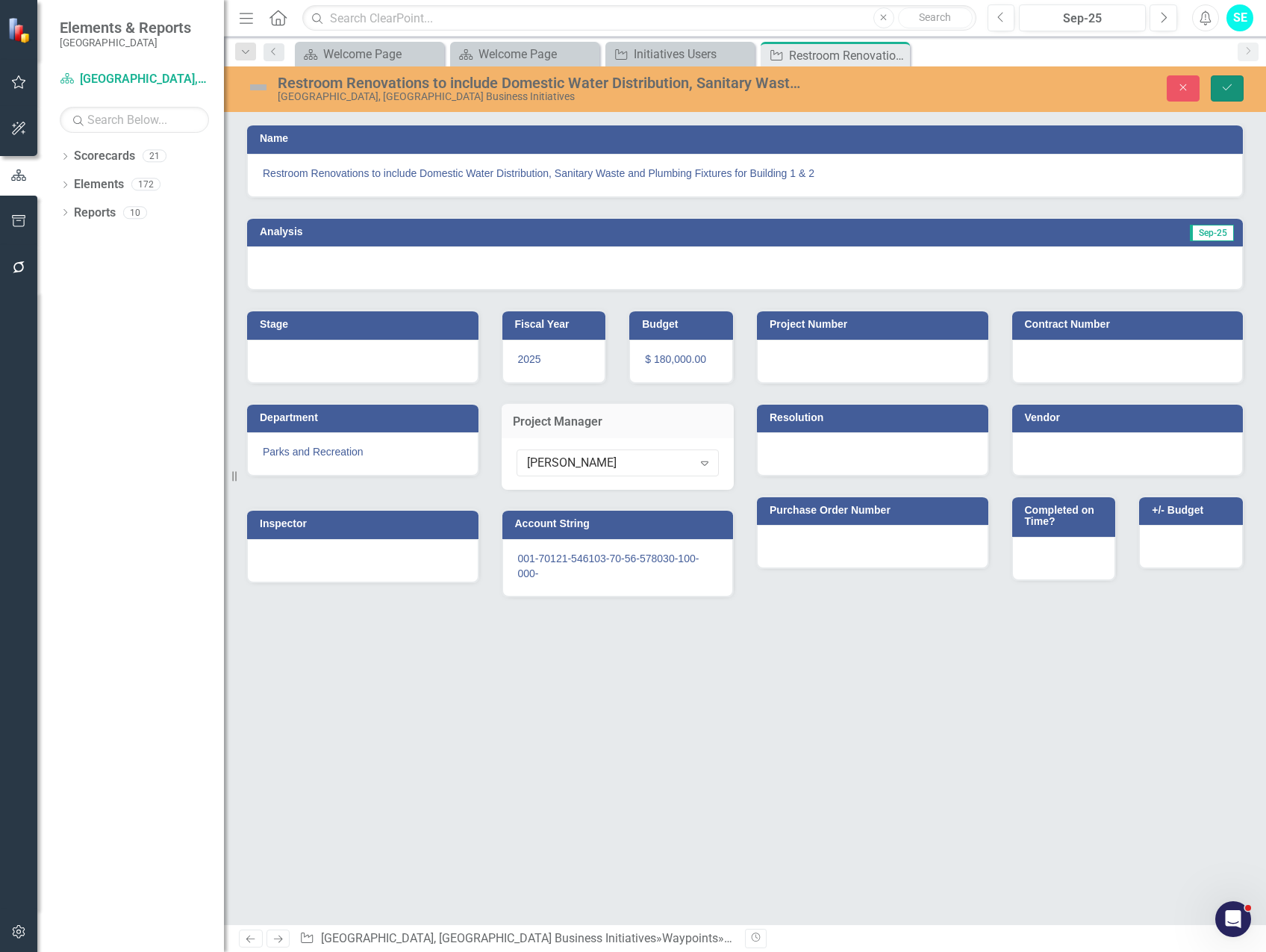
click at [1225, 91] on icon "Save" at bounding box center [1228, 87] width 14 height 10
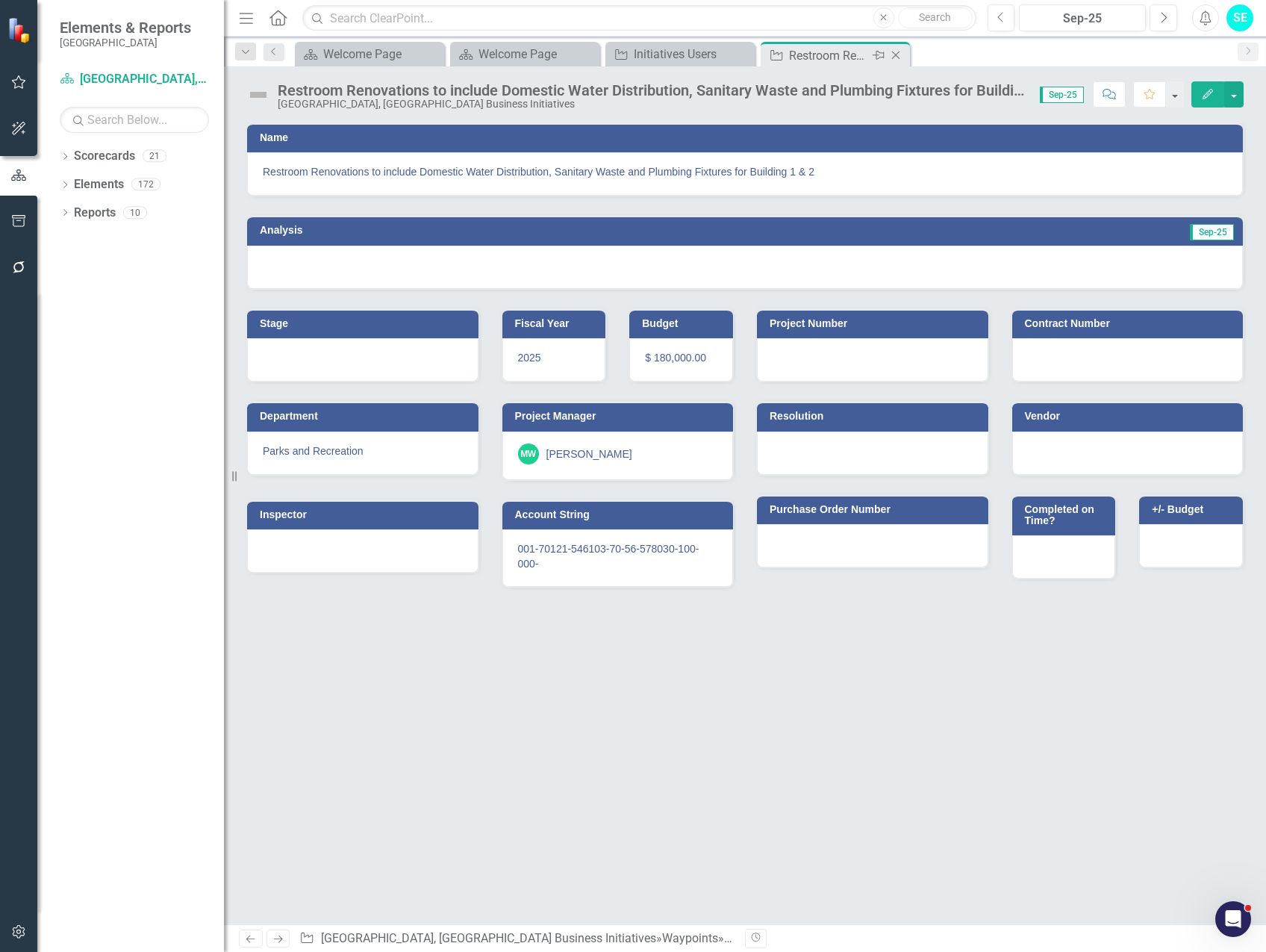
click at [895, 56] on icon at bounding box center [896, 55] width 8 height 8
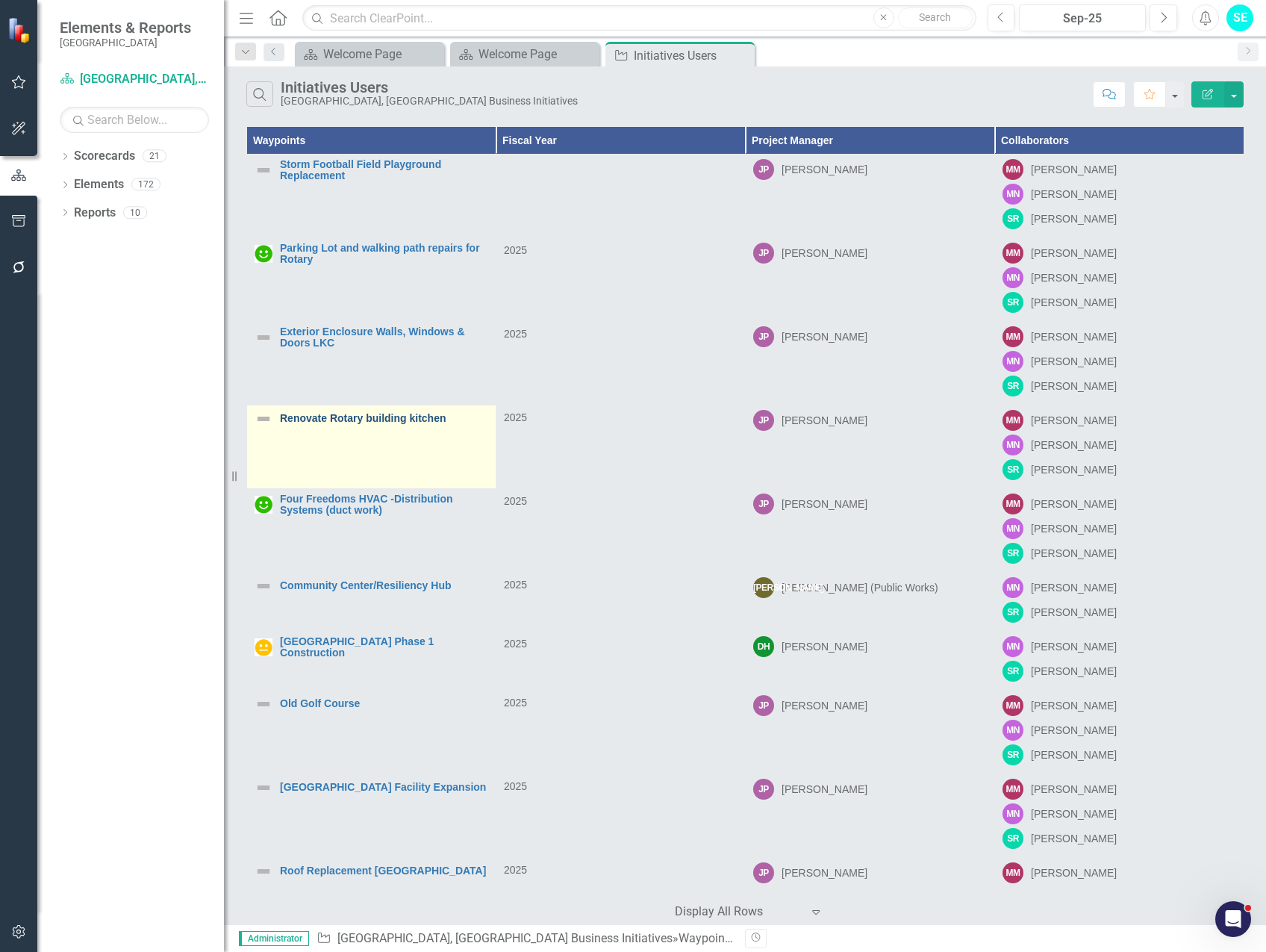
click at [321, 419] on link "Renovate Rotary building kitchen" at bounding box center [384, 418] width 208 height 11
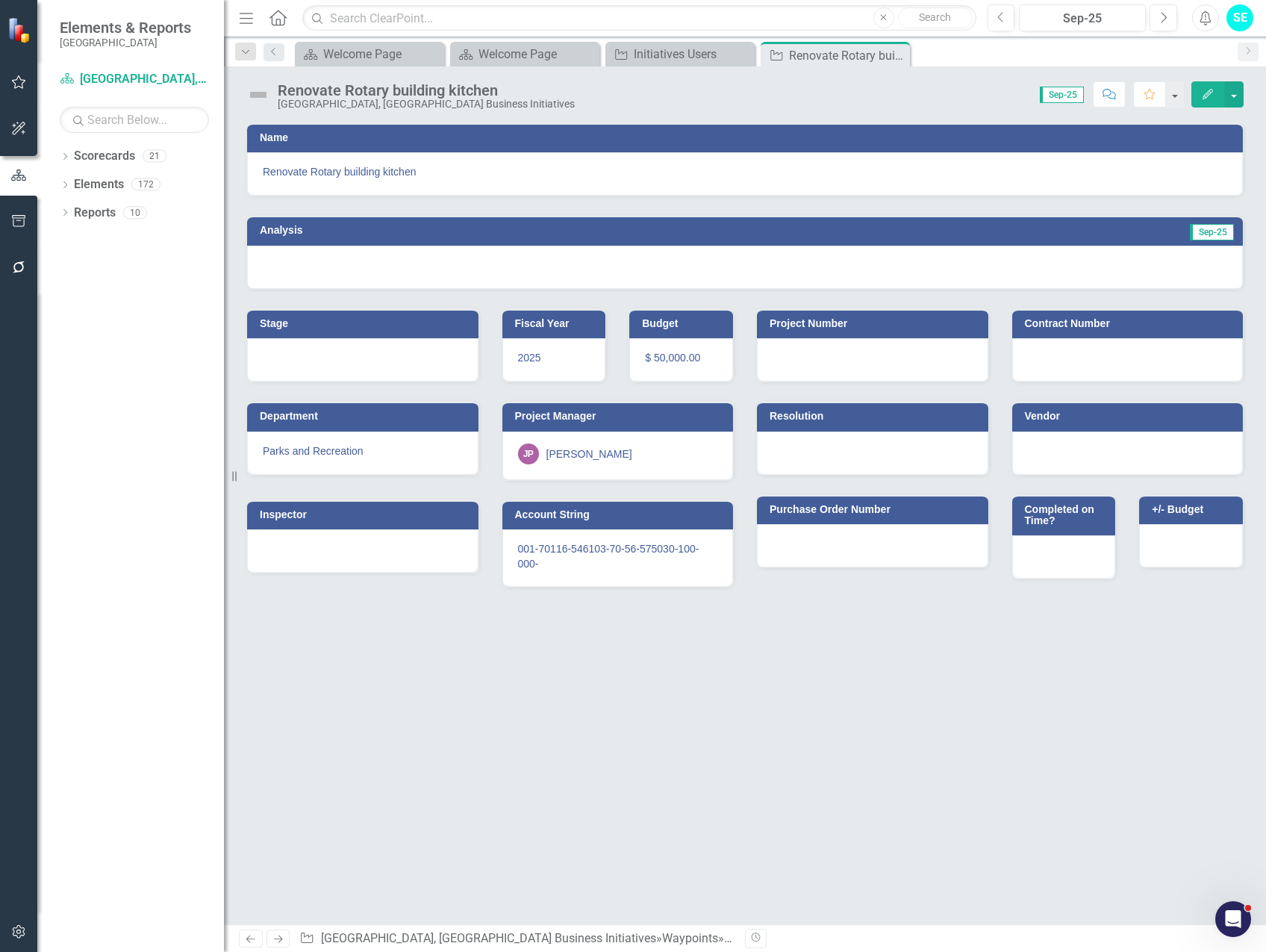
click at [1207, 92] on icon "button" at bounding box center [1207, 93] width 10 height 10
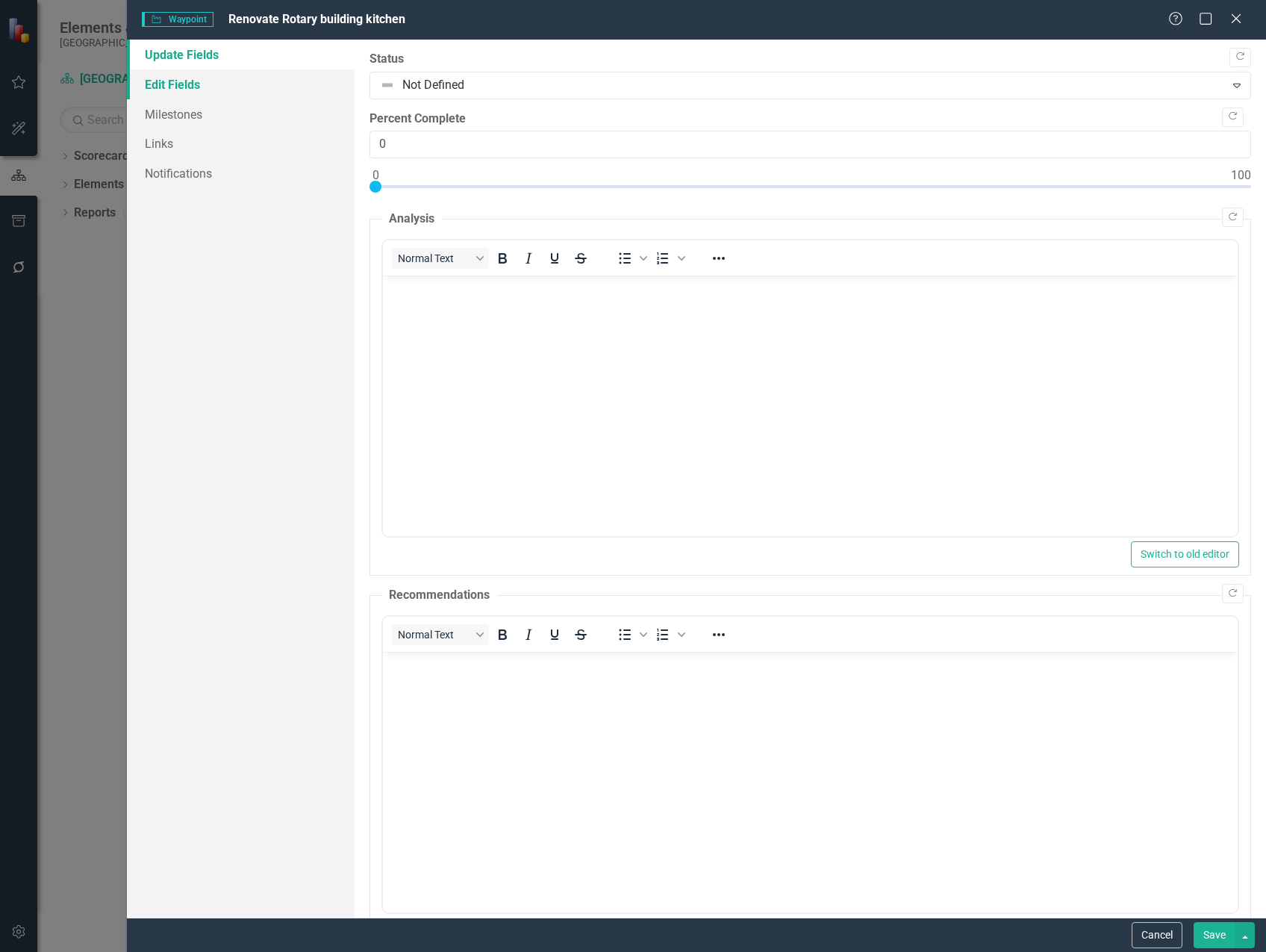
click at [190, 77] on link "Edit Fields" at bounding box center [240, 84] width 228 height 30
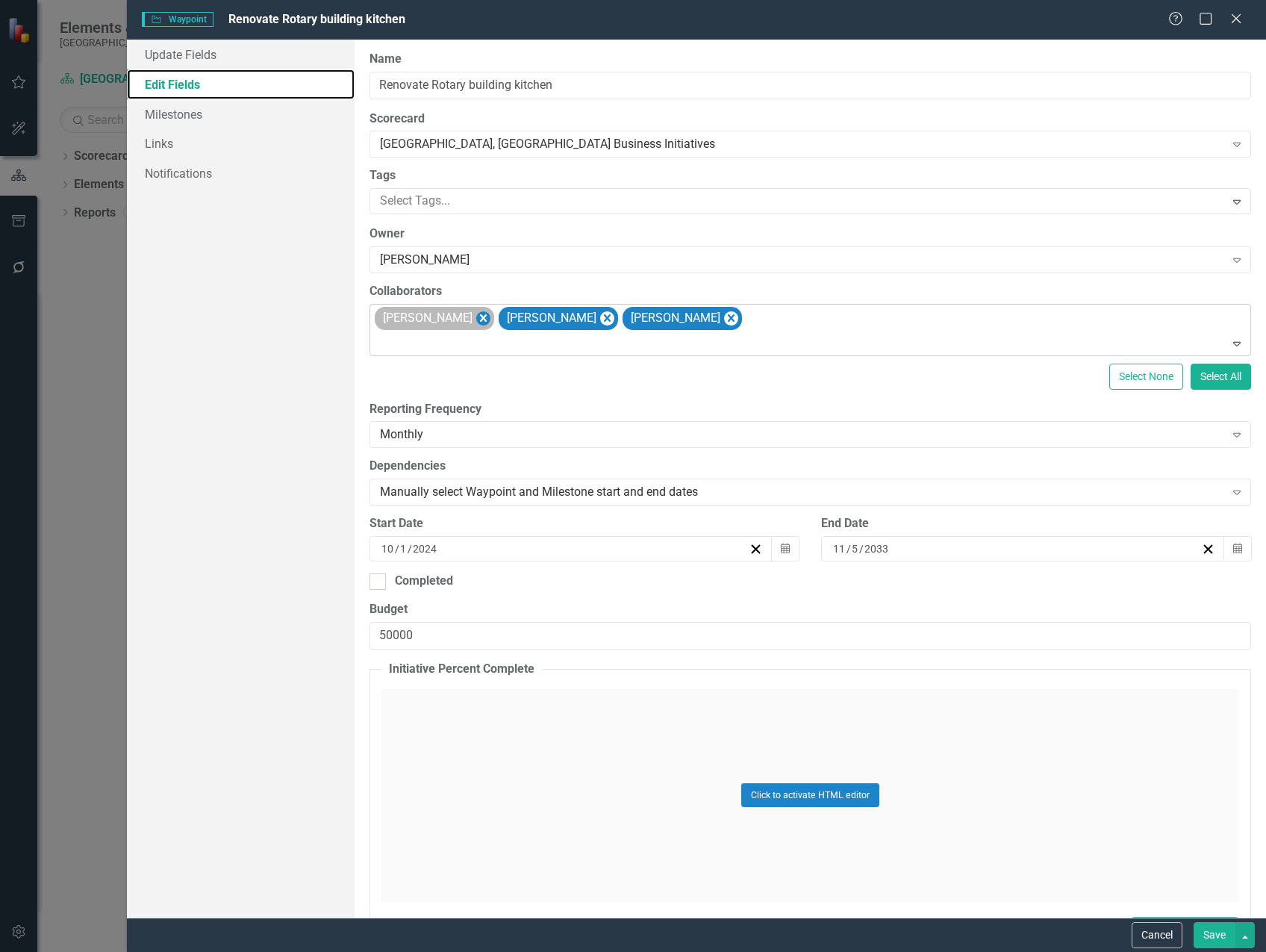
click at [491, 314] on icon "Remove Michael Massoglia" at bounding box center [484, 318] width 15 height 18
click at [476, 316] on icon "Remove Marvin Negron" at bounding box center [484, 318] width 15 height 18
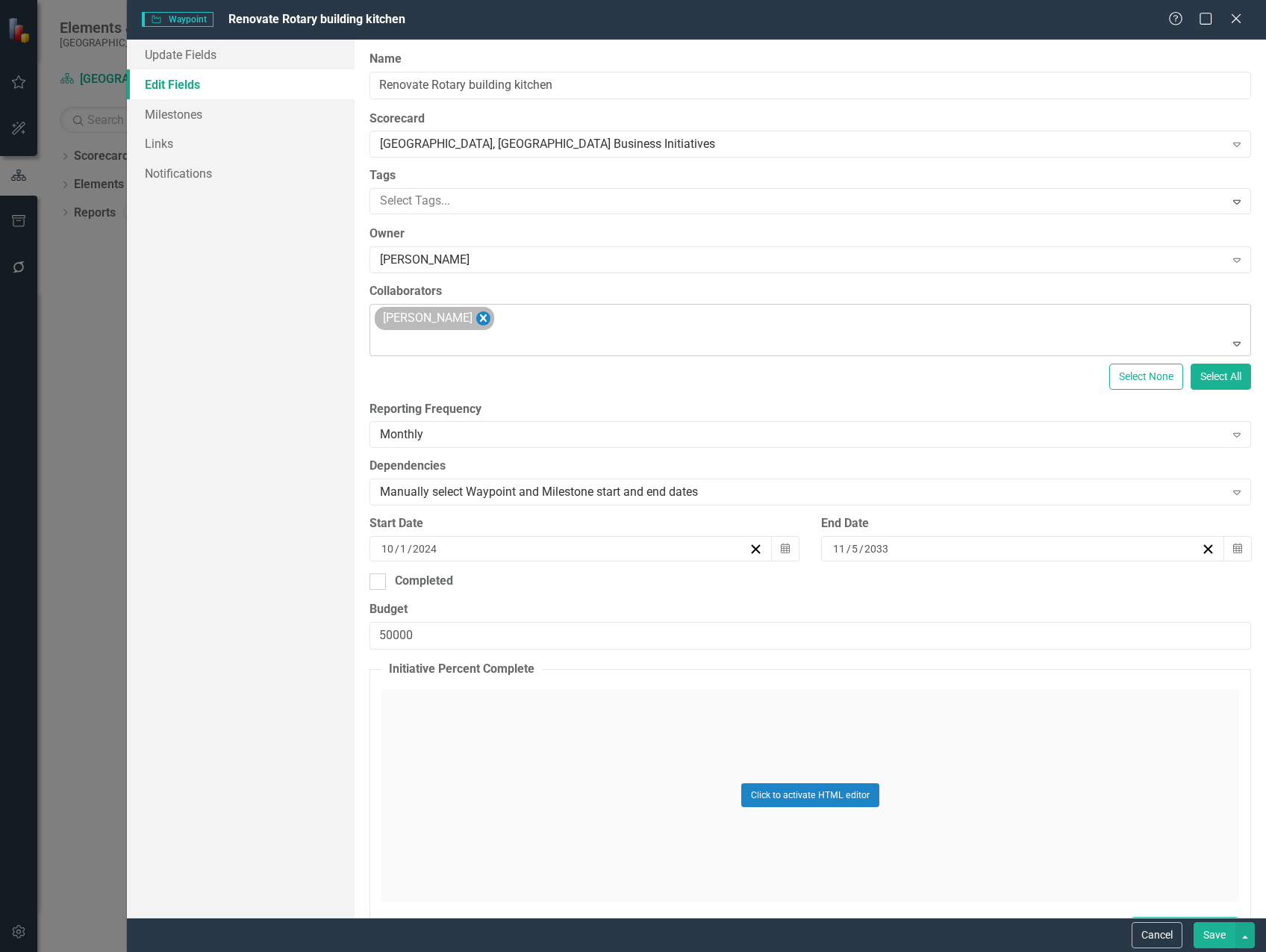
click at [476, 320] on icon "Remove Steven Rauh" at bounding box center [484, 318] width 15 height 18
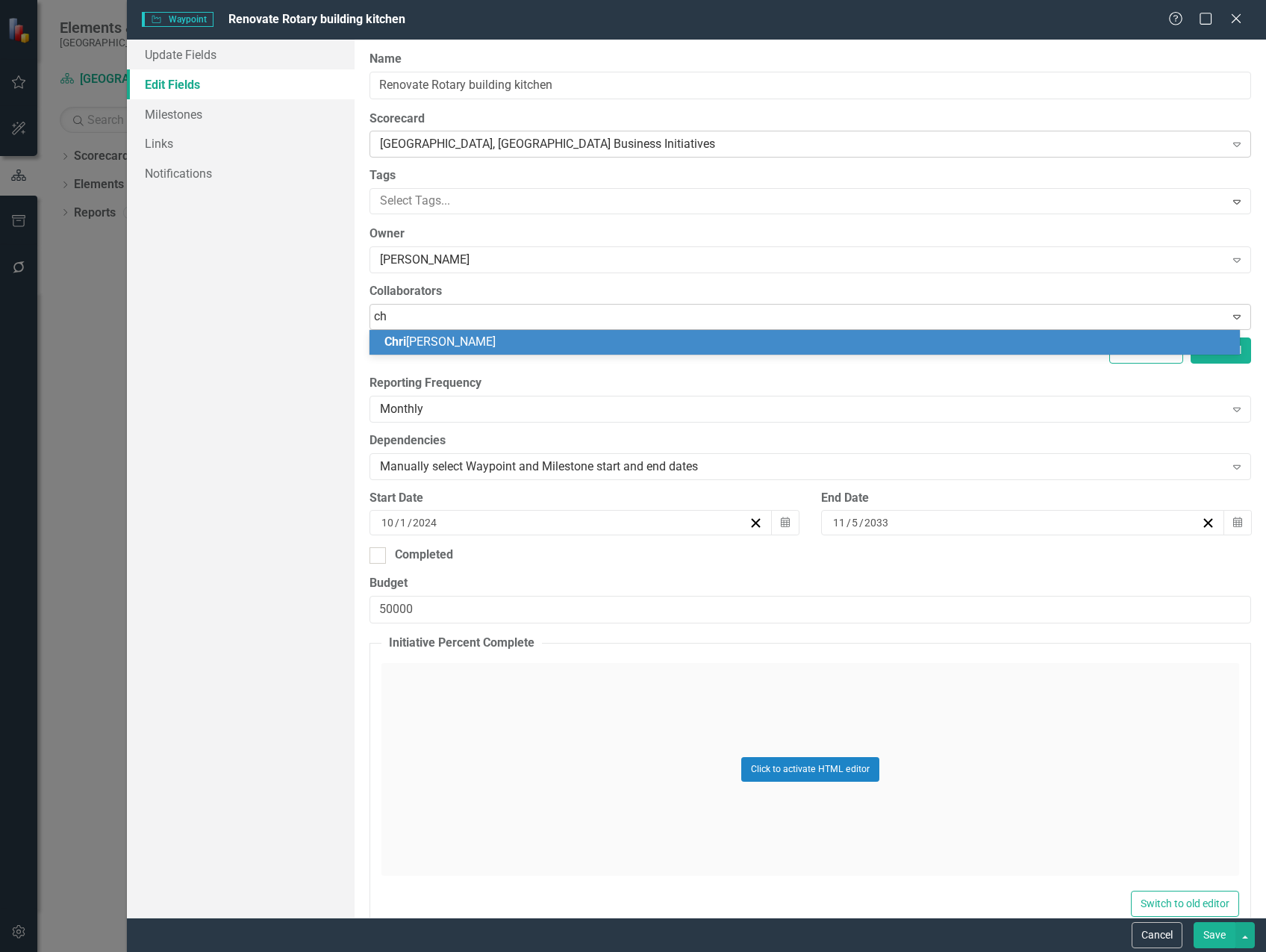
type input "c"
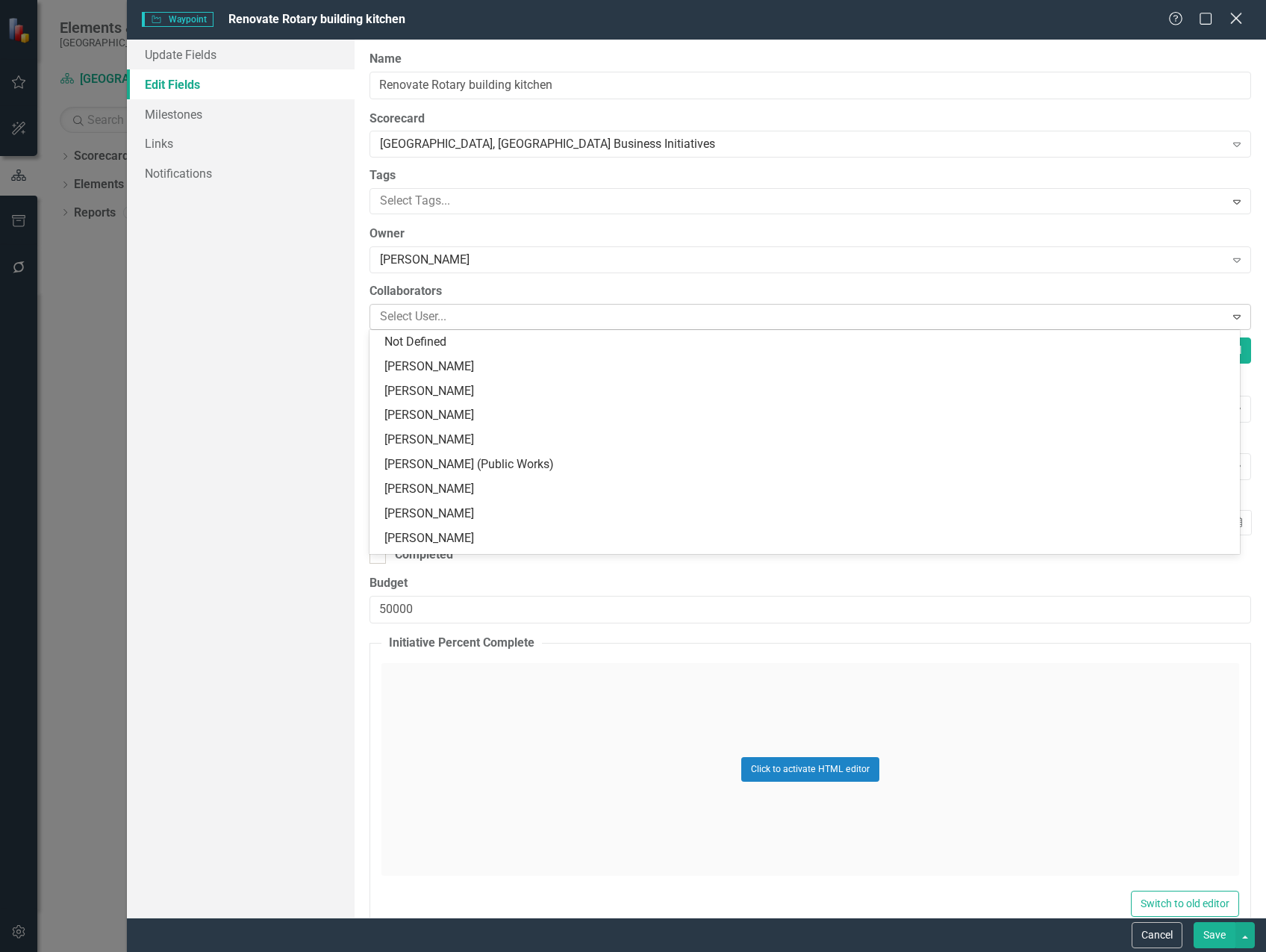
click at [1232, 20] on icon "Close" at bounding box center [1236, 18] width 18 height 15
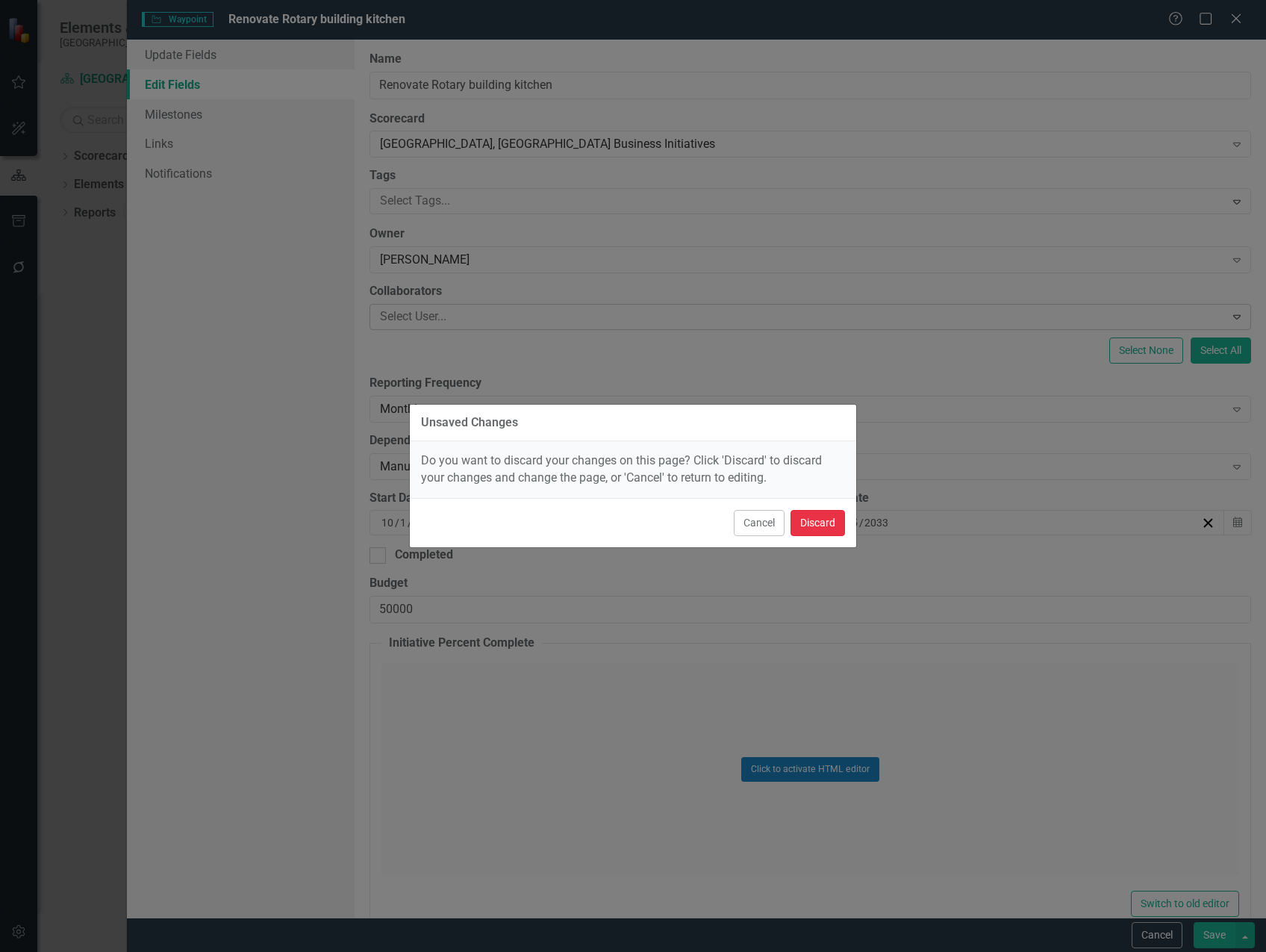
click at [831, 514] on button "Discard" at bounding box center [818, 523] width 55 height 26
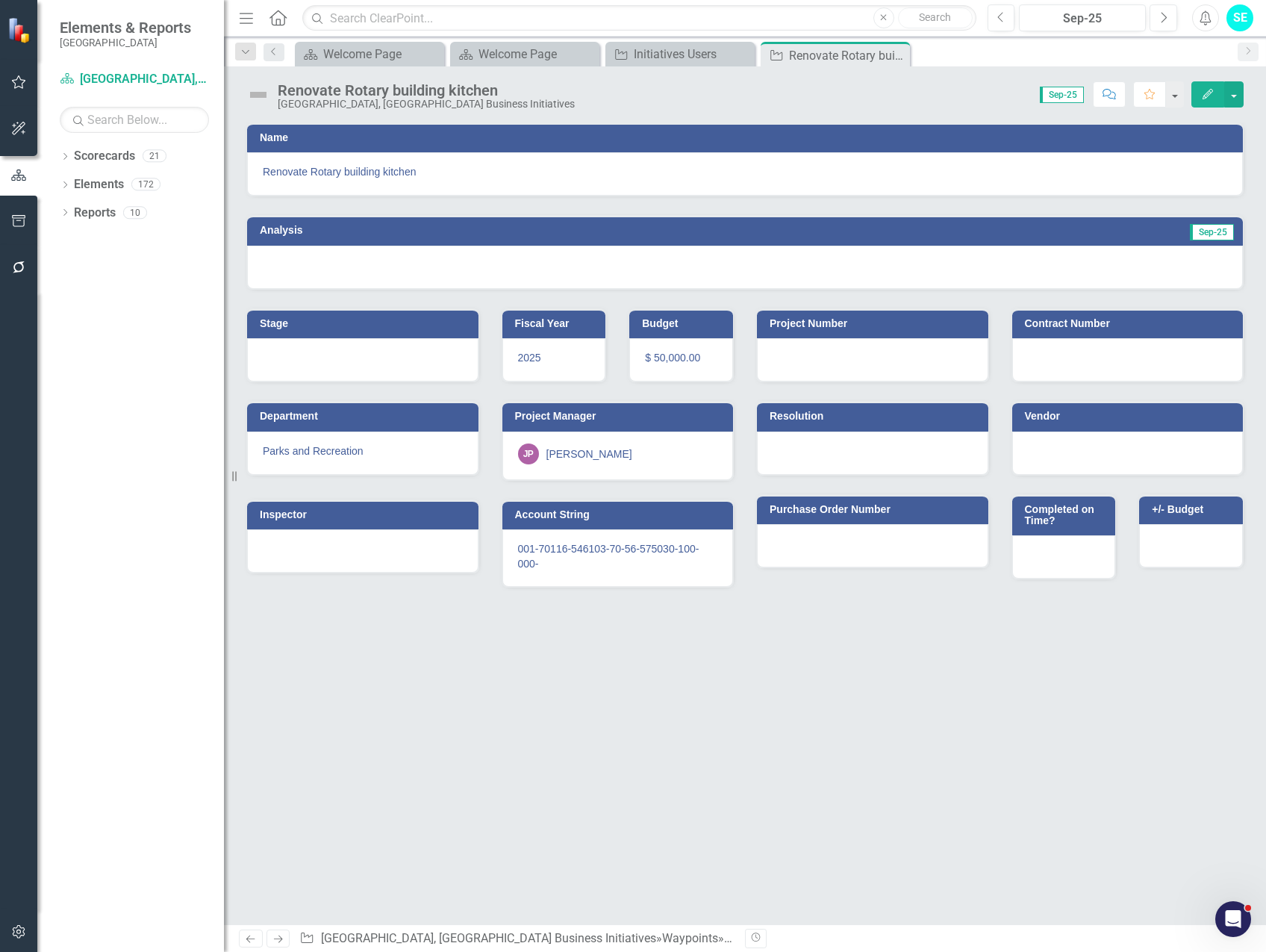
click at [18, 930] on icon "button" at bounding box center [18, 931] width 13 height 14
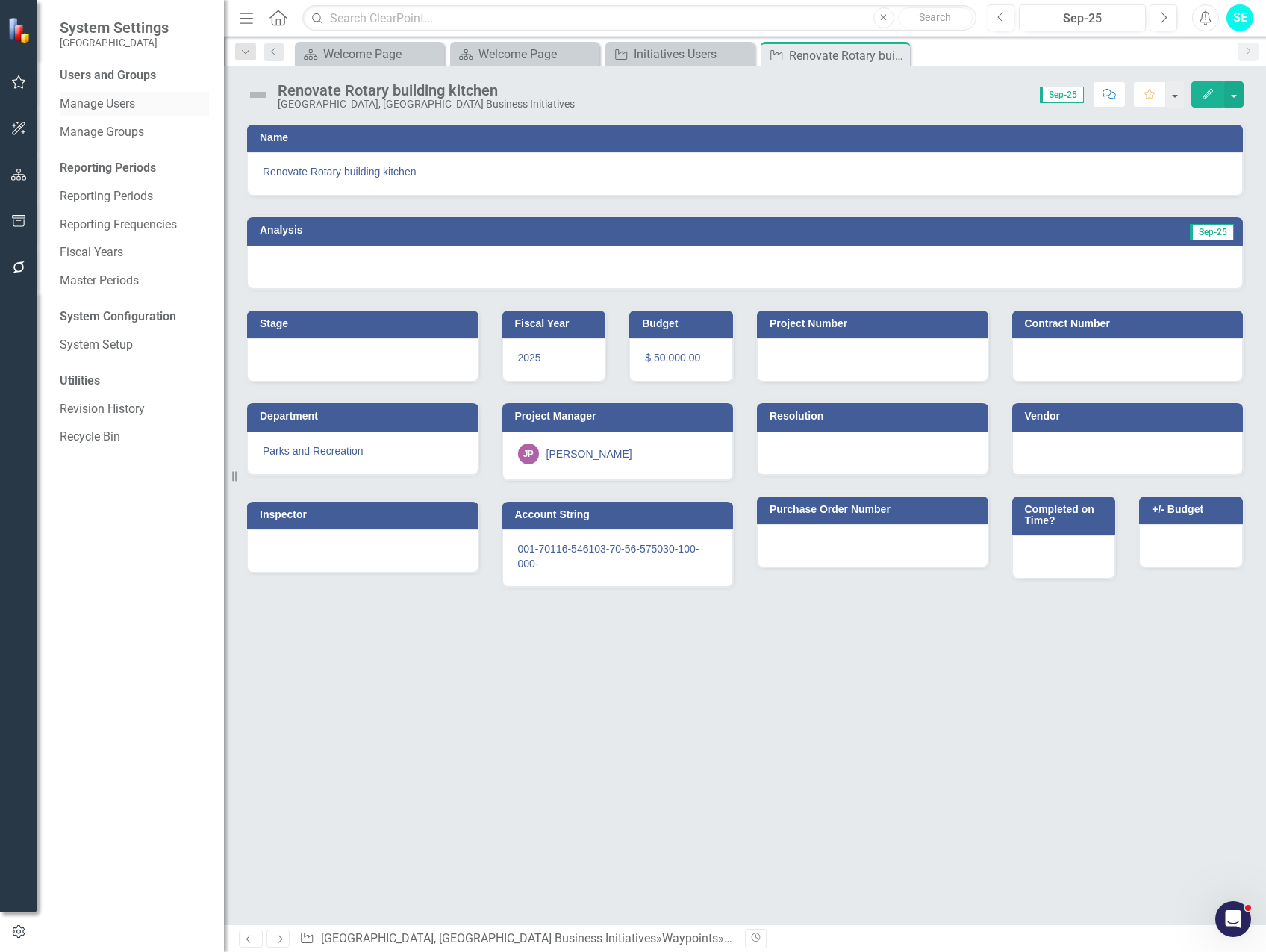
click at [120, 103] on link "Manage Users" at bounding box center [133, 104] width 149 height 17
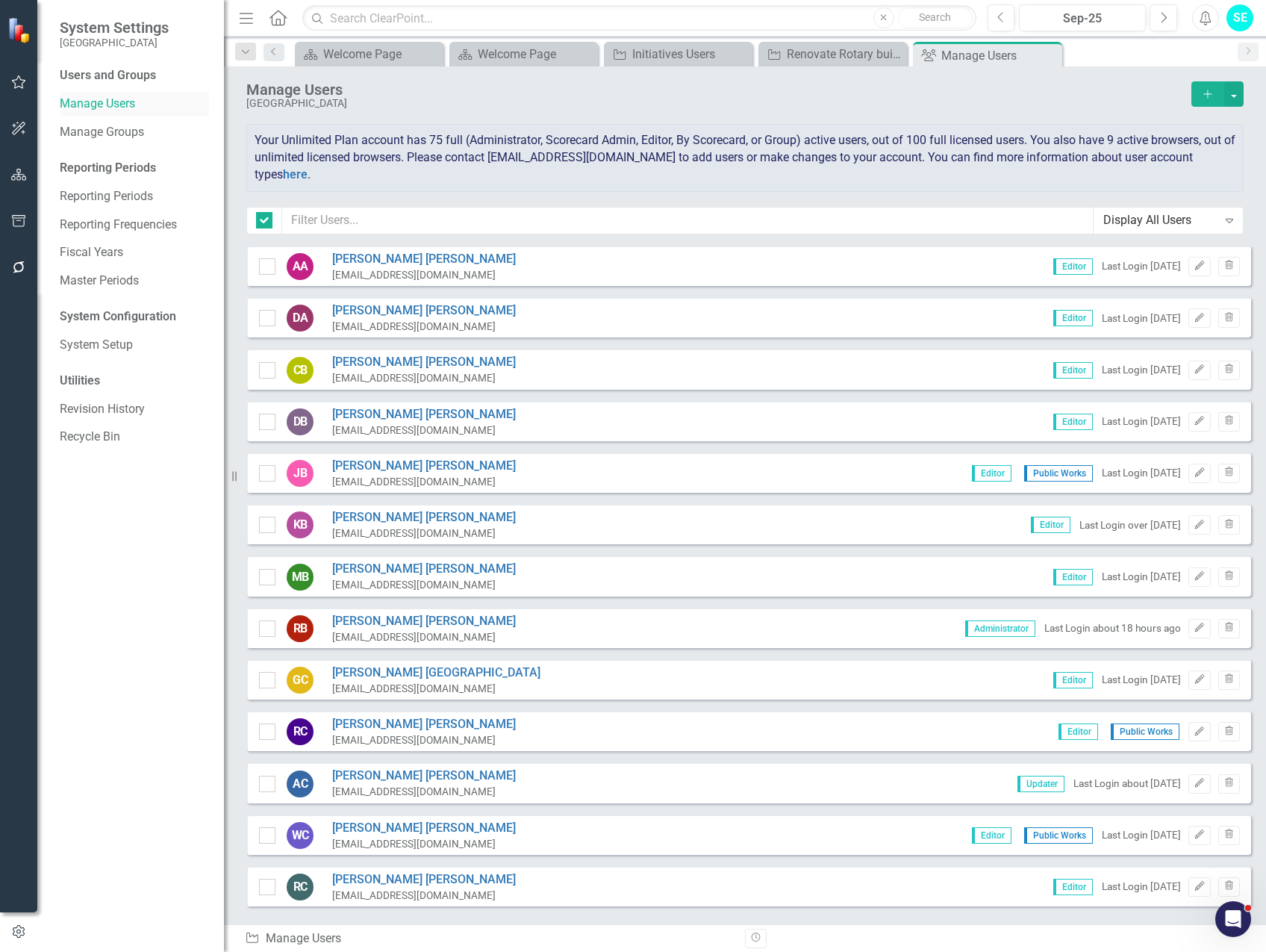
checkbox input "false"
click at [1213, 91] on icon "Add" at bounding box center [1207, 93] width 14 height 10
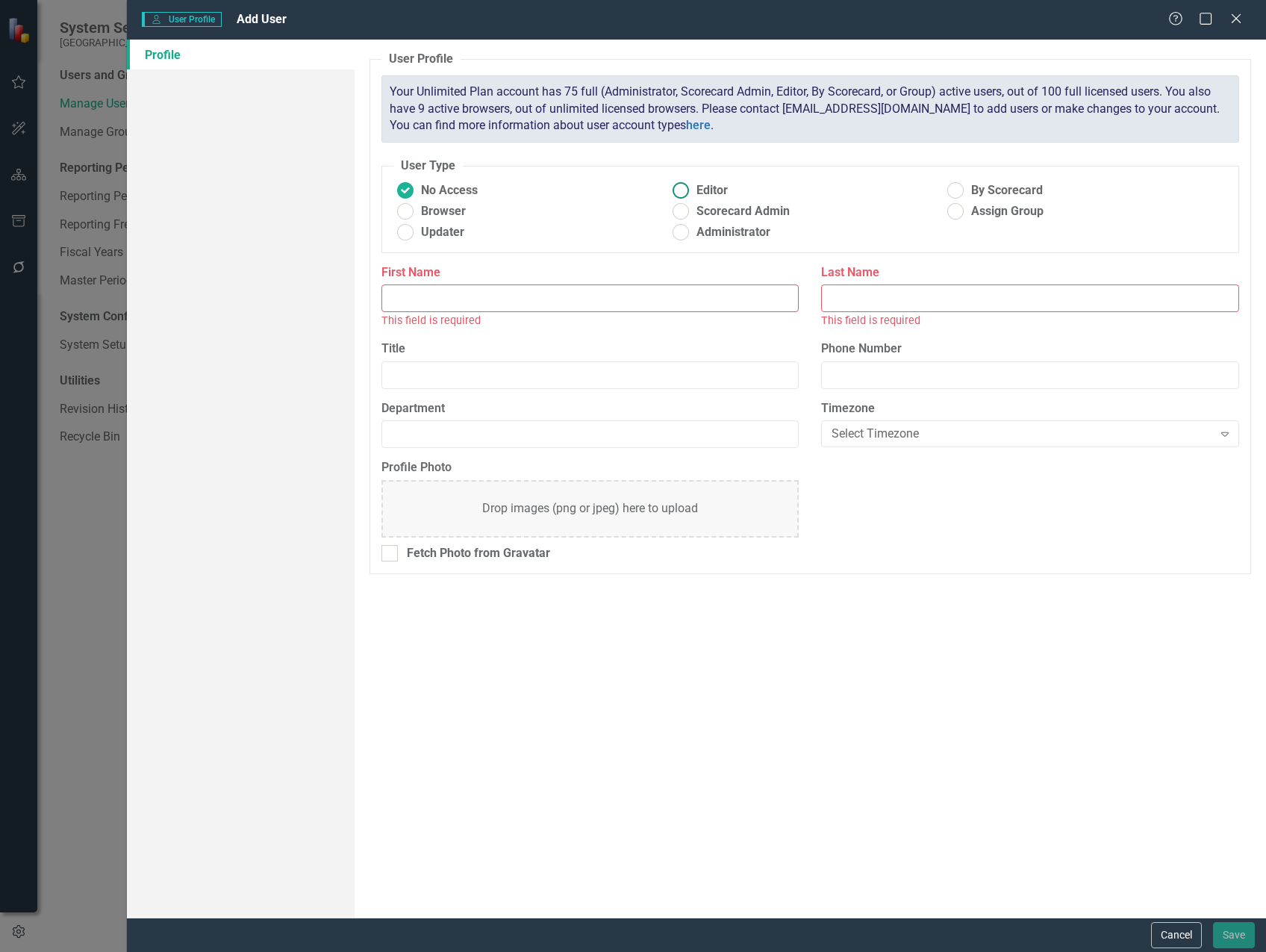
click at [672, 192] on ins at bounding box center [680, 190] width 23 height 23
click at [672, 192] on input "Editor" at bounding box center [680, 190] width 23 height 23
radio input "true"
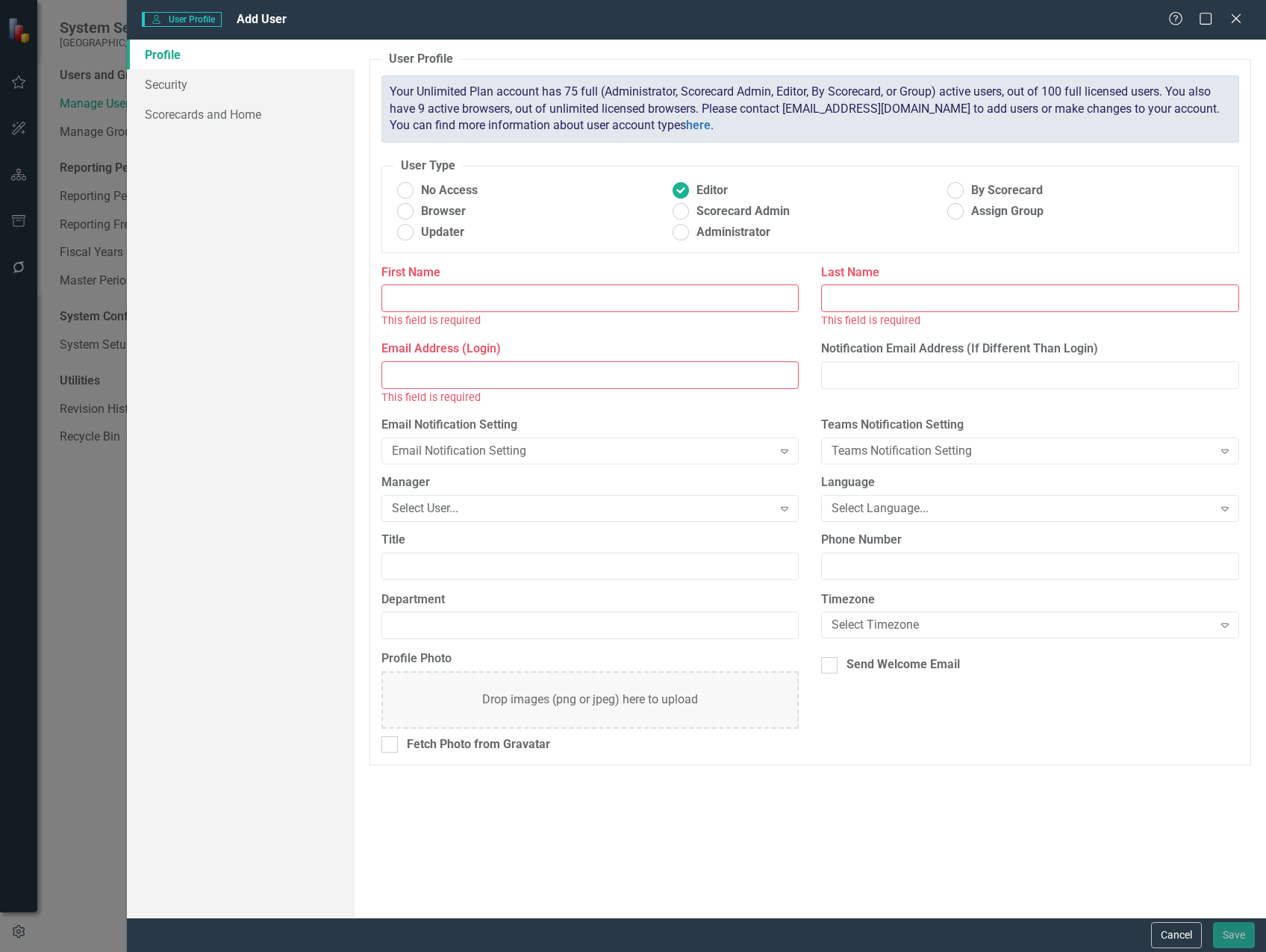
click at [604, 301] on input "First Name" at bounding box center [590, 298] width 418 height 27
type input "Chris"
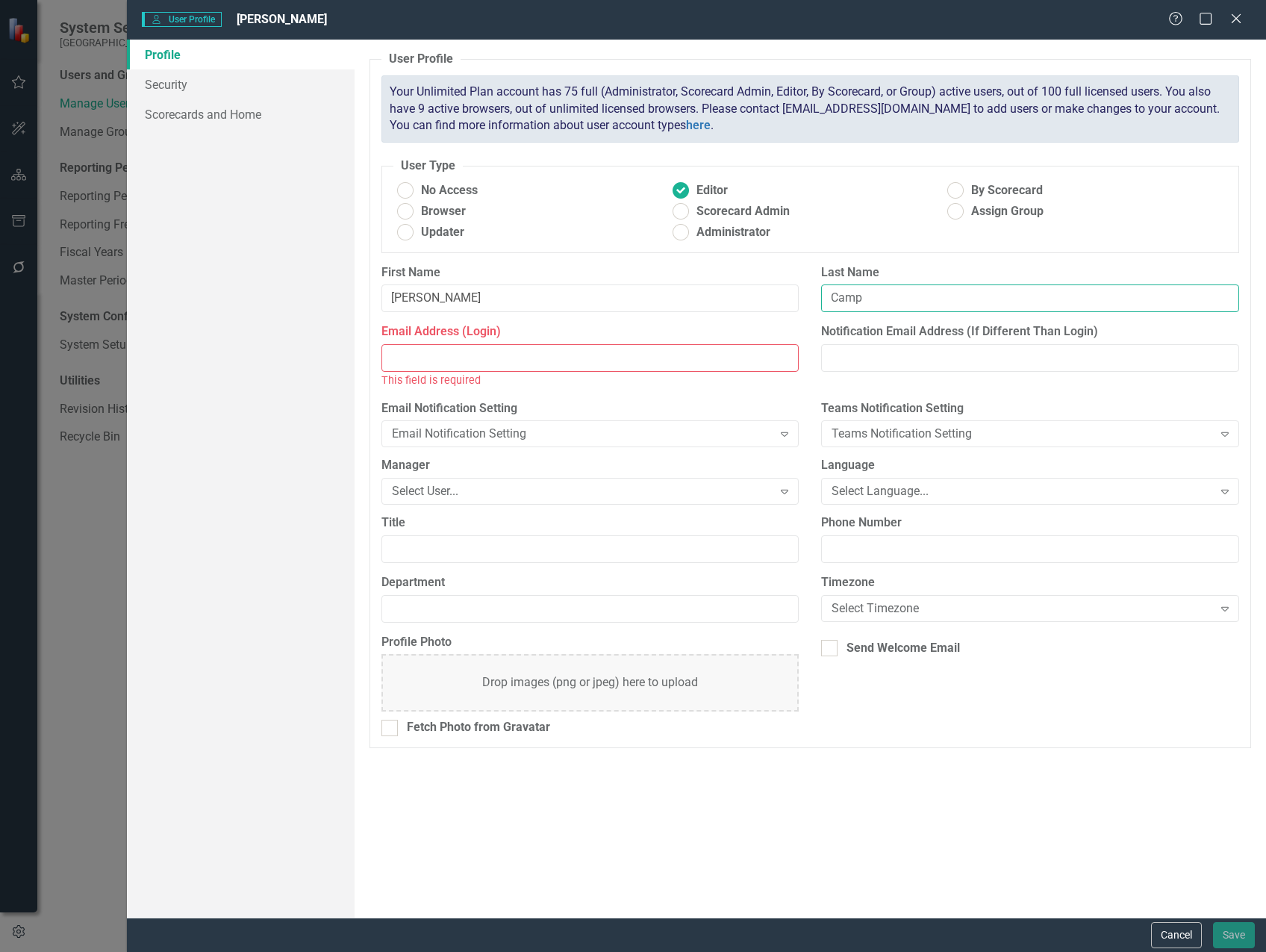
type input "Camp"
click at [415, 359] on input "Email Address (Login)" at bounding box center [590, 358] width 418 height 27
paste input "ccamp@capecoral.gov"
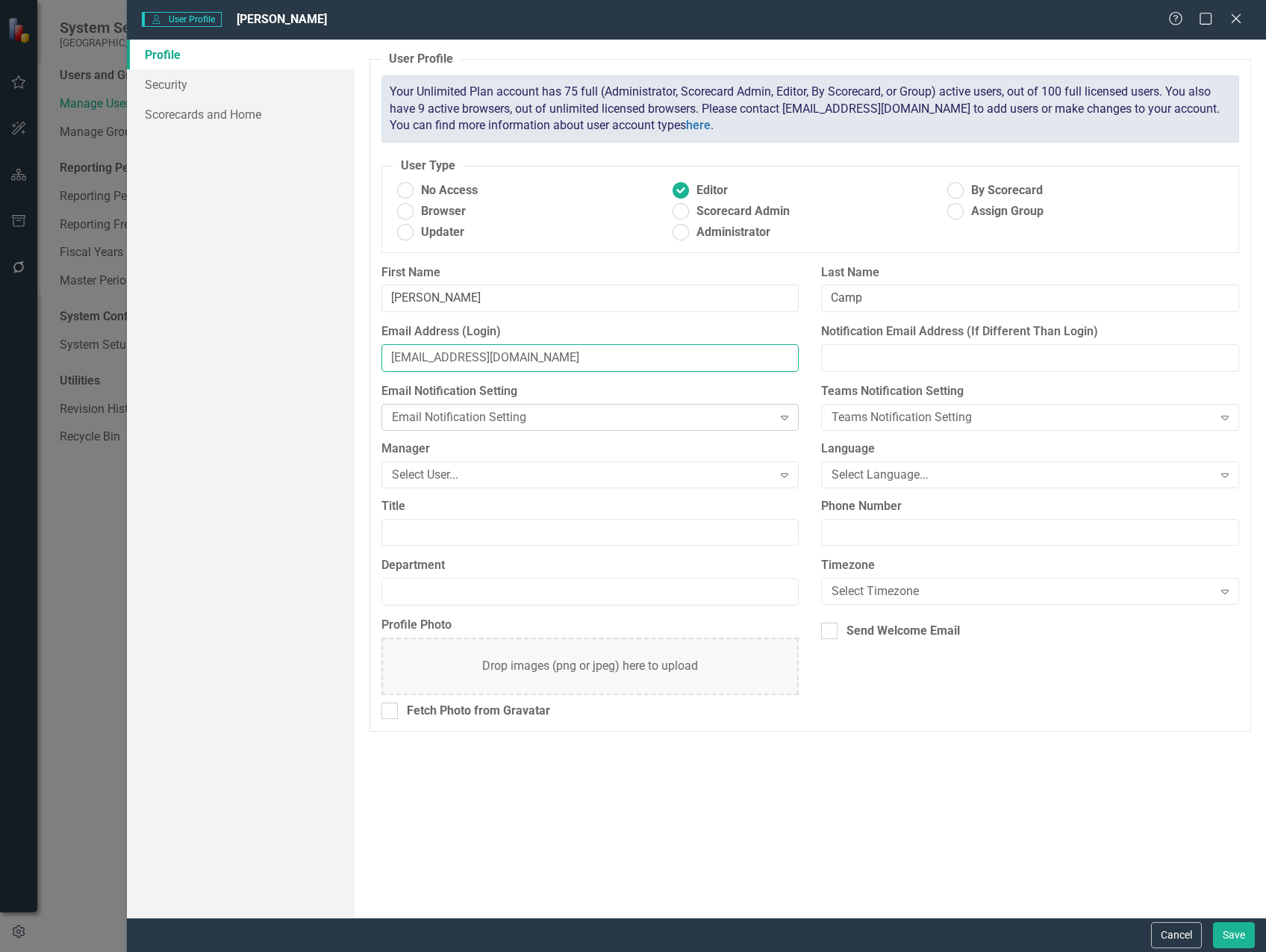
type input "ccamp@capecoral.gov"
click at [557, 413] on div "Email Notification Setting" at bounding box center [582, 417] width 381 height 17
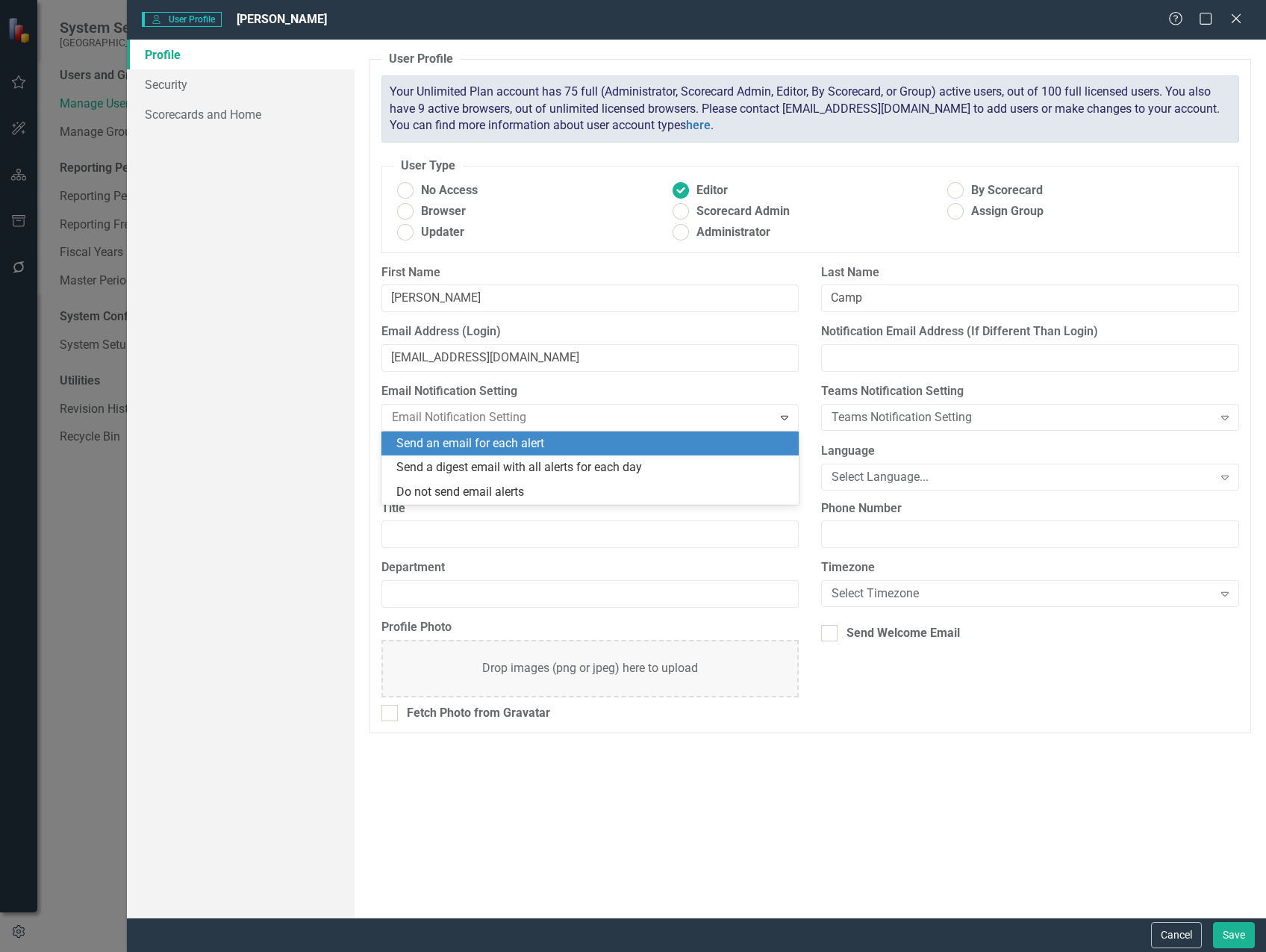
click at [538, 447] on div "Send an email for each alert" at bounding box center [593, 443] width 394 height 17
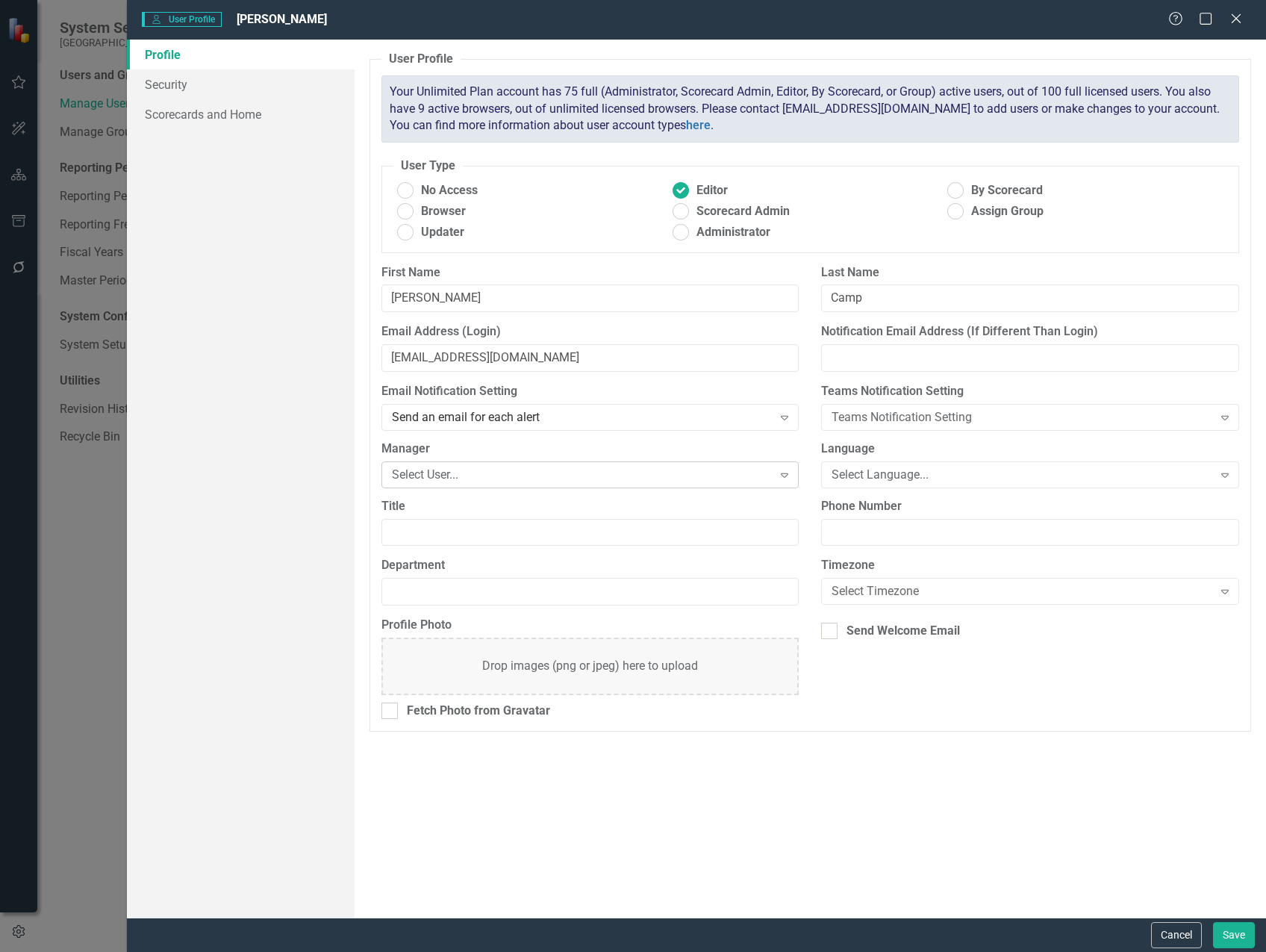
click at [444, 478] on div "Select User..." at bounding box center [582, 474] width 381 height 17
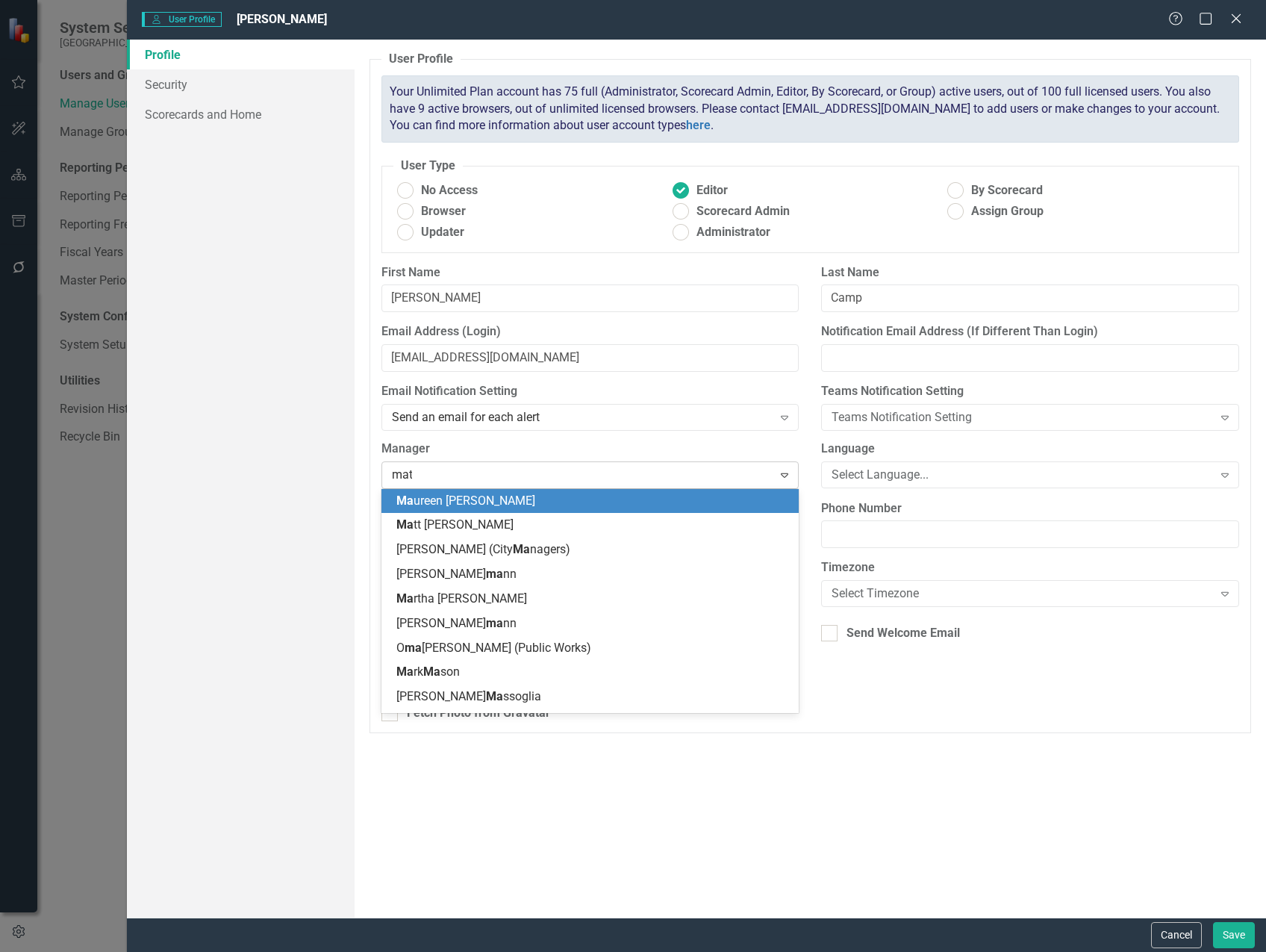
type input "matt"
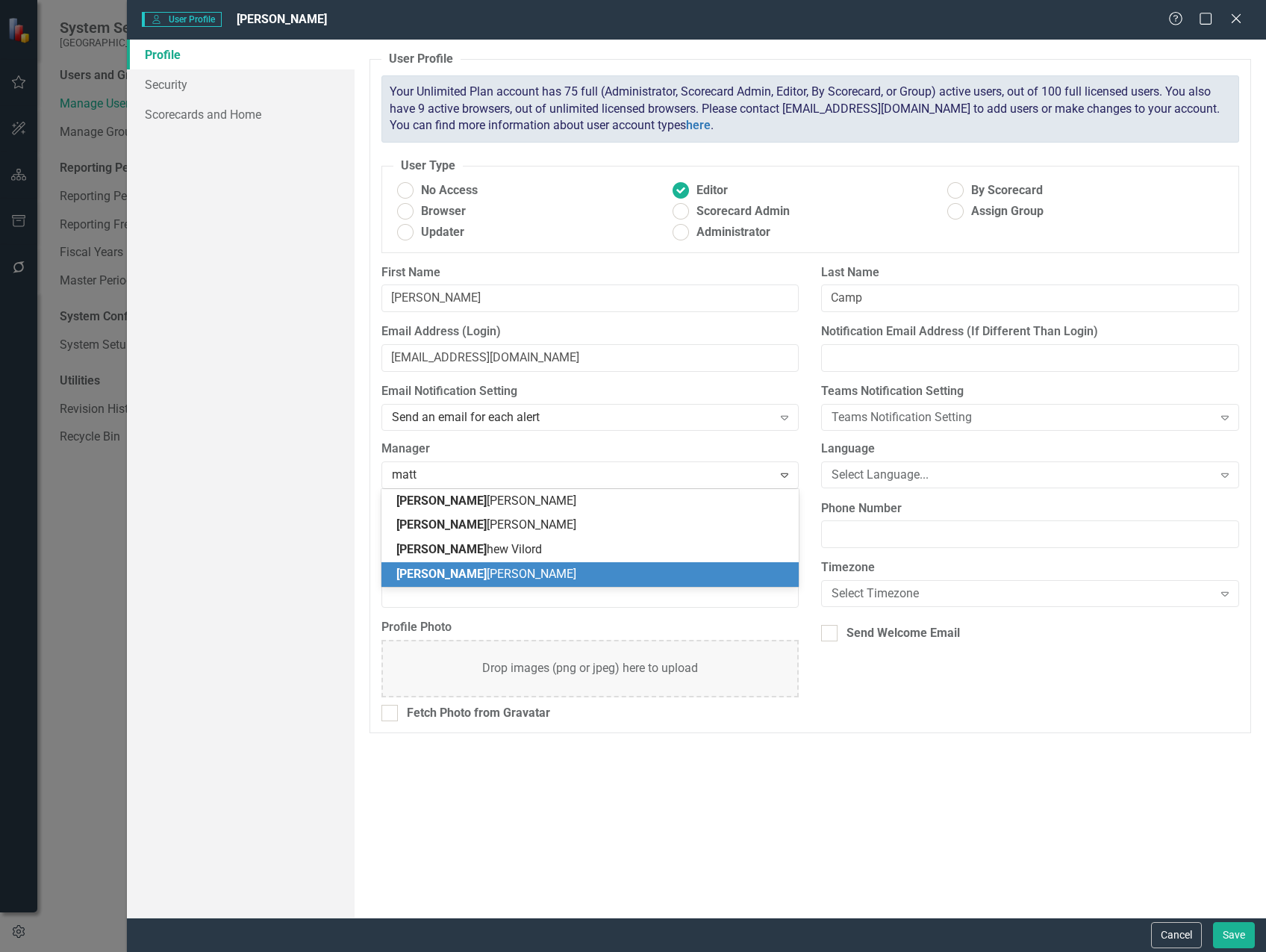
click at [490, 568] on div "[PERSON_NAME]" at bounding box center [593, 574] width 394 height 17
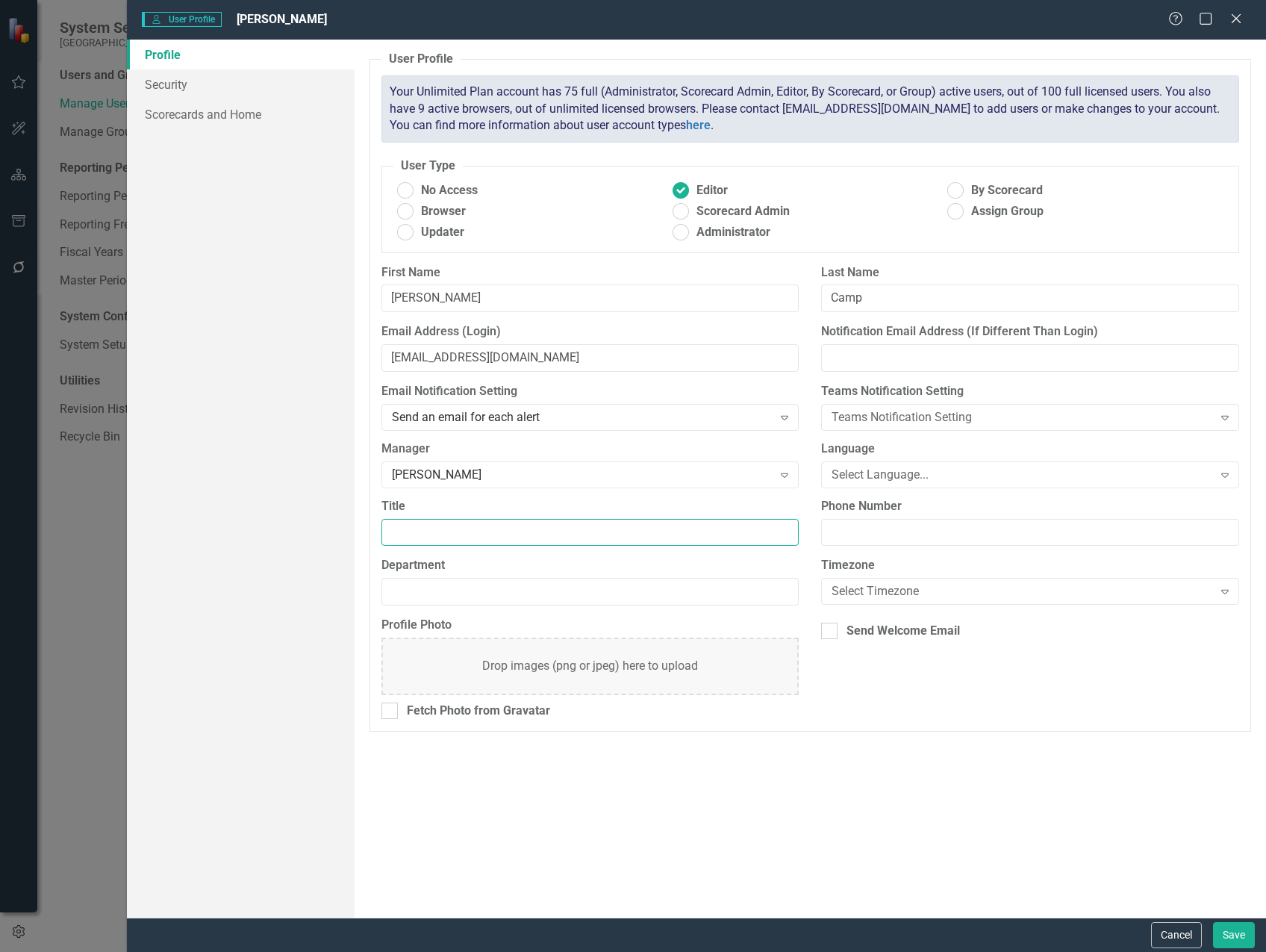
click at [469, 526] on input "Title" at bounding box center [590, 533] width 418 height 27
type input "Principal Engineer"
click at [463, 592] on input "Department" at bounding box center [590, 591] width 418 height 27
type input "Public Works"
click at [223, 119] on link "Scorecards and Home" at bounding box center [240, 114] width 228 height 30
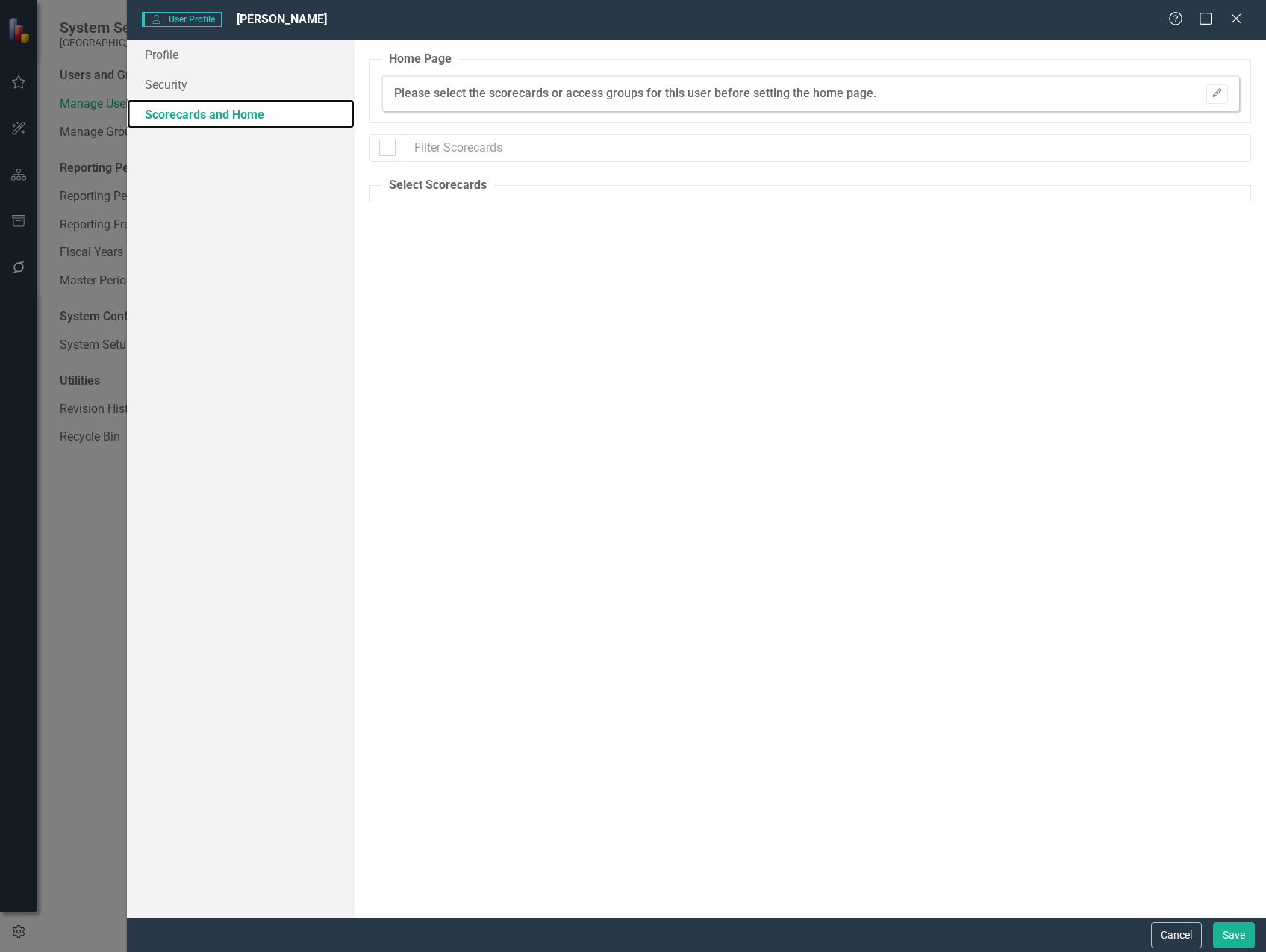
checkbox input "false"
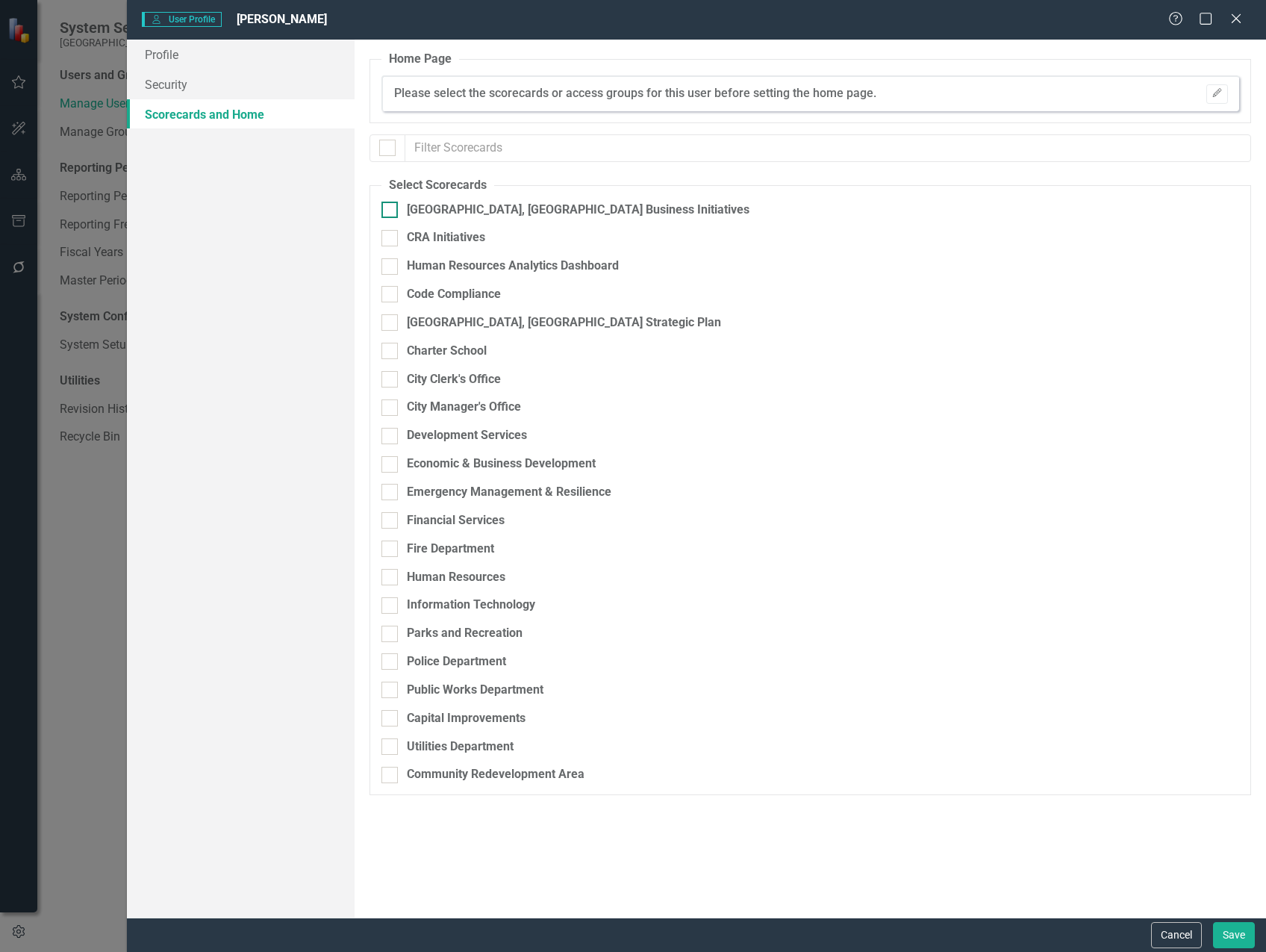
click at [460, 204] on div "[GEOGRAPHIC_DATA], [GEOGRAPHIC_DATA] Business Initiatives" at bounding box center [578, 210] width 343 height 17
click at [391, 204] on input "[GEOGRAPHIC_DATA], [GEOGRAPHIC_DATA] Business Initiatives" at bounding box center [386, 206] width 10 height 10
checkbox input "true"
click at [1241, 935] on button "Save" at bounding box center [1234, 935] width 42 height 26
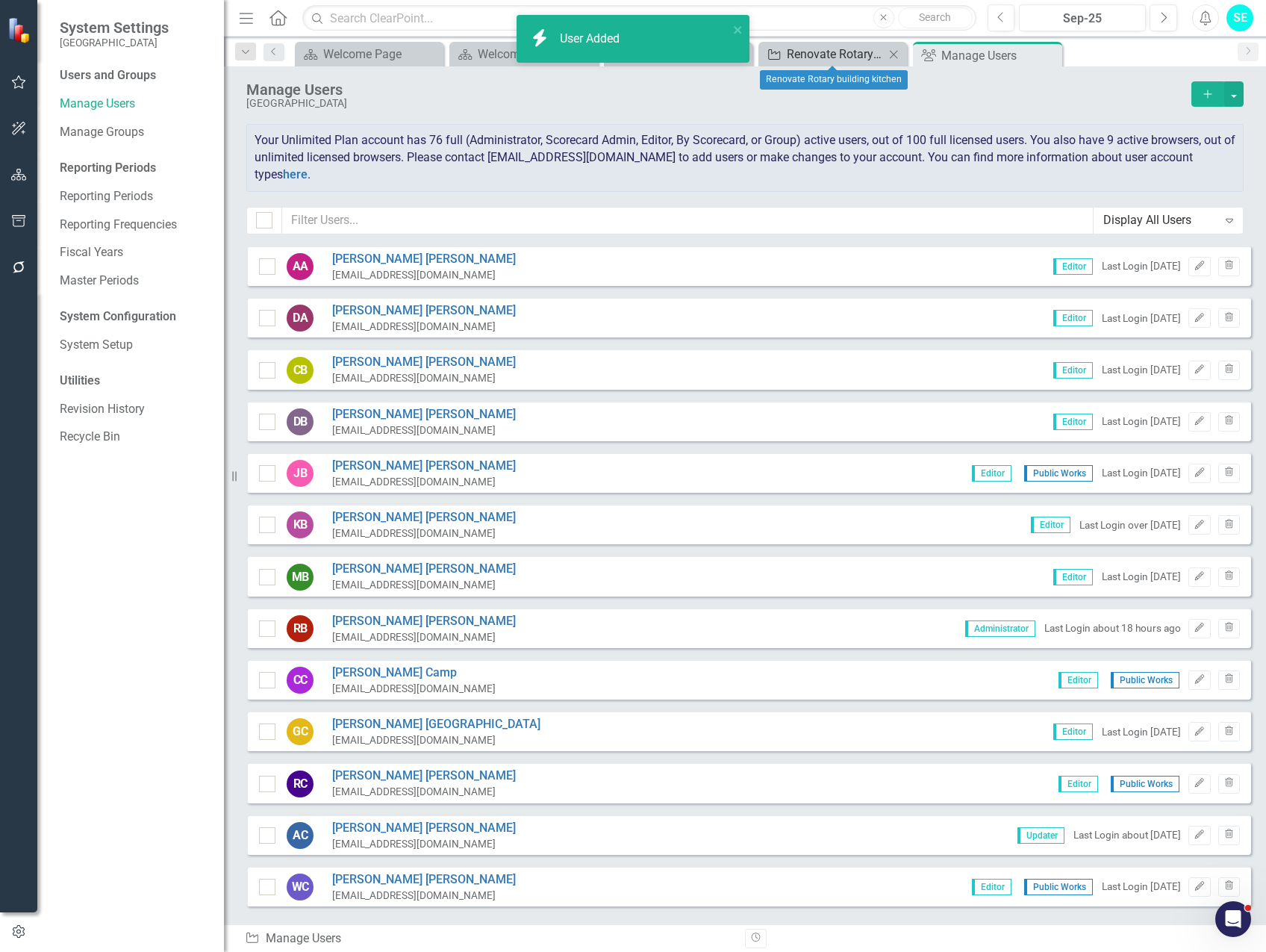
click at [825, 48] on div "Renovate Rotary building kitchen" at bounding box center [835, 54] width 98 height 18
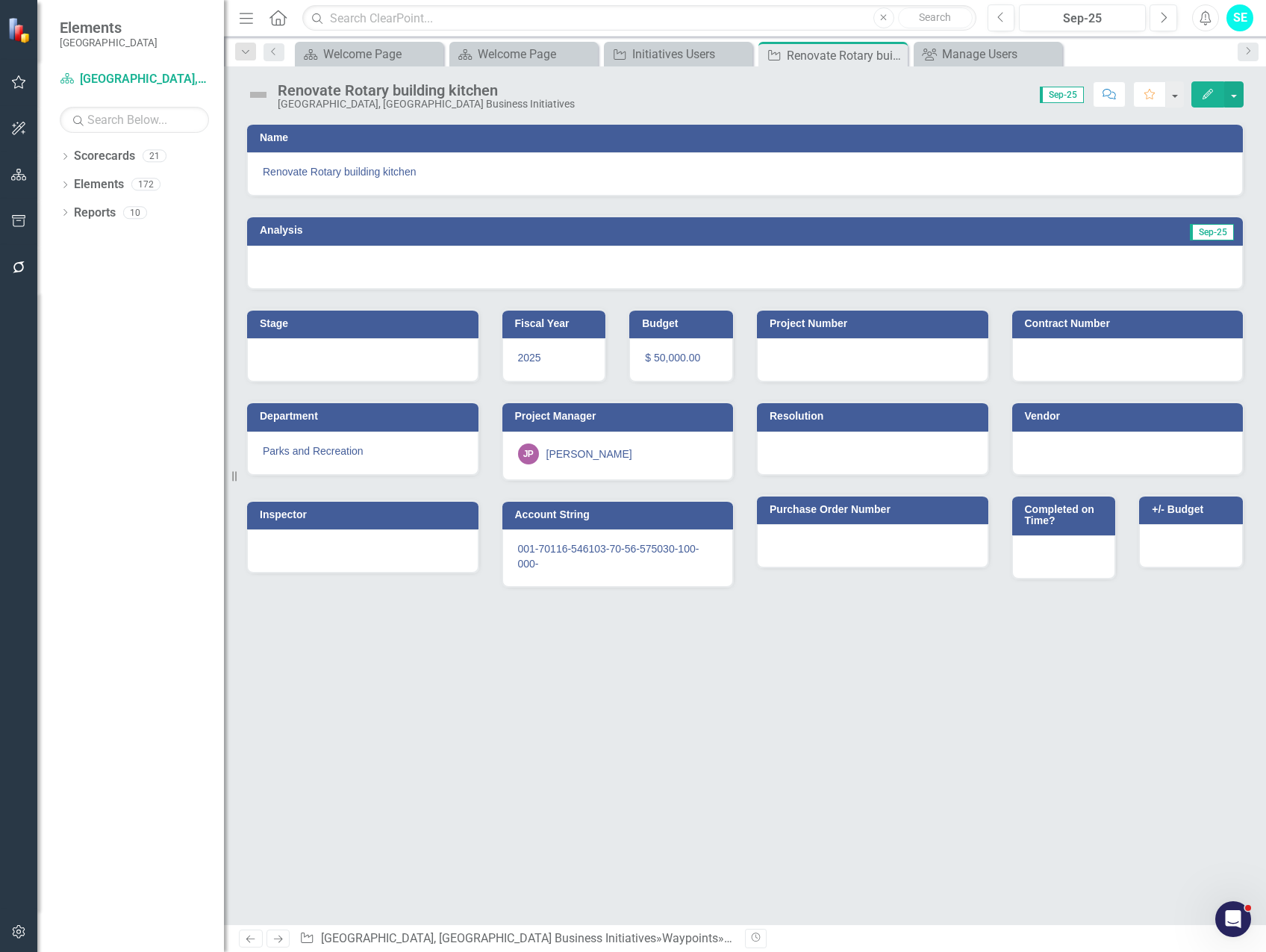
click at [1197, 94] on button "Edit" at bounding box center [1208, 94] width 33 height 26
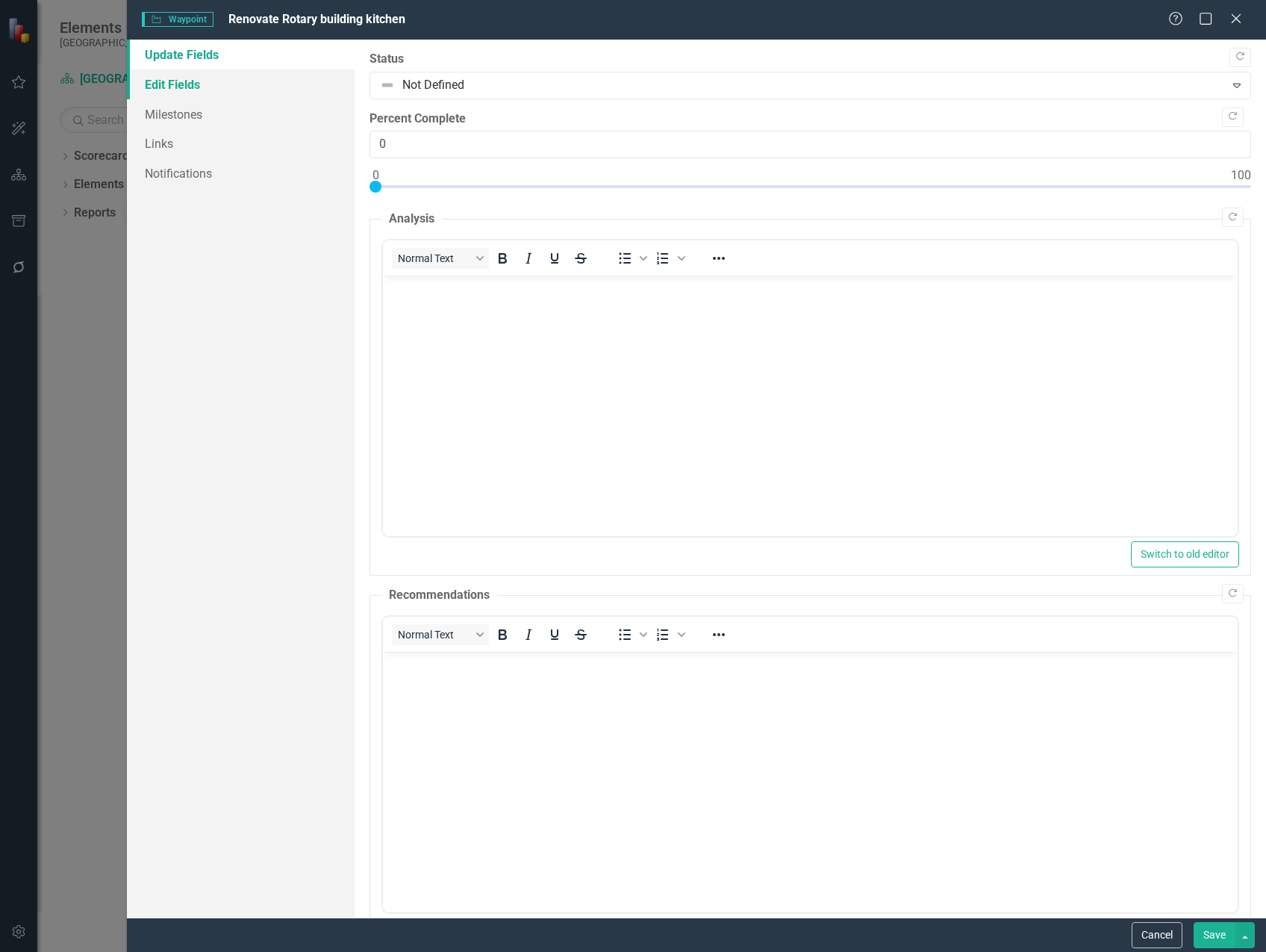
click at [168, 91] on link "Edit Fields" at bounding box center [240, 84] width 228 height 30
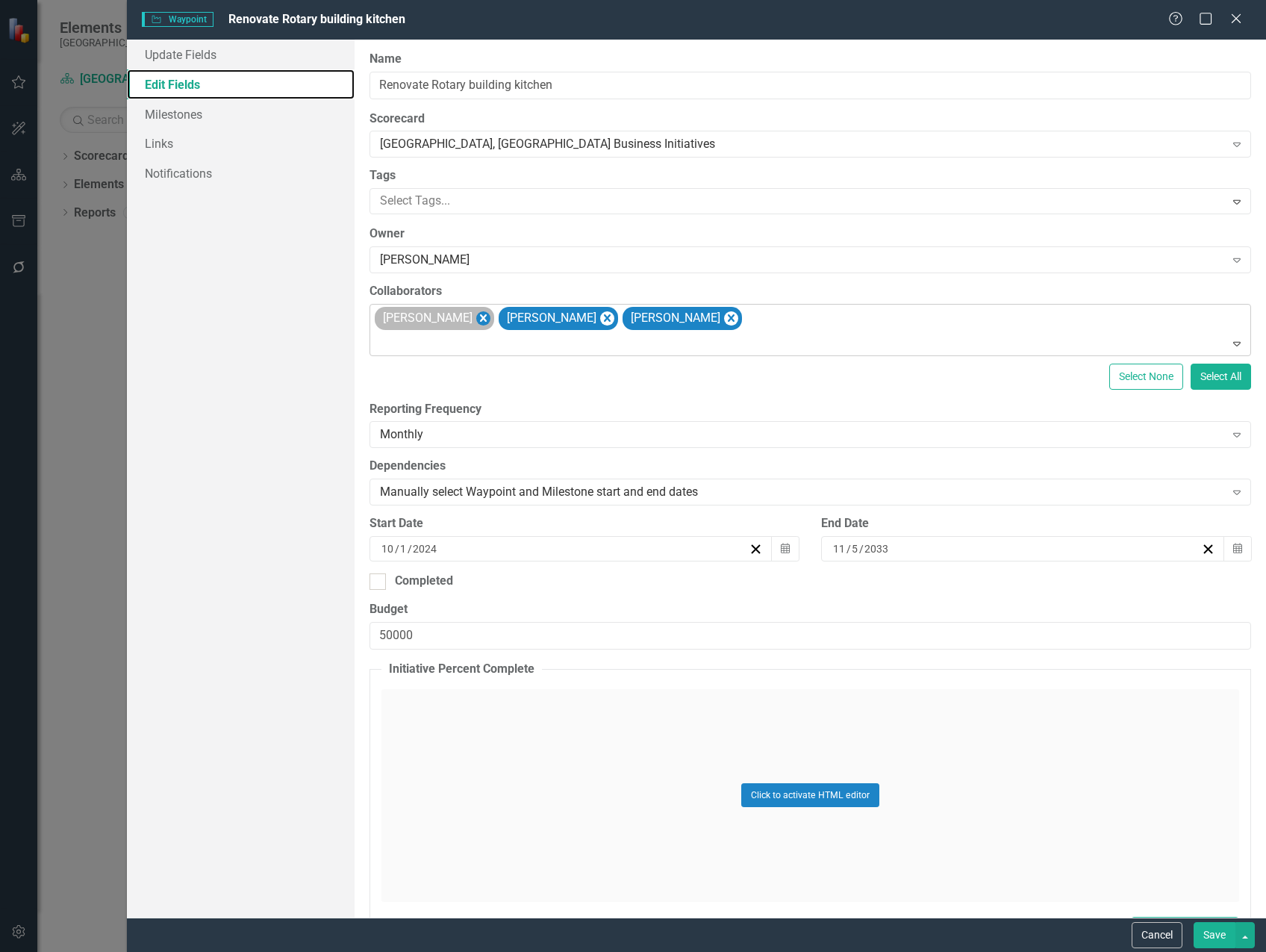
click at [487, 316] on icon "Remove Michael Massoglia" at bounding box center [483, 318] width 6 height 7
click at [477, 317] on icon "Remove Marvin Negron" at bounding box center [484, 318] width 15 height 18
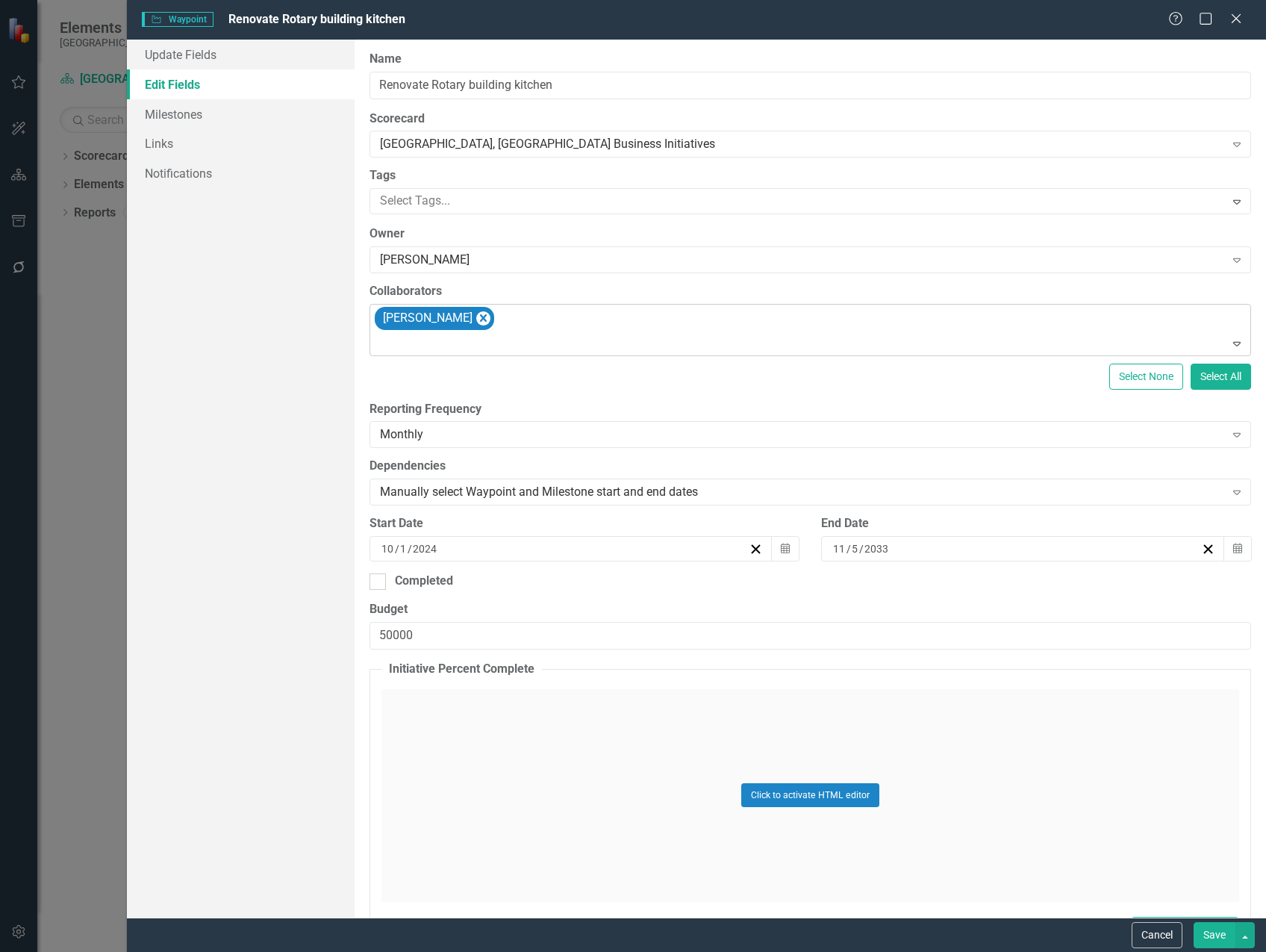
drag, startPoint x: 463, startPoint y: 317, endPoint x: 457, endPoint y: 325, distance: 10.0
click at [476, 318] on icon "Remove Steven Rauh" at bounding box center [484, 318] width 15 height 18
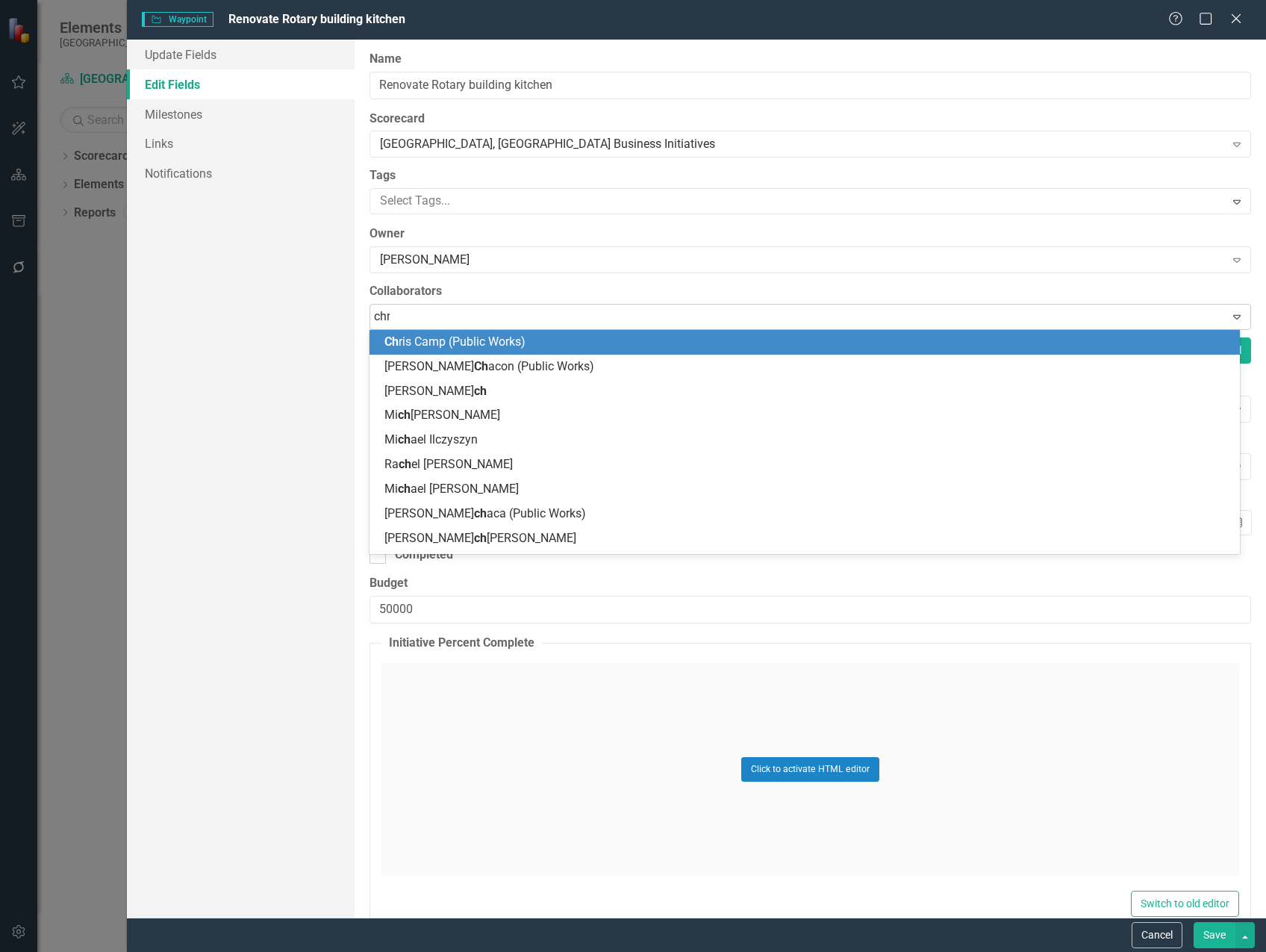
type input "chris"
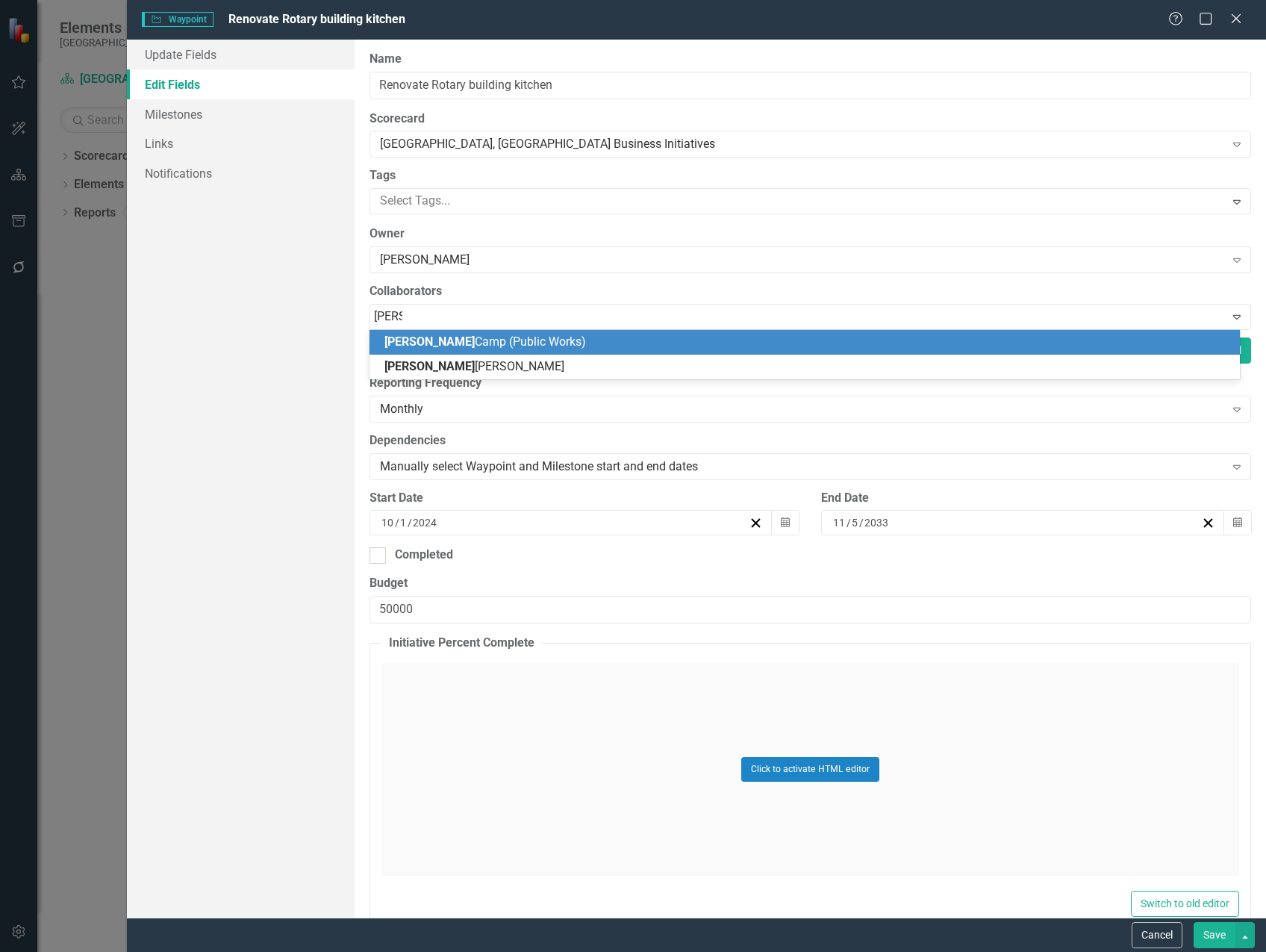
click at [473, 336] on span "Chris Camp (Public Works)" at bounding box center [485, 342] width 202 height 15
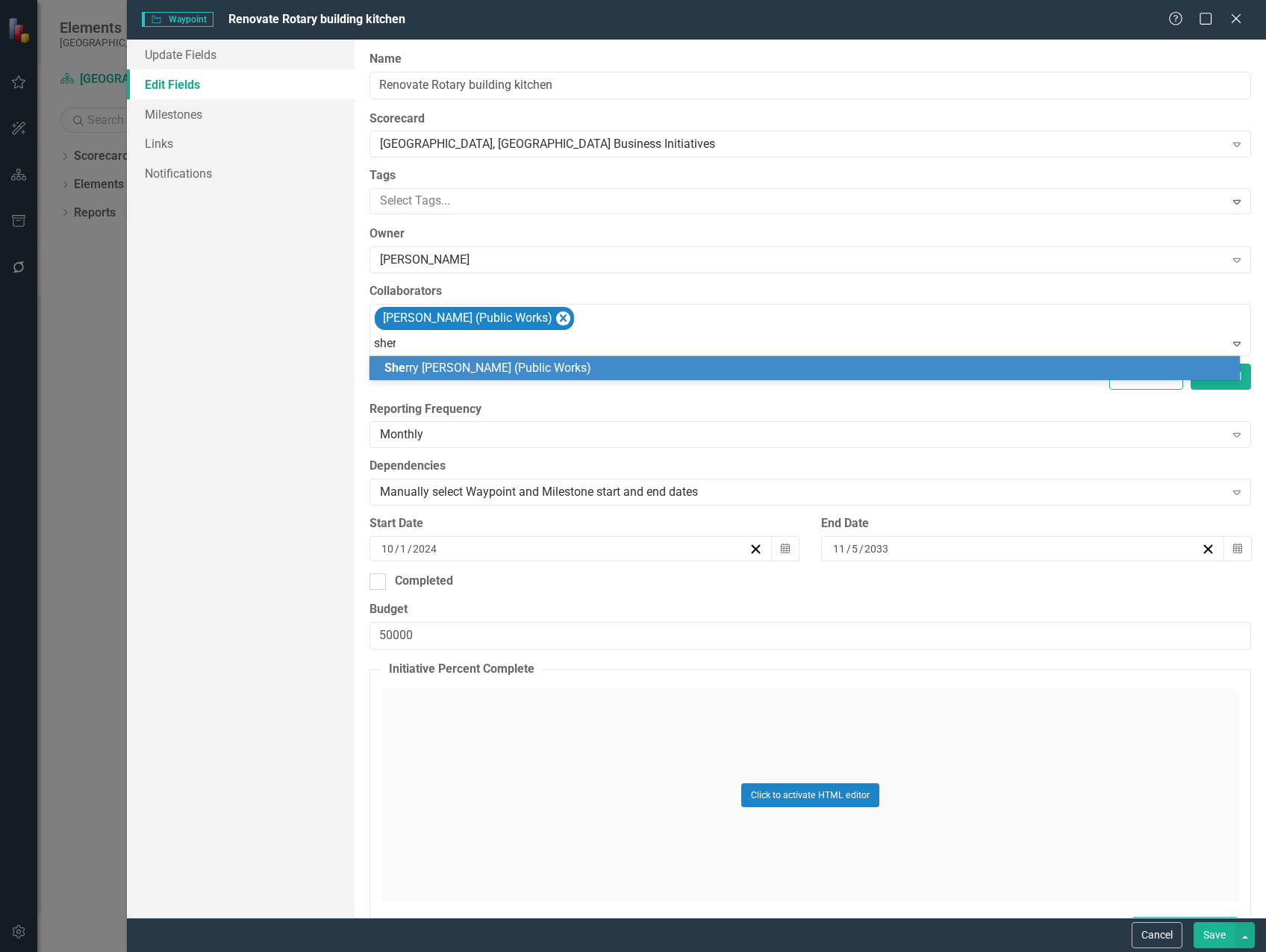
type input "[PERSON_NAME]"
click at [488, 365] on span "[PERSON_NAME] (Public Works)" at bounding box center [519, 368] width 269 height 15
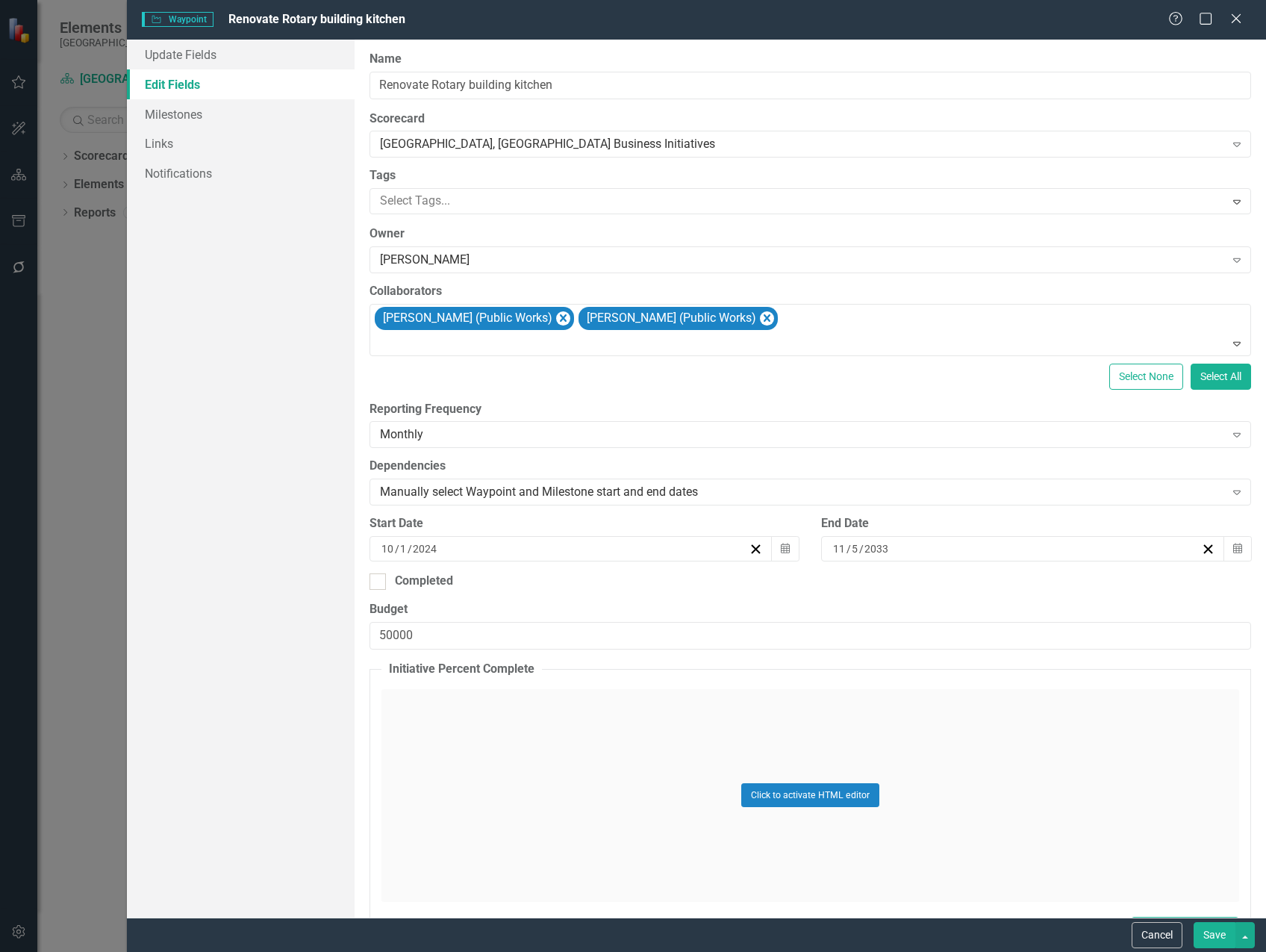
click at [1218, 929] on button "Save" at bounding box center [1215, 935] width 42 height 26
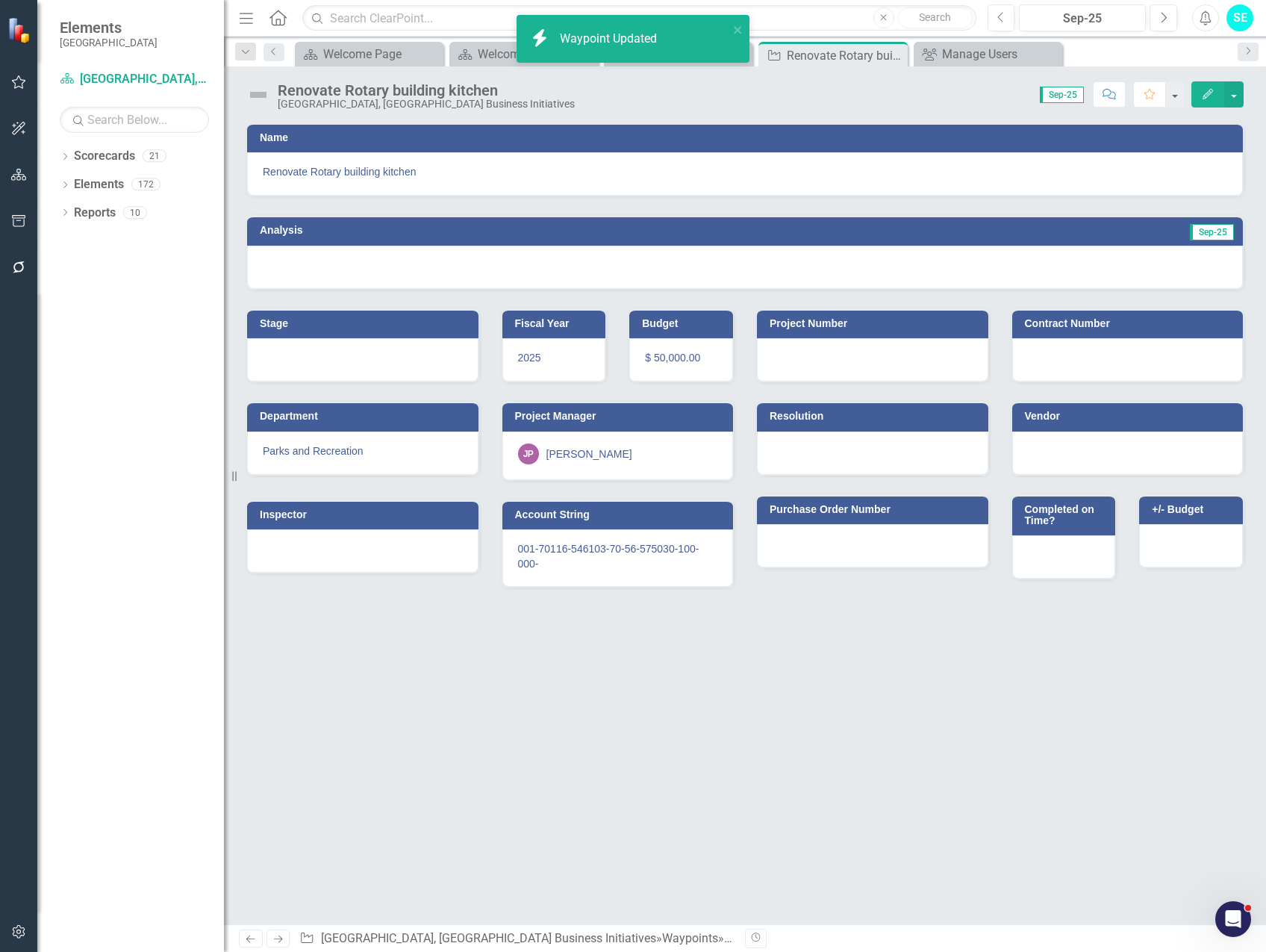
click at [622, 451] on div "JP [PERSON_NAME]" at bounding box center [618, 453] width 200 height 21
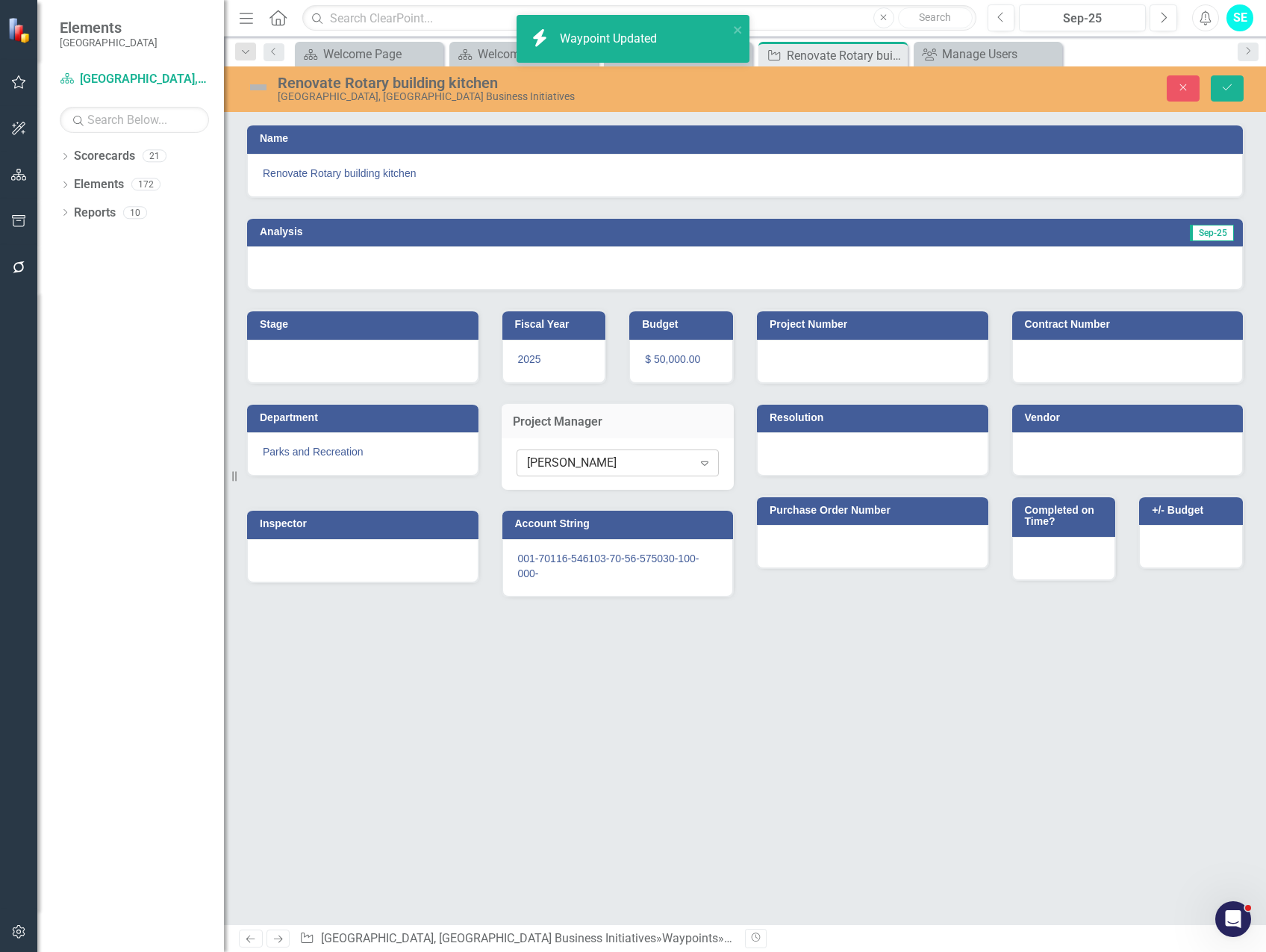
click at [599, 460] on div "[PERSON_NAME]" at bounding box center [610, 462] width 165 height 17
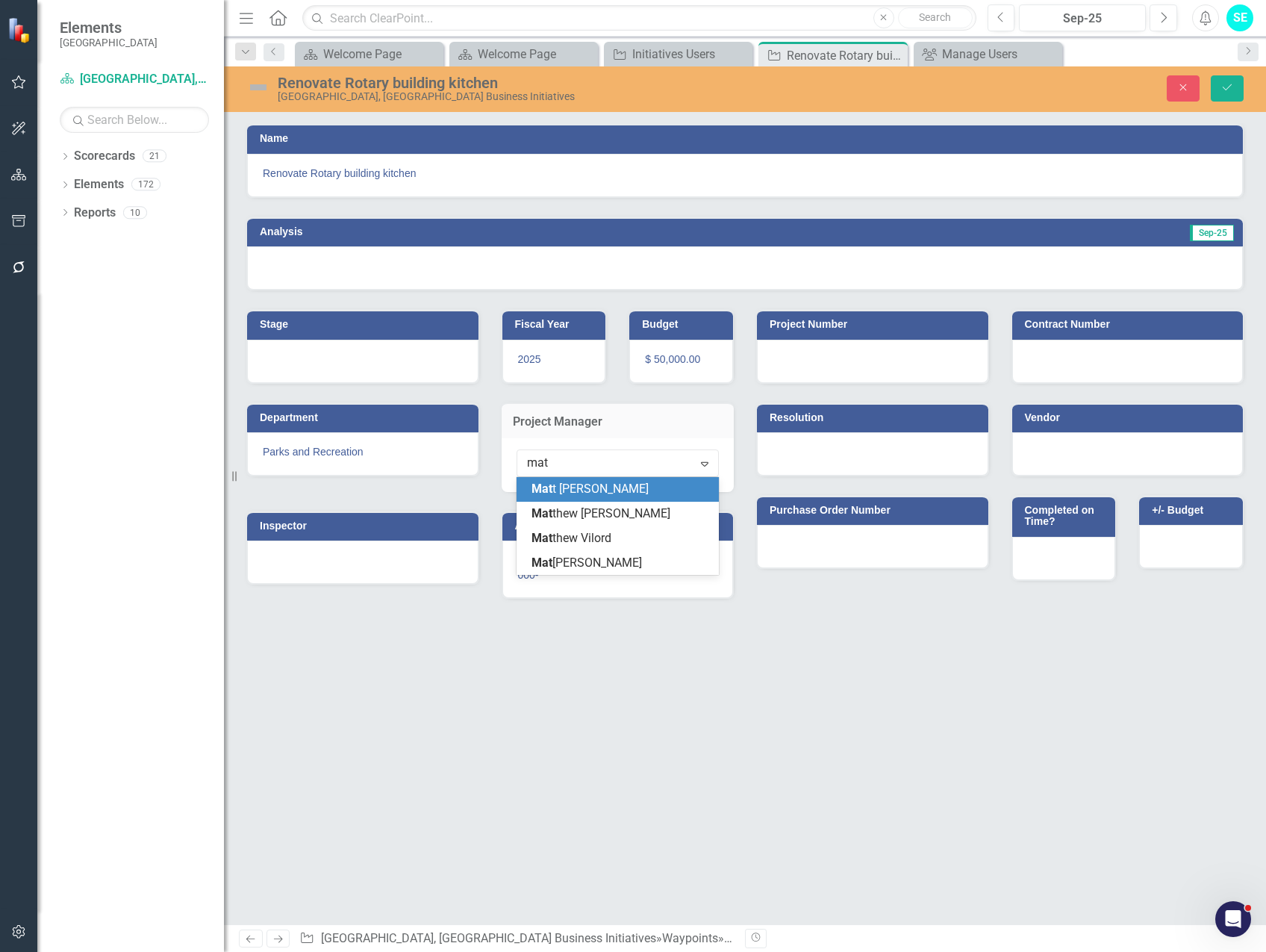
type input "matt"
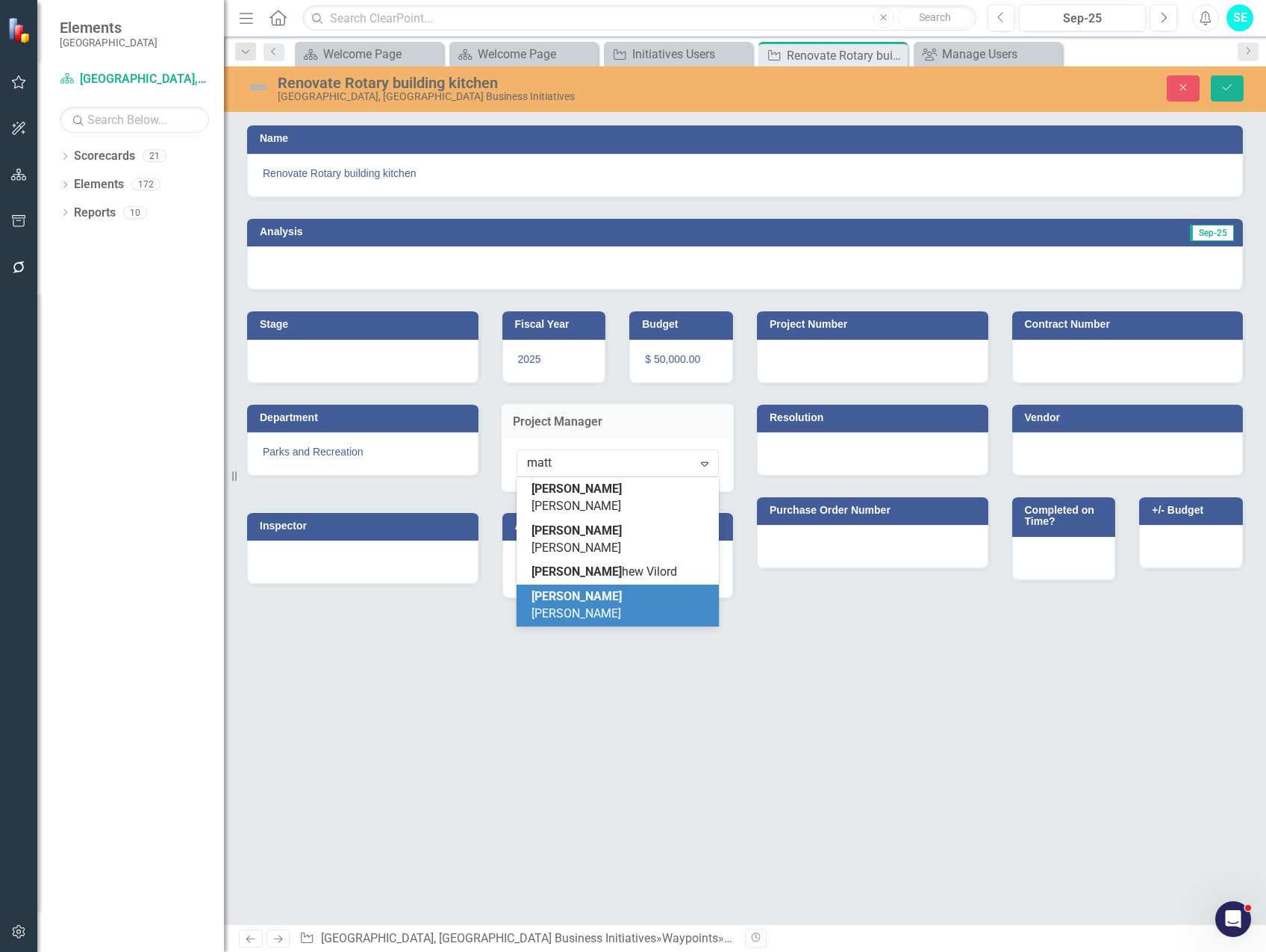
click at [606, 588] on div "[PERSON_NAME]" at bounding box center [622, 606] width 179 height 35
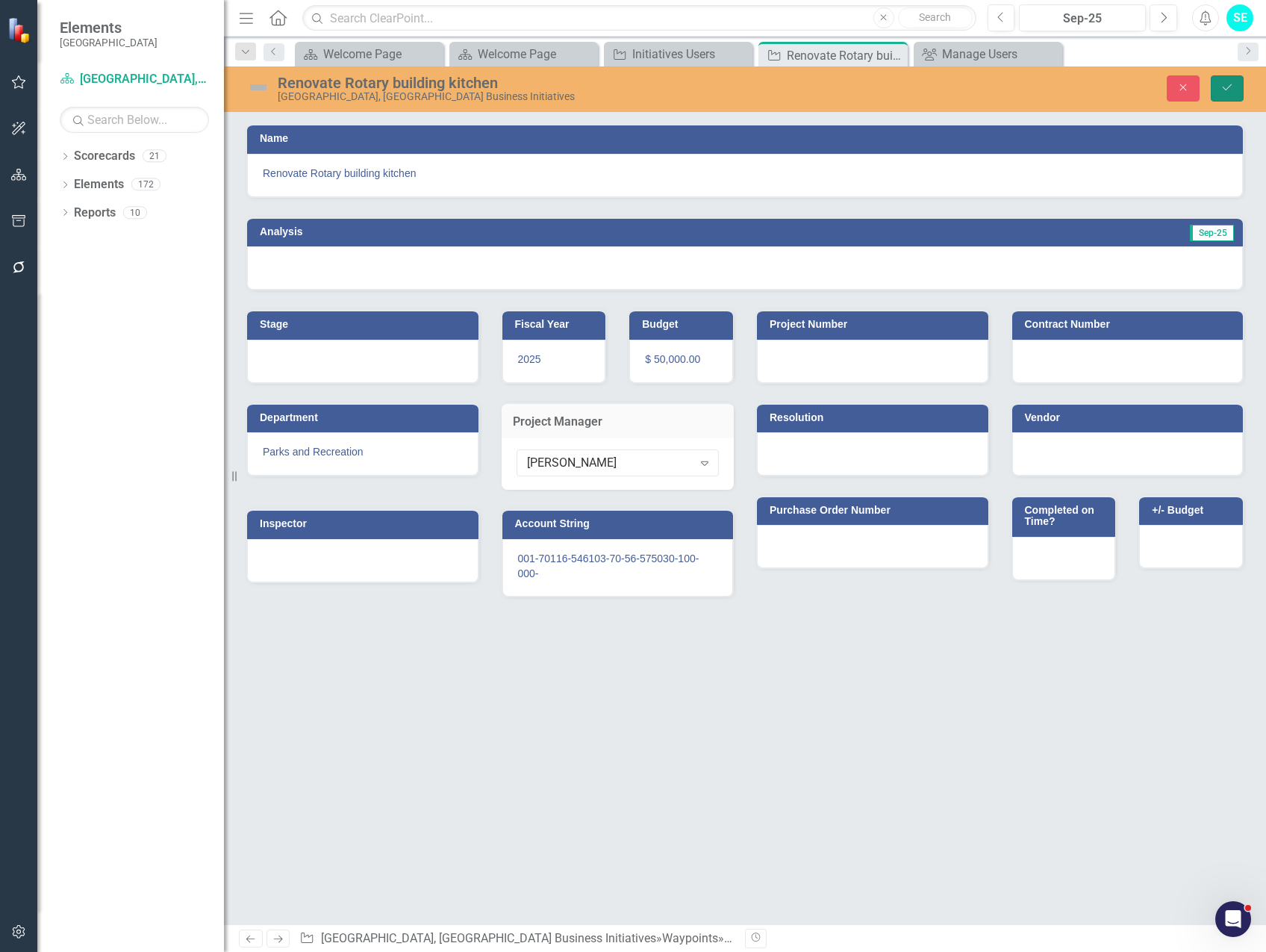
click at [1221, 89] on icon "Save" at bounding box center [1228, 87] width 14 height 10
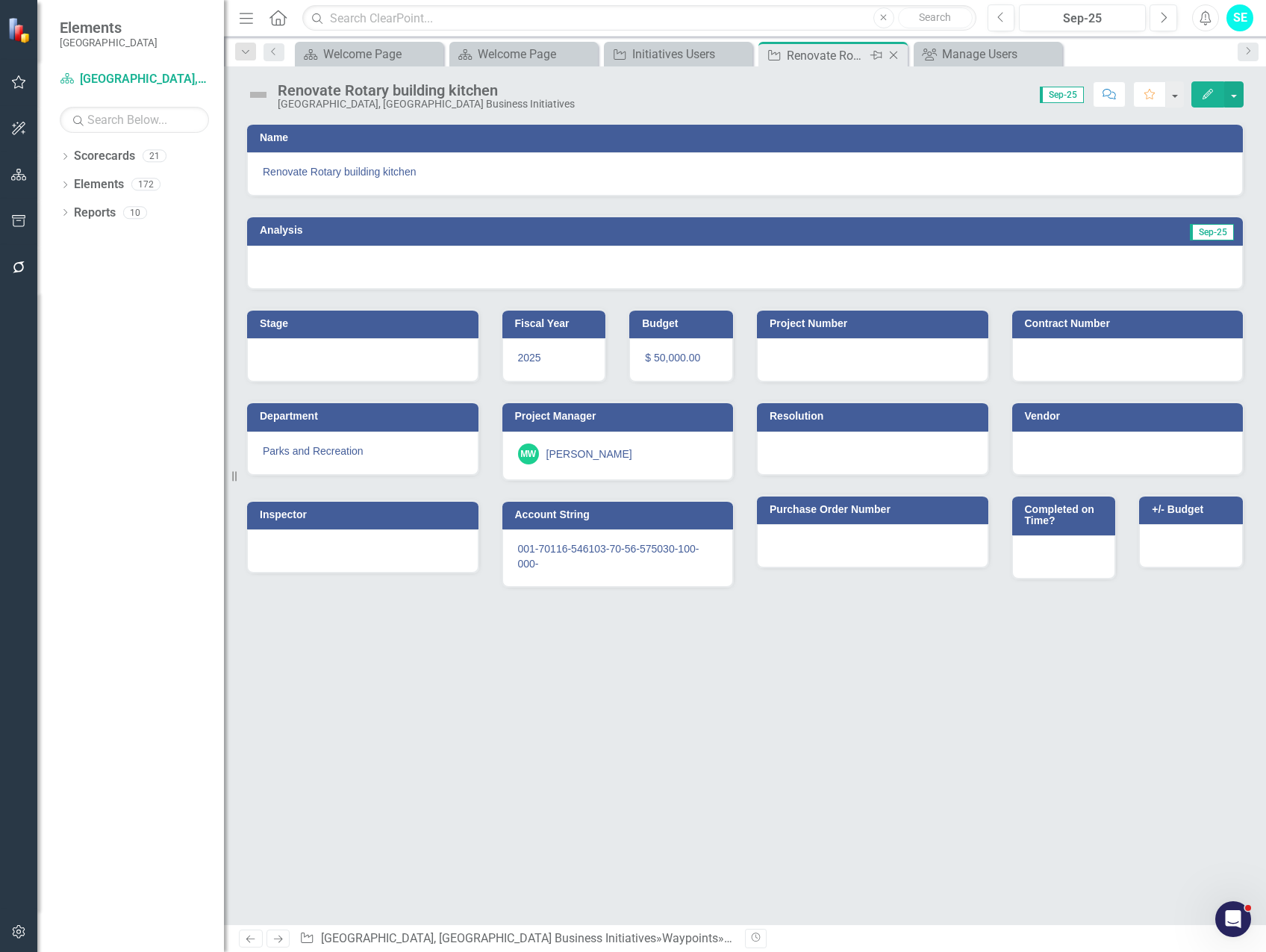
click at [893, 54] on icon "Close" at bounding box center [894, 55] width 15 height 12
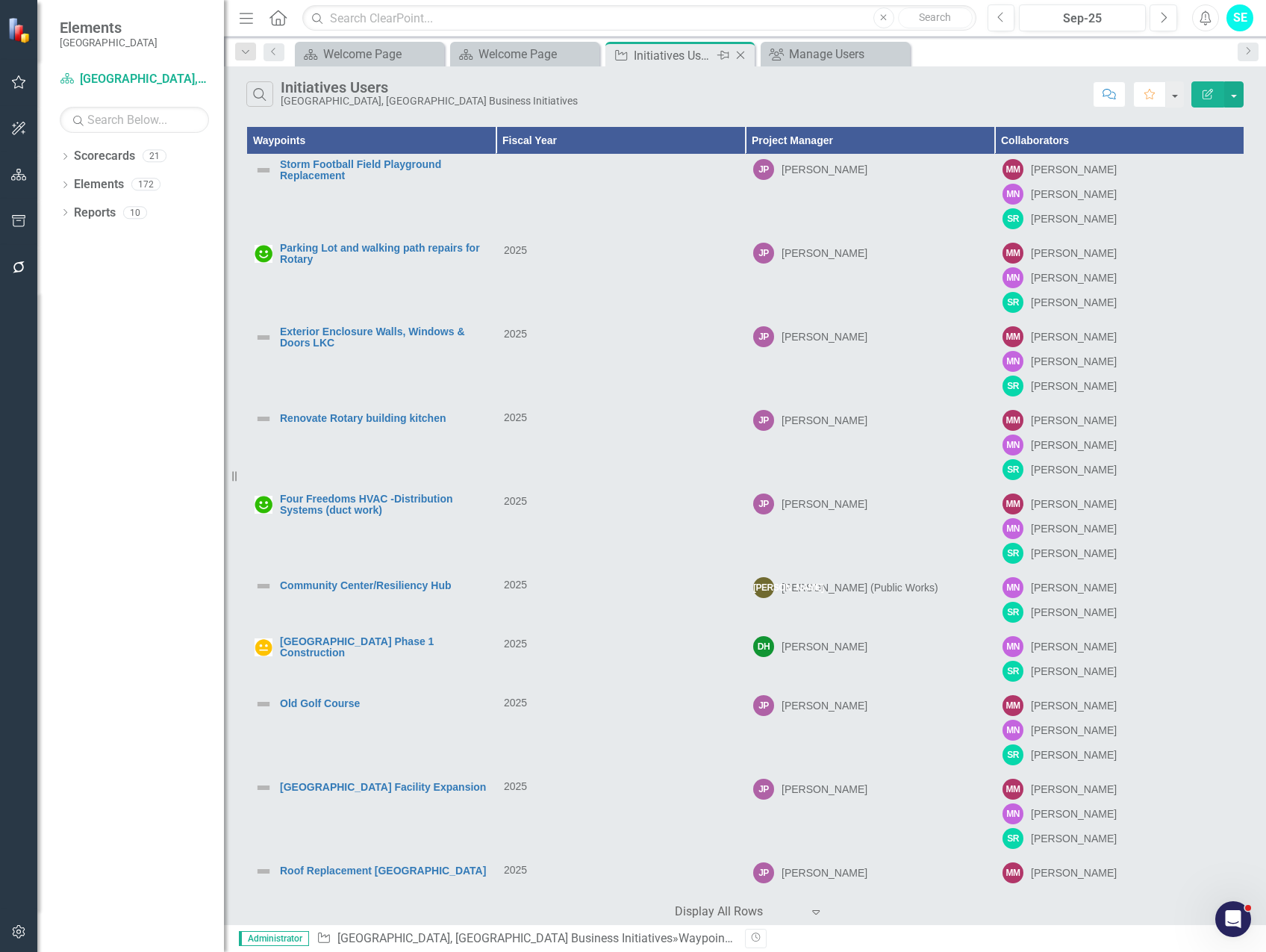
click at [699, 48] on div "Initiatives Users" at bounding box center [674, 56] width 80 height 18
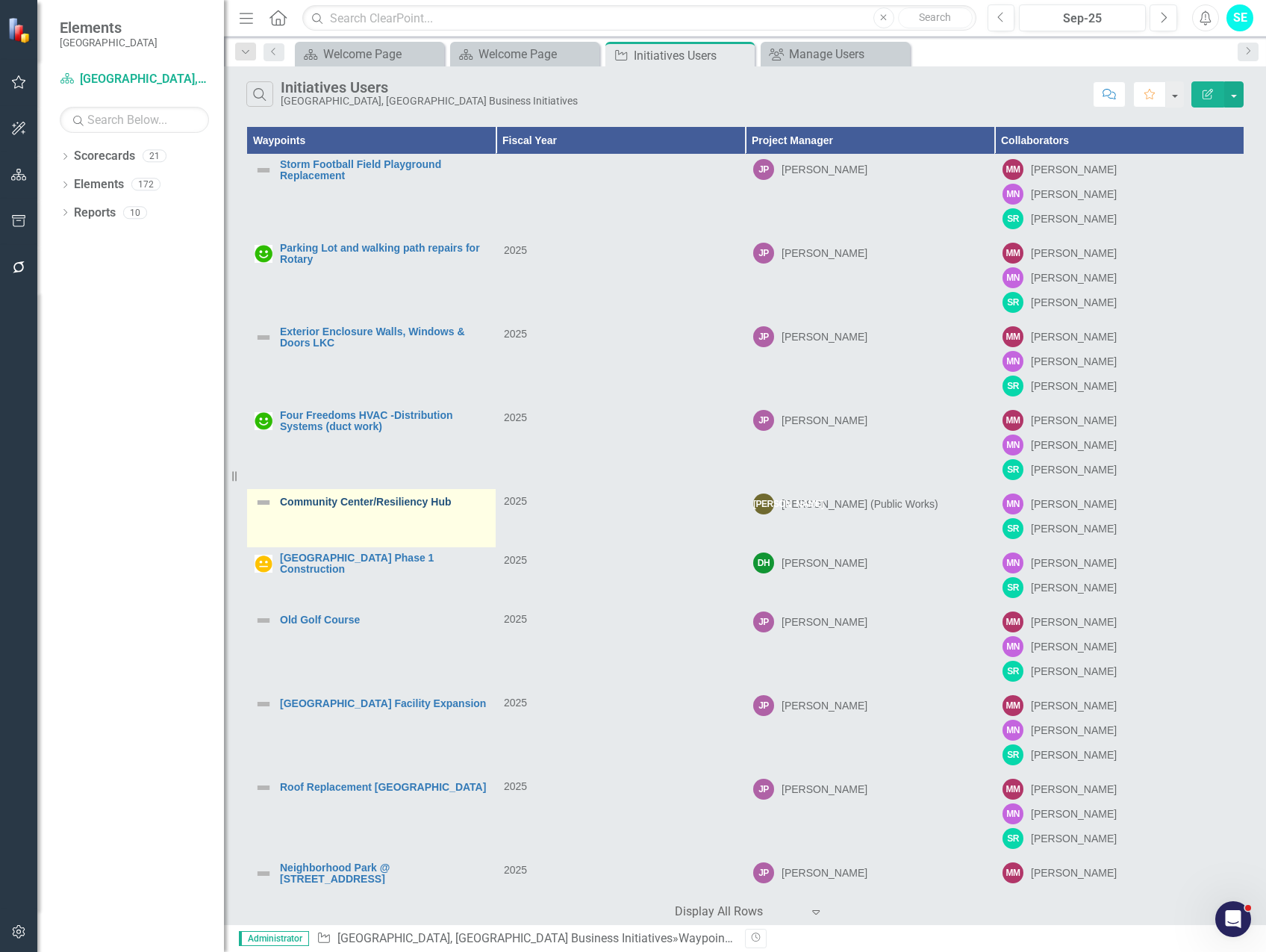
click at [323, 500] on link "Community Center/Resiliency Hub" at bounding box center [384, 502] width 208 height 11
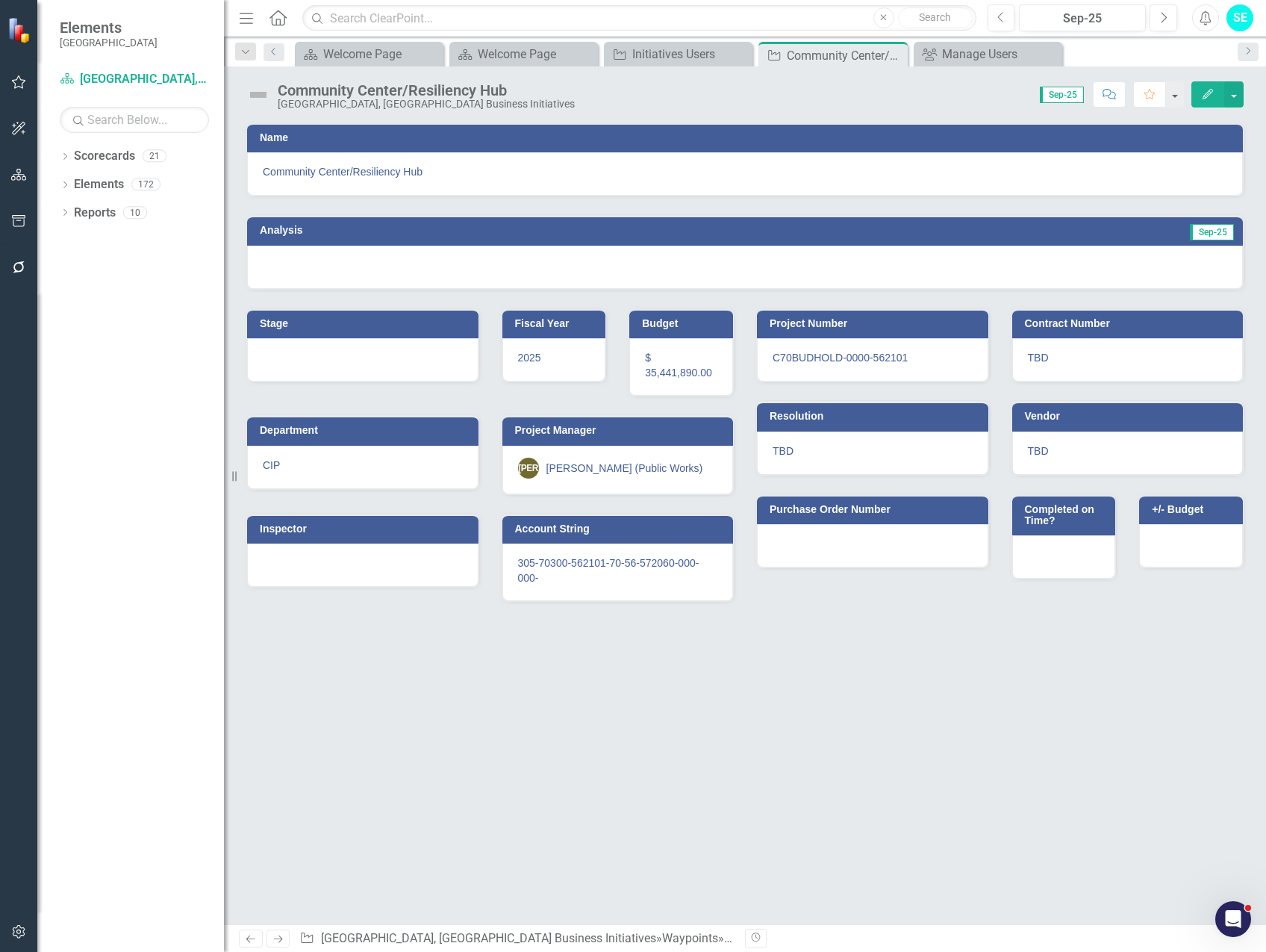
click at [1203, 90] on icon "Edit" at bounding box center [1207, 93] width 14 height 10
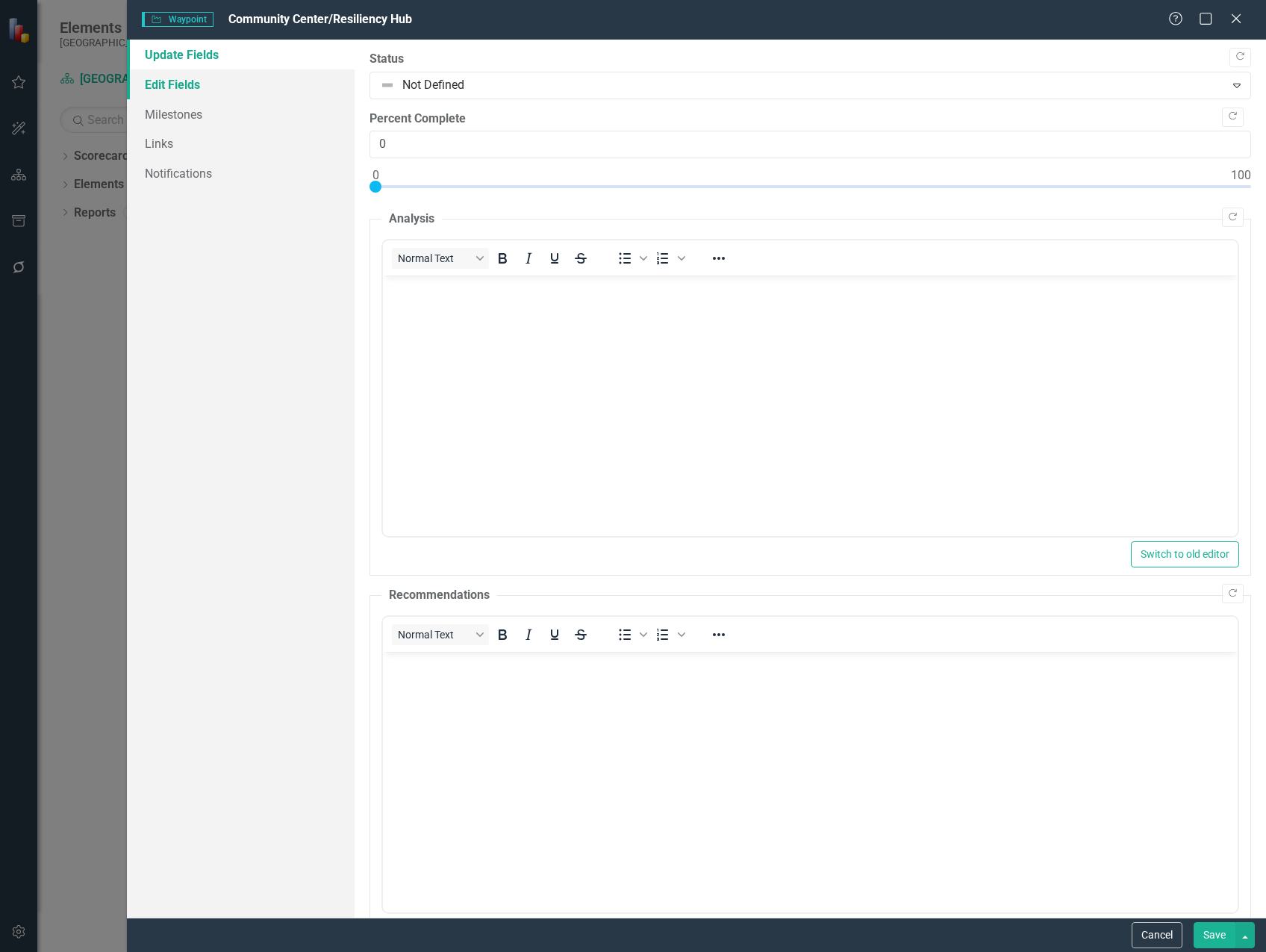
click at [235, 83] on link "Edit Fields" at bounding box center [240, 84] width 228 height 30
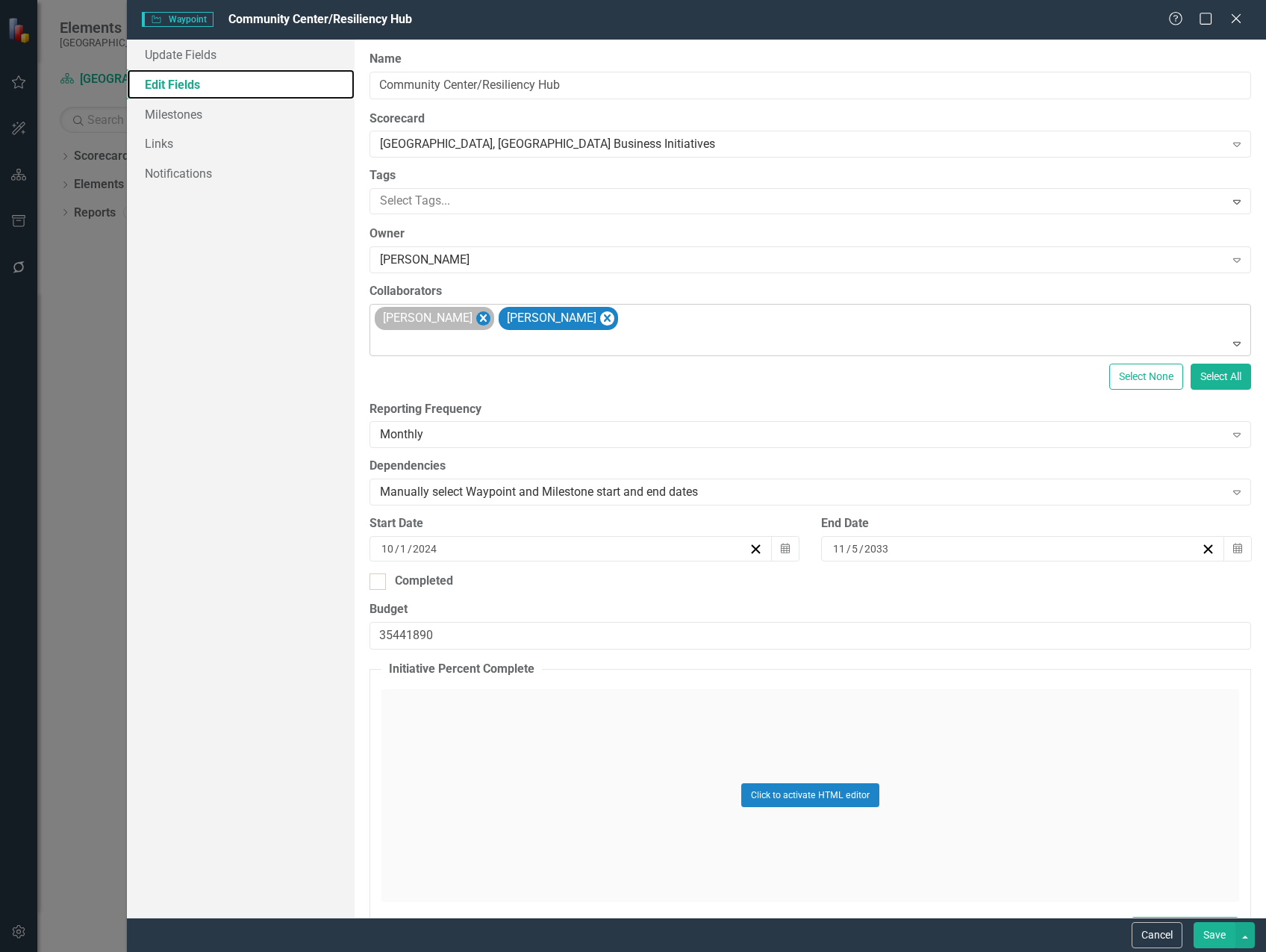
click at [480, 320] on icon "Remove Marvin Negron" at bounding box center [483, 318] width 6 height 7
click at [476, 319] on icon "Remove Steven Rauh" at bounding box center [484, 318] width 15 height 18
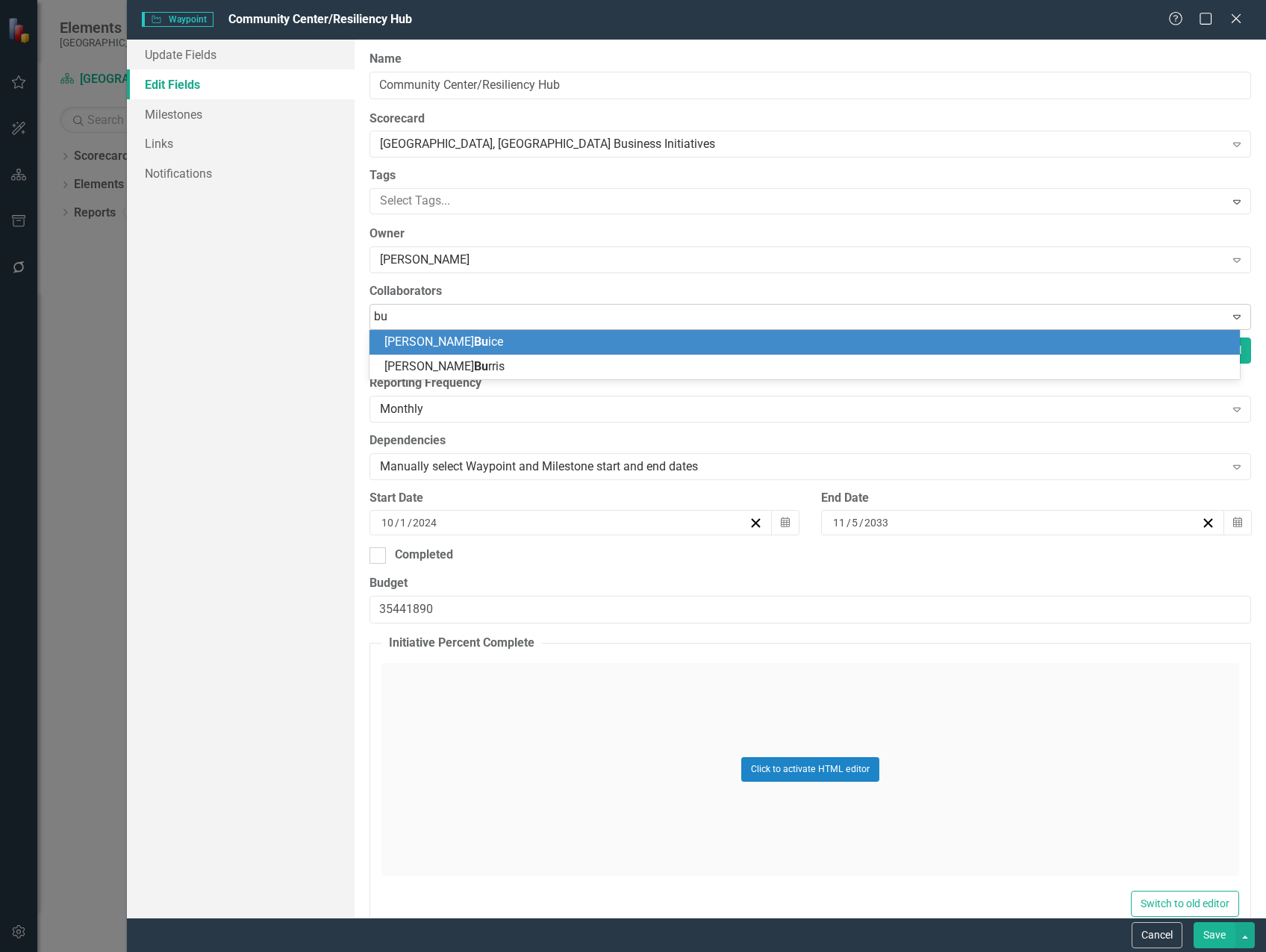
type input "b"
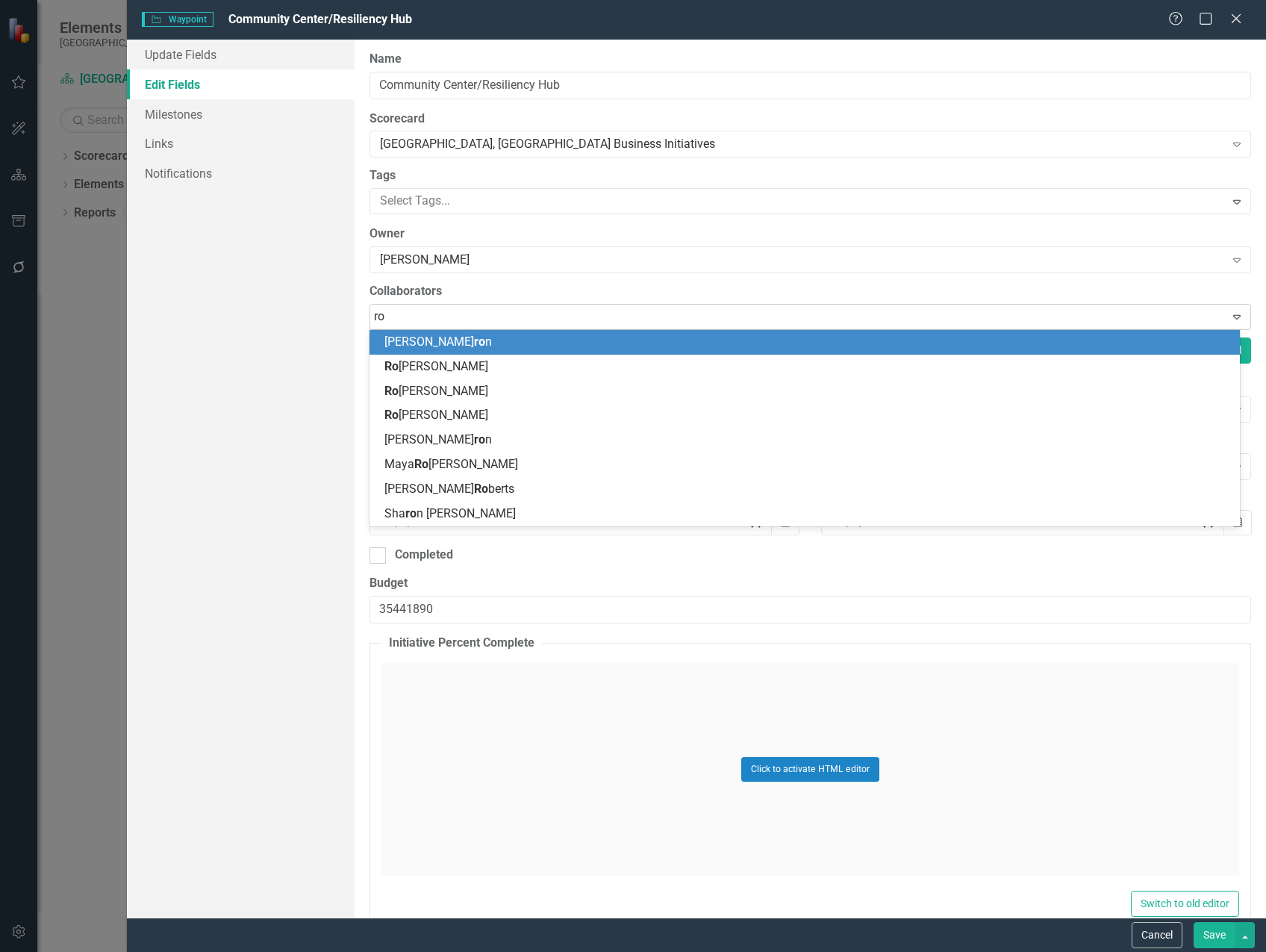
type input "rob"
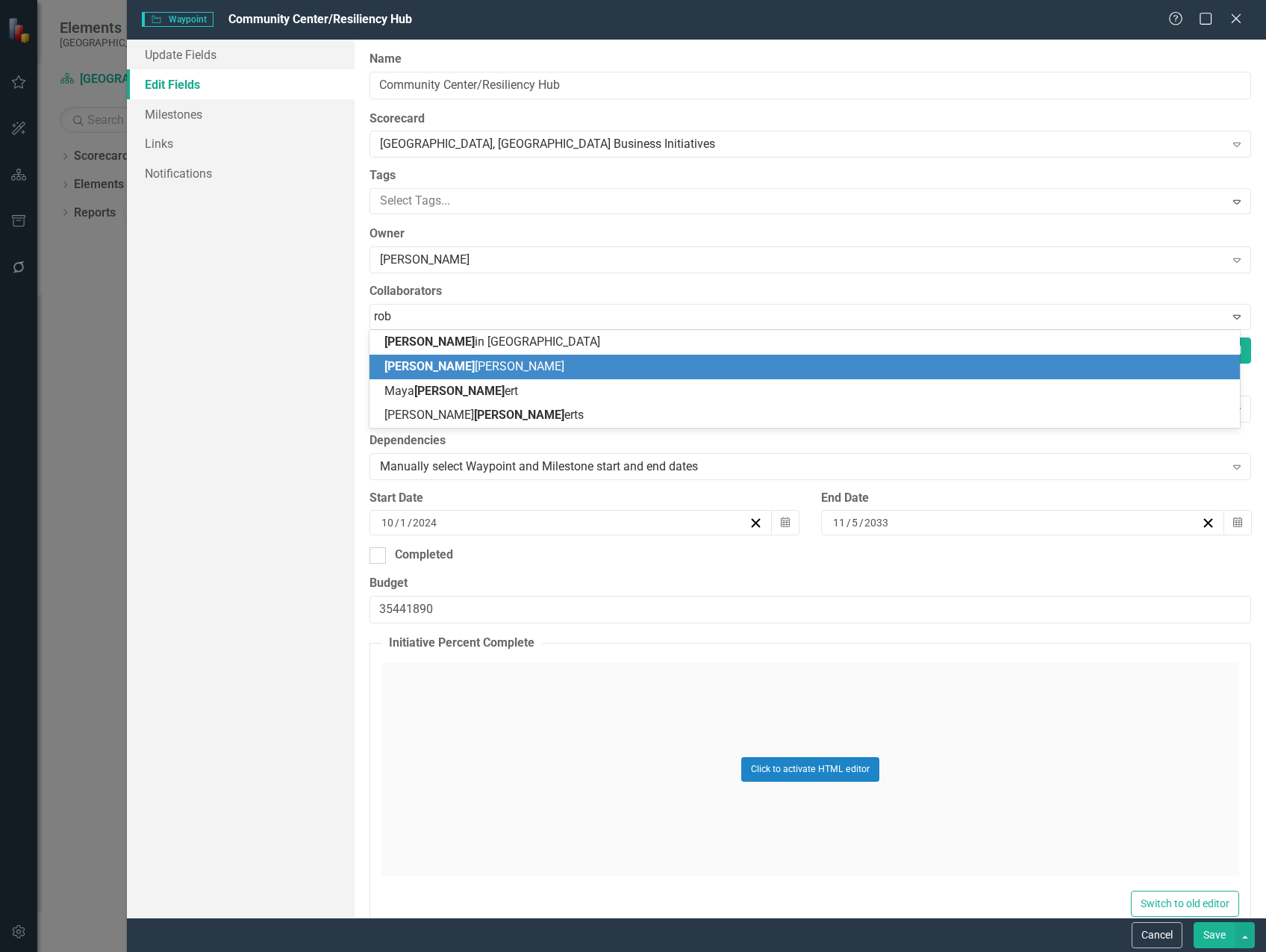
click at [516, 365] on div "Rob ert Creighton" at bounding box center [808, 366] width 846 height 17
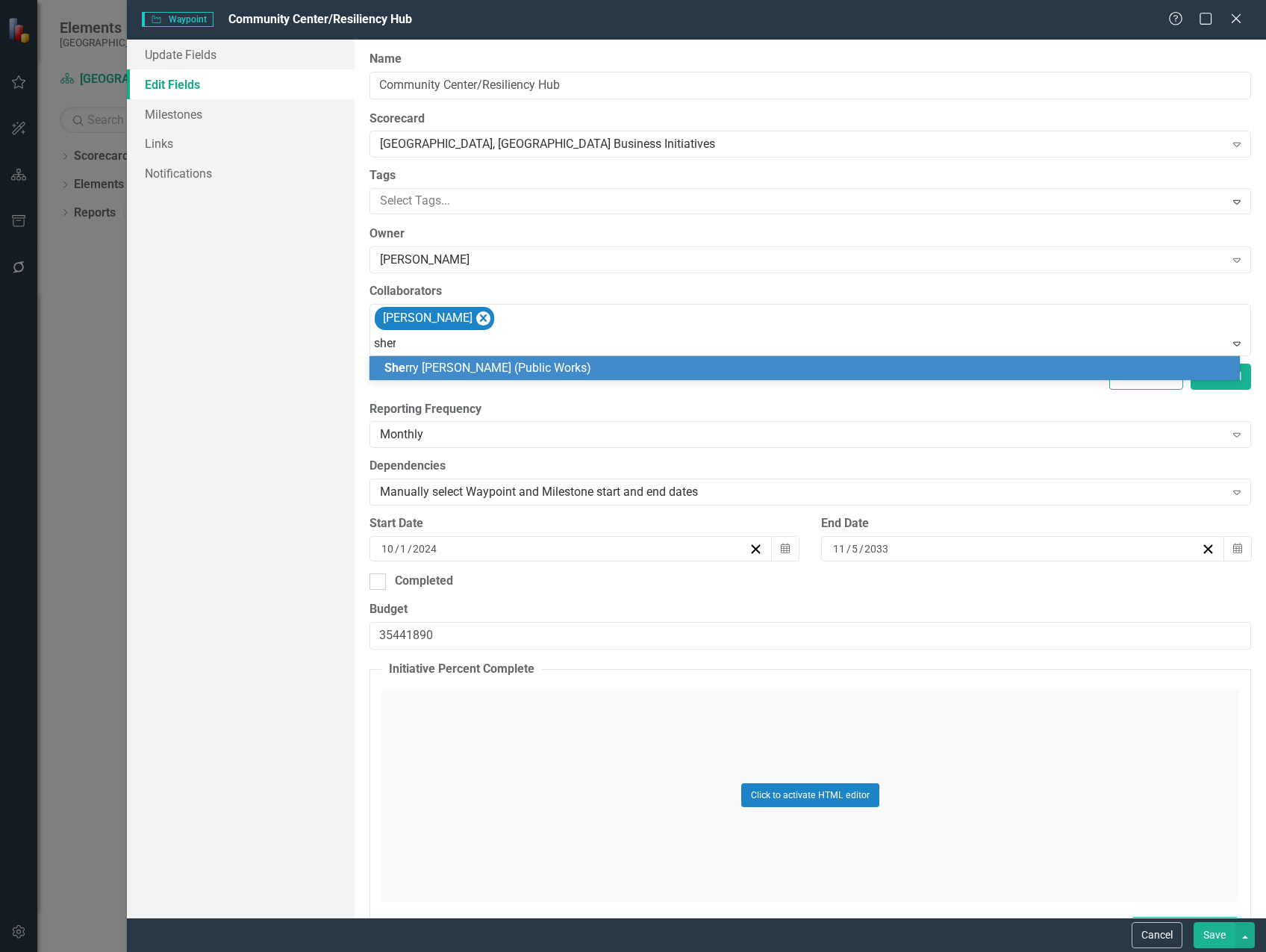
type input "[PERSON_NAME]"
click at [513, 365] on span "[PERSON_NAME] (Public Works)" at bounding box center [519, 368] width 269 height 15
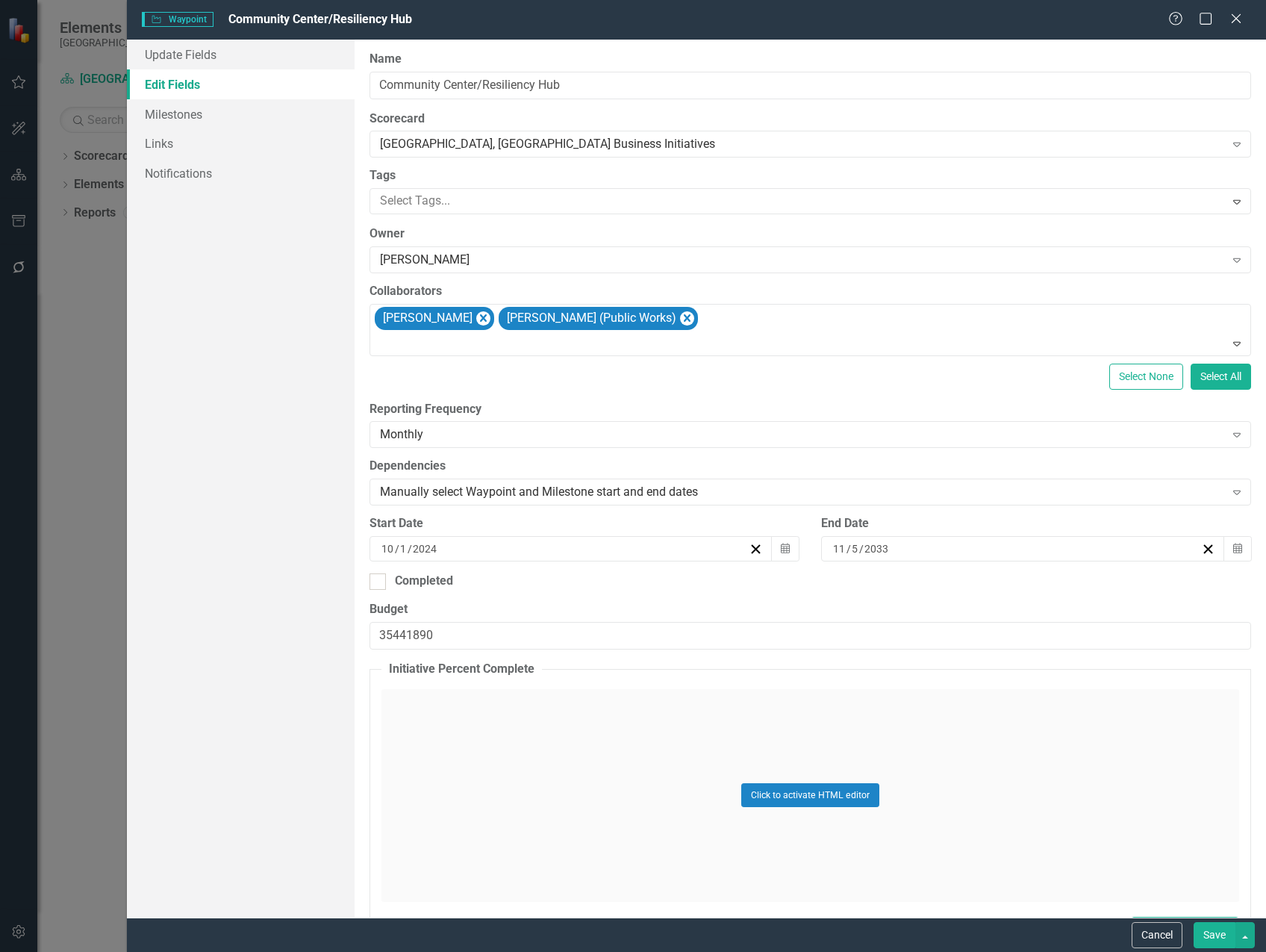
click at [1205, 928] on button "Save" at bounding box center [1215, 935] width 42 height 26
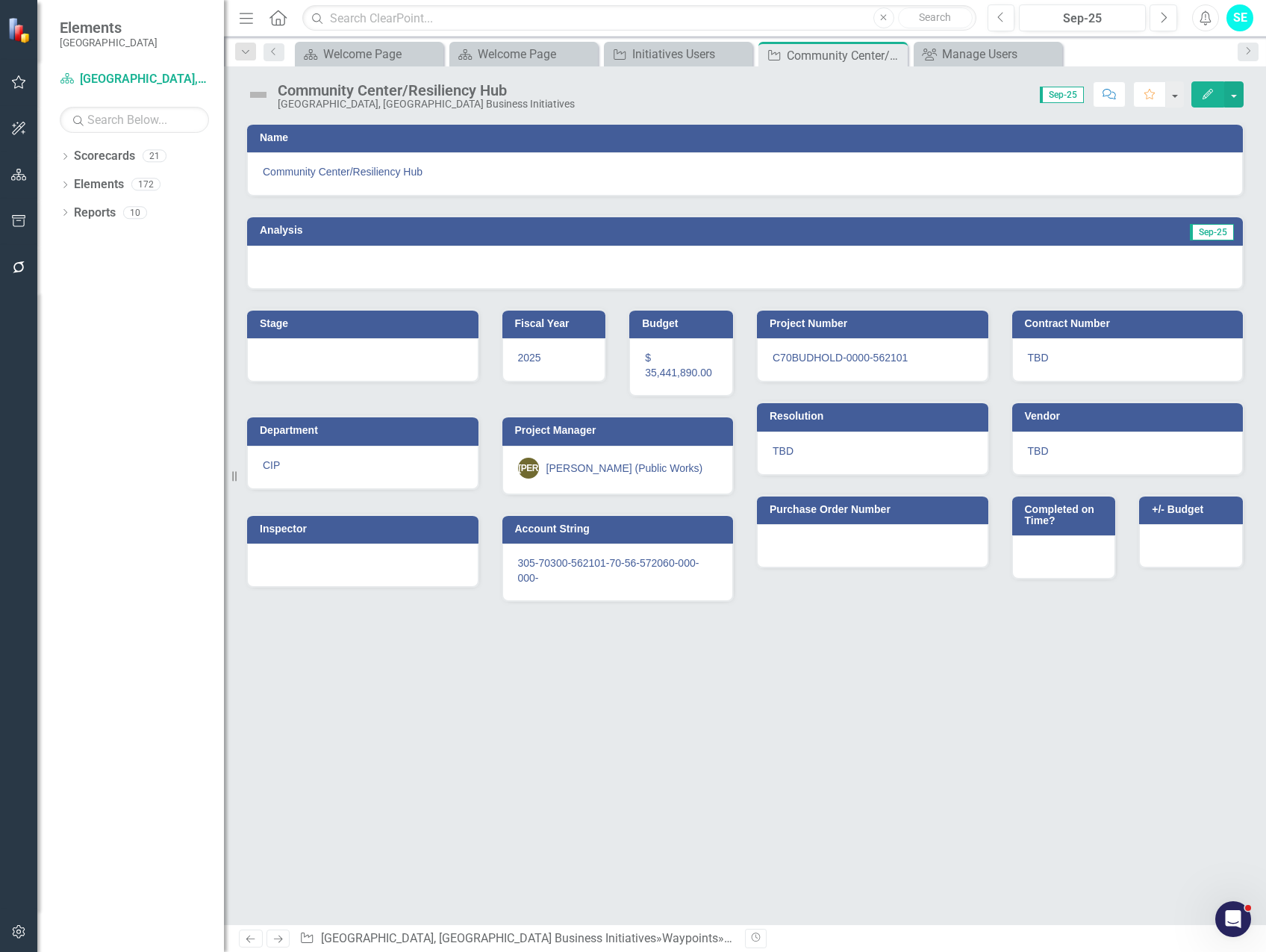
click at [625, 463] on div "[PERSON_NAME] (Public Works)" at bounding box center [625, 468] width 157 height 15
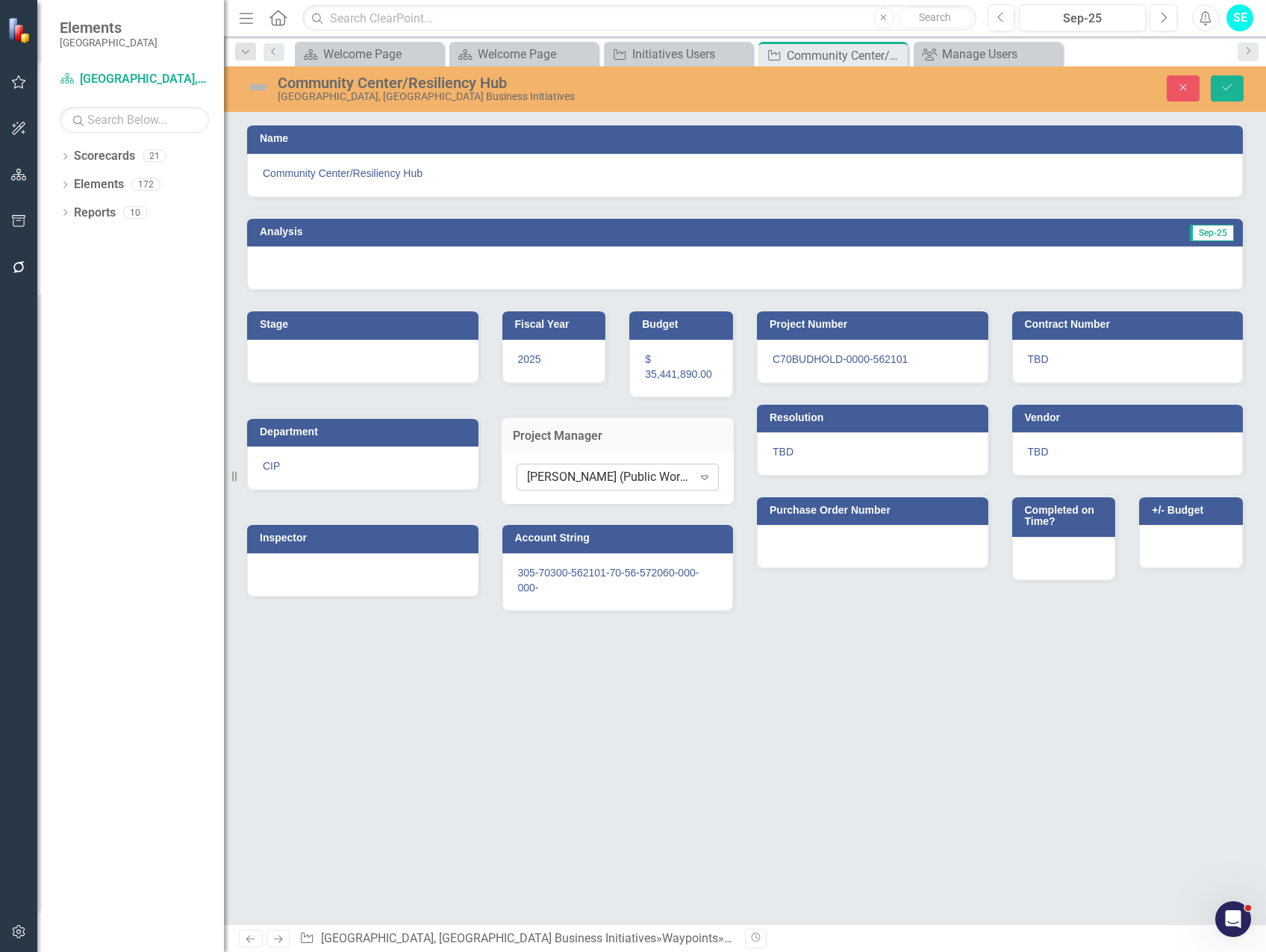
click at [622, 474] on div "[PERSON_NAME] (Public Works)" at bounding box center [610, 477] width 165 height 17
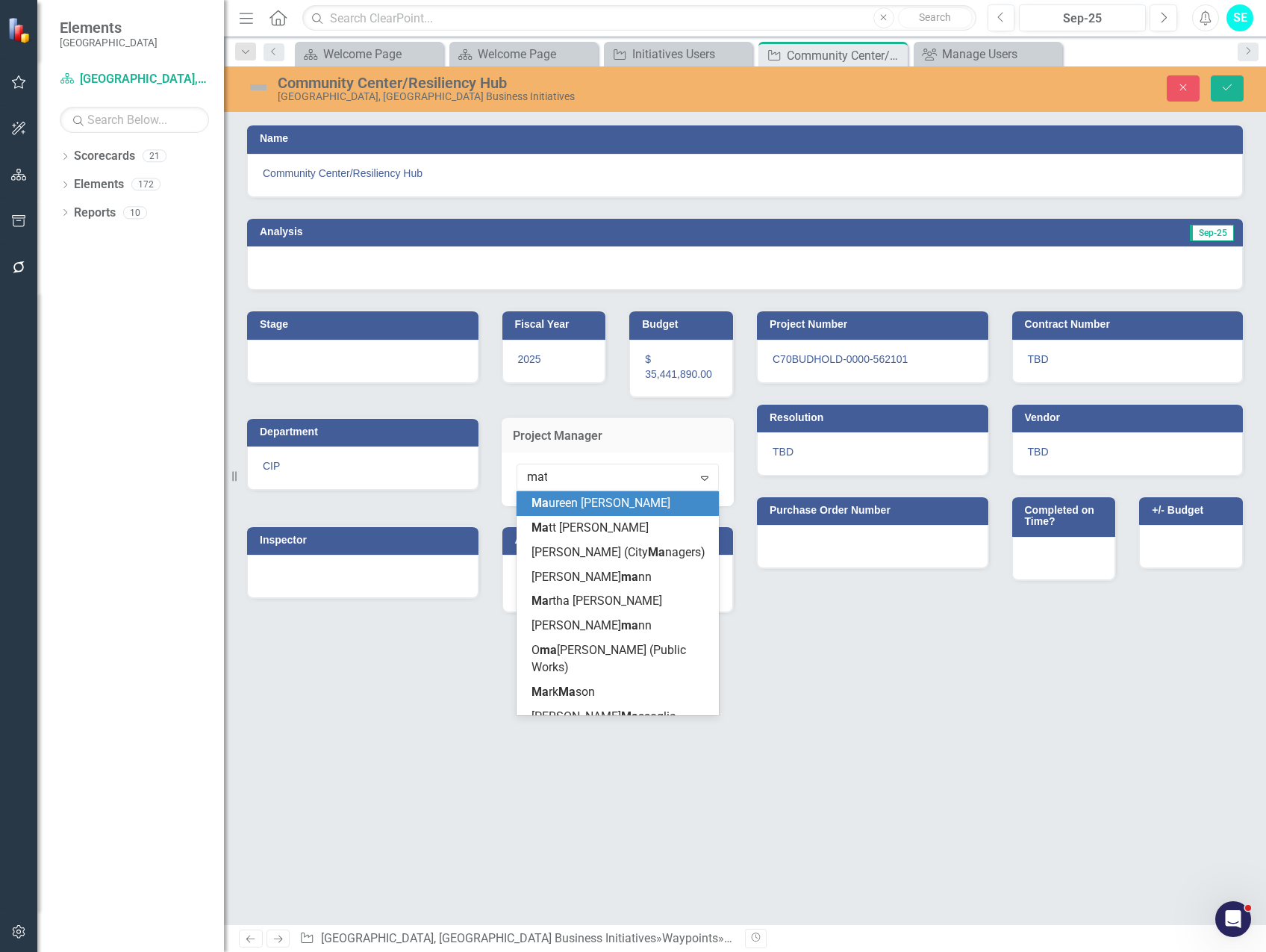
type input "matt"
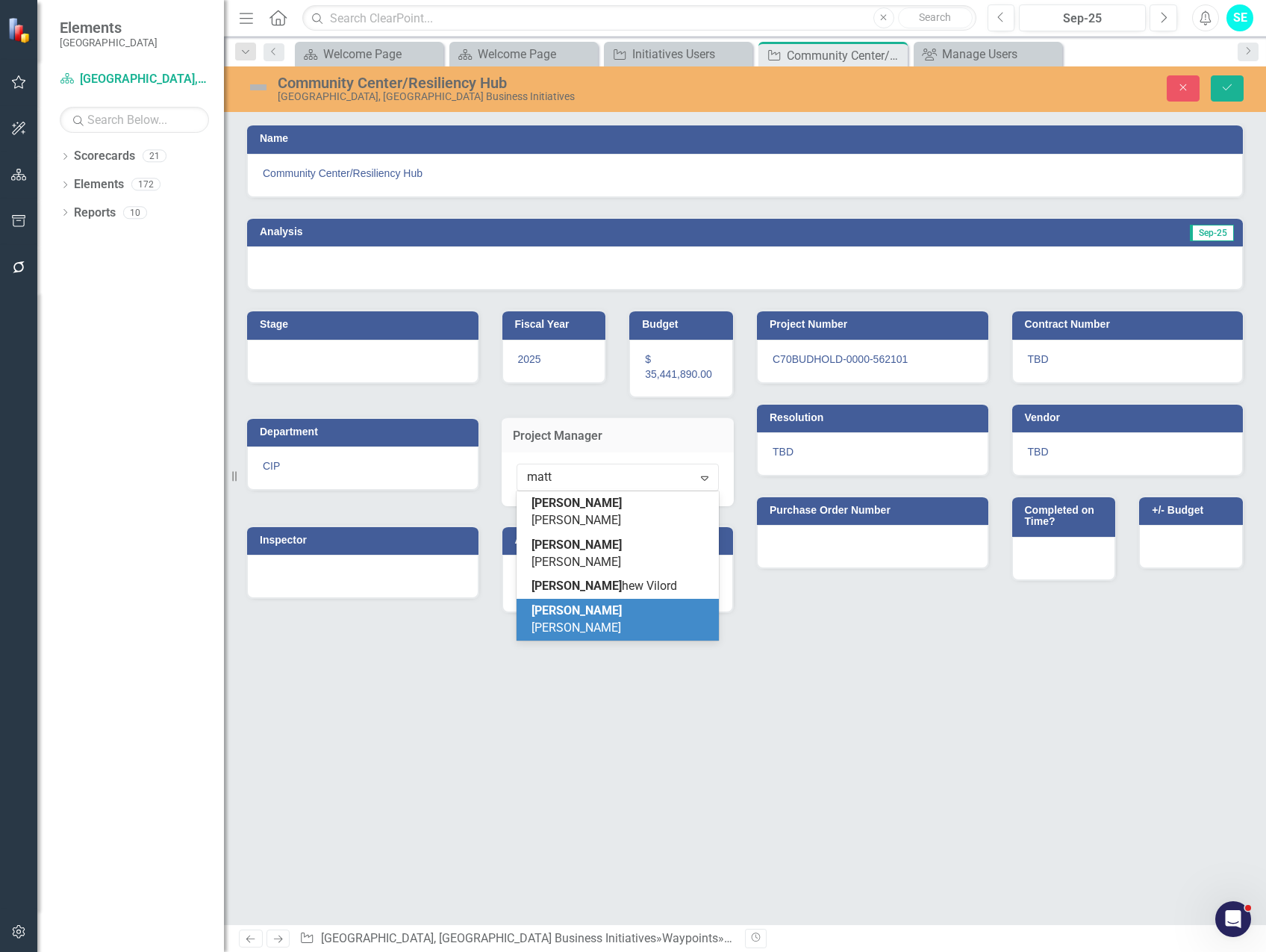
click at [638, 602] on div "[PERSON_NAME]" at bounding box center [622, 619] width 179 height 35
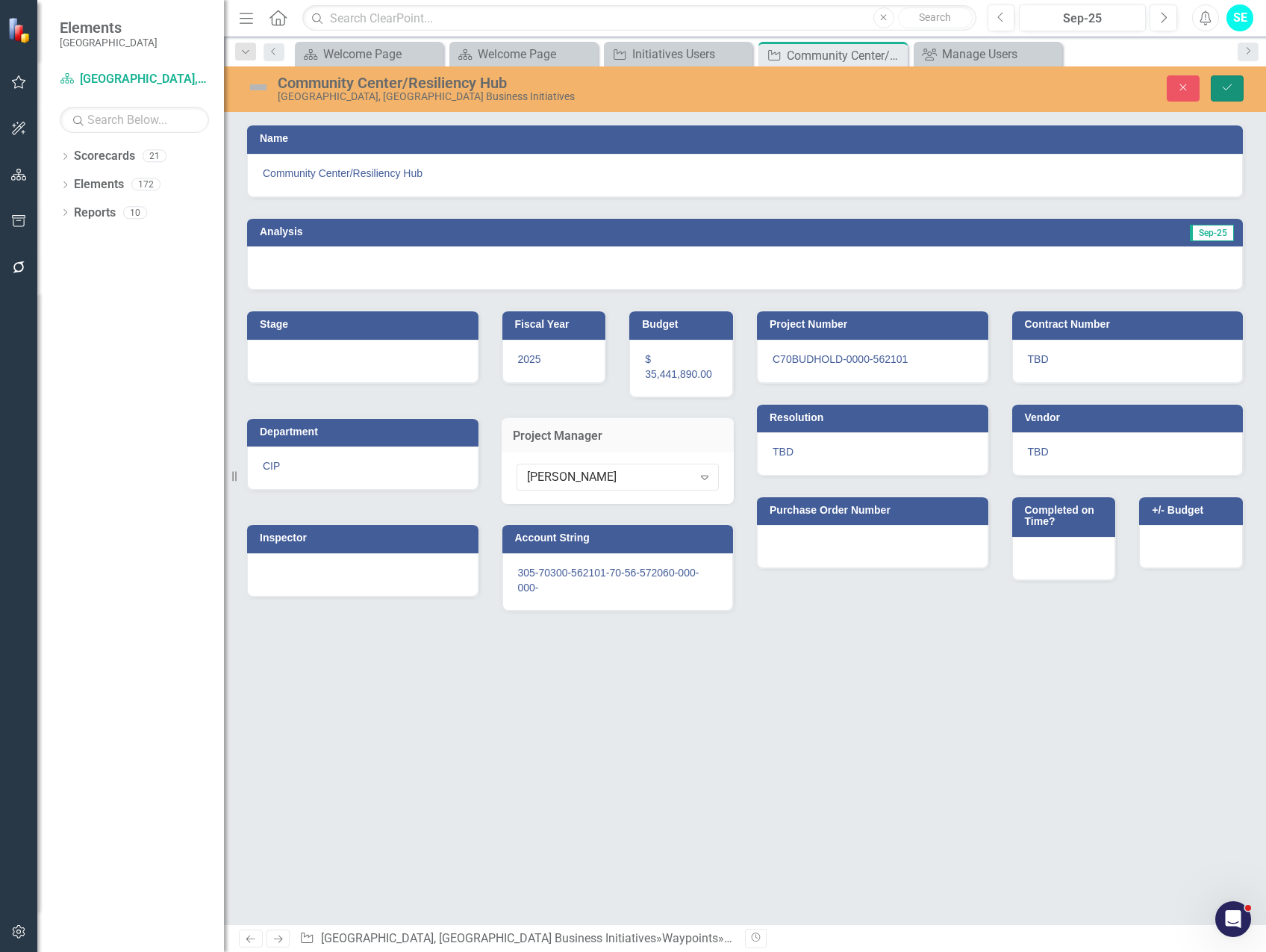
drag, startPoint x: 1224, startPoint y: 90, endPoint x: 1106, endPoint y: 197, distance: 159.3
click at [1224, 88] on icon "Save" at bounding box center [1228, 87] width 14 height 10
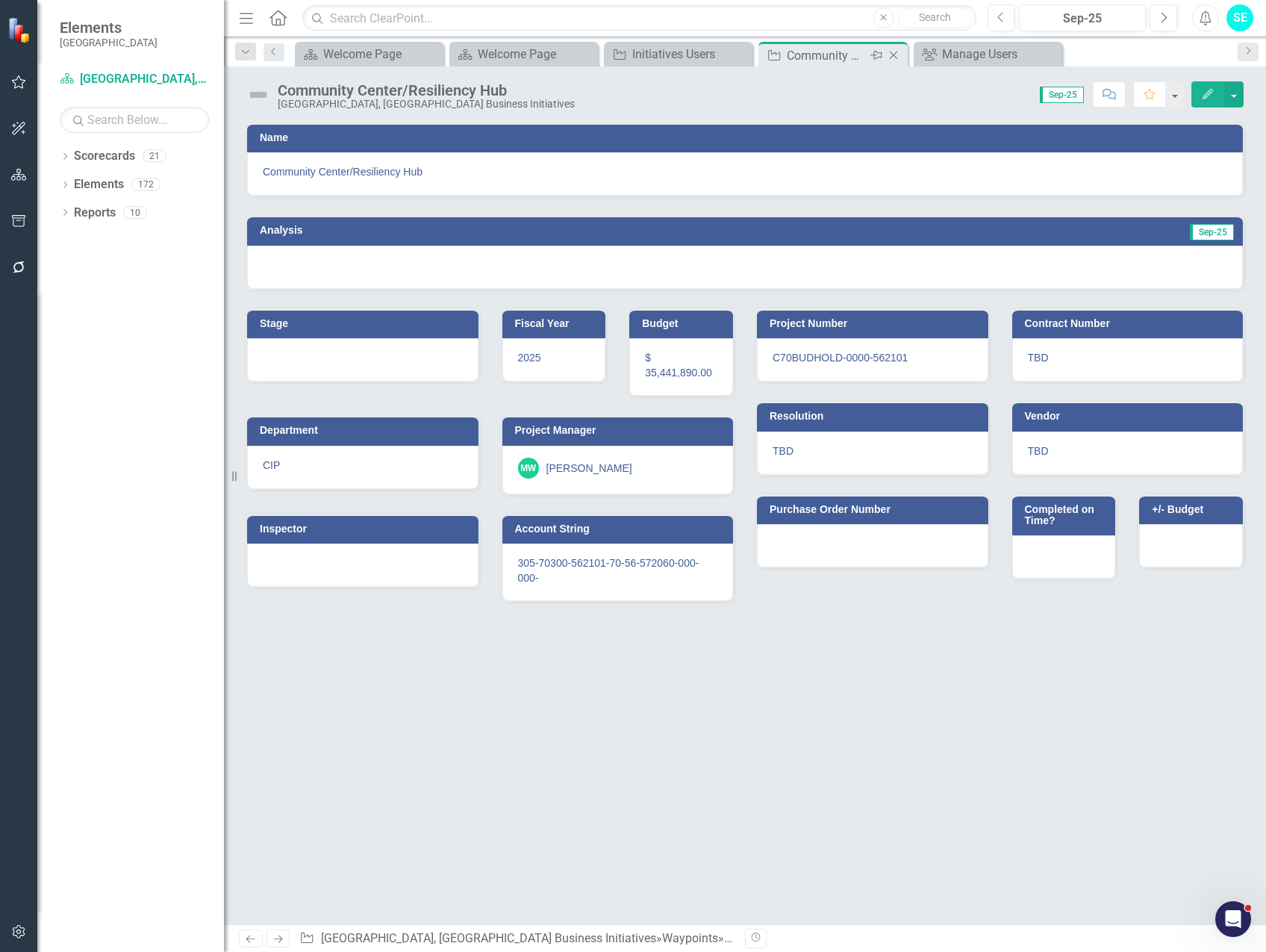
click at [895, 52] on icon "Close" at bounding box center [894, 55] width 15 height 12
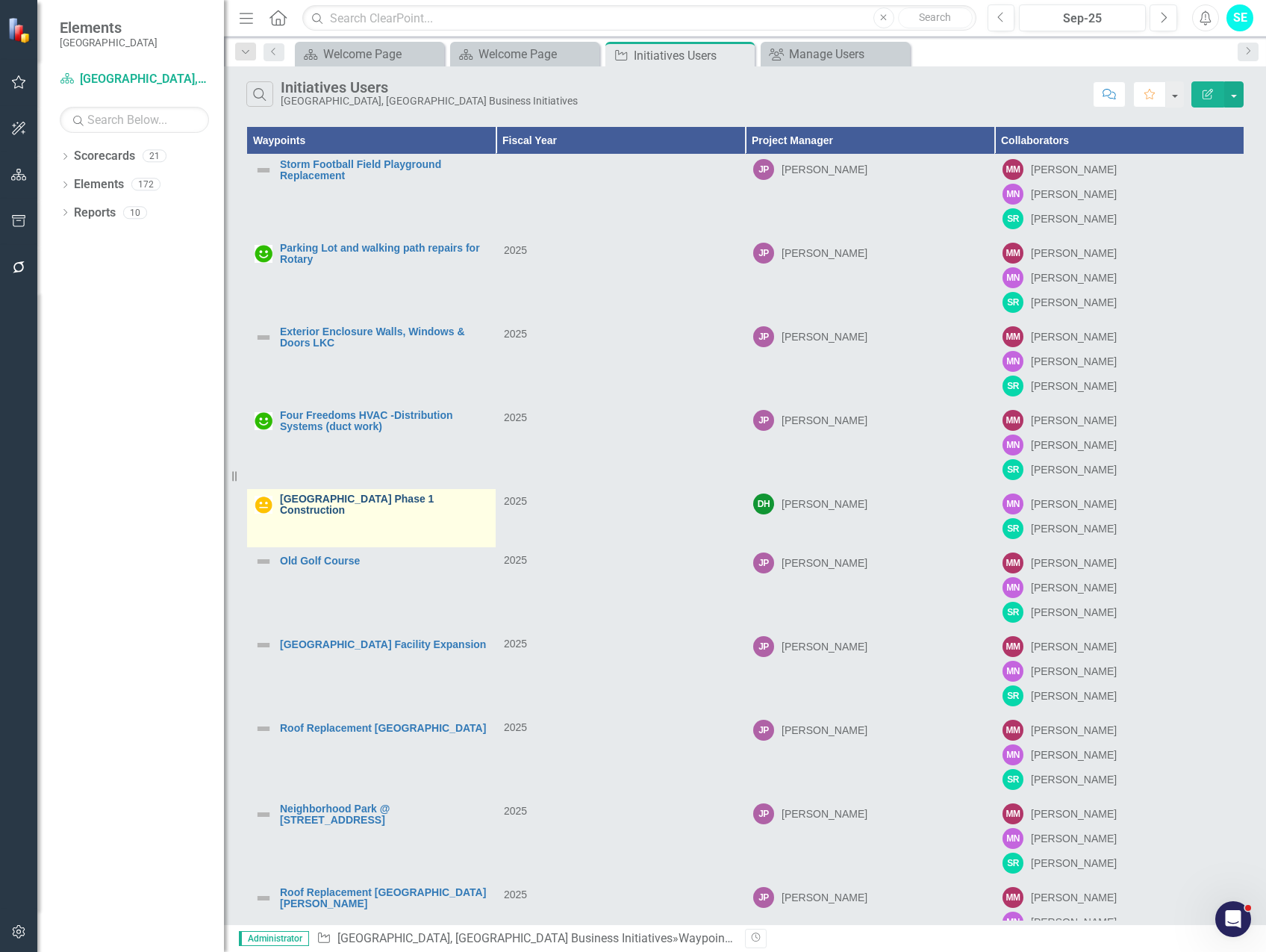
click at [364, 500] on link "[GEOGRAPHIC_DATA] Phase 1 Construction" at bounding box center [384, 504] width 208 height 23
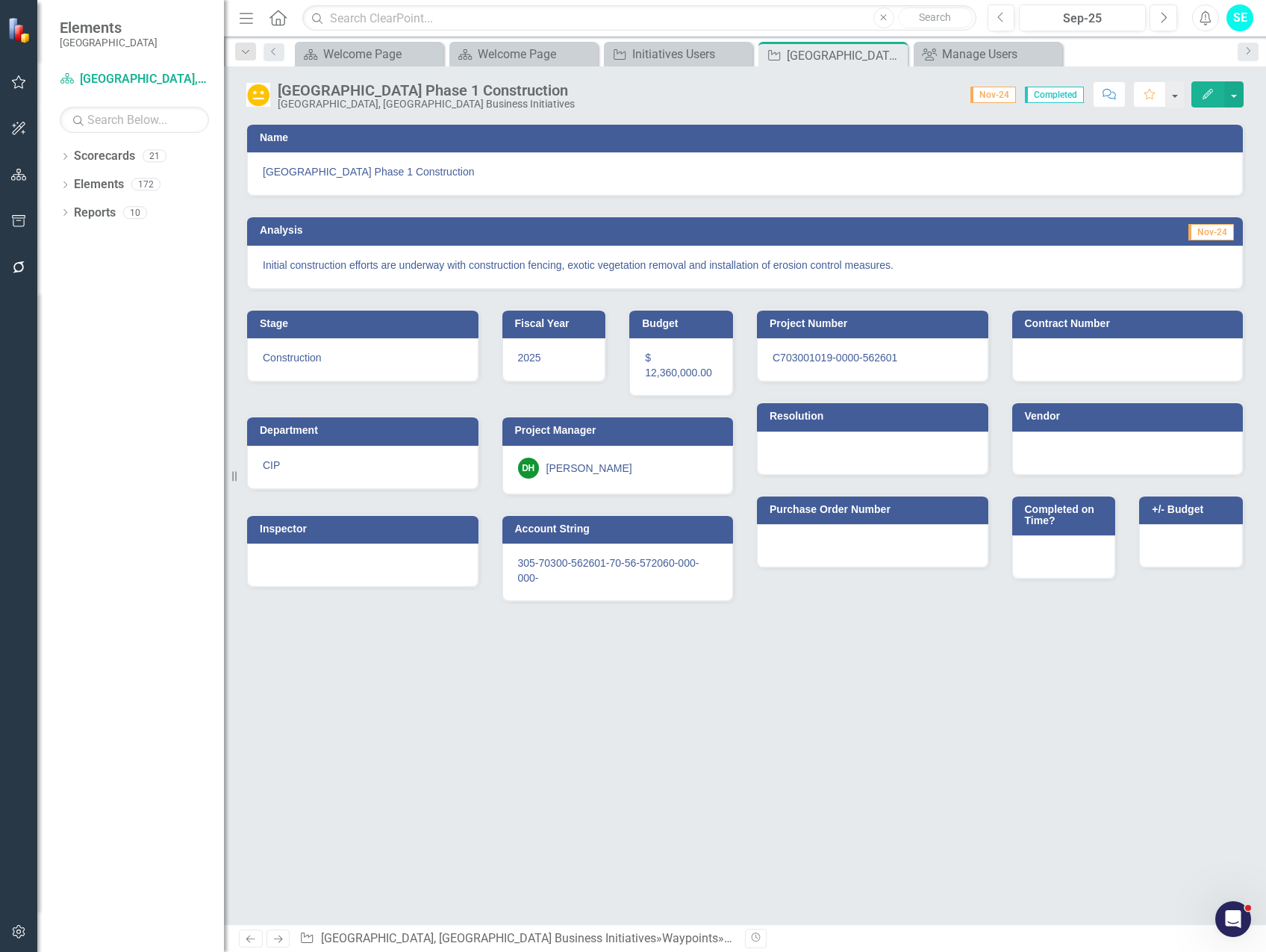
click at [262, 96] on img at bounding box center [259, 95] width 24 height 24
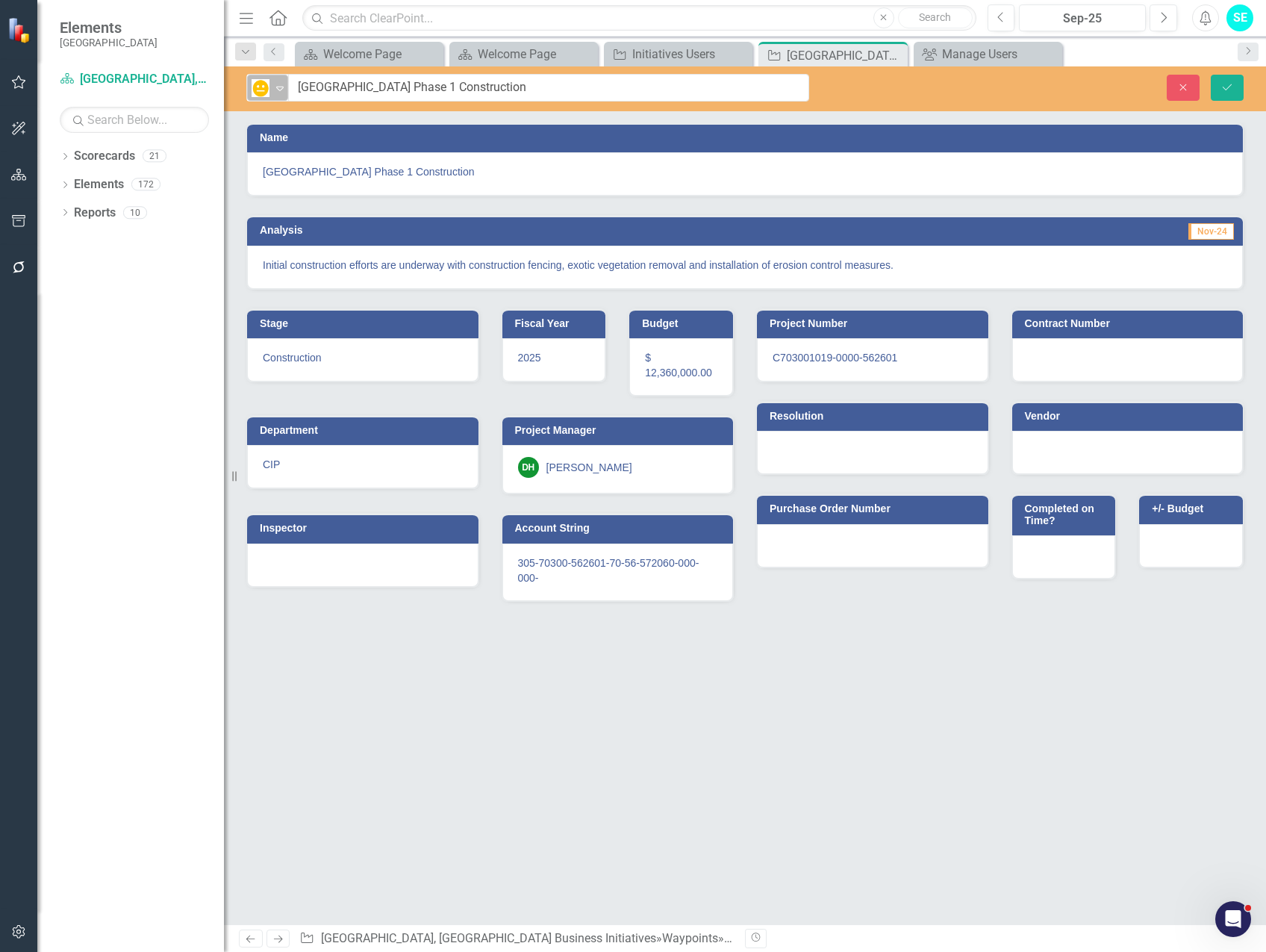
click at [263, 90] on img at bounding box center [261, 89] width 18 height 18
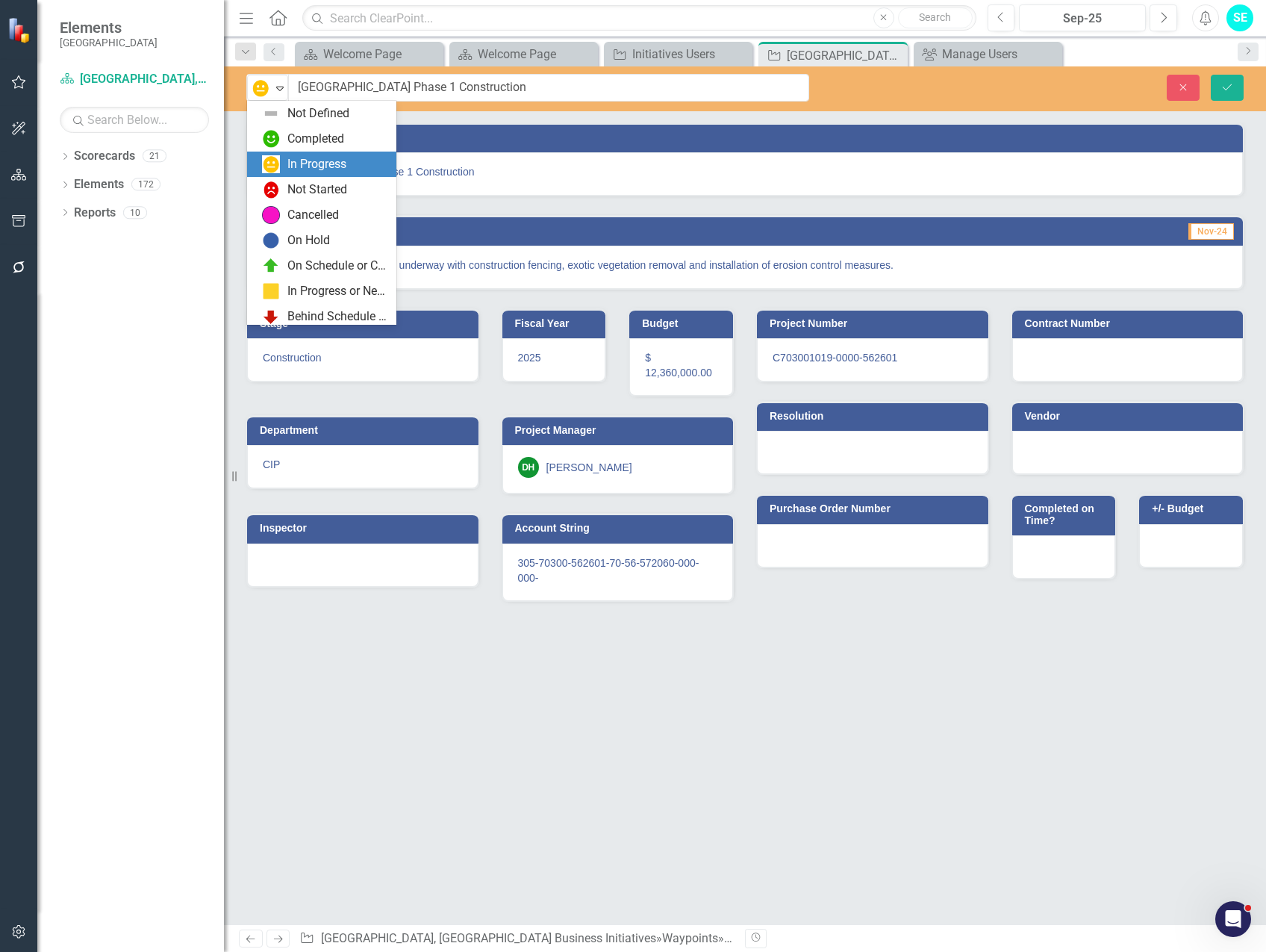
scroll to position [30, 0]
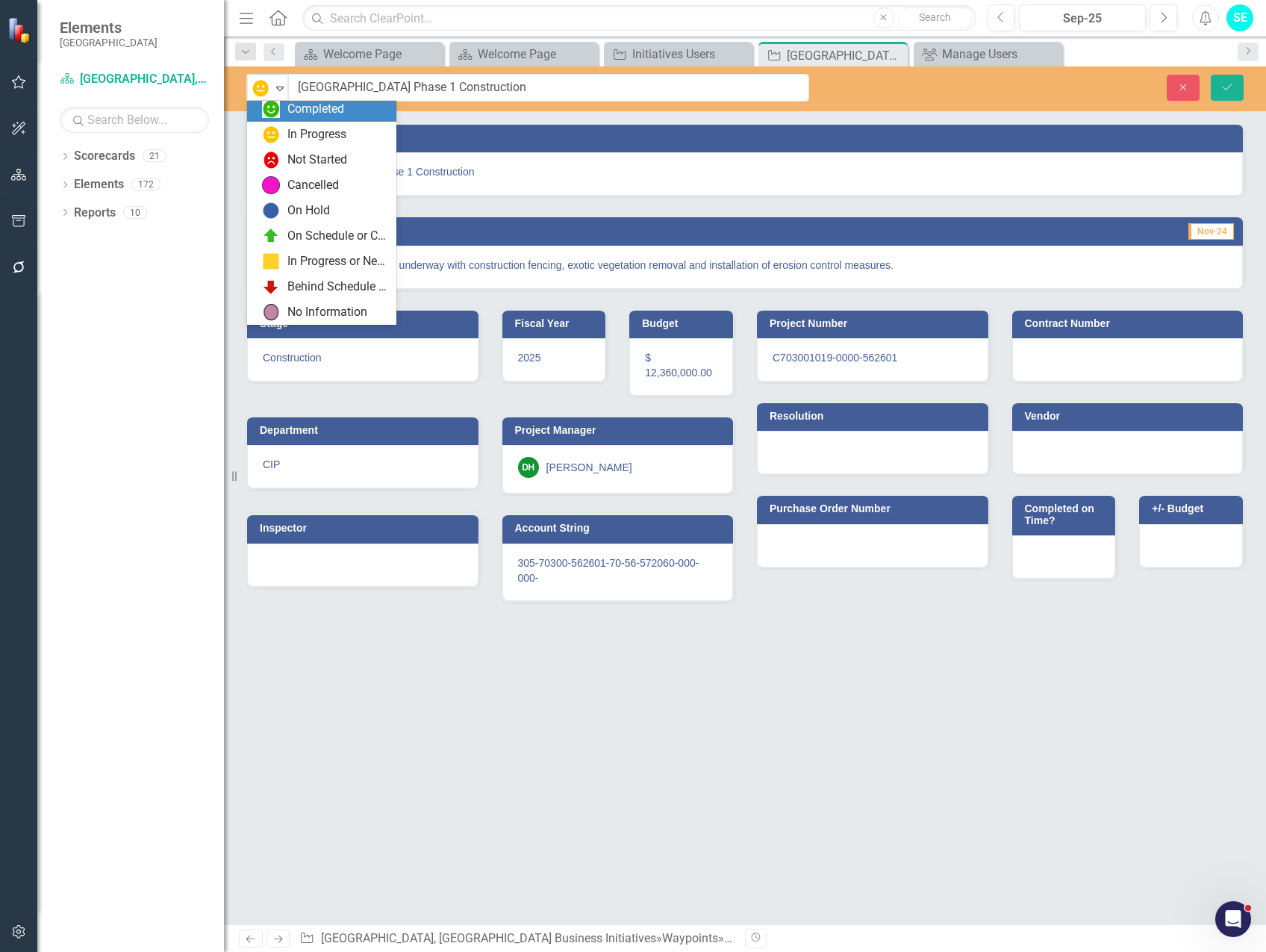
click at [271, 111] on img at bounding box center [271, 109] width 18 height 18
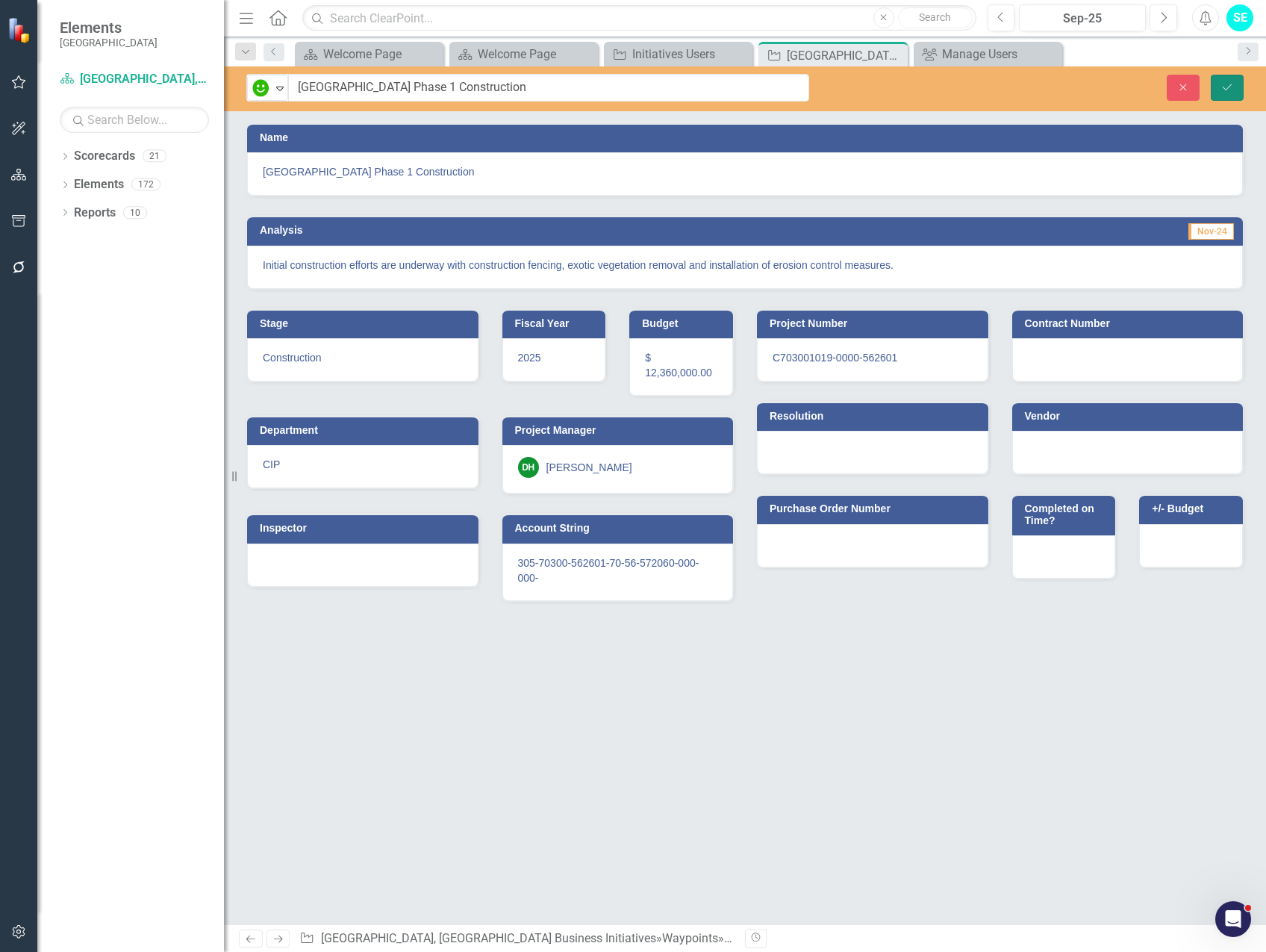
click at [1224, 83] on icon "Save" at bounding box center [1228, 87] width 14 height 10
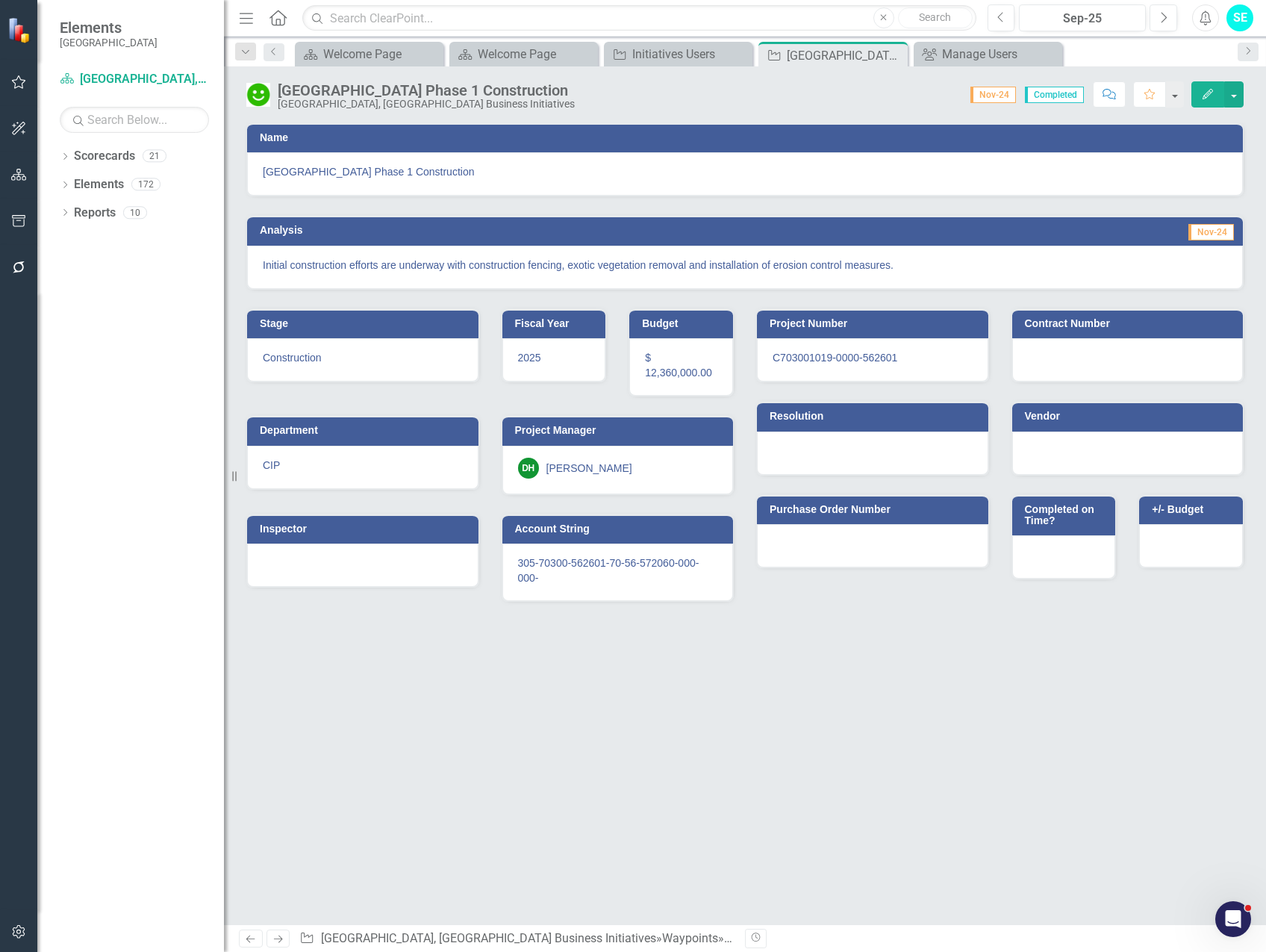
click at [263, 90] on img at bounding box center [259, 95] width 24 height 24
click at [263, 91] on img at bounding box center [259, 95] width 24 height 24
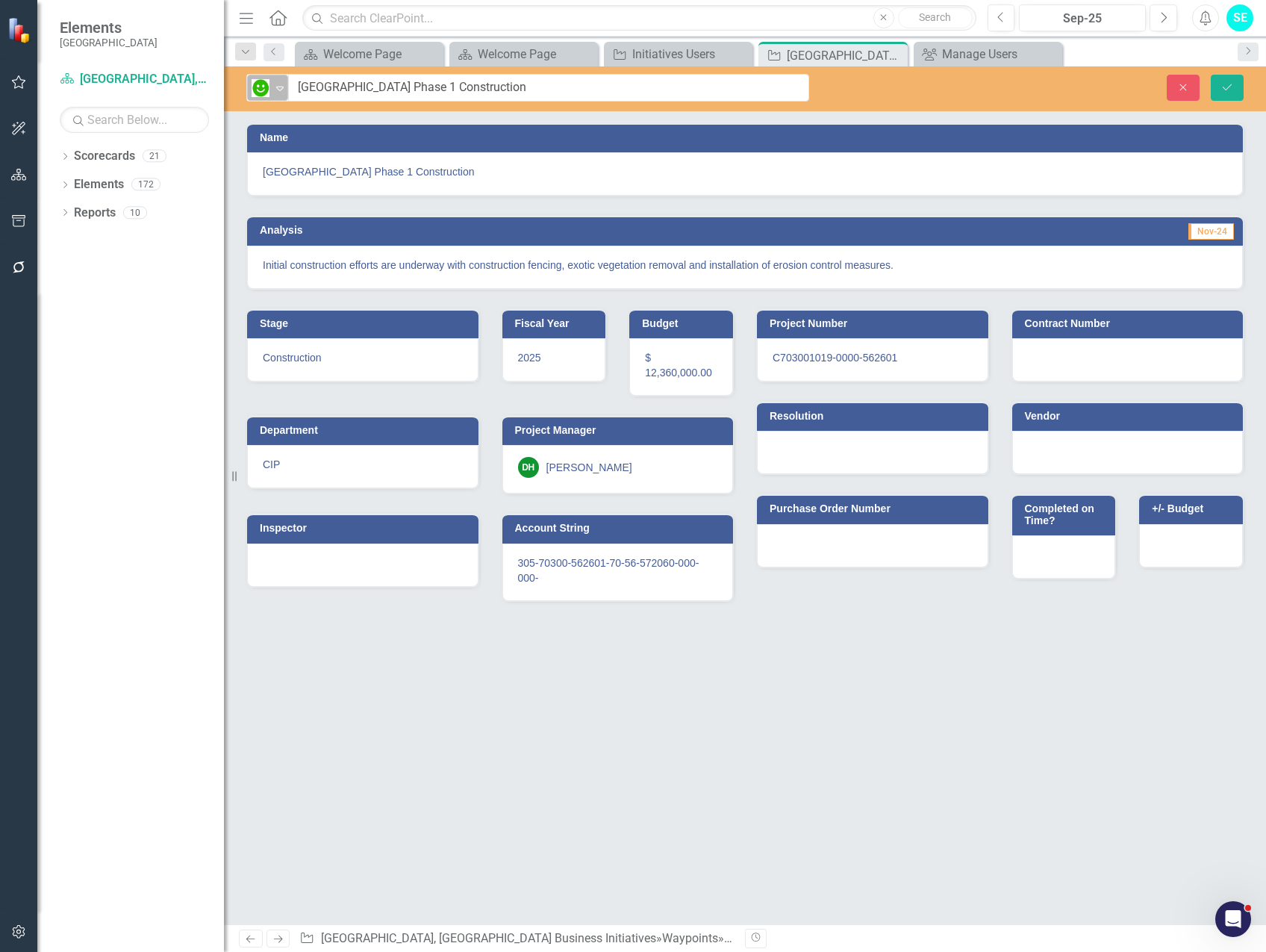
click at [261, 91] on img at bounding box center [261, 89] width 18 height 18
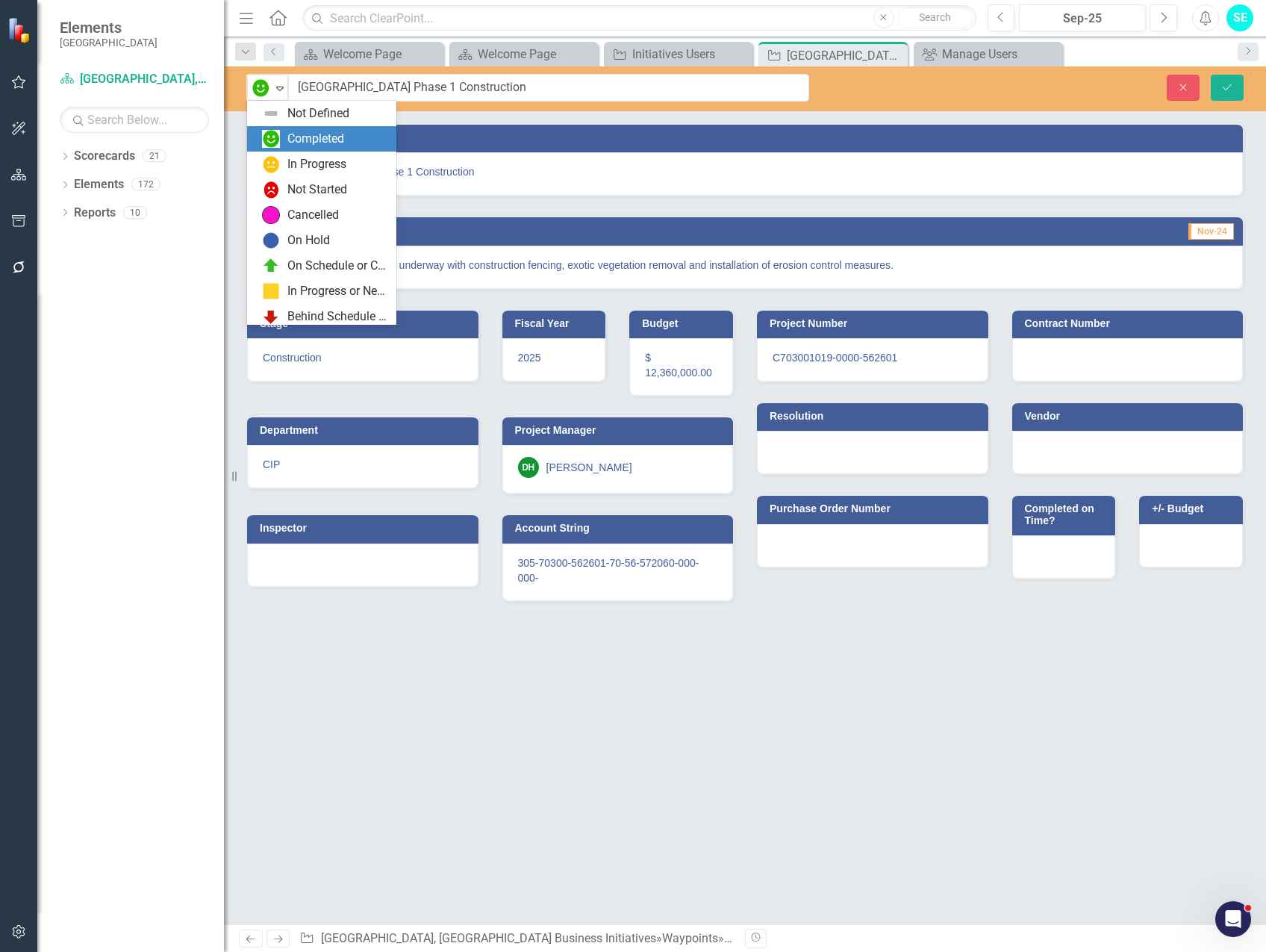
scroll to position [26, 0]
click at [264, 136] on img at bounding box center [271, 139] width 18 height 18
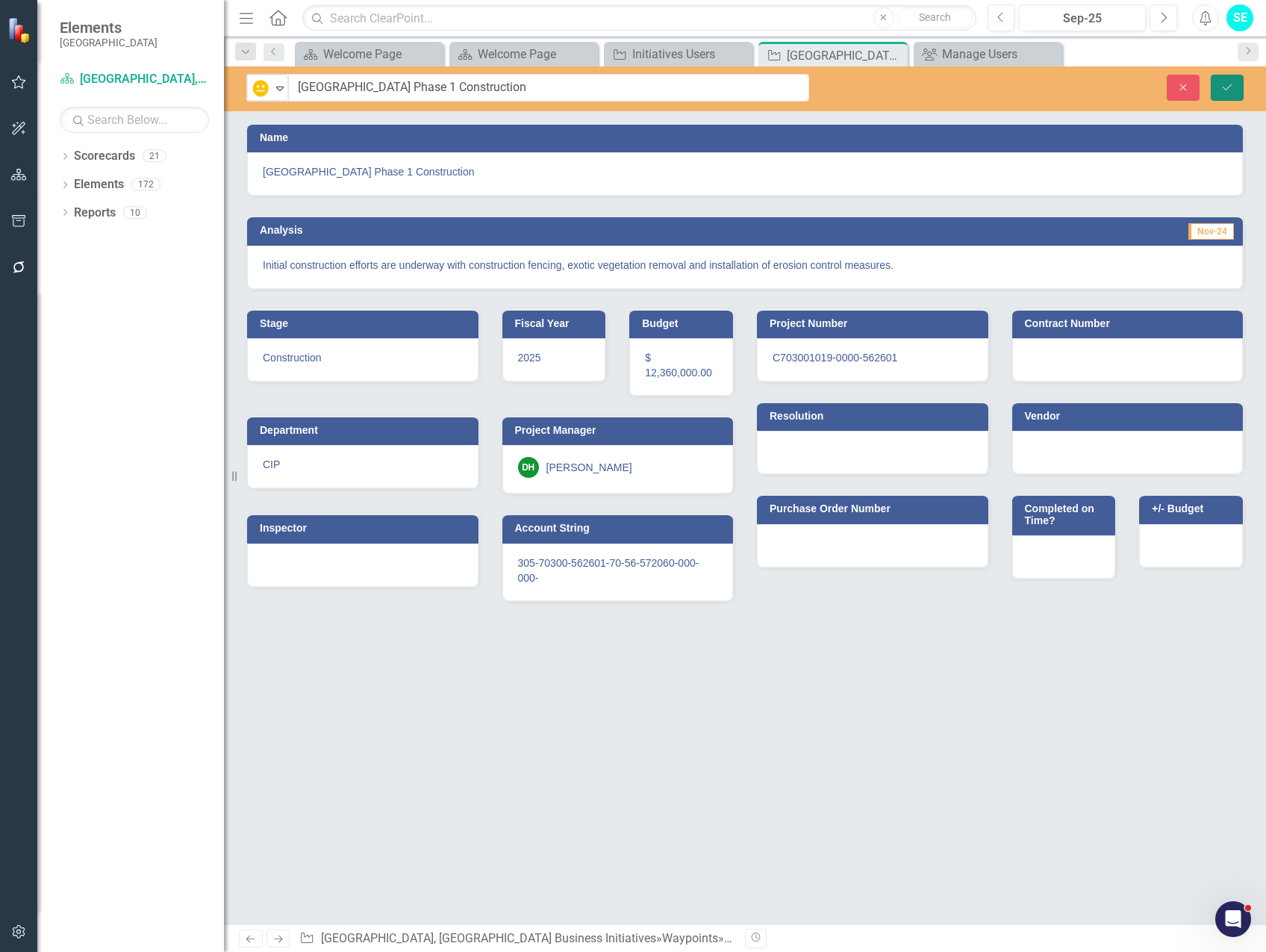
drag, startPoint x: 1222, startPoint y: 92, endPoint x: 1208, endPoint y: 97, distance: 14.9
click at [1222, 91] on button "Save" at bounding box center [1228, 88] width 33 height 26
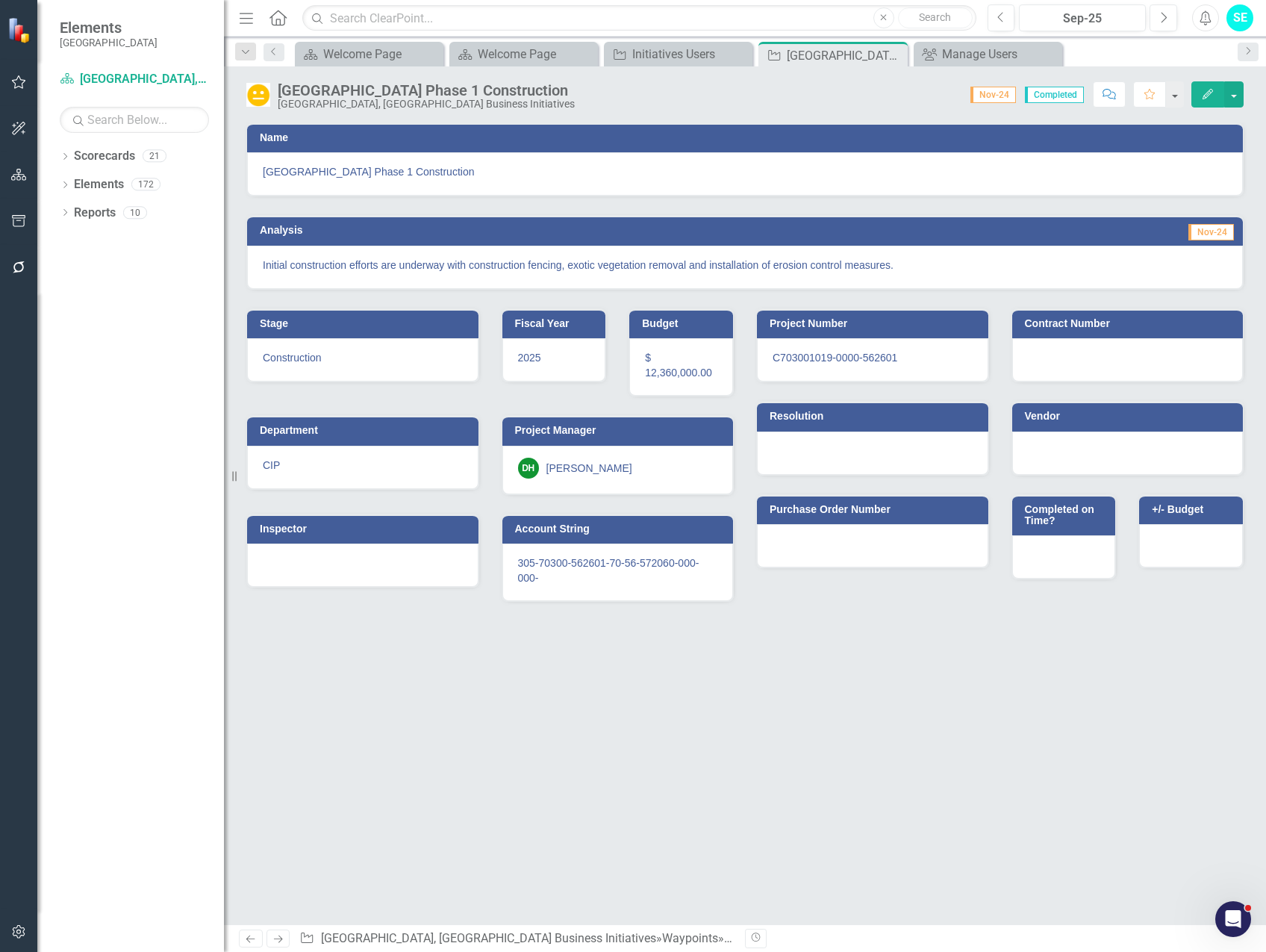
click at [1207, 94] on icon "Edit" at bounding box center [1207, 93] width 14 height 10
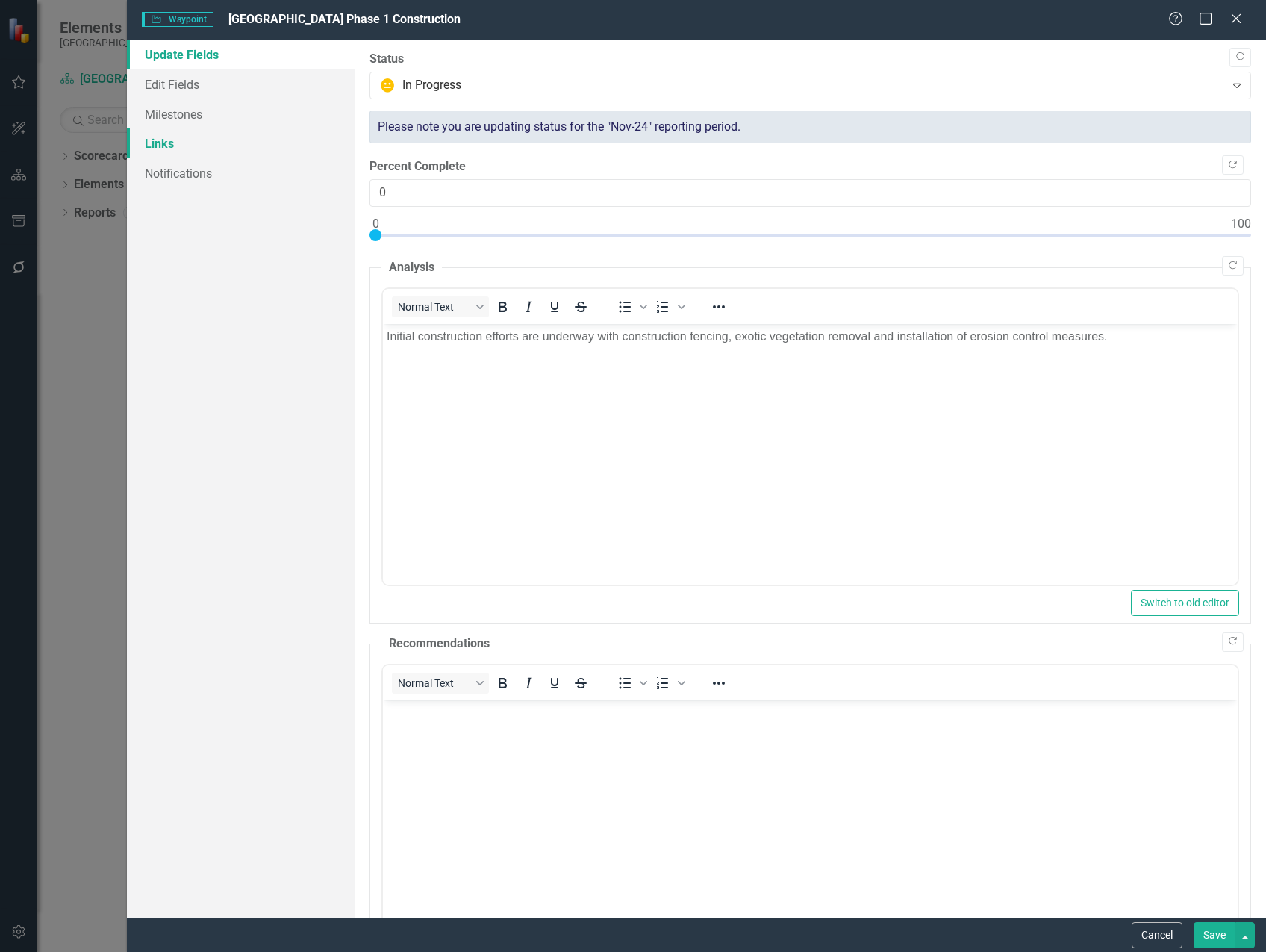
scroll to position [0, 0]
click at [169, 88] on link "Edit Fields" at bounding box center [240, 84] width 228 height 30
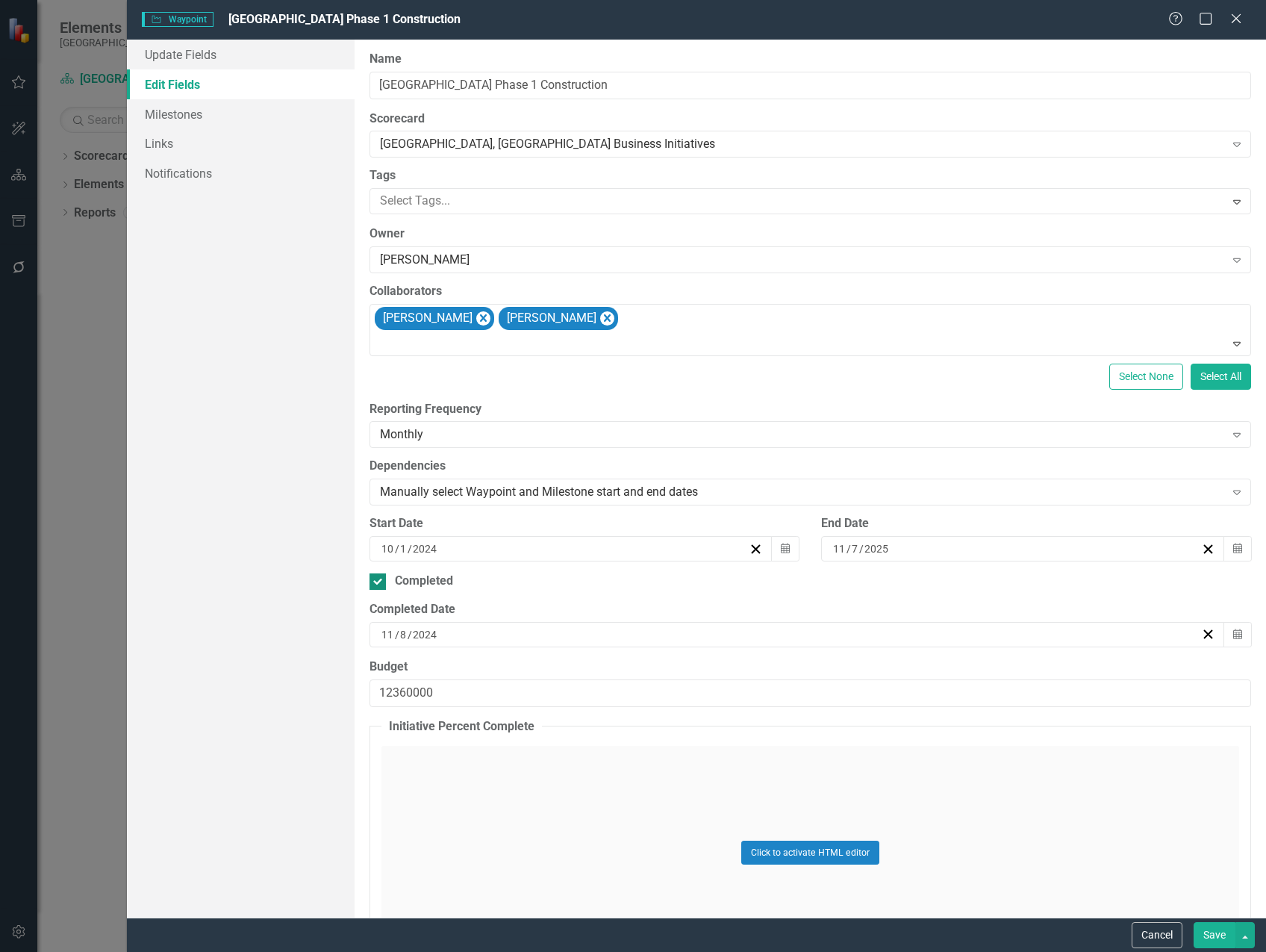
click at [373, 581] on input "Completed" at bounding box center [374, 577] width 10 height 10
checkbox input "false"
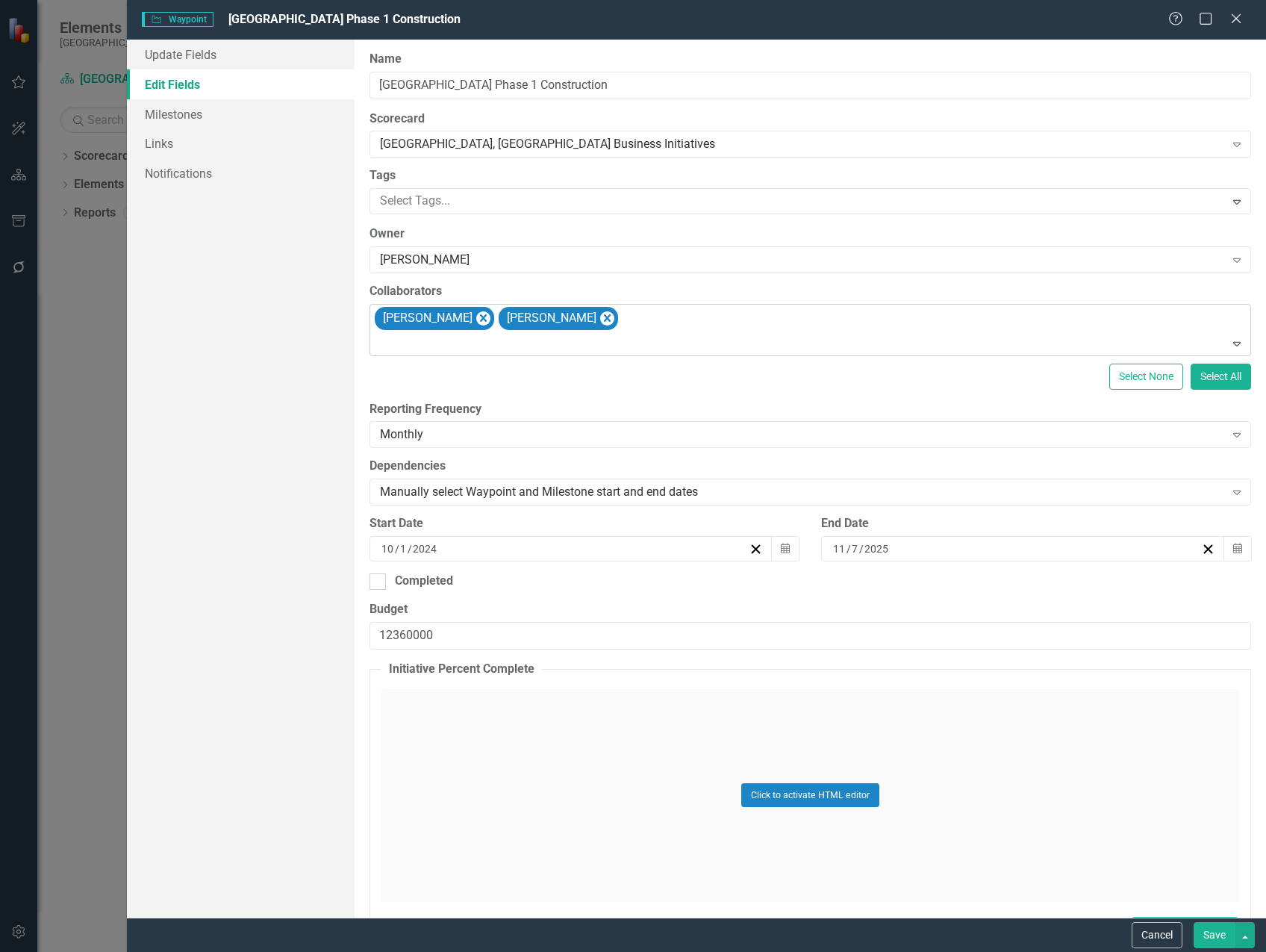
click at [480, 318] on icon "Remove Marvin Negron" at bounding box center [483, 318] width 6 height 7
click at [476, 318] on icon "Remove Steven Rauh" at bounding box center [484, 318] width 15 height 18
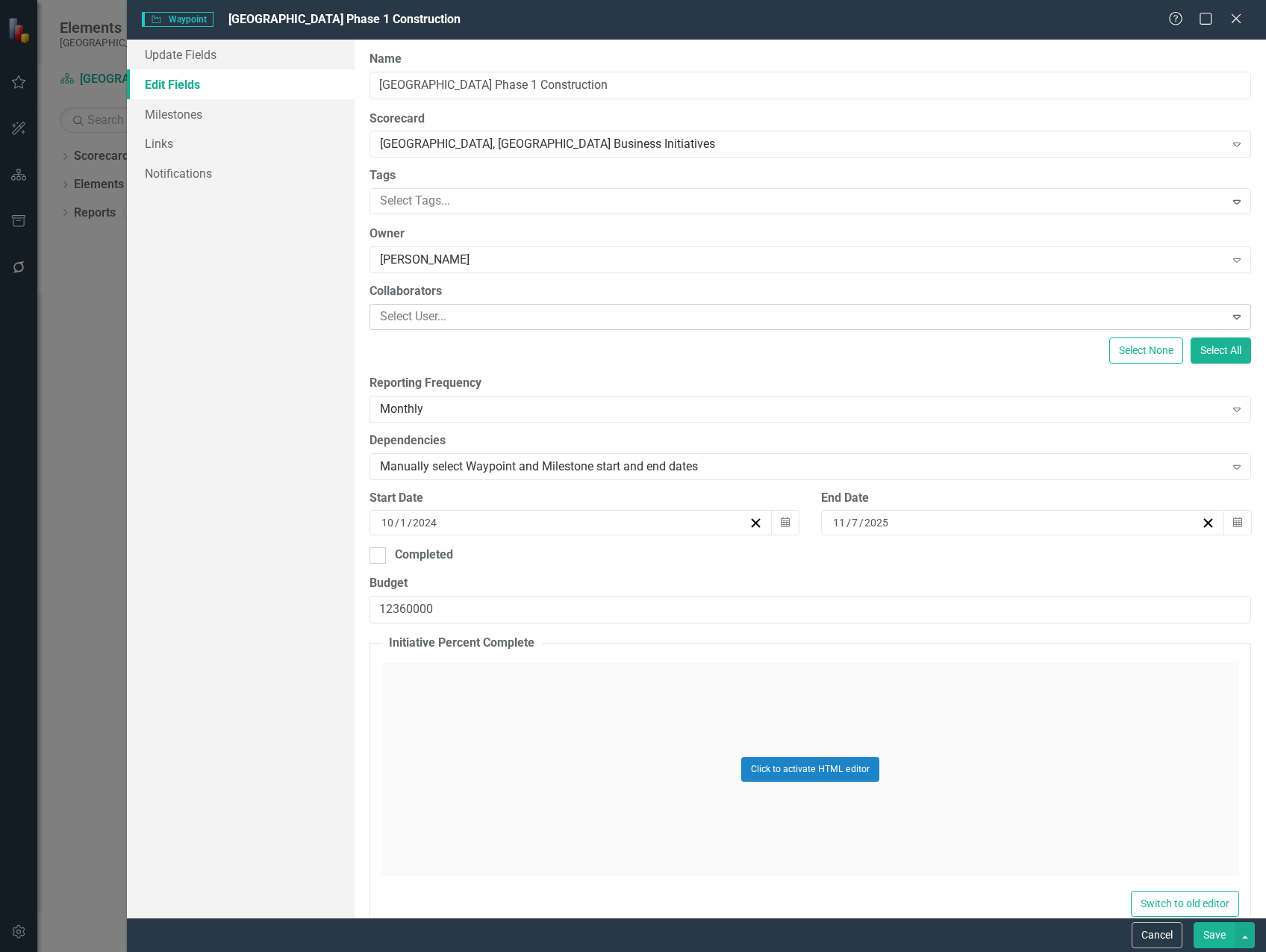
click at [457, 315] on div at bounding box center [799, 317] width 851 height 20
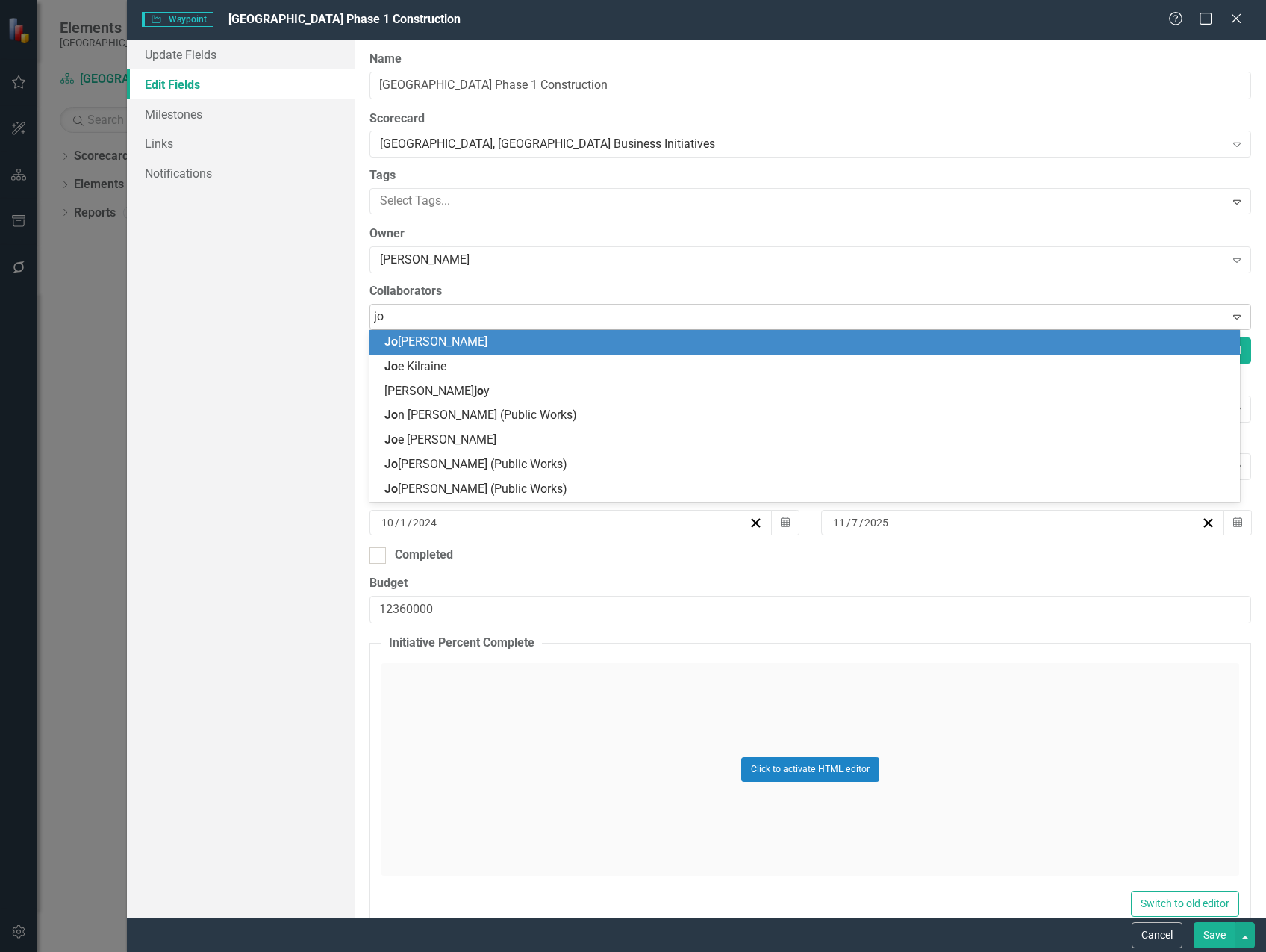
type input "jon"
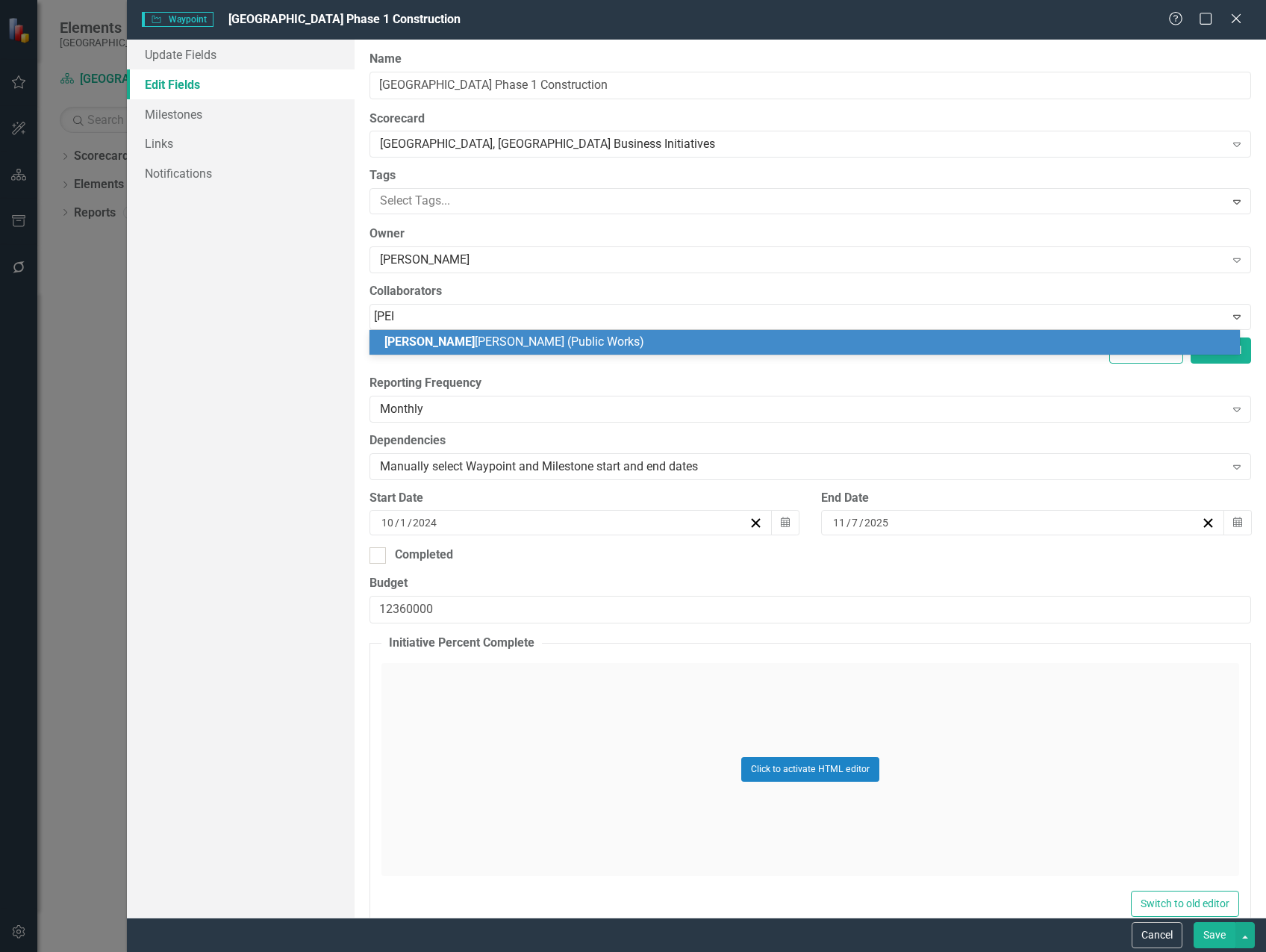
click at [474, 334] on span "Jon Osterstock (Public Works)" at bounding box center [515, 342] width 260 height 15
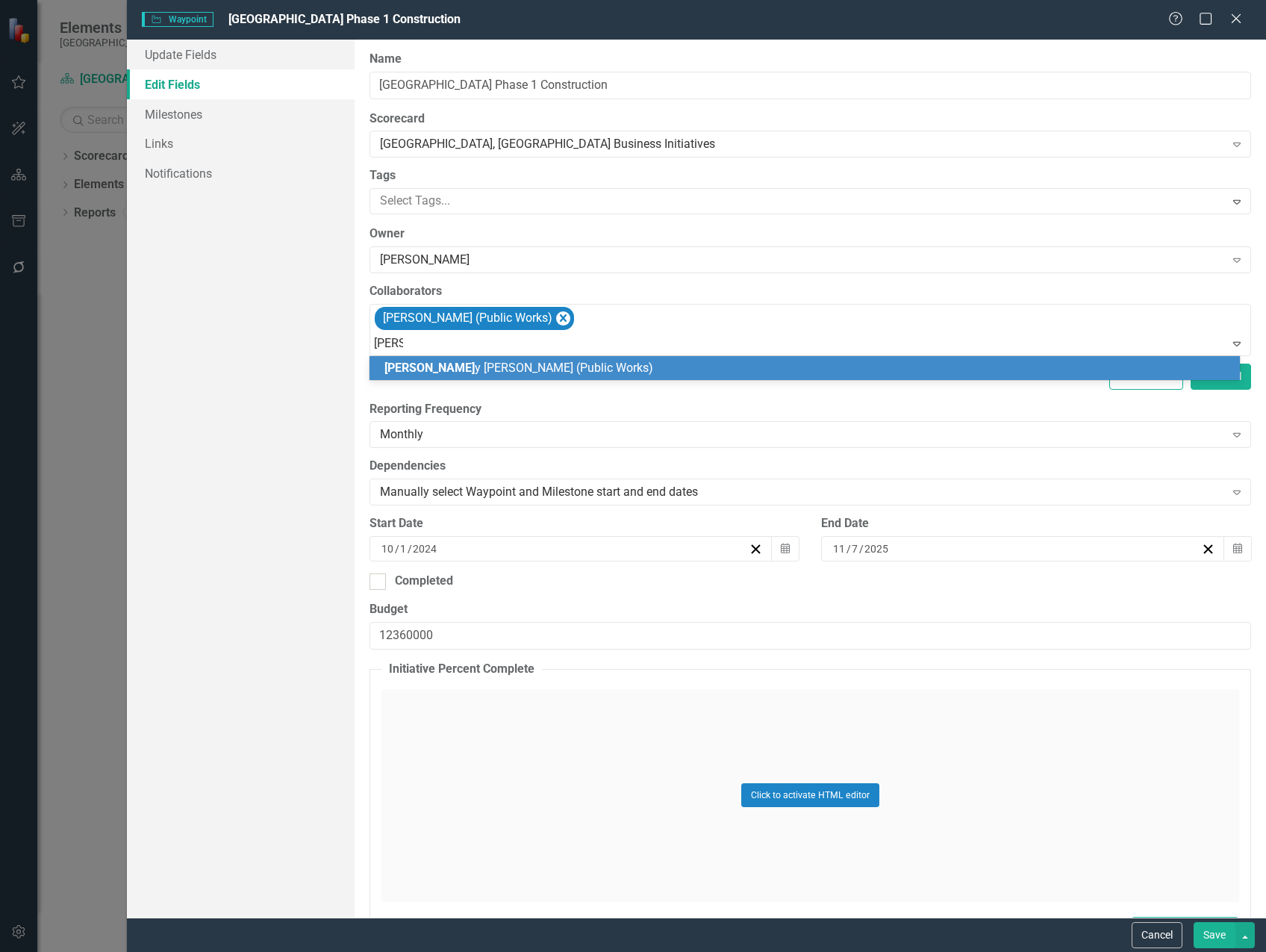
type input "[PERSON_NAME]"
click at [496, 365] on span "[PERSON_NAME] (Public Works)" at bounding box center [515, 368] width 260 height 15
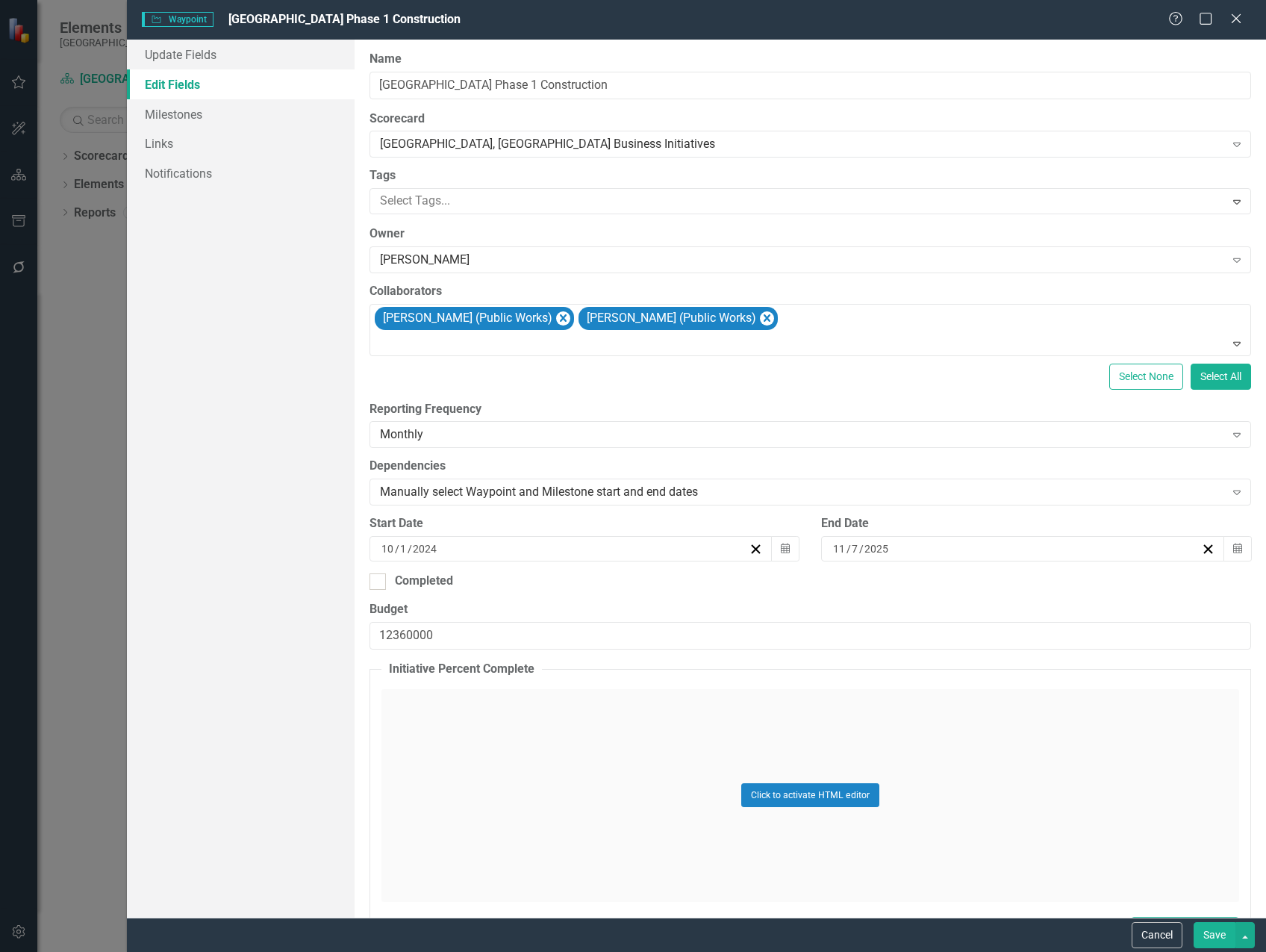
click at [1226, 928] on button "Save" at bounding box center [1215, 935] width 42 height 26
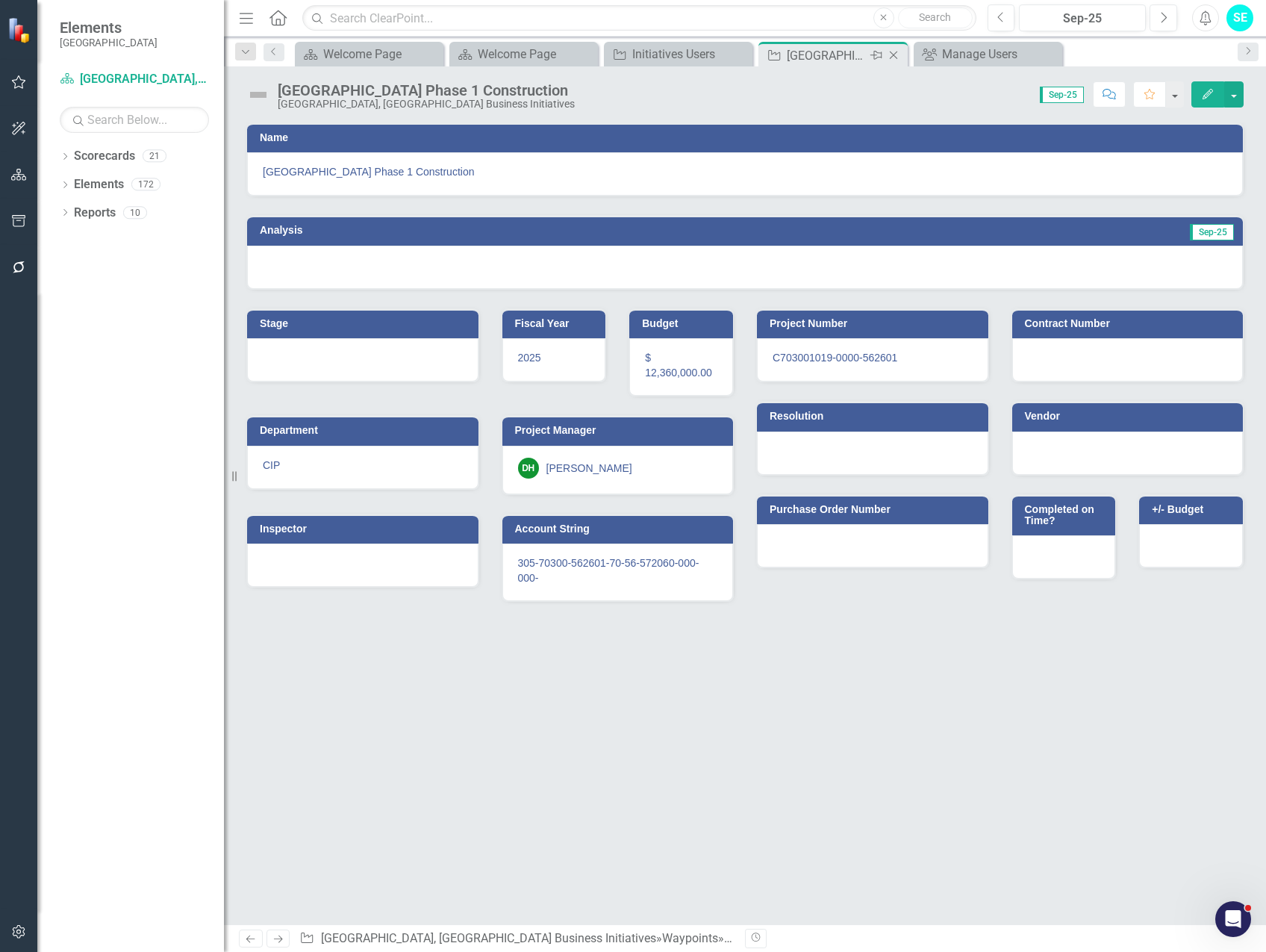
click at [895, 51] on icon "Close" at bounding box center [894, 55] width 15 height 12
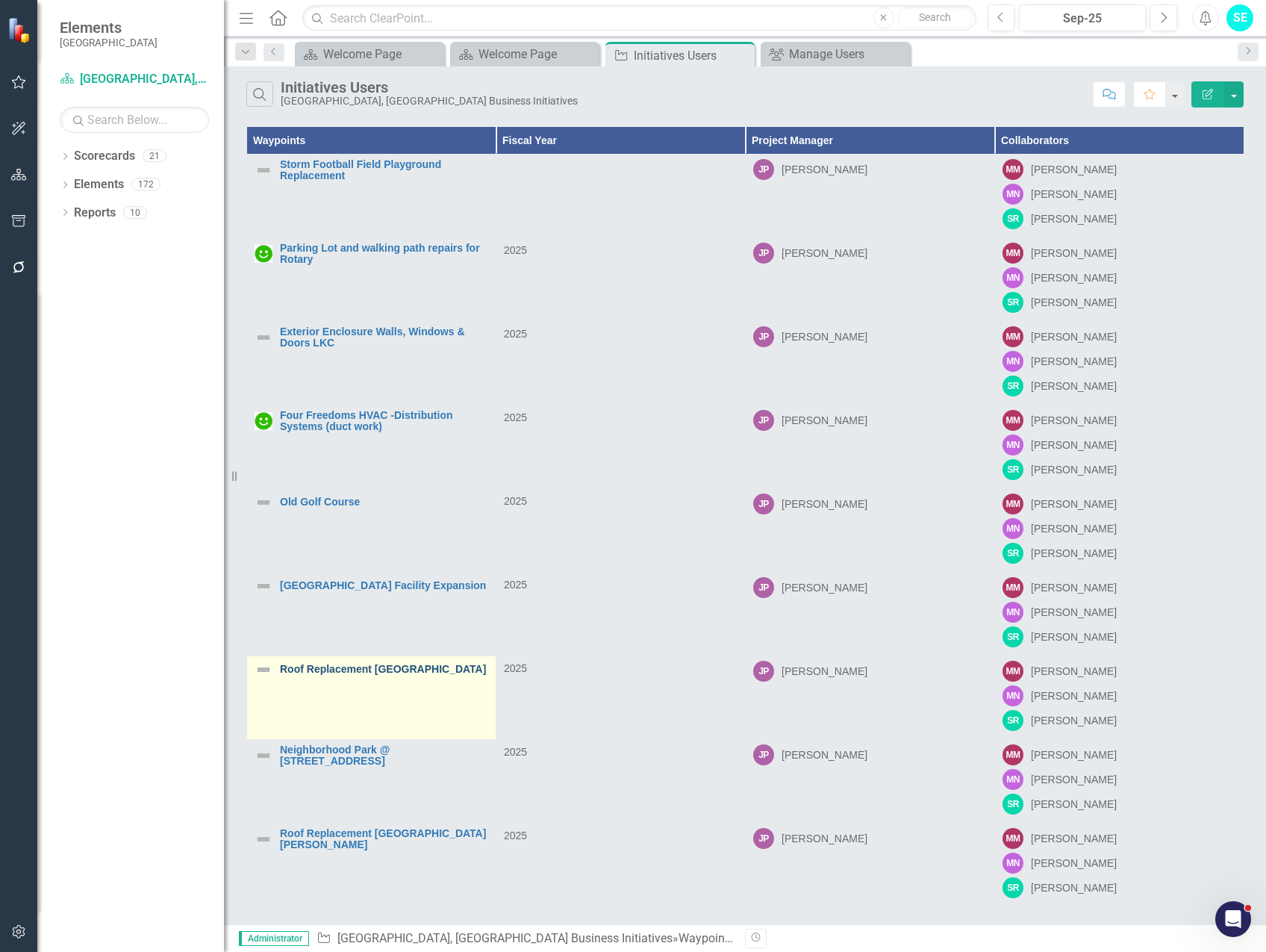
click at [336, 674] on link "Roof Replacement [GEOGRAPHIC_DATA]" at bounding box center [384, 669] width 208 height 11
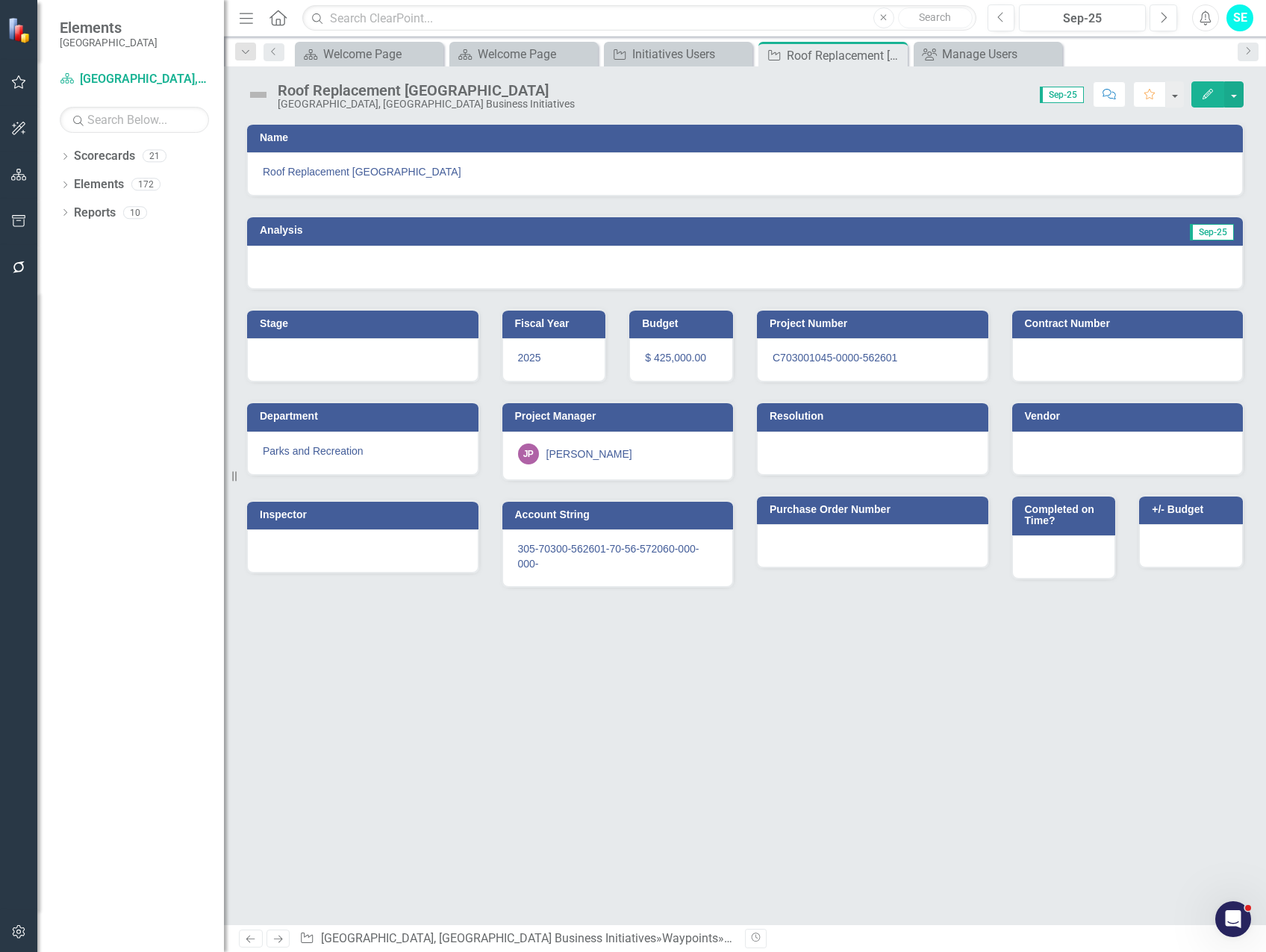
click at [1209, 95] on icon "button" at bounding box center [1207, 93] width 10 height 10
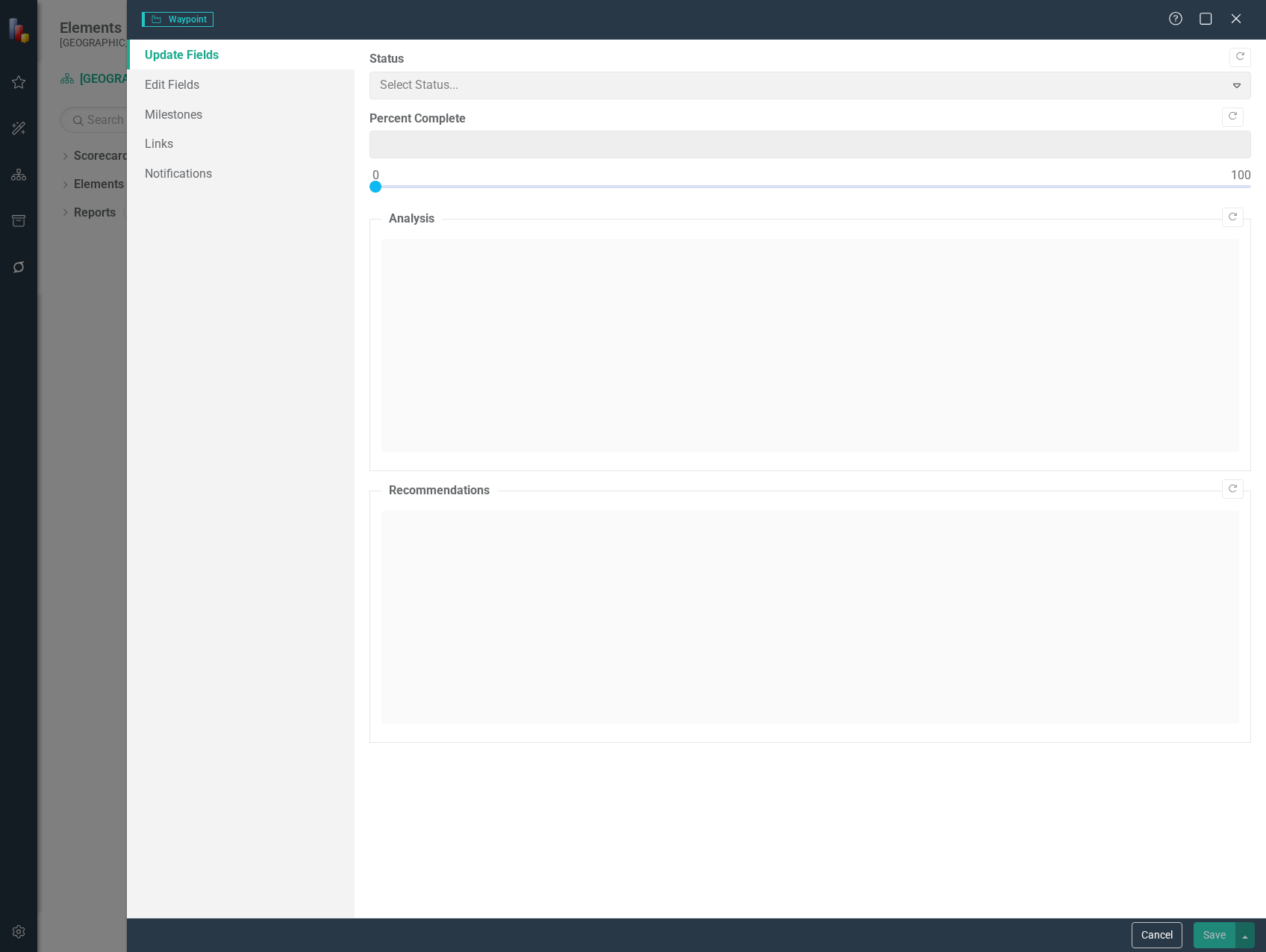
type input "0"
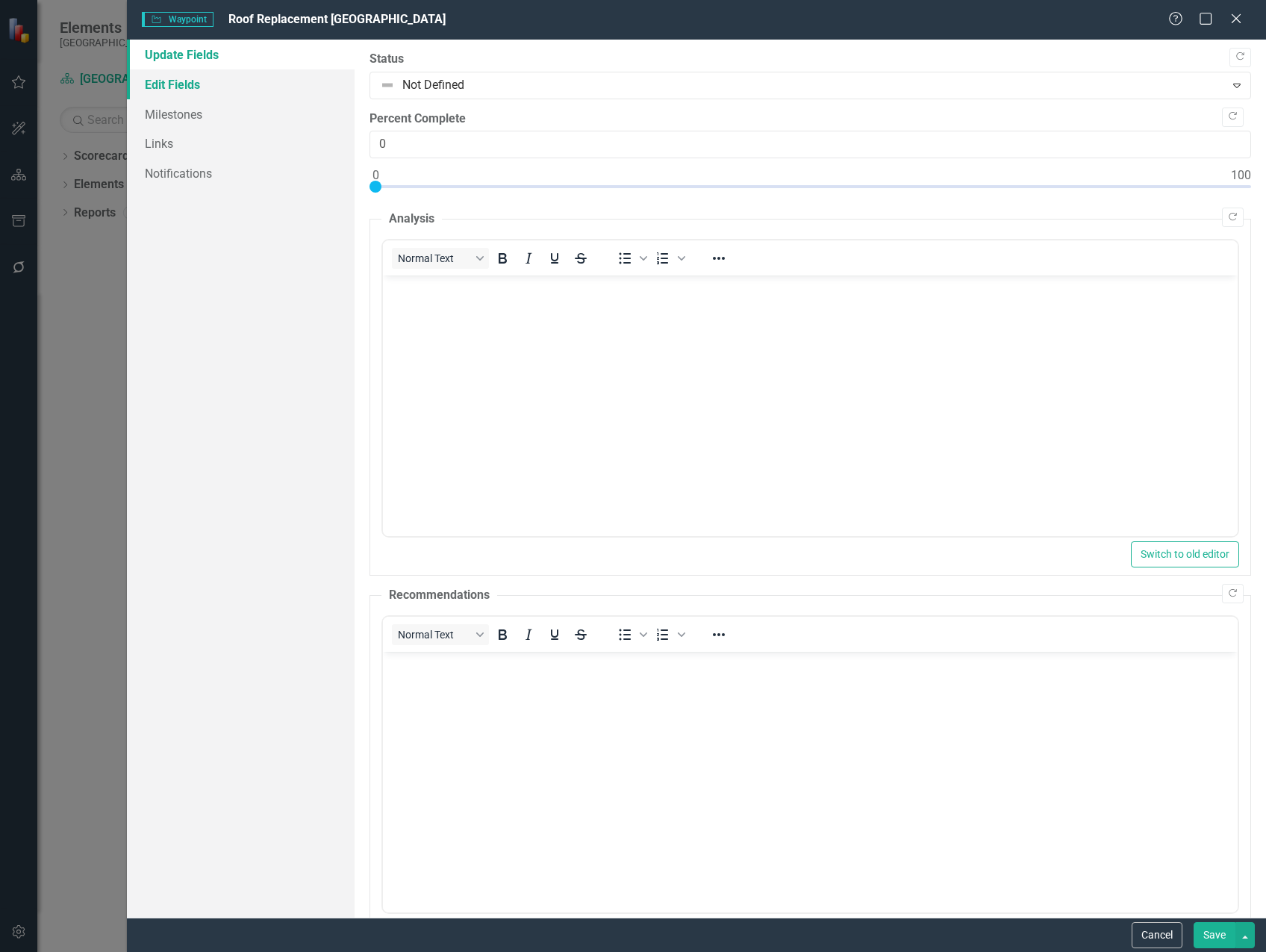
click at [215, 88] on link "Edit Fields" at bounding box center [240, 84] width 228 height 30
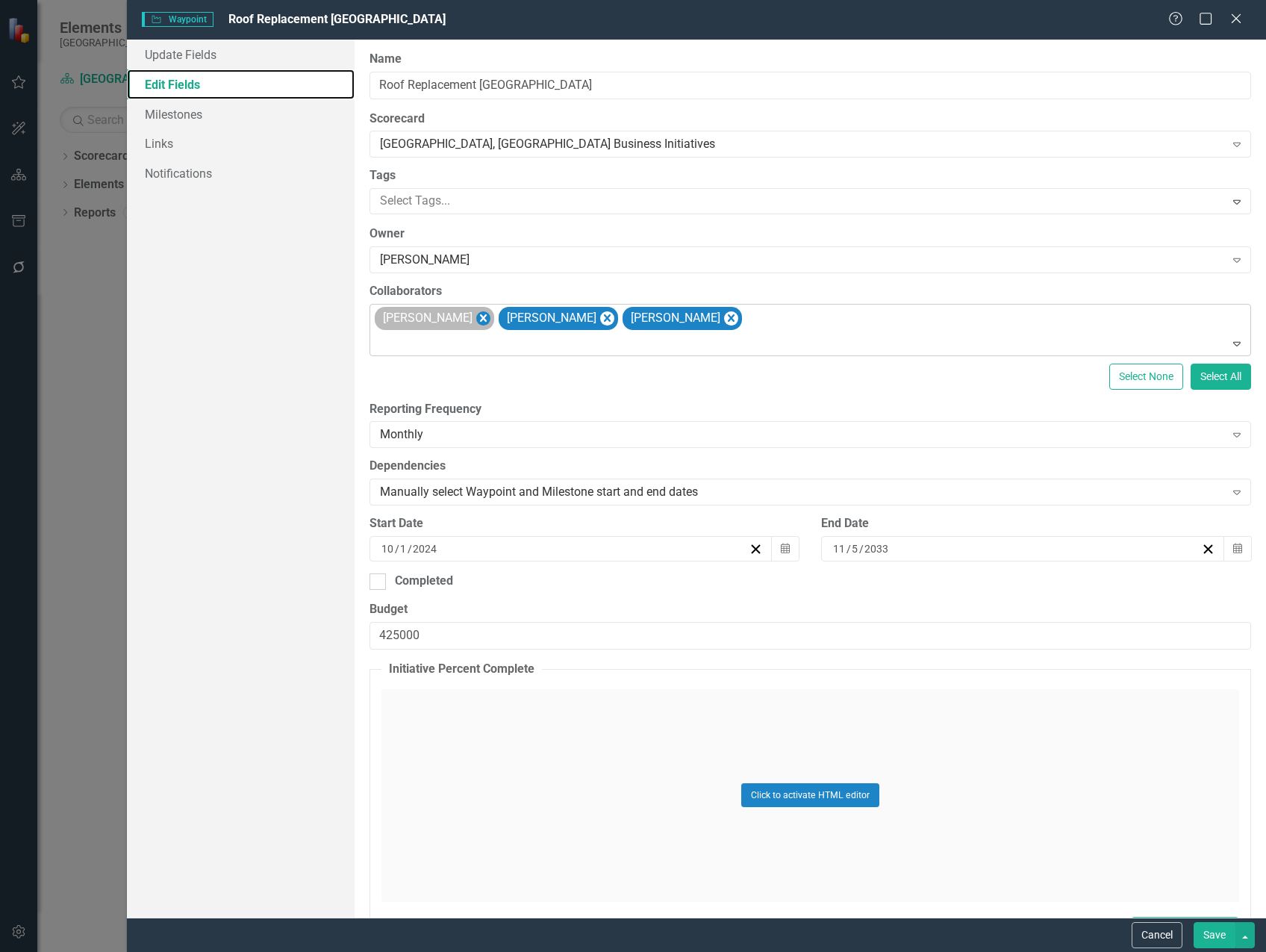
click at [491, 321] on icon "Remove Michael Massoglia" at bounding box center [484, 318] width 15 height 18
click at [476, 316] on icon "Remove Marvin Negron" at bounding box center [484, 318] width 15 height 18
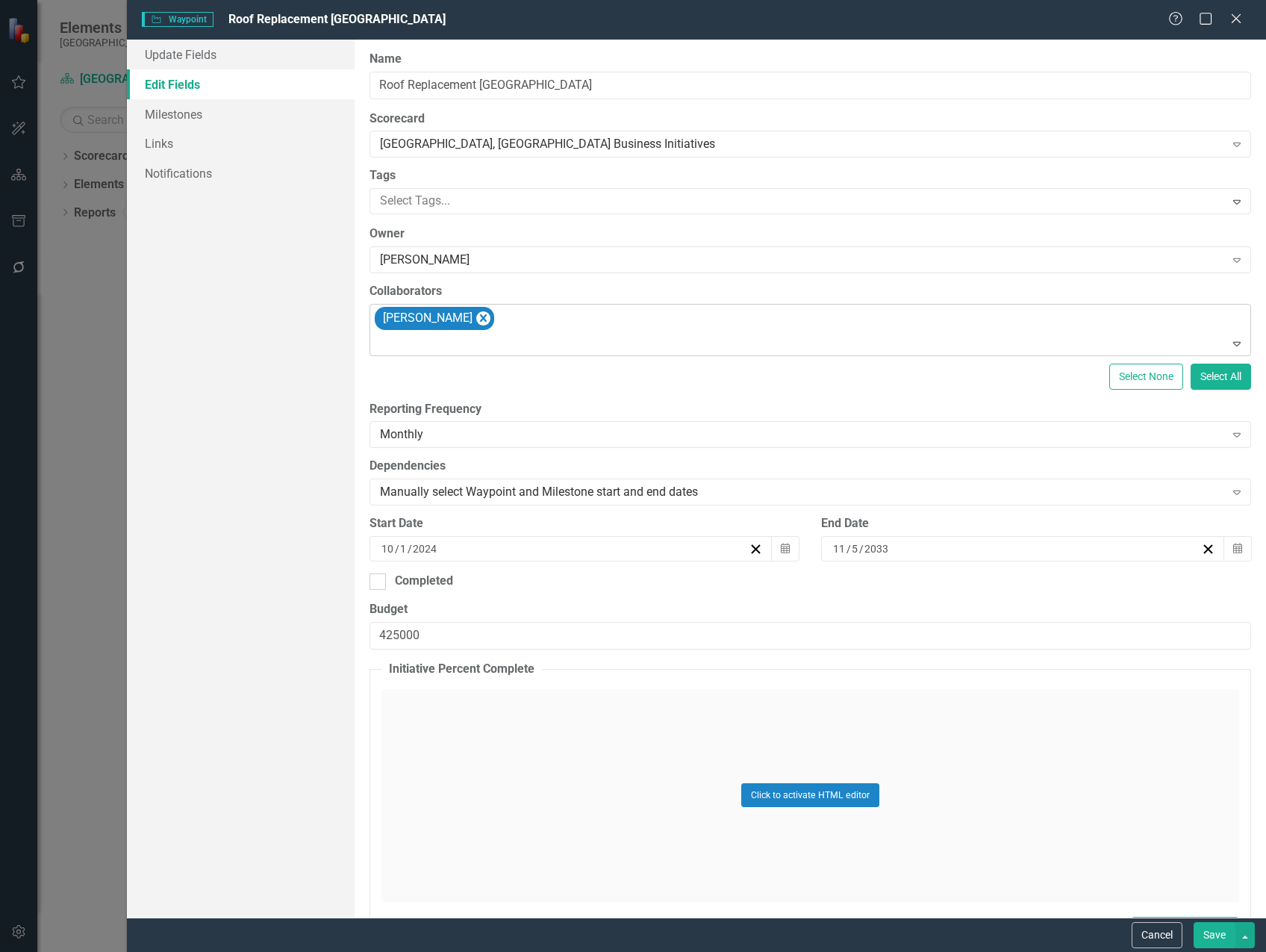
click at [480, 316] on icon "Remove Steven Rauh" at bounding box center [483, 318] width 6 height 7
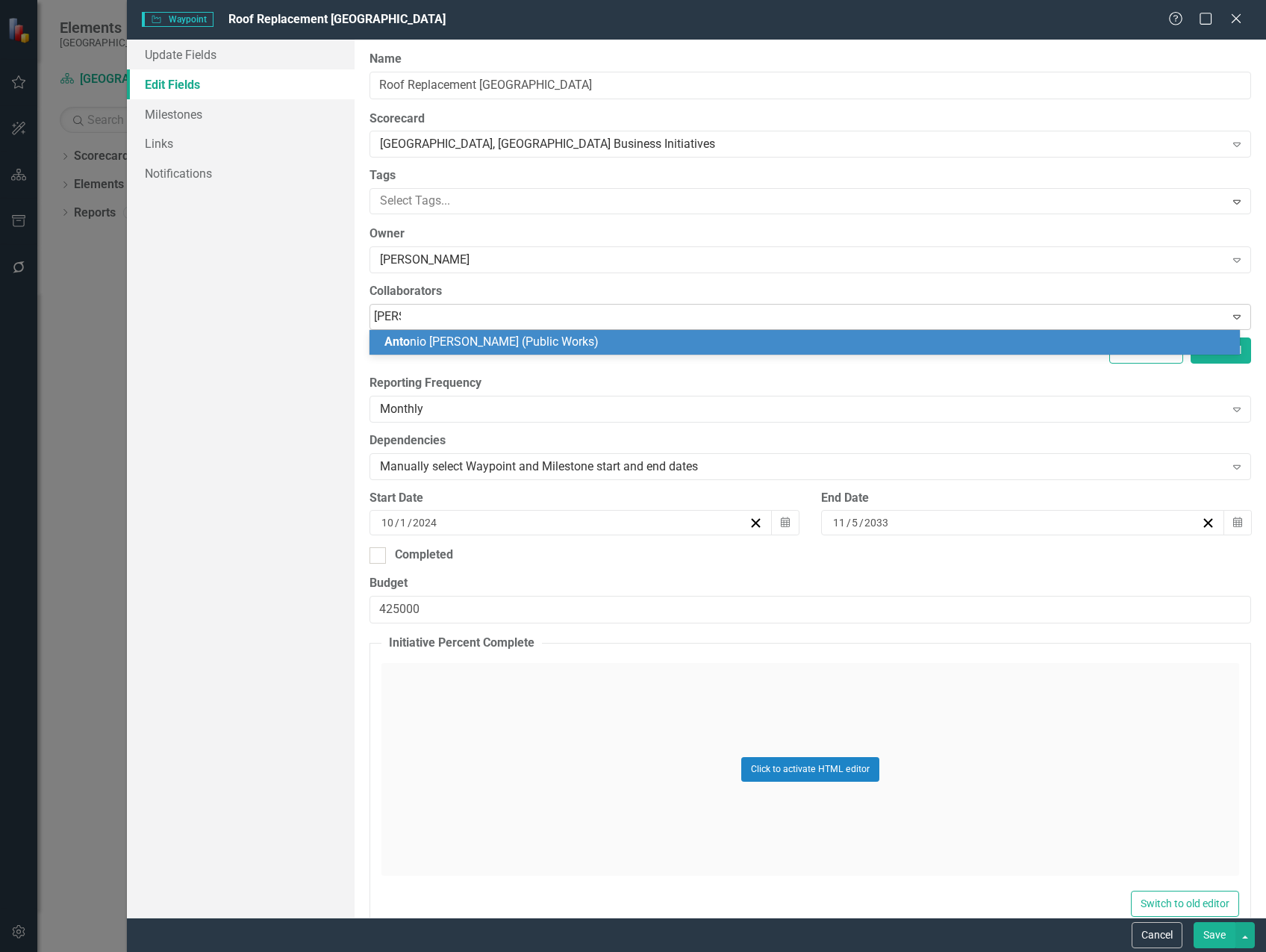
type input "[PERSON_NAME]"
click at [481, 336] on span "[PERSON_NAME] (Public Works)" at bounding box center [515, 342] width 260 height 15
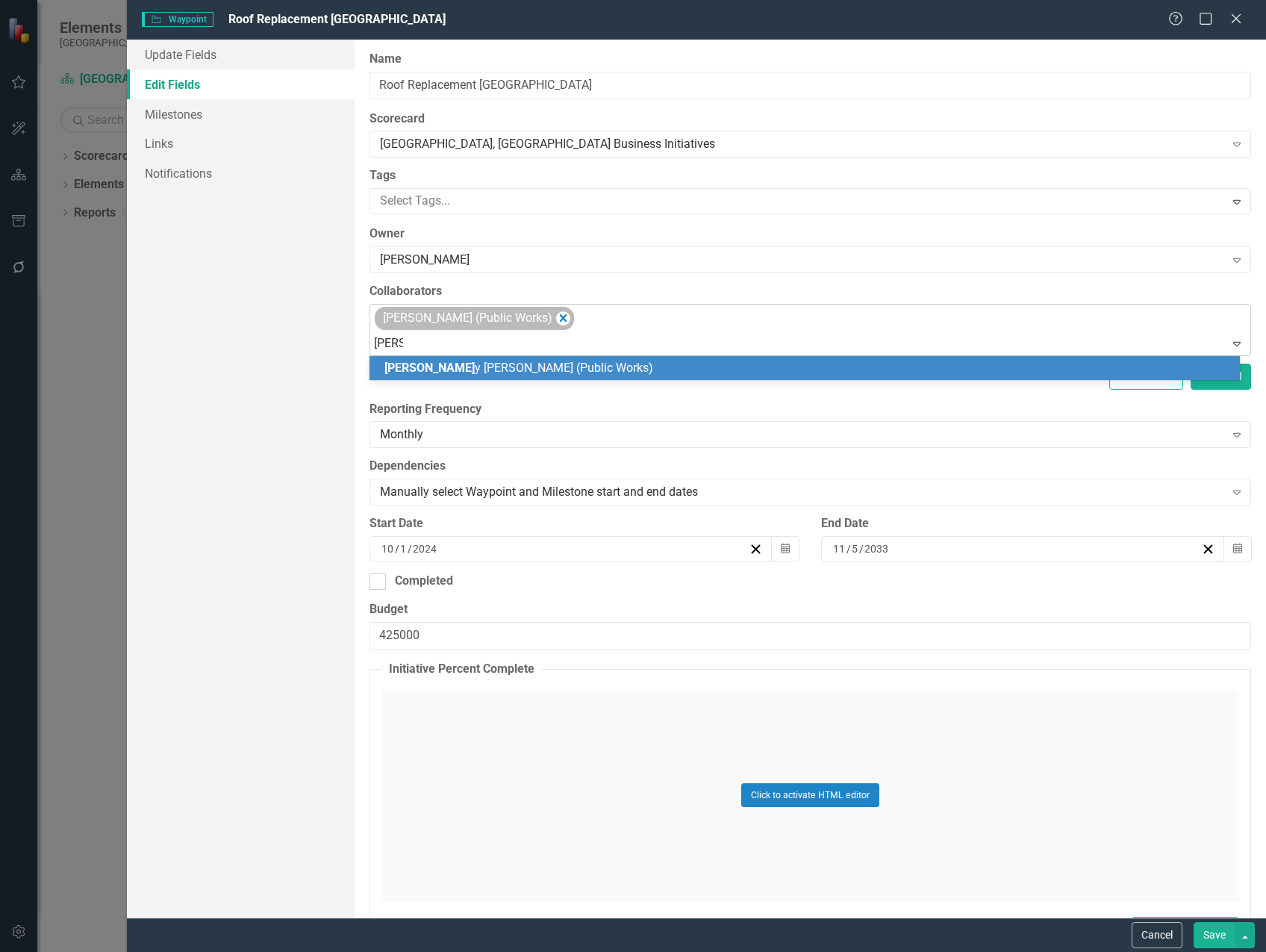
type input "[PERSON_NAME]"
click at [485, 365] on span "[PERSON_NAME] (Public Works)" at bounding box center [515, 368] width 260 height 15
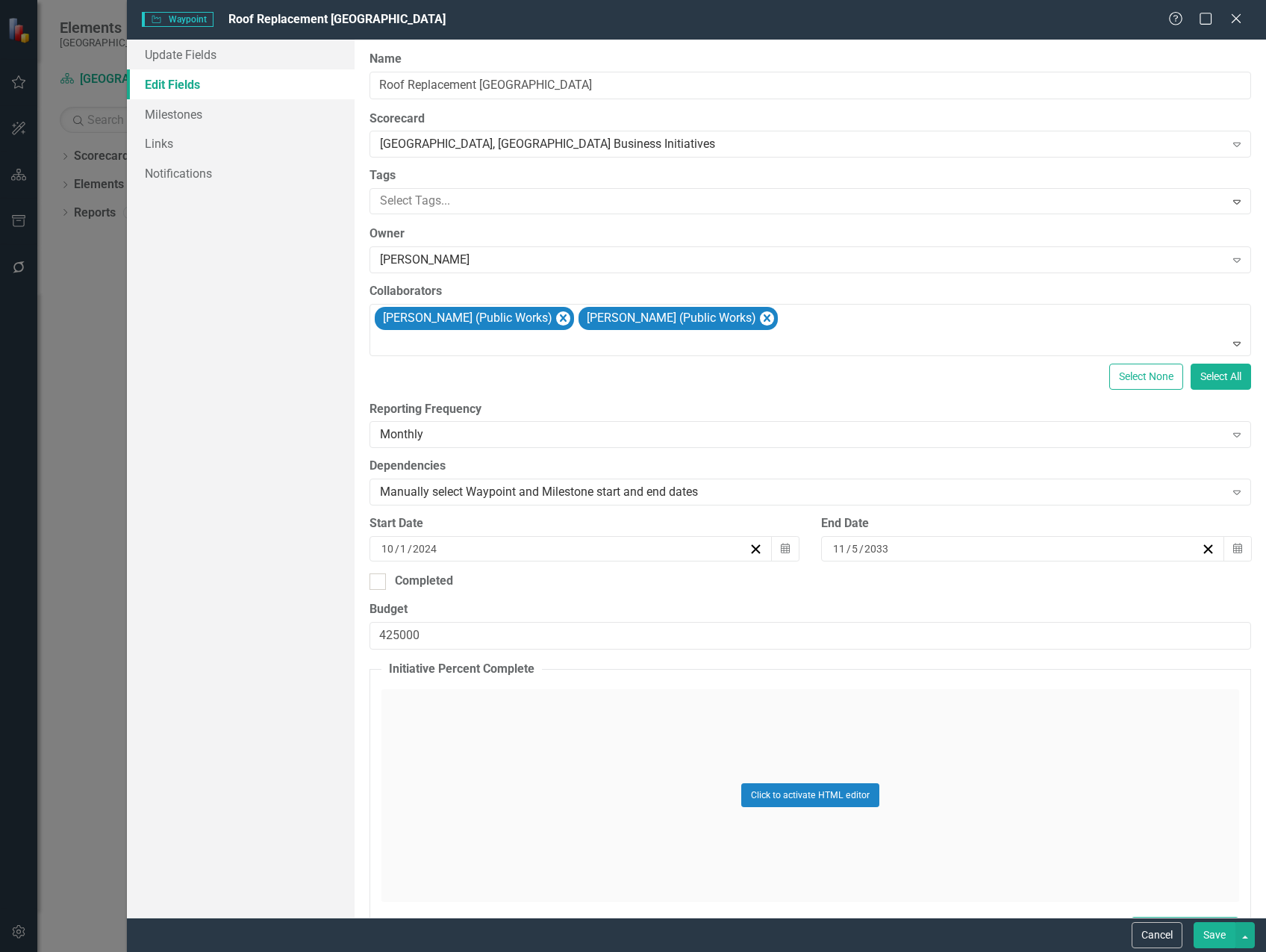
click at [1201, 939] on button "Save" at bounding box center [1215, 935] width 42 height 26
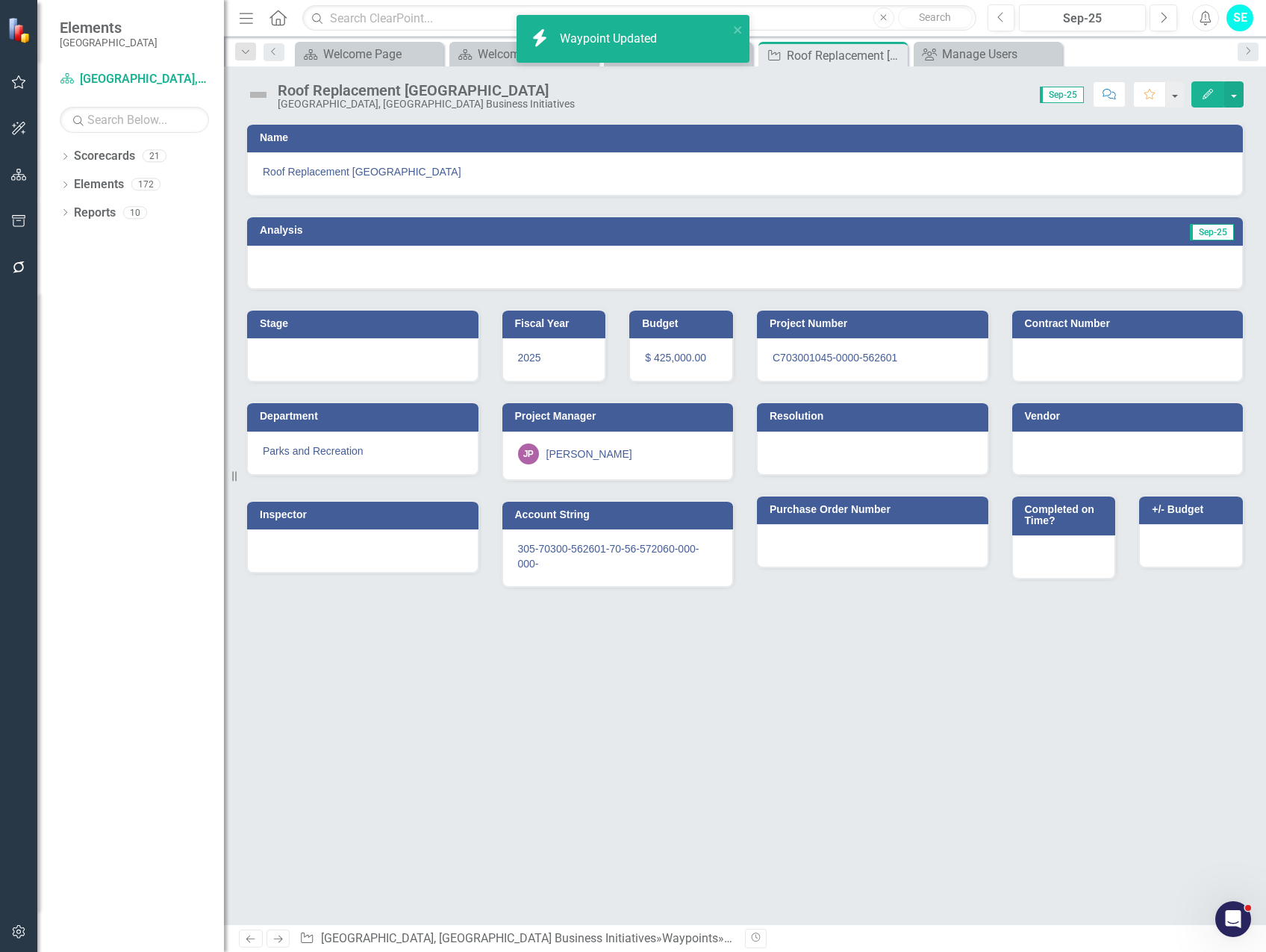
click at [629, 454] on div "JP [PERSON_NAME]" at bounding box center [618, 453] width 200 height 21
click at [628, 452] on div "JP [PERSON_NAME]" at bounding box center [618, 453] width 200 height 21
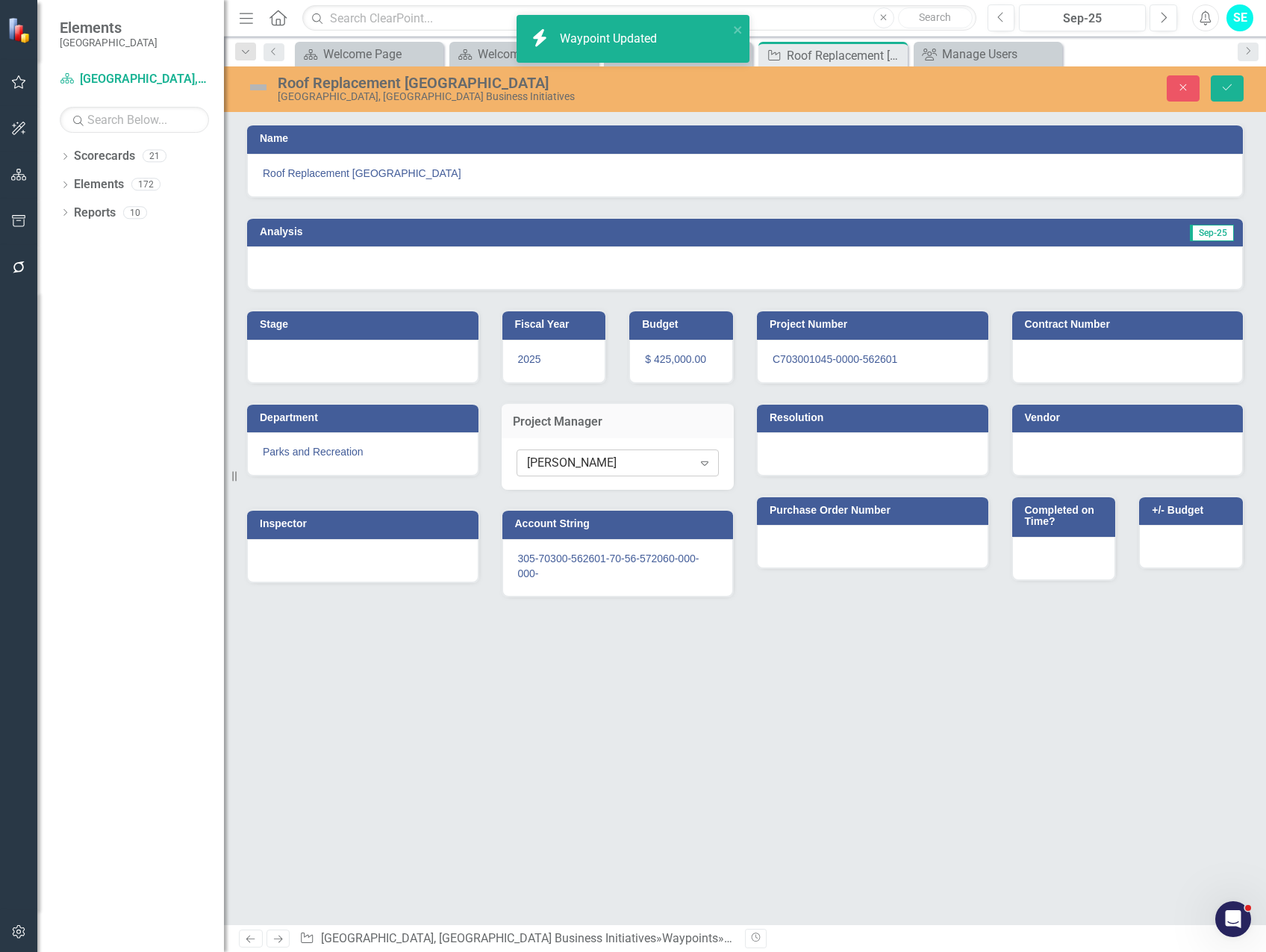
click at [612, 461] on div "[PERSON_NAME]" at bounding box center [610, 462] width 165 height 17
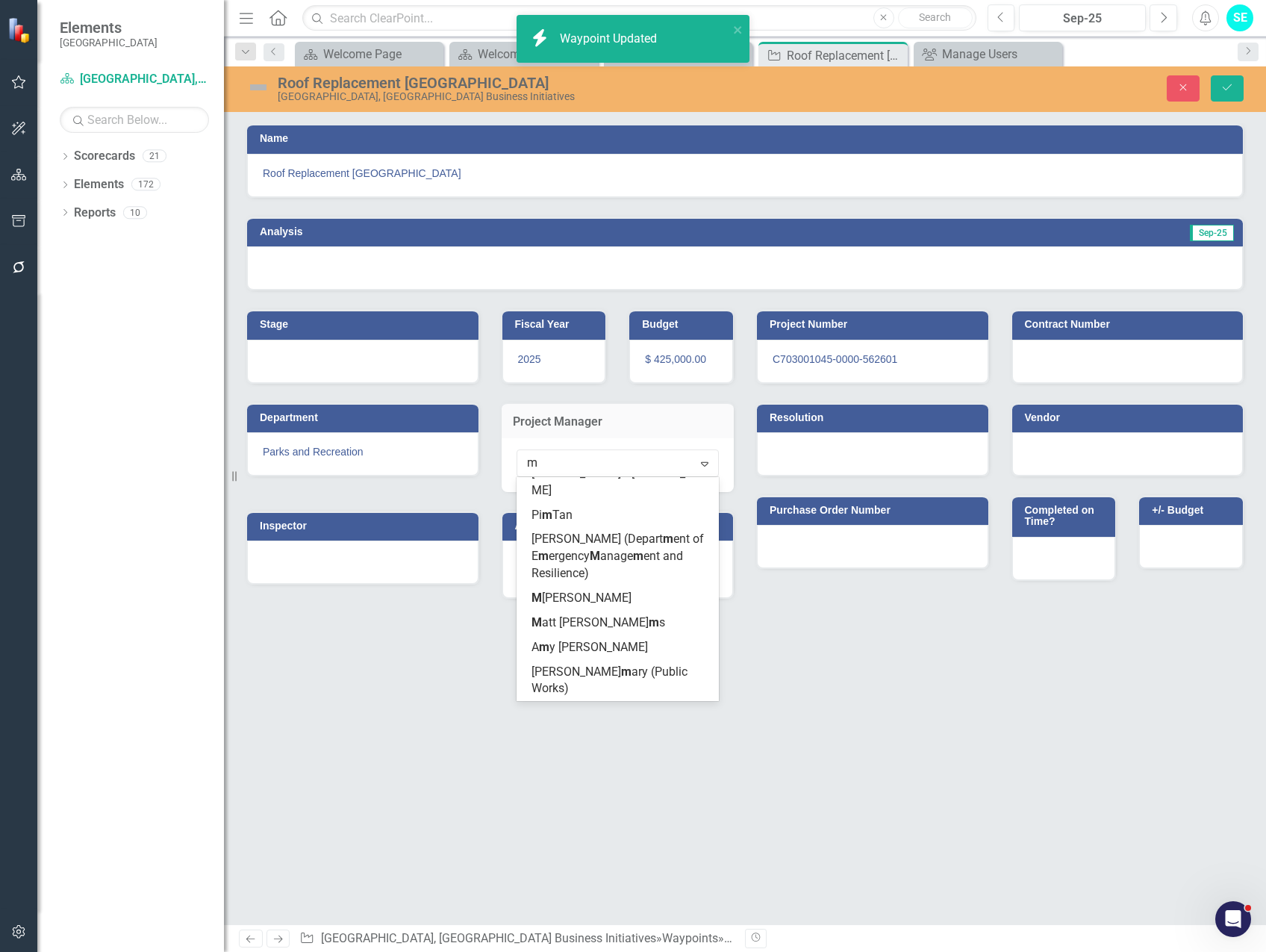
scroll to position [202, 0]
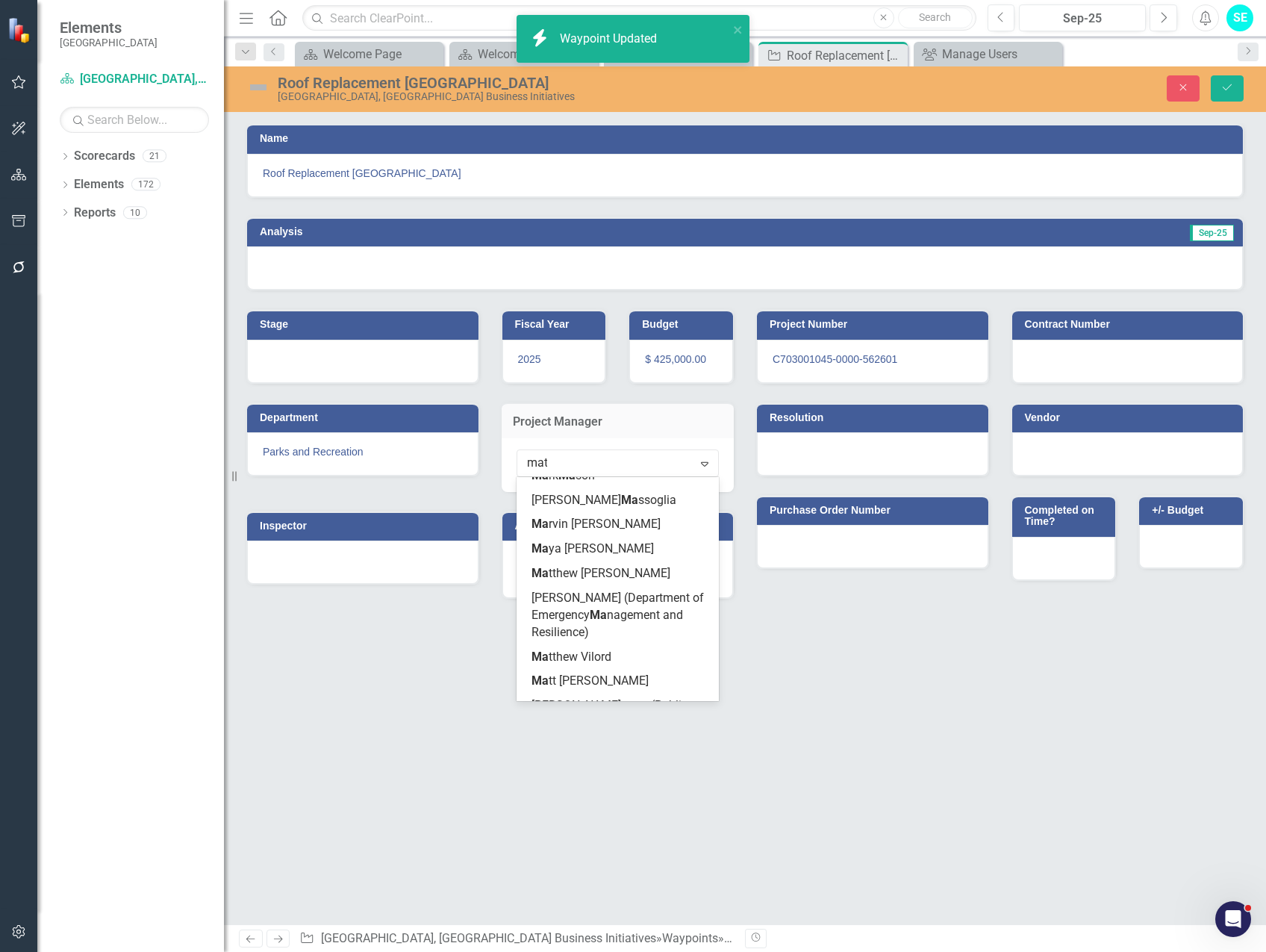
type input "matt"
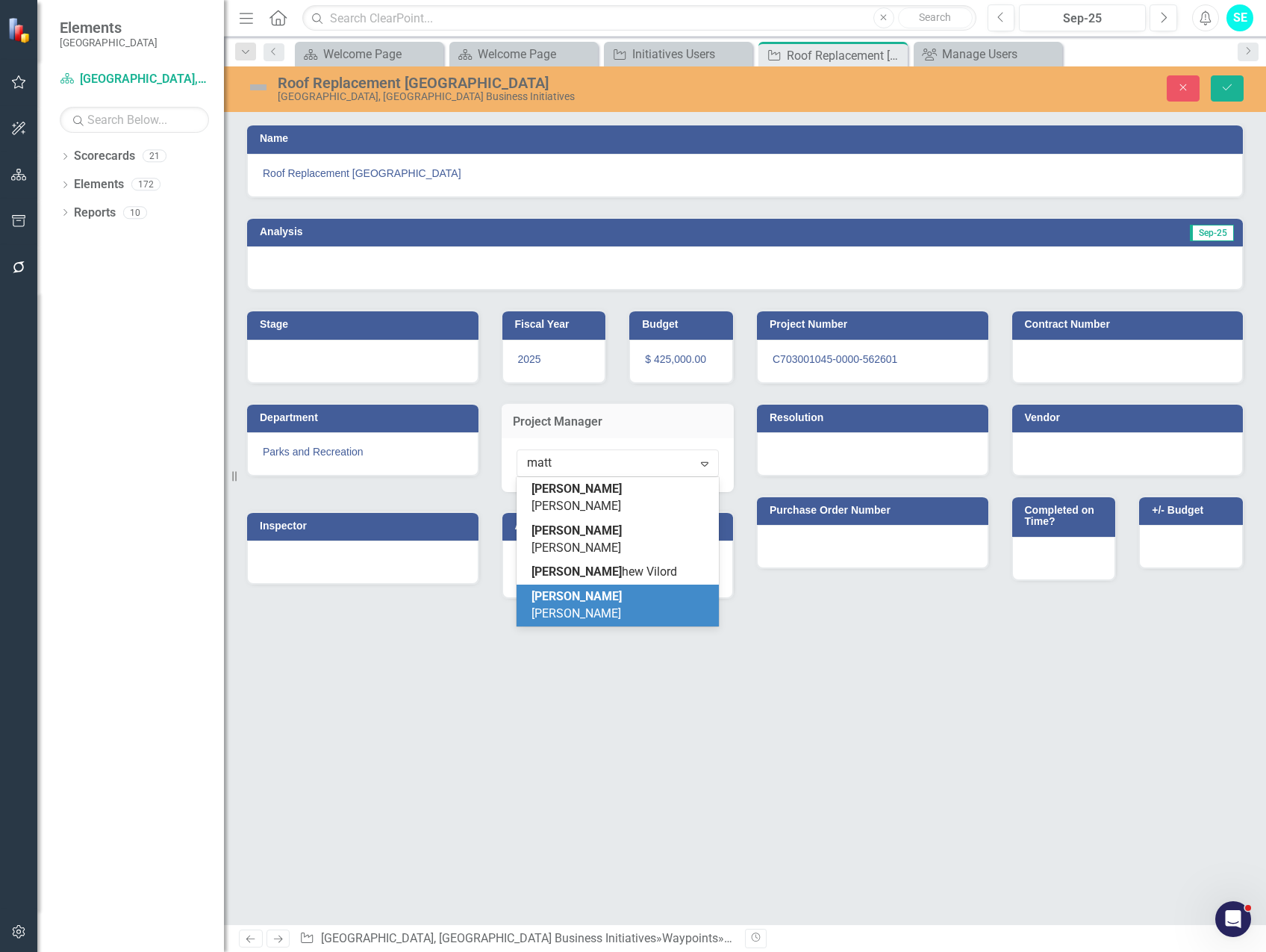
click at [630, 588] on div "[PERSON_NAME]" at bounding box center [622, 606] width 179 height 35
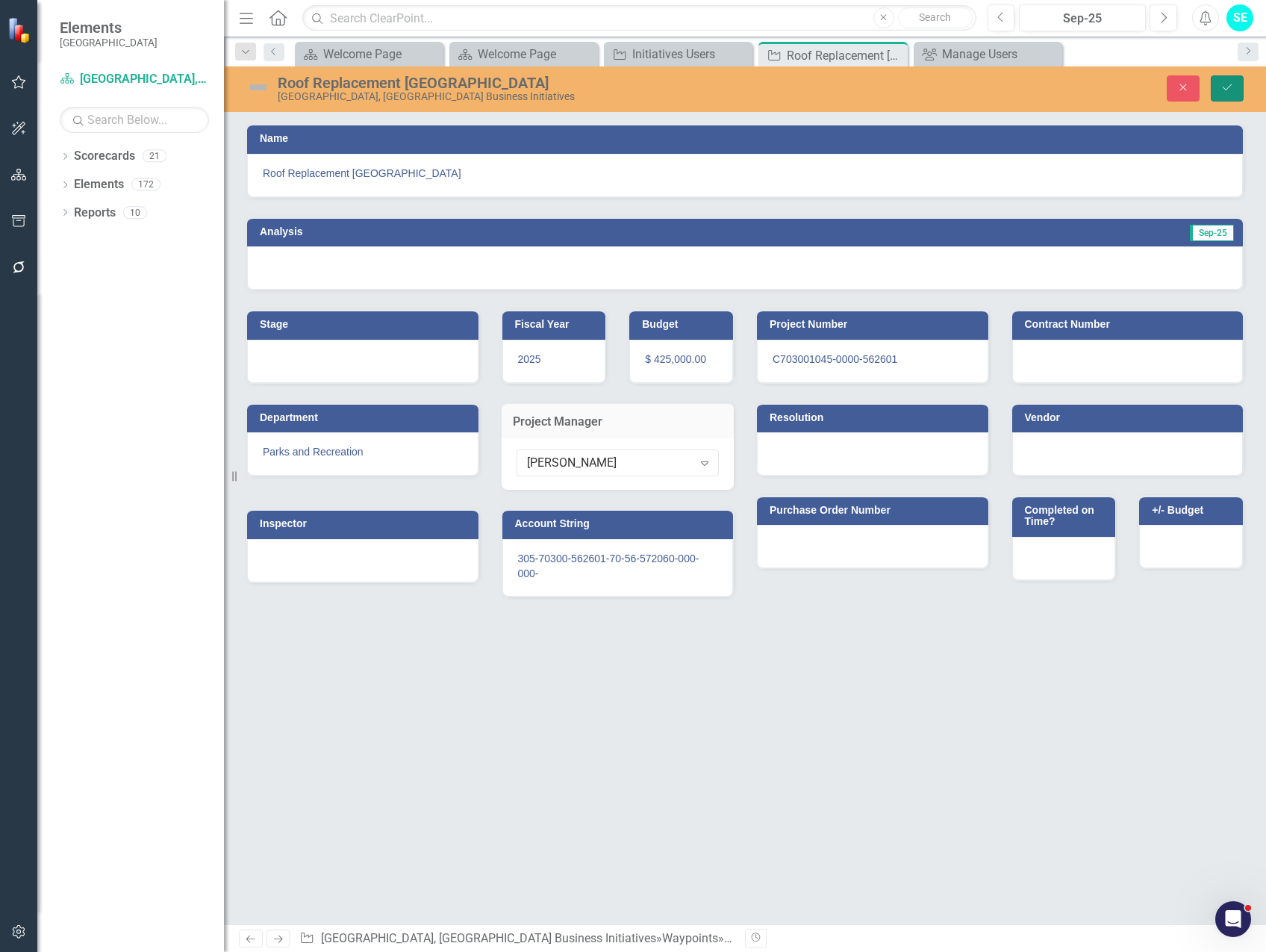
click at [1229, 88] on icon "submit" at bounding box center [1228, 87] width 9 height 6
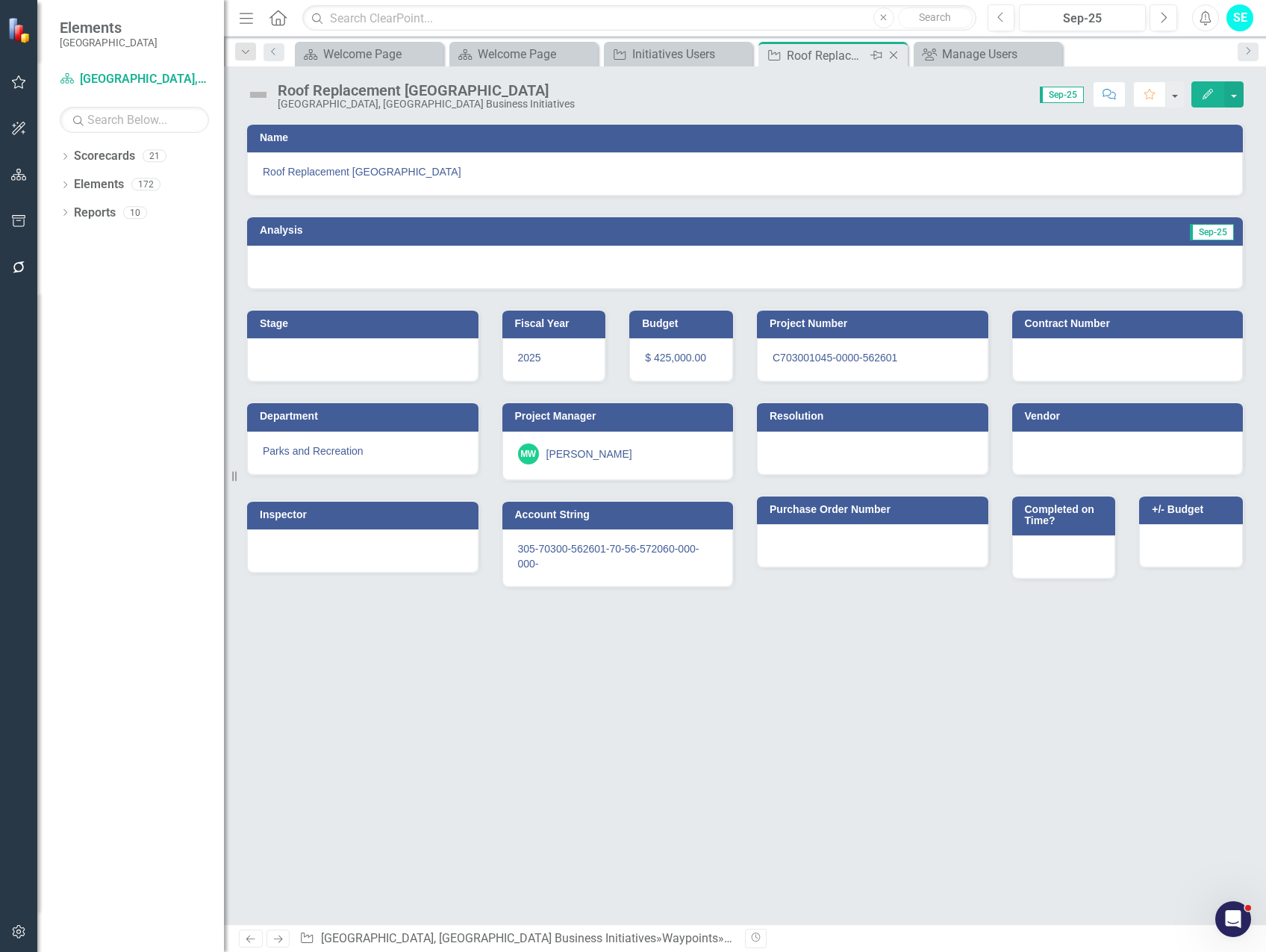
click at [896, 54] on icon "Close" at bounding box center [894, 55] width 15 height 12
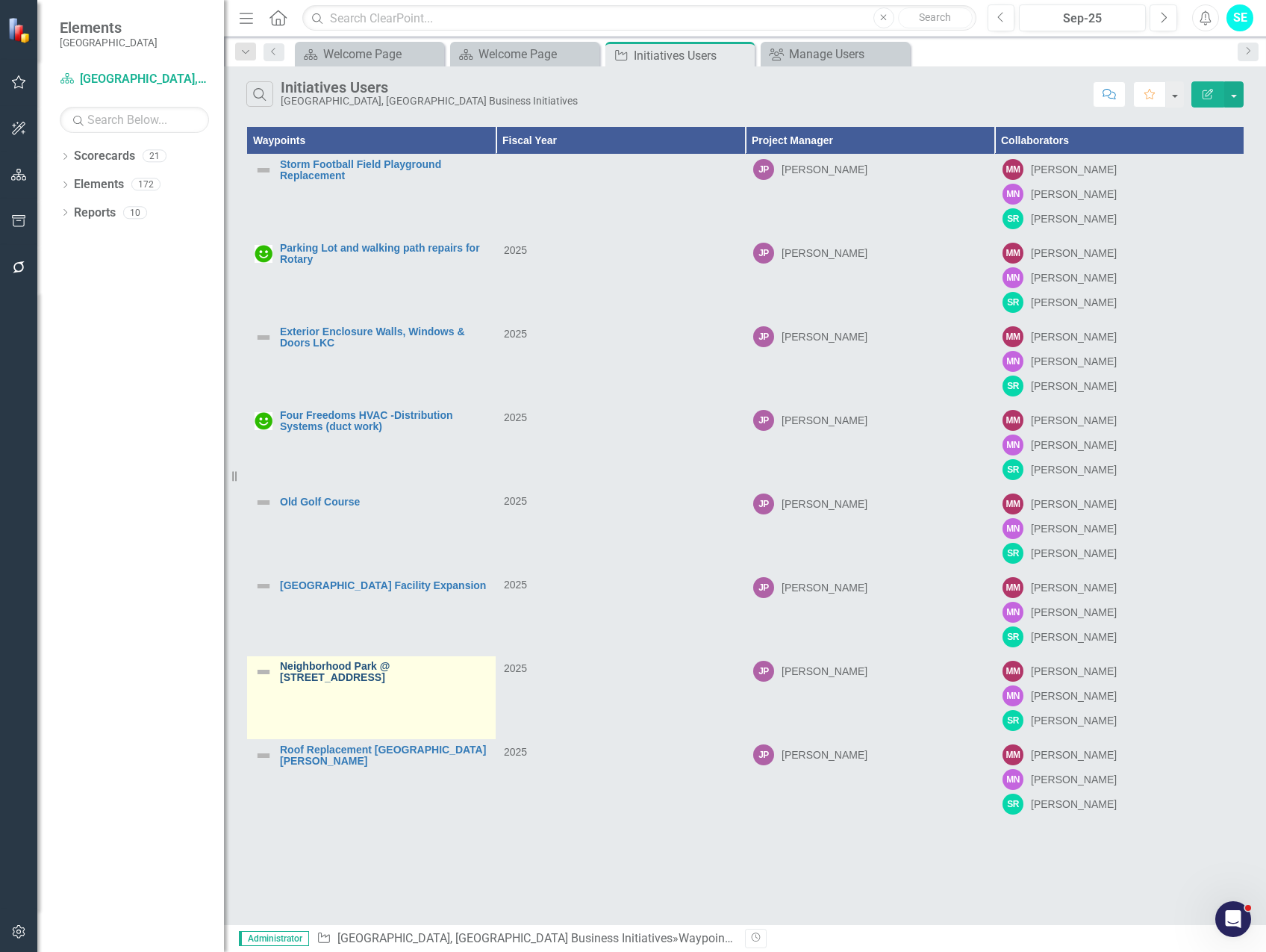
click at [346, 669] on link "Neighborhood Park @ [STREET_ADDRESS]" at bounding box center [384, 672] width 208 height 23
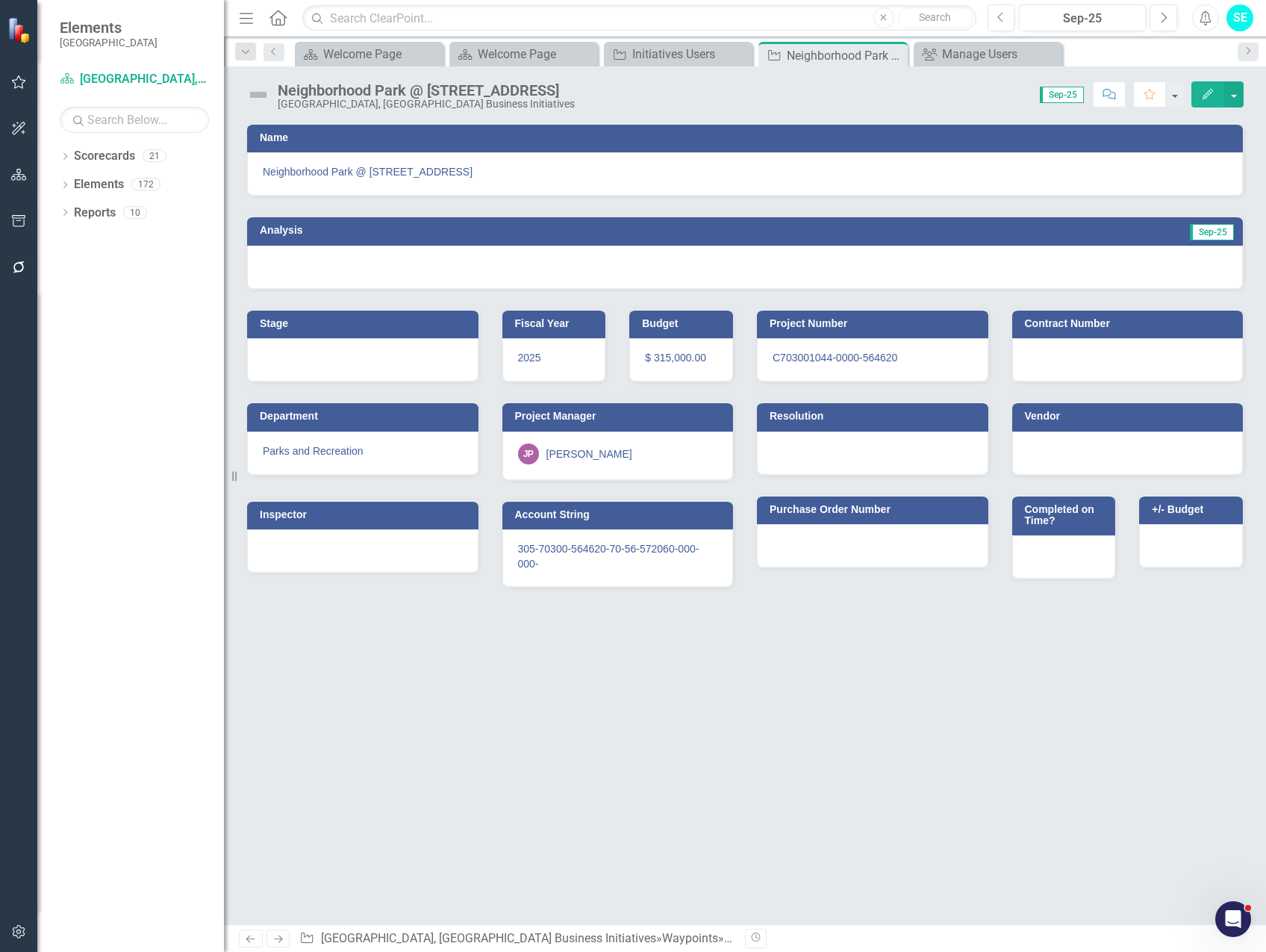
click at [1205, 97] on icon "button" at bounding box center [1207, 93] width 10 height 10
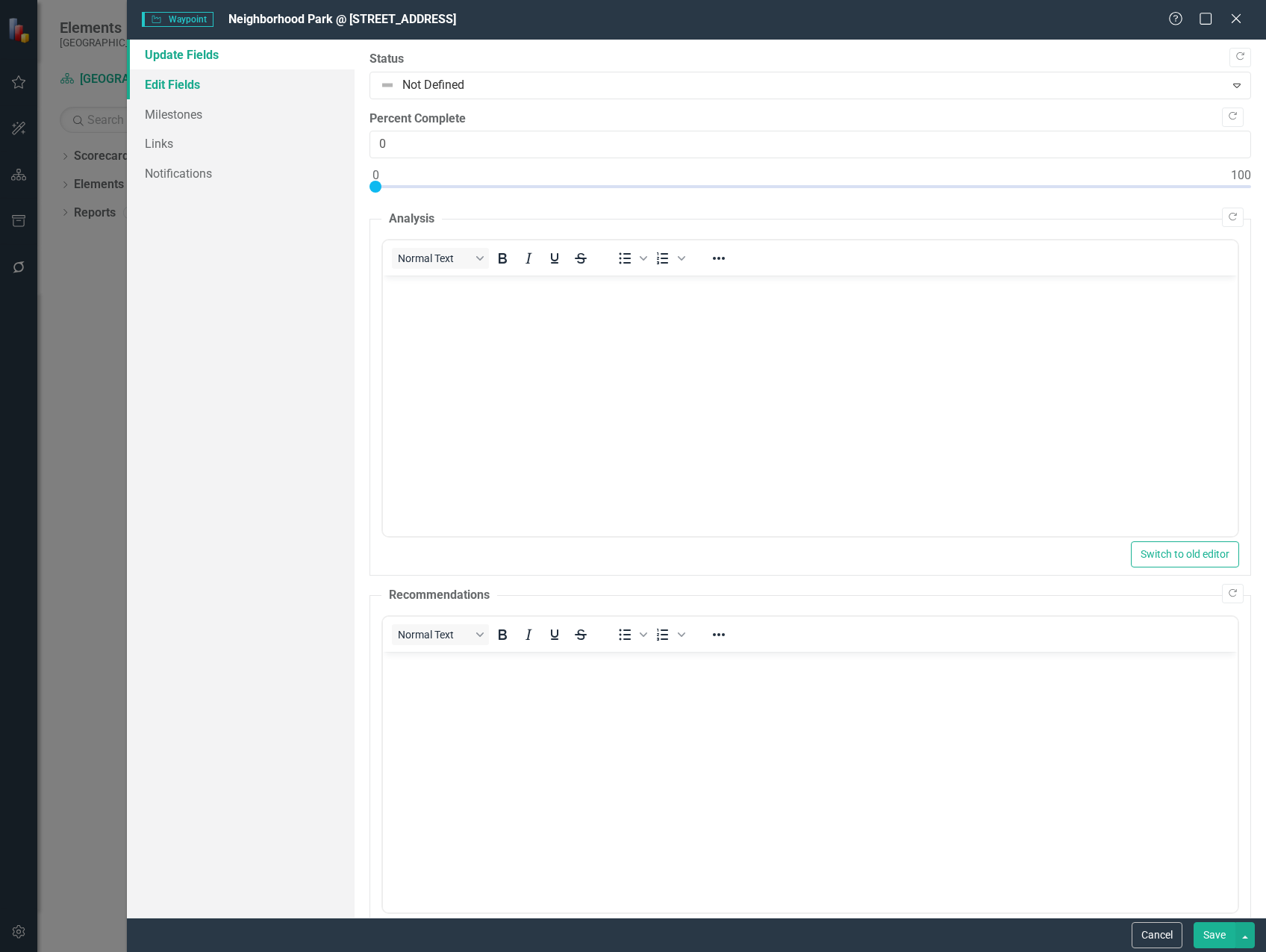
click at [225, 77] on link "Edit Fields" at bounding box center [240, 84] width 228 height 30
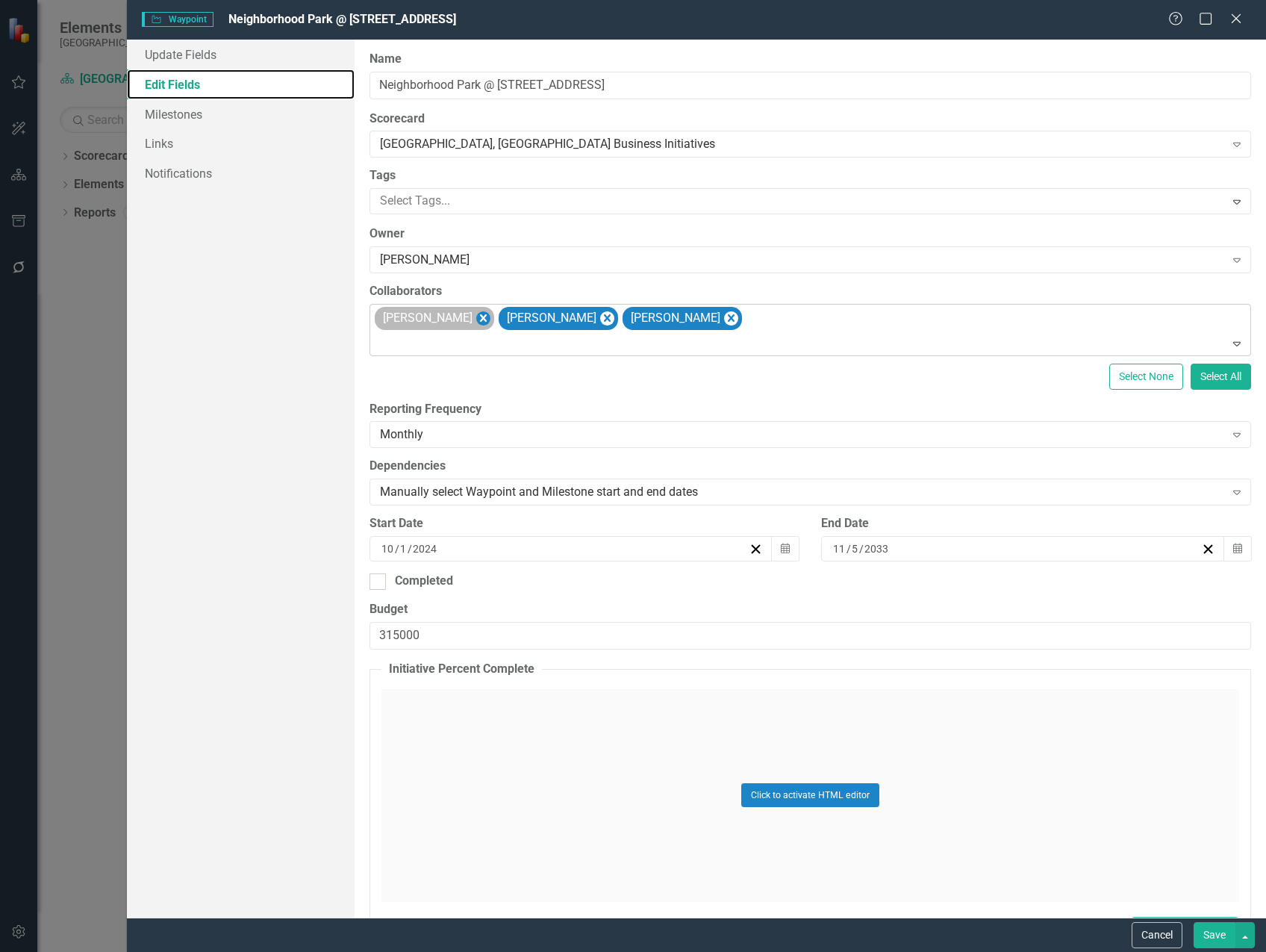
click at [488, 315] on icon "Remove Michael Massoglia" at bounding box center [484, 318] width 15 height 18
click at [476, 313] on icon "Remove Marvin Negron" at bounding box center [484, 318] width 15 height 18
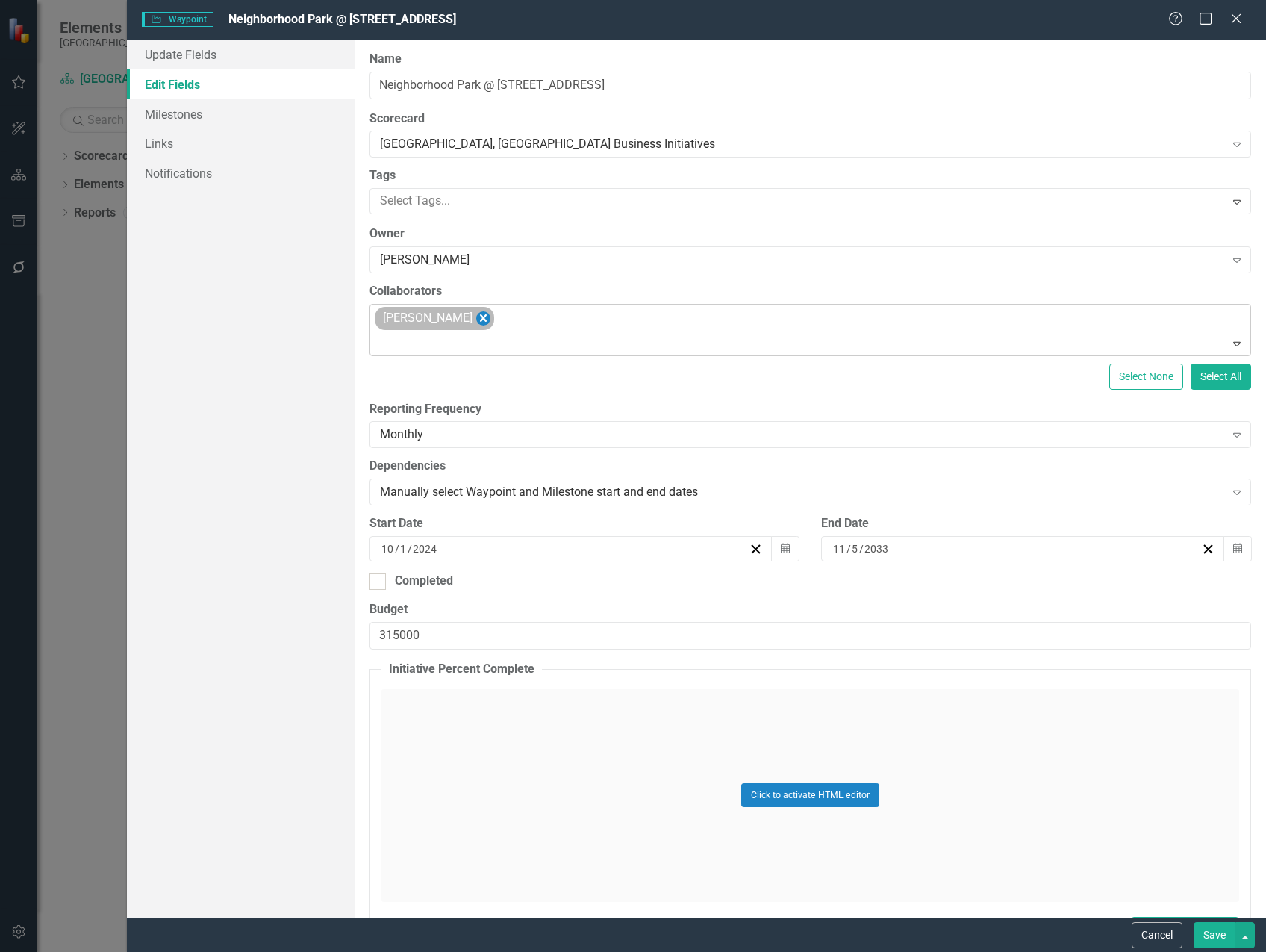
click at [480, 320] on icon "Remove Steven Rauh" at bounding box center [483, 318] width 6 height 7
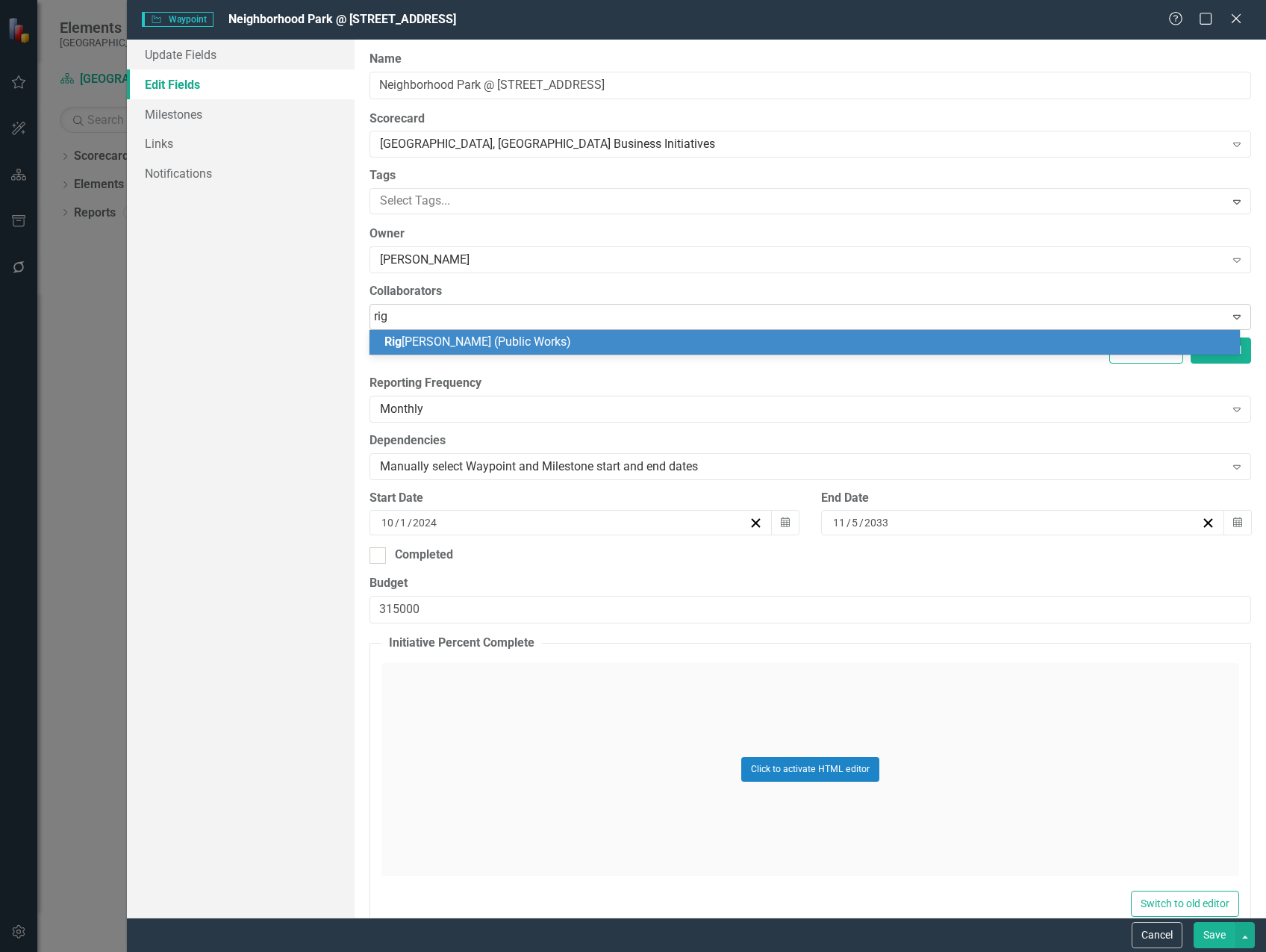
type input "[PERSON_NAME]"
click at [504, 344] on span "[PERSON_NAME] (Public Works)" at bounding box center [515, 342] width 260 height 15
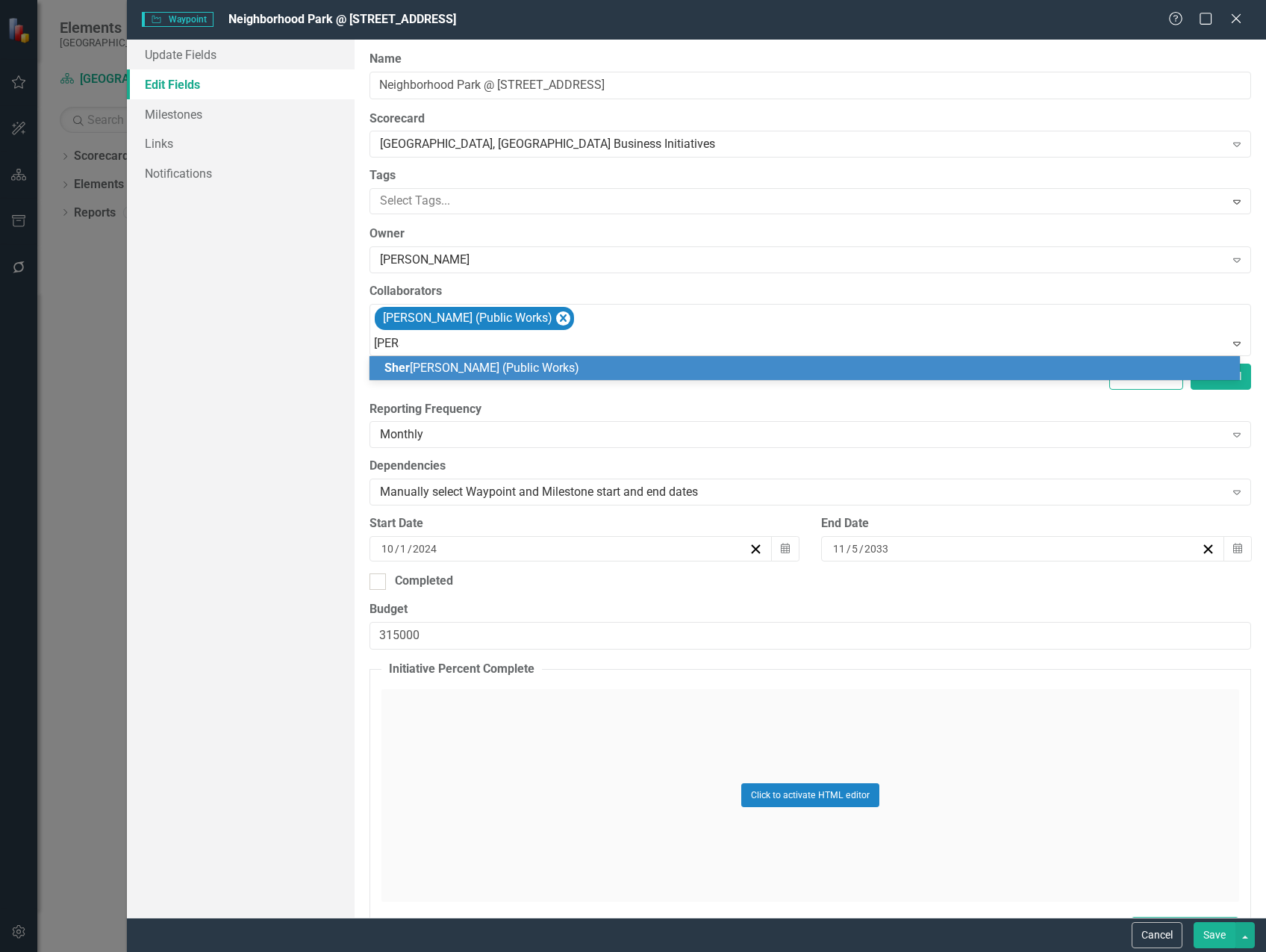
type input "[PERSON_NAME]"
click at [523, 362] on span "[PERSON_NAME] (Public Works)" at bounding box center [515, 368] width 260 height 15
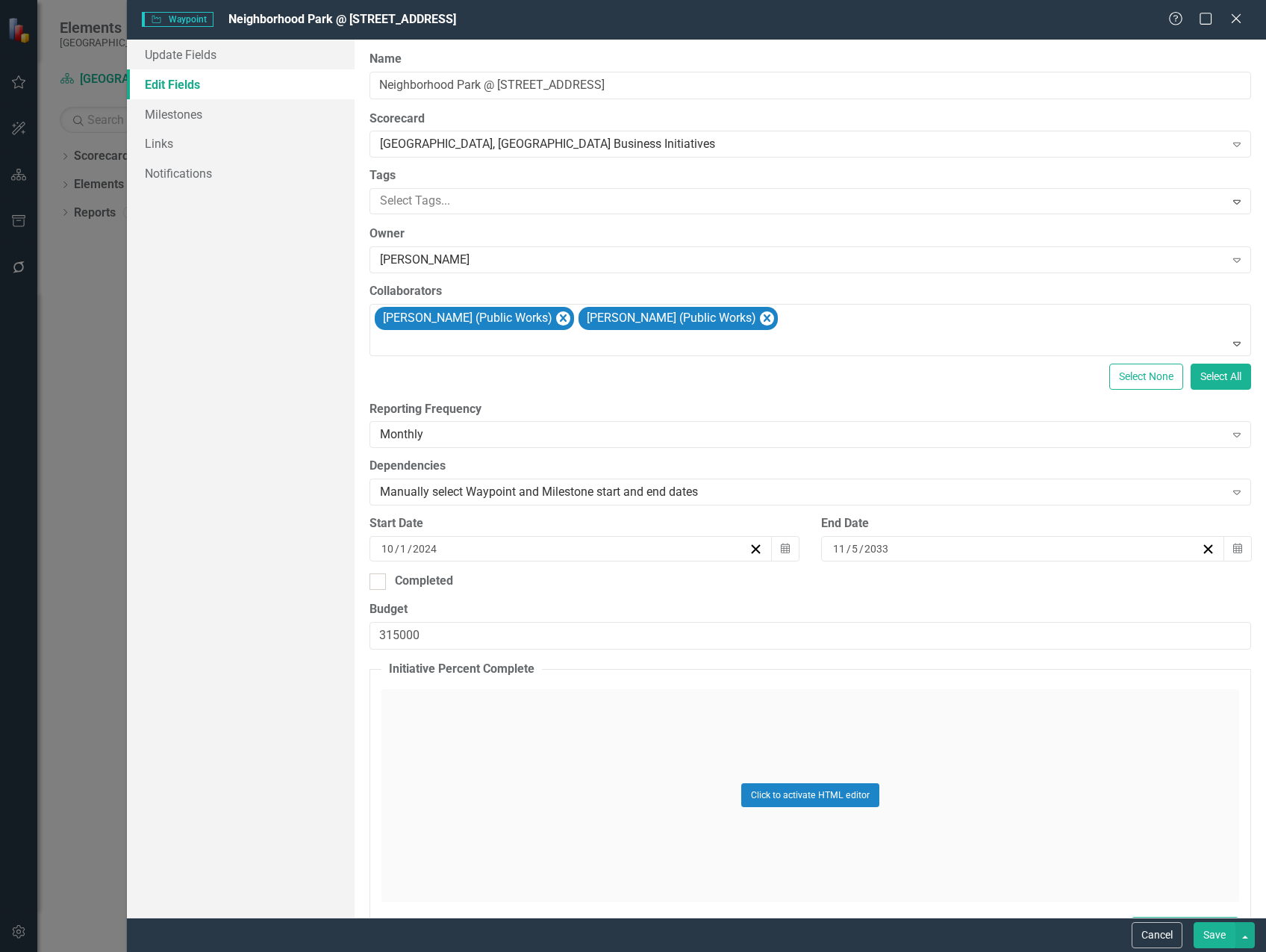
click at [1208, 936] on button "Save" at bounding box center [1215, 935] width 42 height 26
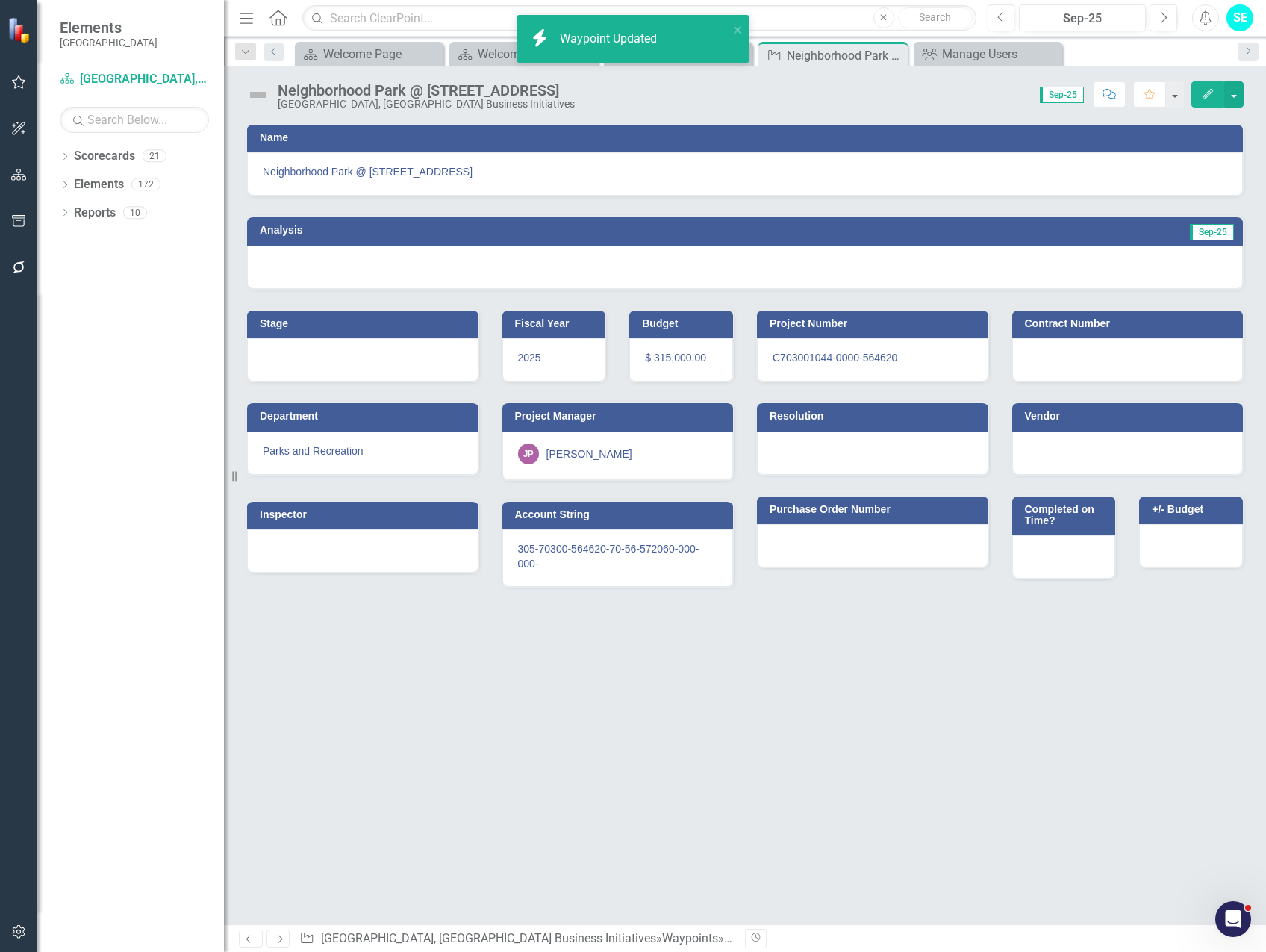
click at [565, 441] on div "JP [PERSON_NAME]" at bounding box center [618, 455] width 231 height 48
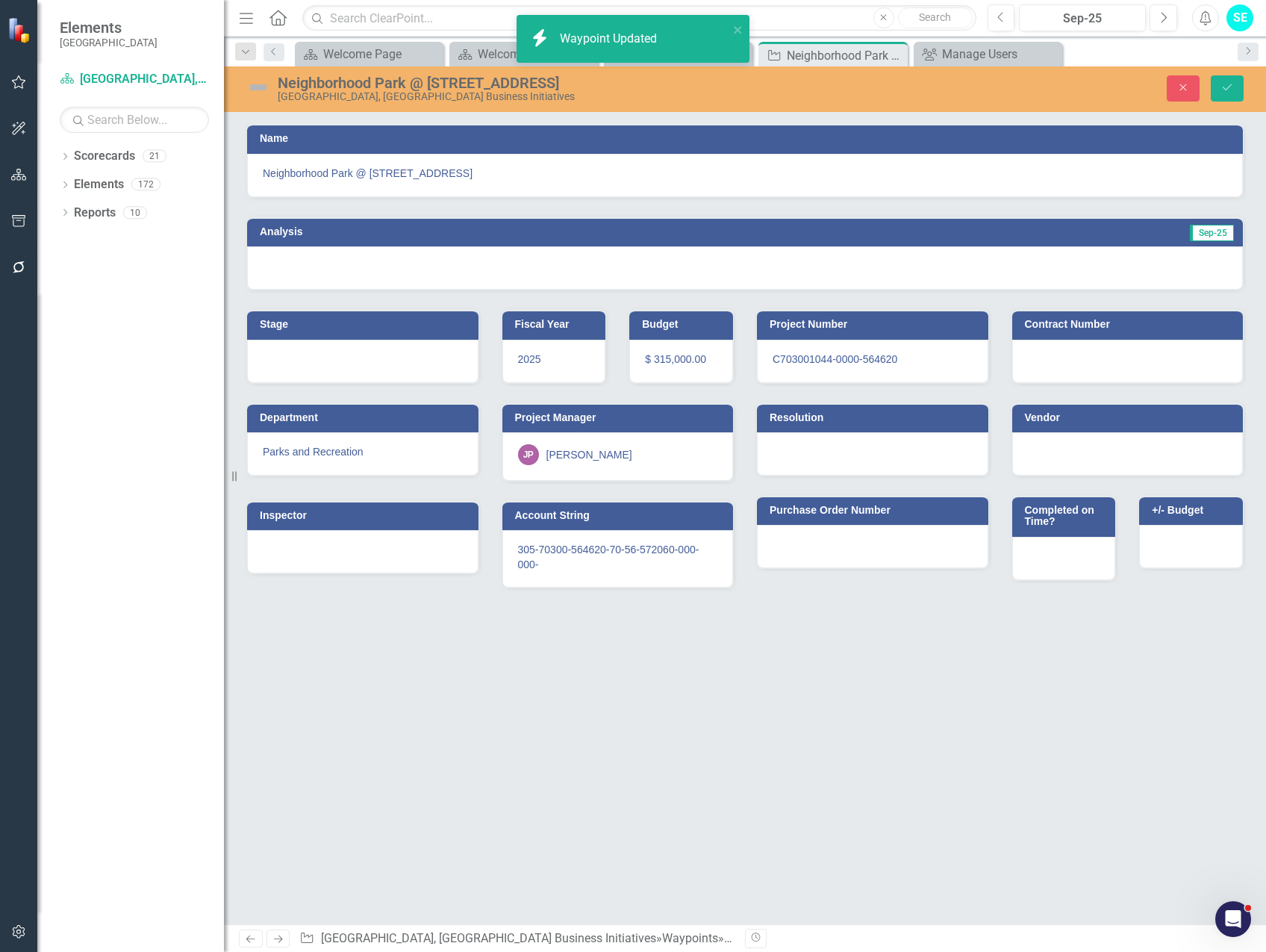
click at [577, 456] on div "[PERSON_NAME]" at bounding box center [590, 454] width 86 height 15
click at [576, 455] on div "[PERSON_NAME]" at bounding box center [590, 454] width 86 height 15
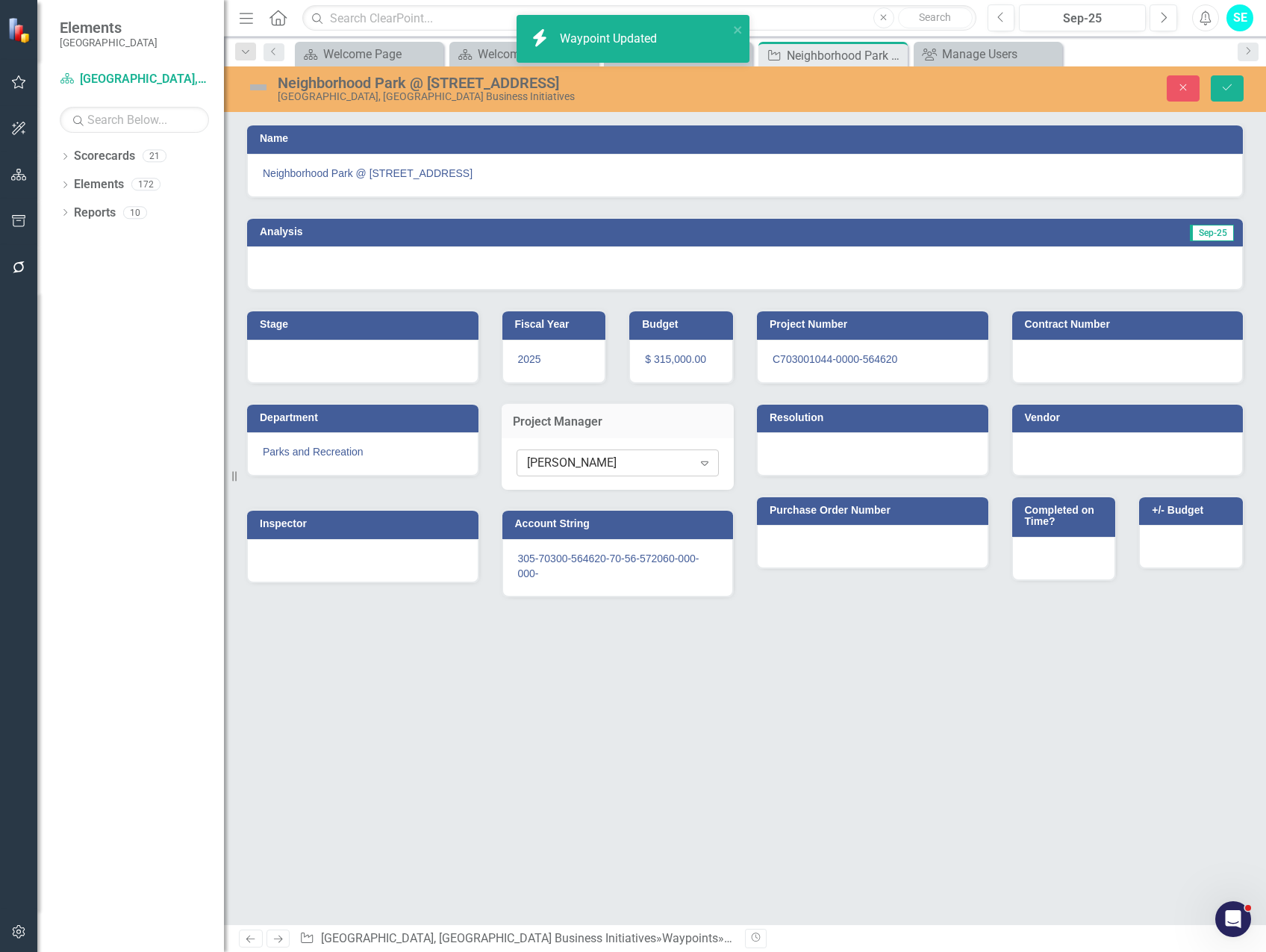
click at [576, 459] on div "[PERSON_NAME]" at bounding box center [610, 462] width 165 height 17
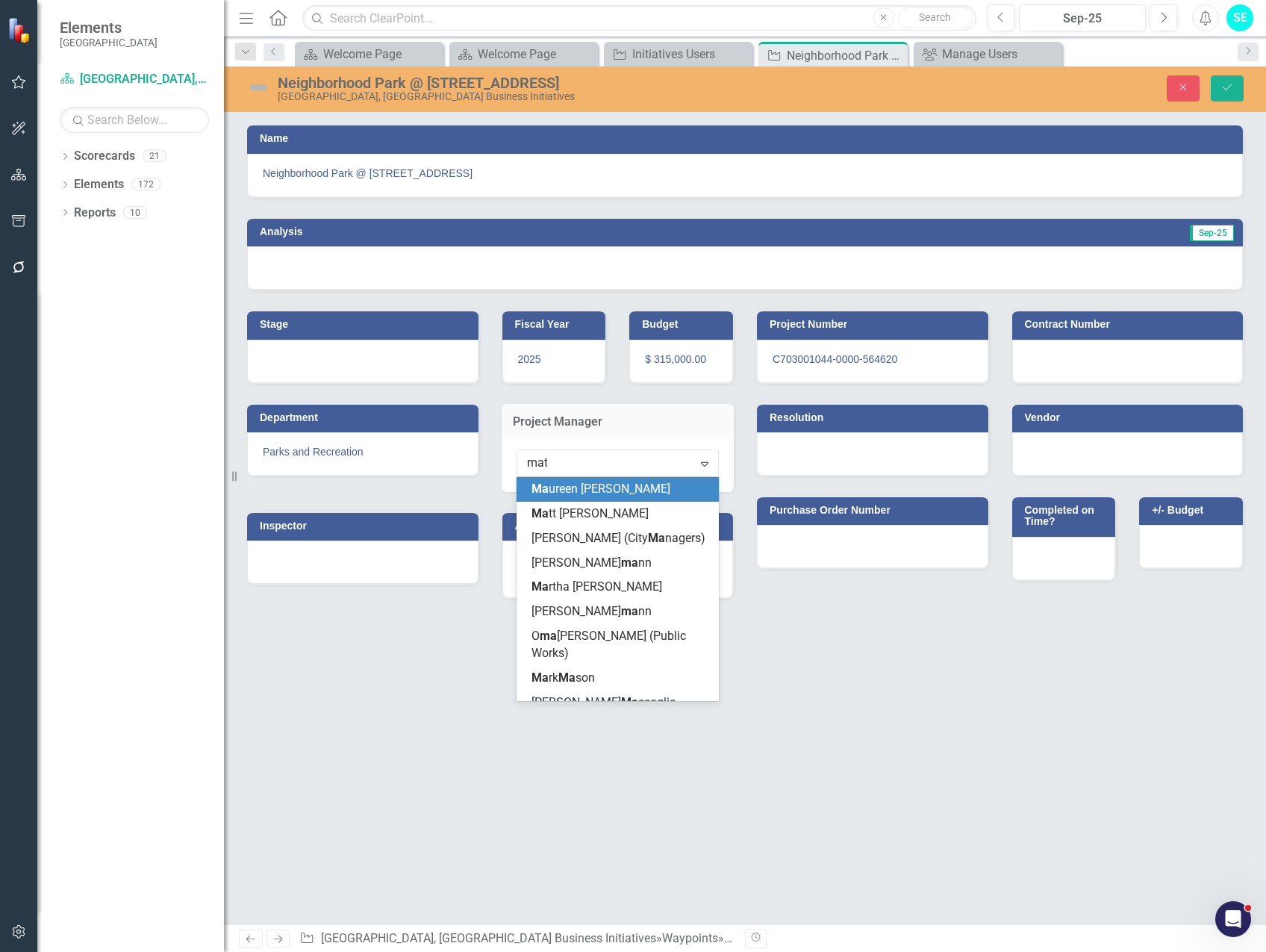
type input "matt"
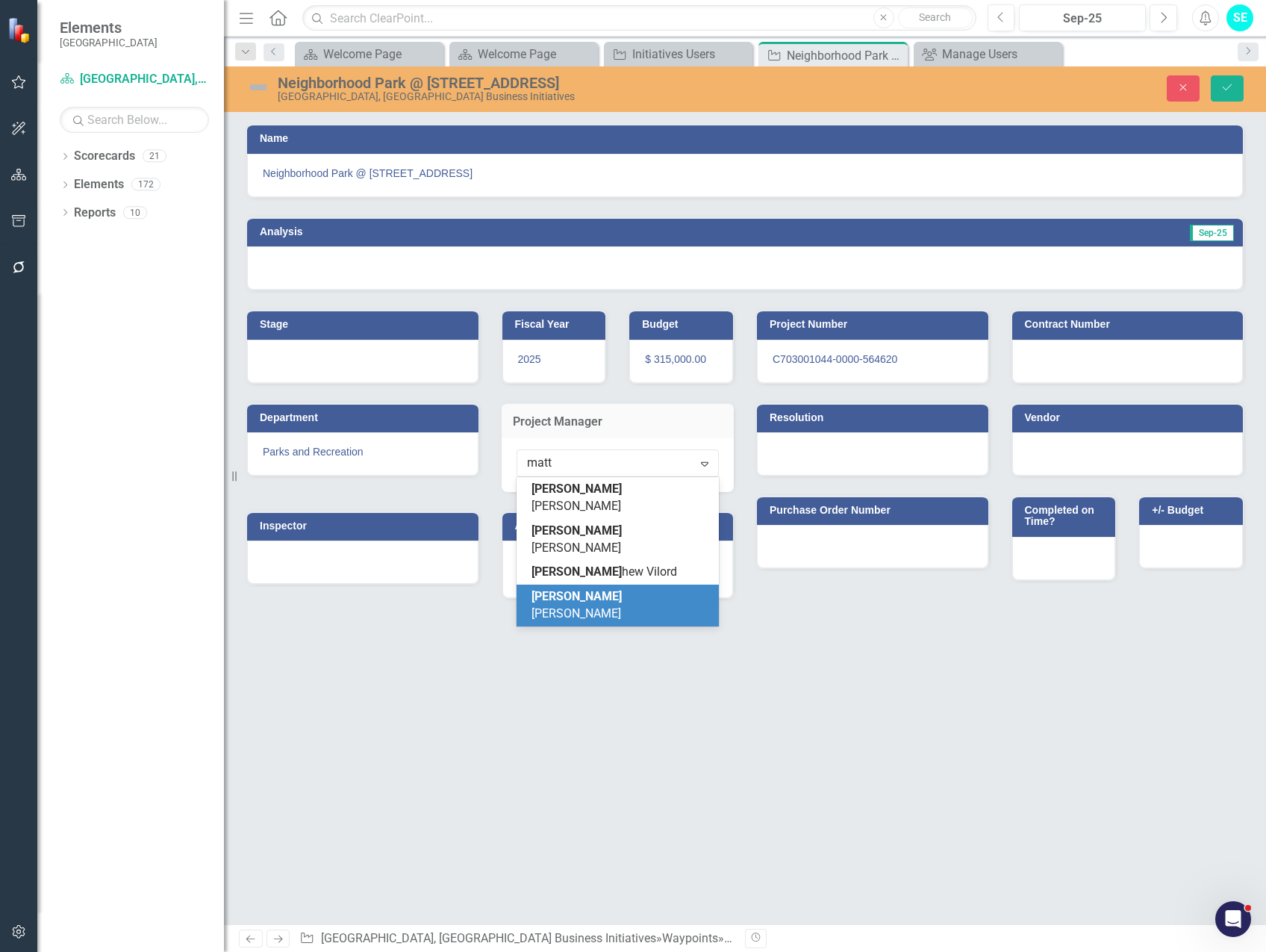
click at [640, 588] on div "[PERSON_NAME]" at bounding box center [622, 606] width 179 height 35
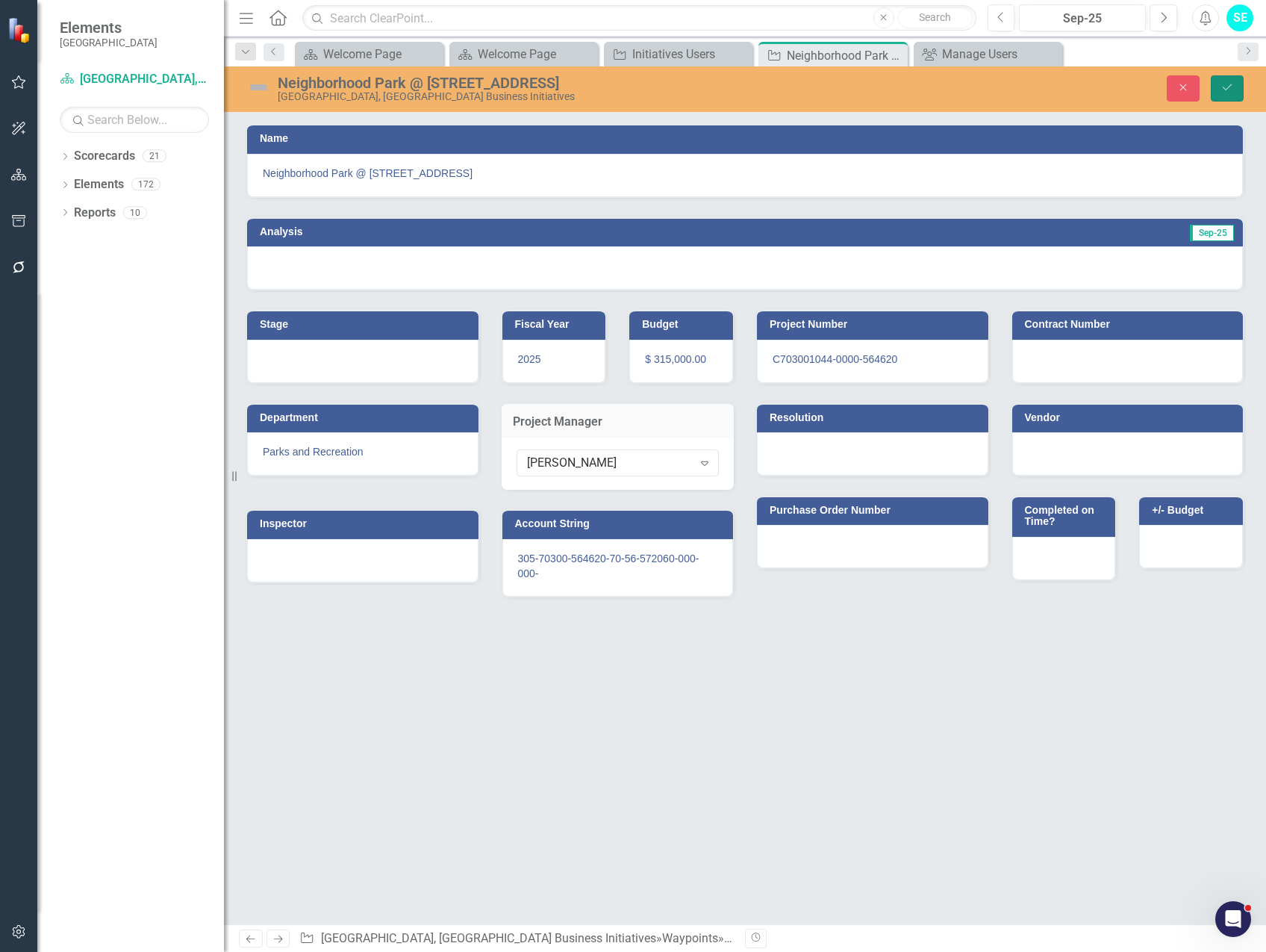
click at [1221, 89] on button "Save" at bounding box center [1228, 89] width 33 height 26
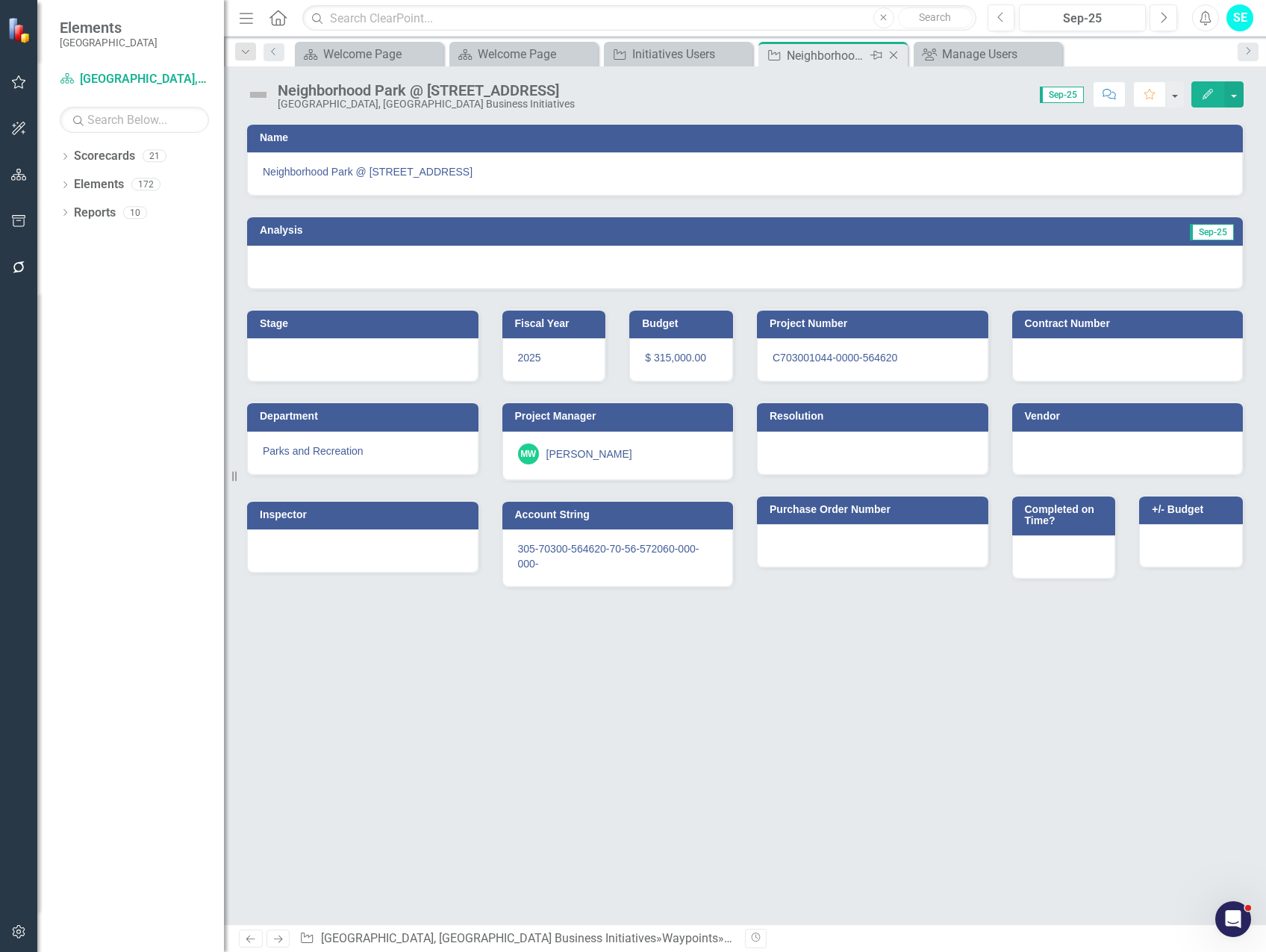
click at [897, 53] on icon "Close" at bounding box center [894, 55] width 15 height 12
